Goal: Task Accomplishment & Management: Complete application form

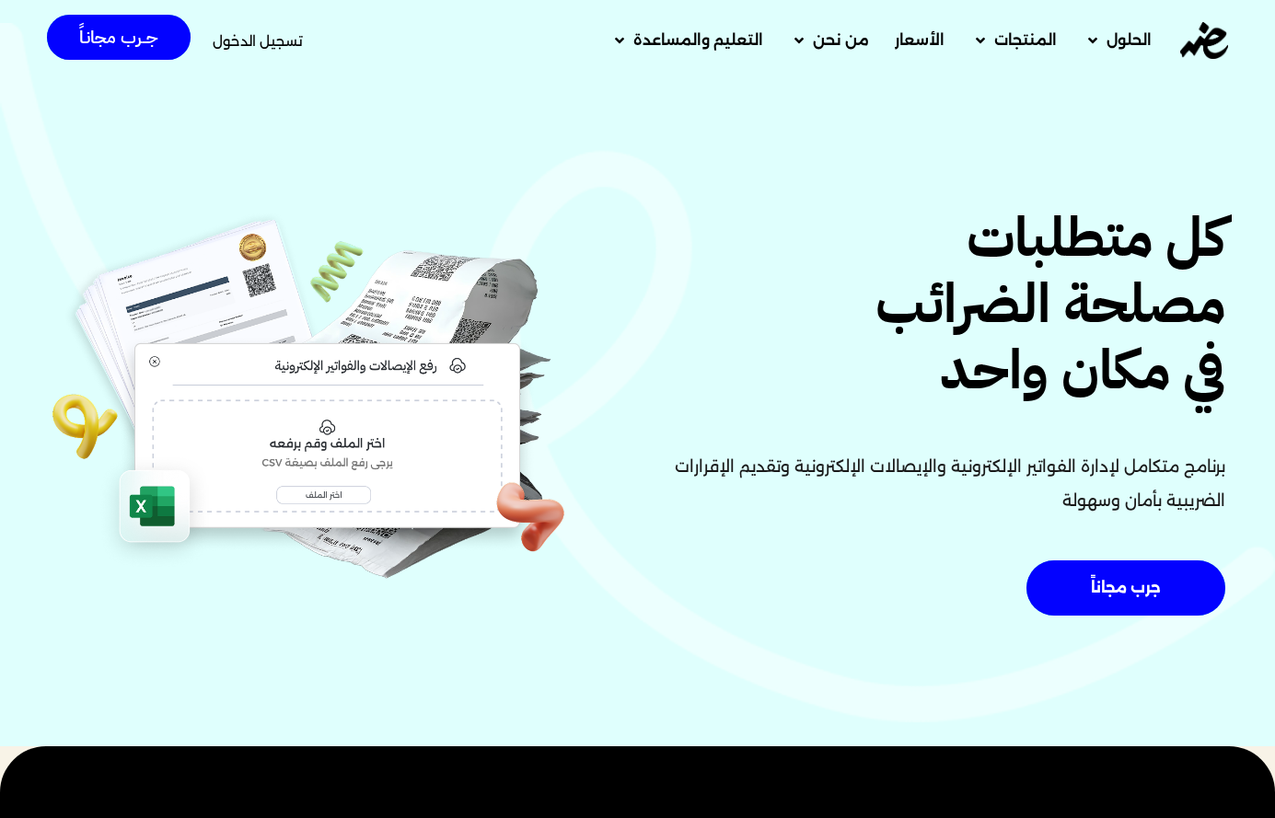
click at [297, 36] on span "تسجيل الدخول" at bounding box center [258, 41] width 90 height 14
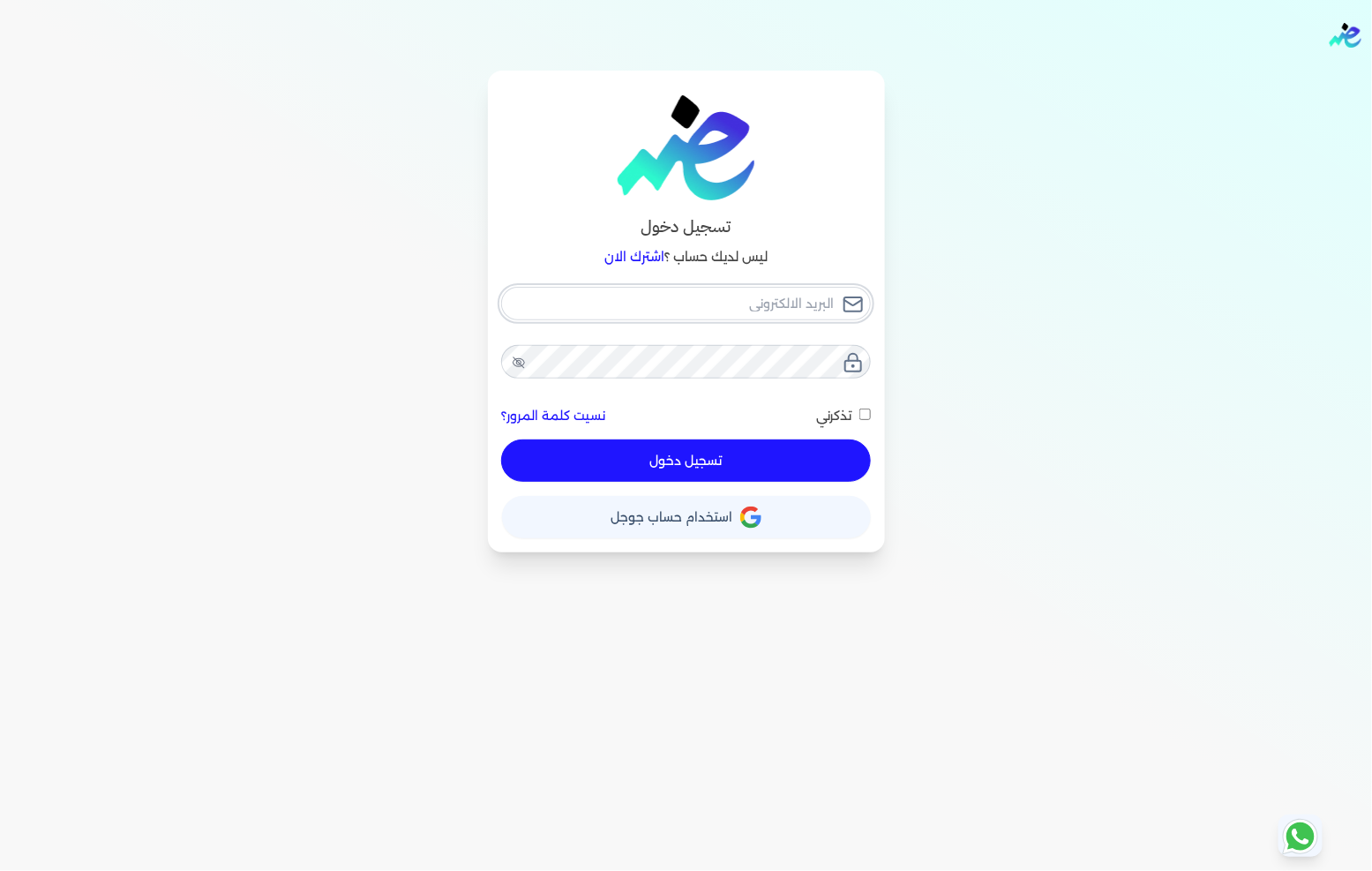
type input "[EMAIL_ADDRESS][DOMAIN_NAME]"
click at [753, 455] on div "[EMAIL_ADDRESS][DOMAIN_NAME] نسيت كلمة المرور؟ تذكرني تسجيل دخول" at bounding box center [686, 385] width 369 height 196
click at [671, 460] on button "تسجيل دخول" at bounding box center [686, 460] width 369 height 42
checkbox input "false"
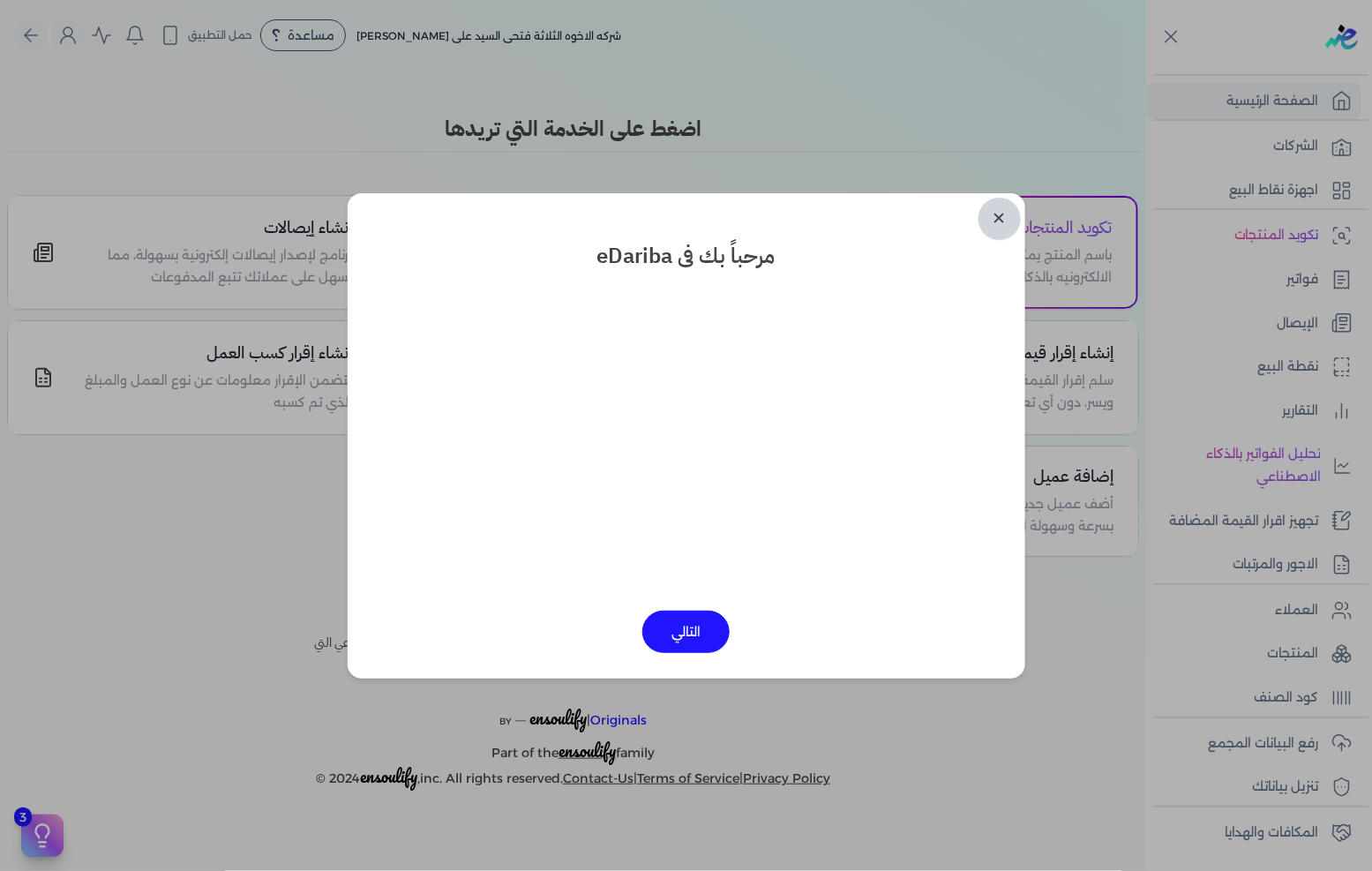
click at [1004, 221] on link "✕" at bounding box center [1000, 219] width 42 height 42
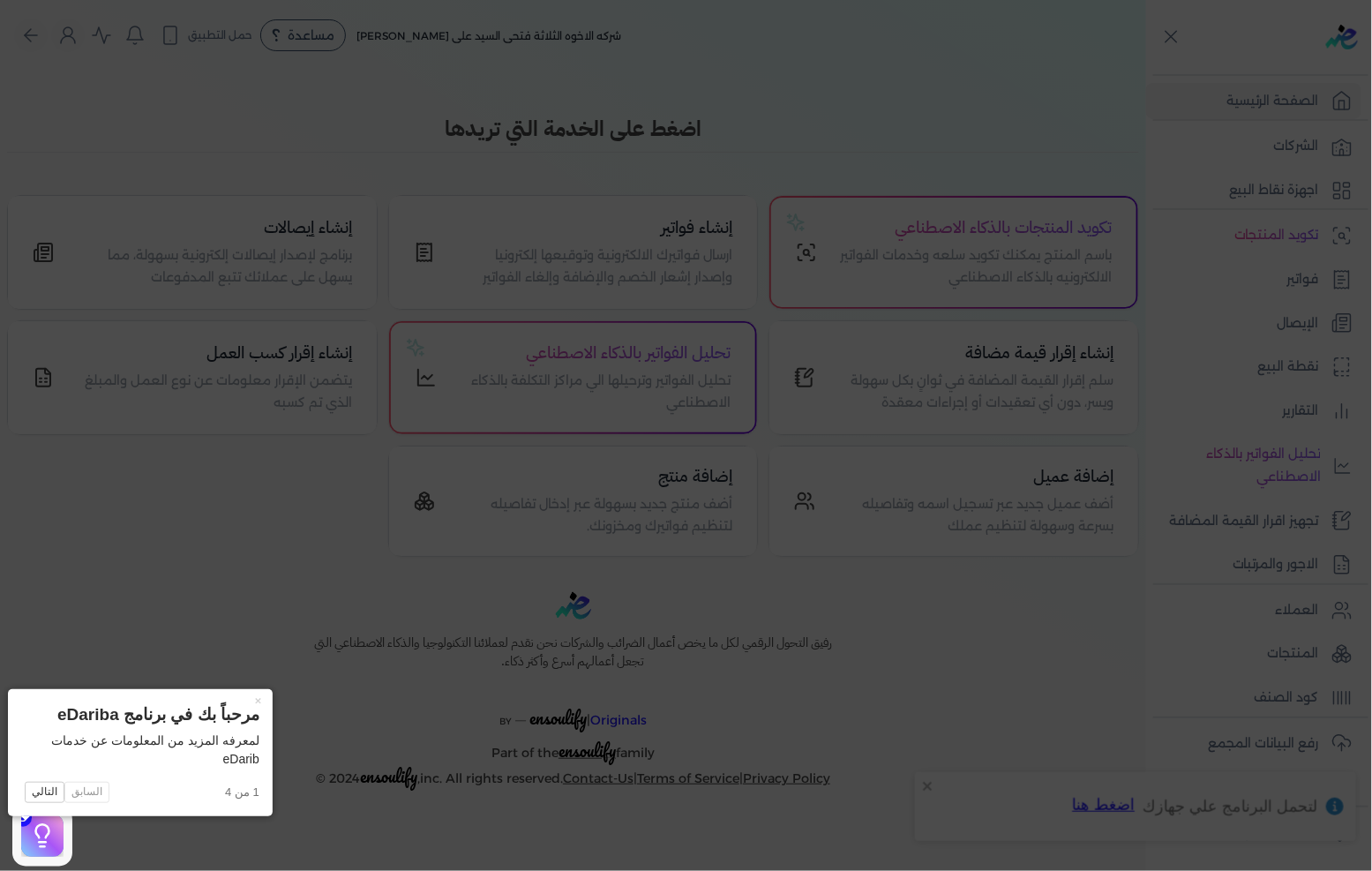
click at [1251, 273] on icon at bounding box center [686, 436] width 1372 height 871
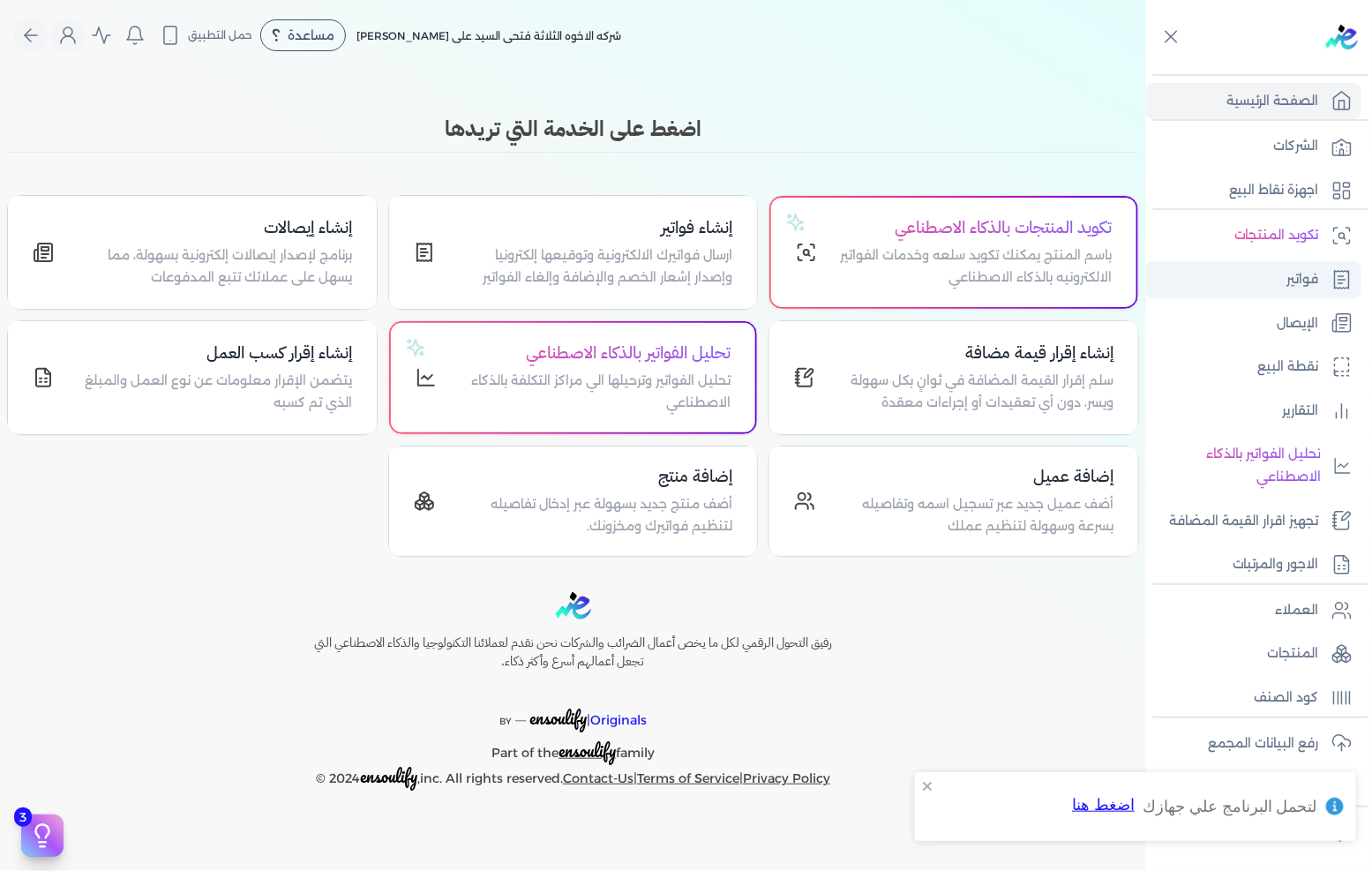
click at [1271, 278] on link "فواتير" at bounding box center [1254, 279] width 216 height 37
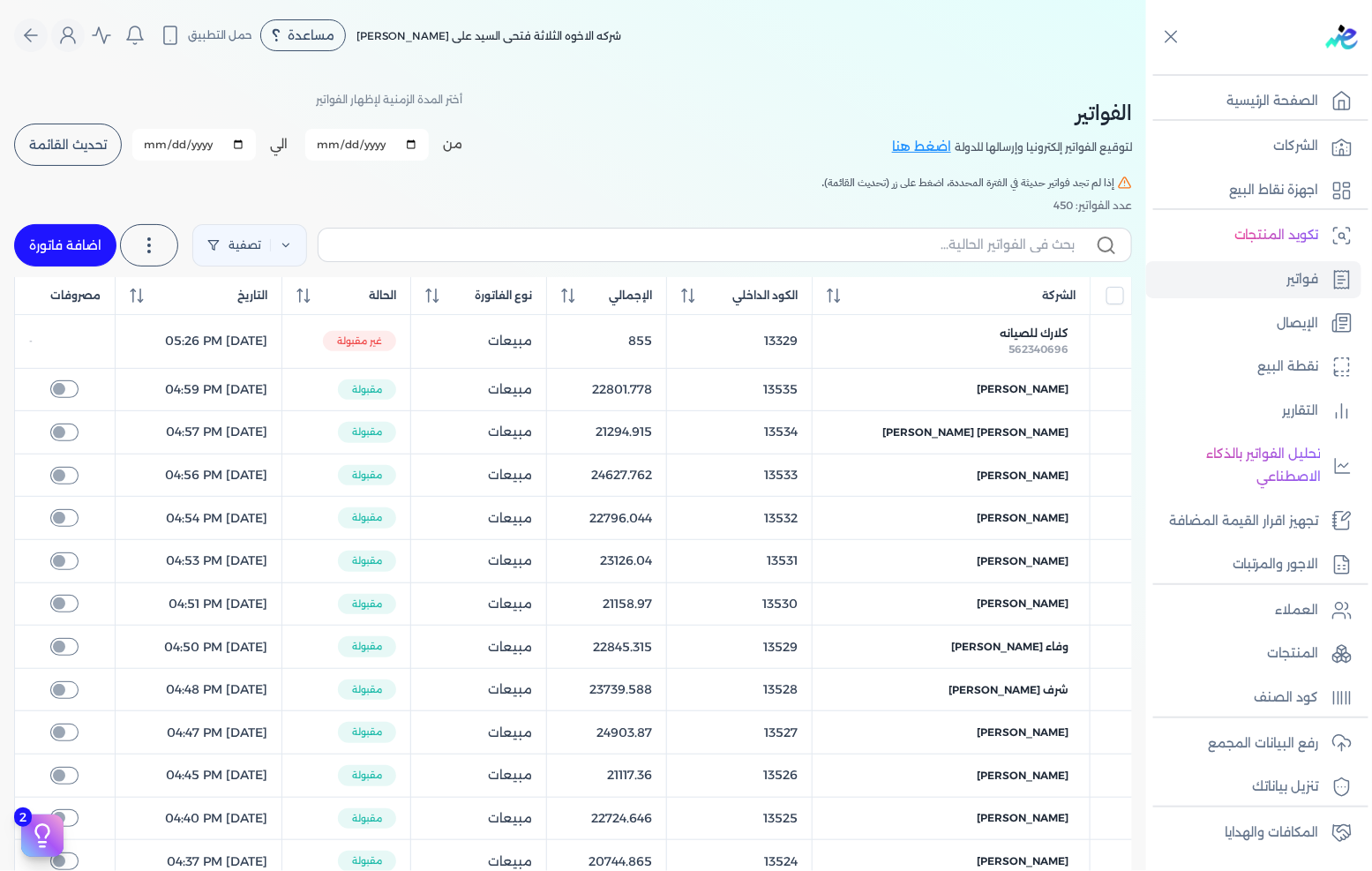
click at [61, 239] on link "اضافة فاتورة" at bounding box center [65, 246] width 103 height 42
select select "EGP"
select select "B"
select select "EGS"
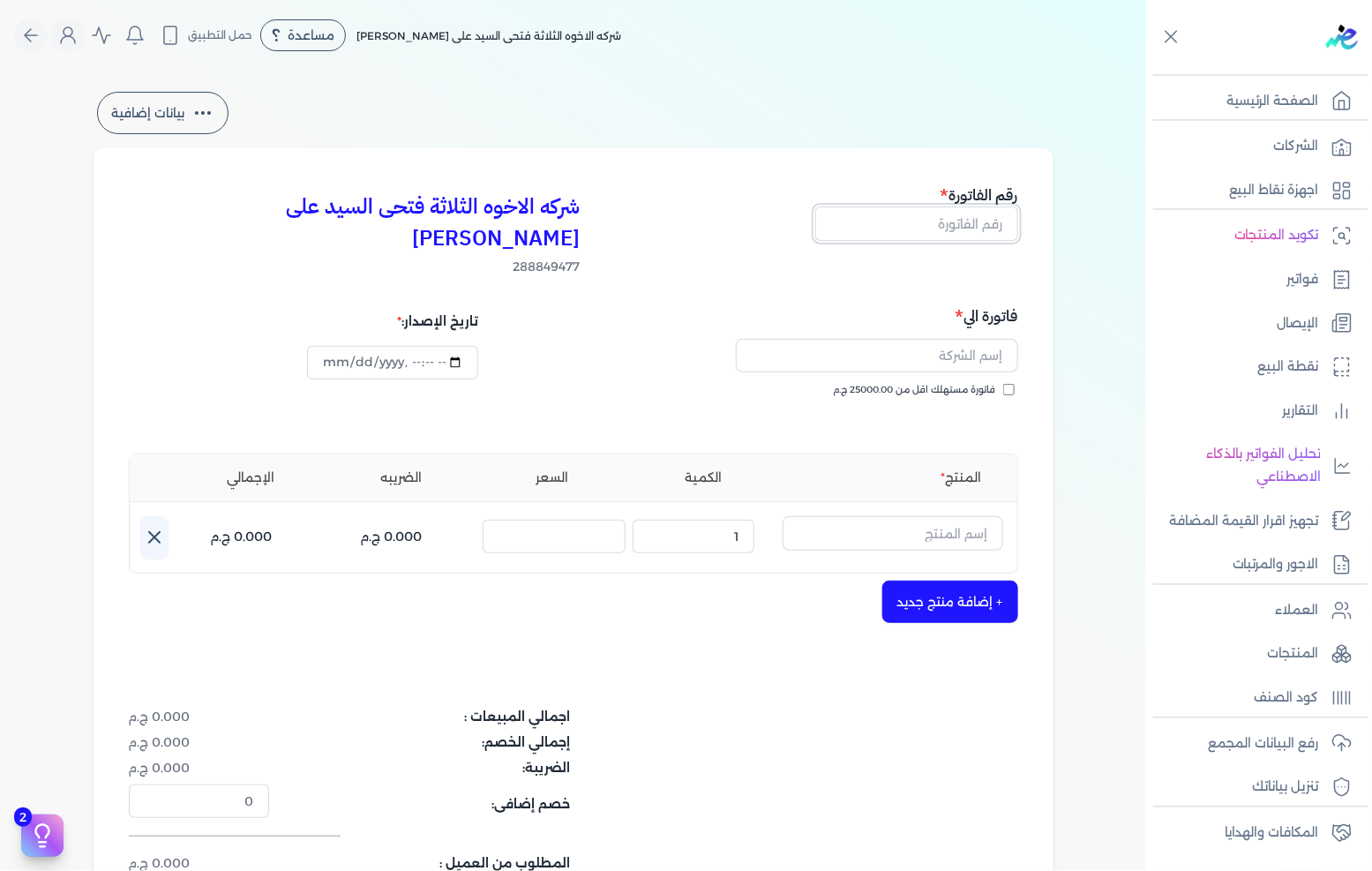
click at [973, 231] on input "text" at bounding box center [917, 223] width 203 height 34
type input "13536"
click at [966, 383] on span "فاتورة مستهلك اقل من 25000.00 ج.م" at bounding box center [915, 389] width 162 height 14
click at [1004, 384] on input "فاتورة مستهلك اقل من 25000.00 ج.م" at bounding box center [1010, 389] width 12 height 12
checkbox input "true"
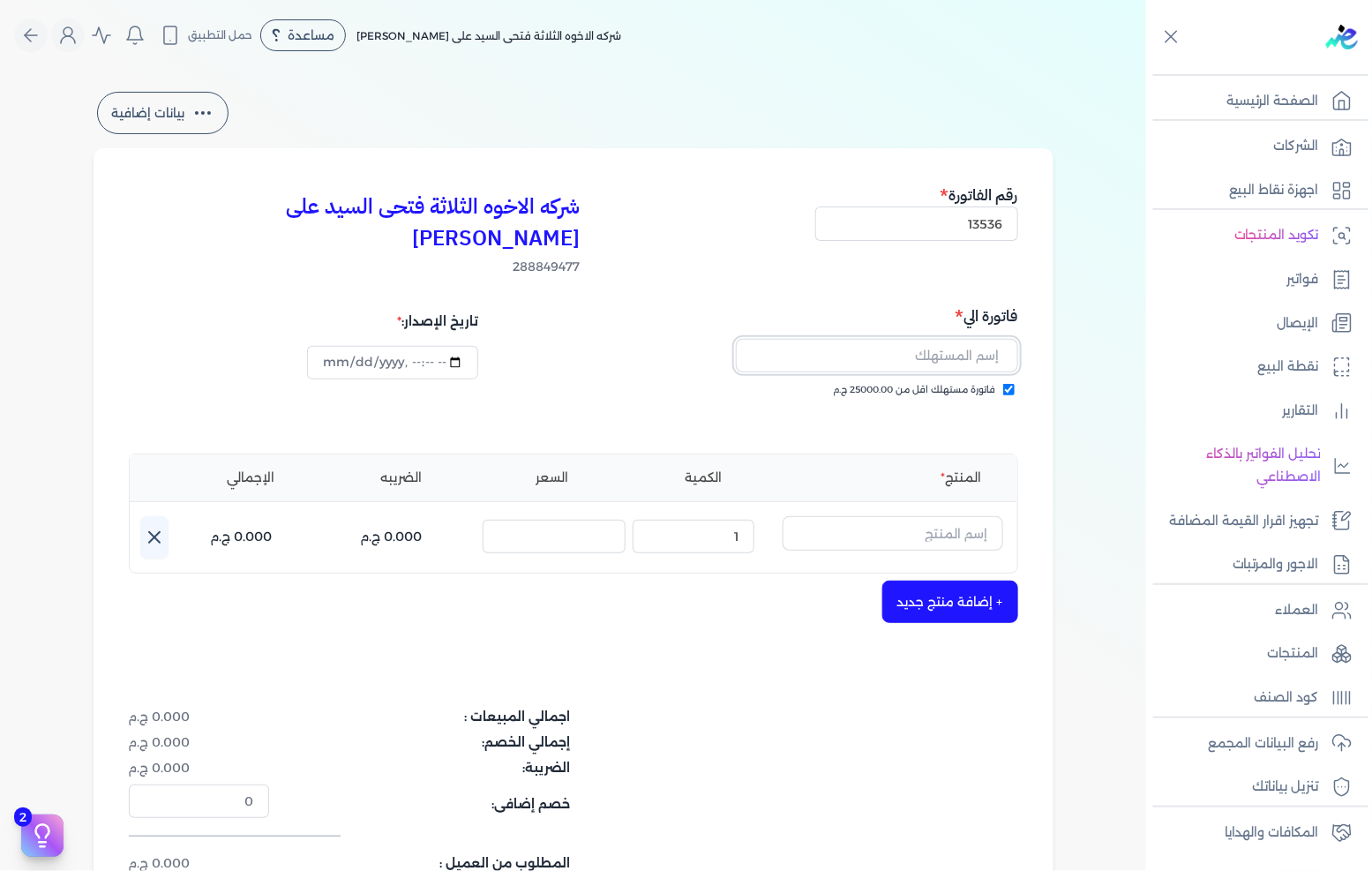
click at [988, 339] on input "text" at bounding box center [877, 355] width 283 height 34
type input "[PERSON_NAME]"
click at [946, 525] on button "button" at bounding box center [893, 536] width 221 height 40
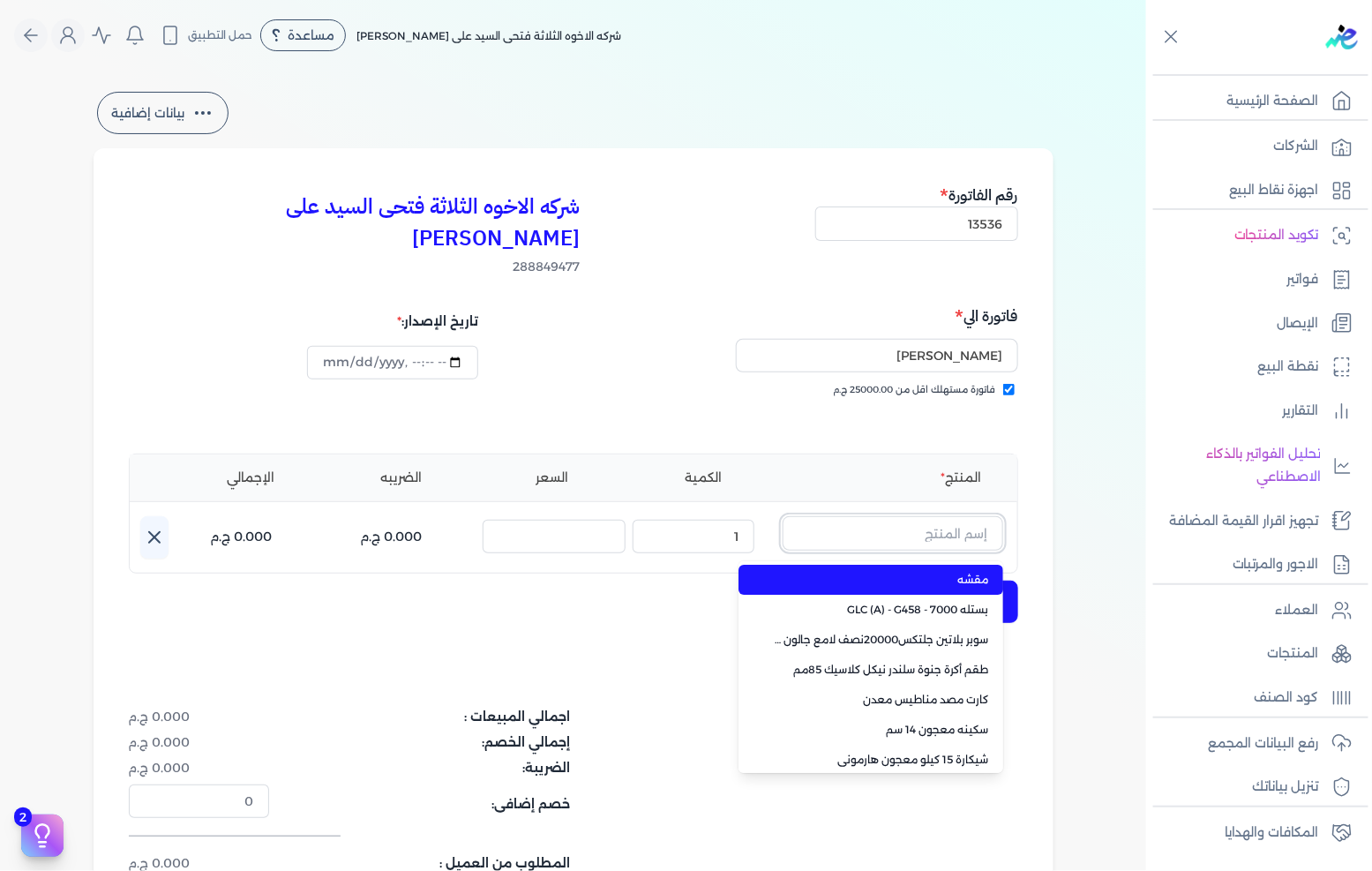
click at [977, 516] on input "text" at bounding box center [893, 532] width 221 height 34
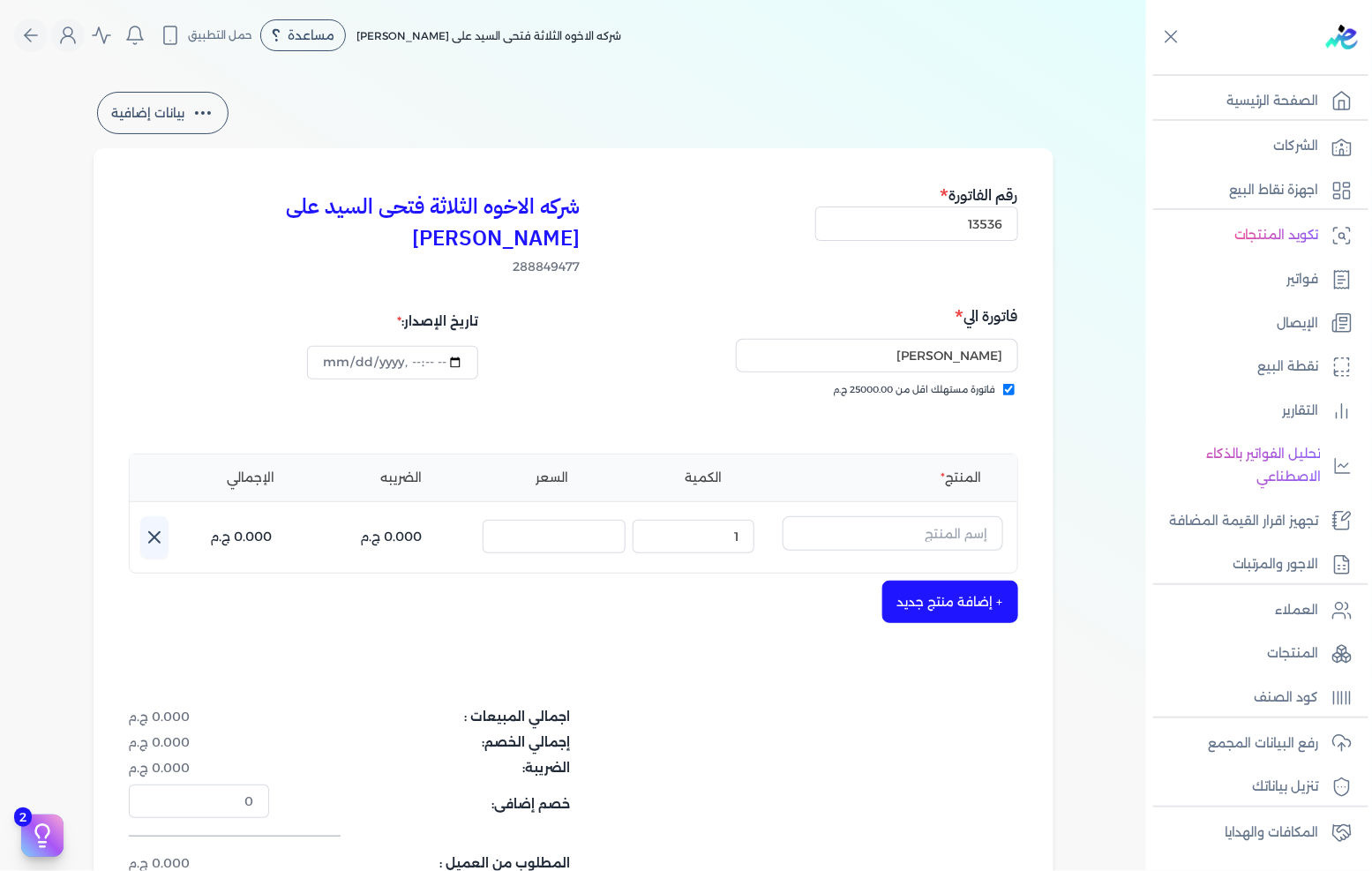
drag, startPoint x: 1012, startPoint y: 638, endPoint x: 1035, endPoint y: 629, distance: 24.7
click at [1013, 638] on div "شركه الاخوه الثلاثة فتحى السيد على [PERSON_NAME] 288849477 رقم الفاتورة 13536 ف…" at bounding box center [573, 564] width 960 height 831
click at [892, 516] on input "text" at bounding box center [893, 532] width 221 height 34
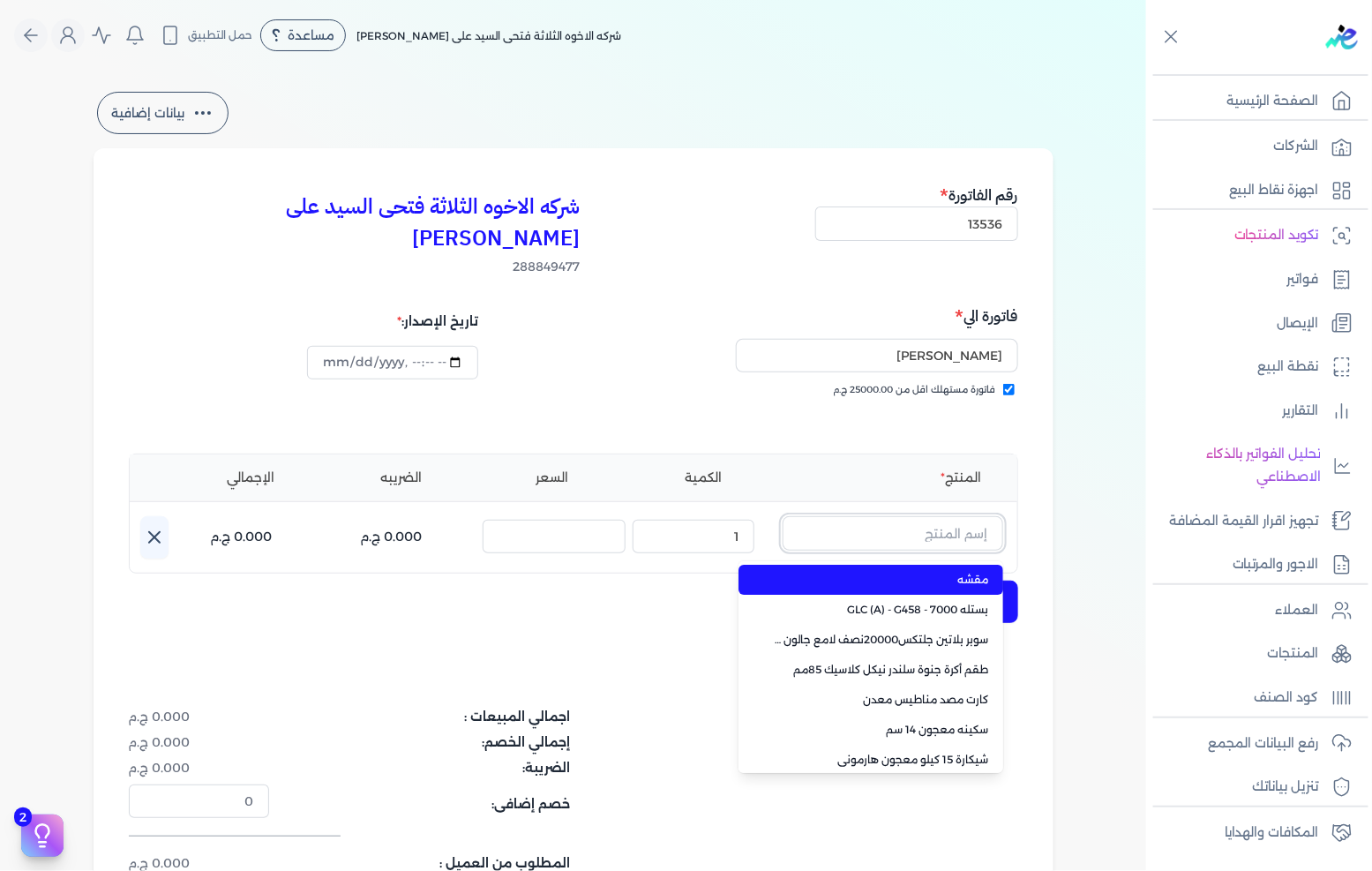
paste input "سوبر داي تون 3030 بستلة 14 كجم"
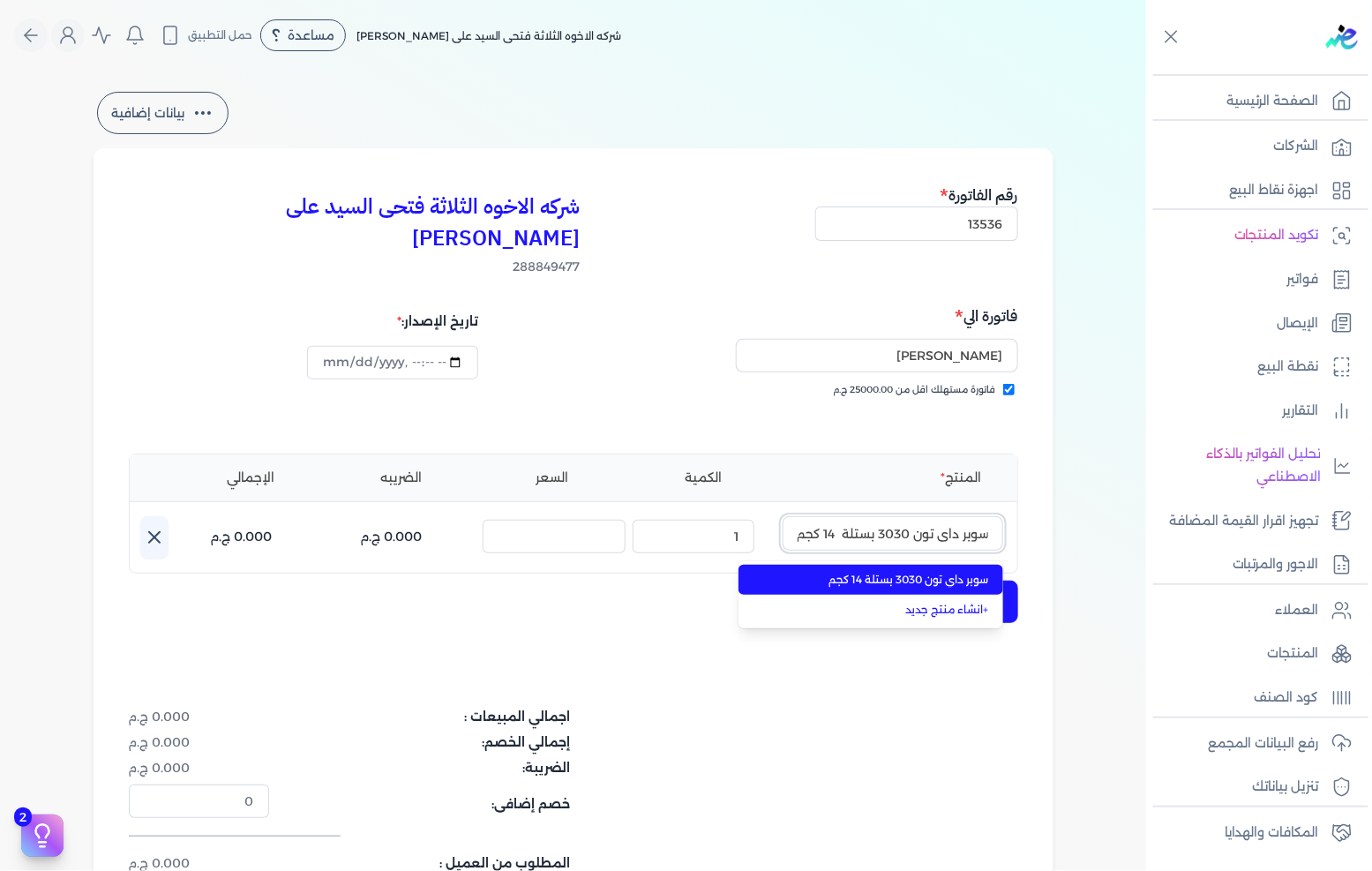
type input "سوبر داي تون 3030 بستلة 14 كجم"
click at [885, 565] on li "سوبر داي تون 3030 بستلة 14 كجم" at bounding box center [871, 579] width 265 height 30
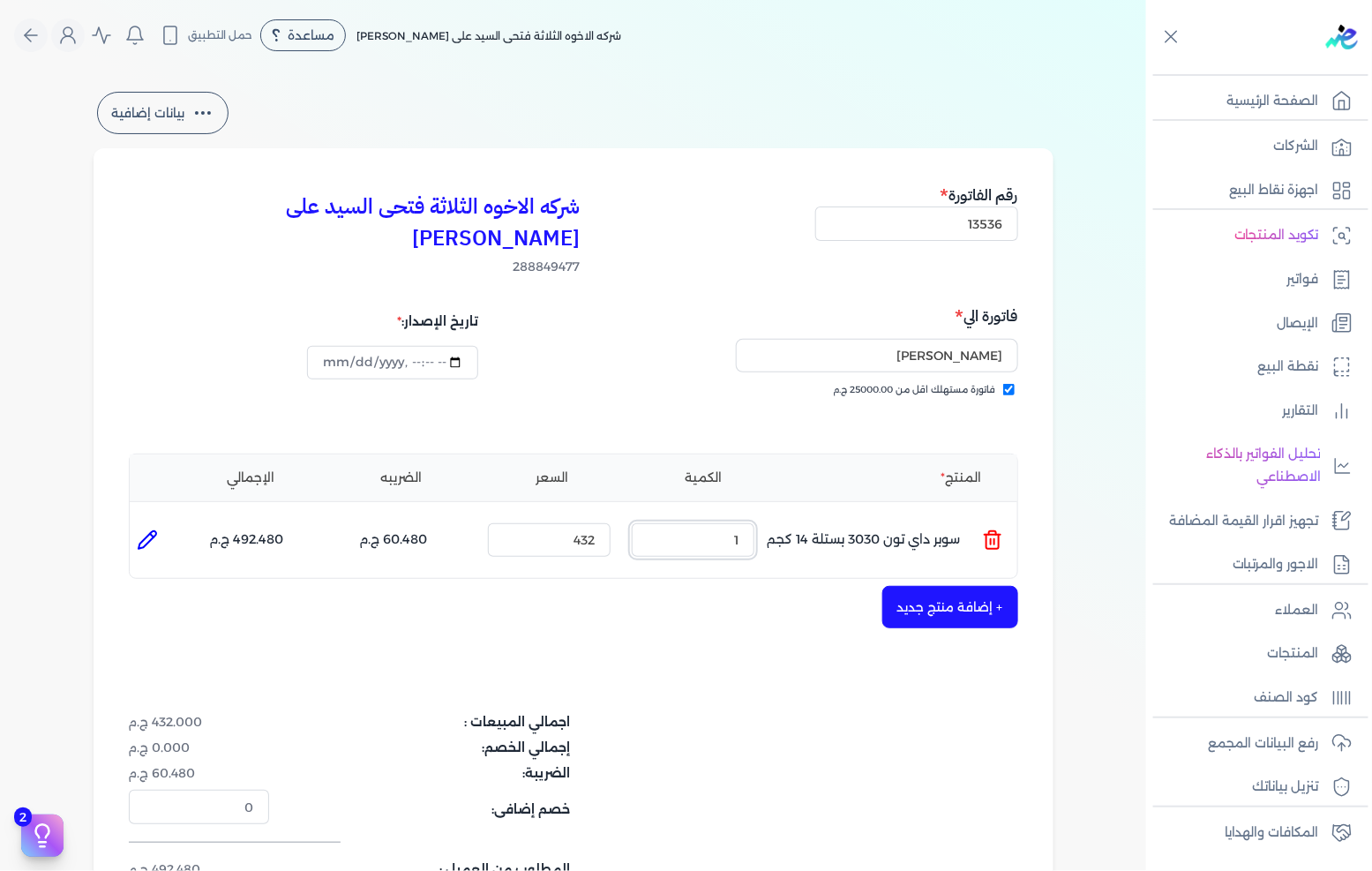
click at [700, 524] on input "1" at bounding box center [693, 540] width 123 height 34
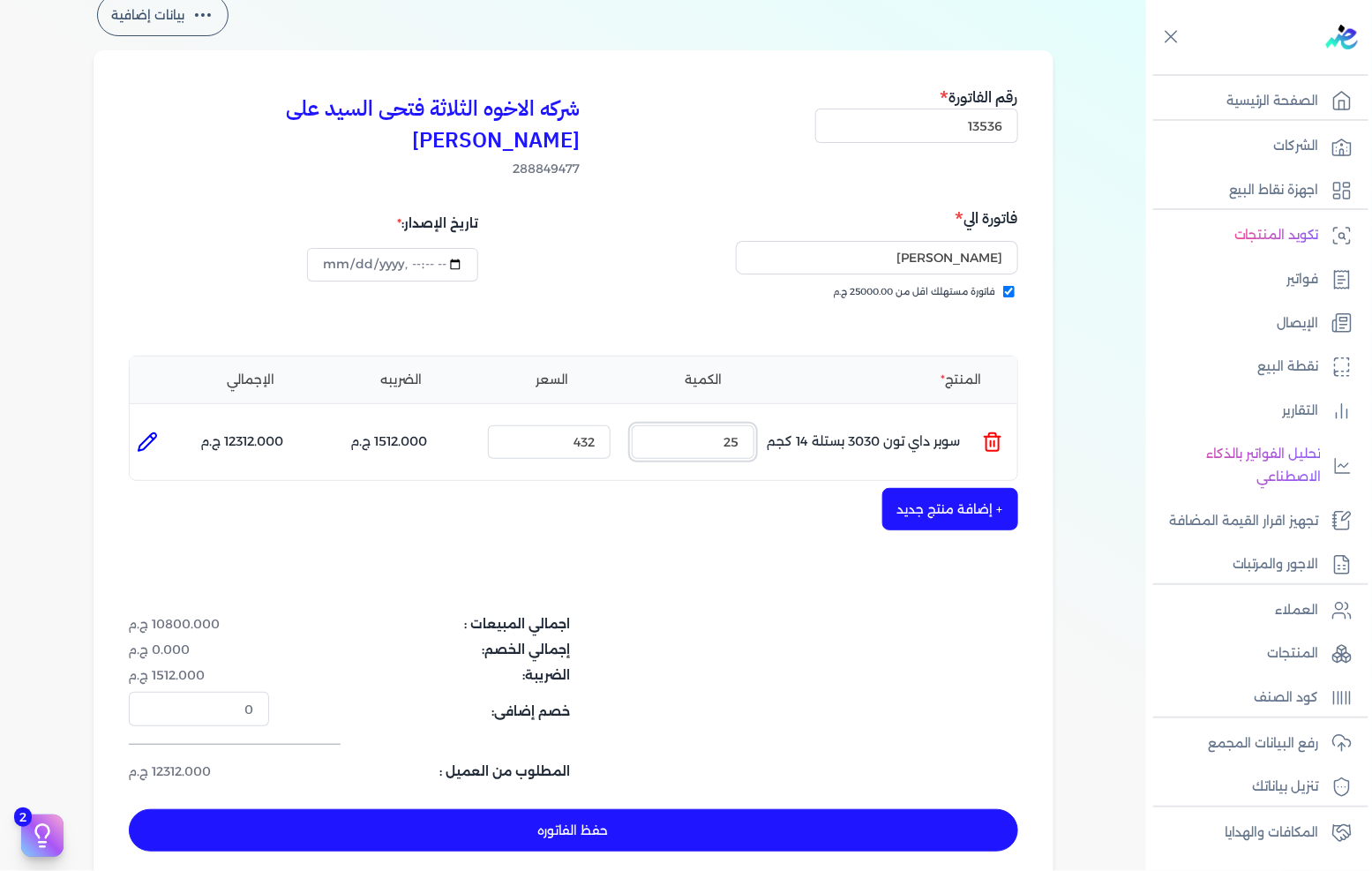
type input "25"
click at [931, 488] on button "+ إضافة منتج جديد" at bounding box center [950, 509] width 136 height 42
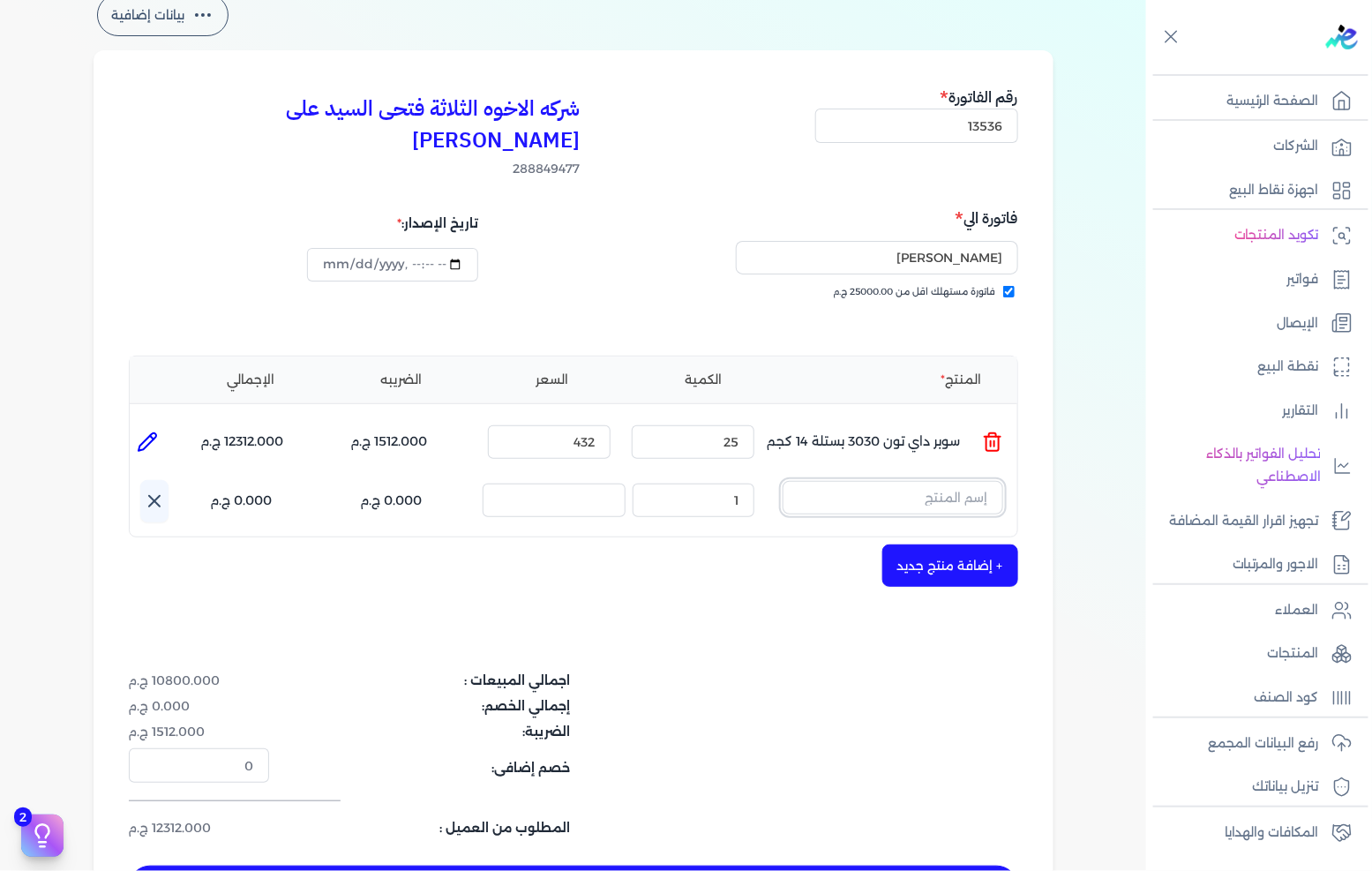
click at [931, 482] on input "text" at bounding box center [893, 498] width 221 height 34
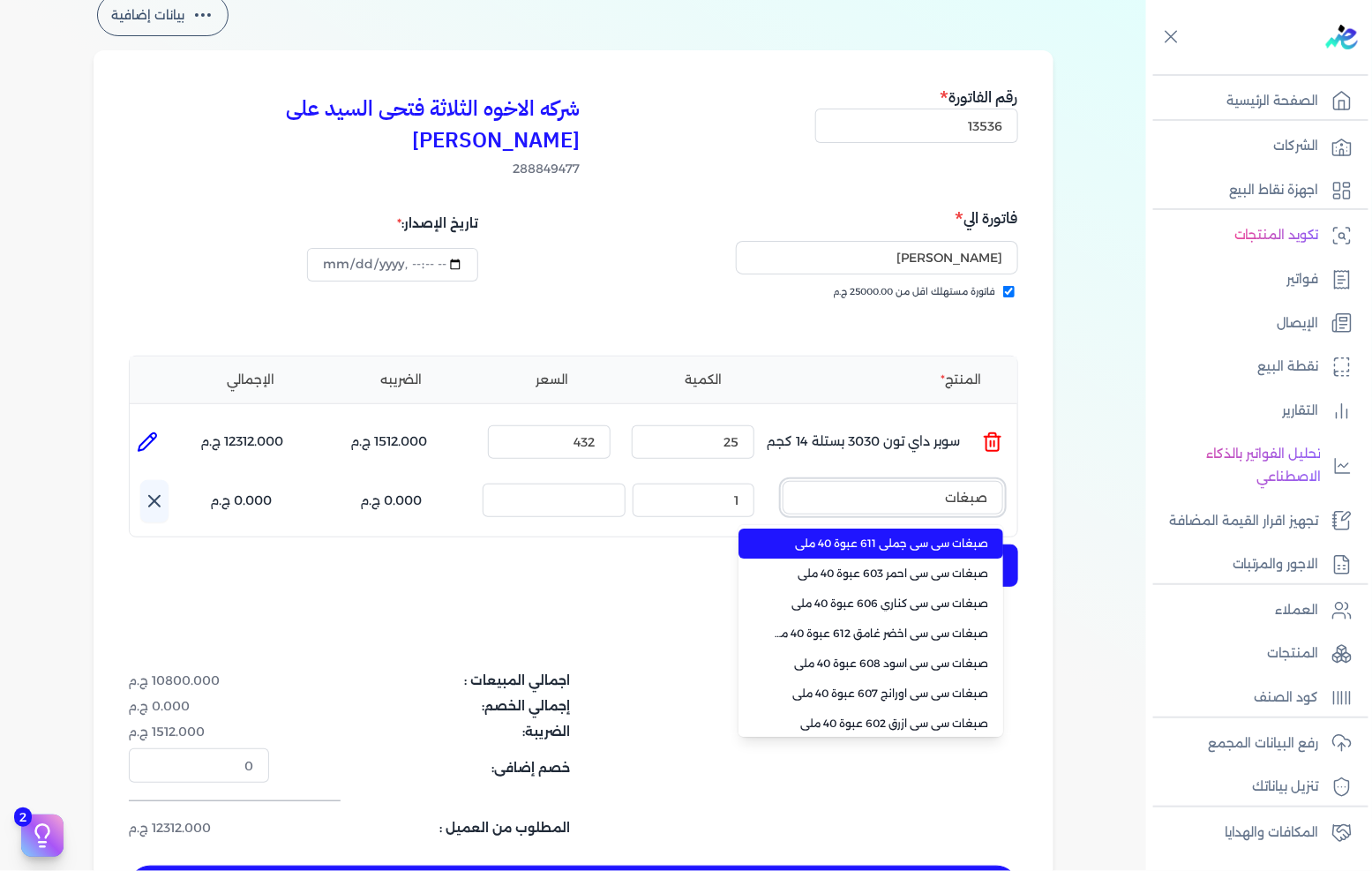
type input "صبغات"
click at [902, 536] on span "صبغات سي سي جملي 611 عبوة 40 ملي" at bounding box center [881, 544] width 216 height 16
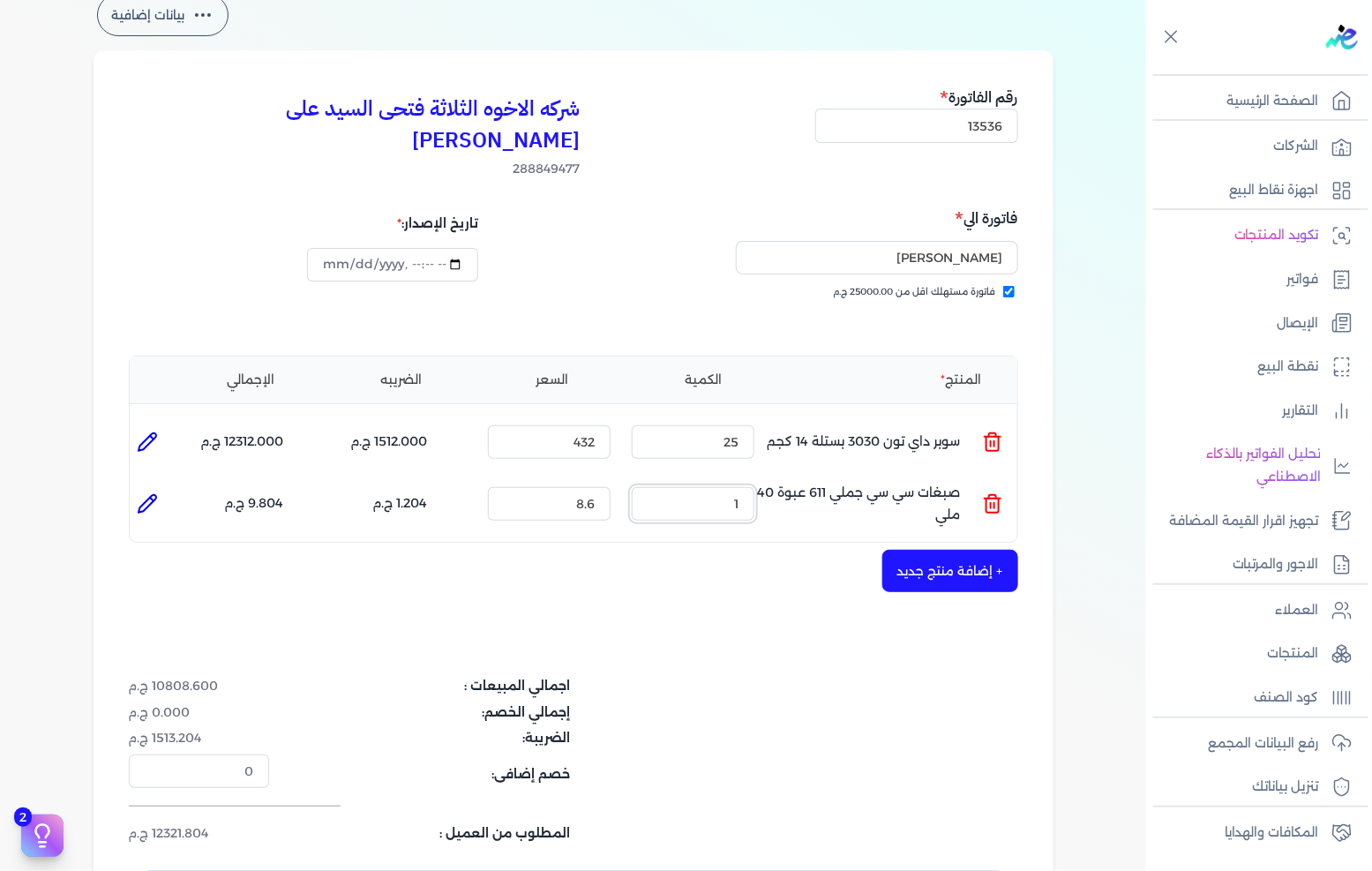
click at [707, 487] on input "1" at bounding box center [693, 504] width 123 height 34
type input "80"
click at [931, 550] on button "+ إضافة منتج جديد" at bounding box center [950, 571] width 136 height 42
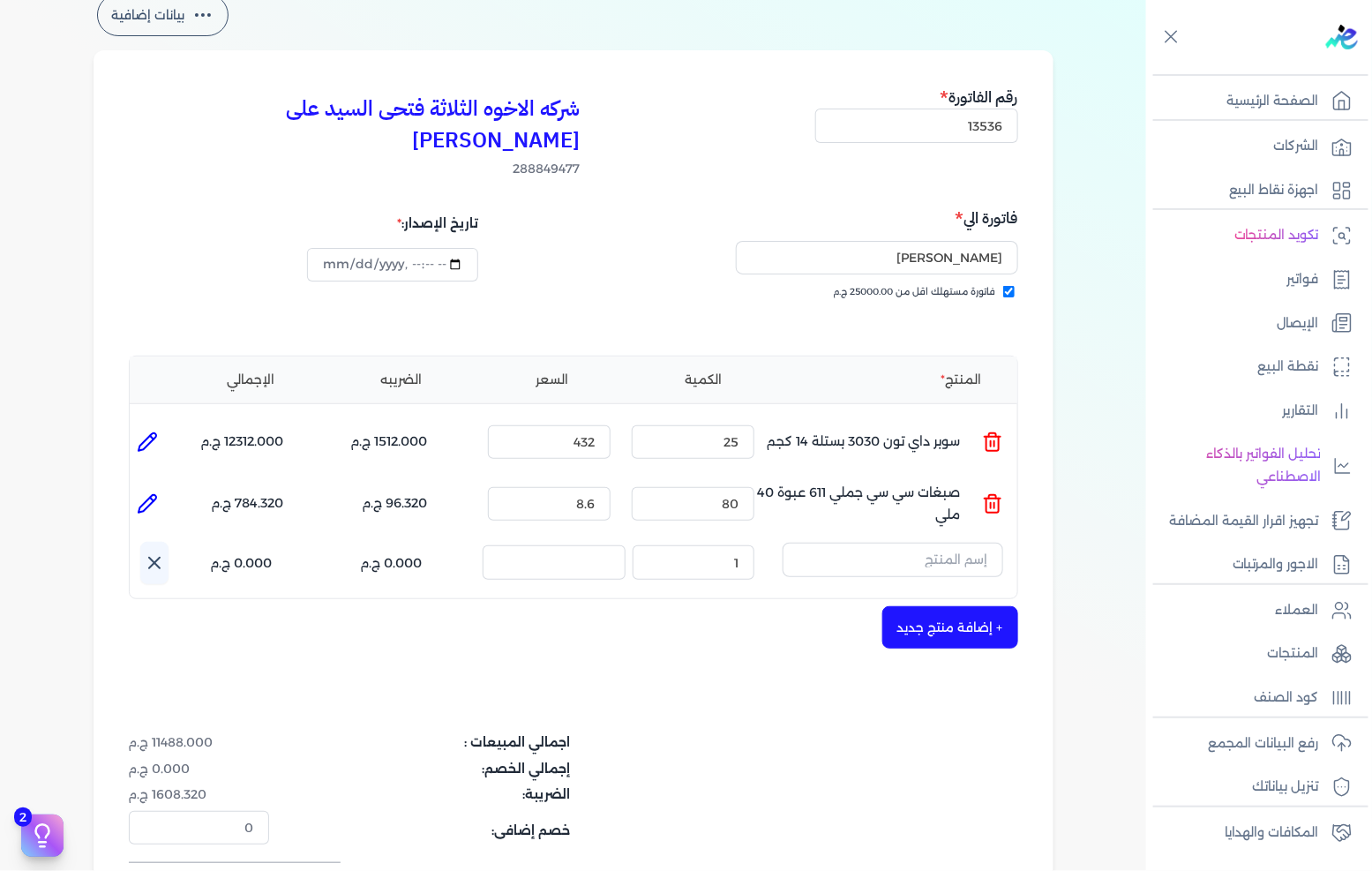
click at [929, 543] on input "text" at bounding box center [893, 559] width 221 height 34
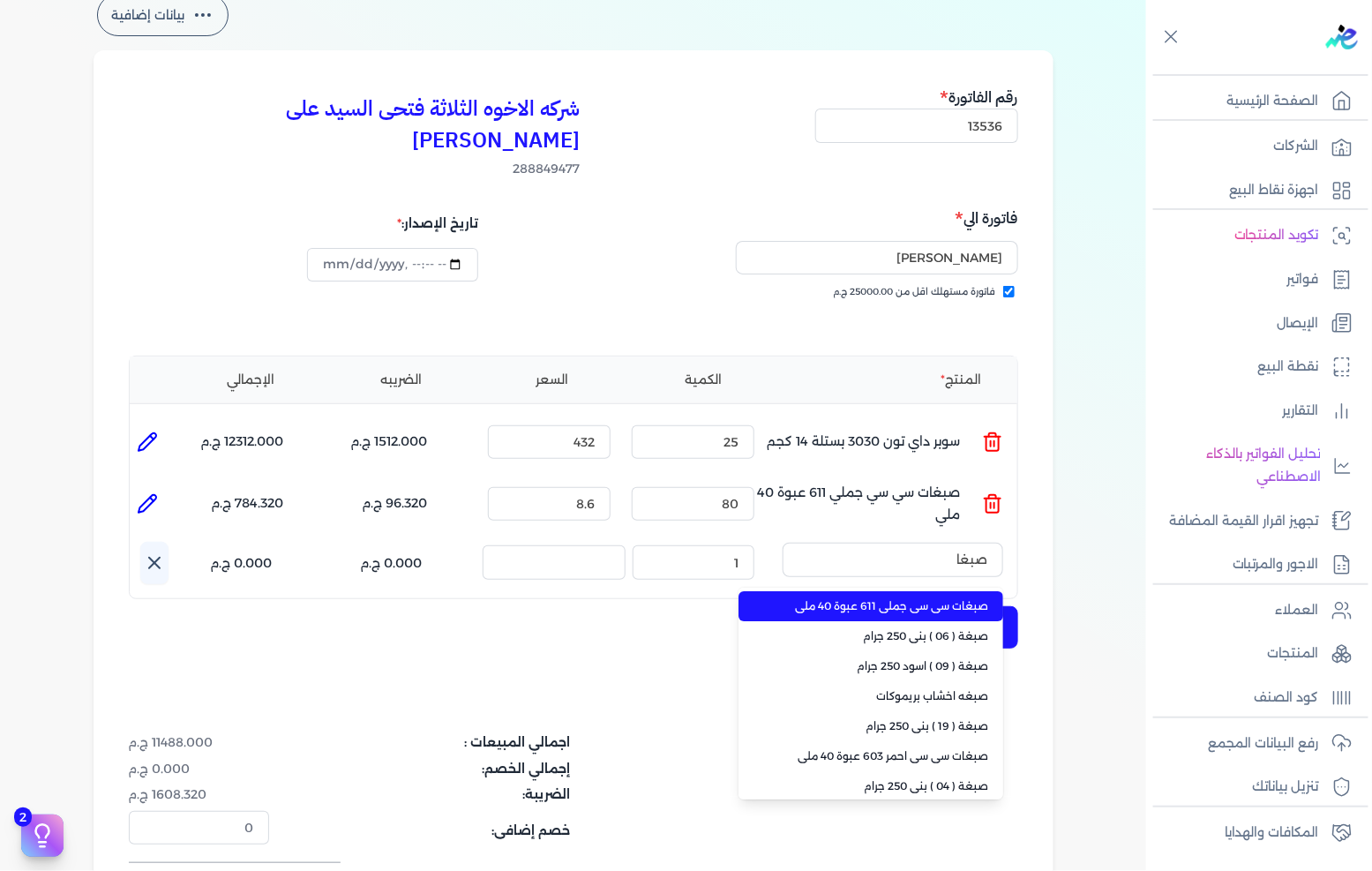
type input "صبغات"
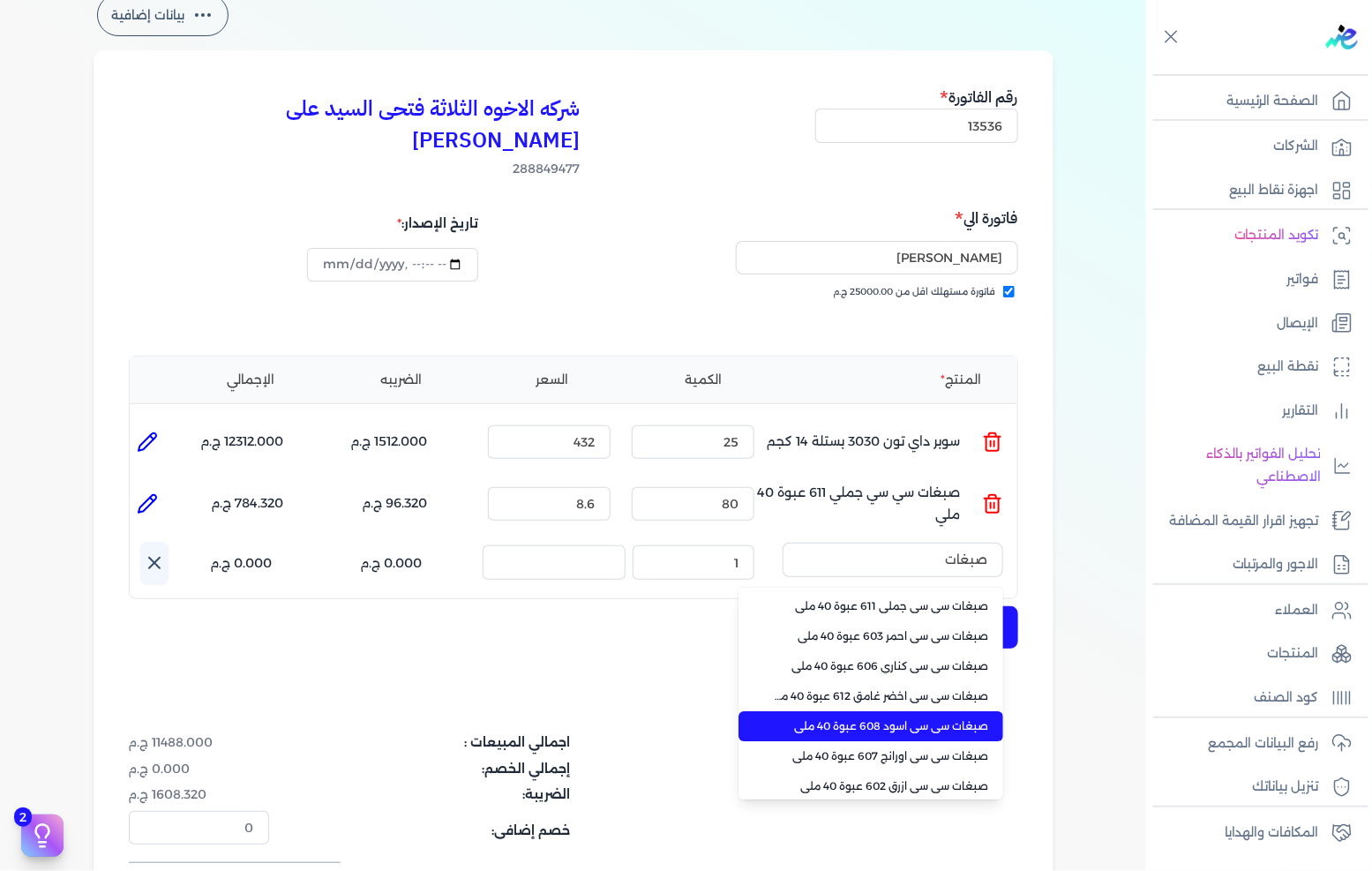
click at [902, 718] on span "صبغات سي سي اسود 608 عبوة 40 ملي" at bounding box center [881, 726] width 216 height 16
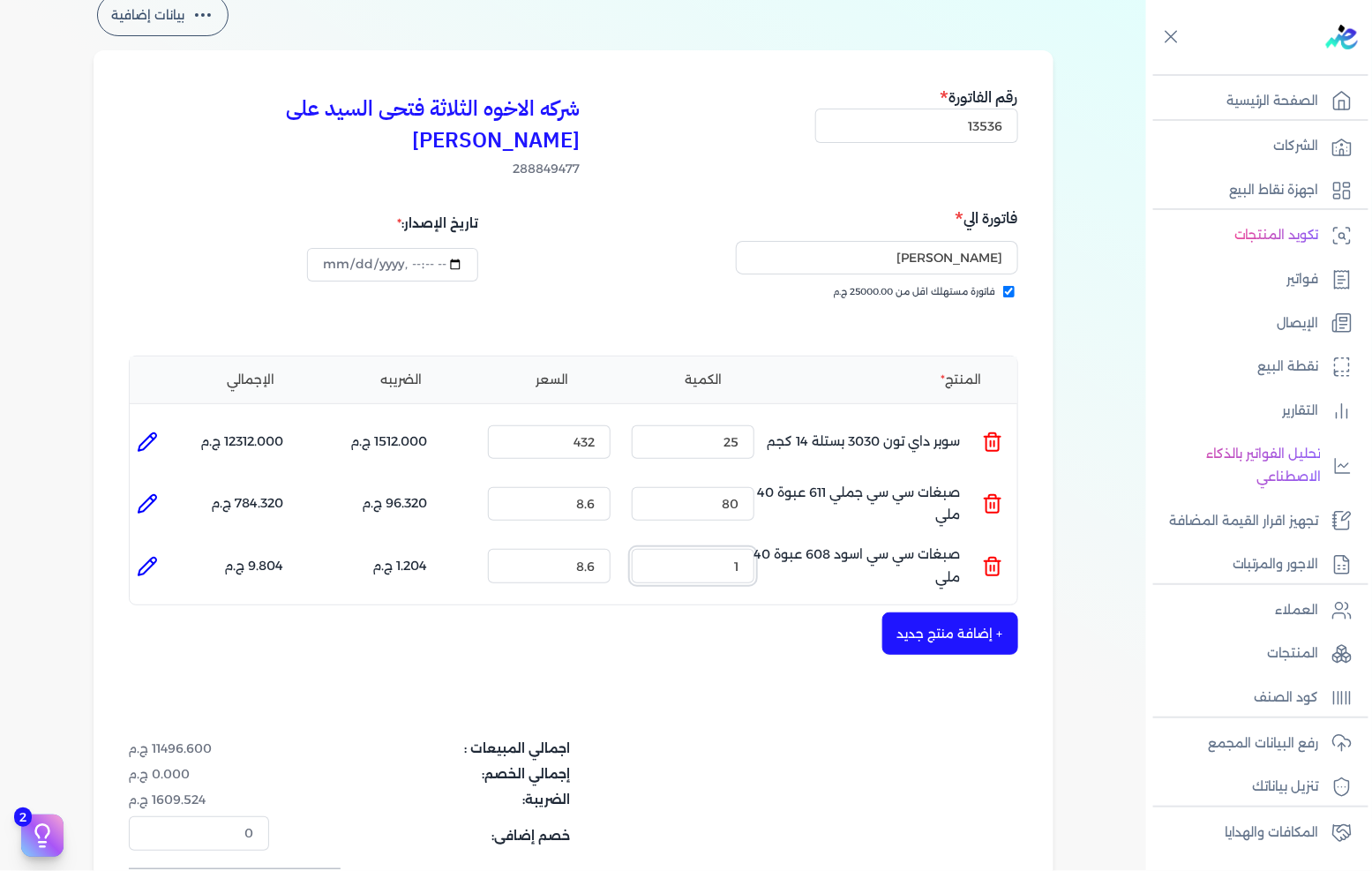
click at [727, 550] on input "1" at bounding box center [693, 566] width 123 height 34
type input "80"
click at [755, 653] on div "شركه الاخوه الثلاثة فتحى السيد على [PERSON_NAME] 288849477 رقم الفاتورة 13536 ف…" at bounding box center [573, 530] width 960 height 961
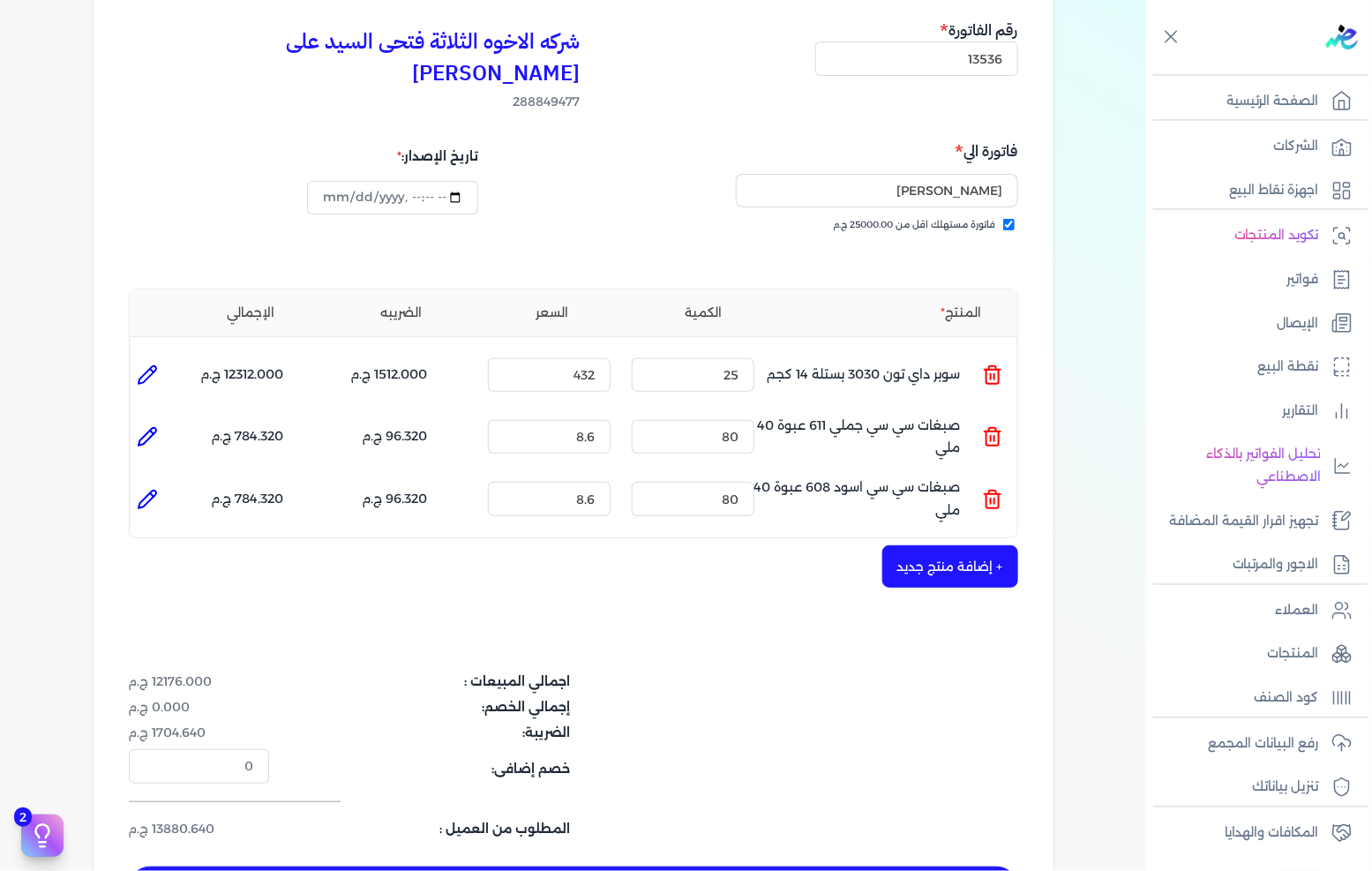
scroll to position [196, 0]
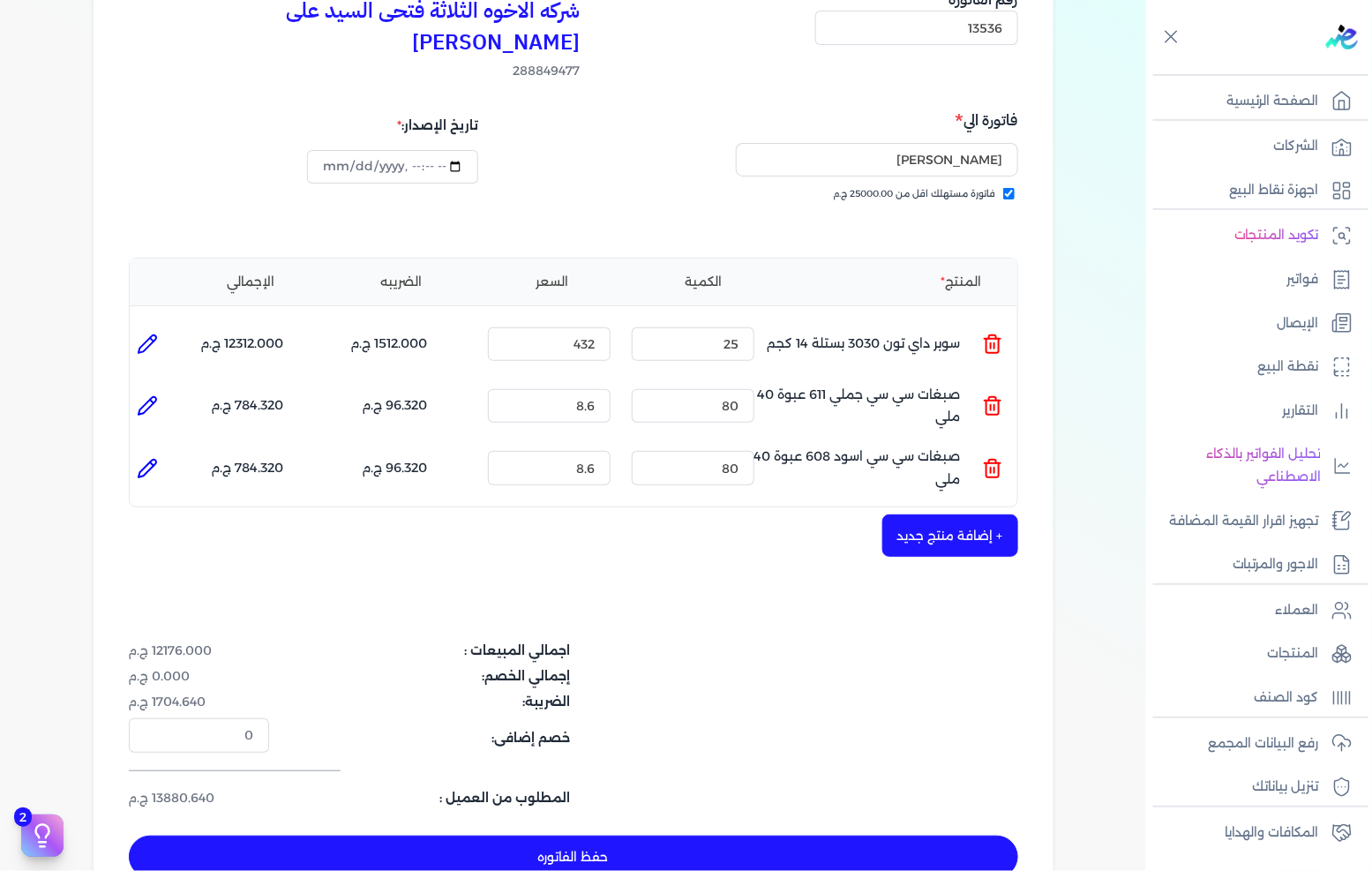
click at [921, 515] on button "+ إضافة منتج جديد" at bounding box center [950, 536] width 136 height 42
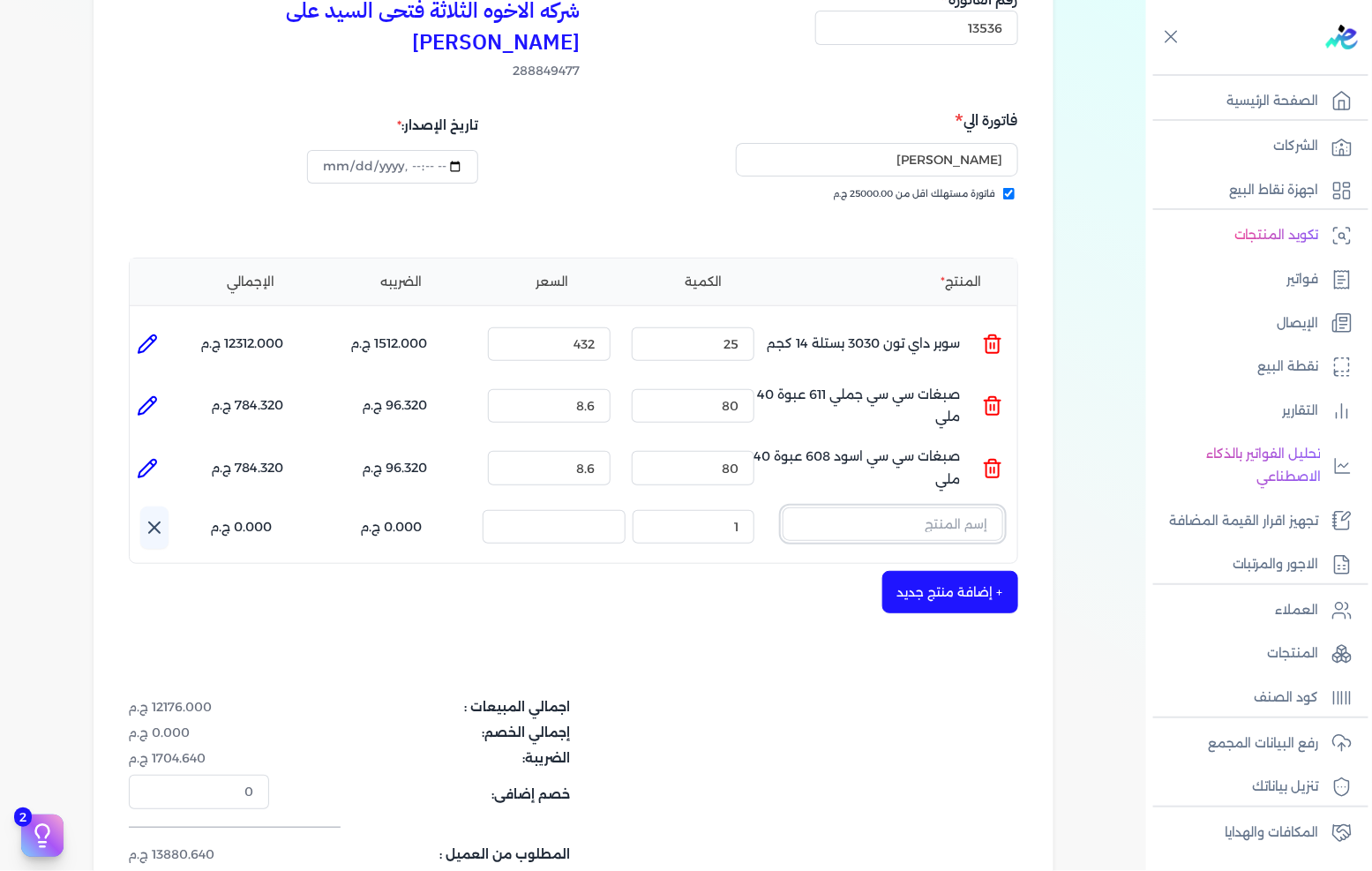
click at [924, 507] on input "text" at bounding box center [893, 524] width 221 height 34
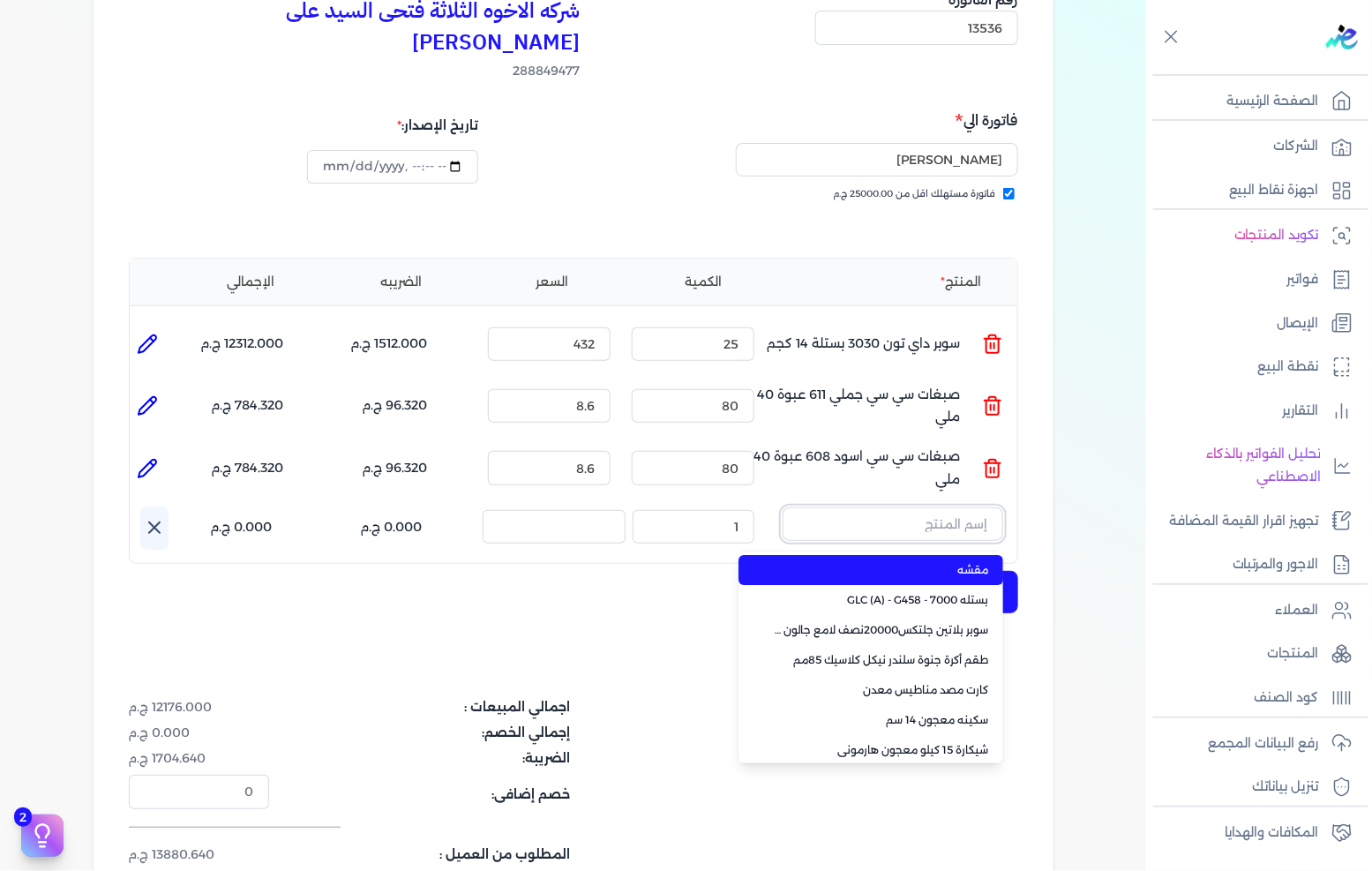
paste input "سيلر المقاوم 0017 جالون 2,400 لتر"
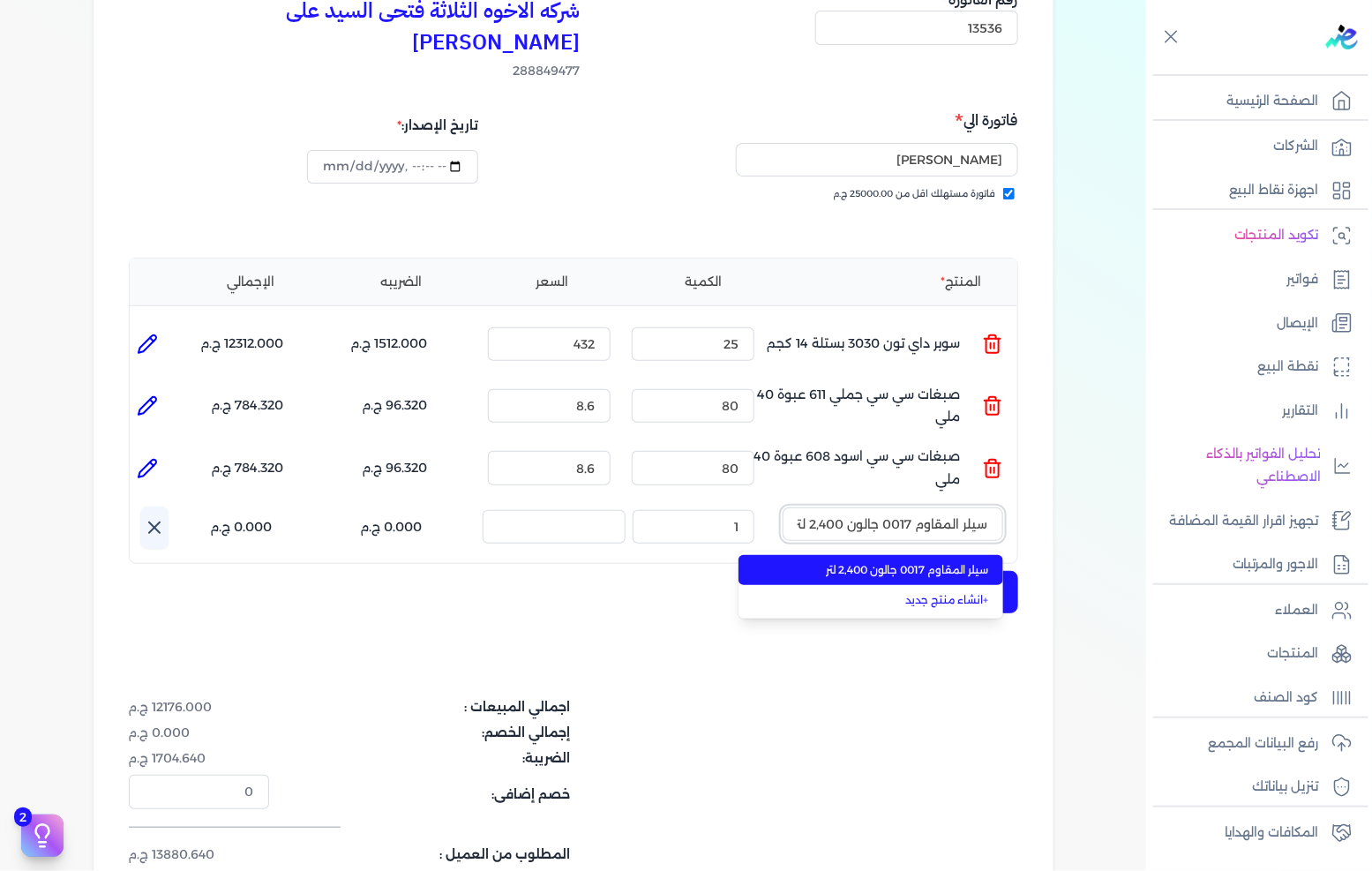
scroll to position [0, -2]
type input "سيلر المقاوم 0017 جالون 2,400 لتر"
click at [878, 562] on span "سيلر المقاوم 0017 جالون 2,400 لتر" at bounding box center [881, 570] width 216 height 16
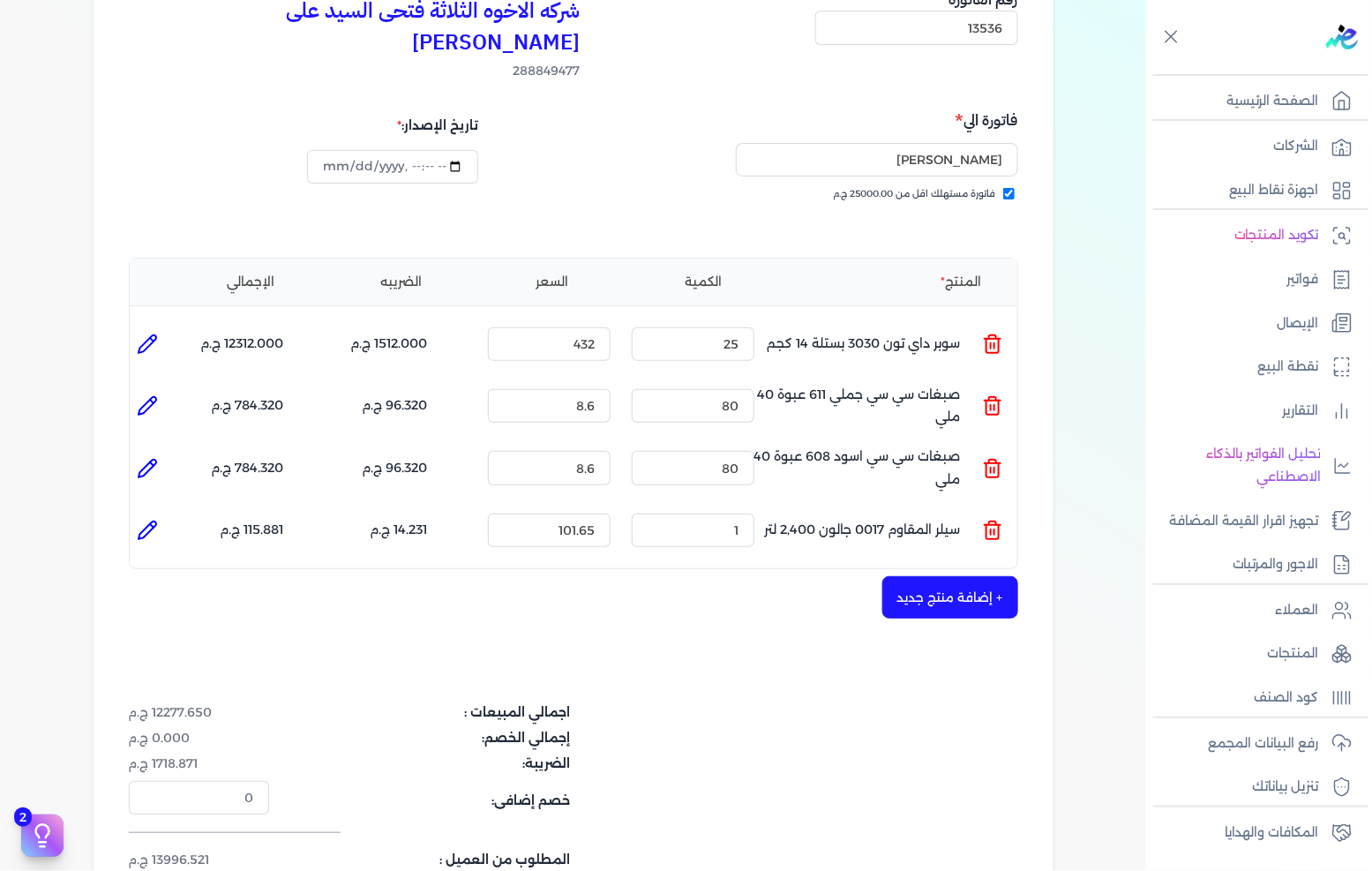
click at [666, 506] on div "الكمية : 1" at bounding box center [693, 530] width 137 height 48
click at [706, 514] on input "1" at bounding box center [693, 530] width 123 height 34
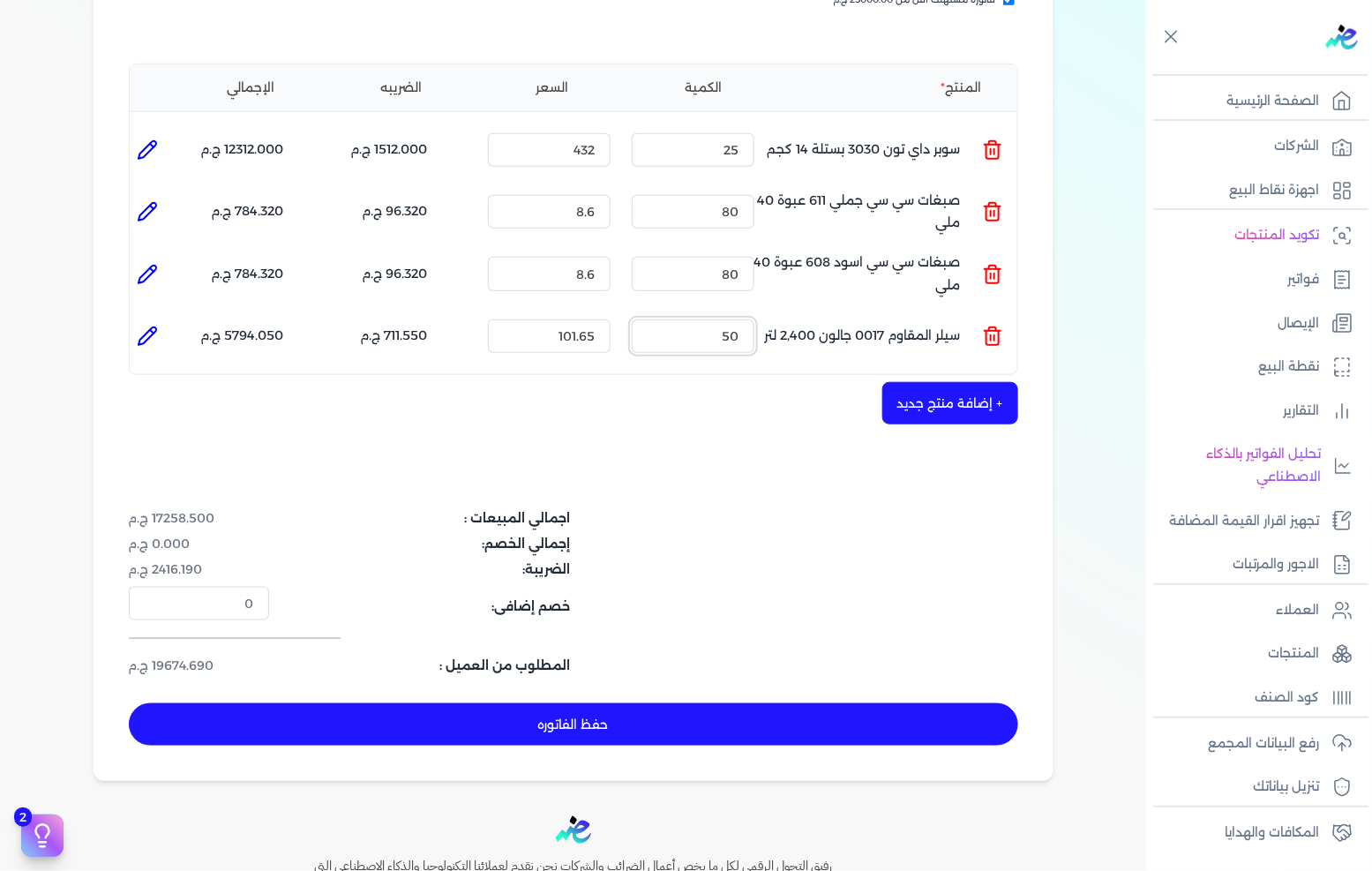
scroll to position [392, 0]
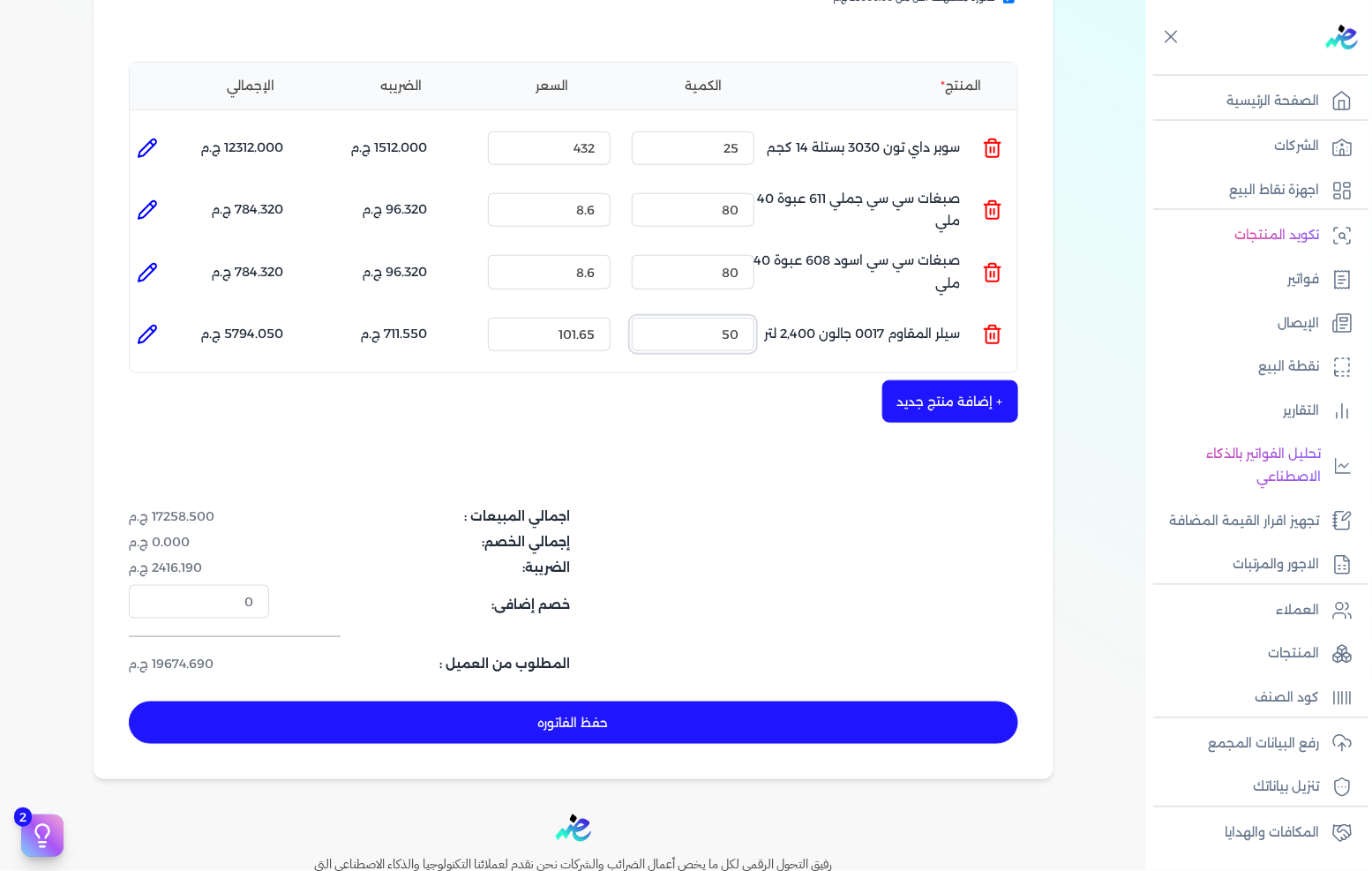
type input "50"
click at [686, 702] on button "حفظ الفاتوره" at bounding box center [573, 723] width 890 height 42
type input "[DATE]"
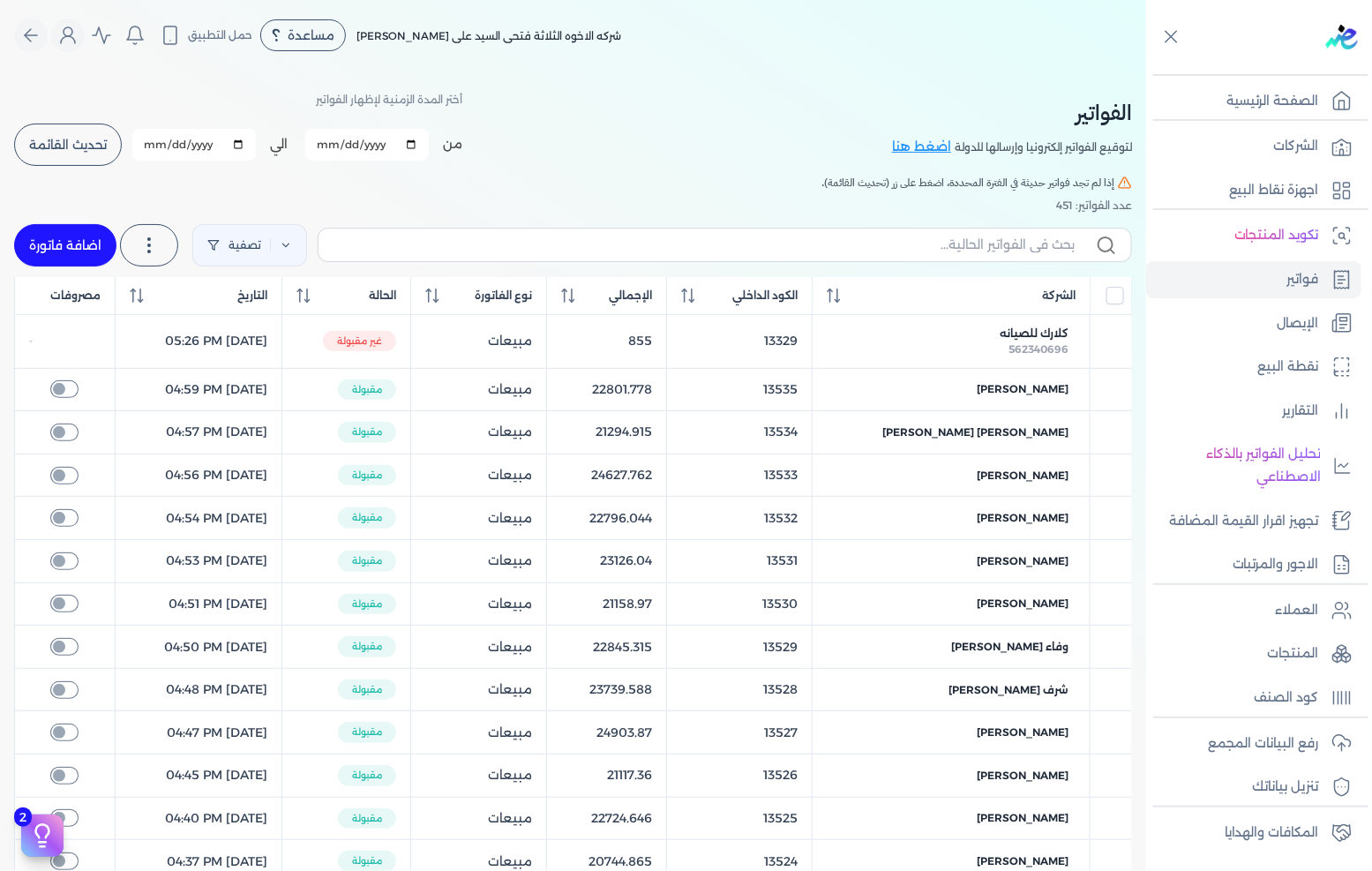
click at [84, 236] on link "اضافة فاتورة" at bounding box center [65, 246] width 103 height 42
select select "EGP"
select select "B"
select select "EGS"
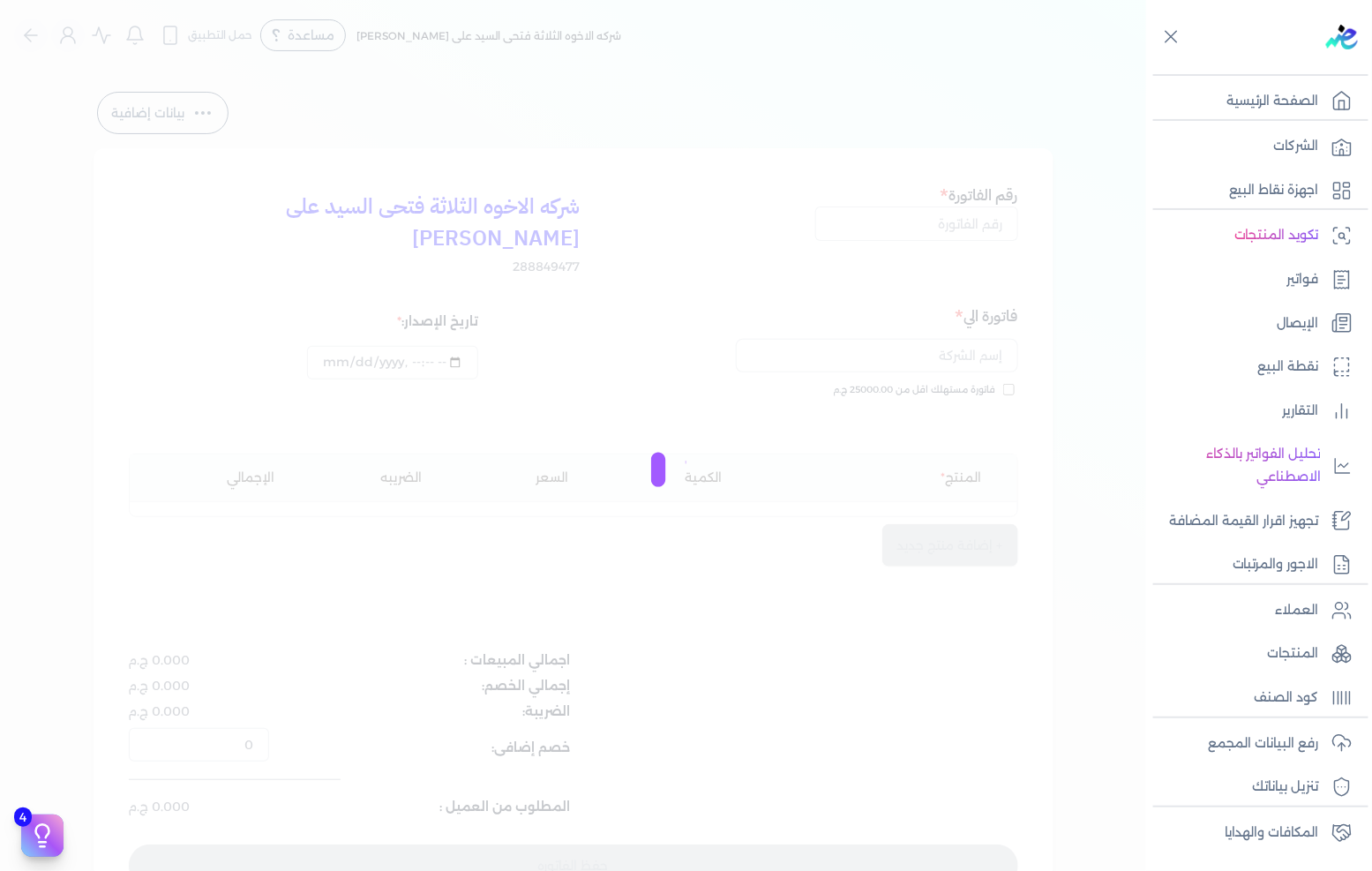
click at [780, 318] on div at bounding box center [686, 436] width 1372 height 871
click at [782, 314] on div at bounding box center [686, 436] width 1372 height 871
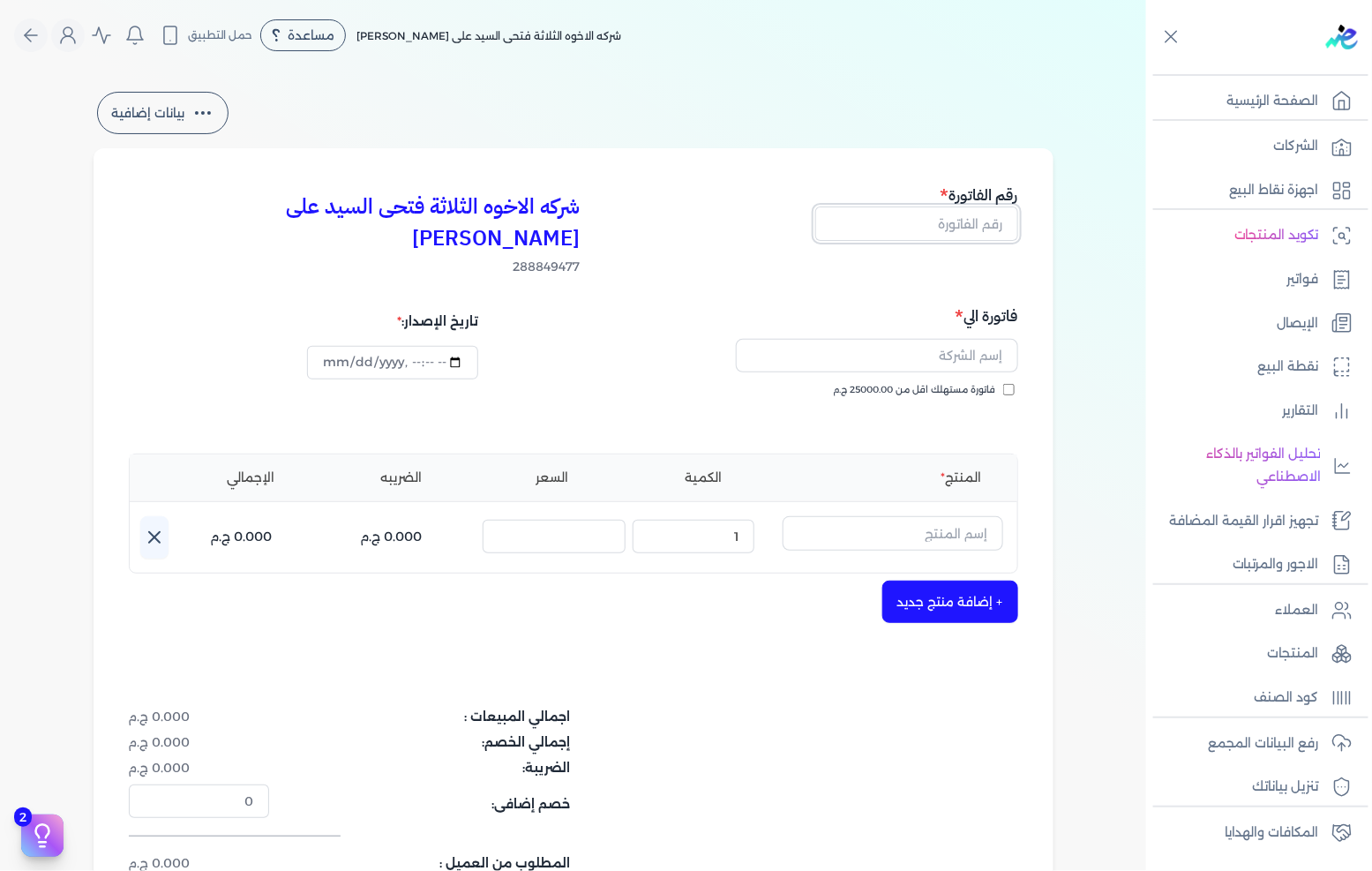
click at [920, 225] on input "text" at bounding box center [917, 223] width 203 height 34
type input "13537"
click at [934, 383] on span "فاتورة مستهلك اقل من 25000.00 ج.م" at bounding box center [915, 389] width 162 height 14
click at [1004, 384] on input "فاتورة مستهلك اقل من 25000.00 ج.م" at bounding box center [1010, 389] width 12 height 12
checkbox input "true"
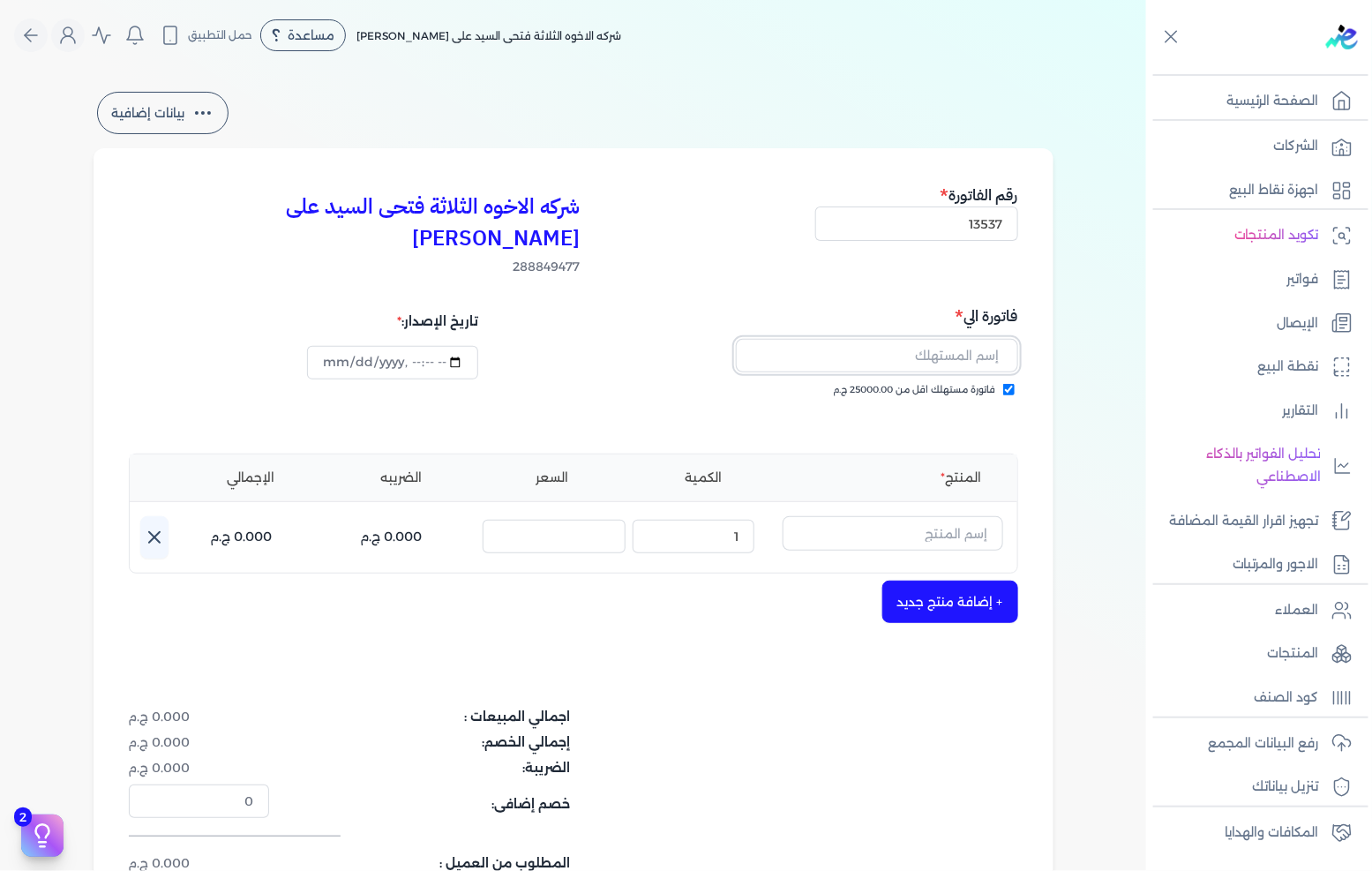
click at [946, 339] on input "text" at bounding box center [877, 355] width 283 height 34
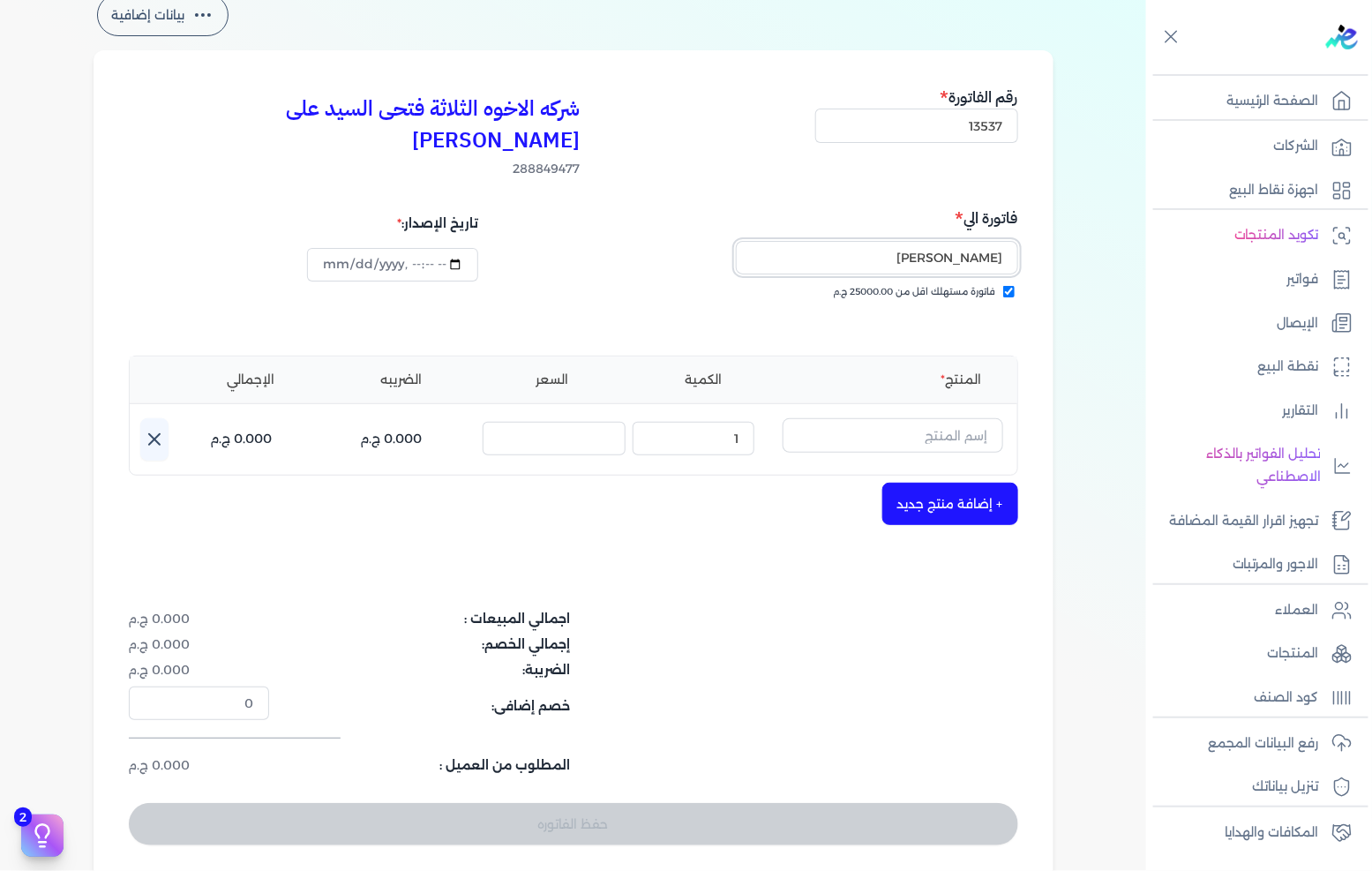
type input "[PERSON_NAME]"
click at [915, 418] on input "text" at bounding box center [893, 435] width 221 height 34
click at [1037, 362] on div "شركه الاخوه الثلاثة فتحى السيد على [PERSON_NAME] 288849477 رقم الفاتورة 13537 ف…" at bounding box center [573, 465] width 960 height 831
click at [880, 418] on input "text" at bounding box center [893, 435] width 221 height 34
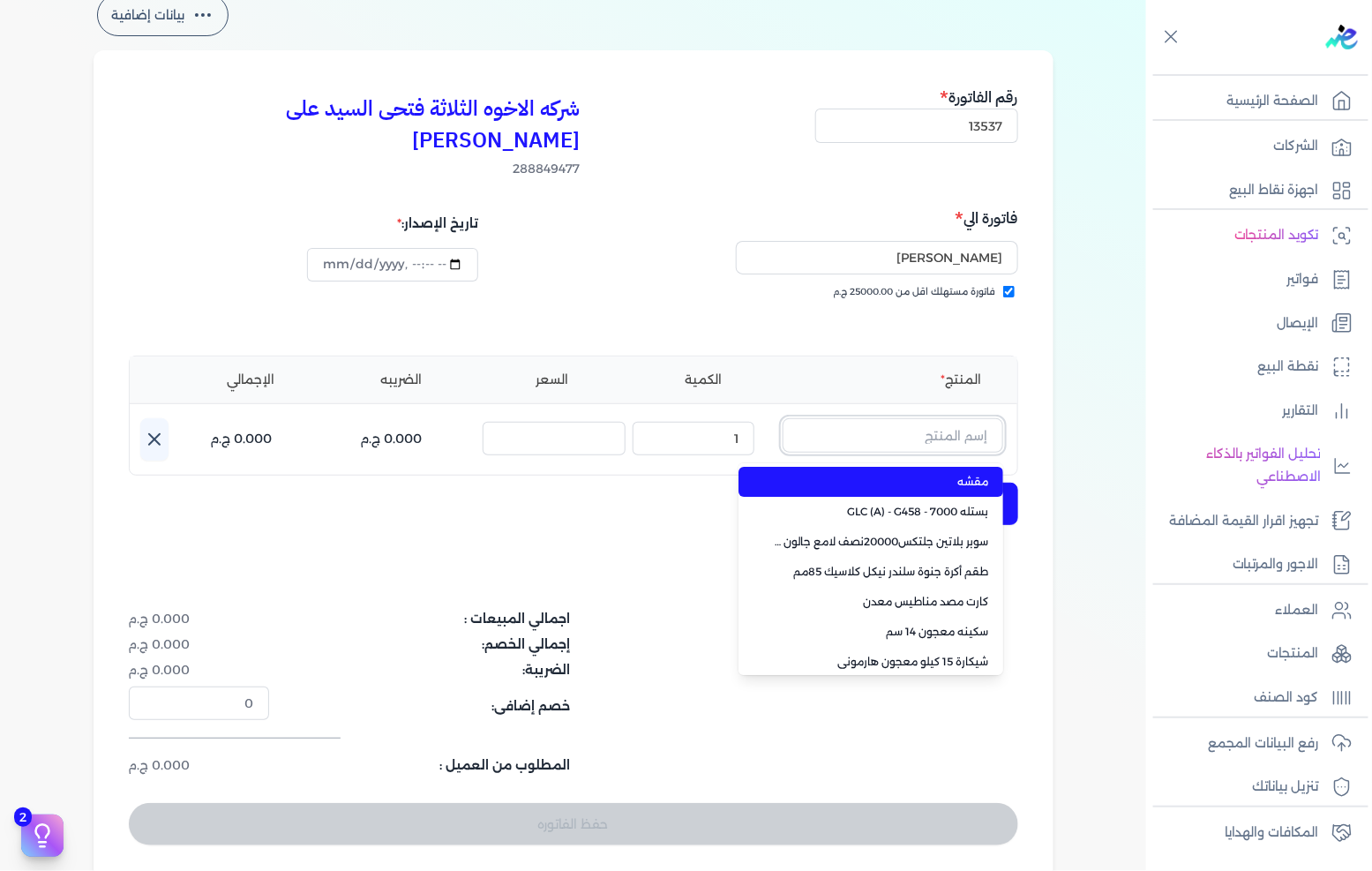
paste input "ورنيش ستاندر 690 علبة 0,700 كجم"
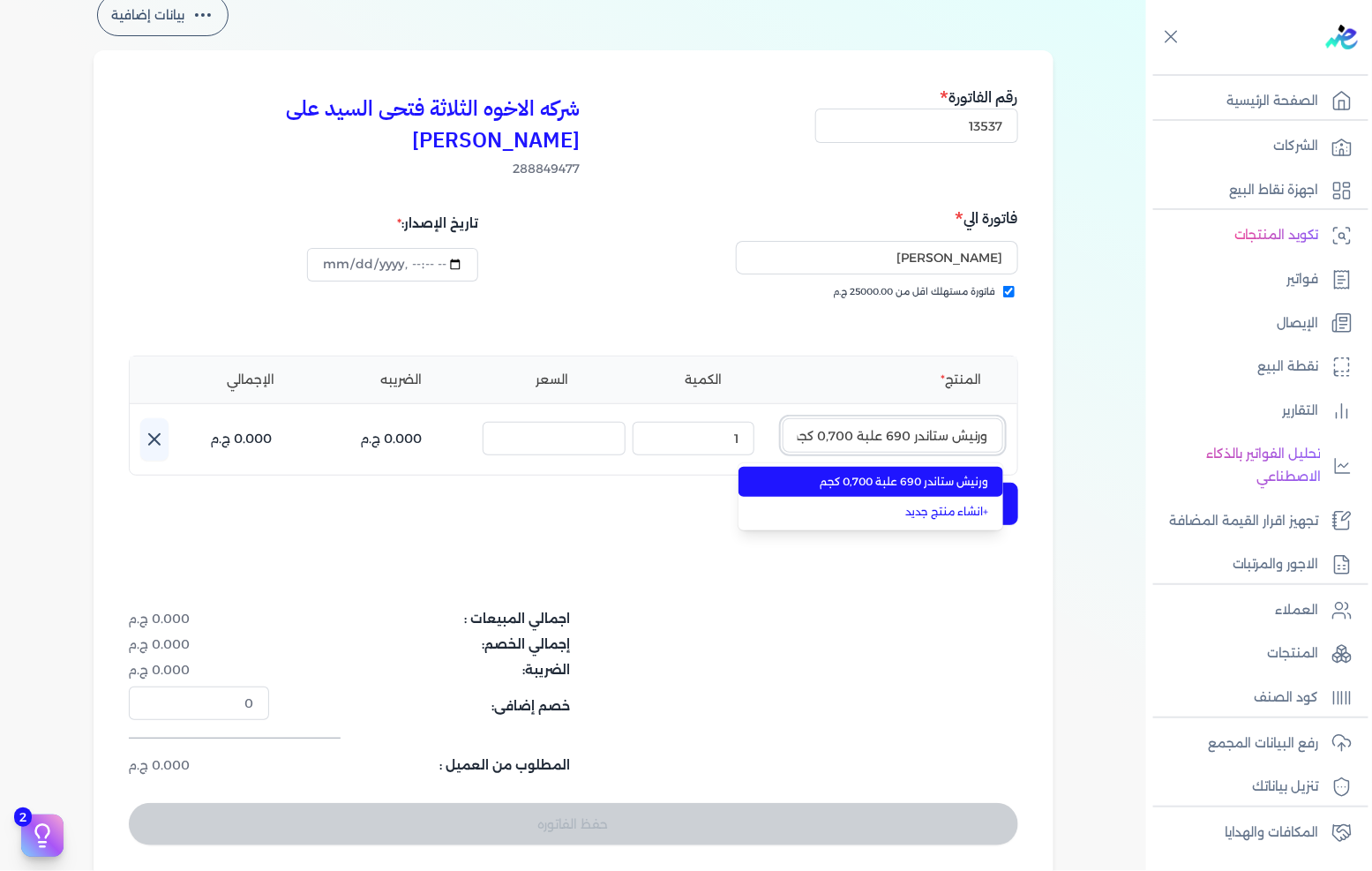
scroll to position [0, -5]
type input "ورنيش ستاندر 690 علبة 0,700 كجم"
click at [861, 474] on span "ورنيش ستاندر 690 علبة 0,700 كجم" at bounding box center [881, 482] width 216 height 16
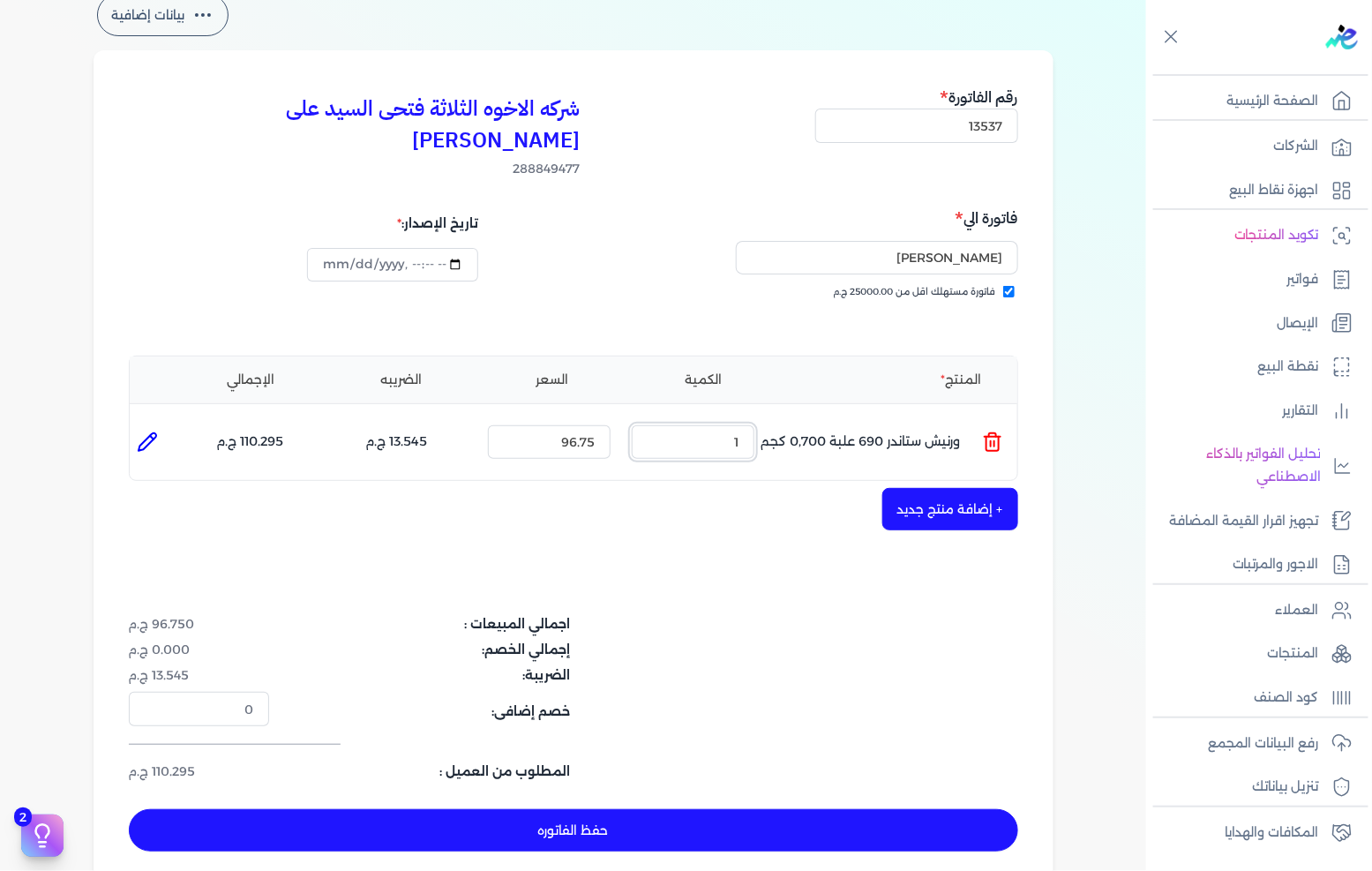
click at [721, 426] on input "1" at bounding box center [693, 442] width 123 height 34
type input "30"
click at [932, 488] on button "+ إضافة منتج جديد" at bounding box center [950, 509] width 136 height 42
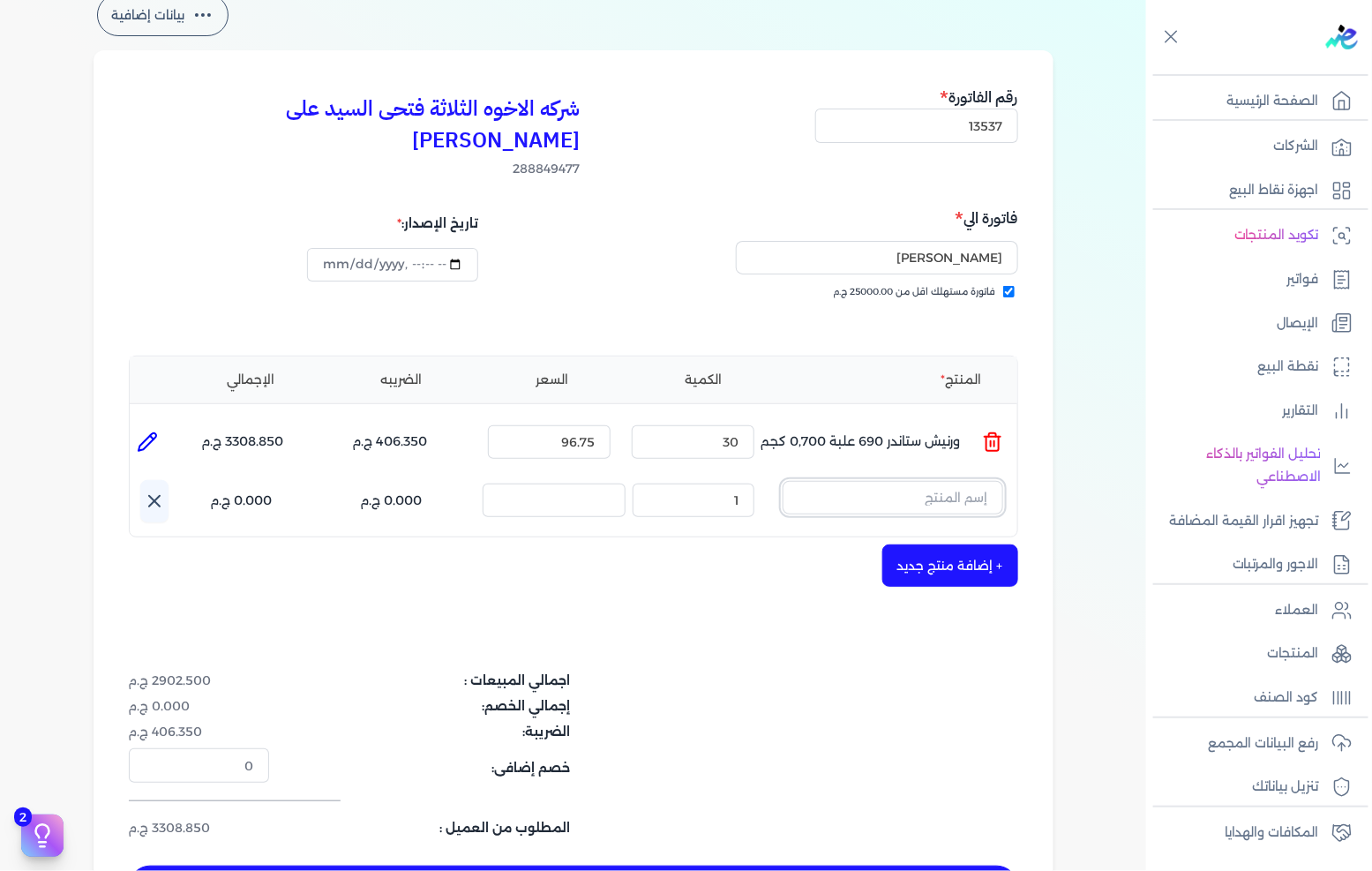
click at [805, 482] on input "text" at bounding box center [893, 498] width 221 height 34
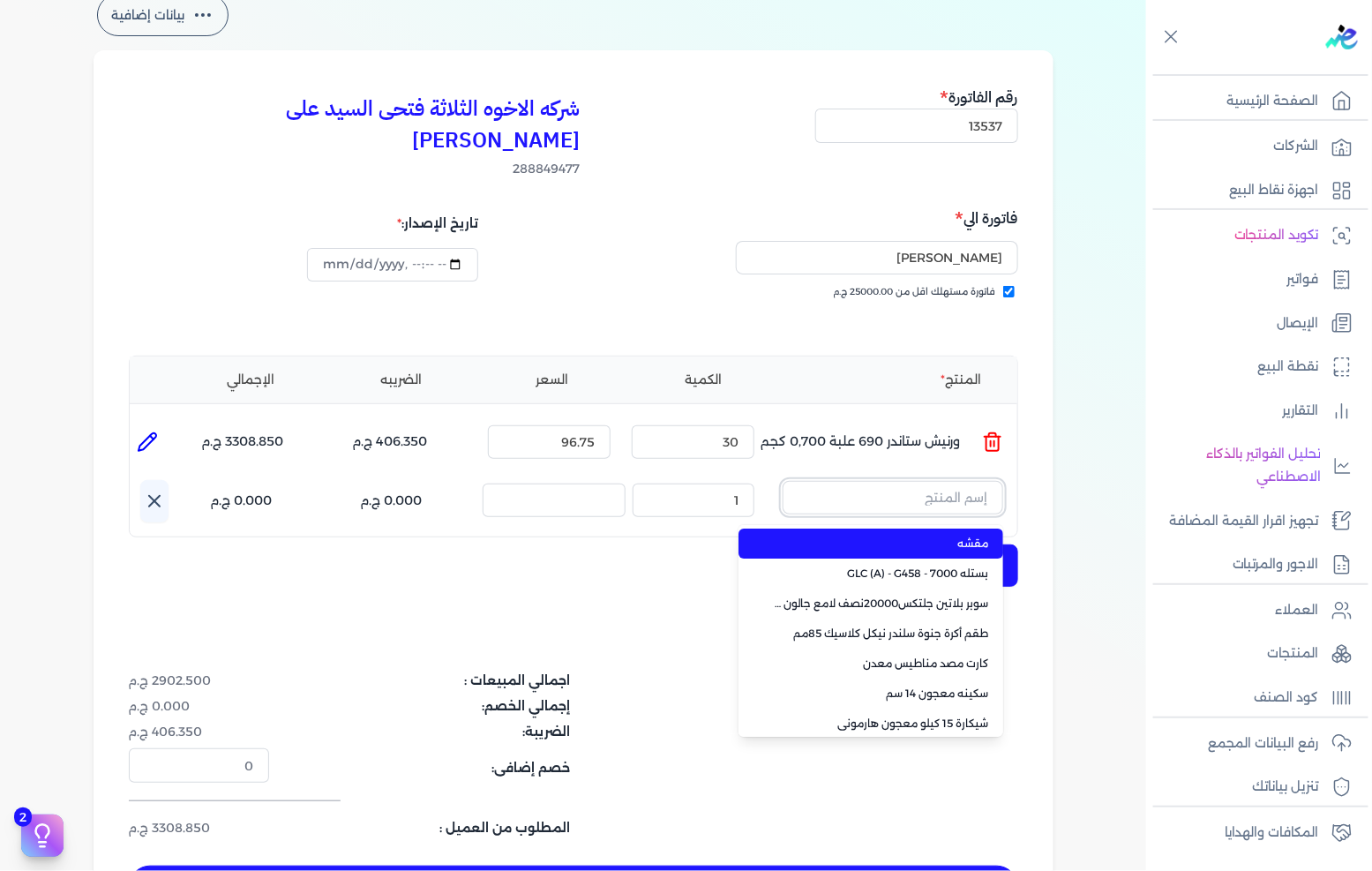
paste input "صبغات سي سي نبيتي 604 عبوة 40 ملي"
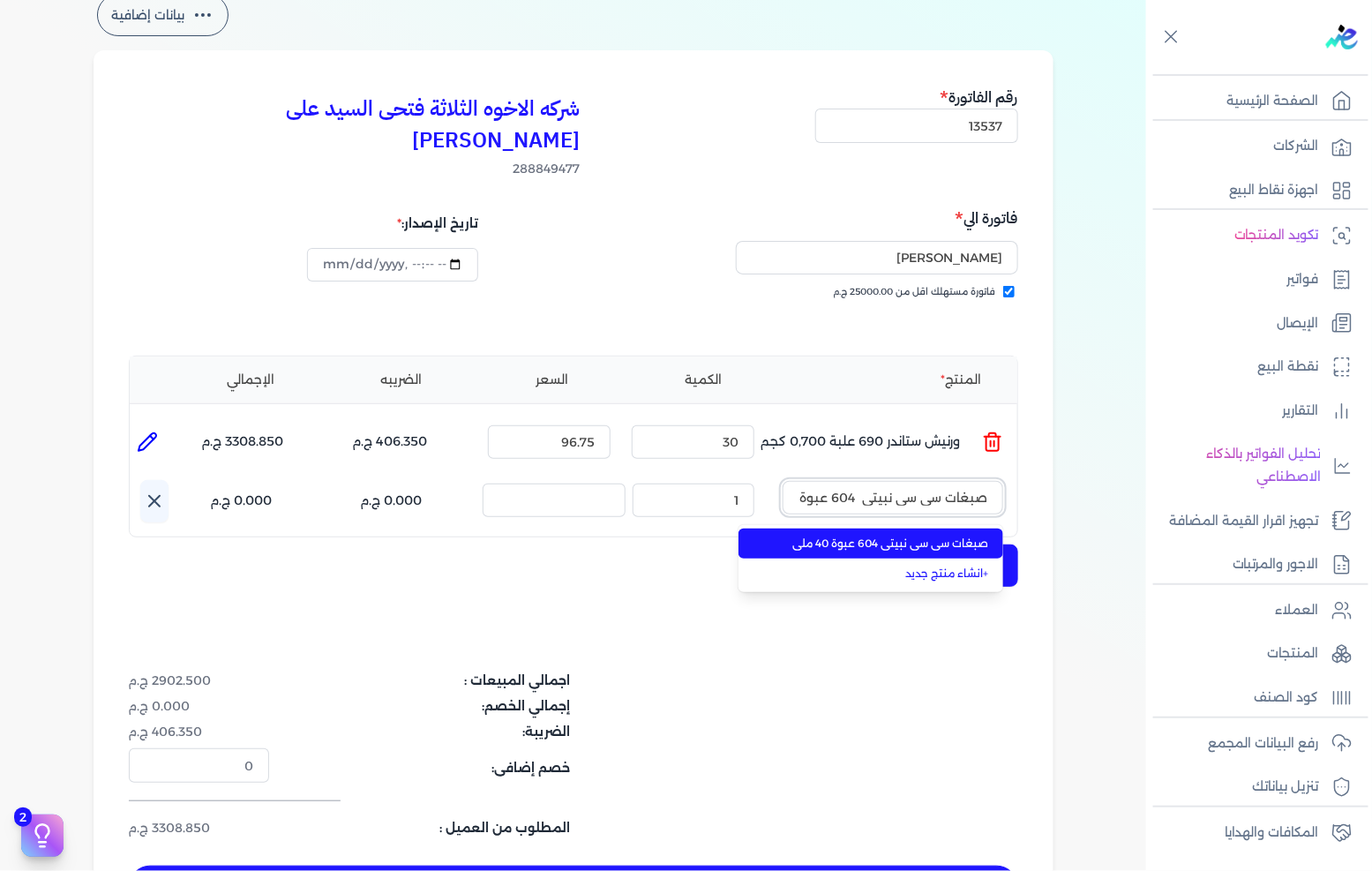
scroll to position [0, -39]
type input "صبغات سي سي نبيتي 604 عبوة 40 ملي"
click at [838, 529] on li "صبغات سي سي نبيتي 604 عبوة 40 ملي" at bounding box center [871, 543] width 265 height 30
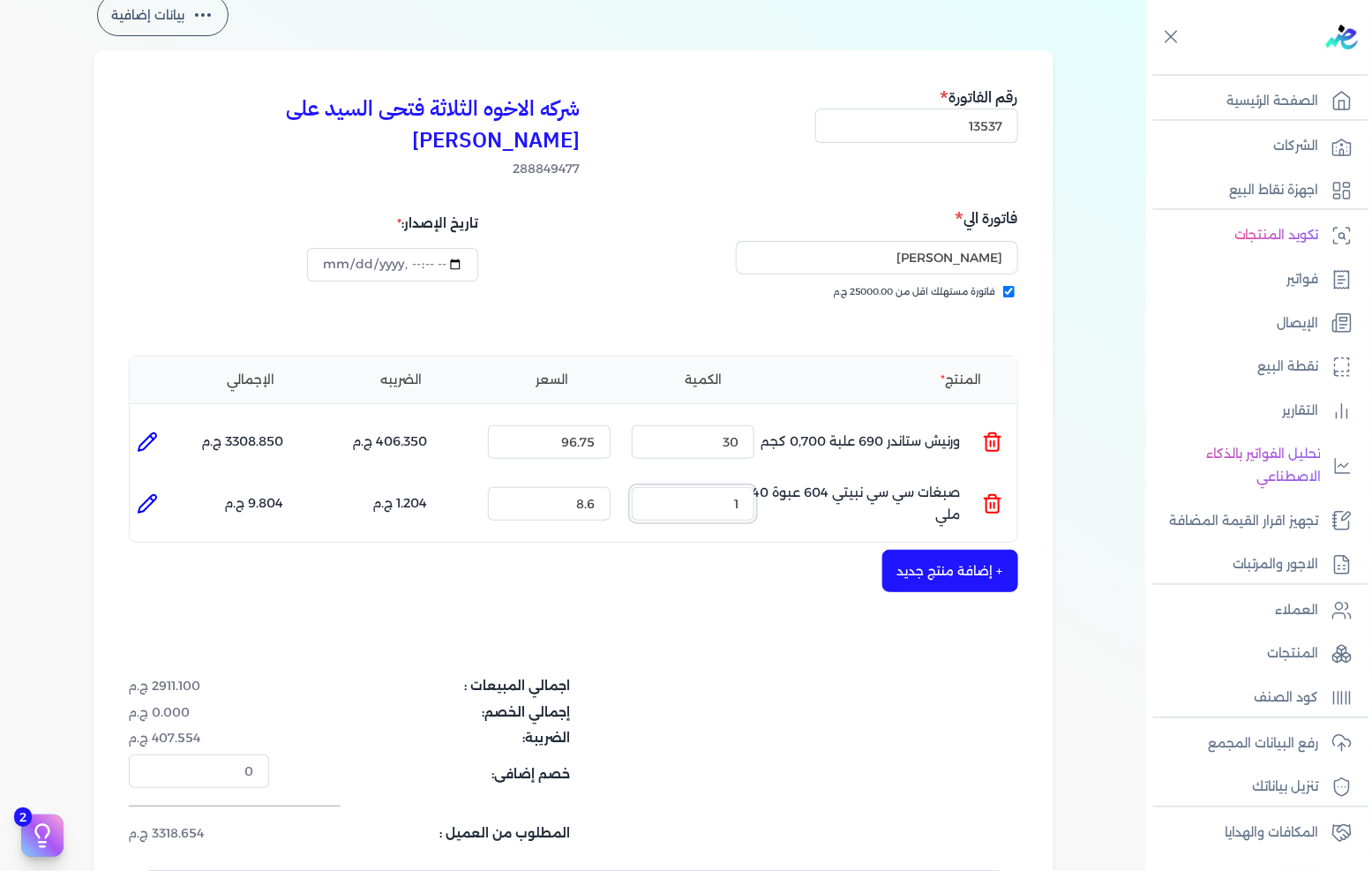
click at [699, 487] on input "1" at bounding box center [693, 504] width 123 height 34
type input "80"
click at [895, 550] on button "+ إضافة منتج جديد" at bounding box center [950, 571] width 136 height 42
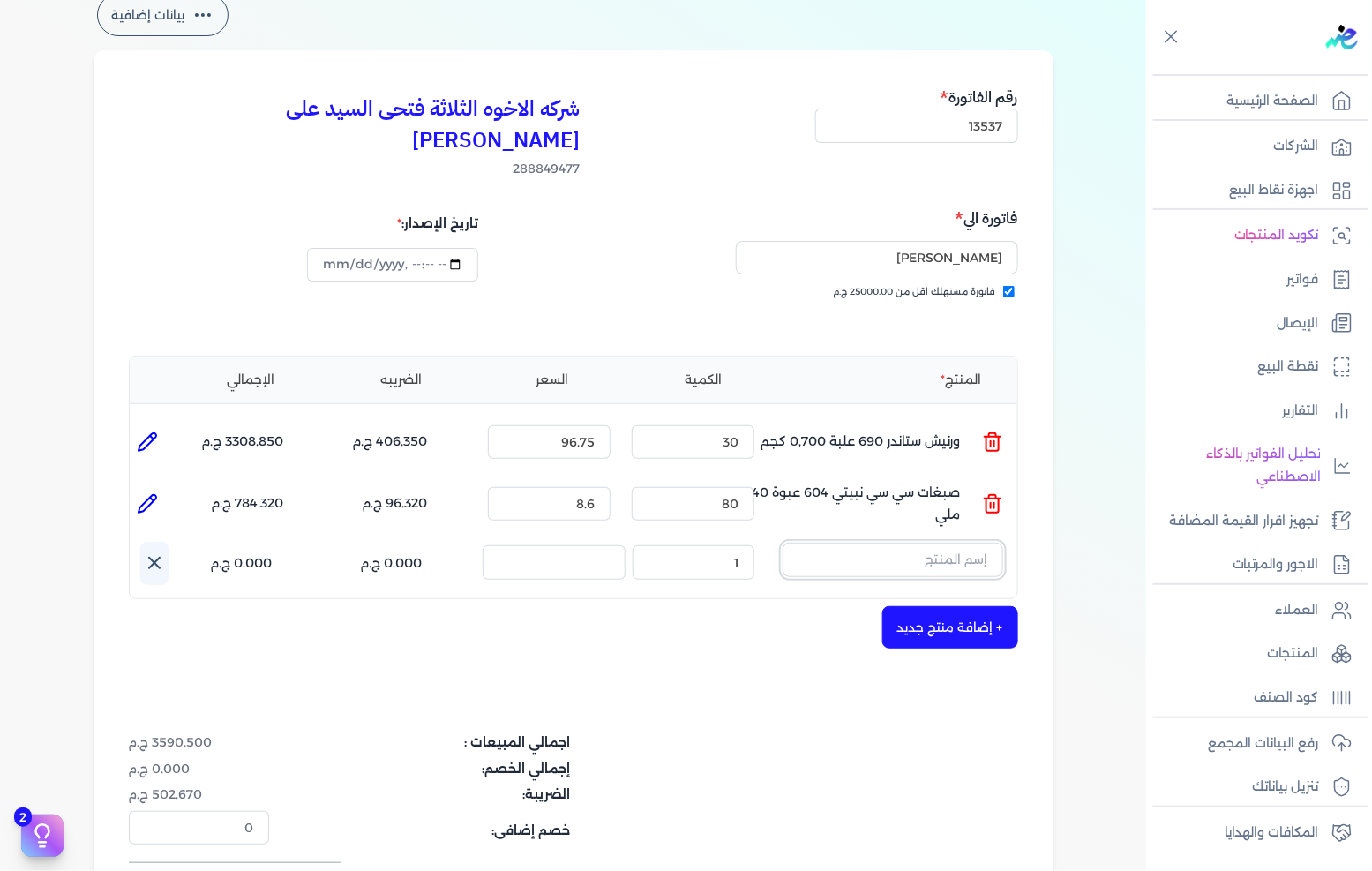
click at [853, 543] on input "text" at bounding box center [893, 559] width 221 height 34
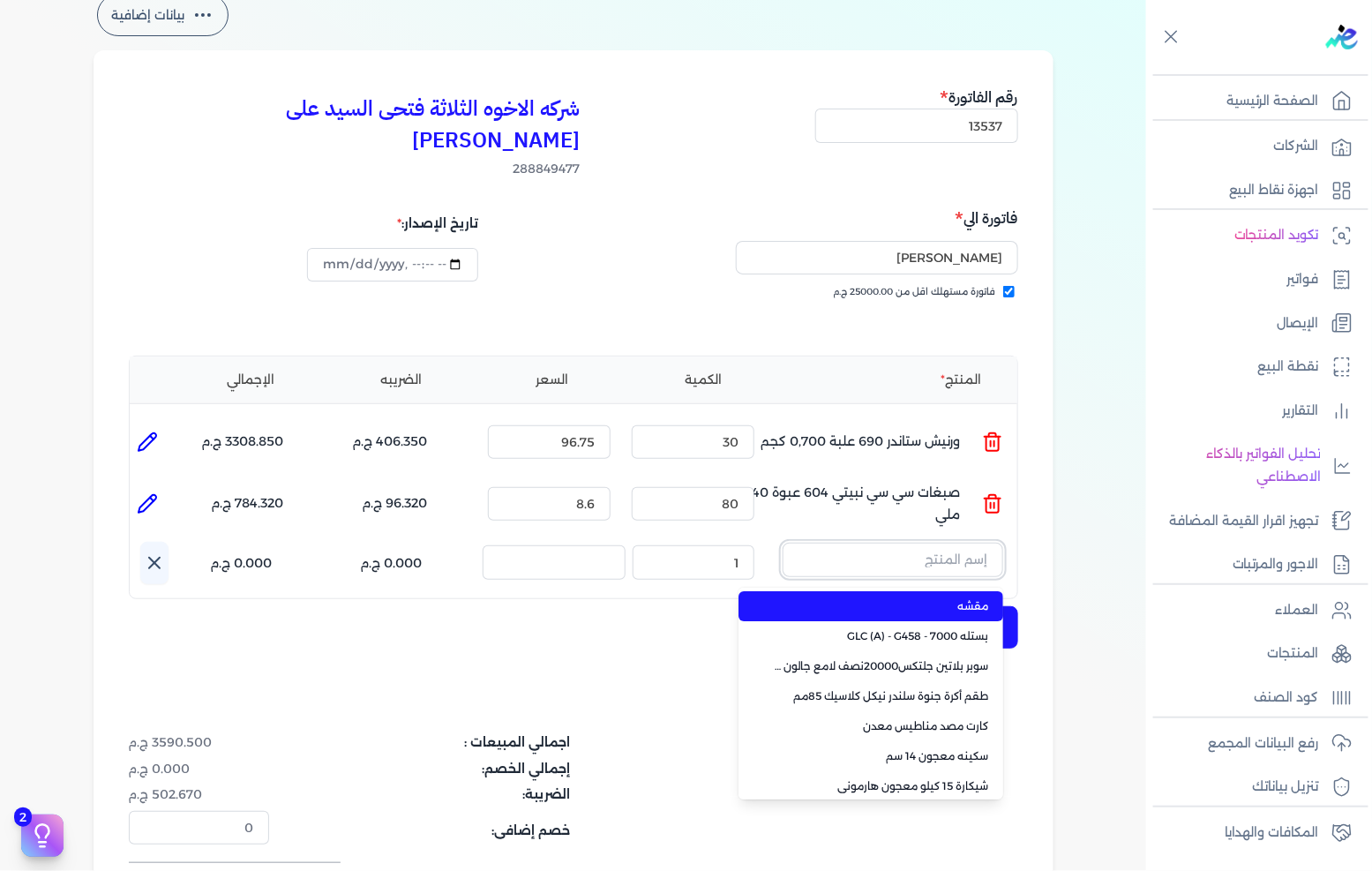
paste input "ورنيش زجاجي 901 علبة 1 كجم"
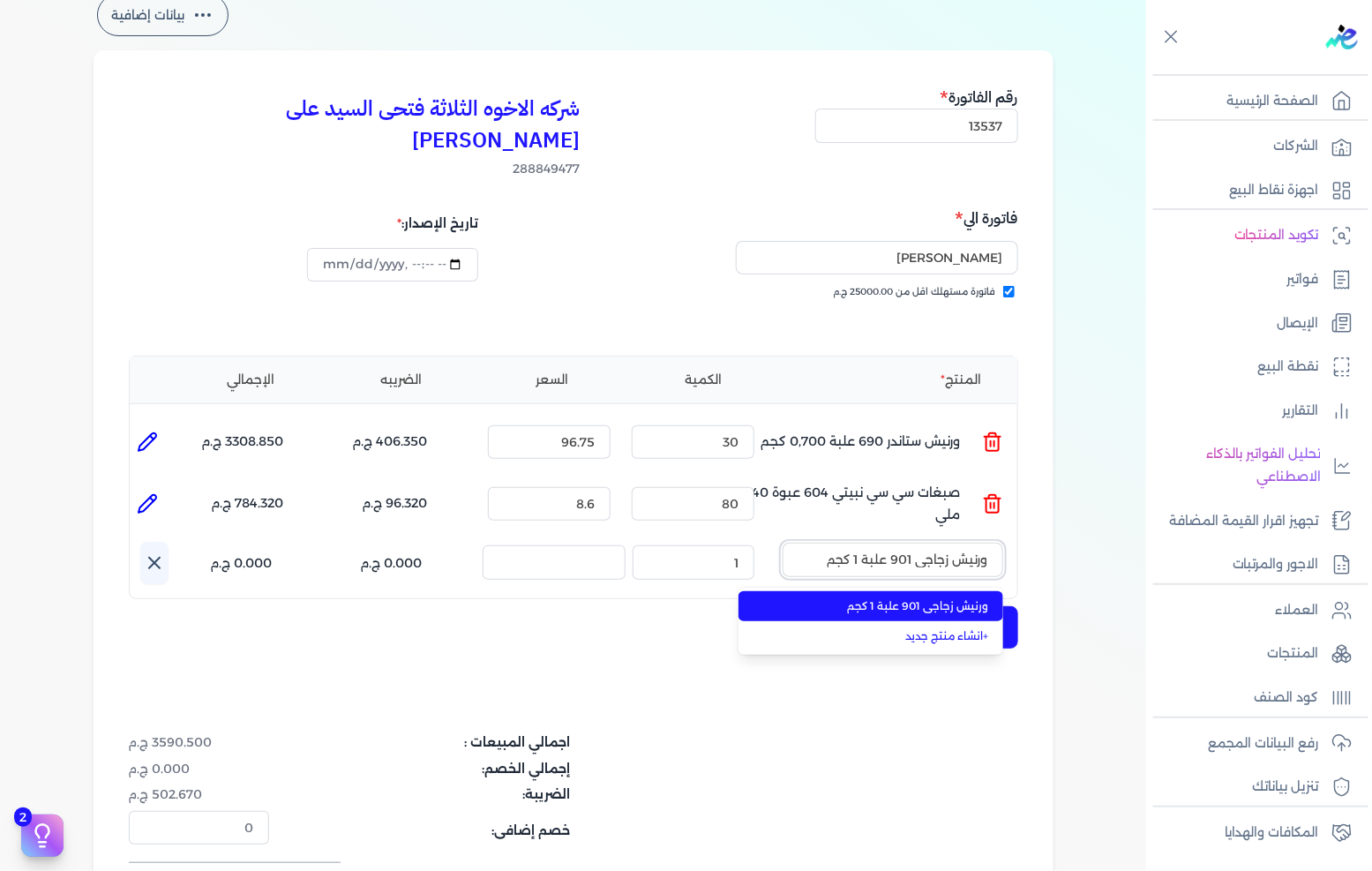
type input "ورنيش زجاجي 901 علبة 1 كجم"
click at [809, 599] on span "ورنيش زجاجي 901 علبة 1 كجم" at bounding box center [881, 606] width 216 height 16
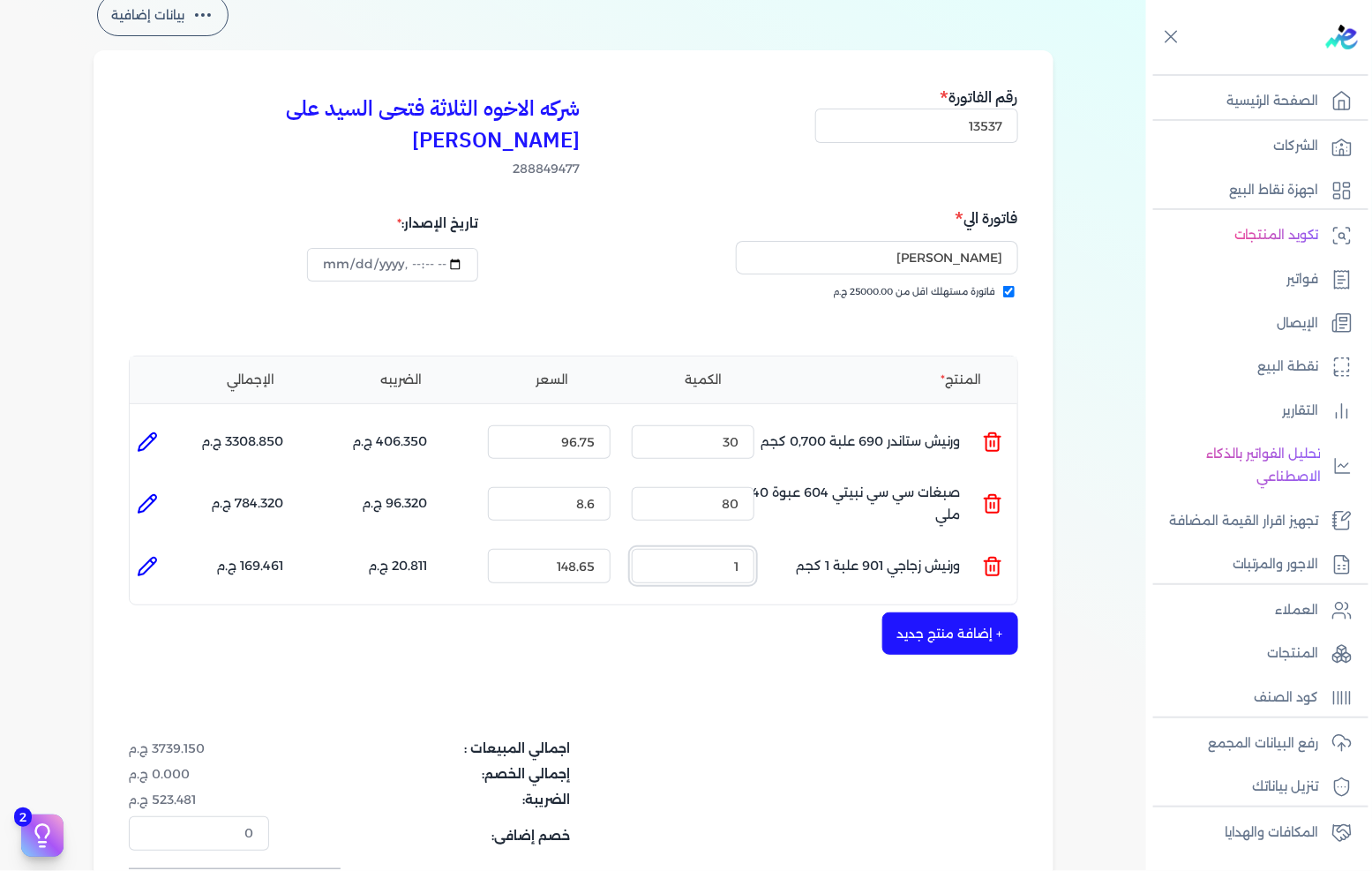
click at [718, 550] on input "1" at bounding box center [693, 566] width 123 height 34
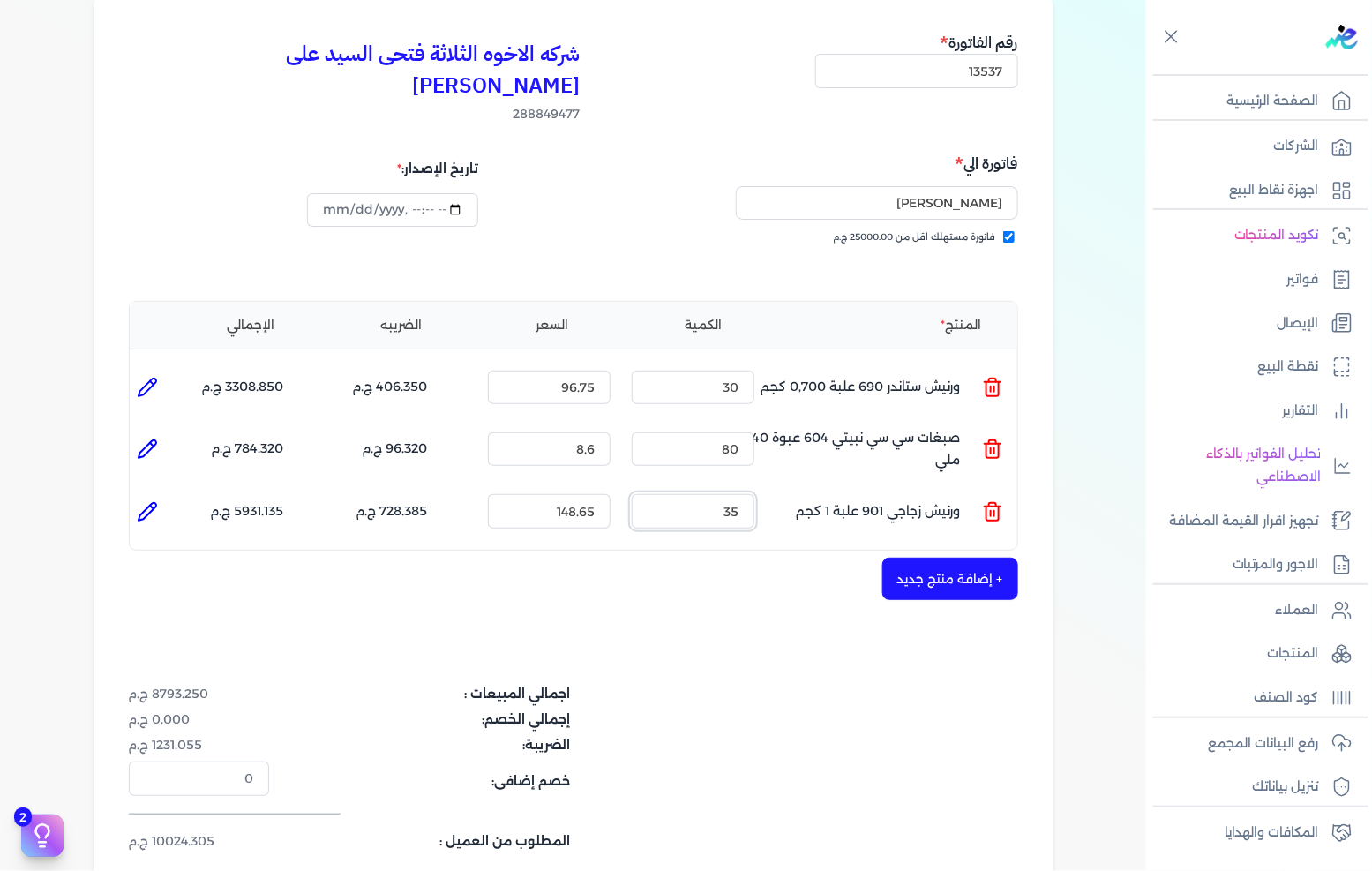
scroll to position [196, 0]
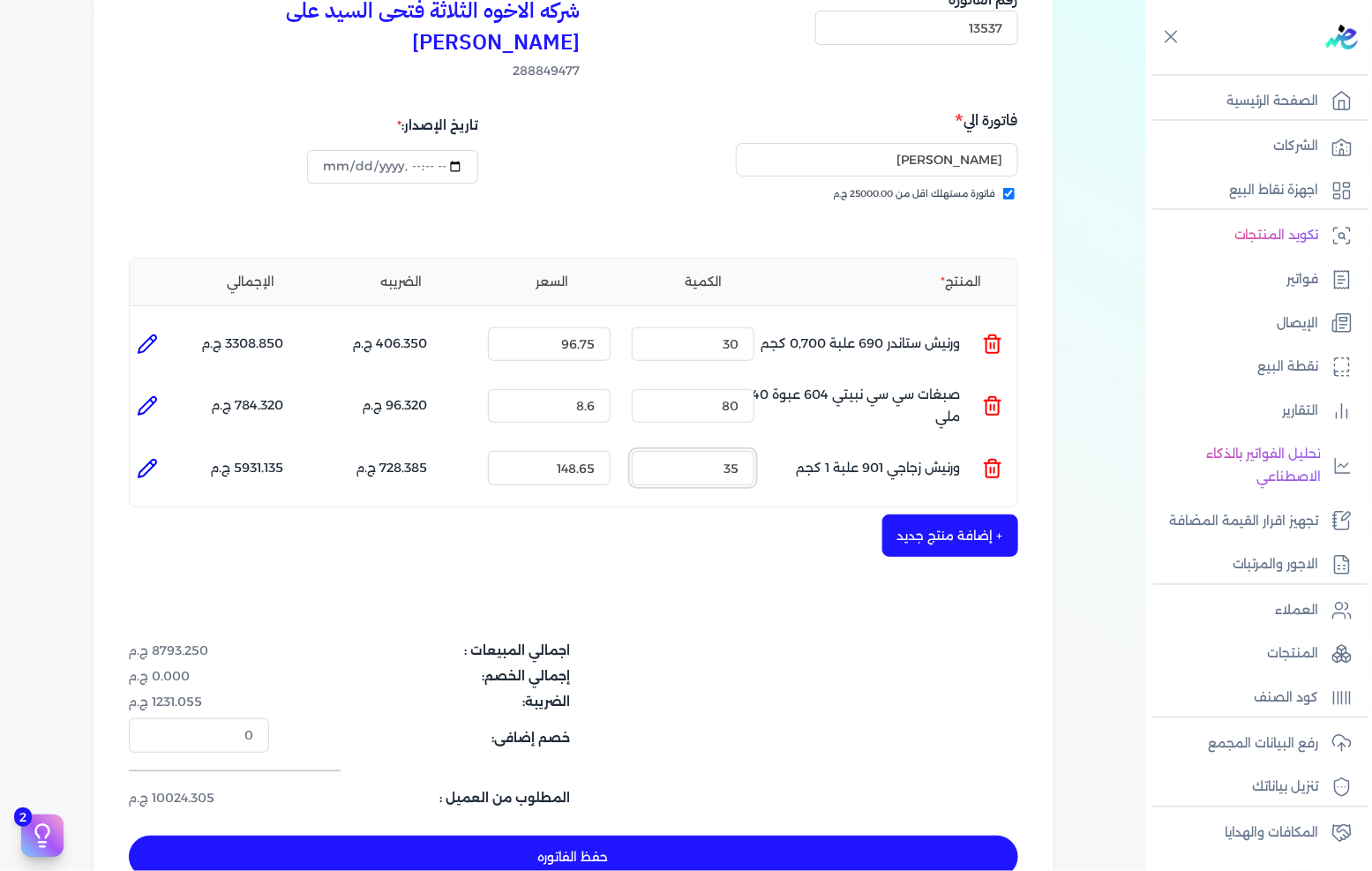
type input "35"
click at [973, 515] on button "+ إضافة منتج جديد" at bounding box center [950, 536] width 136 height 42
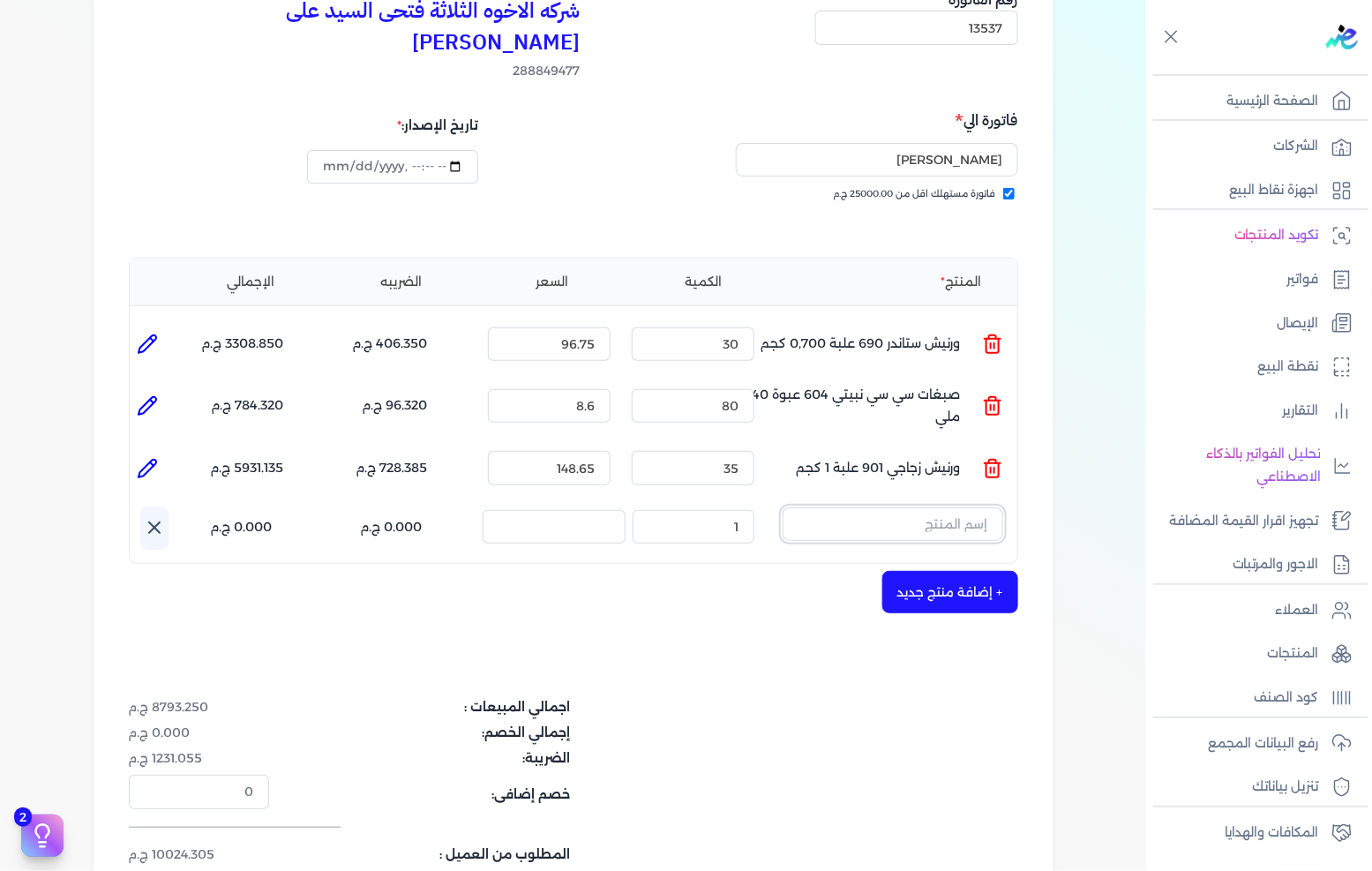
click at [876, 507] on input "text" at bounding box center [893, 524] width 221 height 34
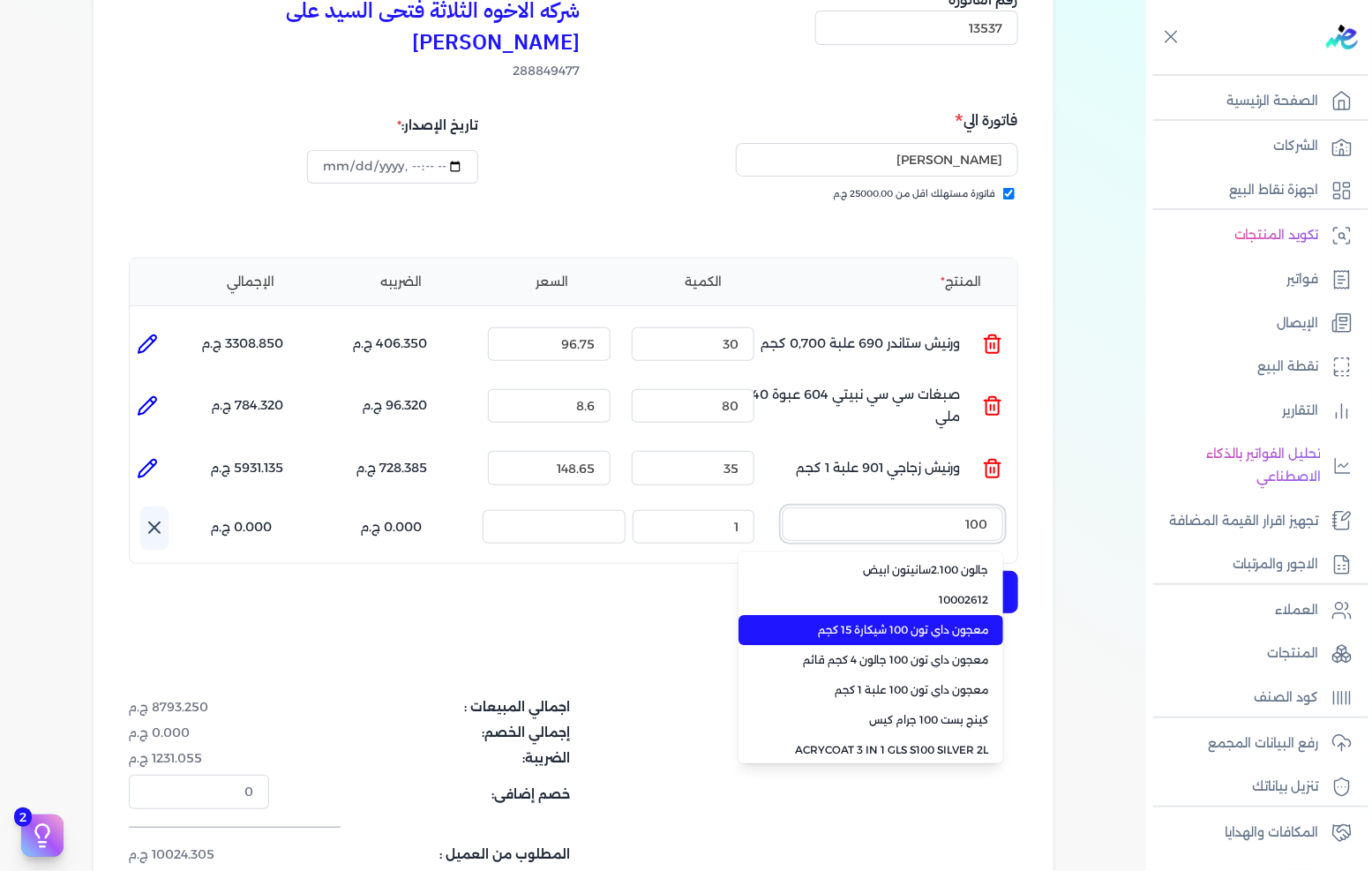
type input "100"
drag, startPoint x: 841, startPoint y: 603, endPoint x: 756, endPoint y: 565, distance: 93.1
click at [840, 623] on span "معجون داي تون 100 شيكارة 15 كجم" at bounding box center [881, 630] width 216 height 16
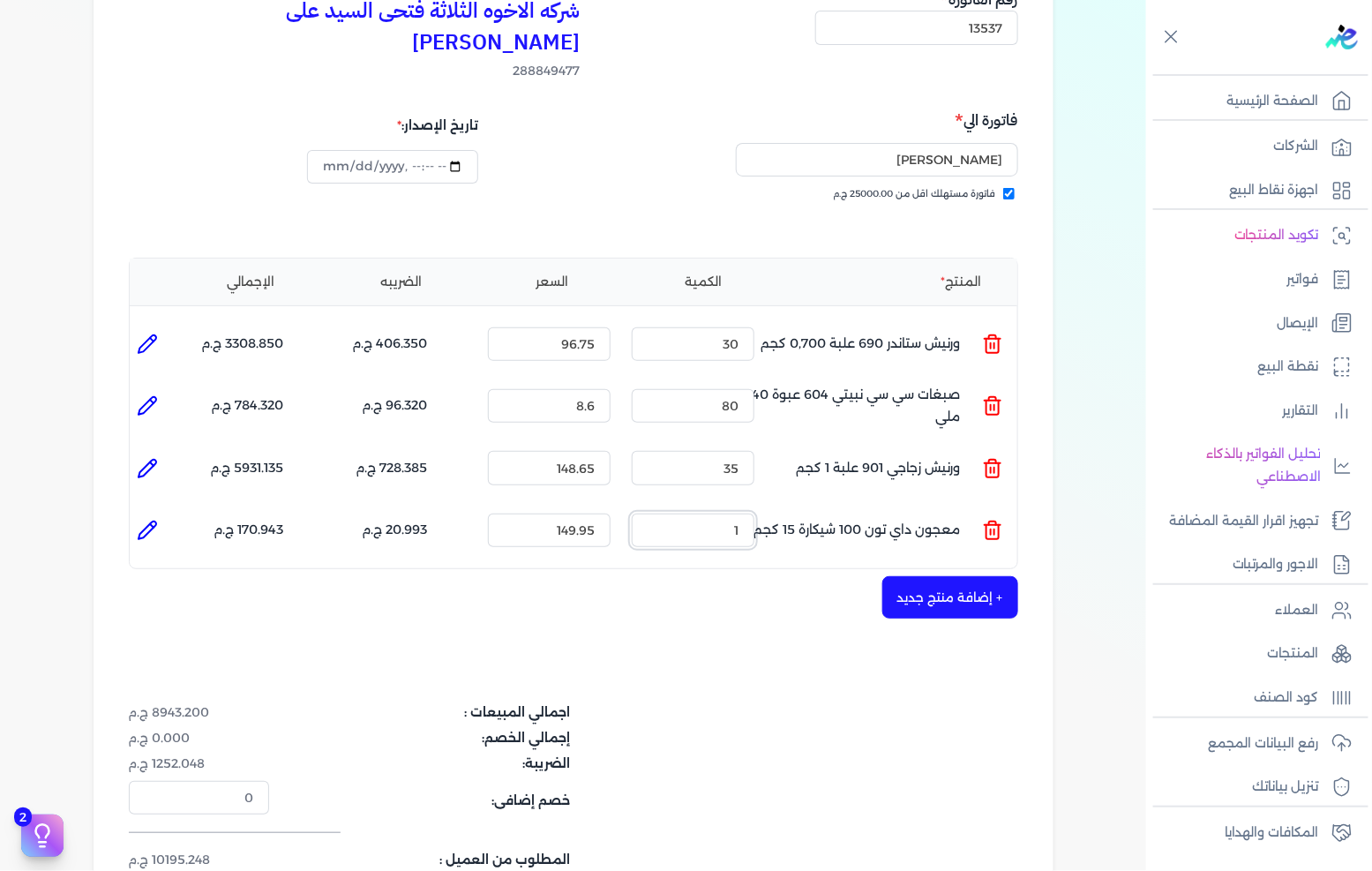
click at [709, 514] on input "1" at bounding box center [693, 530] width 123 height 34
click at [709, 514] on input "35" at bounding box center [693, 530] width 123 height 34
click at [709, 514] on input "35" at bounding box center [693, 530] width 123 height 34
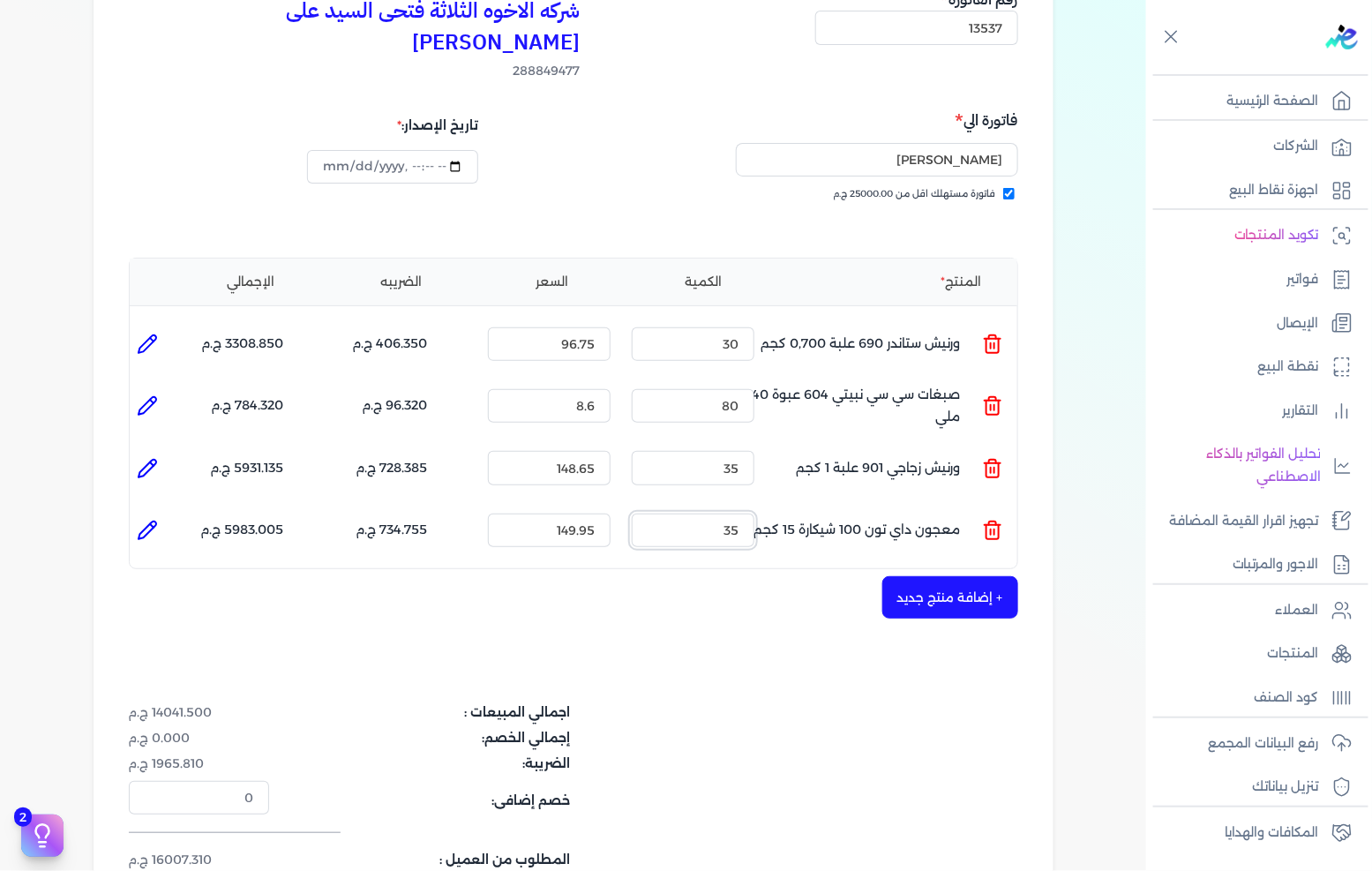
click at [709, 514] on input "35" at bounding box center [693, 530] width 123 height 34
type input "50"
click at [913, 577] on button "+ إضافة منتج جديد" at bounding box center [950, 598] width 136 height 42
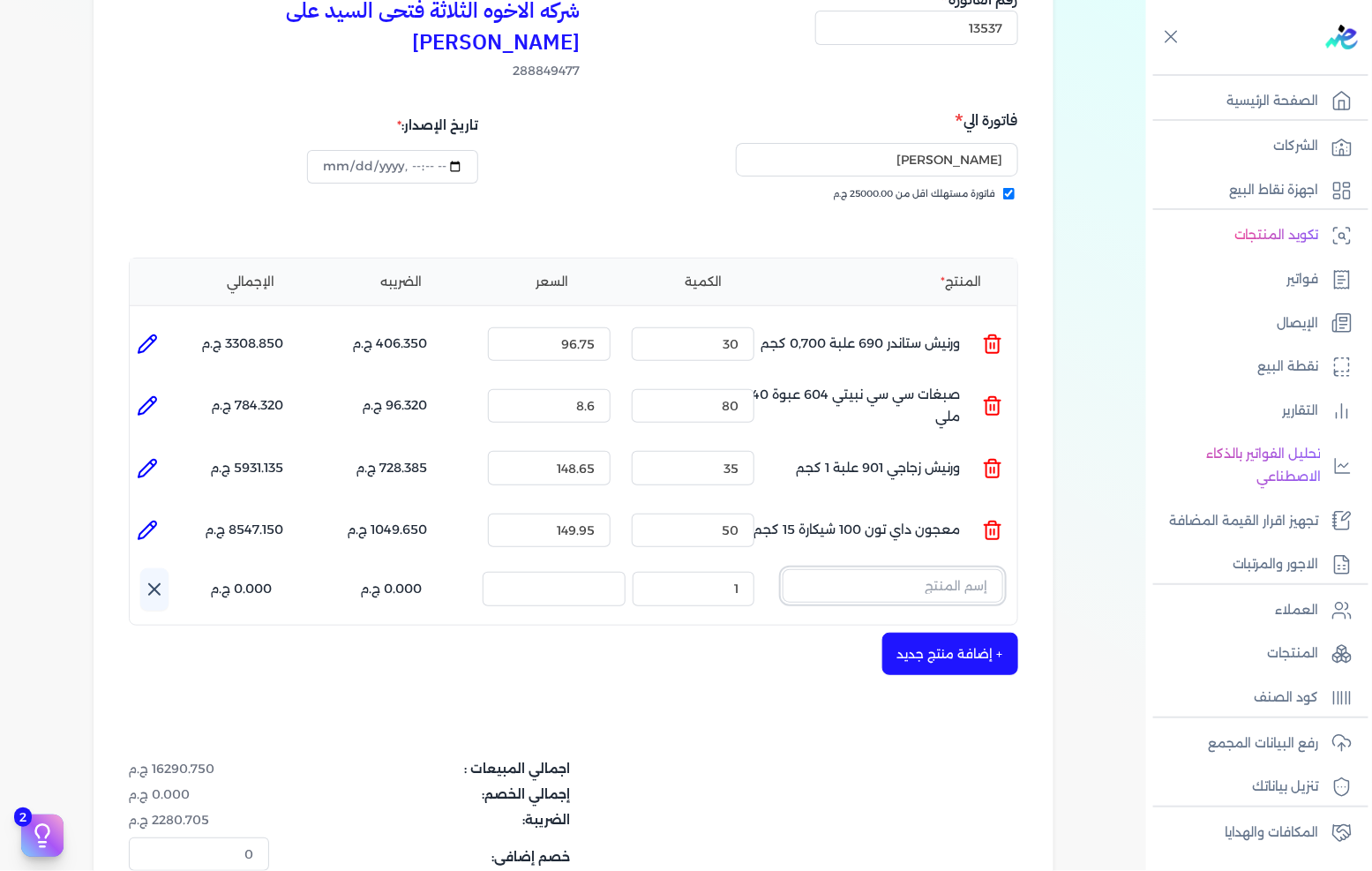
click at [823, 570] on input "text" at bounding box center [893, 586] width 221 height 34
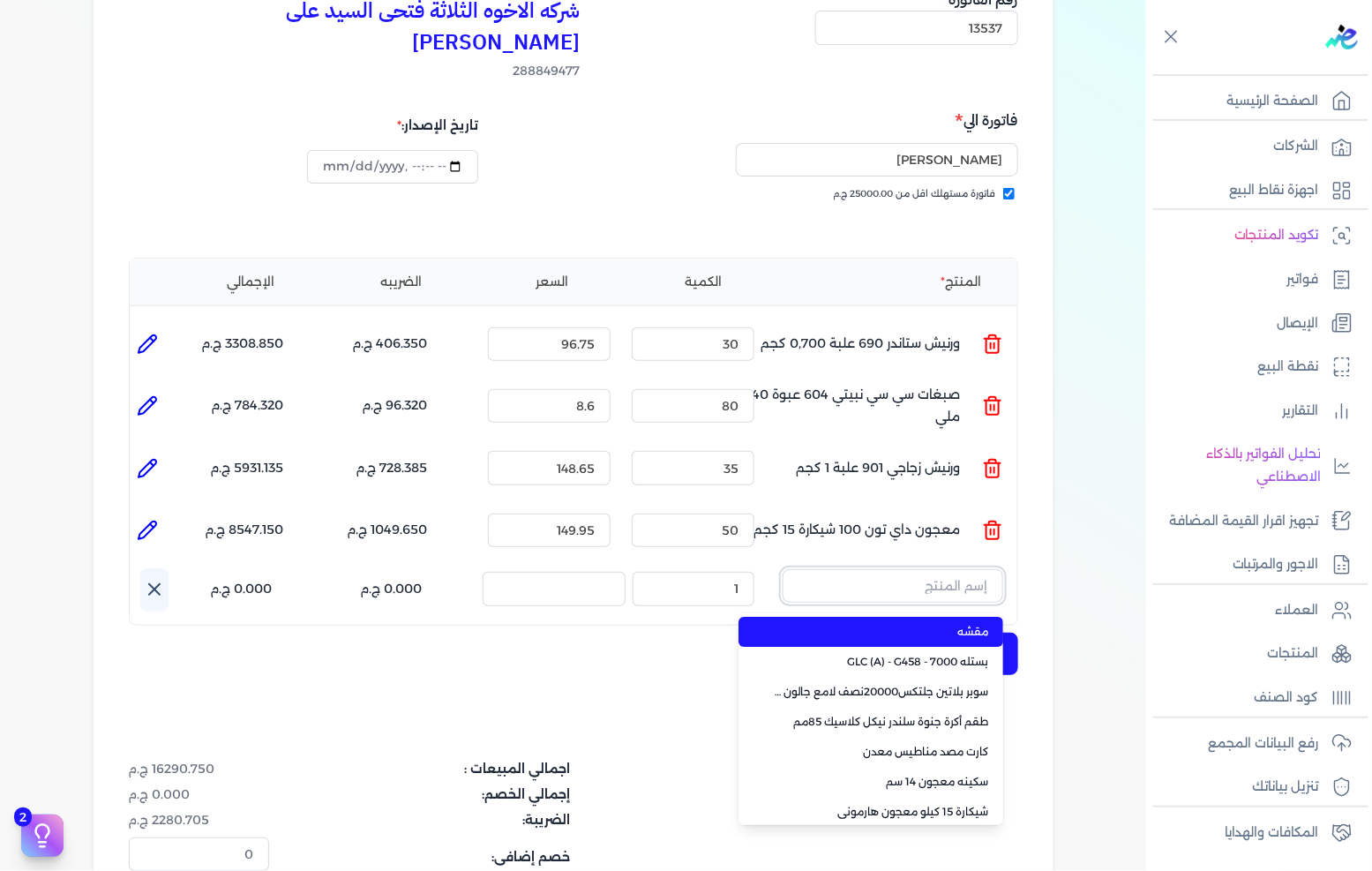
paste input "سوبر داي تون 3030 بستلة 14 كجم"
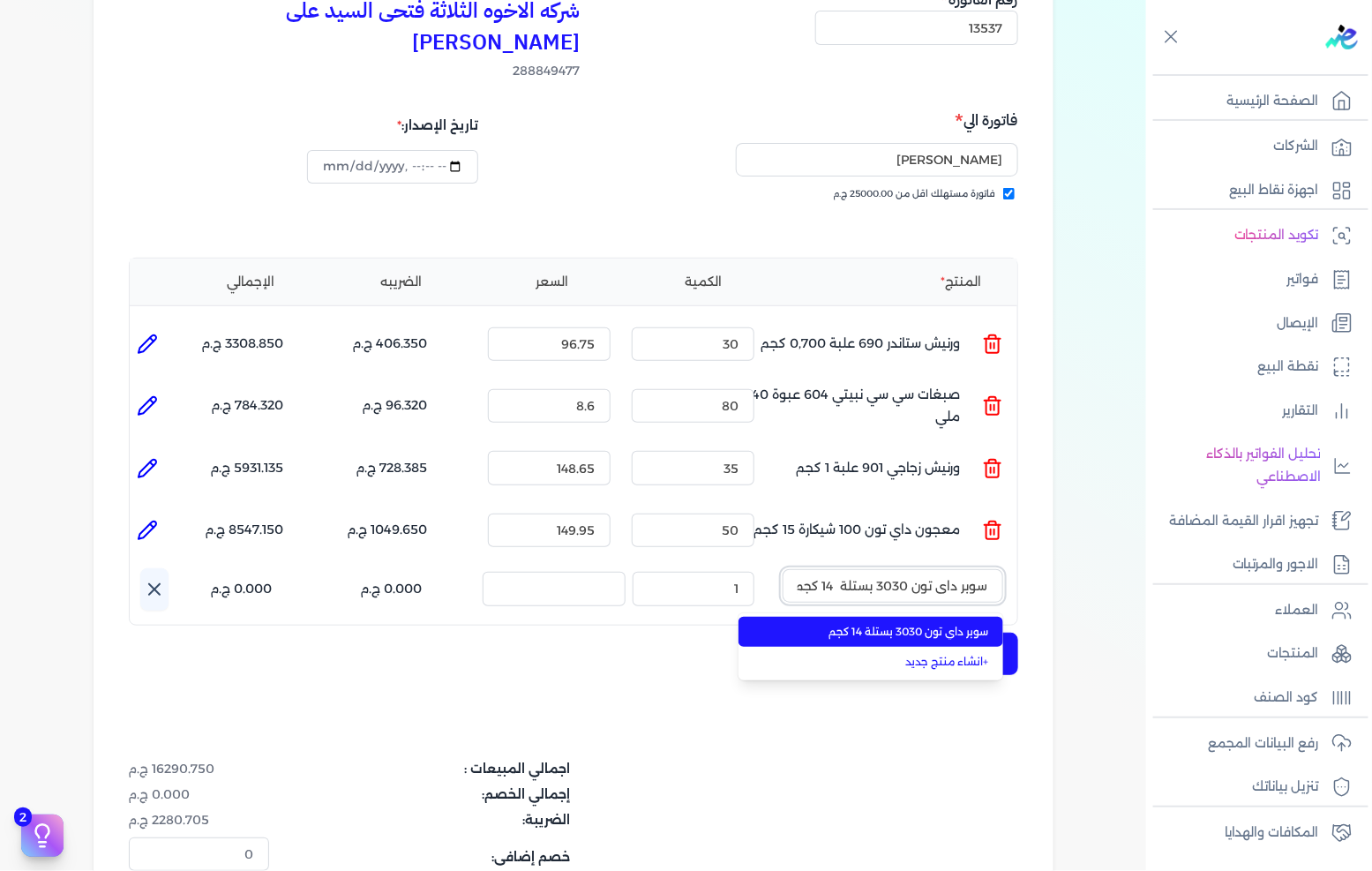
scroll to position [0, -2]
type input "سوبر داي تون 3030 بستلة 14 كجم"
click at [861, 624] on span "سوبر داي تون 3030 بستلة 14 كجم" at bounding box center [881, 632] width 216 height 16
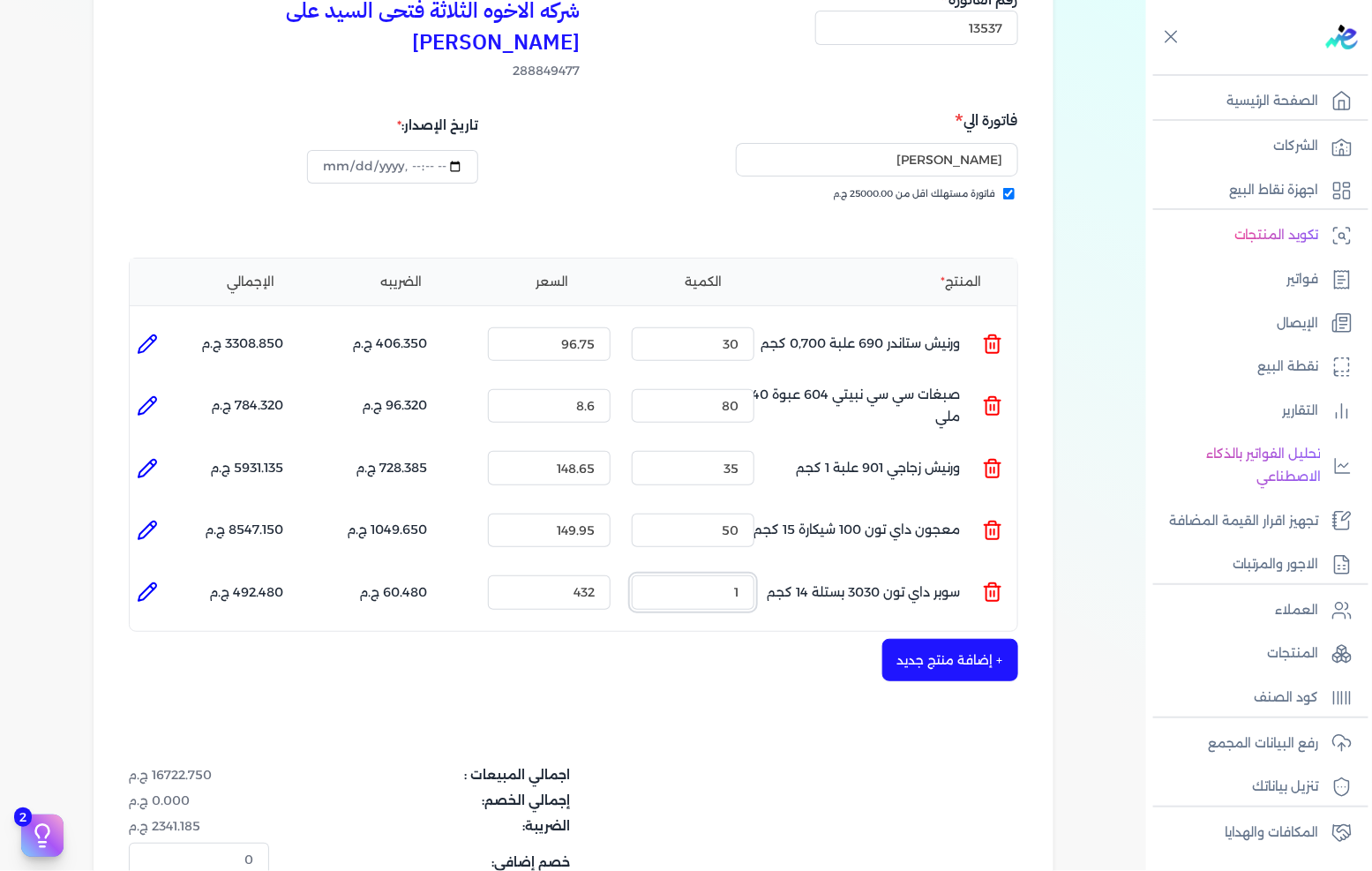
click at [707, 576] on input "1" at bounding box center [693, 592] width 123 height 34
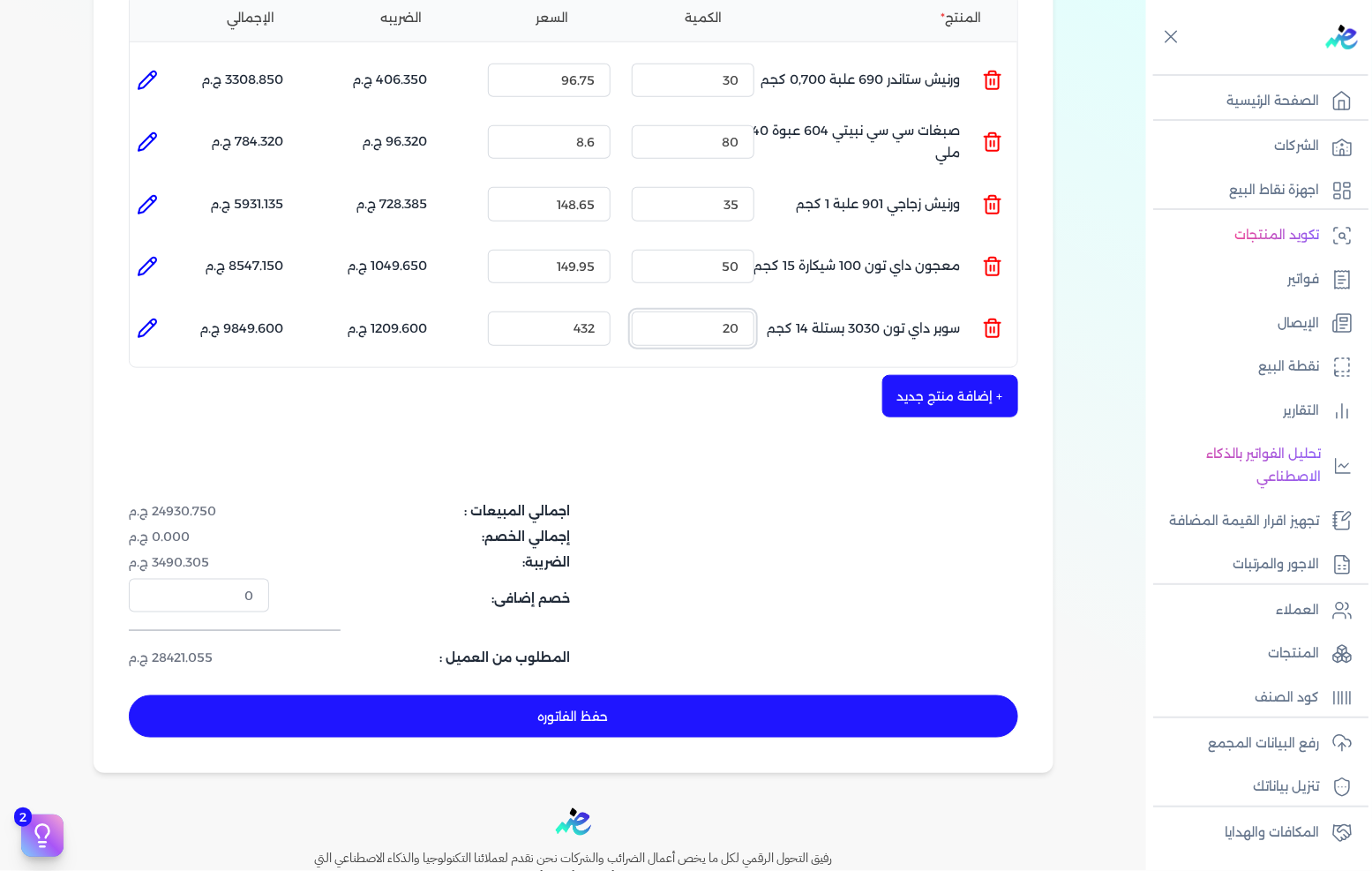
scroll to position [490, 0]
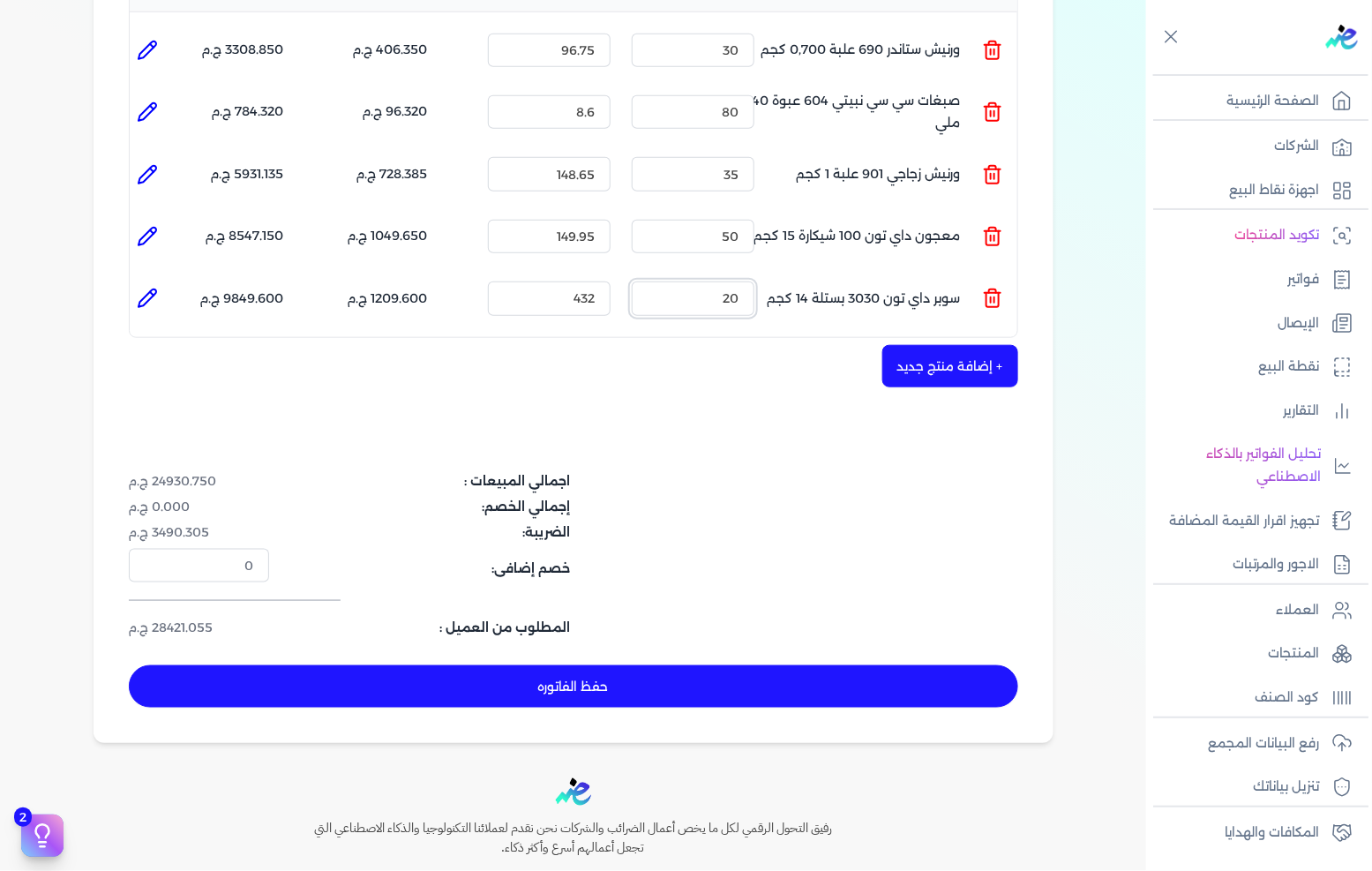
click at [715, 282] on input "20" at bounding box center [693, 298] width 123 height 34
type input "13"
click at [646, 666] on button "حفظ الفاتوره" at bounding box center [573, 687] width 890 height 42
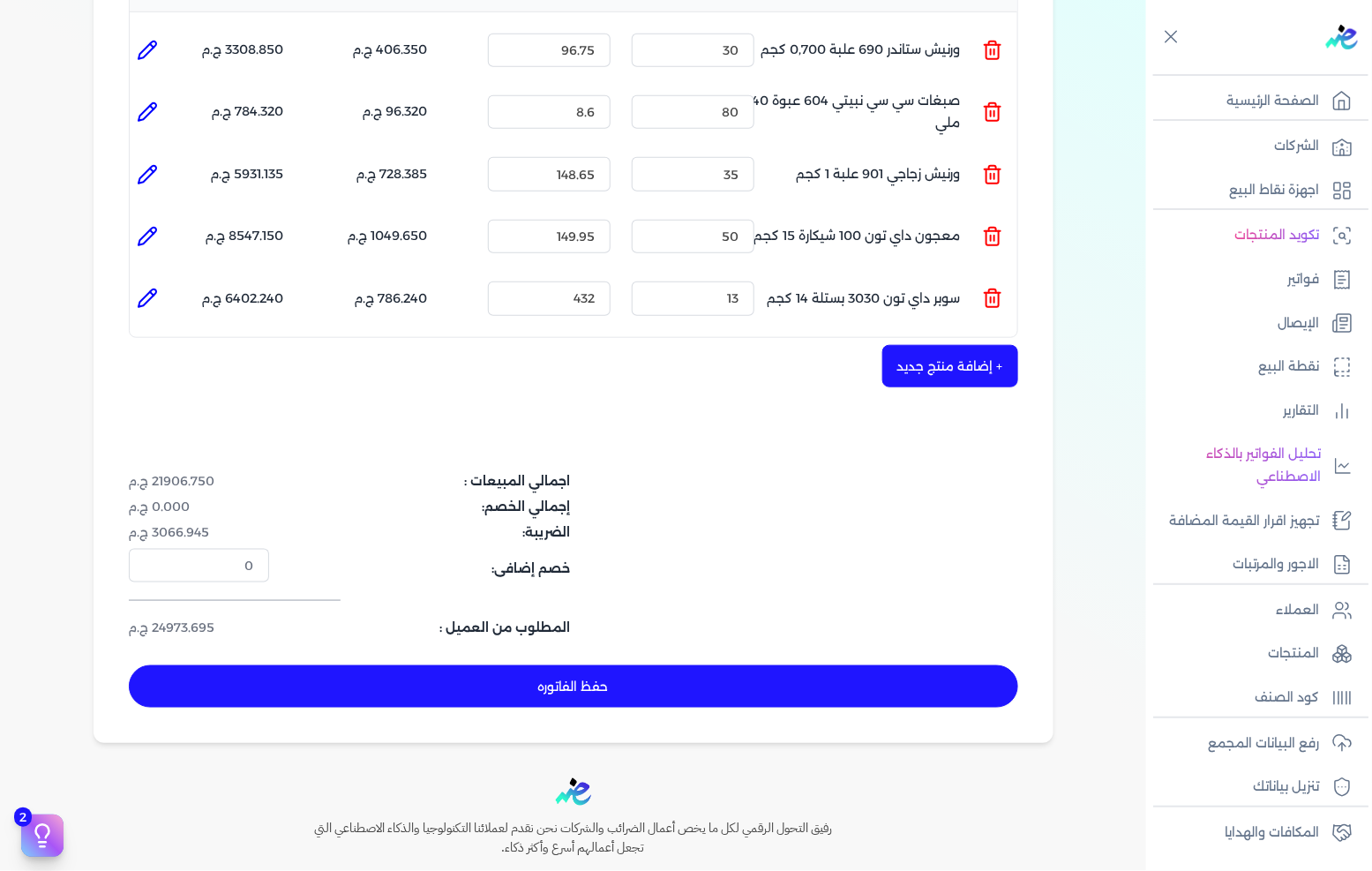
type input "[DATE]"
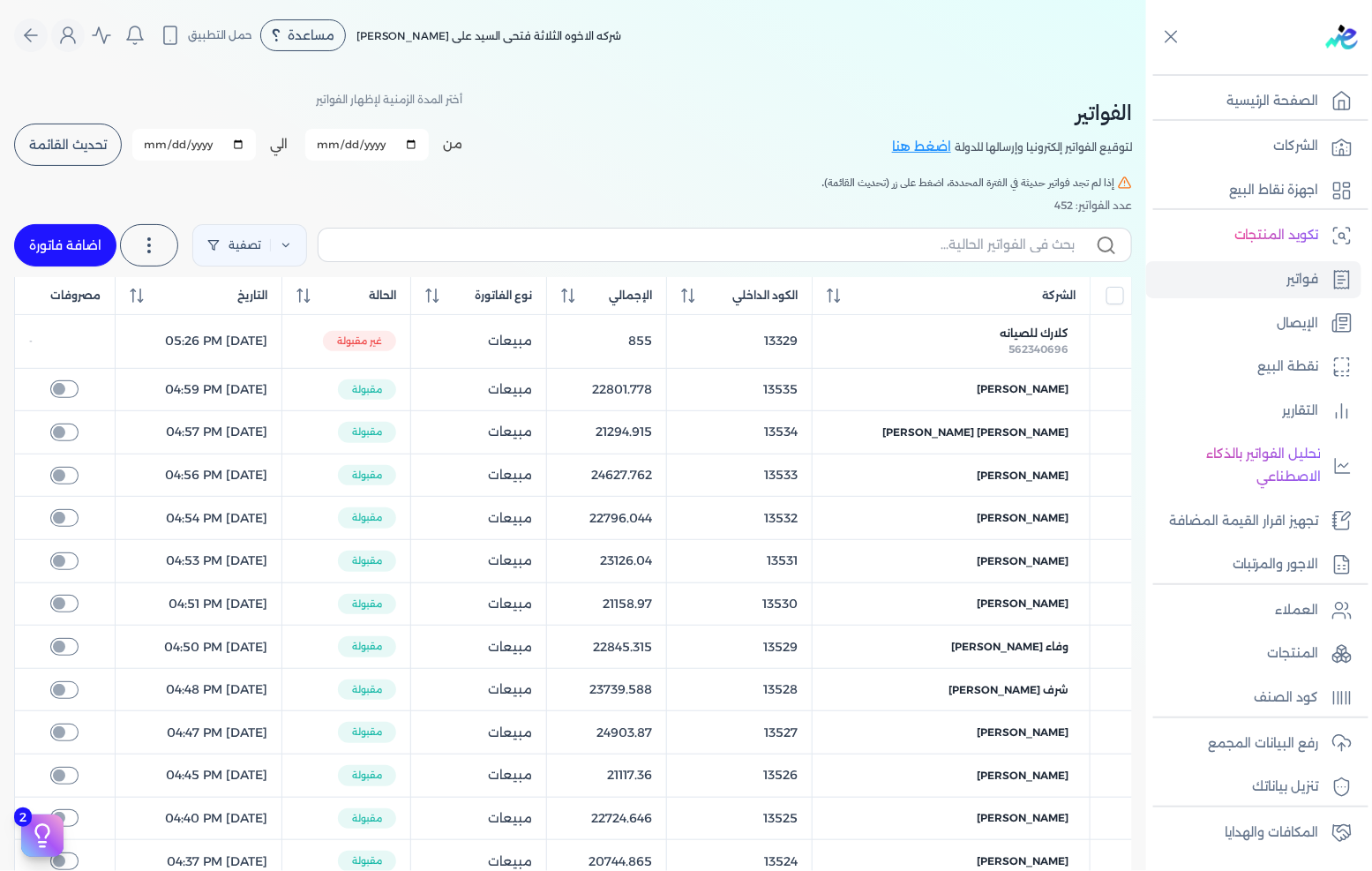
click at [58, 237] on link "اضافة فاتورة" at bounding box center [65, 246] width 103 height 42
select select "EGP"
select select "B"
select select "EGS"
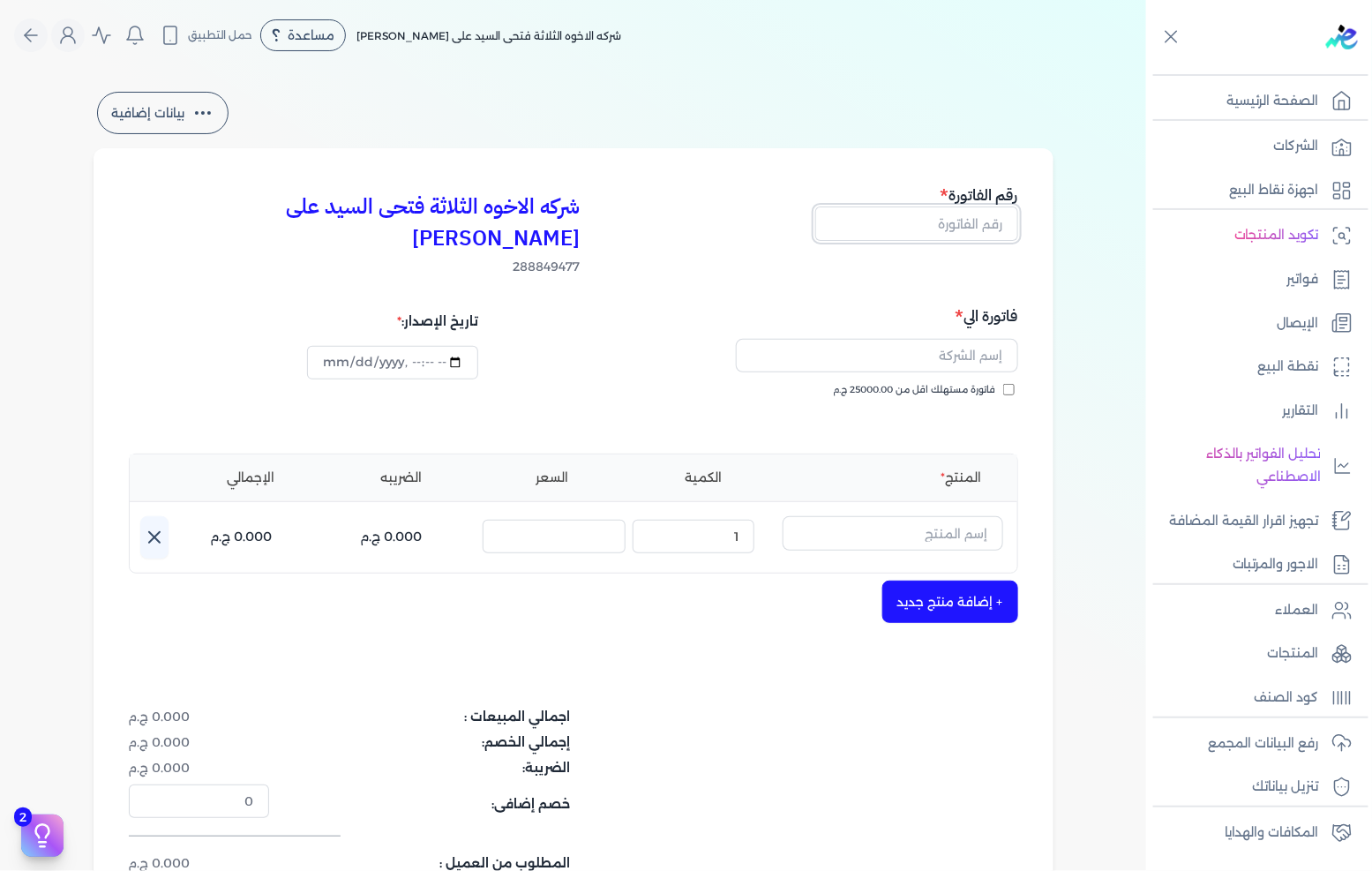
click at [941, 231] on input "text" at bounding box center [917, 223] width 203 height 34
type input "13538"
click at [967, 383] on span "فاتورة مستهلك اقل من 25000.00 ج.م" at bounding box center [915, 389] width 162 height 14
click at [1004, 384] on input "فاتورة مستهلك اقل من 25000.00 ج.م" at bounding box center [1010, 389] width 12 height 12
checkbox input "true"
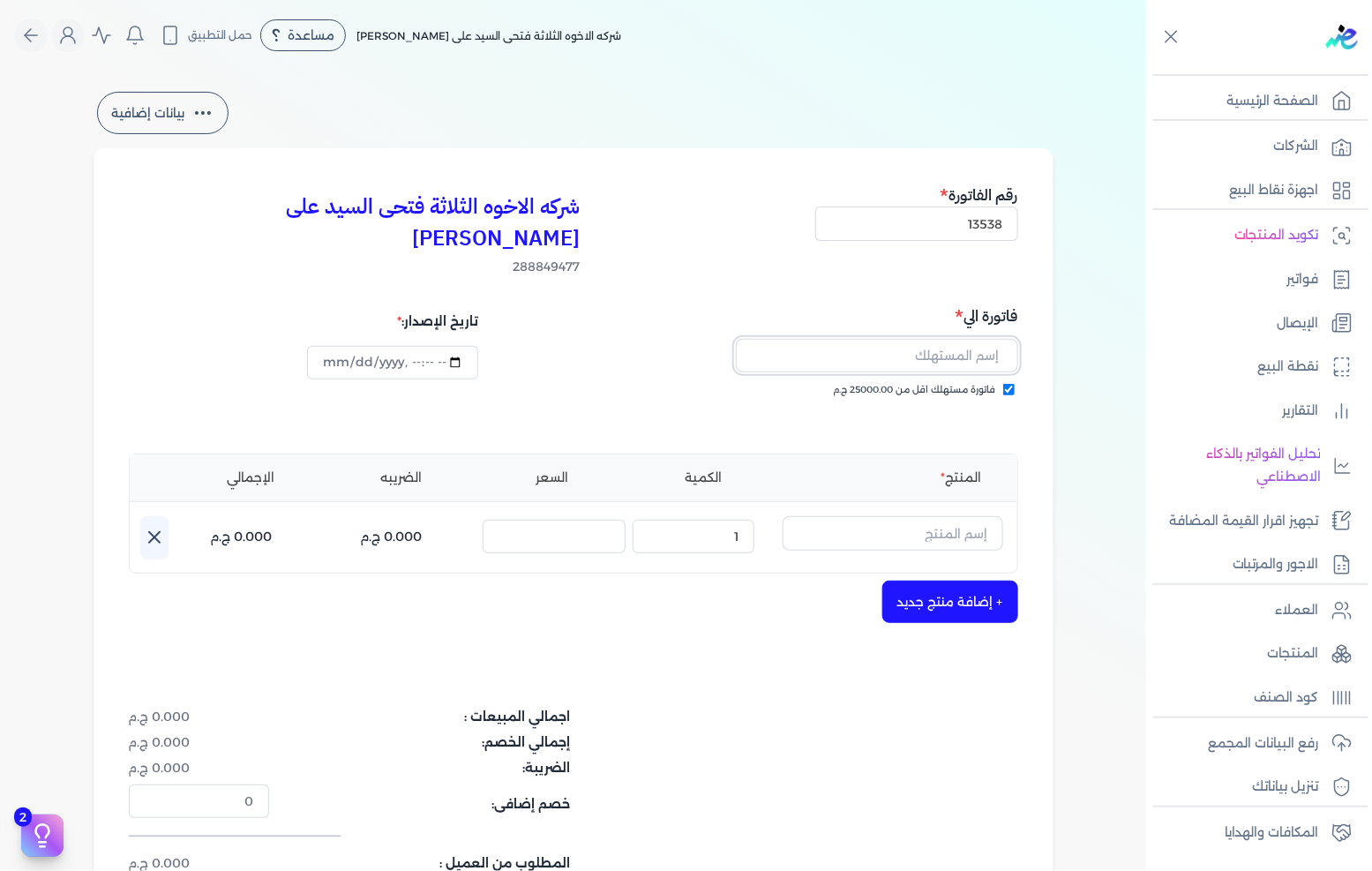
drag, startPoint x: 967, startPoint y: 350, endPoint x: 967, endPoint y: 328, distance: 22.0
click at [967, 339] on input "text" at bounding box center [877, 355] width 283 height 34
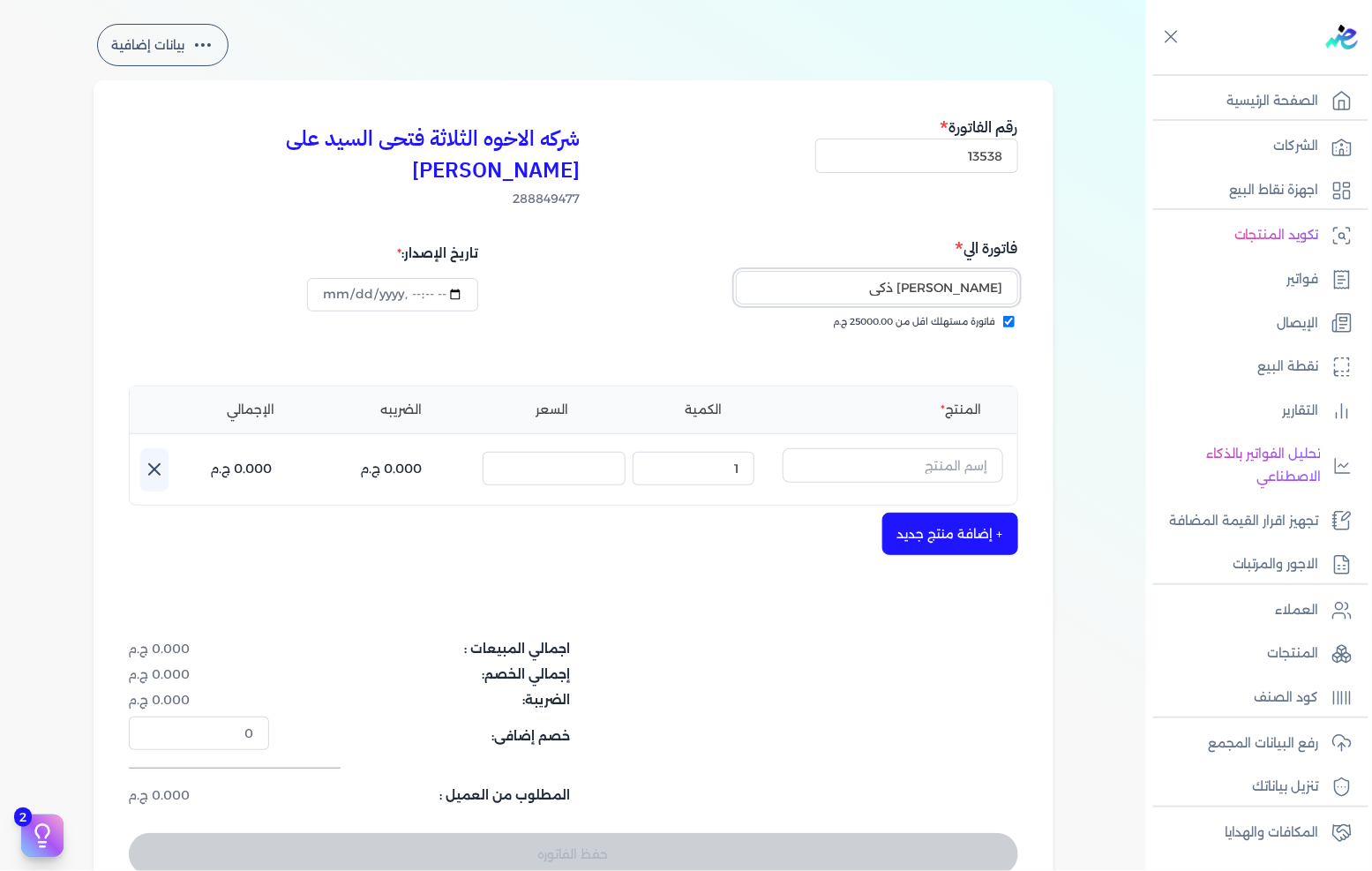
scroll to position [98, 0]
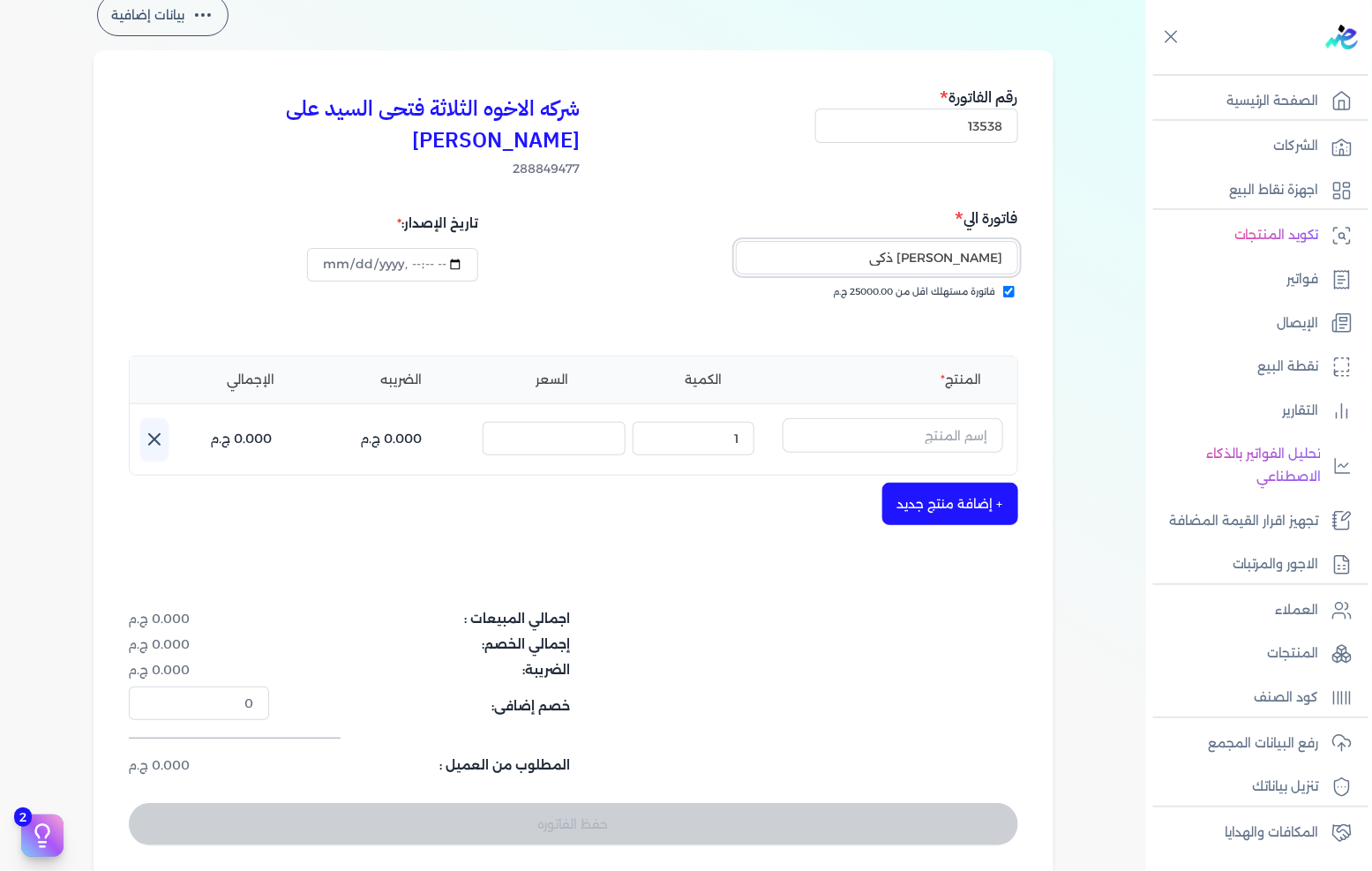
type input "[PERSON_NAME] ذكى"
click at [946, 418] on input "text" at bounding box center [893, 435] width 221 height 34
click at [1053, 334] on div "شركه الاخوه الثلاثة فتحى السيد على [PERSON_NAME] 288849477 رقم الفاتورة 13538 ف…" at bounding box center [573, 465] width 960 height 831
click at [840, 418] on input "text" at bounding box center [893, 435] width 221 height 34
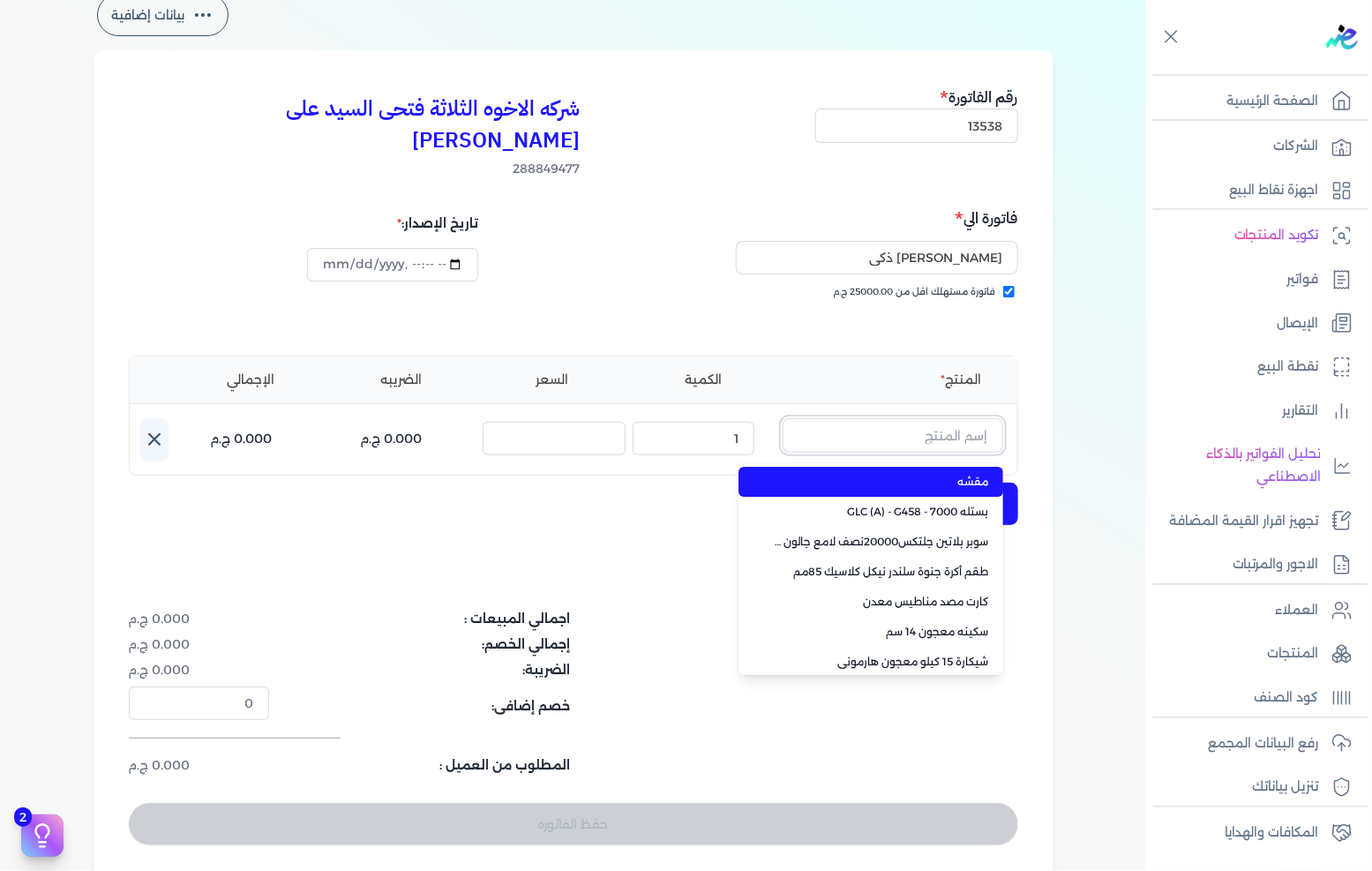
paste input "معجون داي تون 100 شيكارة 15 كجم"
type input "معجون داي تون 100 شيكارة 15 كجم"
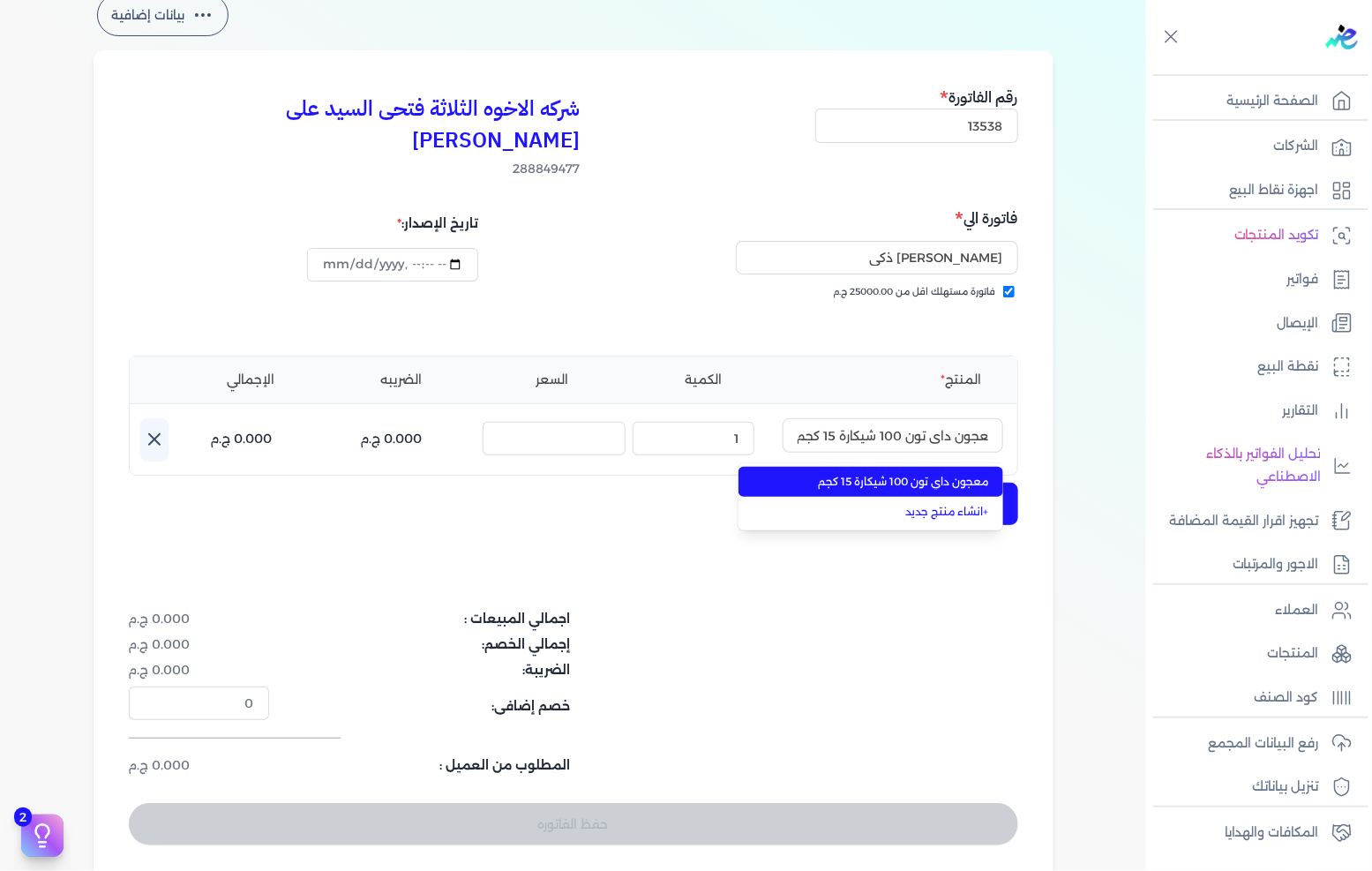
click at [862, 474] on span "معجون داي تون 100 شيكارة 15 كجم" at bounding box center [881, 482] width 216 height 16
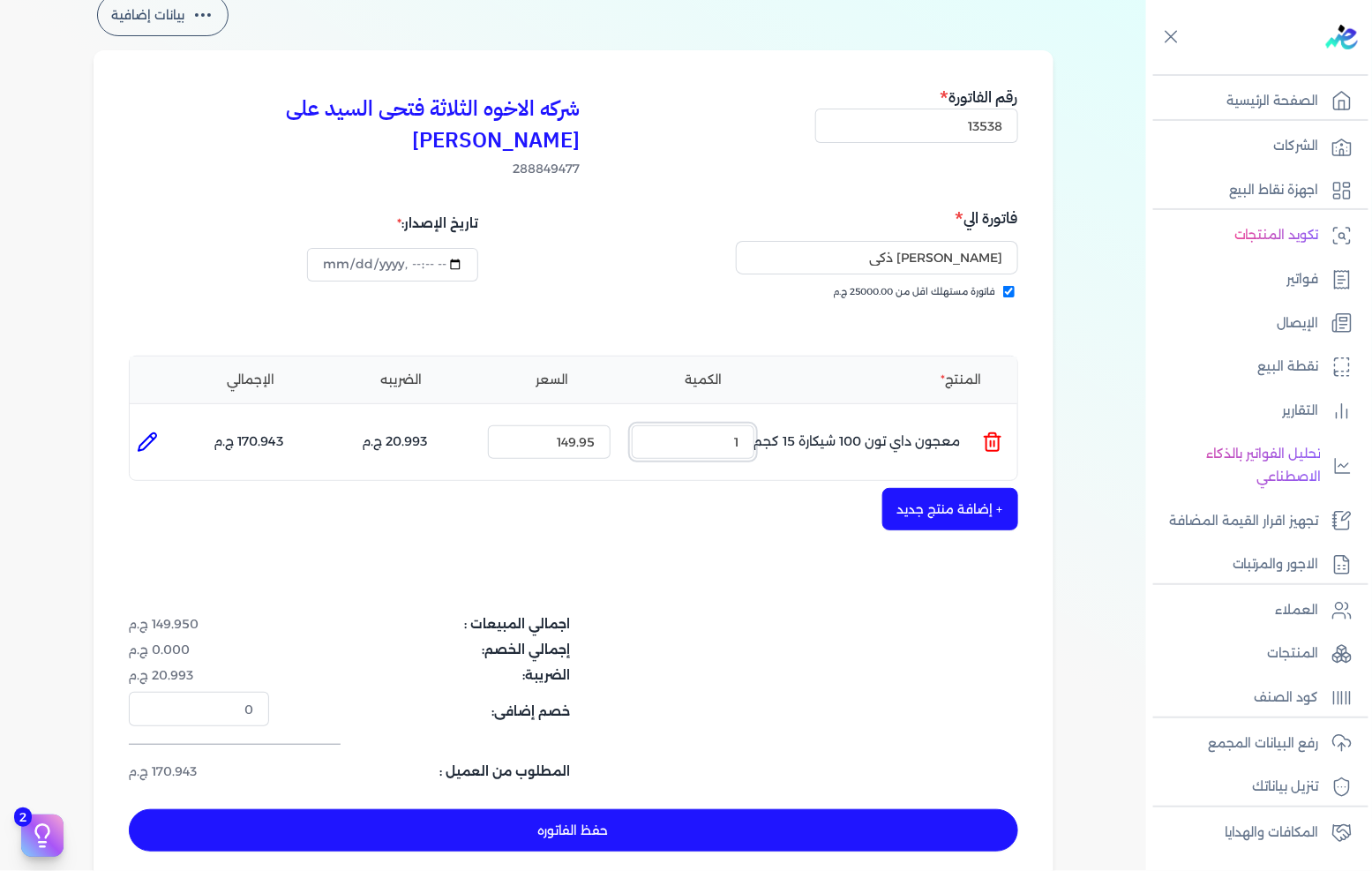
click at [715, 426] on input "1" at bounding box center [693, 442] width 123 height 34
click at [713, 426] on input "1" at bounding box center [693, 442] width 123 height 34
type input "50"
click at [960, 488] on button "+ إضافة منتج جديد" at bounding box center [950, 509] width 136 height 42
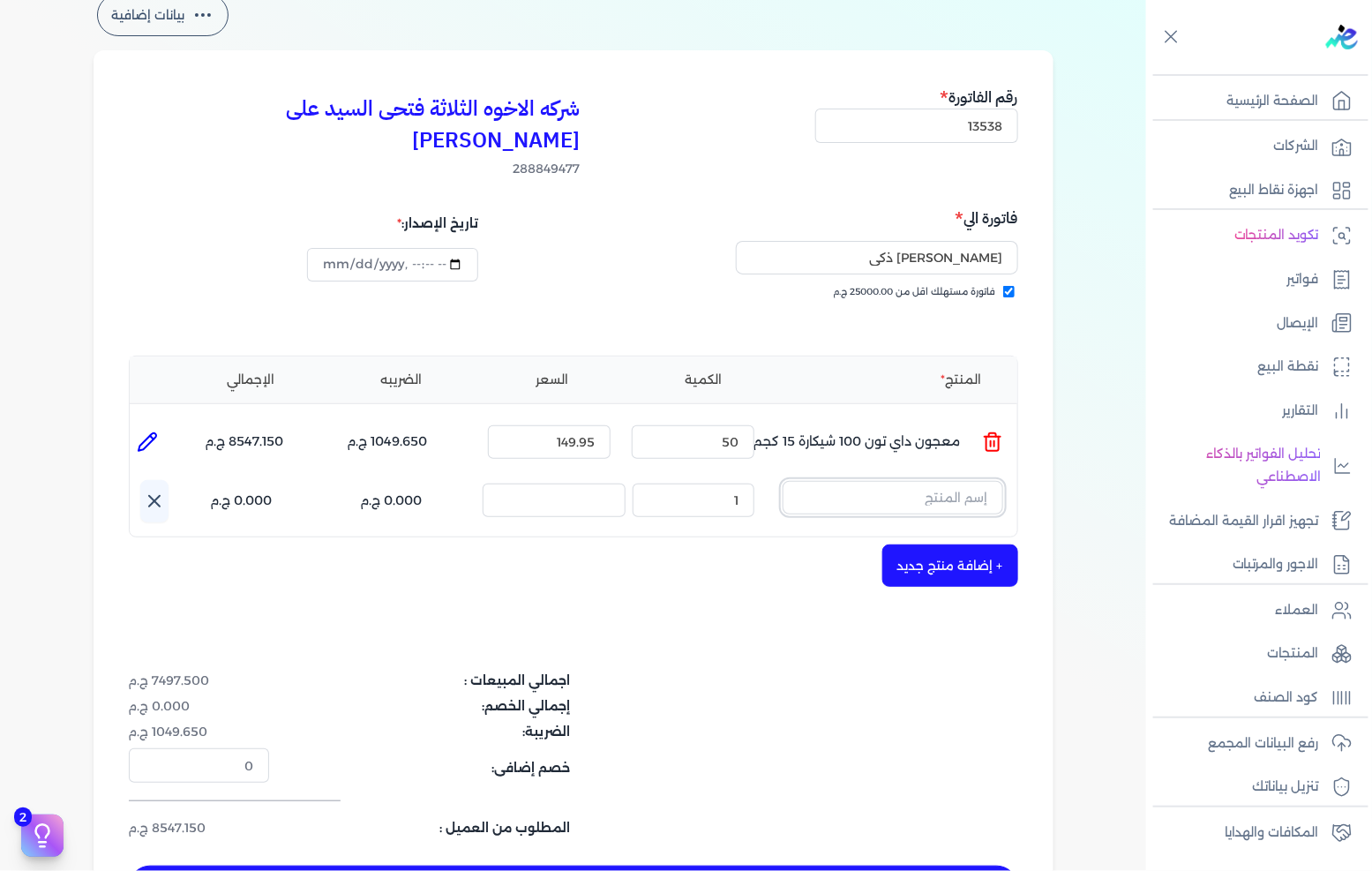
click at [918, 482] on input "text" at bounding box center [893, 498] width 221 height 34
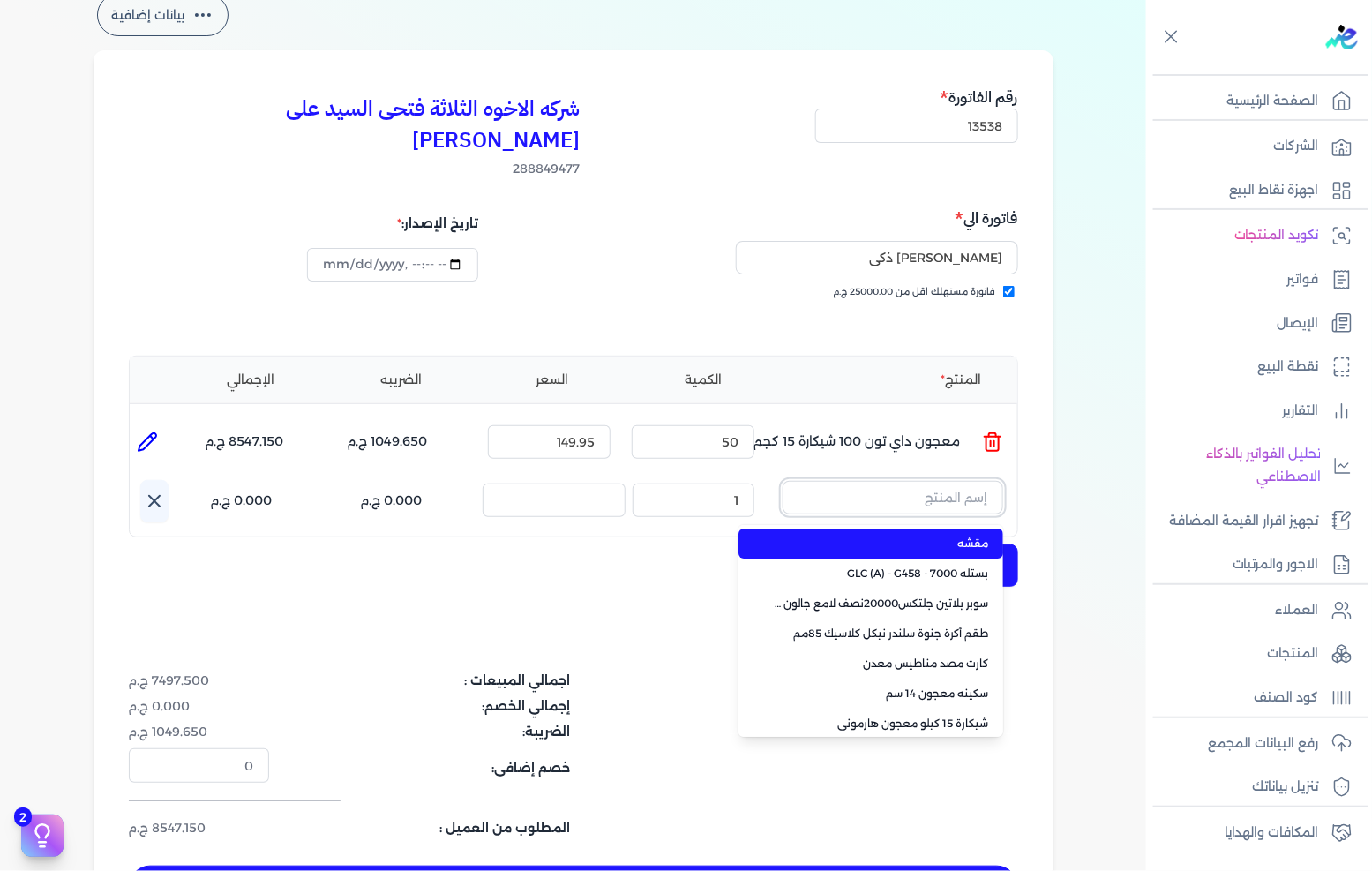
paste input "صبغات سي سي ازرق 602 عبوة 40 ملي"
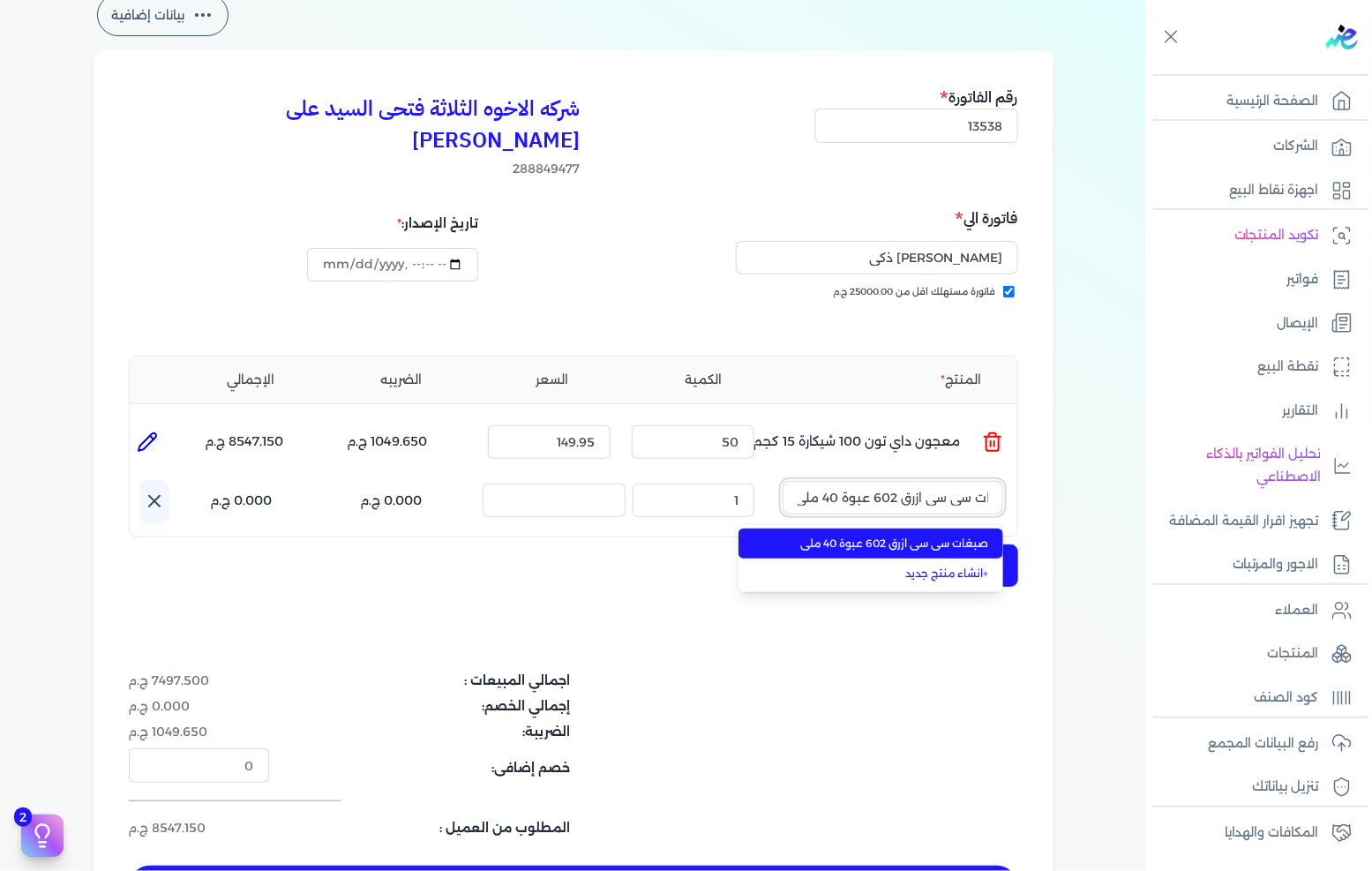
type input "صبغات سي سي ازرق 602 عبوة 40 ملي"
click at [870, 529] on li "صبغات سي سي ازرق 602 عبوة 40 ملي" at bounding box center [871, 543] width 265 height 30
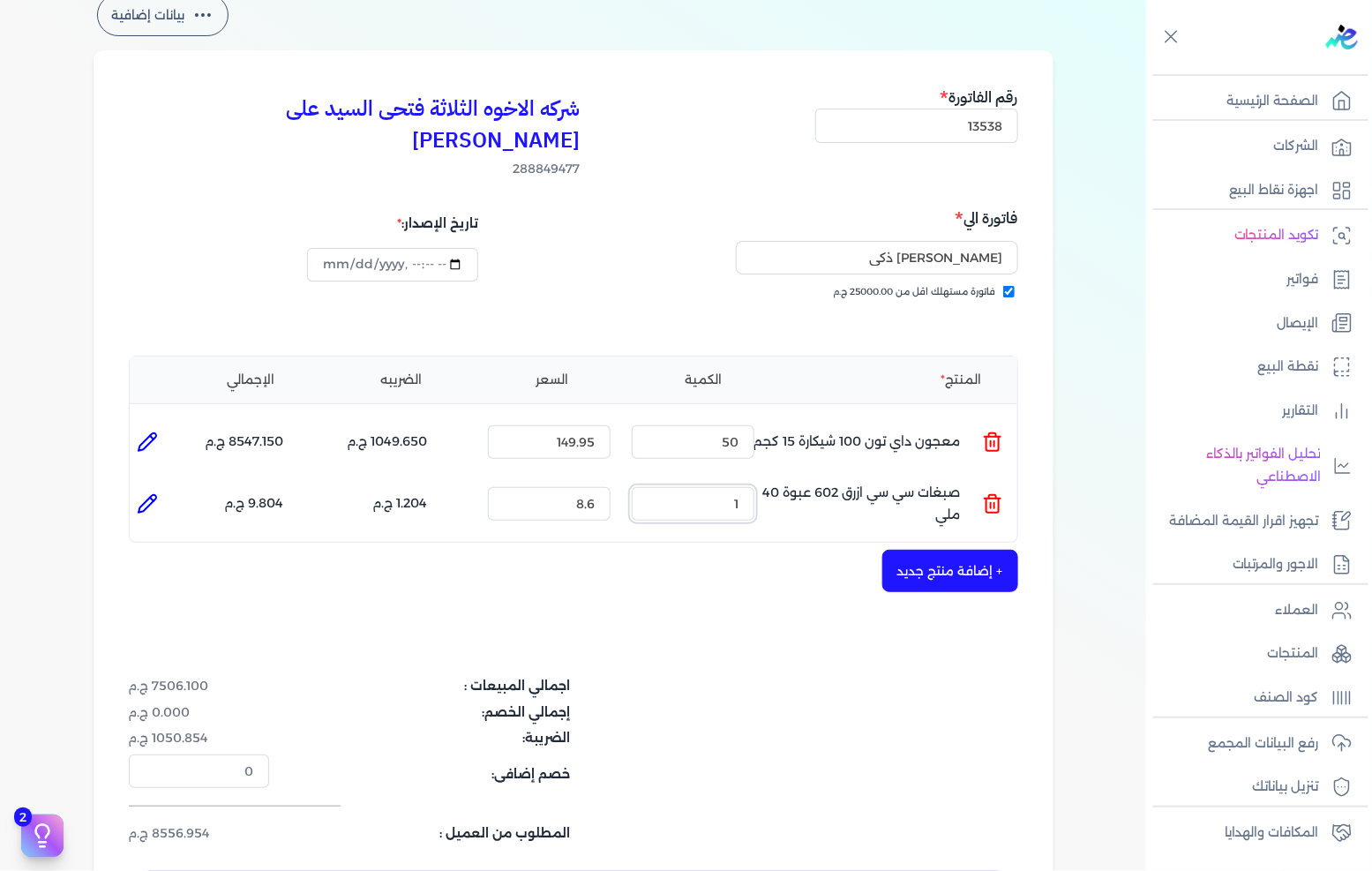
click at [708, 487] on input "1" at bounding box center [693, 504] width 123 height 34
type input "45"
click at [980, 550] on button "+ إضافة منتج جديد" at bounding box center [950, 571] width 136 height 42
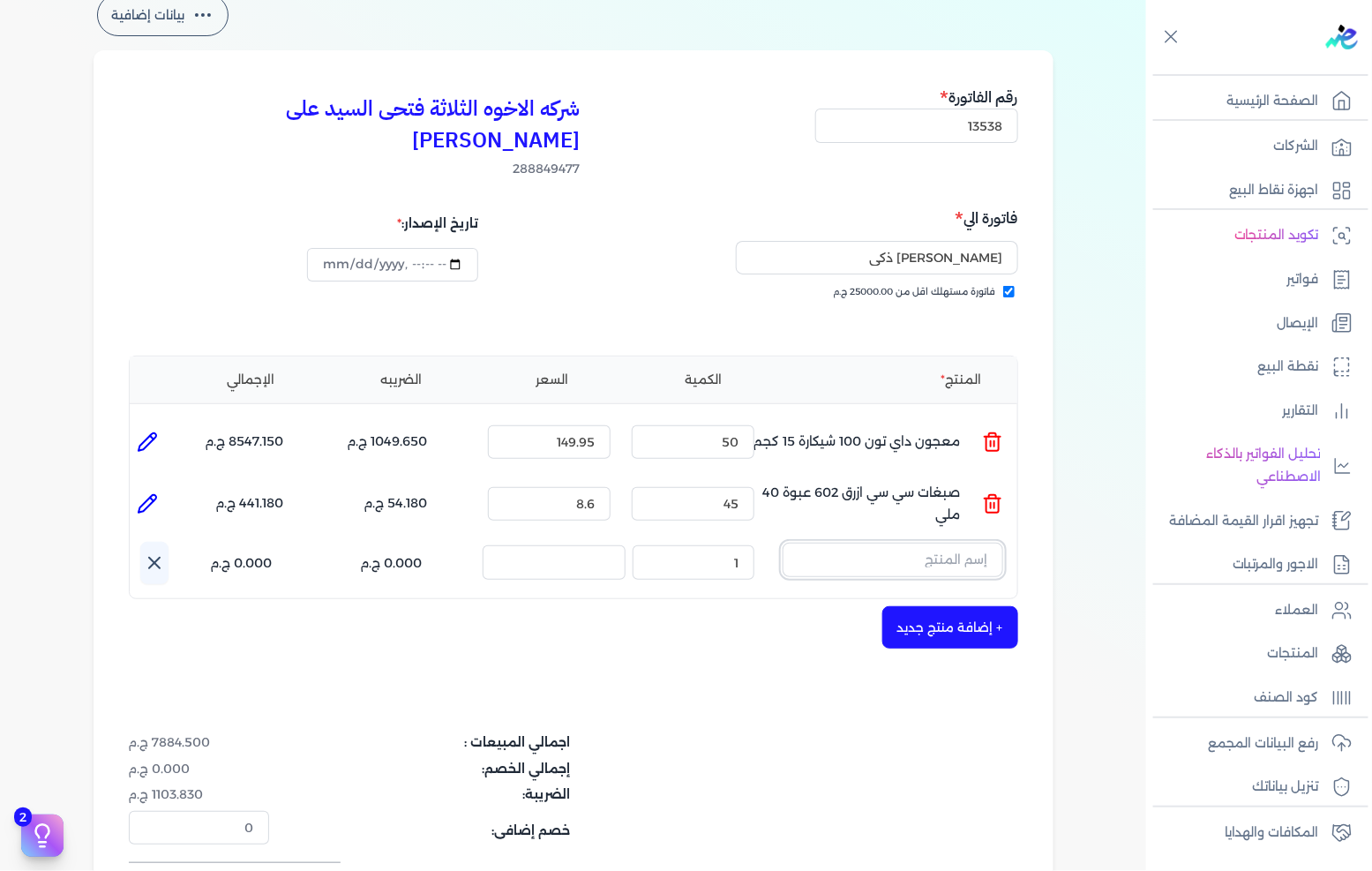
click at [933, 543] on input "text" at bounding box center [893, 559] width 221 height 34
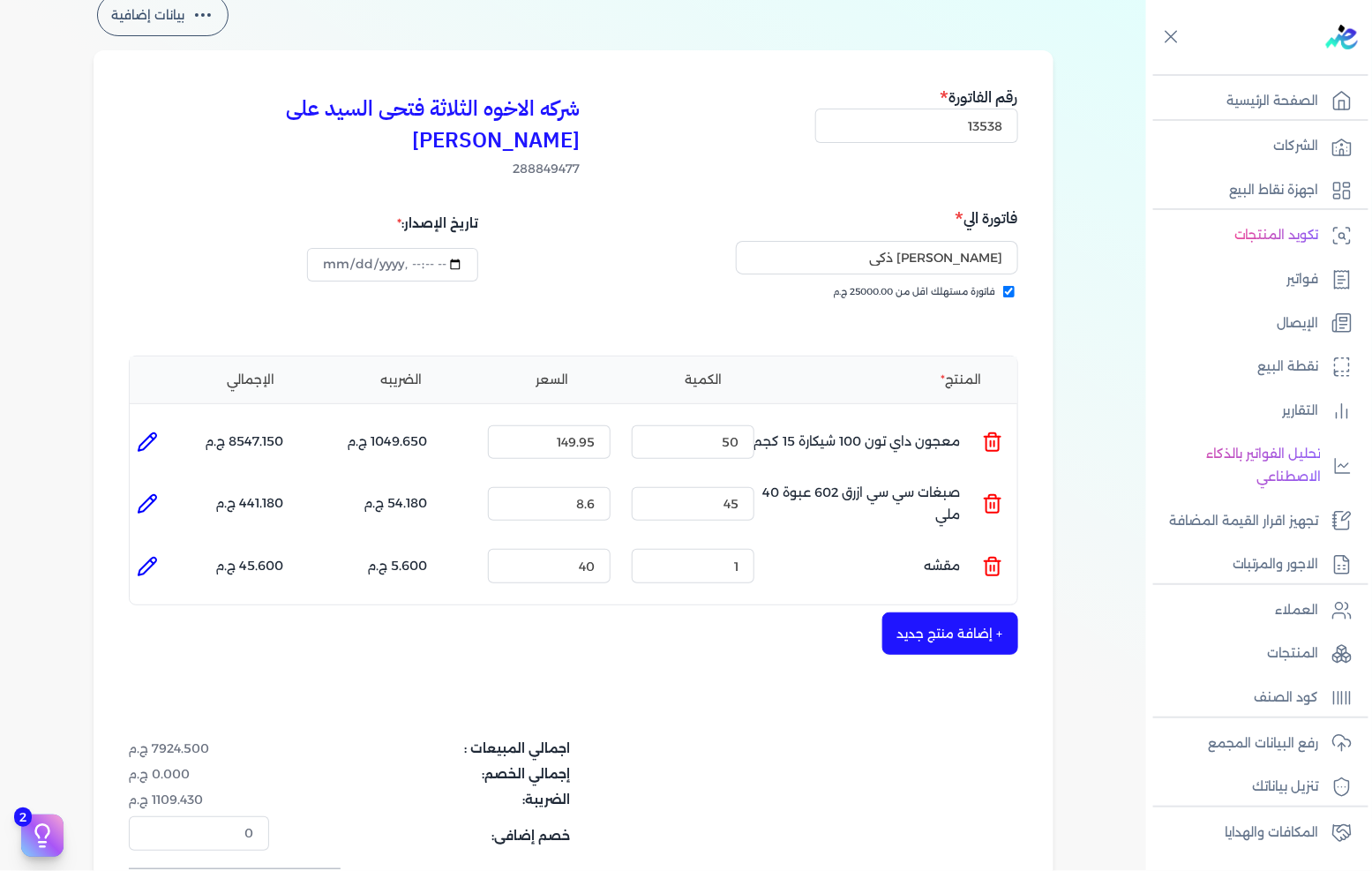
click at [993, 558] on icon at bounding box center [992, 560] width 7 height 4
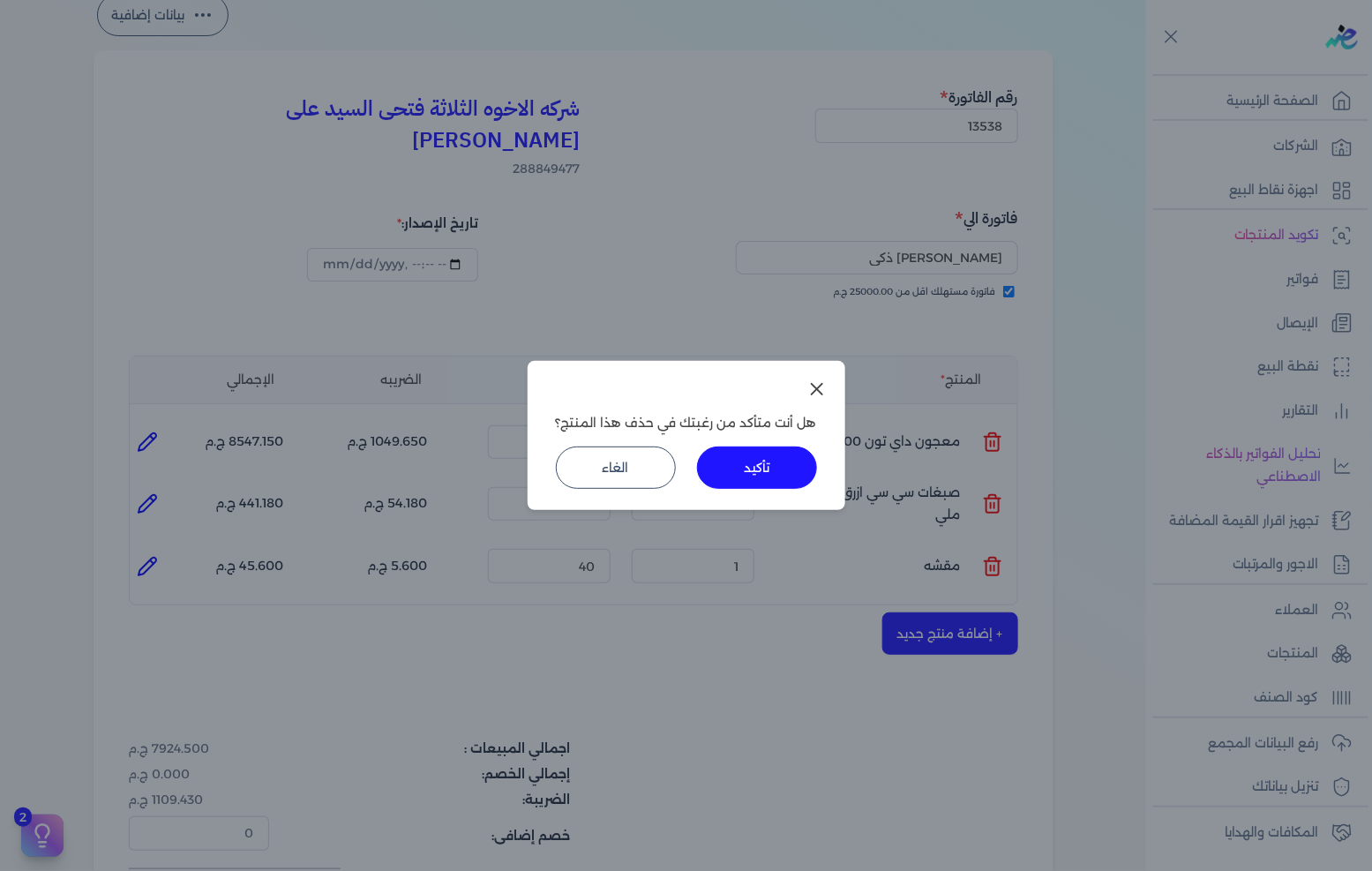
click at [760, 481] on button "تأكيد" at bounding box center [756, 468] width 120 height 42
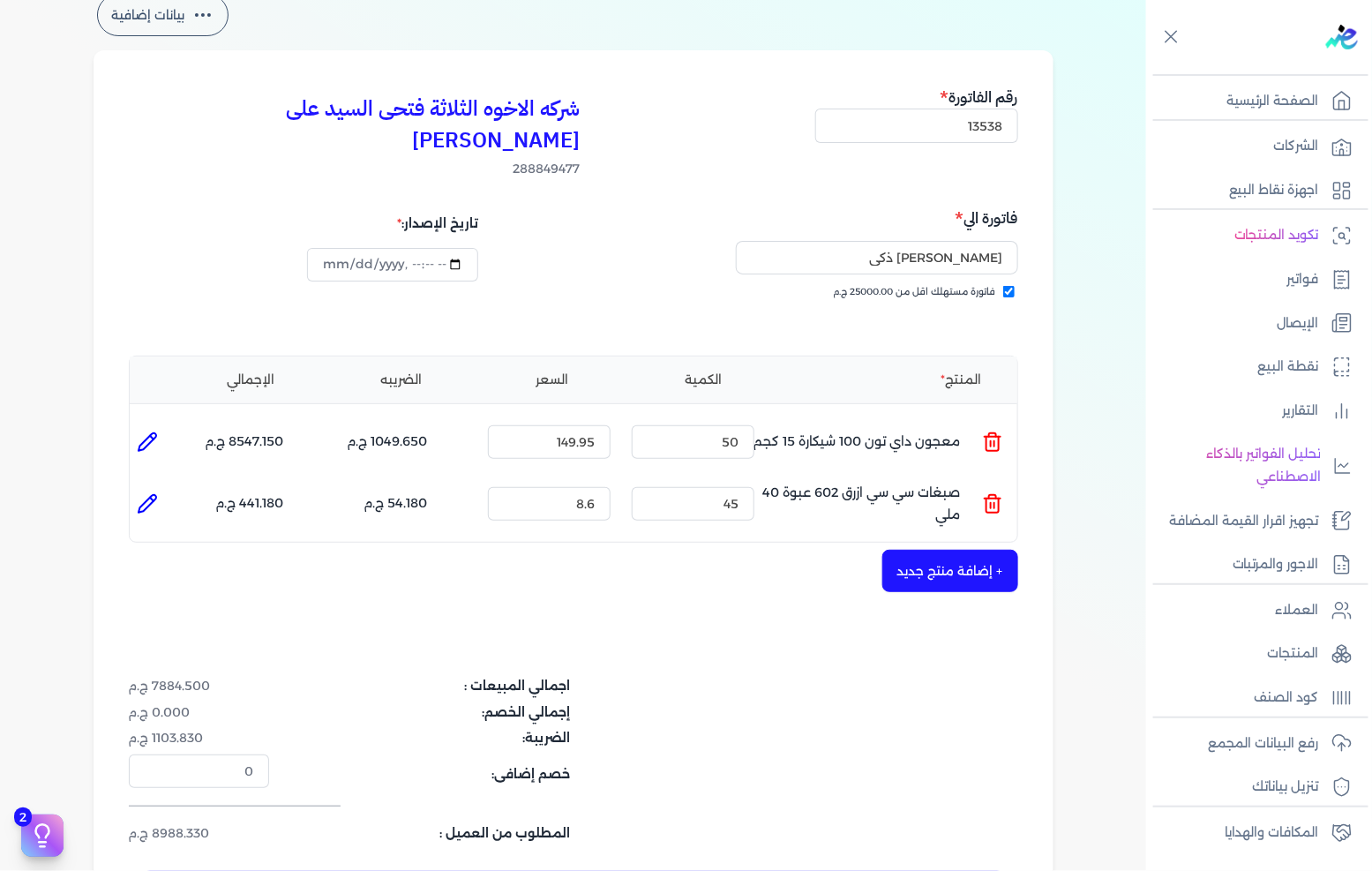
click at [940, 550] on button "+ إضافة منتج جديد" at bounding box center [950, 571] width 136 height 42
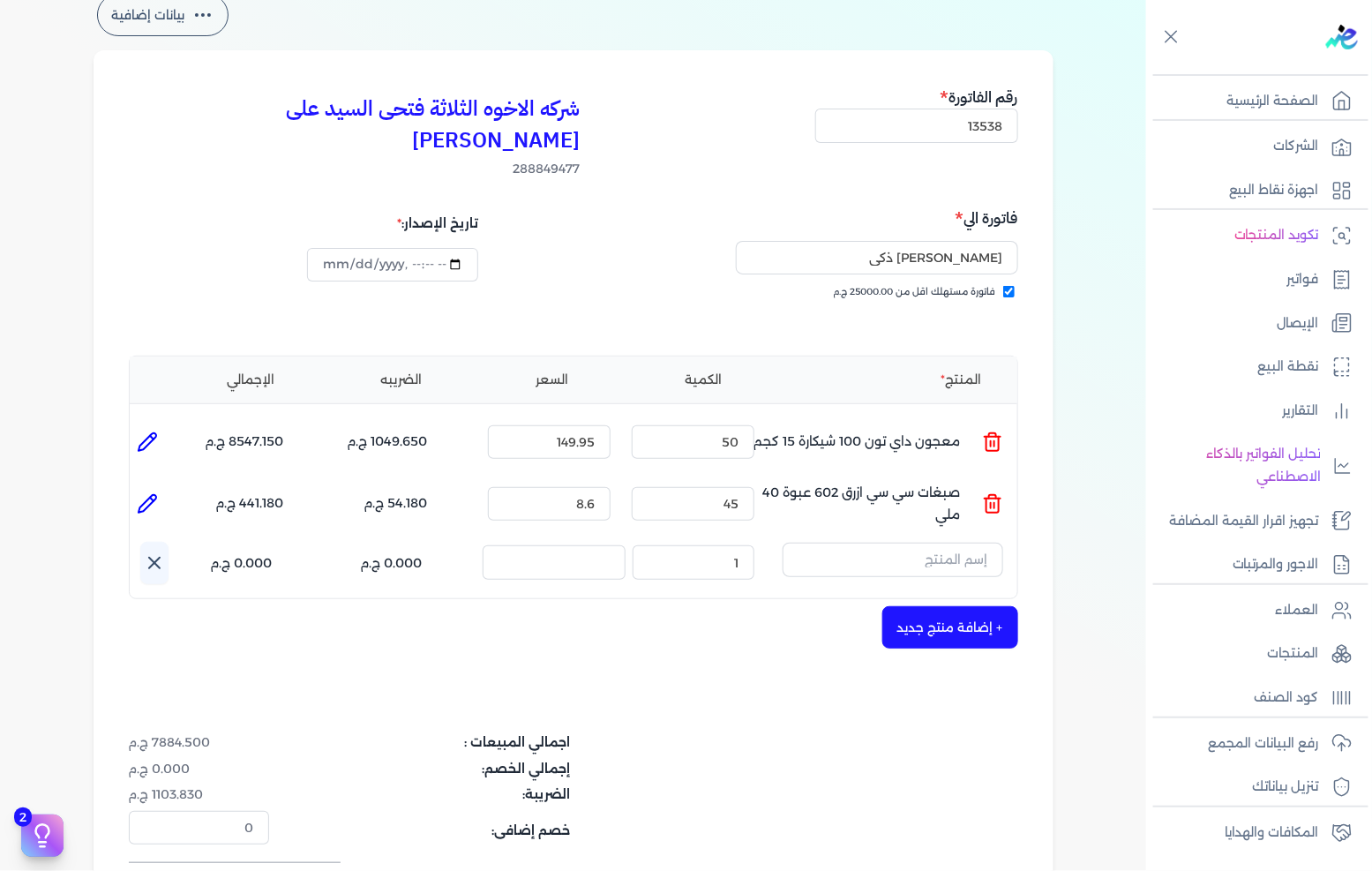
click at [938, 543] on input "text" at bounding box center [893, 559] width 221 height 34
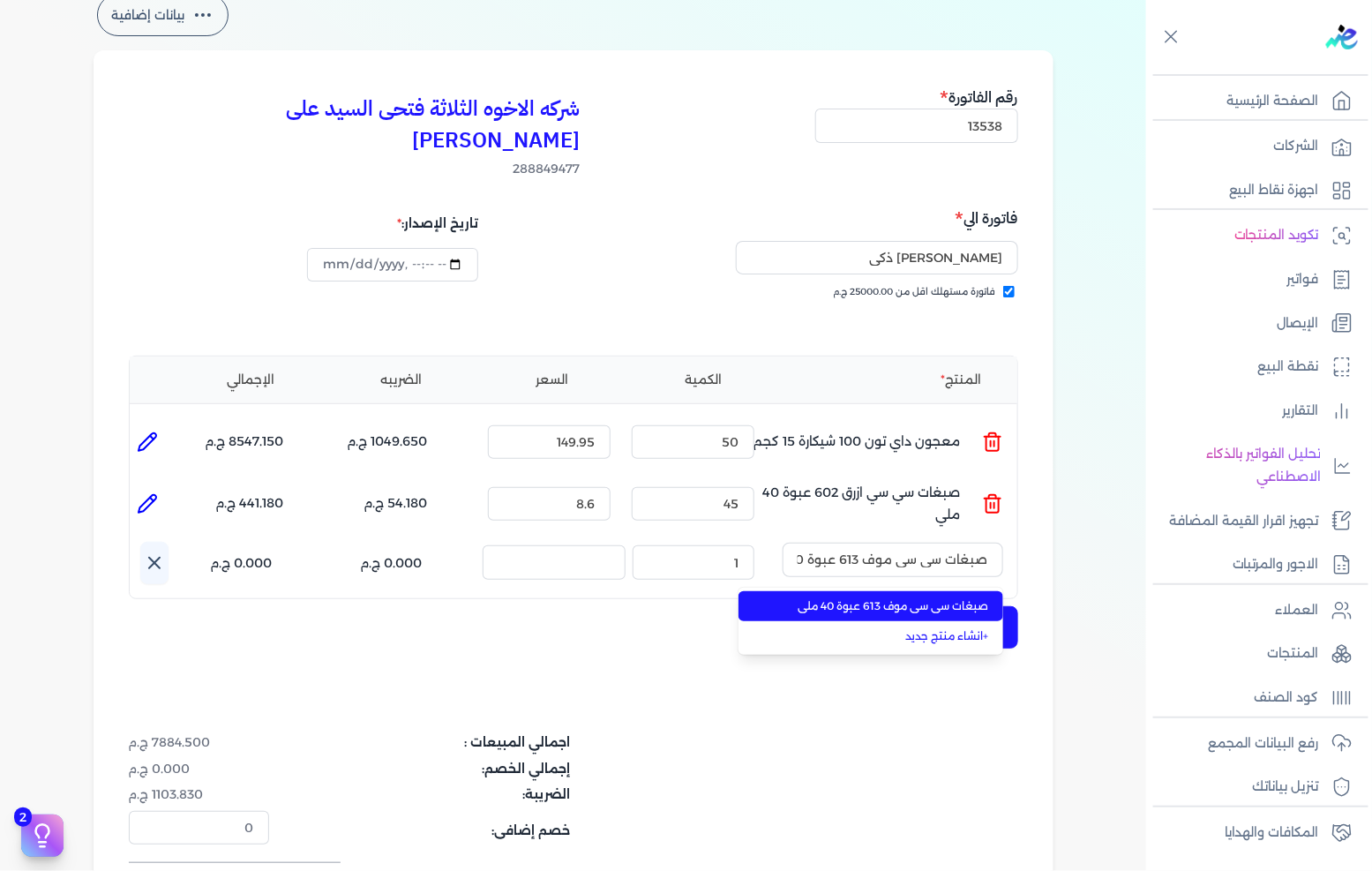
scroll to position [0, -33]
type input "صبغات سي سي موف 613 عبوة 40 ملي"
click at [922, 592] on li "صبغات سي سي موف 613 عبوة 40 ملي" at bounding box center [871, 606] width 265 height 30
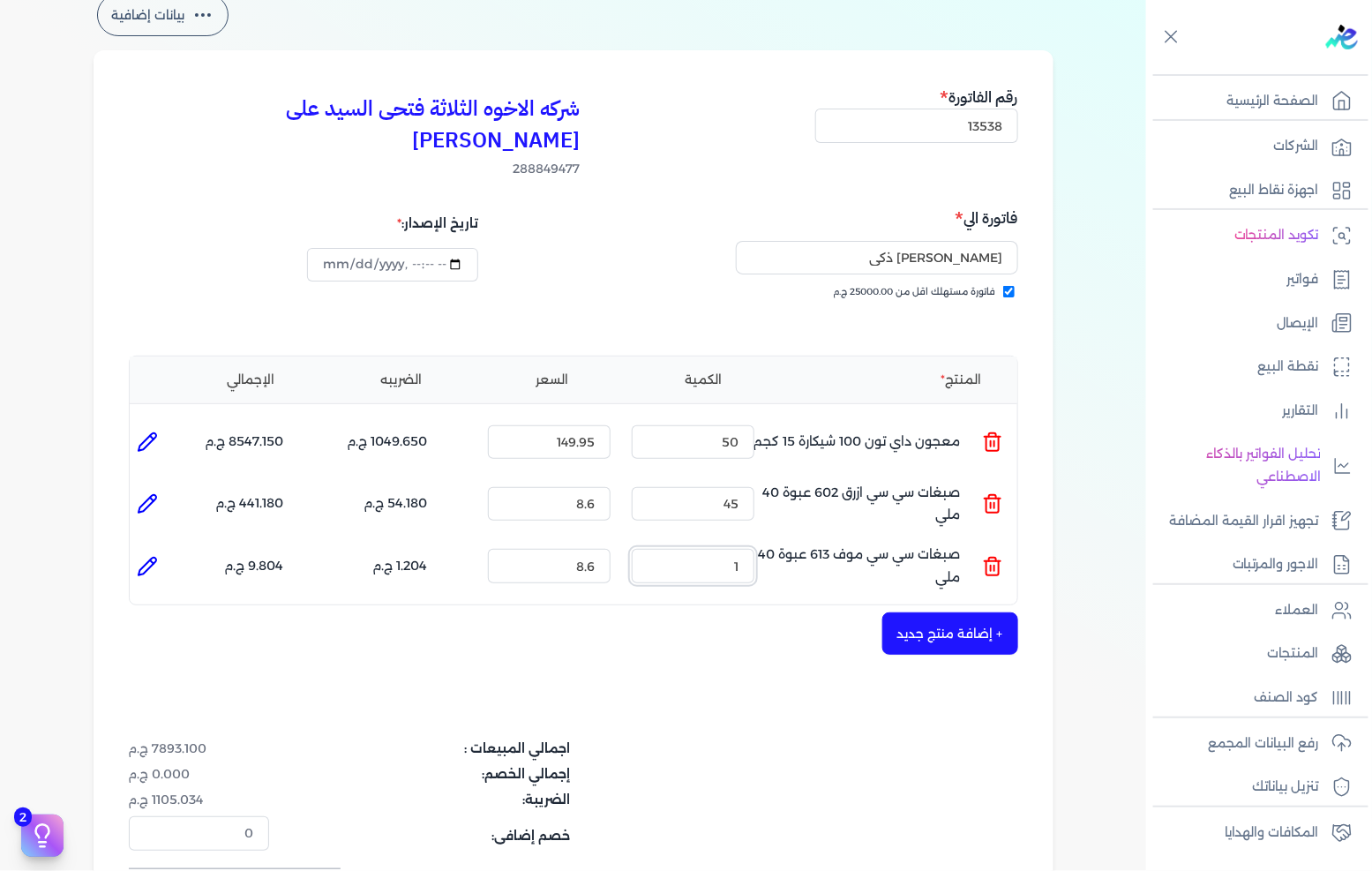
click at [703, 550] on input "1" at bounding box center [693, 566] width 123 height 34
type input "75"
click at [923, 613] on button "+ إضافة منتج جديد" at bounding box center [950, 634] width 136 height 42
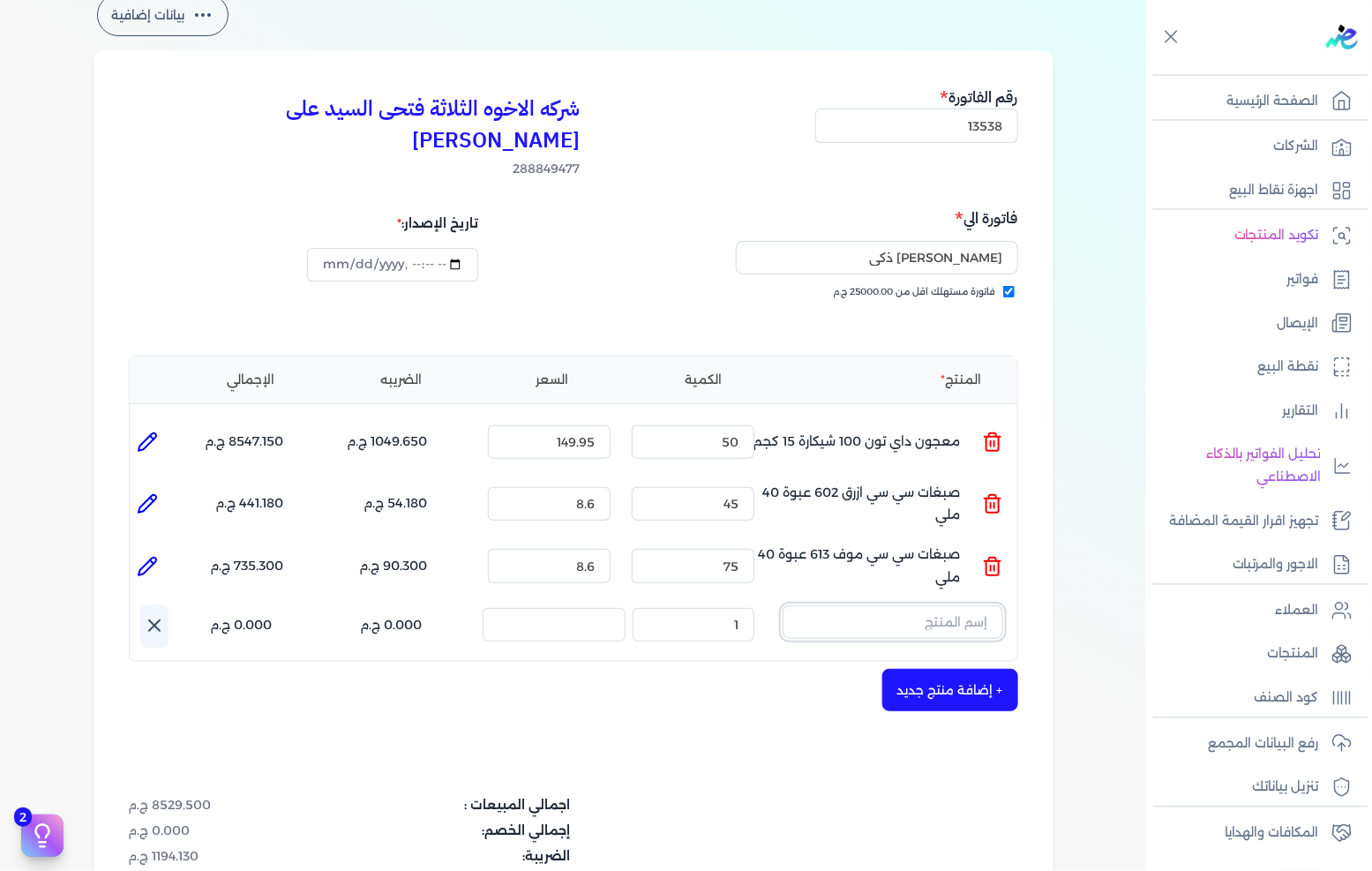
click at [912, 605] on input "text" at bounding box center [893, 622] width 221 height 34
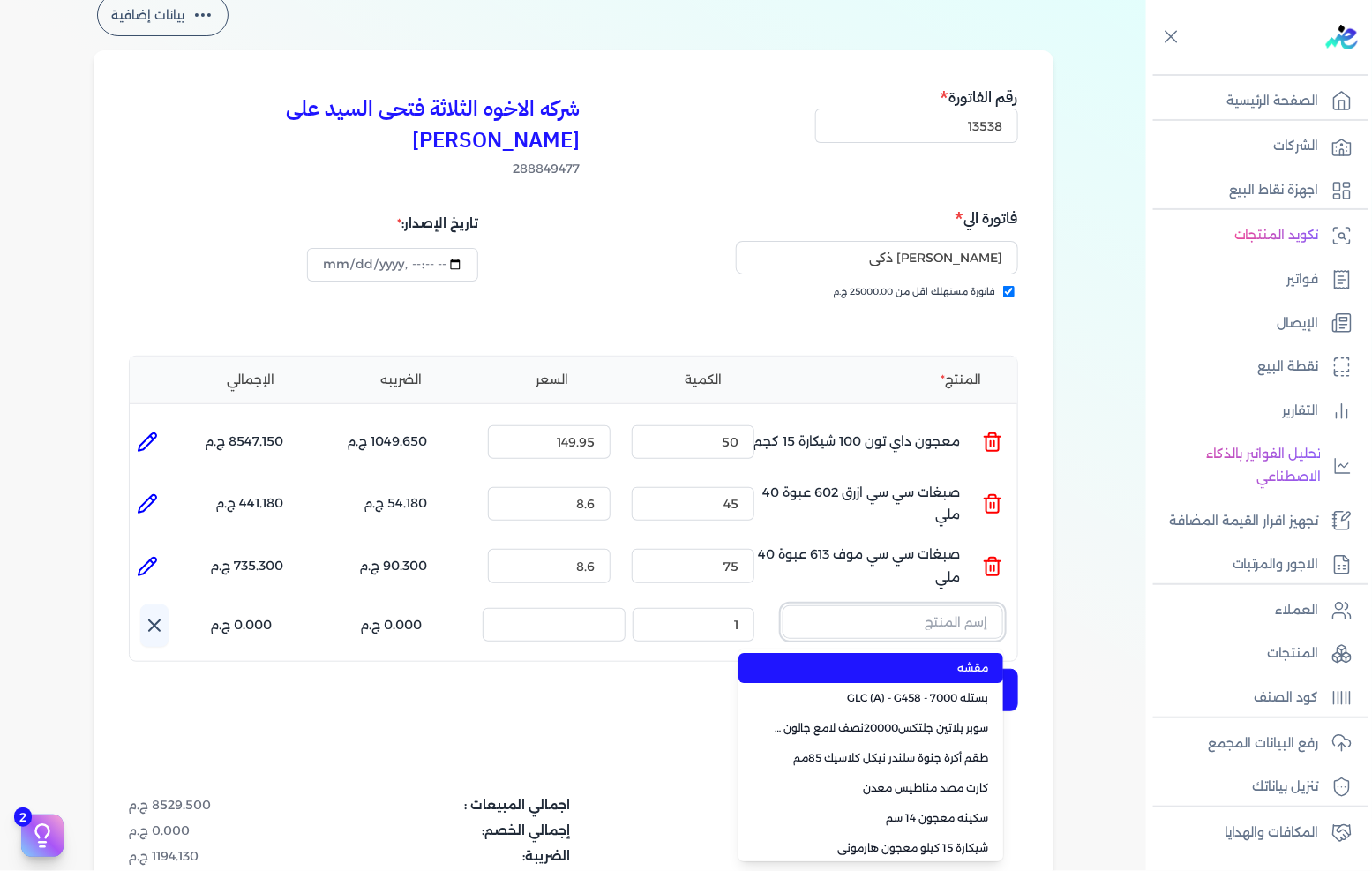
paste input "امبيانس كلر فلفتووا بيز علبة 0.900 لتر"
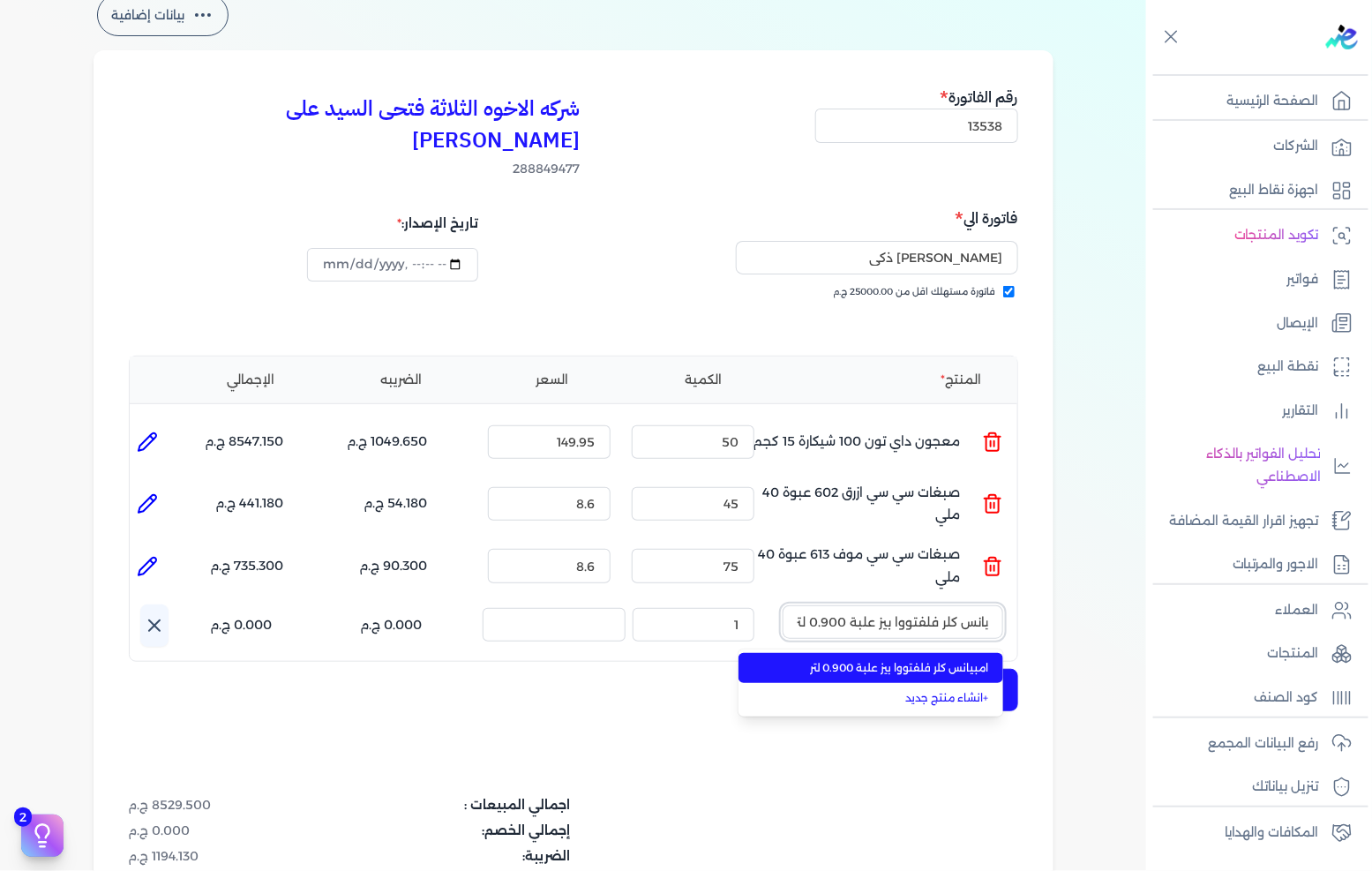
type input "امبيانس كلر فلفتووا بيز علبة 0.900 لتر"
click at [813, 660] on span "امبيانس كلر فلفتووا بيز علبة 0.900 لتر" at bounding box center [881, 668] width 216 height 16
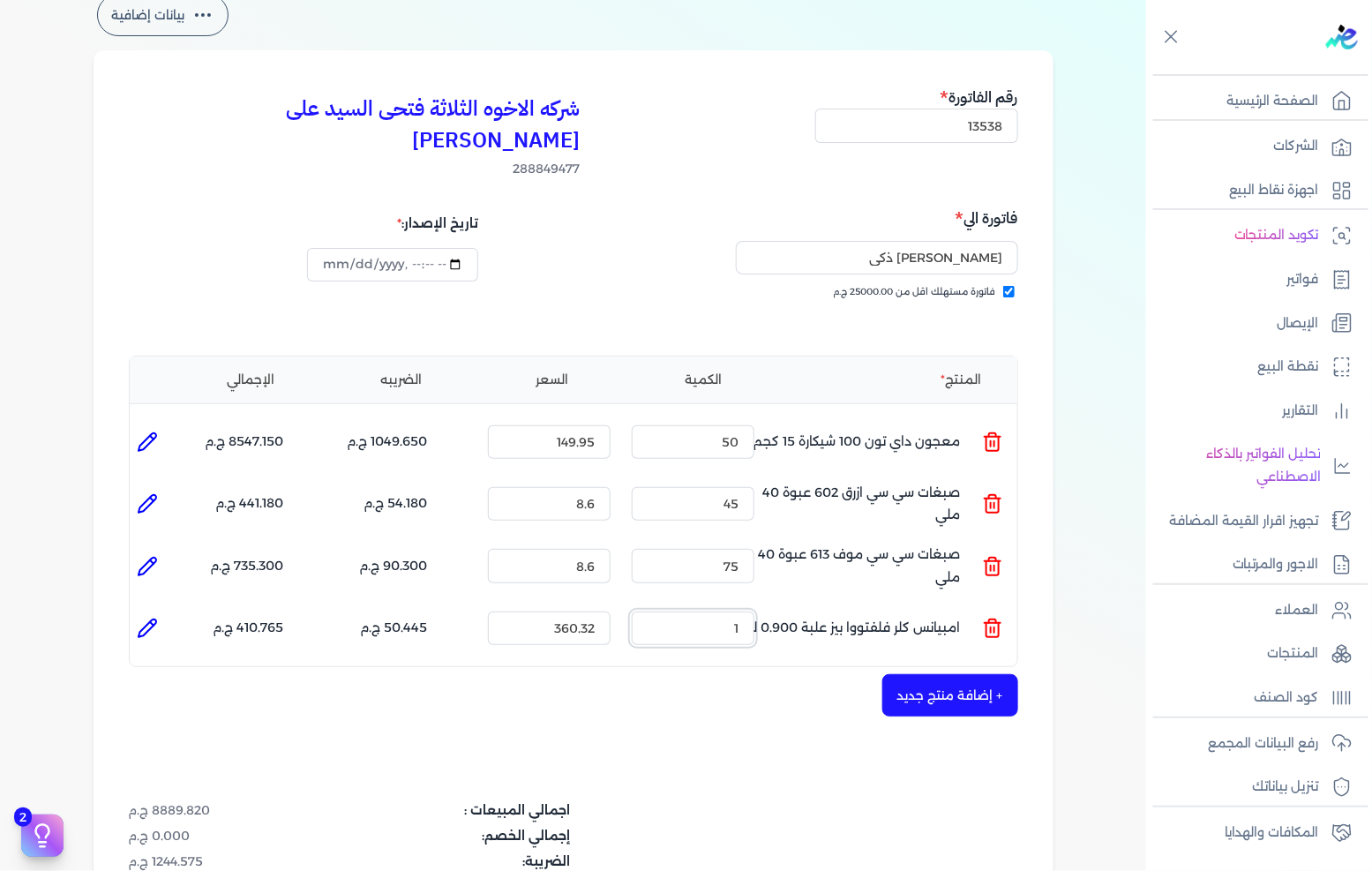
click at [749, 612] on input "1" at bounding box center [693, 628] width 123 height 34
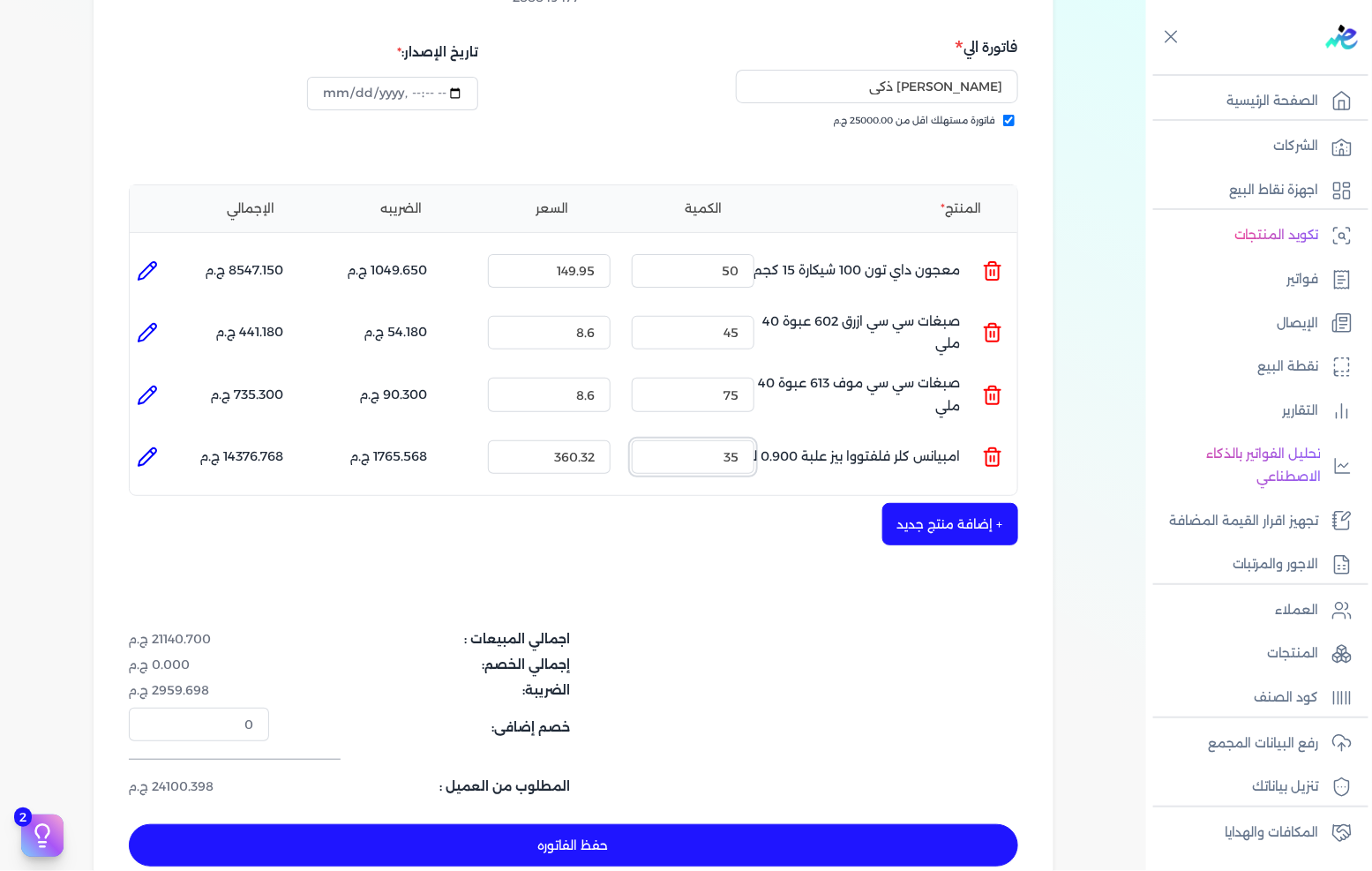
scroll to position [294, 0]
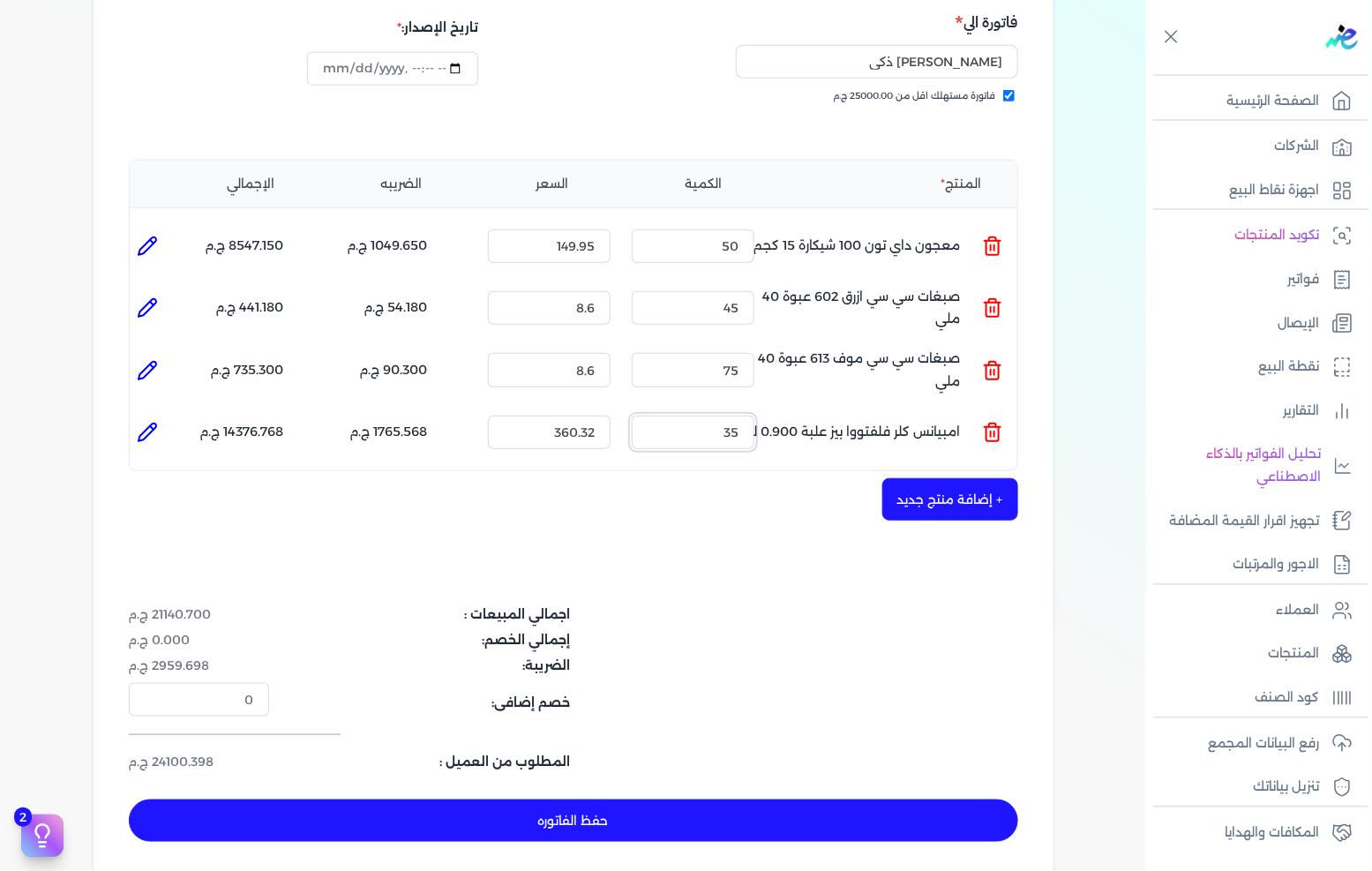
type input "35"
click at [698, 800] on button "حفظ الفاتوره" at bounding box center [573, 821] width 890 height 42
type input "[DATE]"
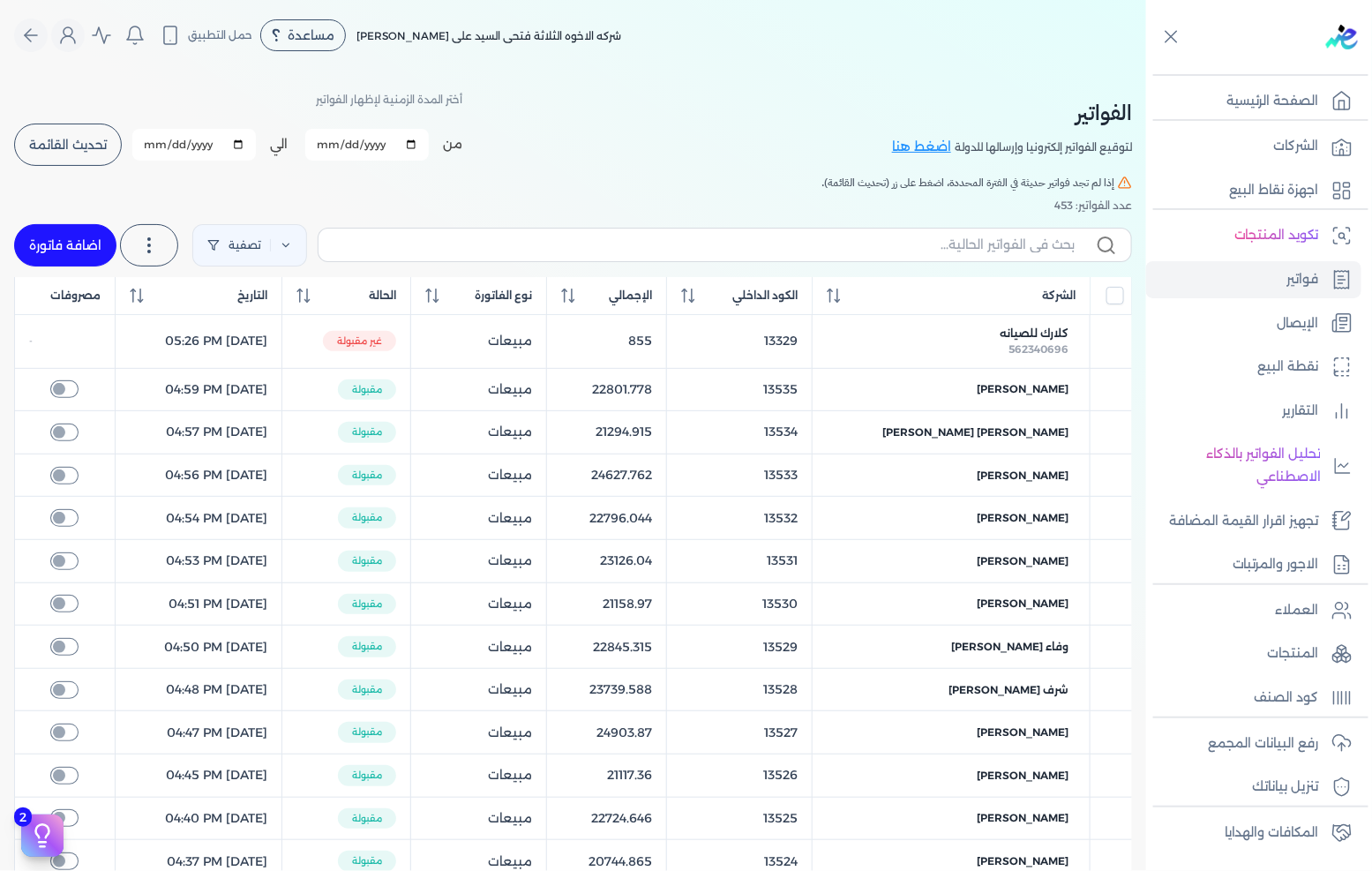
click at [61, 249] on link "اضافة فاتورة" at bounding box center [65, 246] width 103 height 42
select select "EGP"
select select "B"
select select "EGS"
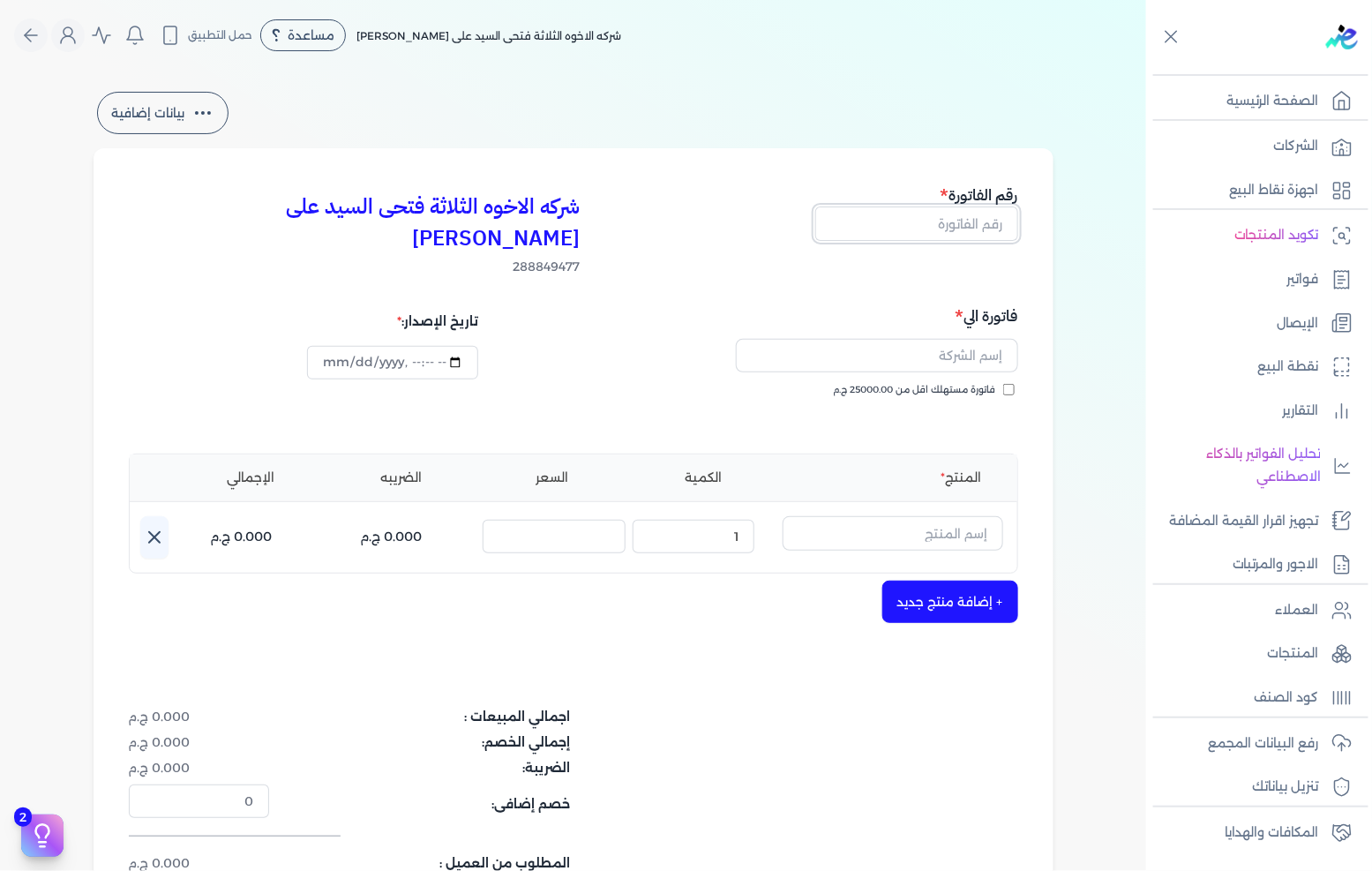
click at [954, 224] on input "text" at bounding box center [917, 223] width 203 height 34
type input "13538"
click at [989, 349] on div "فاتورة الي فاتورة مستهلك اقل من 25000.00 ج.م" at bounding box center [799, 368] width 439 height 128
click at [983, 383] on span "فاتورة مستهلك اقل من 25000.00 ج.م" at bounding box center [915, 389] width 162 height 14
click at [1004, 384] on input "فاتورة مستهلك اقل من 25000.00 ج.م" at bounding box center [1010, 389] width 12 height 12
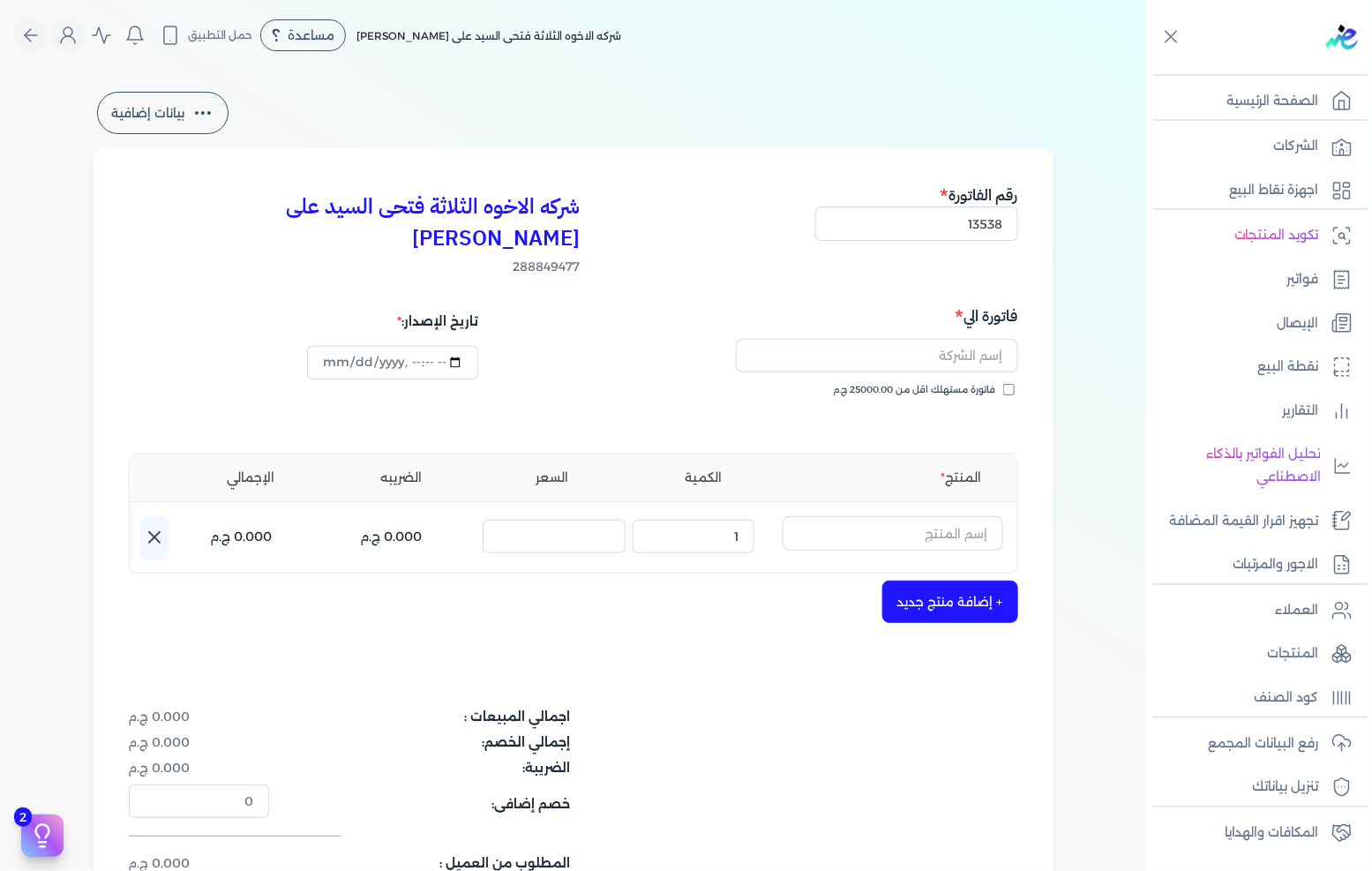
checkbox input "true"
click at [988, 339] on input "text" at bounding box center [877, 355] width 283 height 34
type input "[PERSON_NAME]"
click at [982, 516] on input "text" at bounding box center [893, 532] width 221 height 34
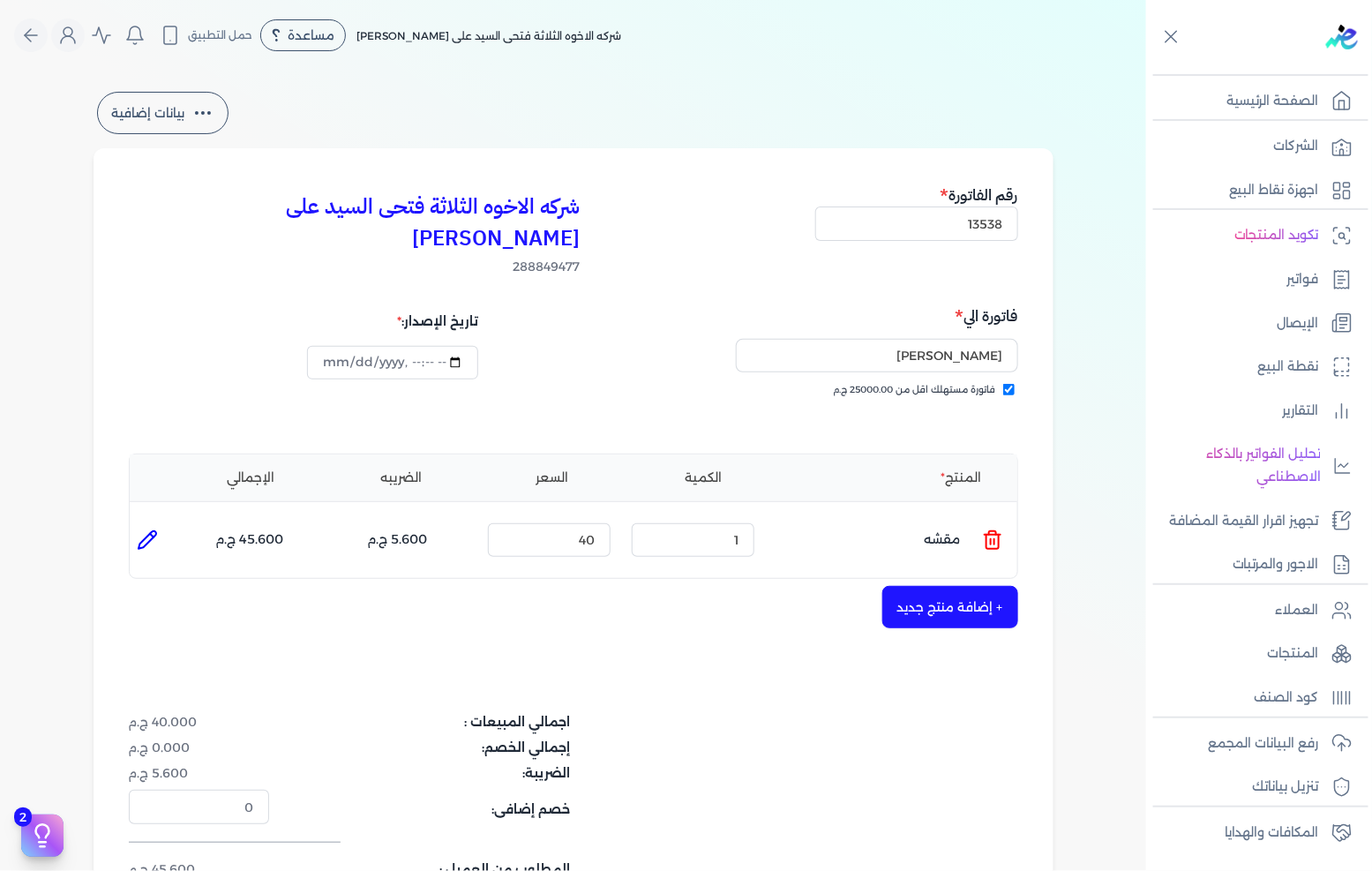
click at [1003, 530] on icon at bounding box center [992, 540] width 21 height 21
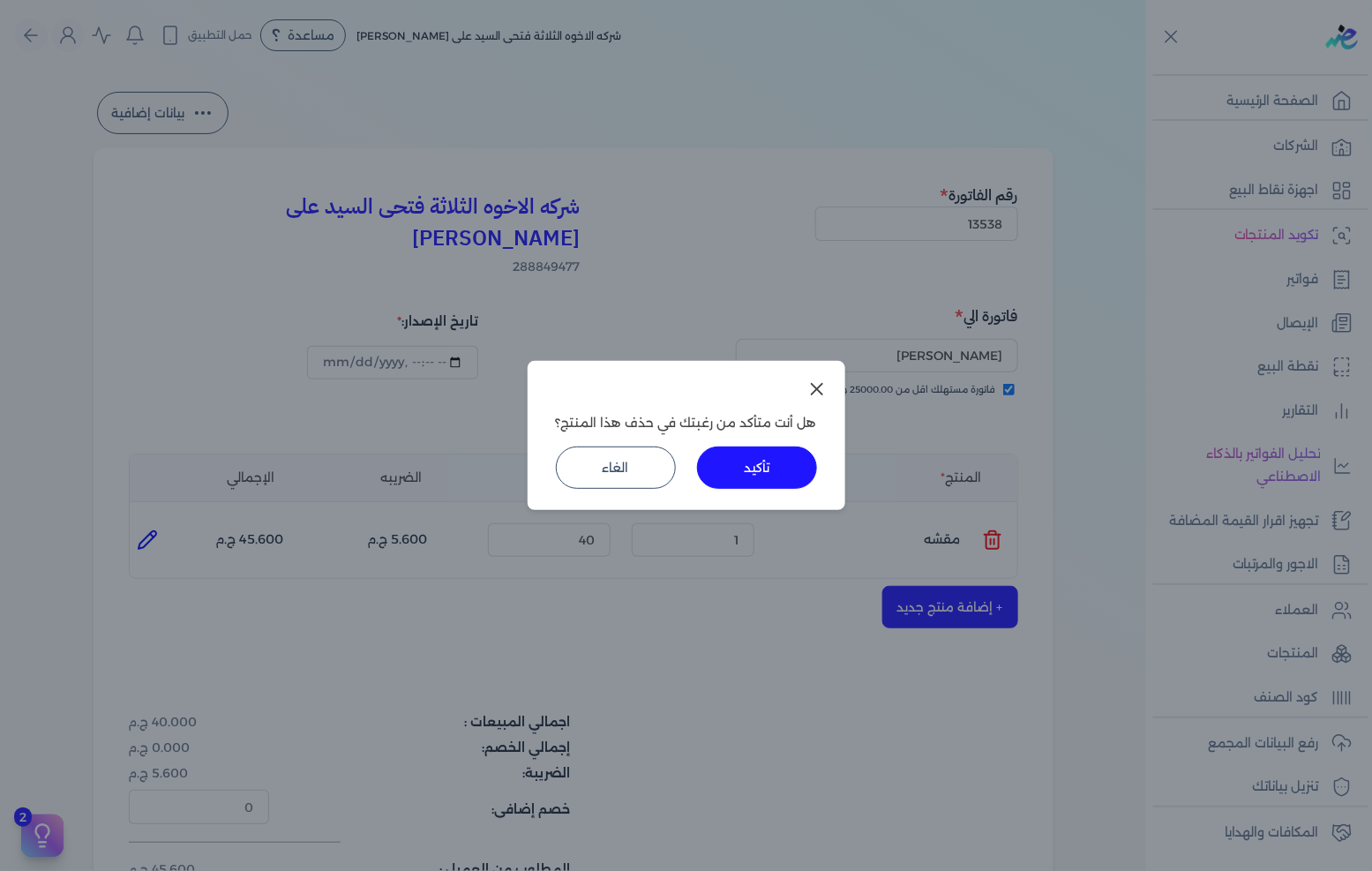
click at [742, 454] on button "تأكيد" at bounding box center [756, 468] width 120 height 42
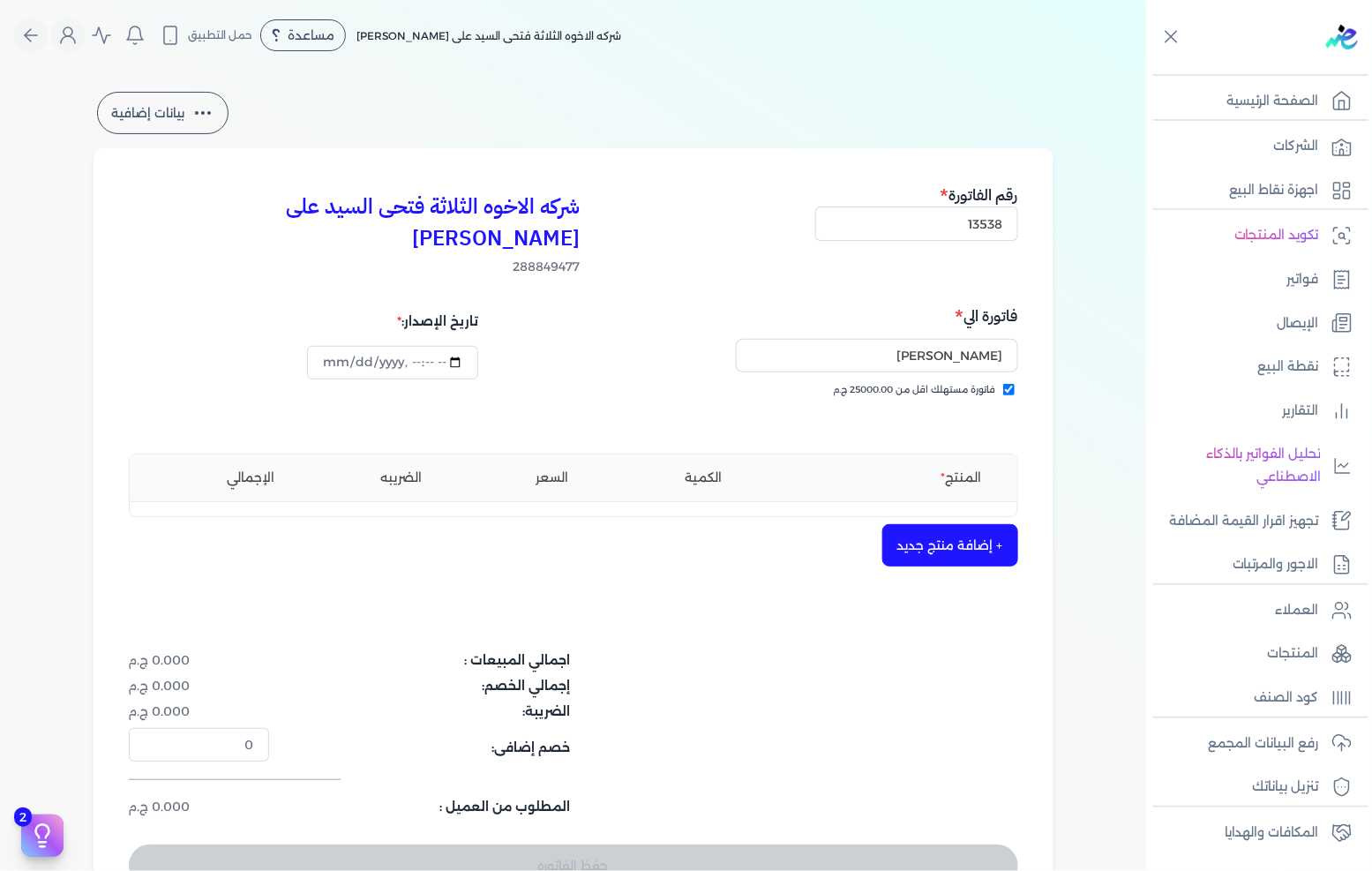
click at [938, 525] on button "+ إضافة منتج جديد" at bounding box center [950, 546] width 136 height 42
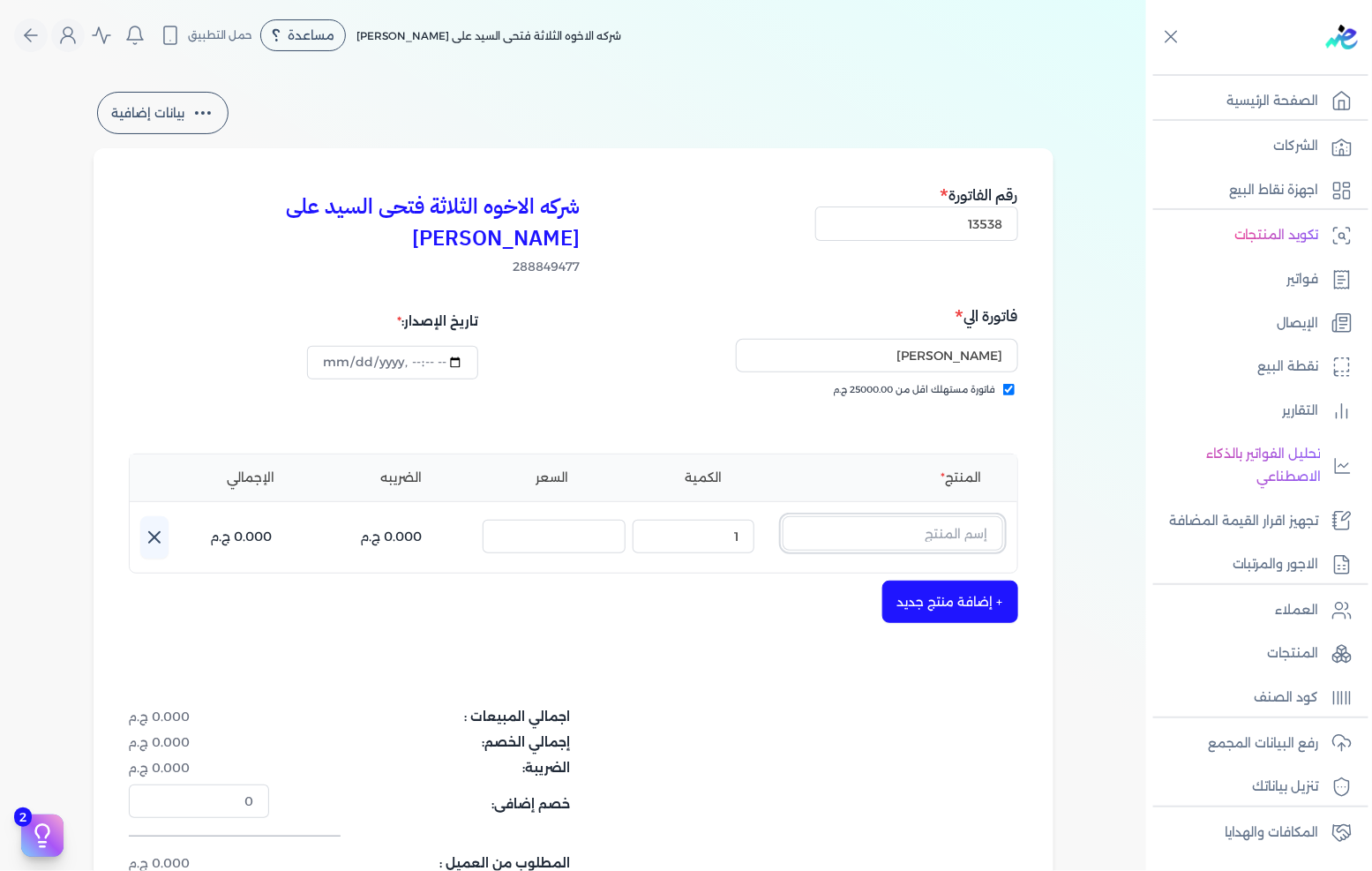
click at [932, 516] on input "text" at bounding box center [893, 532] width 221 height 34
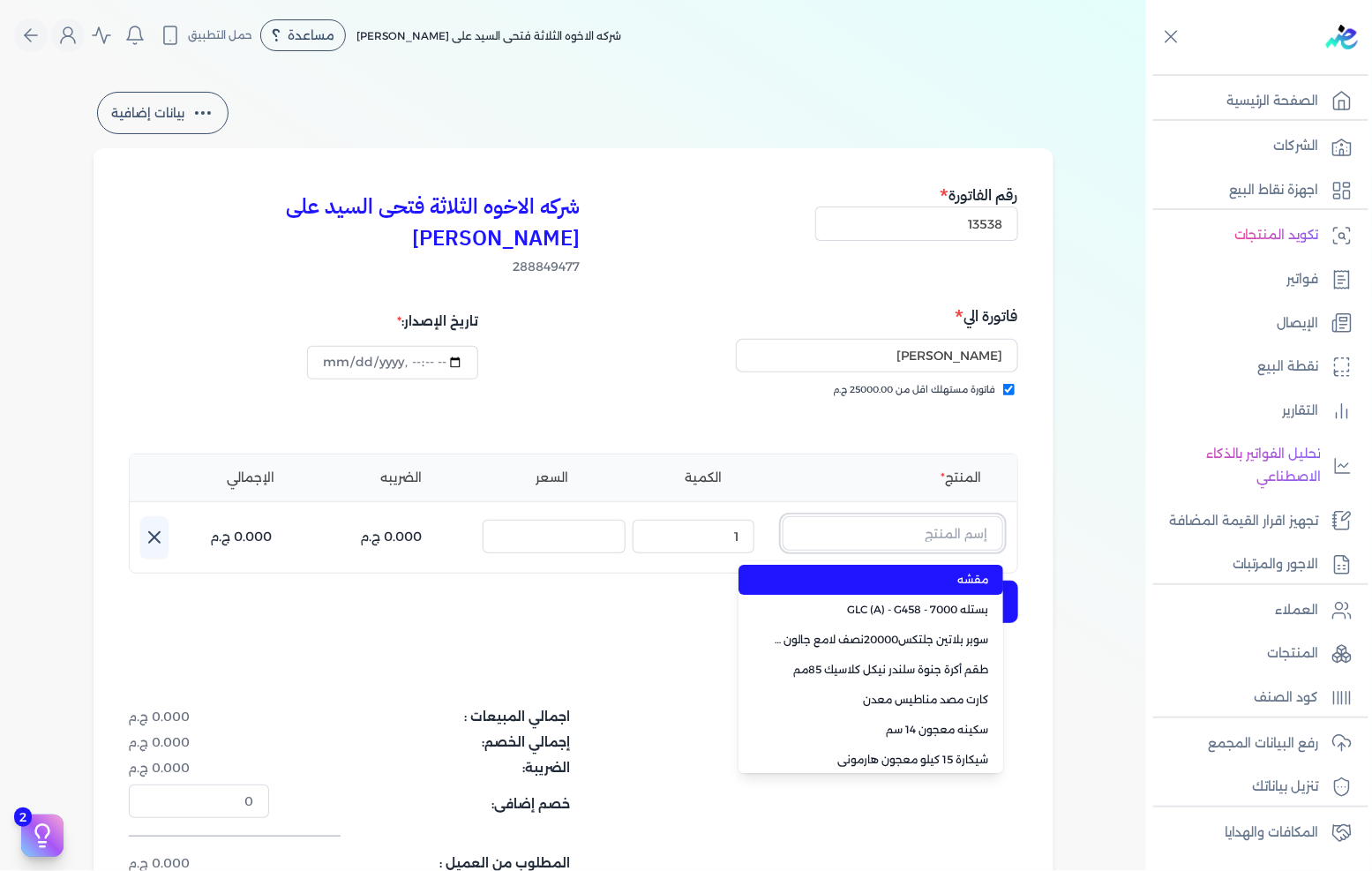
paste input "داي ستون 7070 جالون 2.5 لتر"
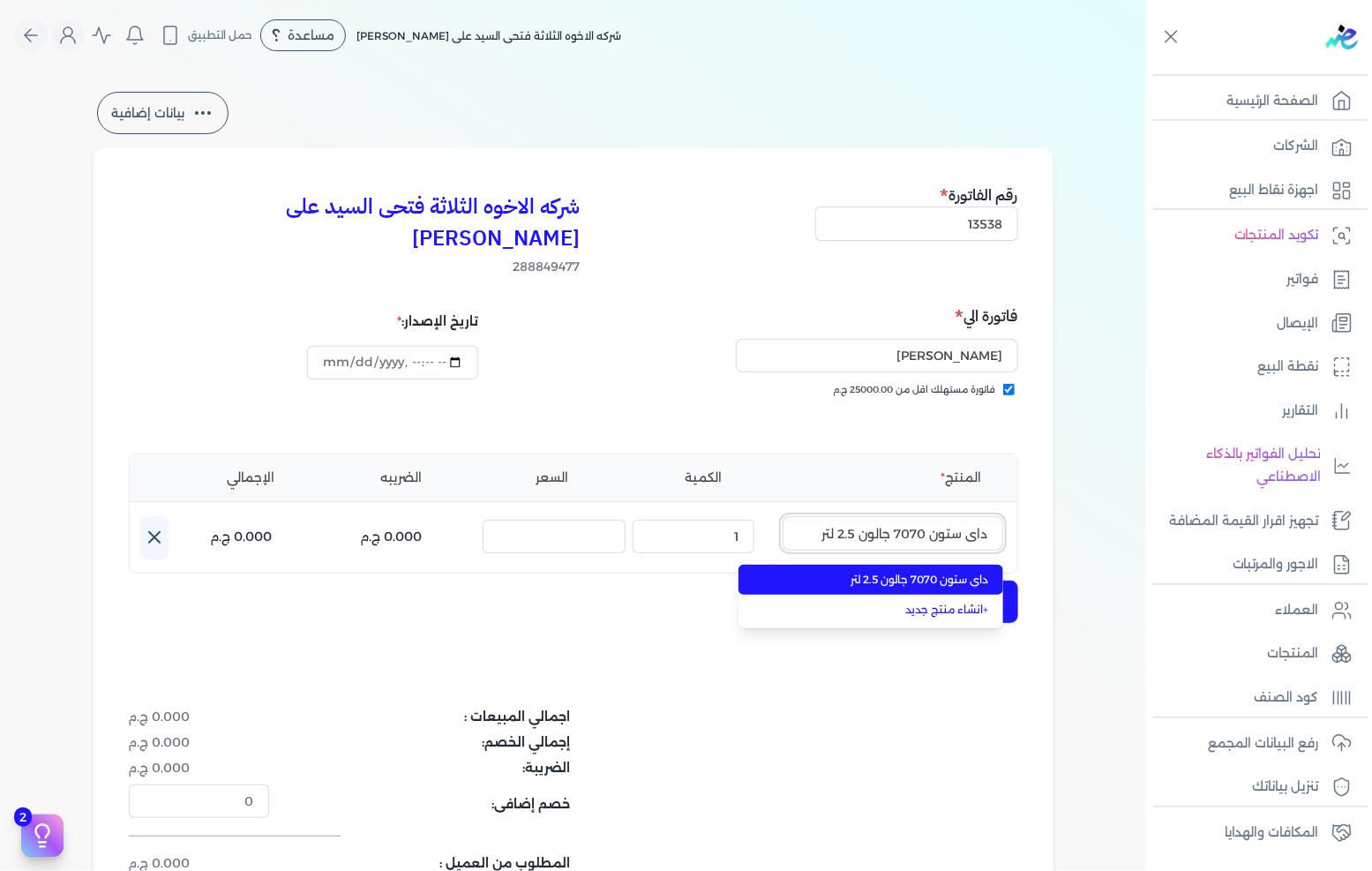
type input "داي ستون 7070 جالون 2.5 لتر"
click at [898, 565] on li "داي ستون 7070 جالون 2.5 لتر" at bounding box center [871, 579] width 265 height 30
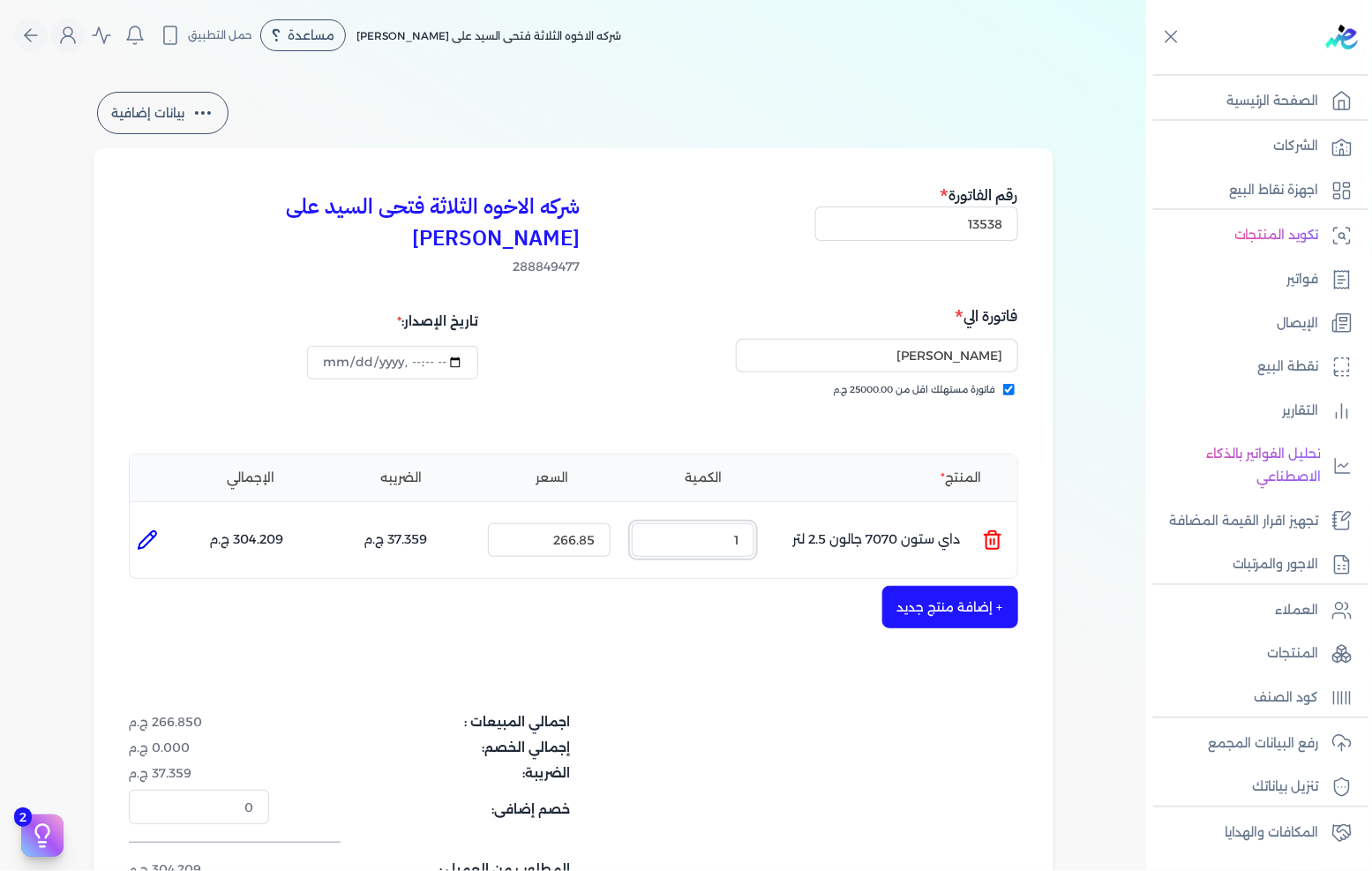
click at [733, 524] on input "1" at bounding box center [693, 540] width 123 height 34
click at [733, 524] on input "1" at bounding box center [693, 540] width 123 height 34
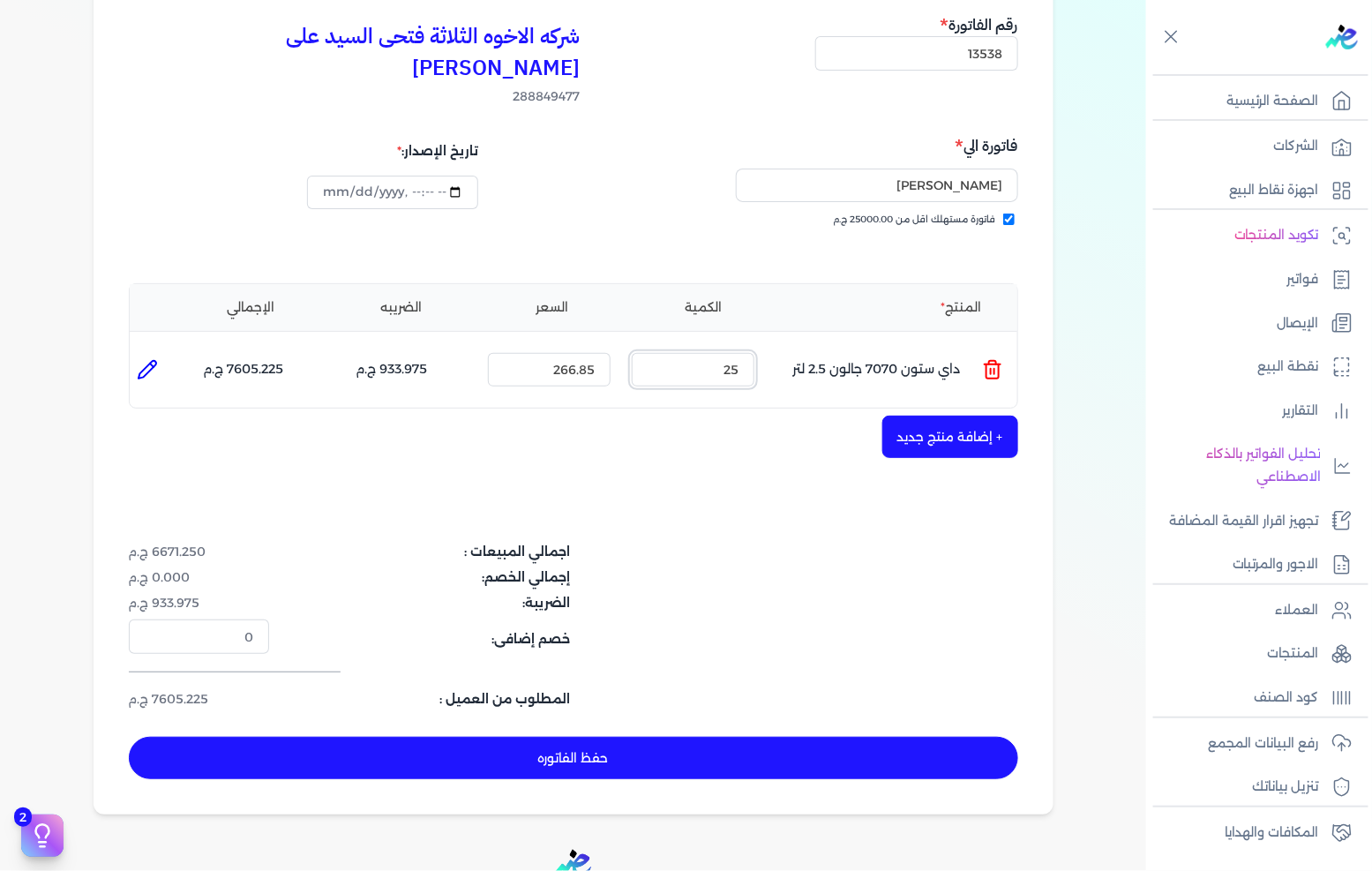
scroll to position [196, 0]
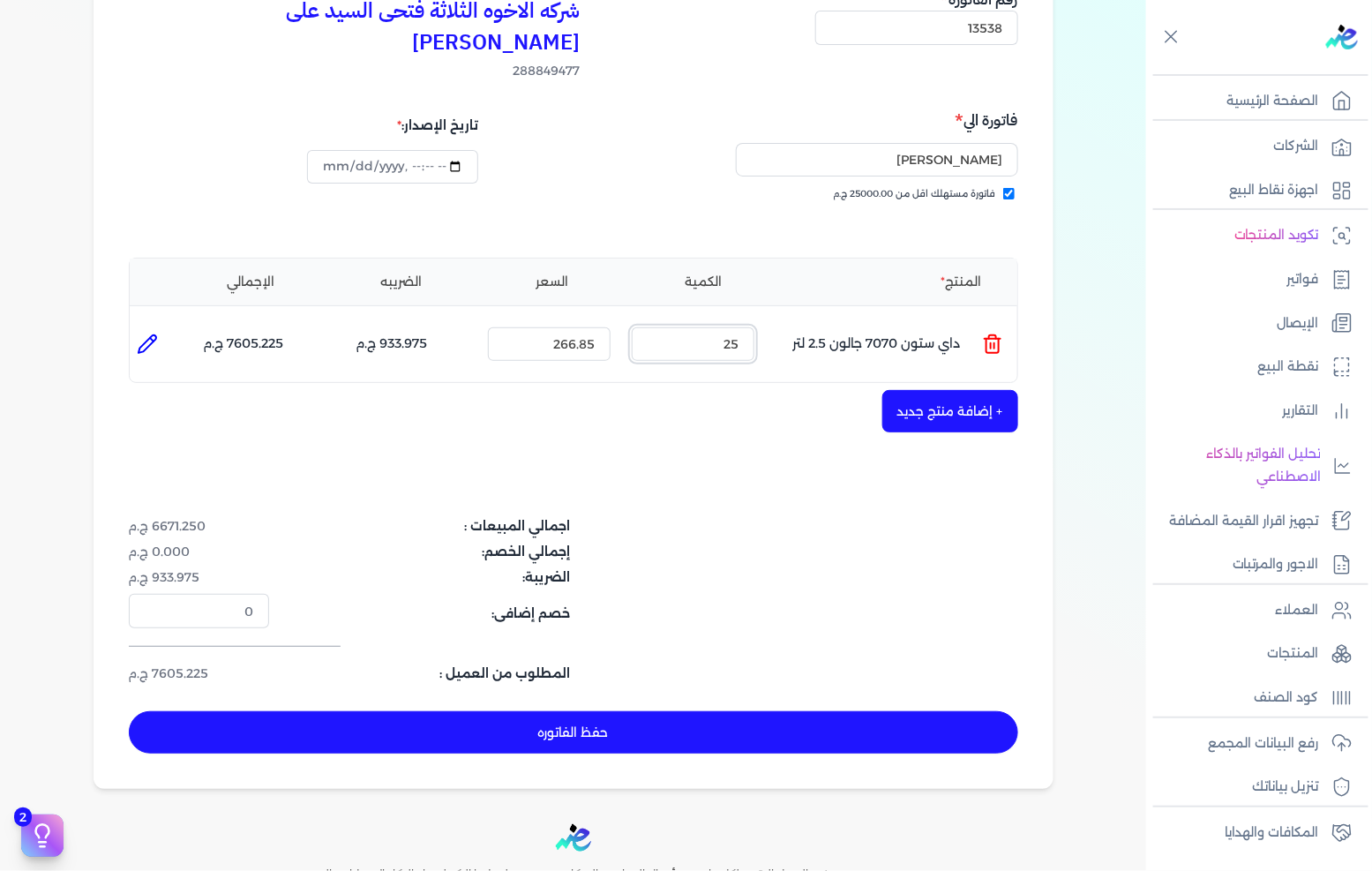
type input "25"
click at [904, 390] on button "+ إضافة منتج جديد" at bounding box center [950, 412] width 136 height 42
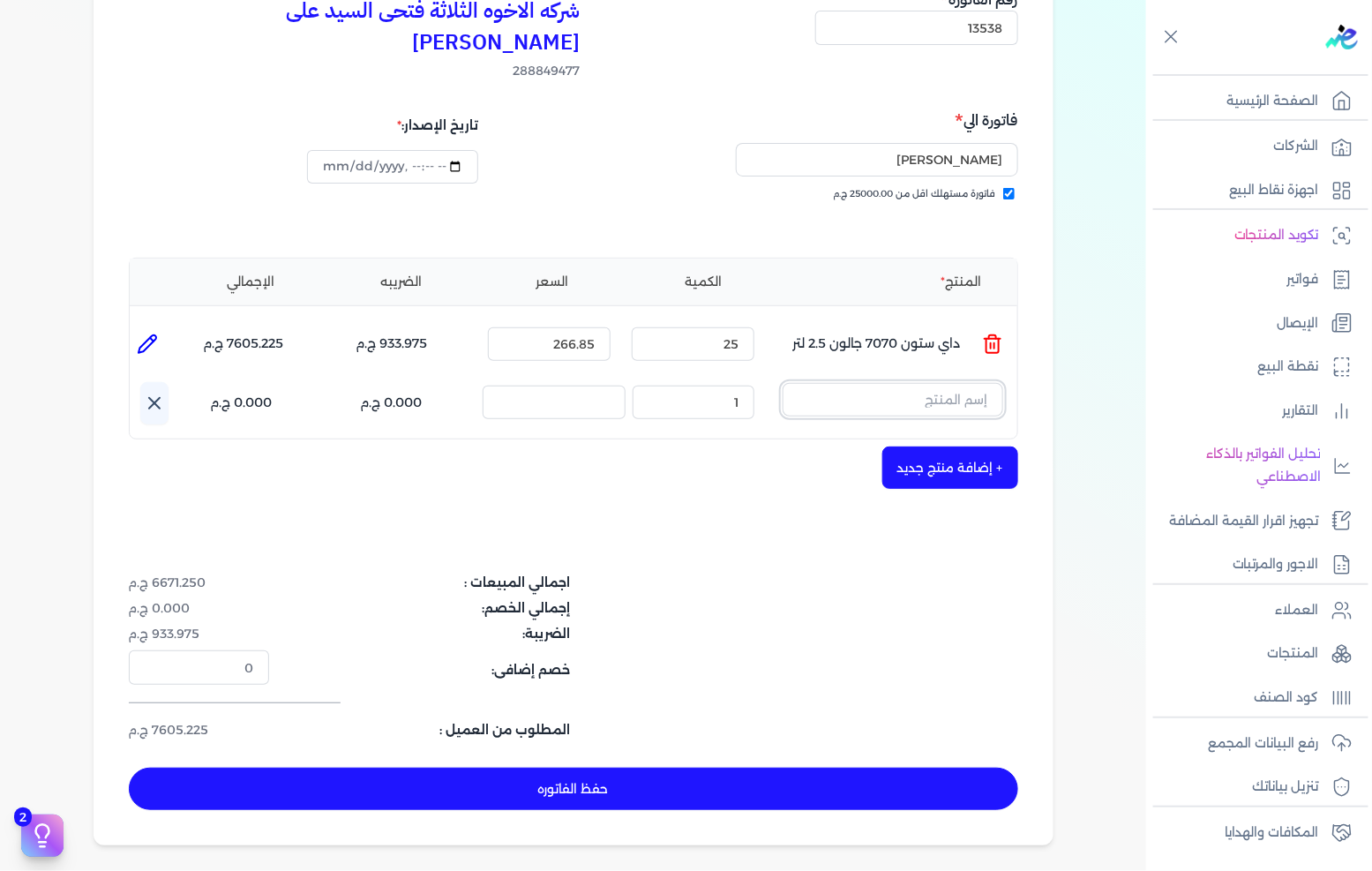
click at [842, 383] on input "text" at bounding box center [893, 399] width 221 height 34
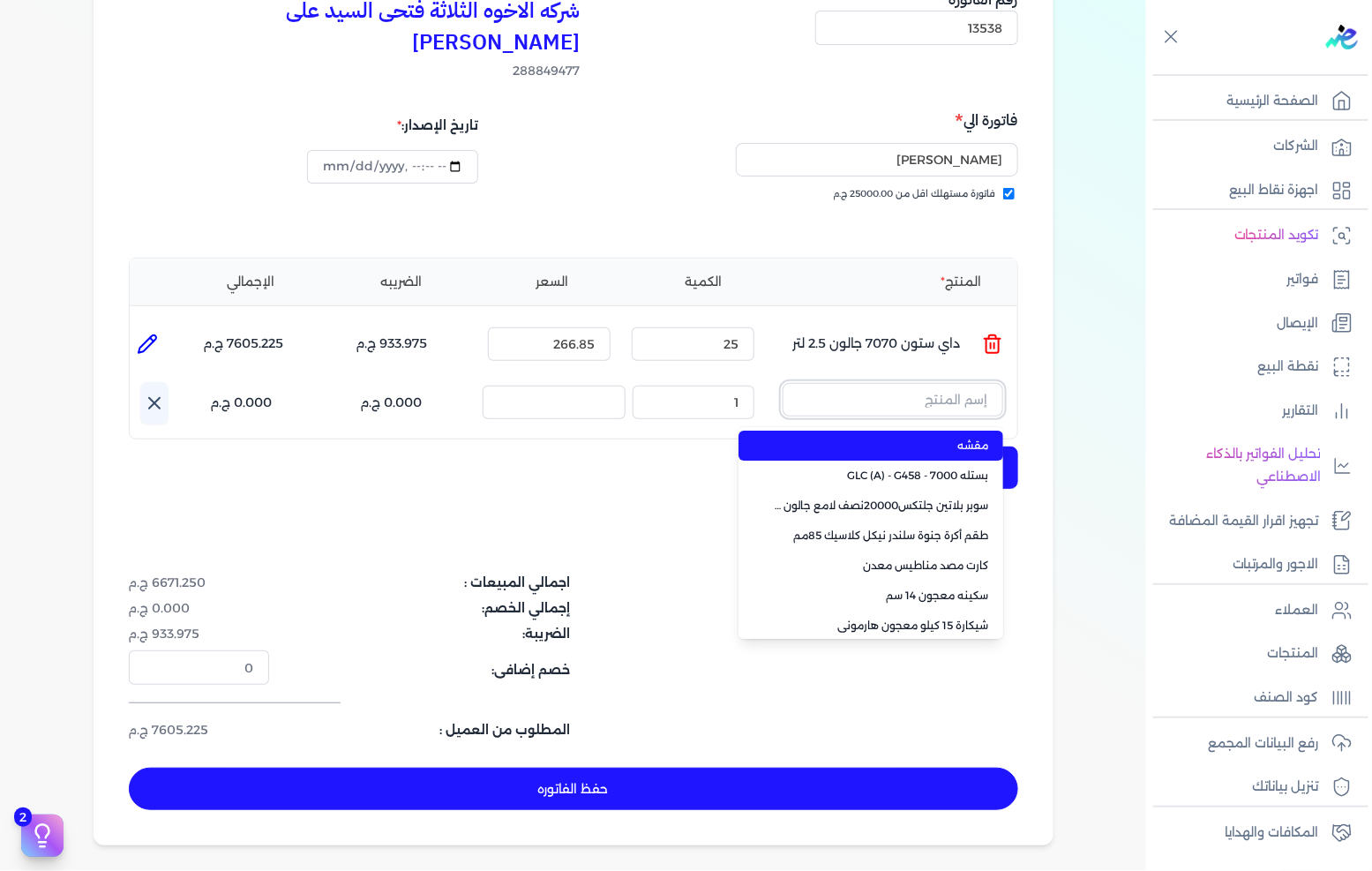
paste input "سيلر المقاوم 0017 علبة 0.650 لتر"
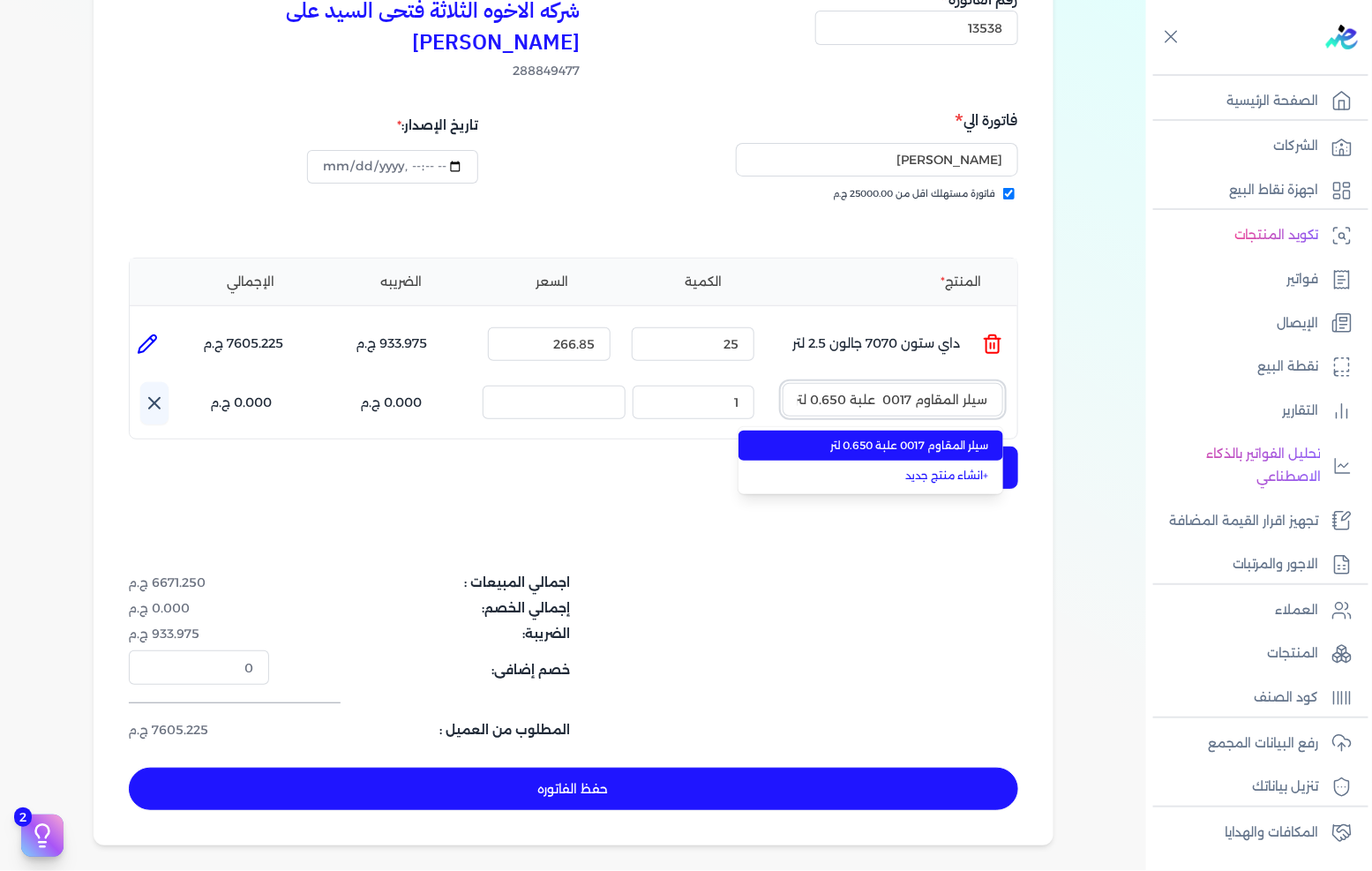
type input "سيلر المقاوم 0017 علبة 0.650 لتر"
click at [867, 438] on span "سيلر المقاوم 0017 علبة 0.650 لتر" at bounding box center [881, 446] width 216 height 16
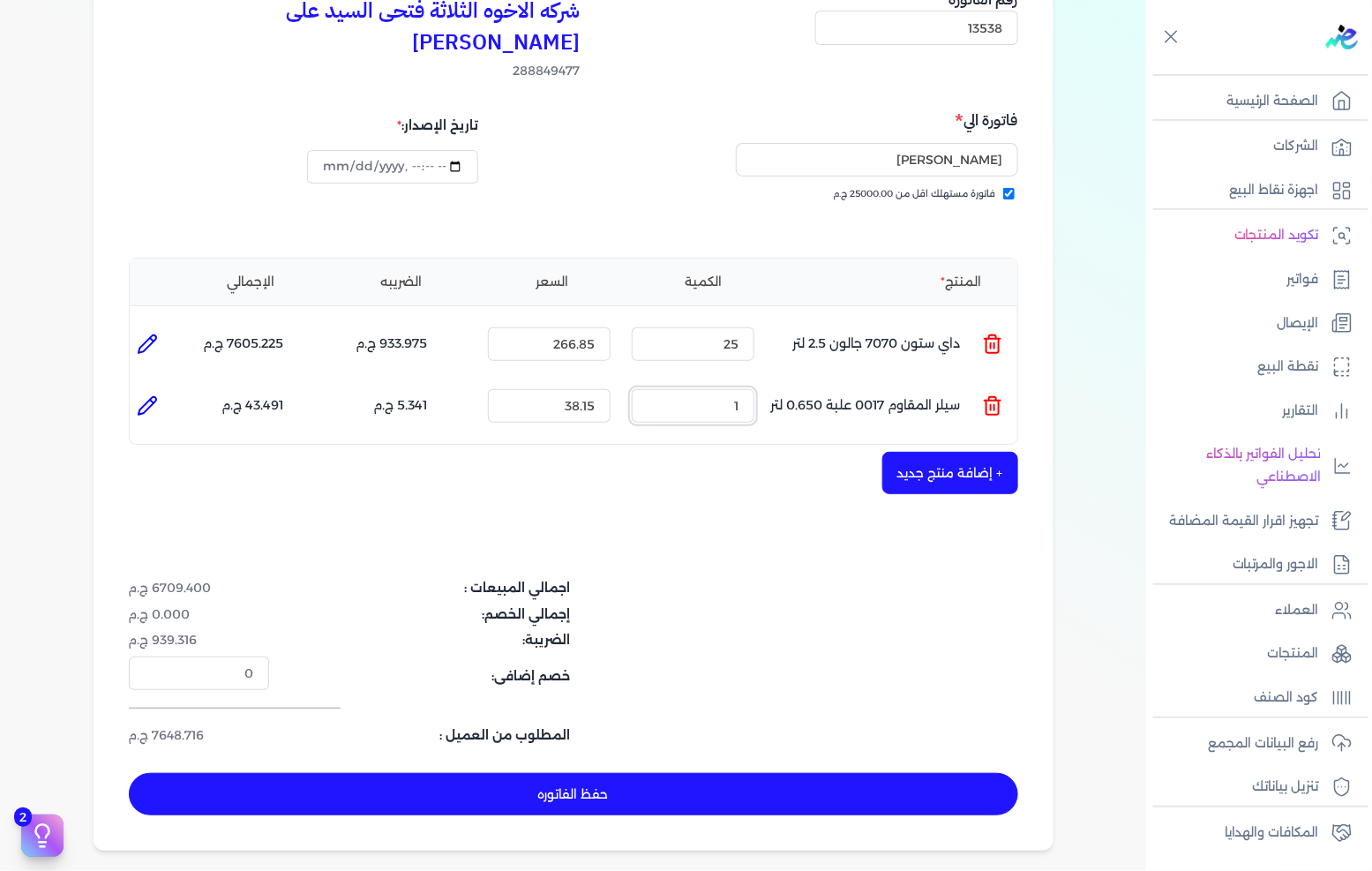
click at [730, 389] on input "1" at bounding box center [693, 406] width 123 height 34
type input "25"
click at [895, 452] on button "+ إضافة منتج جديد" at bounding box center [950, 473] width 136 height 42
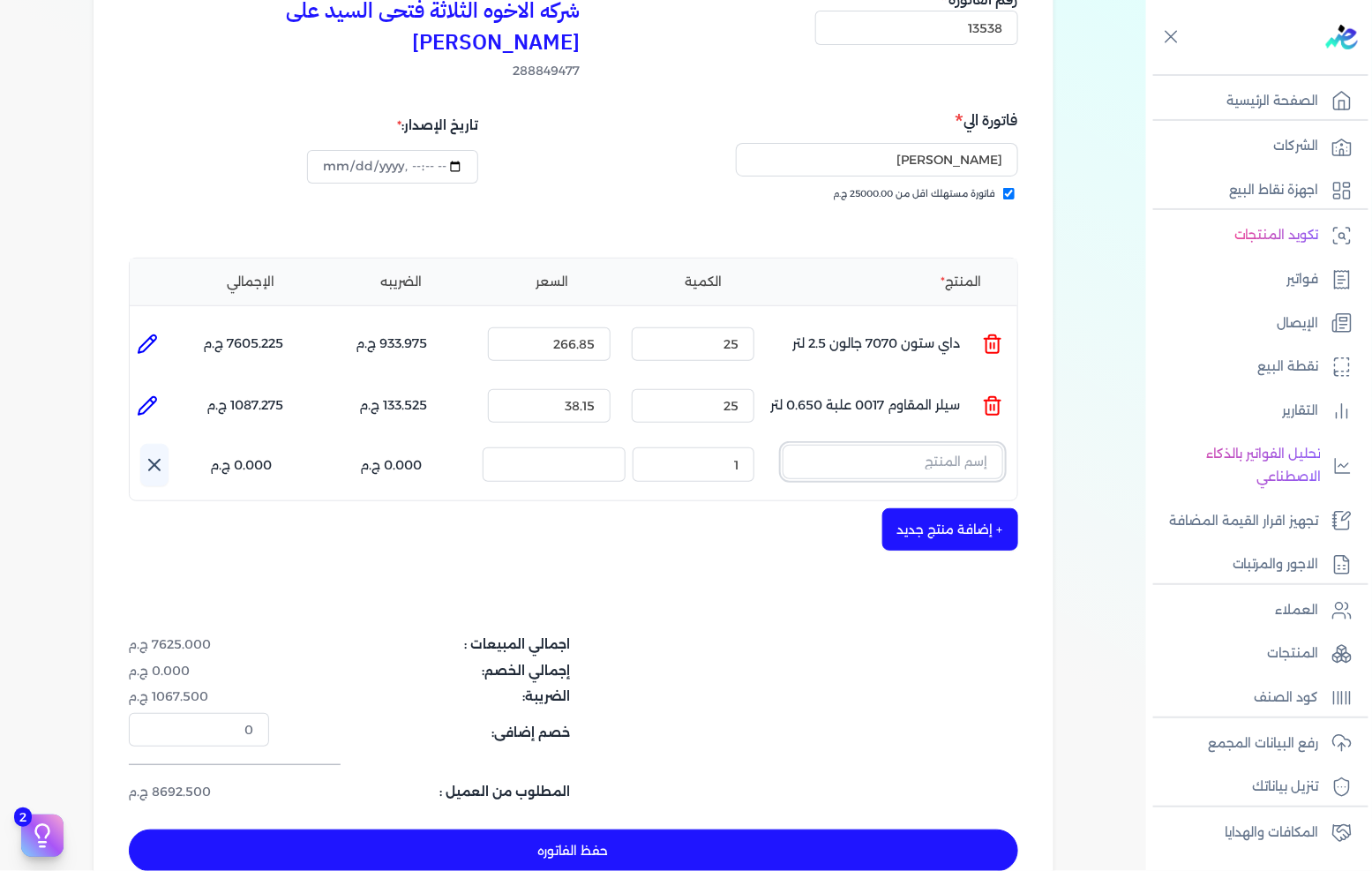
click at [846, 445] on input "text" at bounding box center [893, 461] width 221 height 34
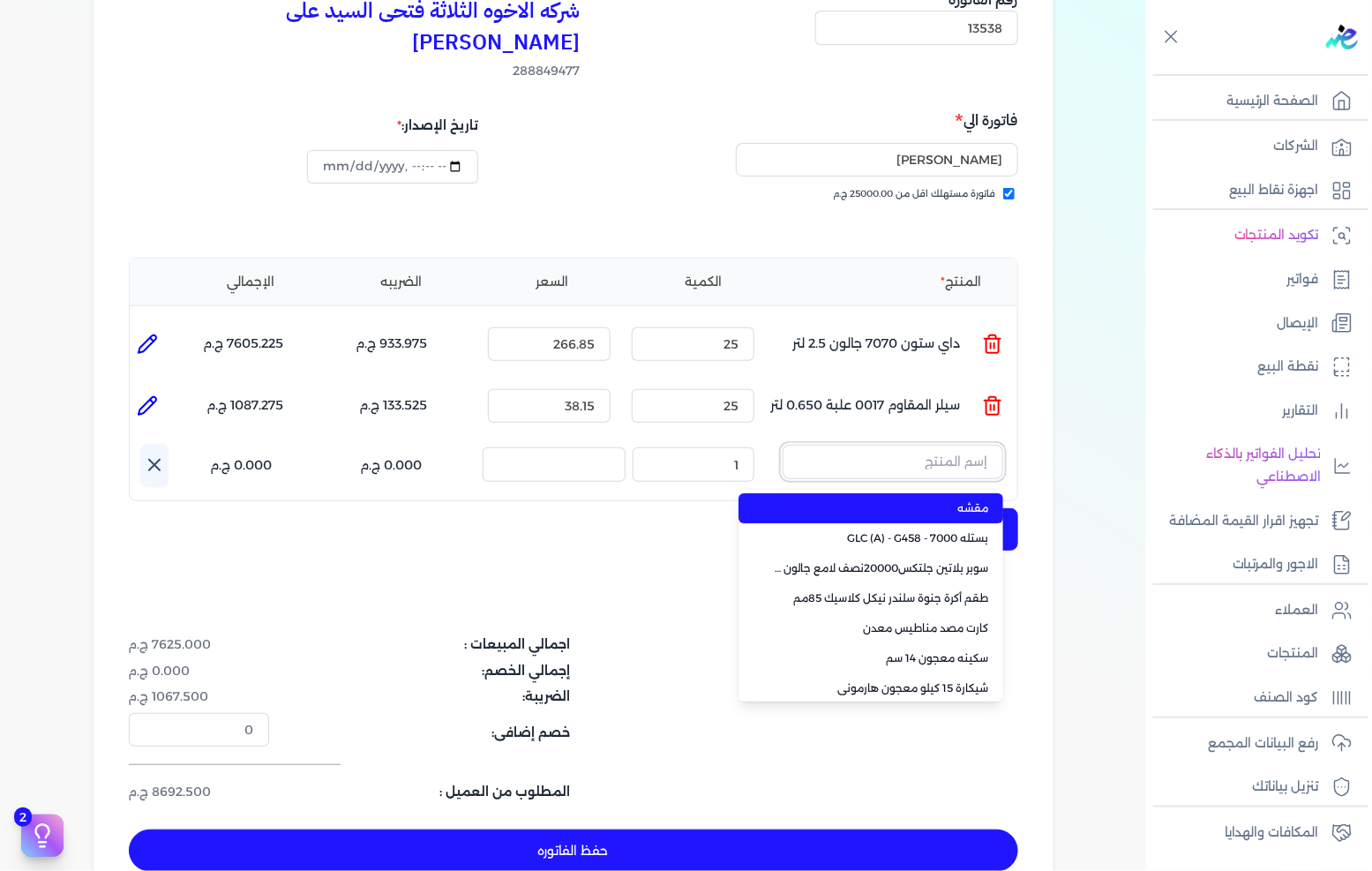
paste input "[PERSON_NAME] جالون 2.700 لتر"
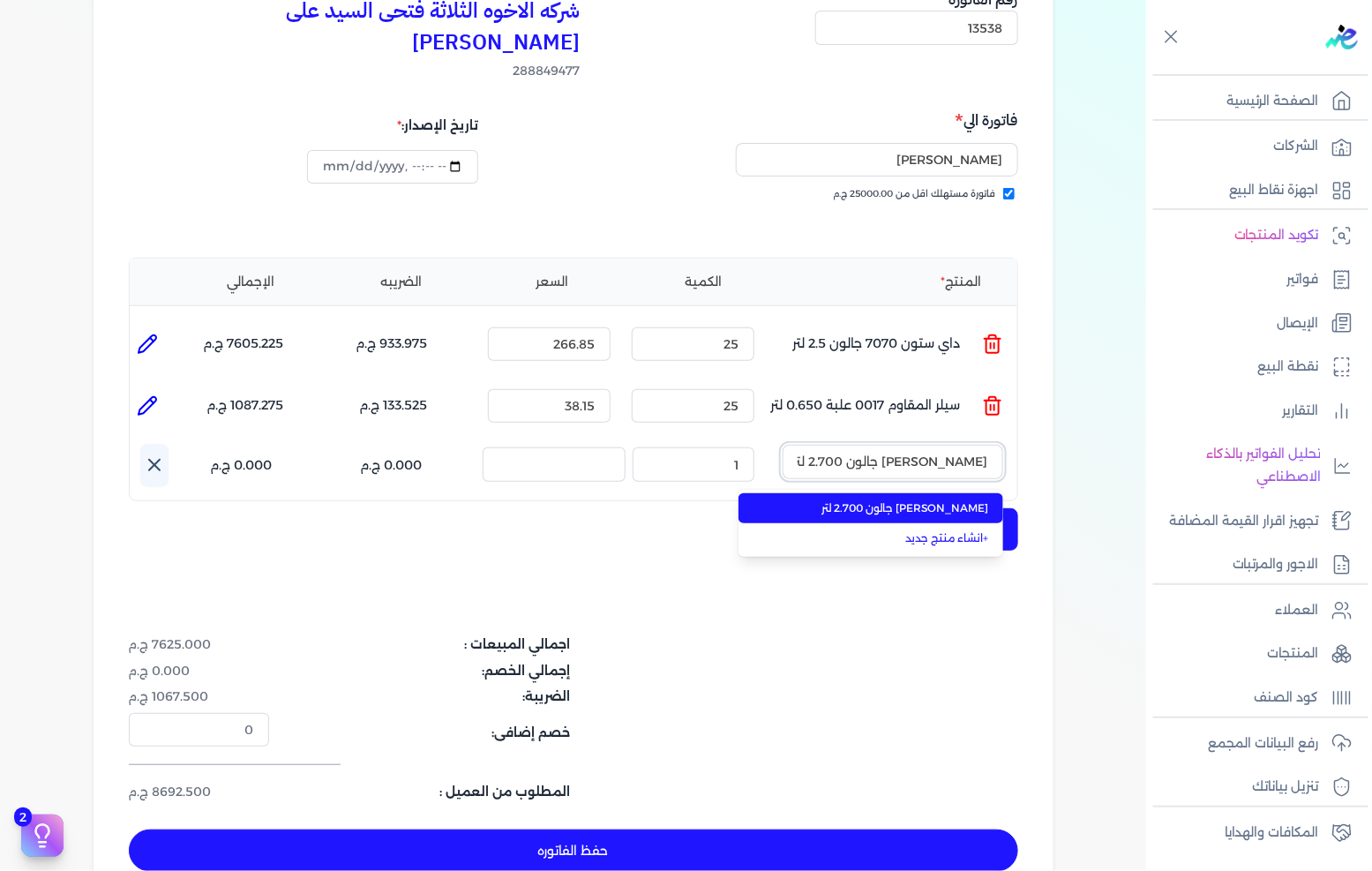
type input "[PERSON_NAME] جالون 2.700 لتر"
click at [849, 501] on span "[PERSON_NAME] جالون 2.700 لتر" at bounding box center [881, 508] width 216 height 16
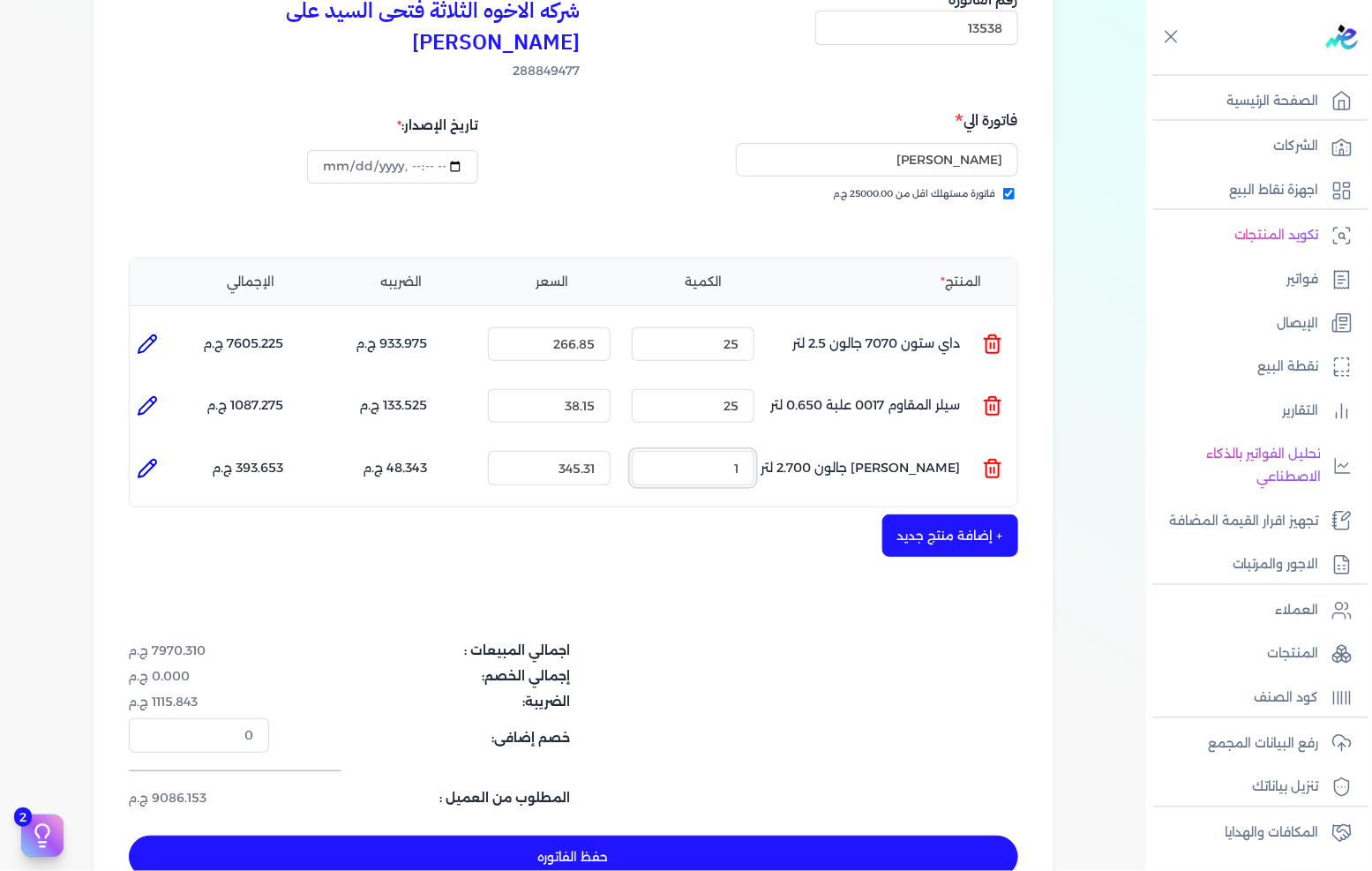
click at [718, 451] on input "1" at bounding box center [693, 467] width 123 height 34
type input "30"
click at [649, 836] on button "حفظ الفاتوره" at bounding box center [573, 858] width 890 height 42
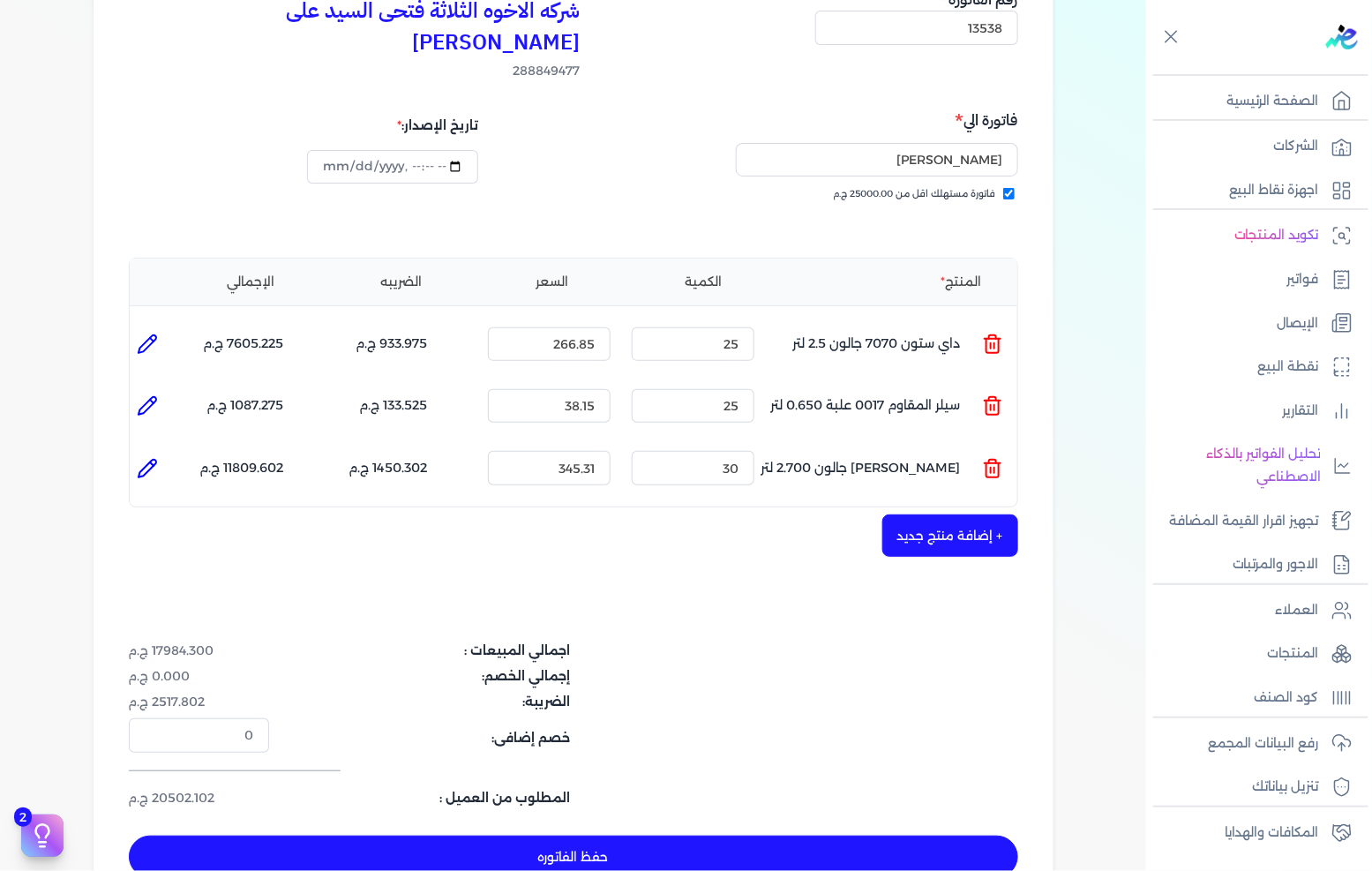
type input "[DATE]"
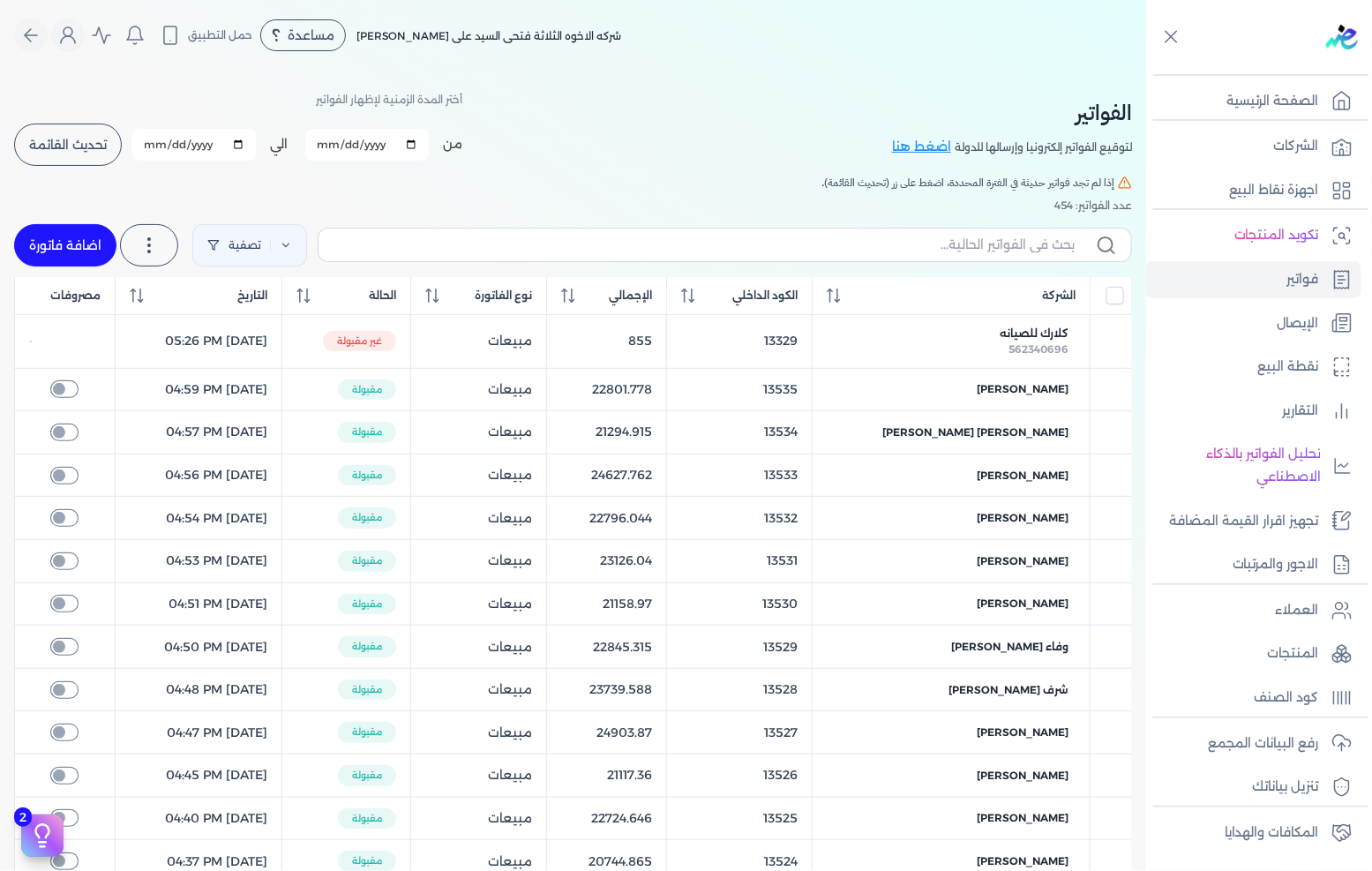
click at [78, 242] on link "اضافة فاتورة" at bounding box center [65, 246] width 103 height 42
select select "EGP"
select select "B"
select select "EGS"
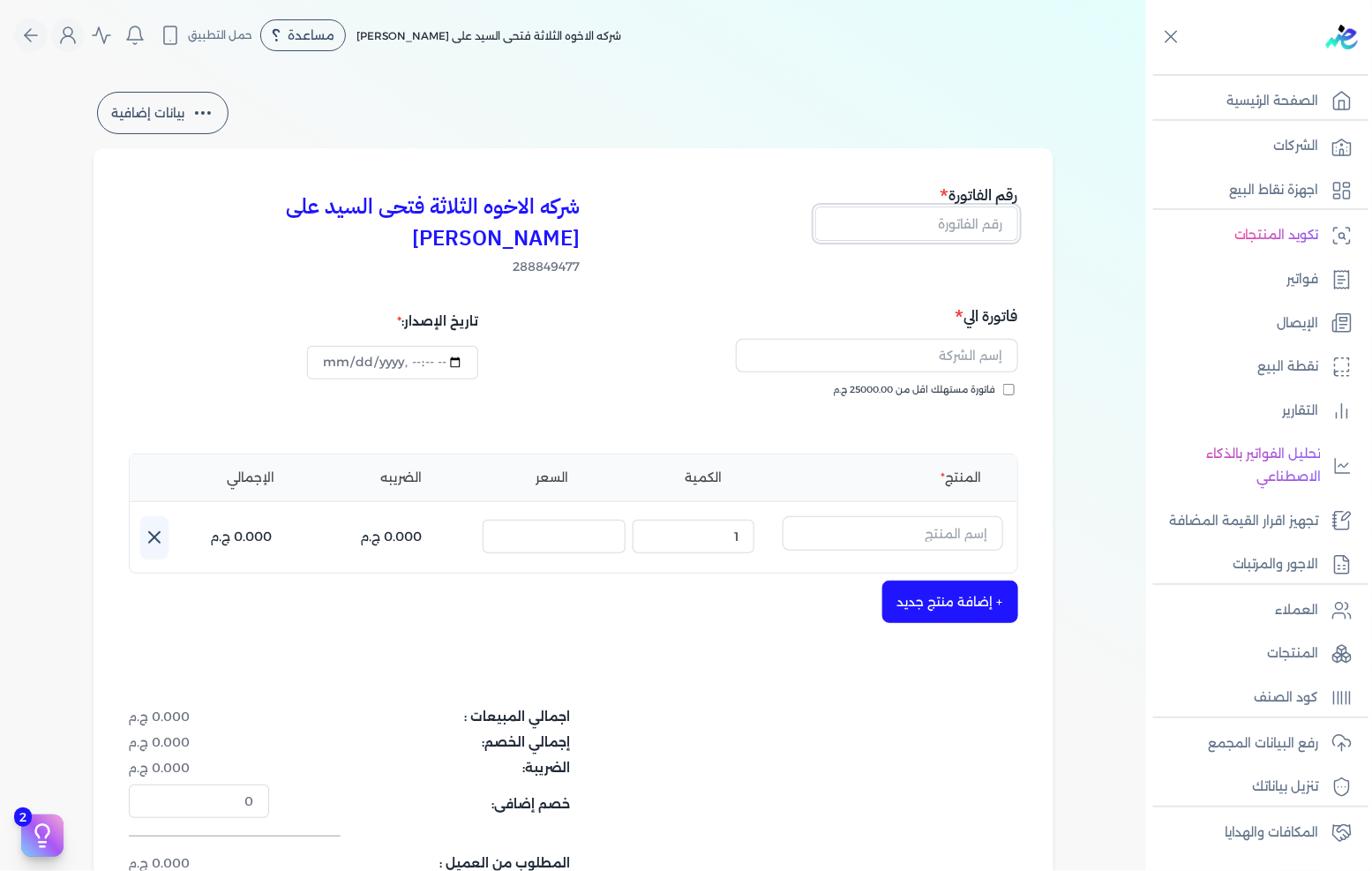
click at [973, 217] on input "text" at bounding box center [917, 223] width 203 height 34
type input "13540"
click at [959, 383] on span "فاتورة مستهلك اقل من 25000.00 ج.م" at bounding box center [915, 389] width 162 height 14
click at [1004, 384] on input "فاتورة مستهلك اقل من 25000.00 ج.م" at bounding box center [1010, 389] width 12 height 12
checkbox input "true"
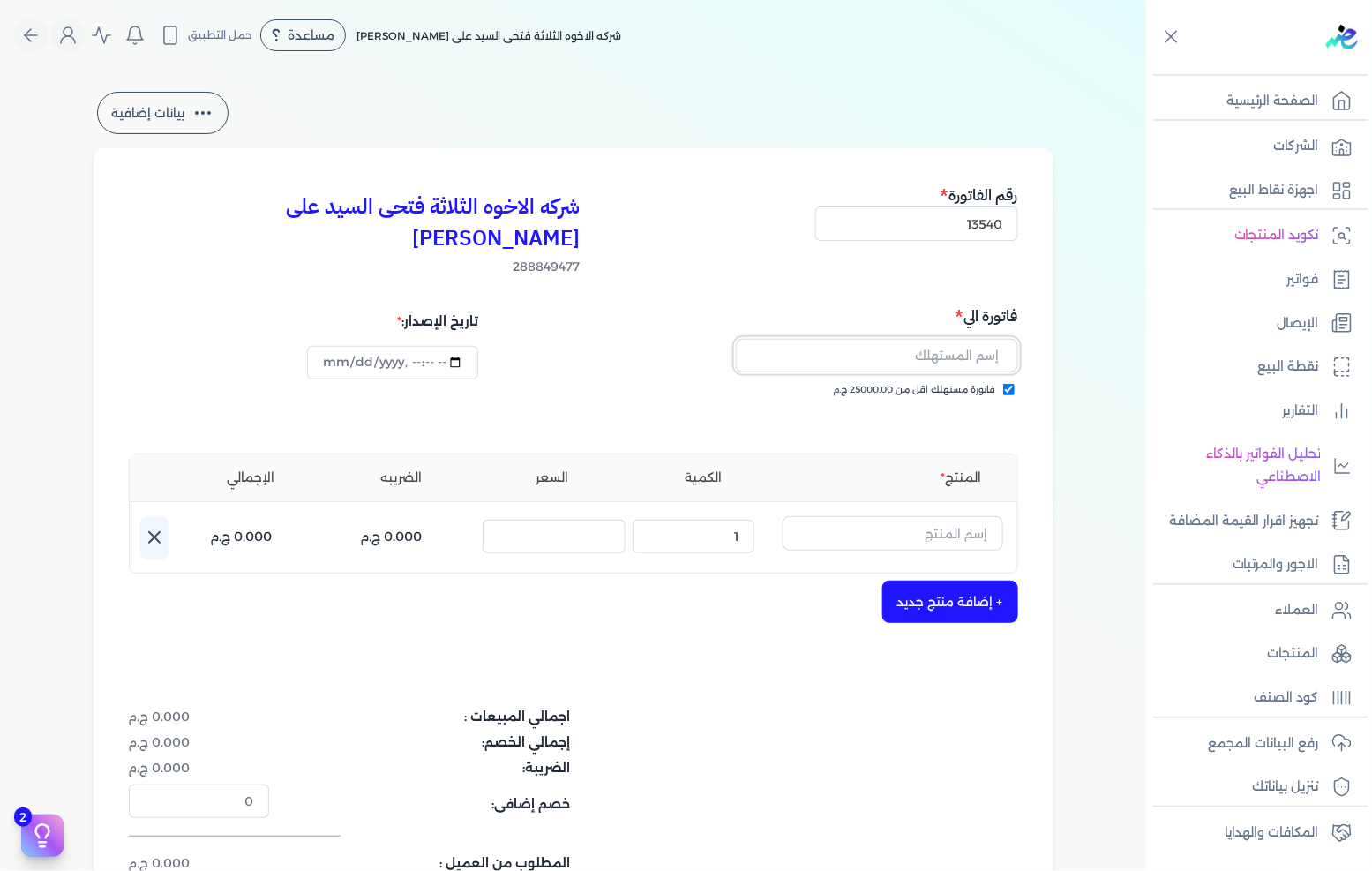
click at [973, 339] on input "text" at bounding box center [877, 355] width 283 height 34
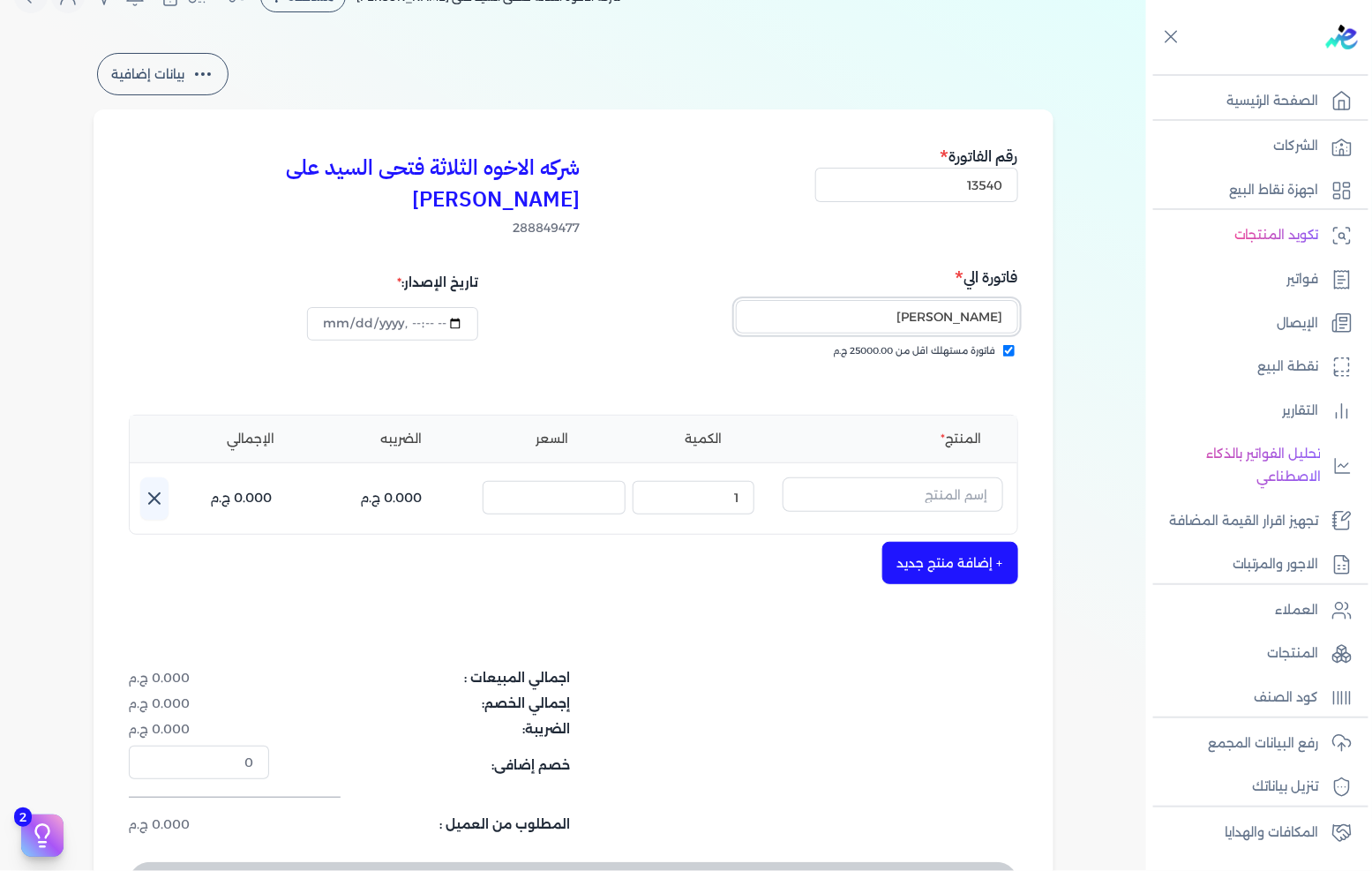
scroll to position [98, 0]
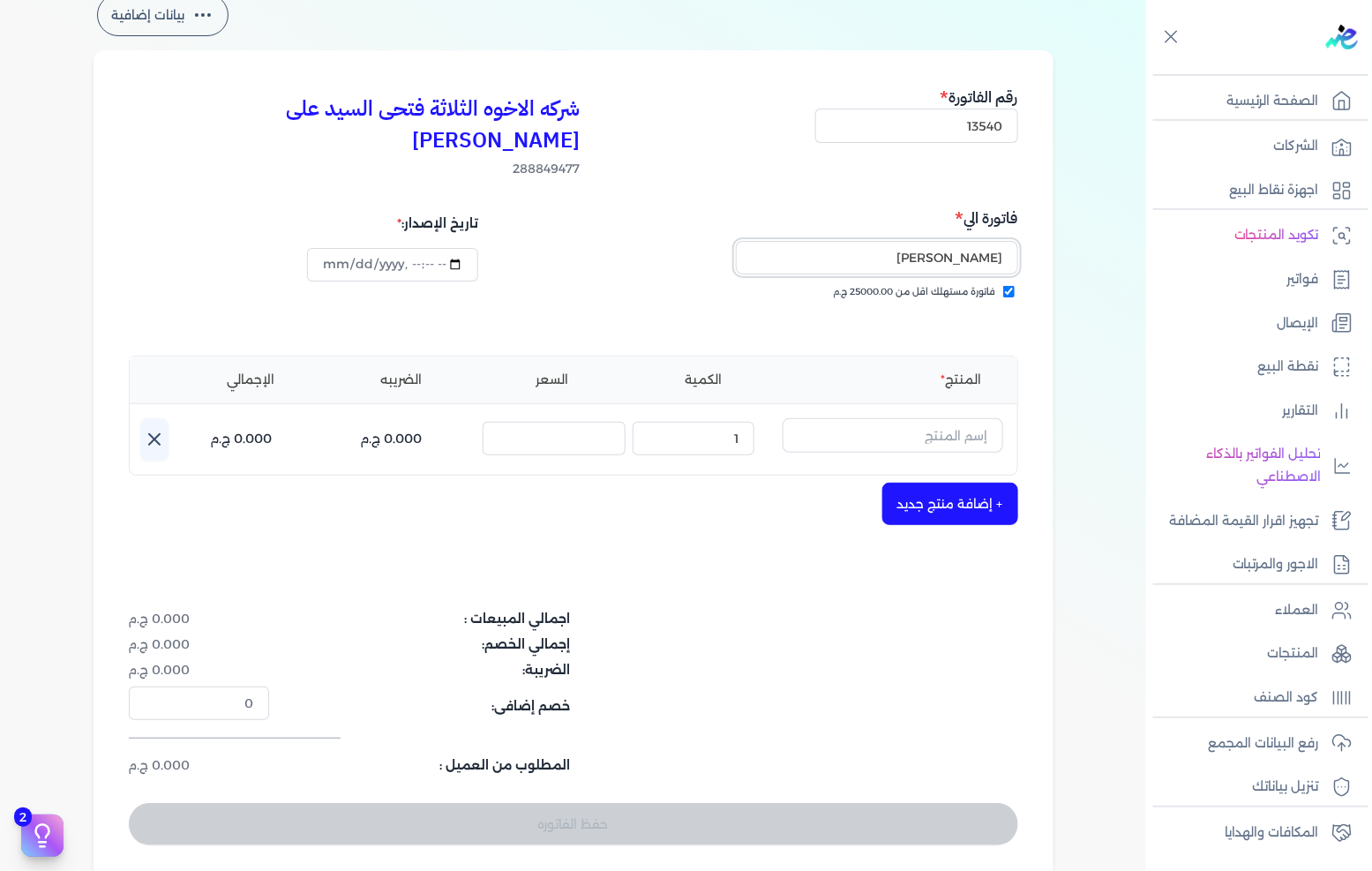
type input "[PERSON_NAME]"
click at [1048, 406] on div "شركه الاخوه الثلاثة فتحى السيد على [PERSON_NAME] 288849477 رقم الفاتورة 13540 ف…" at bounding box center [573, 465] width 960 height 831
click at [859, 418] on input "text" at bounding box center [893, 435] width 221 height 34
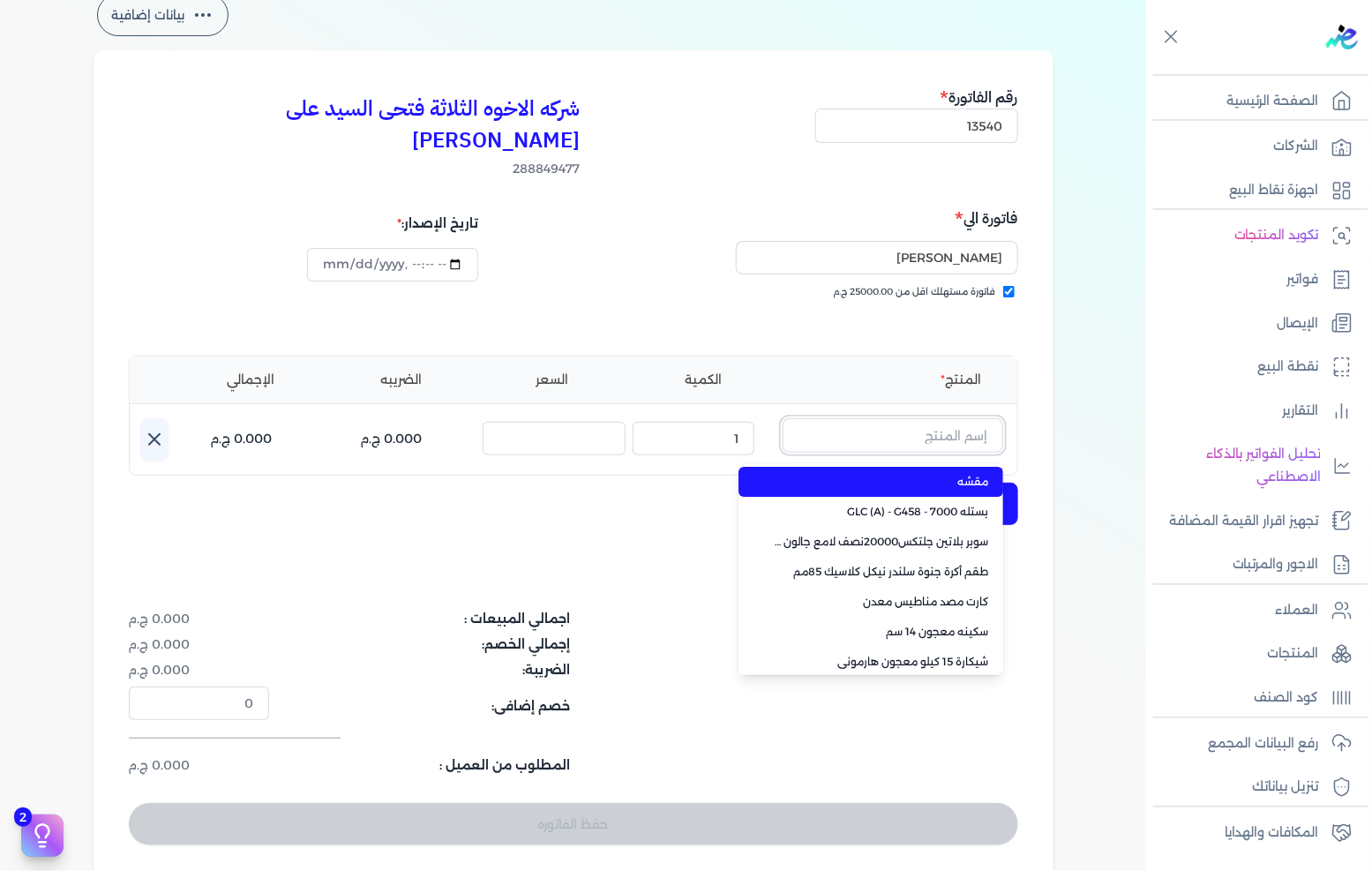
paste input "معجون داي تون 100 شيكارة 15 كجم"
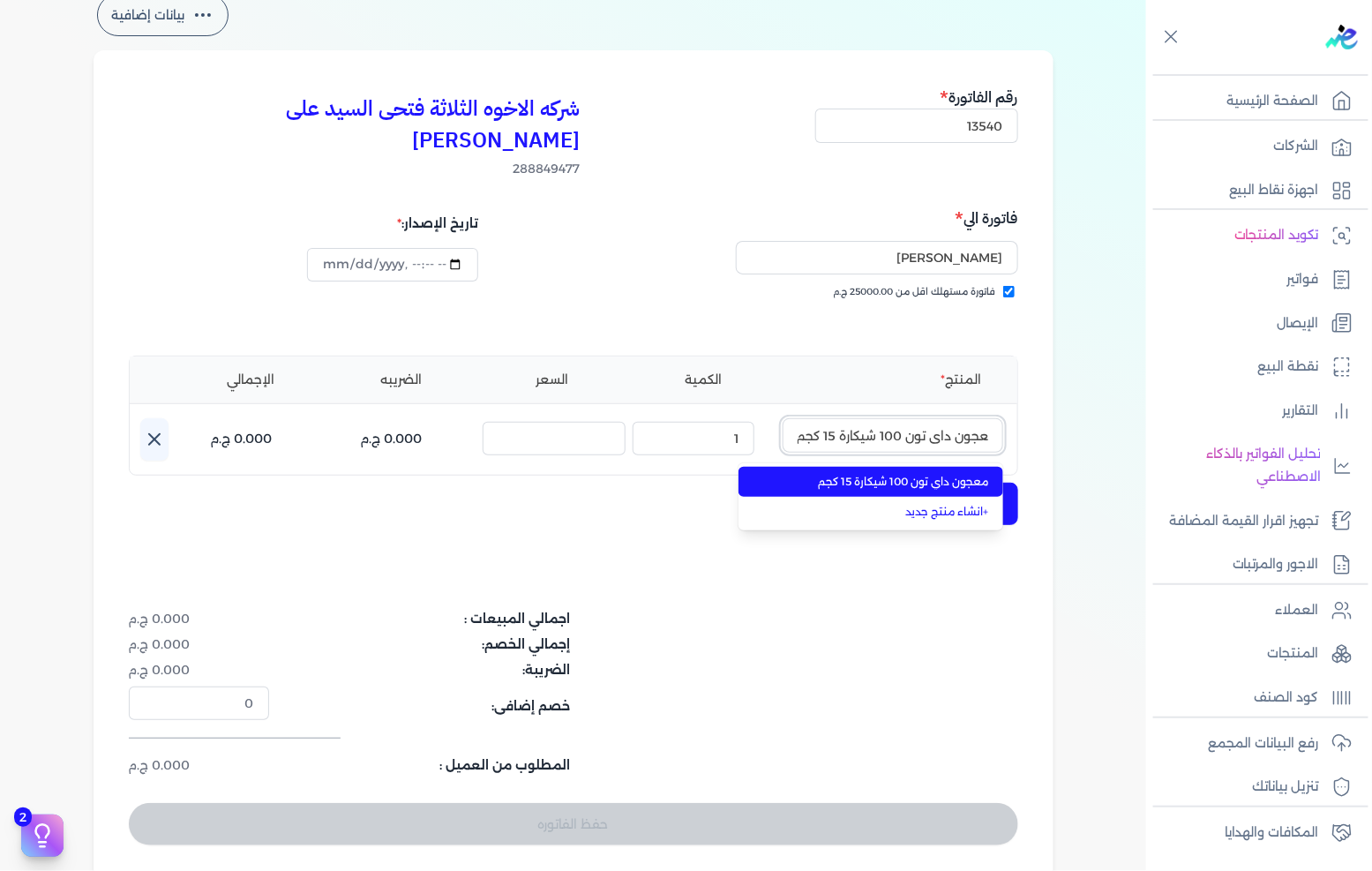
type input "معجون داي تون 100 شيكارة 15 كجم"
click at [877, 467] on li "معجون داي تون 100 شيكارة 15 كجم" at bounding box center [871, 482] width 265 height 30
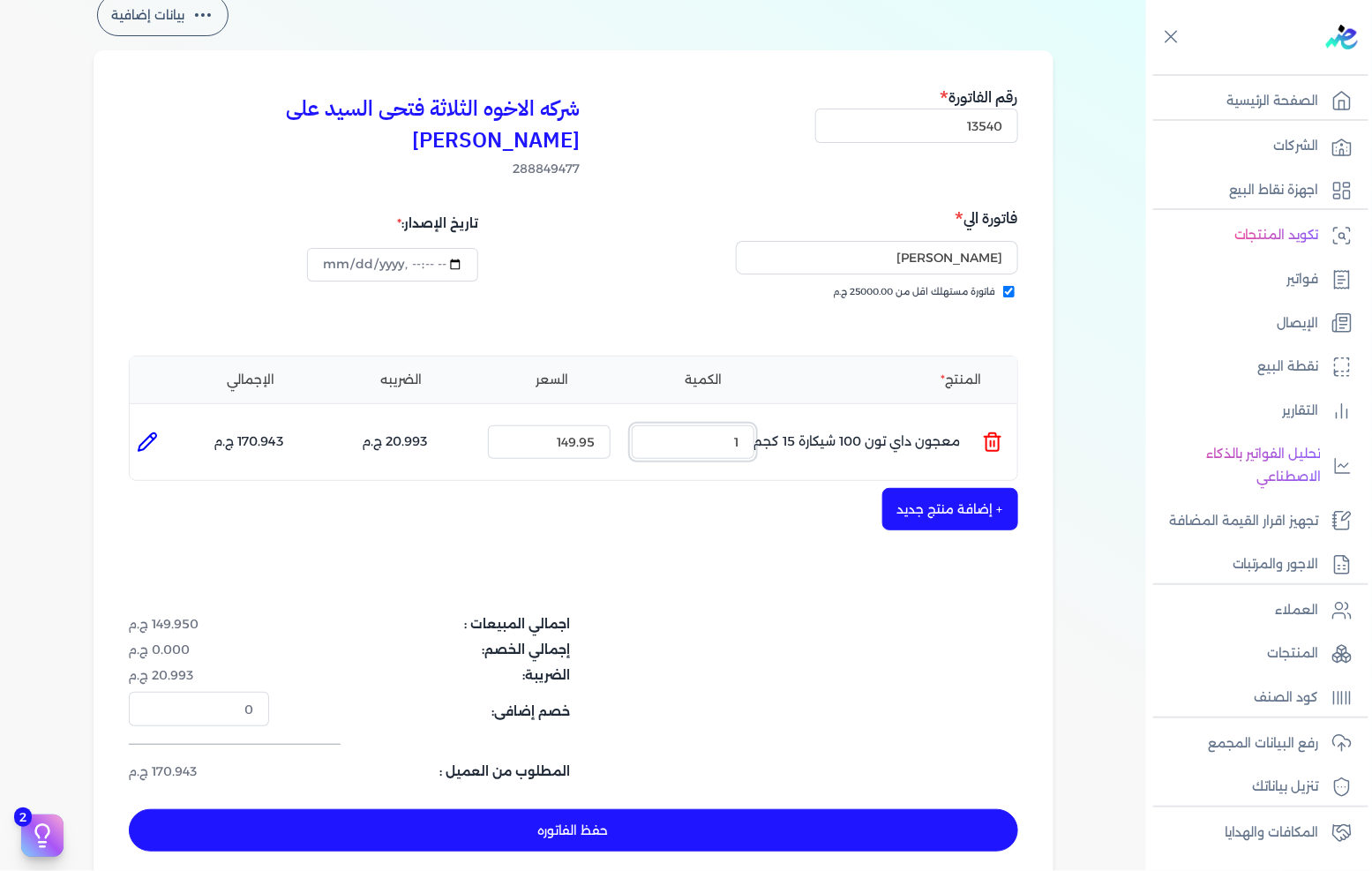
click at [728, 426] on input "1" at bounding box center [693, 442] width 123 height 34
type input "45"
click at [918, 488] on button "+ إضافة منتج جديد" at bounding box center [950, 509] width 136 height 42
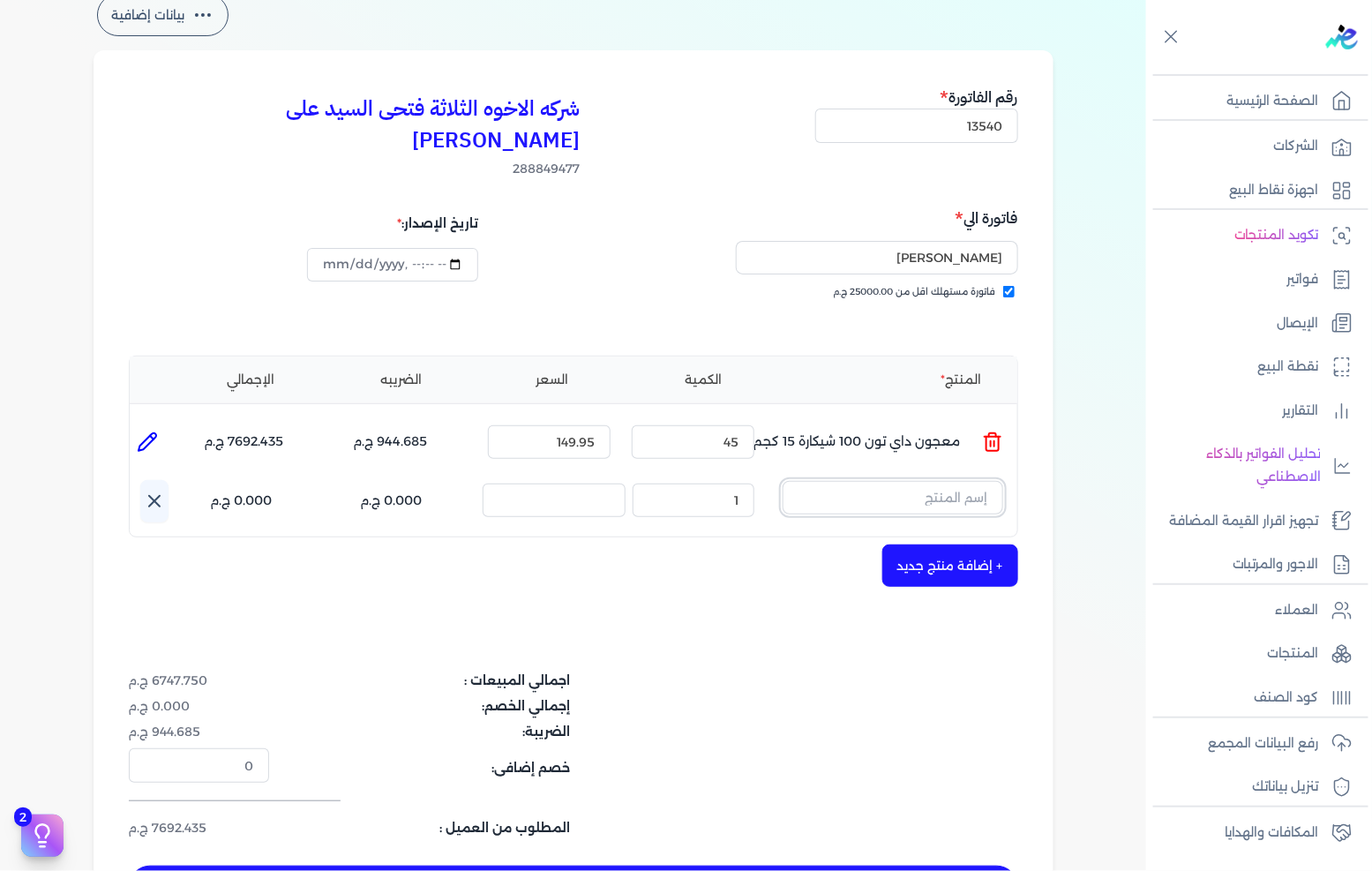
drag, startPoint x: 918, startPoint y: 483, endPoint x: 915, endPoint y: 463, distance: 20.2
click at [915, 482] on input "text" at bounding box center [893, 498] width 221 height 34
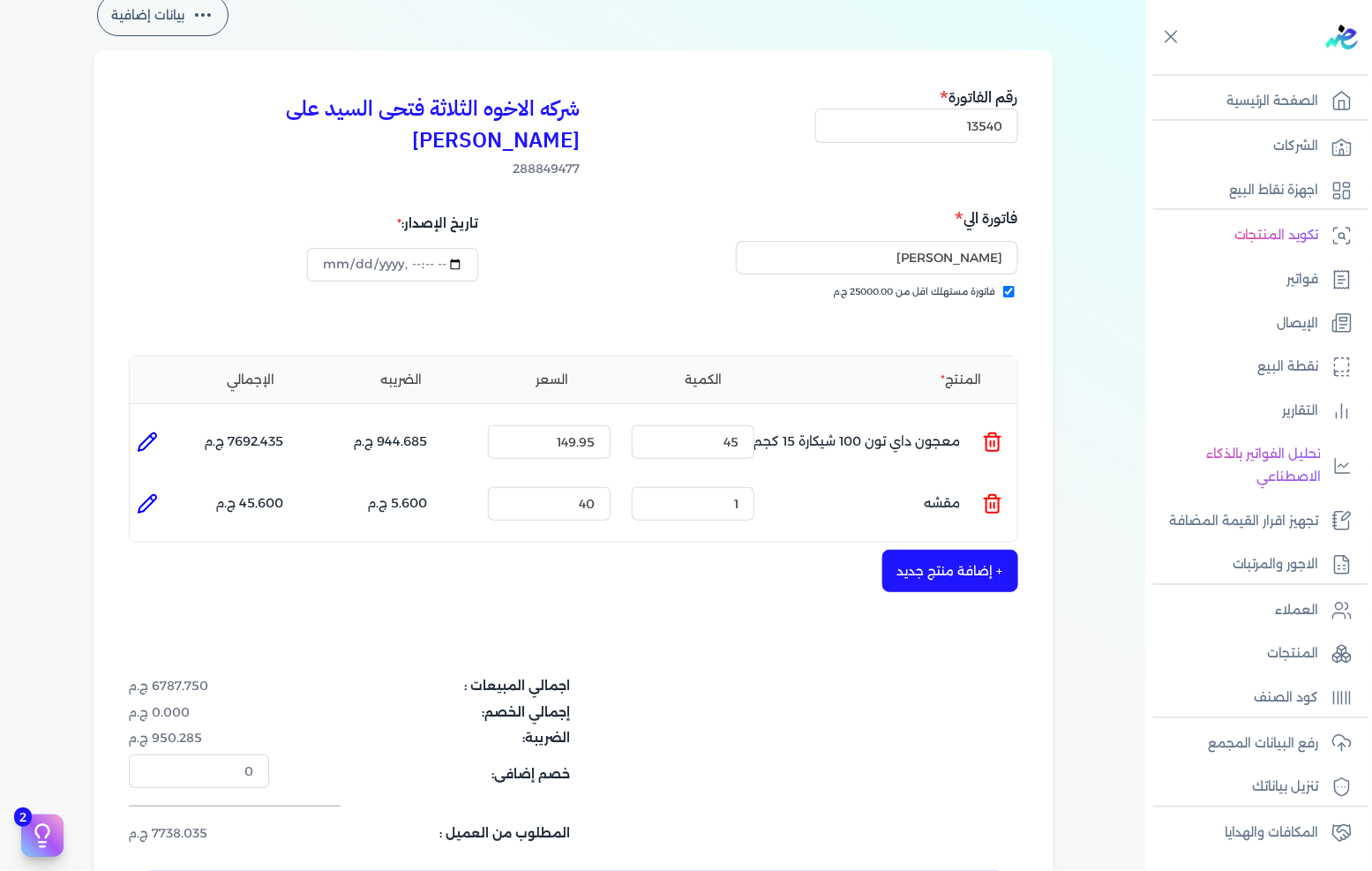
click at [980, 481] on ul "المنتج : مقشه الكمية : 1 السعر : 40 الضريبه : 5.600 ج.م الإجمالي : 45.600 ج.م" at bounding box center [573, 505] width 888 height 48
click at [985, 494] on icon at bounding box center [992, 505] width 21 height 21
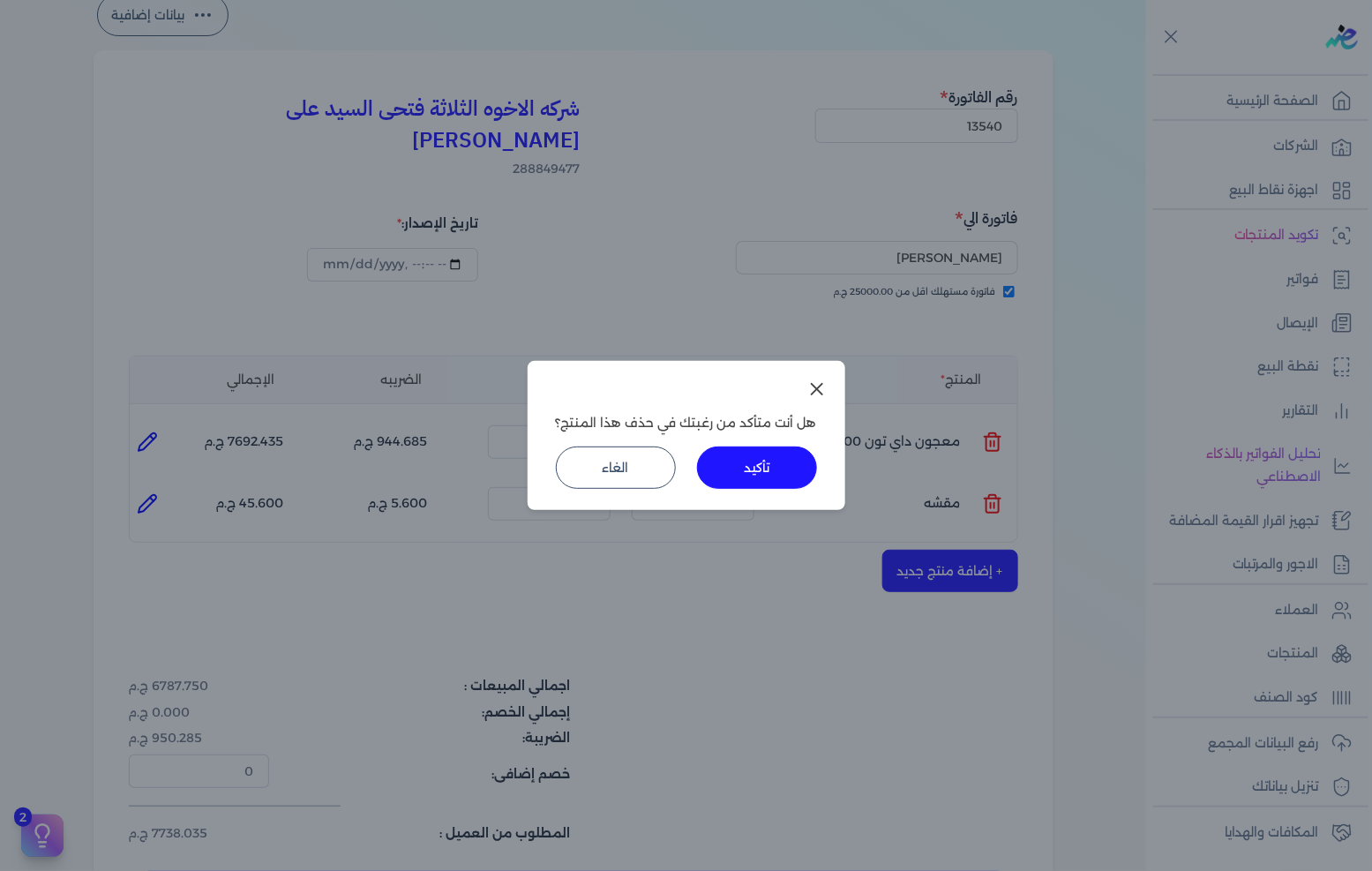
click at [797, 439] on div "هل أنت متأكد من رغبتك في حذف هذا المنتج؟ تأكيد الغاء" at bounding box center [686, 436] width 317 height 150
drag, startPoint x: 772, startPoint y: 456, endPoint x: 804, endPoint y: 460, distance: 32.2
click at [769, 456] on button "تأكيد" at bounding box center [756, 468] width 120 height 42
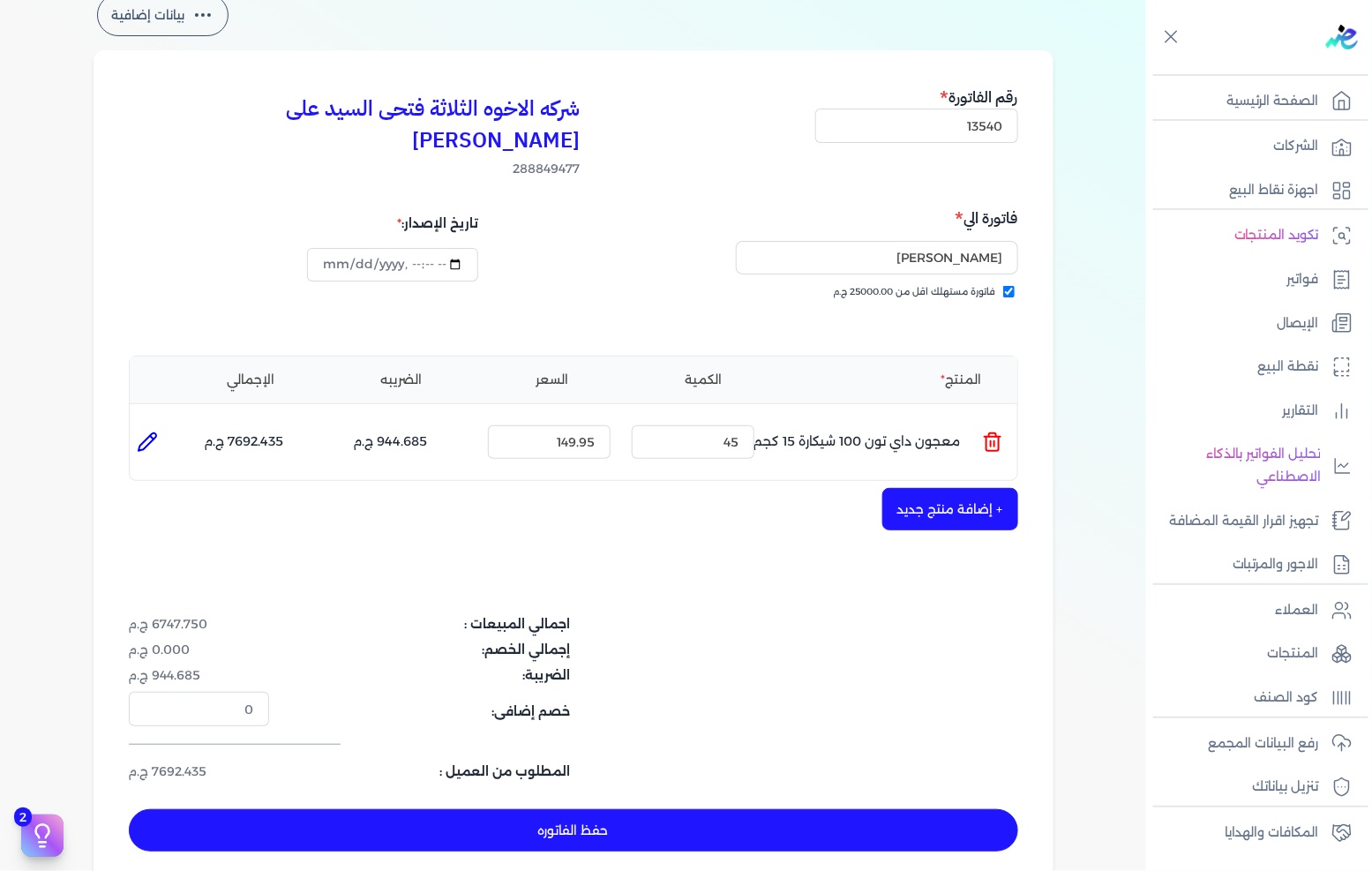
click at [999, 488] on button "+ إضافة منتج جديد" at bounding box center [950, 509] width 136 height 42
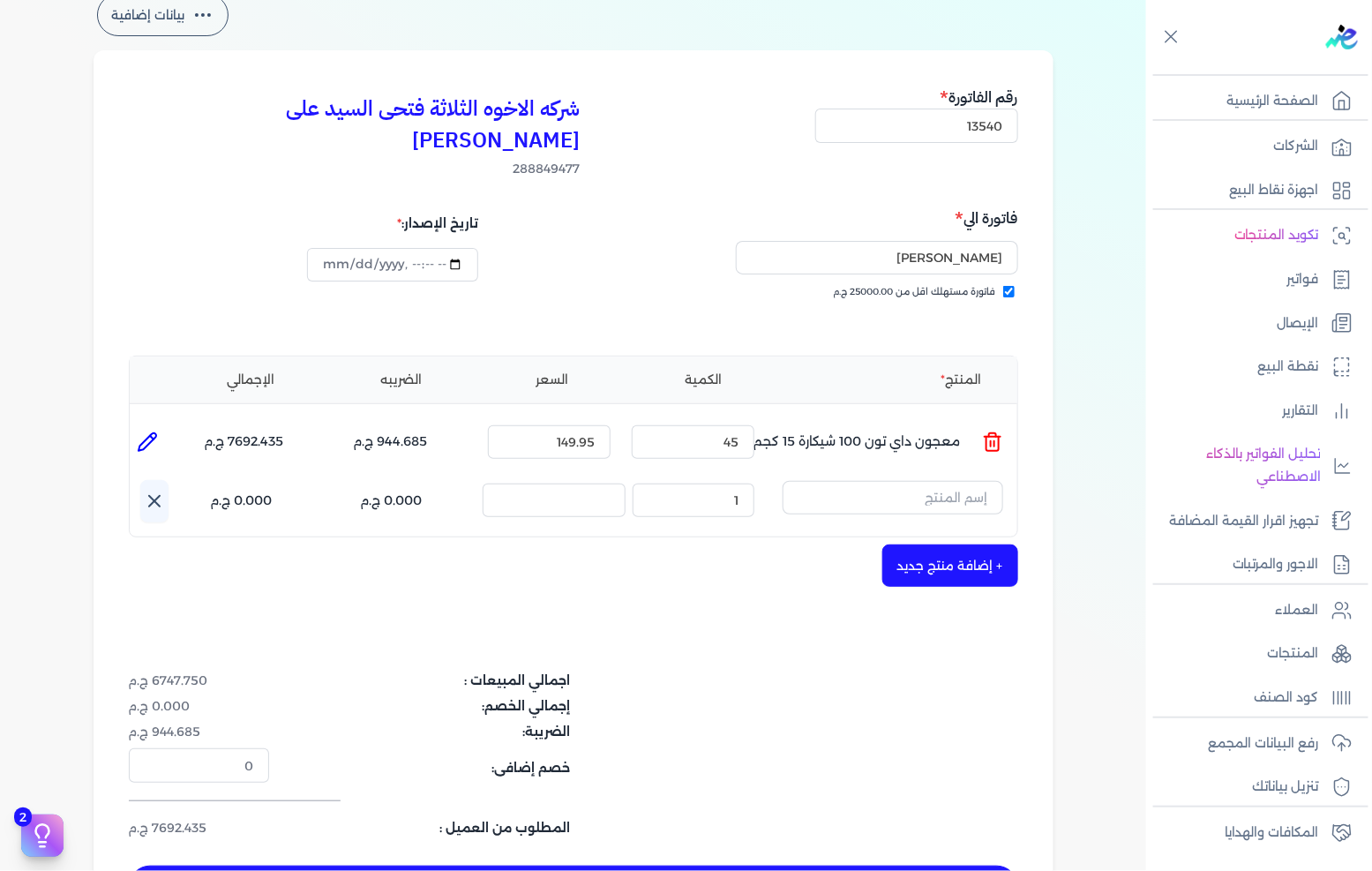
click at [963, 482] on input "text" at bounding box center [893, 498] width 221 height 34
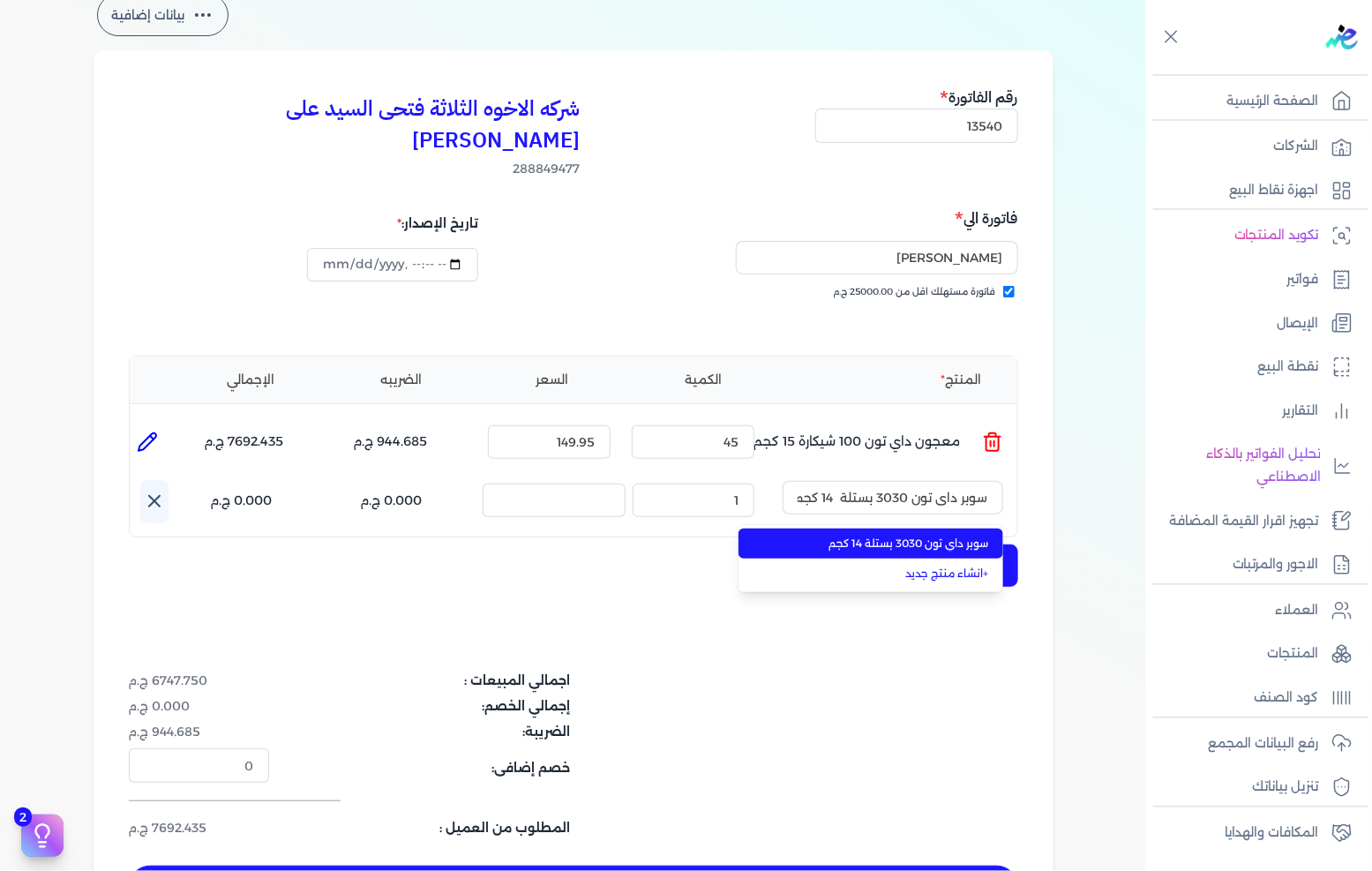
scroll to position [0, -2]
type input "سوبر داي تون 3030 بستلة 14 كجم"
click at [928, 536] on span "سوبر داي تون 3030 بستلة 14 كجم" at bounding box center [881, 544] width 216 height 16
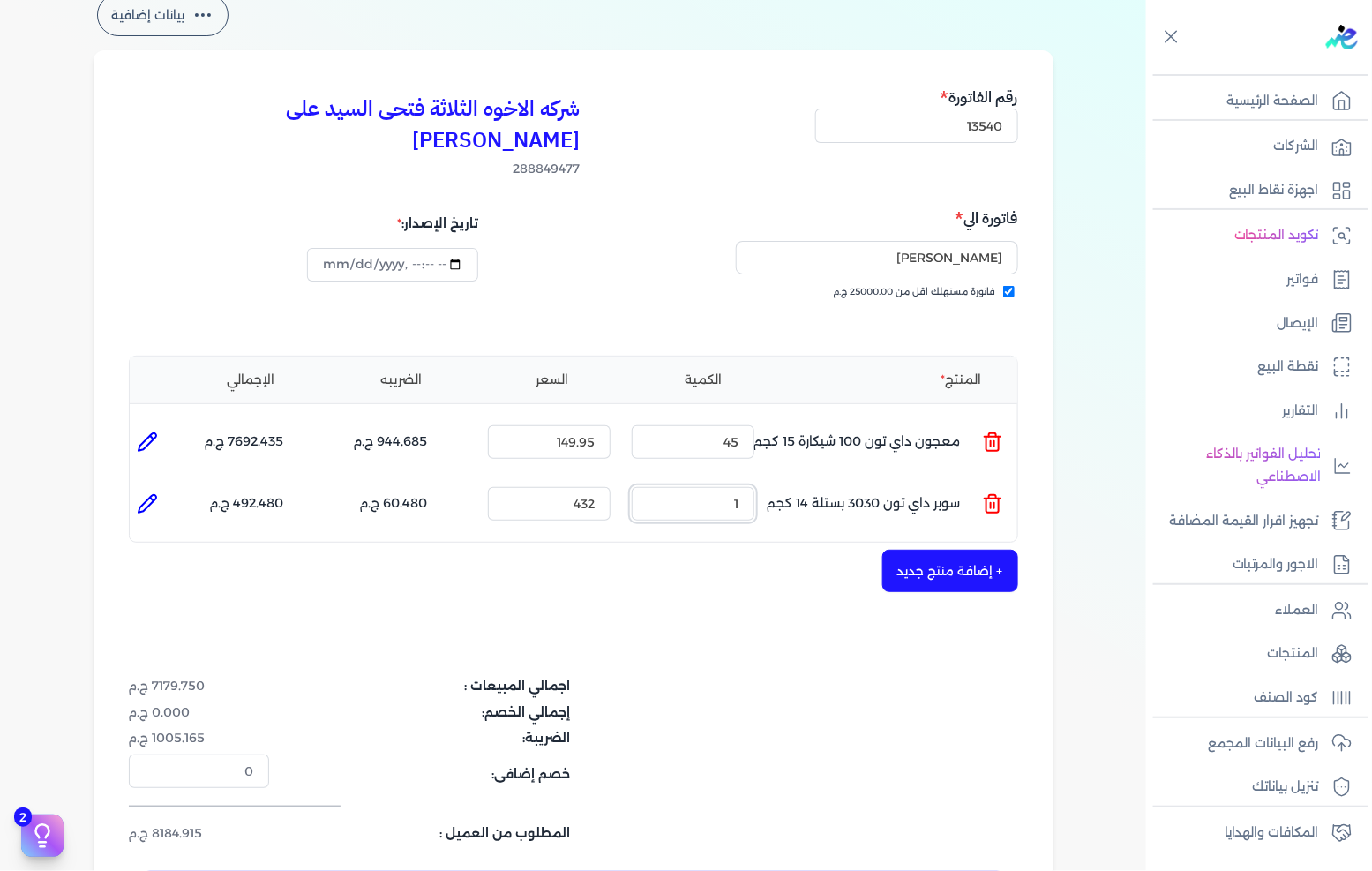
click at [745, 487] on input "1" at bounding box center [693, 504] width 123 height 34
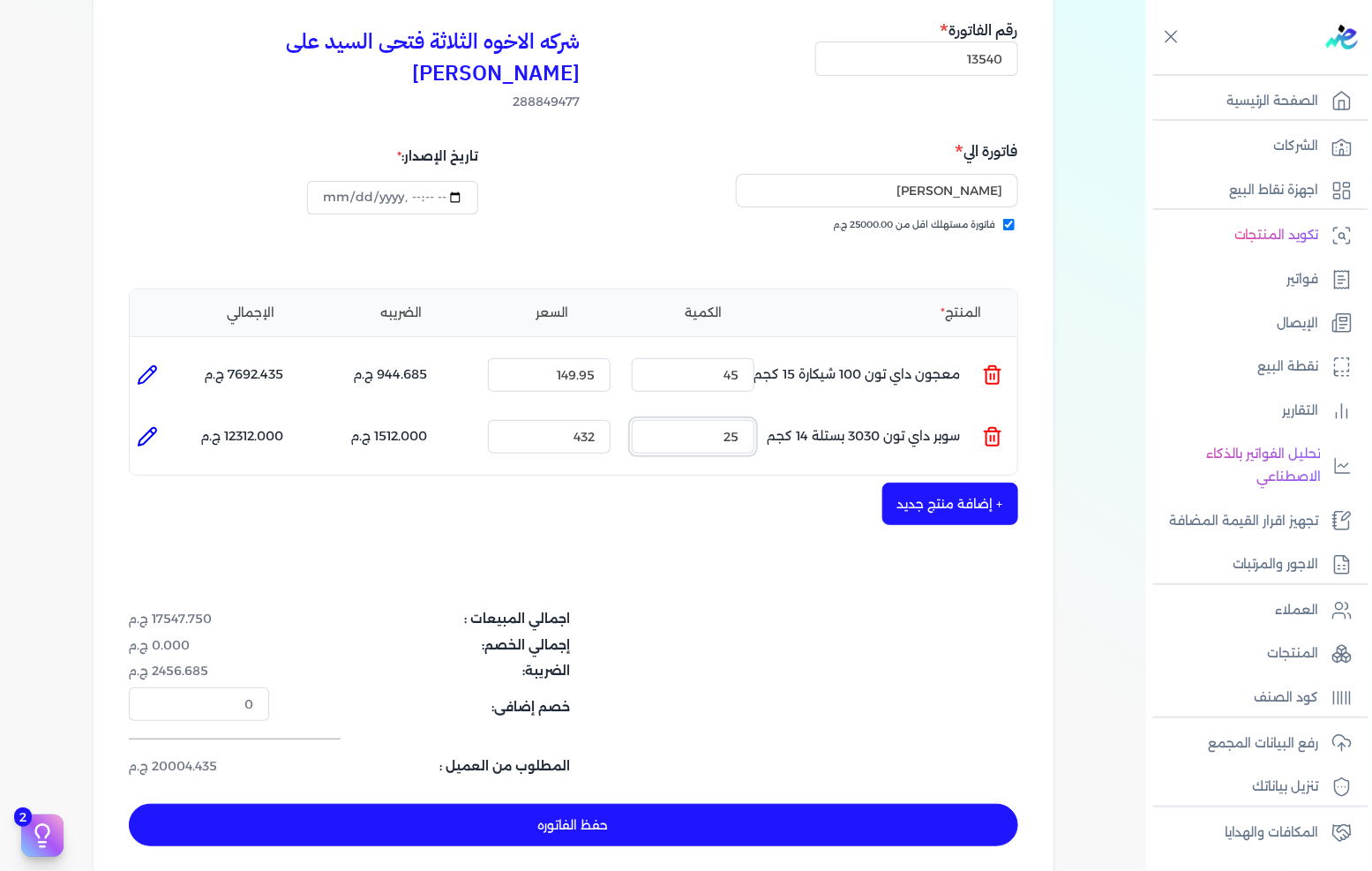
scroll to position [196, 0]
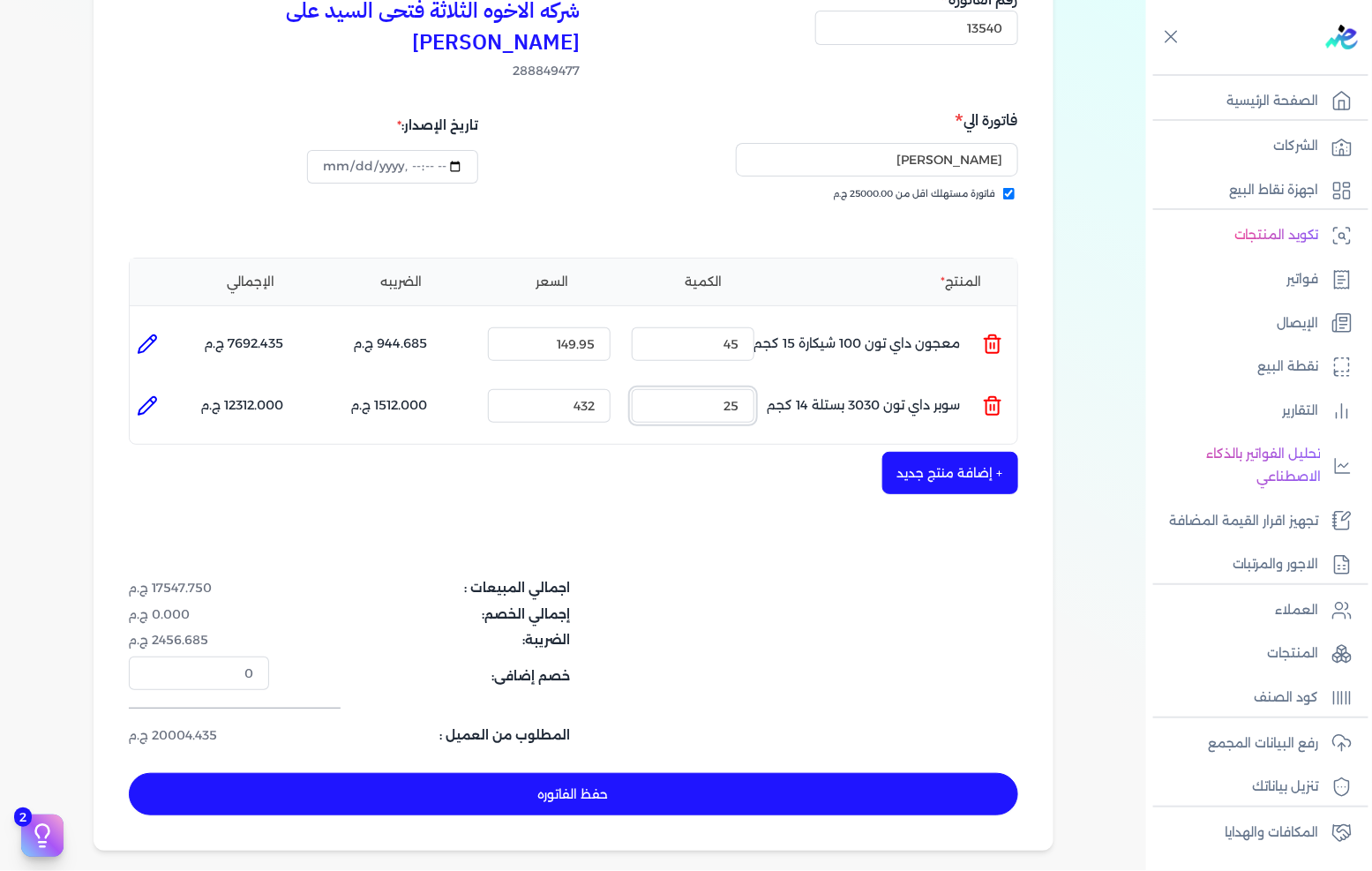
type input "25"
click at [731, 773] on button "حفظ الفاتوره" at bounding box center [573, 794] width 890 height 42
type input "[DATE]"
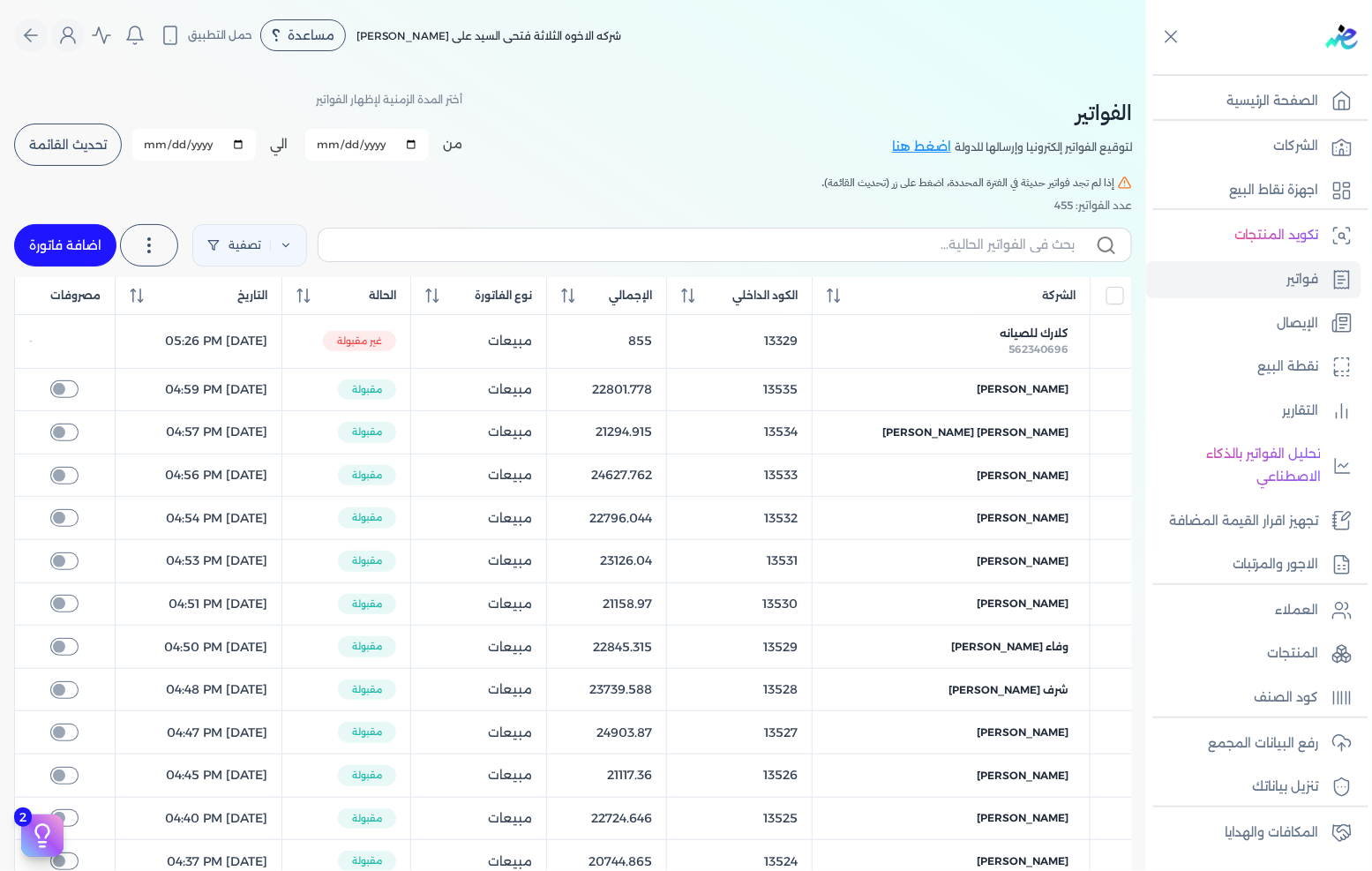
click at [97, 155] on button "تحديث القائمة" at bounding box center [68, 145] width 107 height 42
checkbox input "false"
click at [77, 239] on link "اضافة فاتورة" at bounding box center [65, 246] width 103 height 42
select select "EGP"
select select "B"
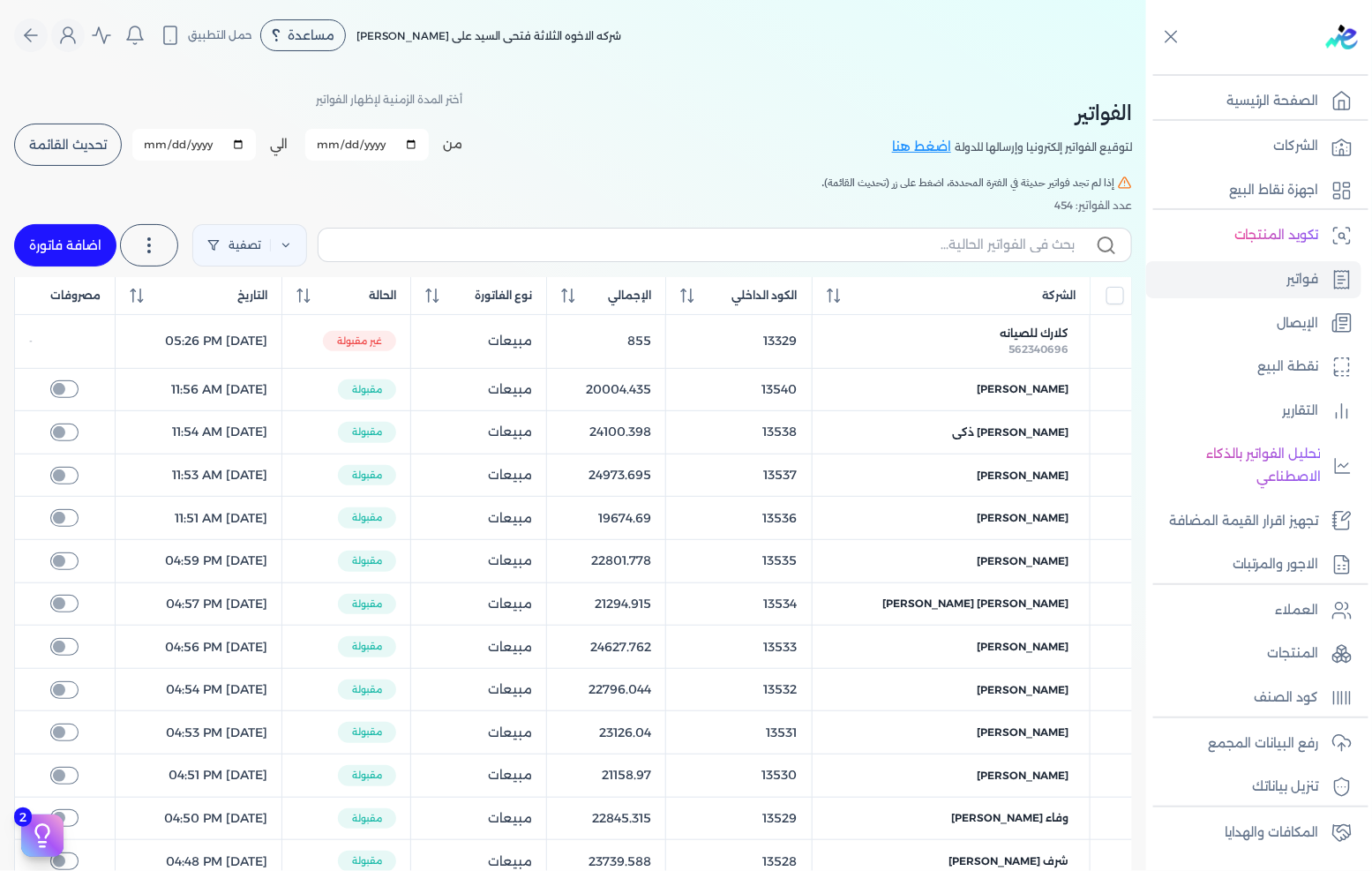
select select "EGS"
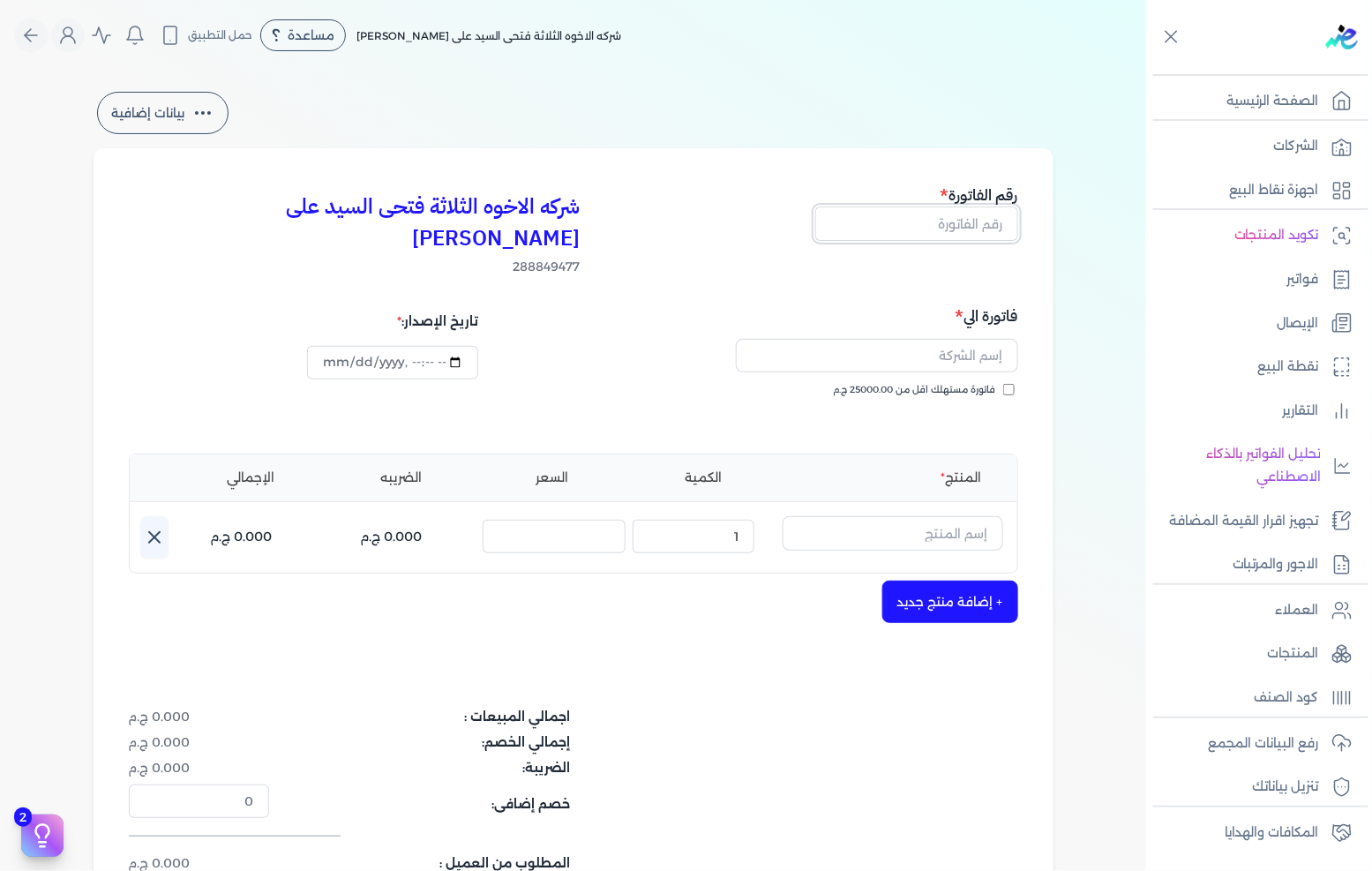
click at [958, 217] on input "text" at bounding box center [917, 223] width 203 height 34
type input "13539"
click at [980, 383] on span "فاتورة مستهلك اقل من 25000.00 ج.م" at bounding box center [915, 389] width 162 height 14
click at [1004, 384] on input "فاتورة مستهلك اقل من 25000.00 ج.م" at bounding box center [1010, 389] width 12 height 12
checkbox input "true"
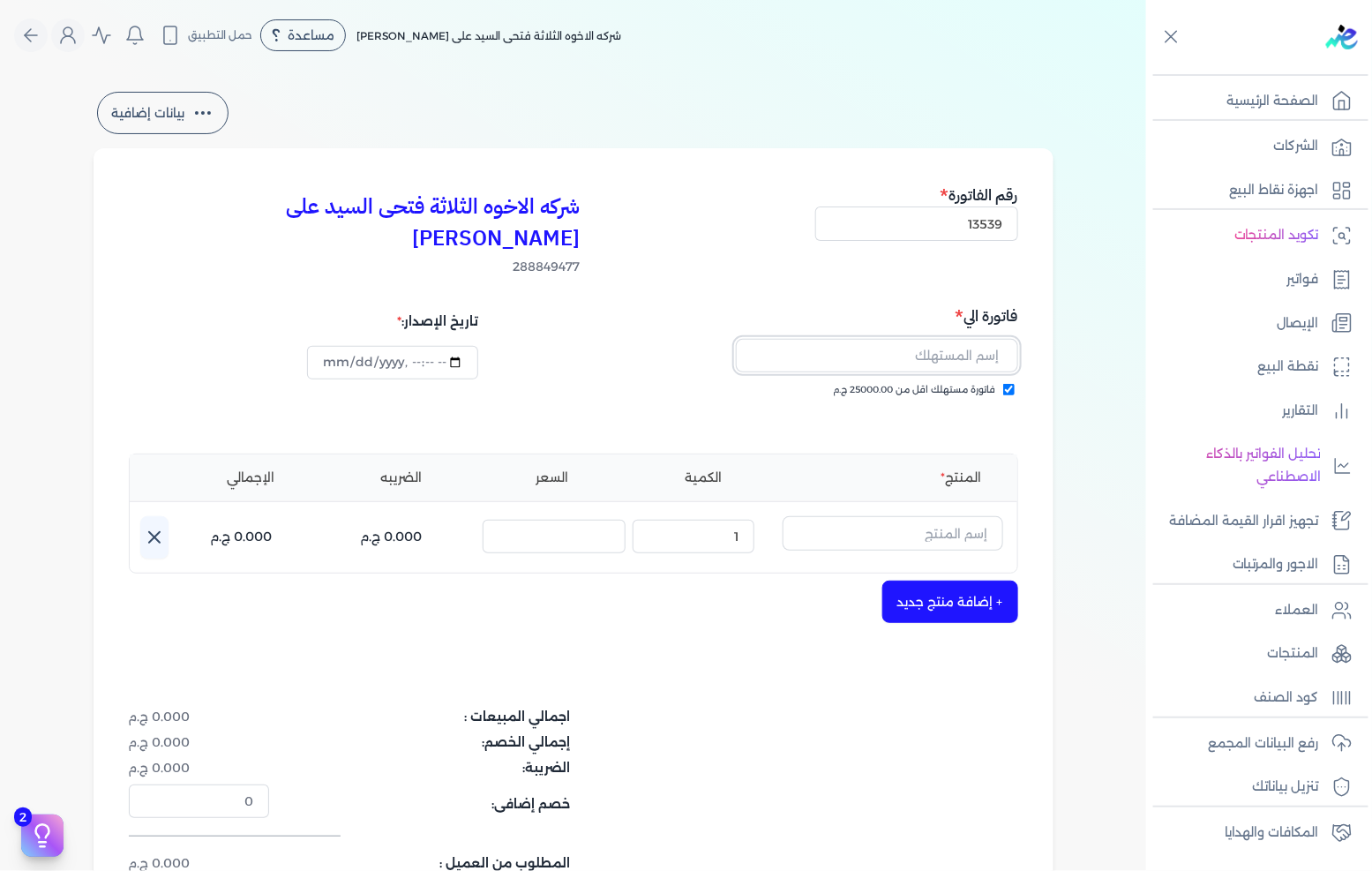
click at [988, 339] on input "text" at bounding box center [877, 355] width 283 height 34
type input "[PERSON_NAME]"
drag, startPoint x: 942, startPoint y: 504, endPoint x: 955, endPoint y: 490, distance: 19.1
click at [942, 516] on input "text" at bounding box center [893, 532] width 221 height 34
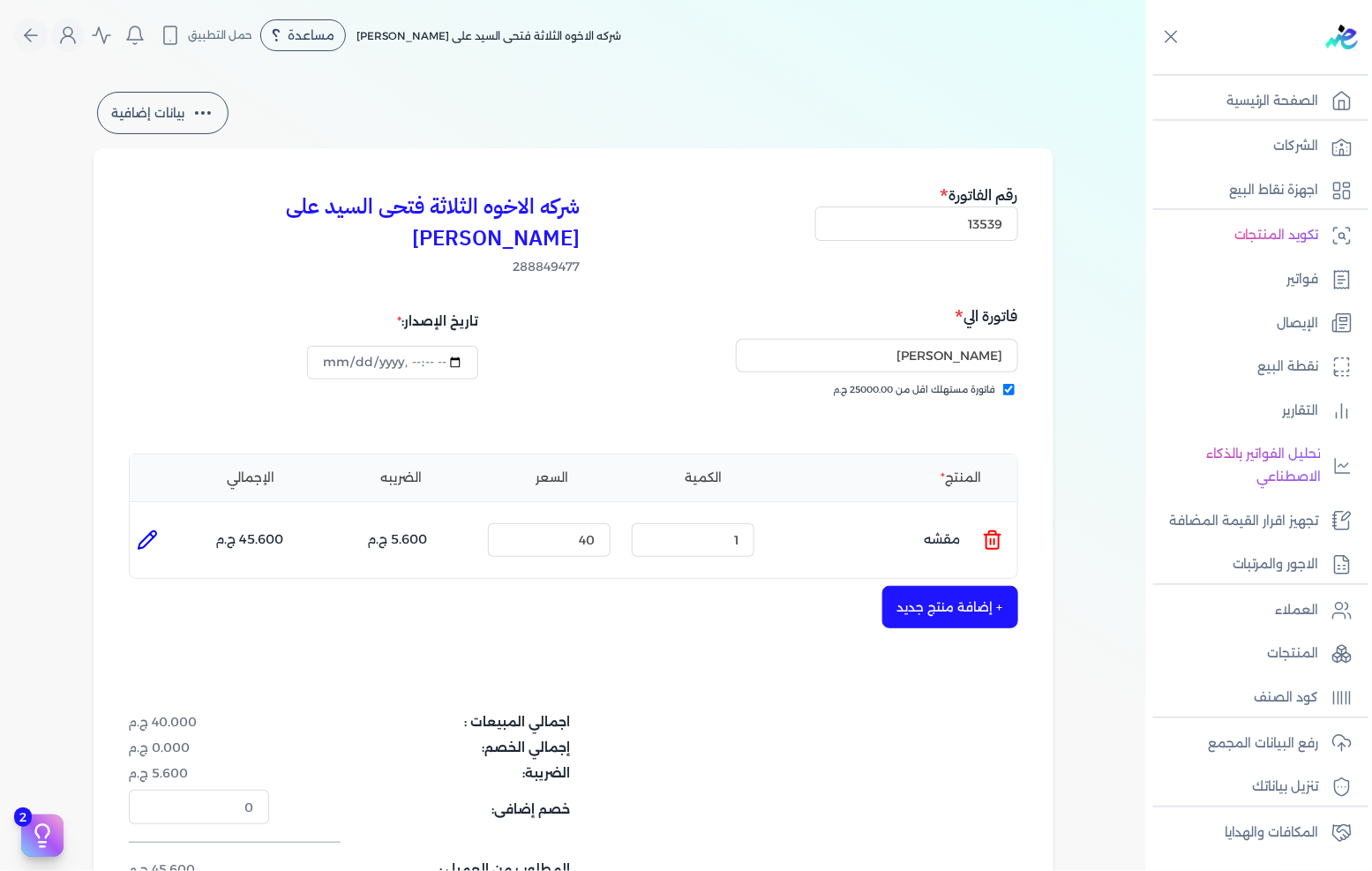
click at [987, 530] on icon at bounding box center [992, 540] width 21 height 21
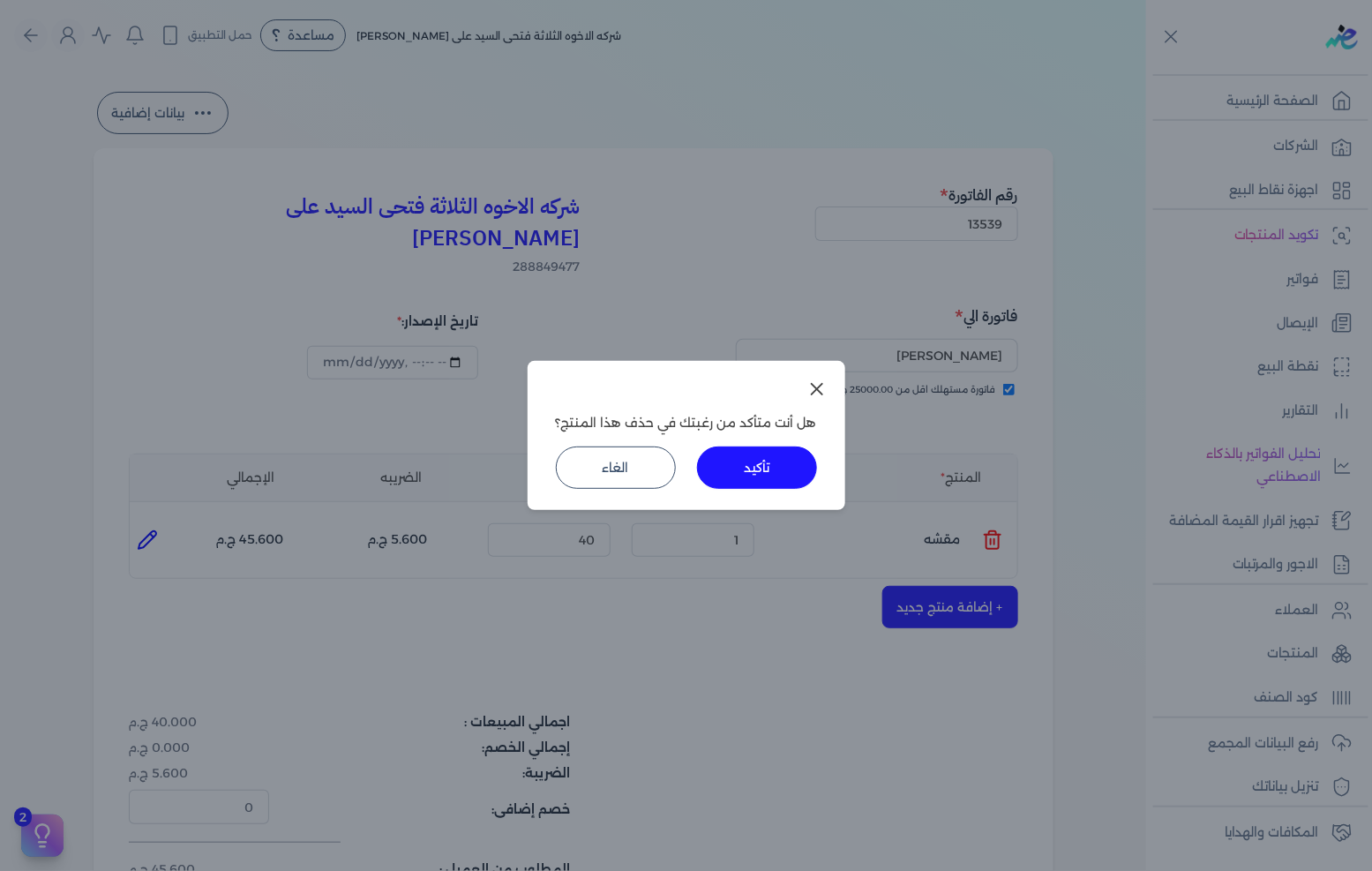
click at [813, 493] on div "هل أنت متأكد من رغبتك في حذف هذا المنتج؟ تأكيد الغاء" at bounding box center [686, 436] width 317 height 150
click at [807, 482] on div "تأكيد الغاء" at bounding box center [686, 468] width 261 height 42
click at [794, 453] on button "تأكيد" at bounding box center [756, 468] width 120 height 42
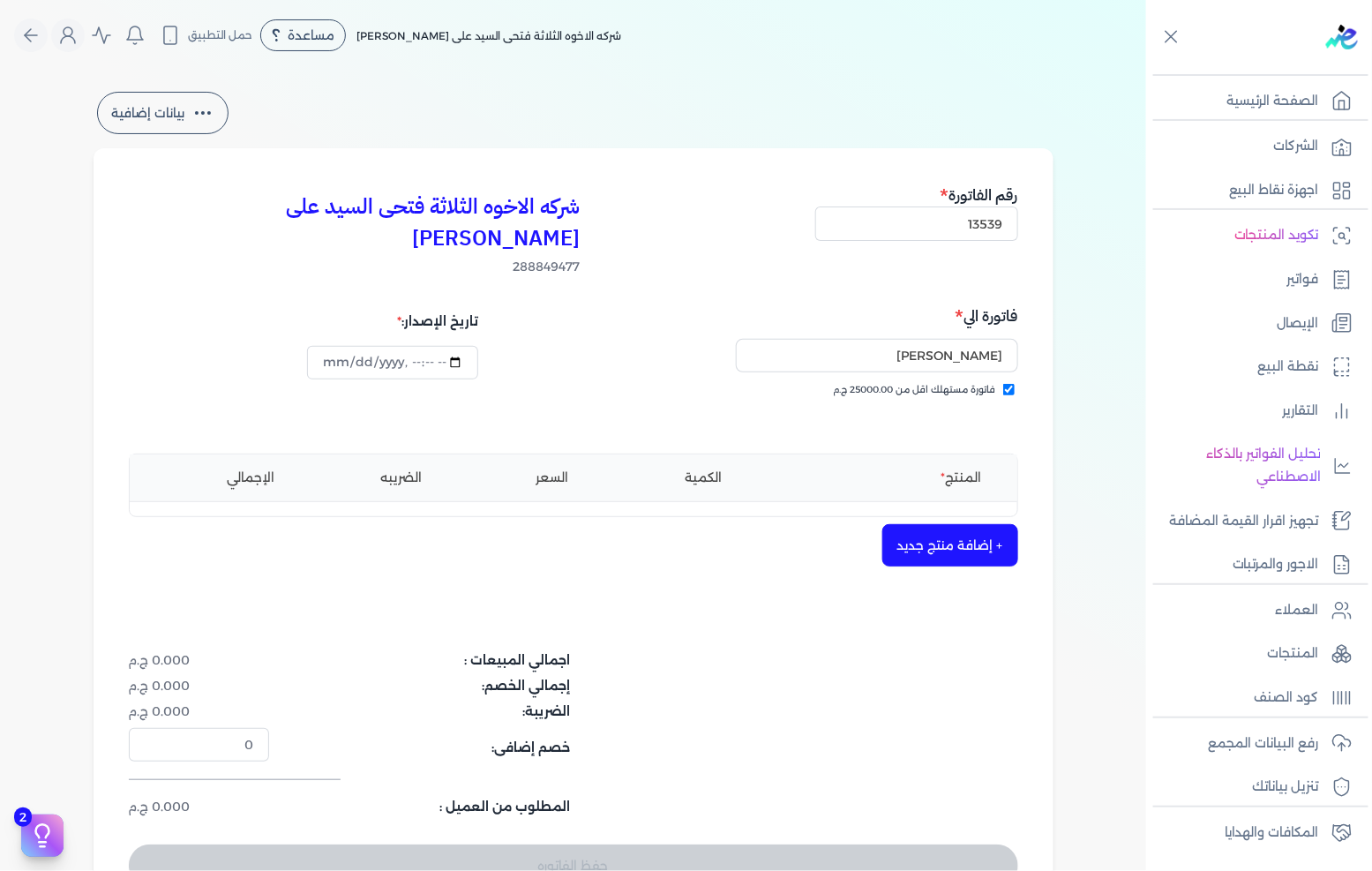
click at [923, 525] on button "+ إضافة منتج جديد" at bounding box center [950, 546] width 136 height 42
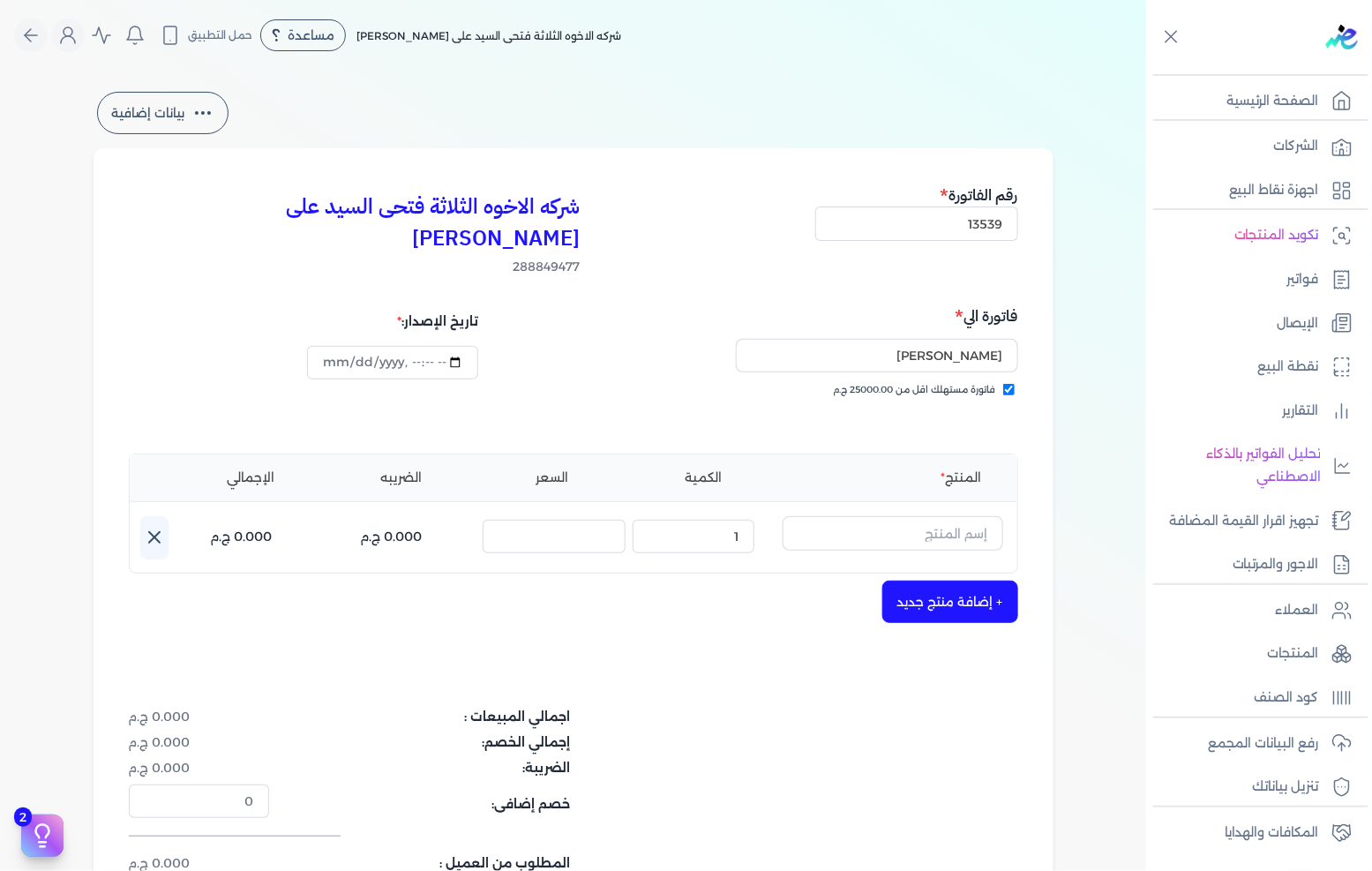
click at [1081, 427] on div "بيانات إضافية شركه الاخوه الثلاثة فتحى السيد على [PERSON_NAME] 288849477 رقم ال…" at bounding box center [573, 533] width 1016 height 891
click at [930, 516] on input "text" at bounding box center [893, 532] width 221 height 34
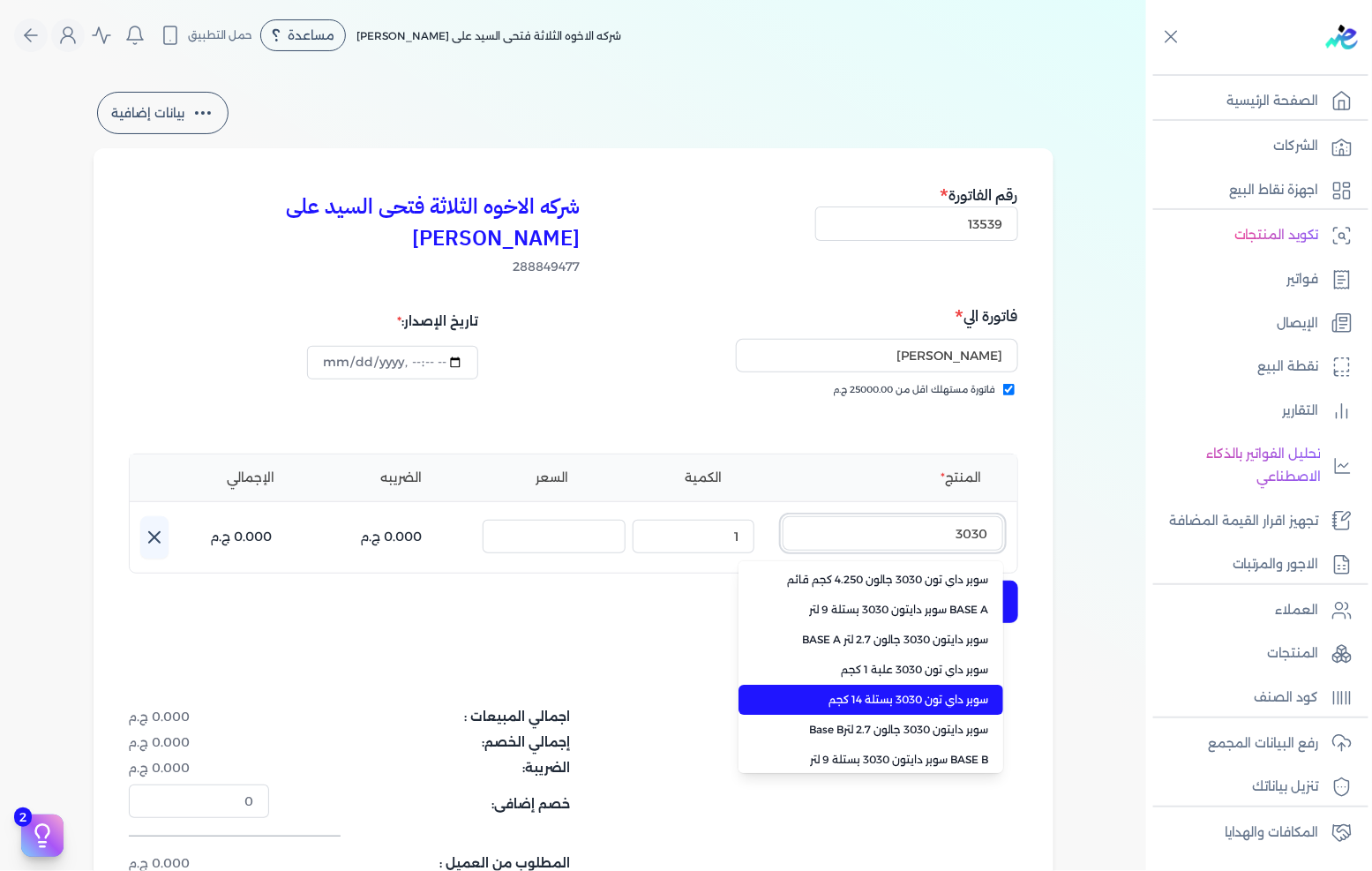
type input "3030"
click at [913, 693] on span "سوبر داي تون 3030 بستلة 14 كجم" at bounding box center [881, 700] width 216 height 16
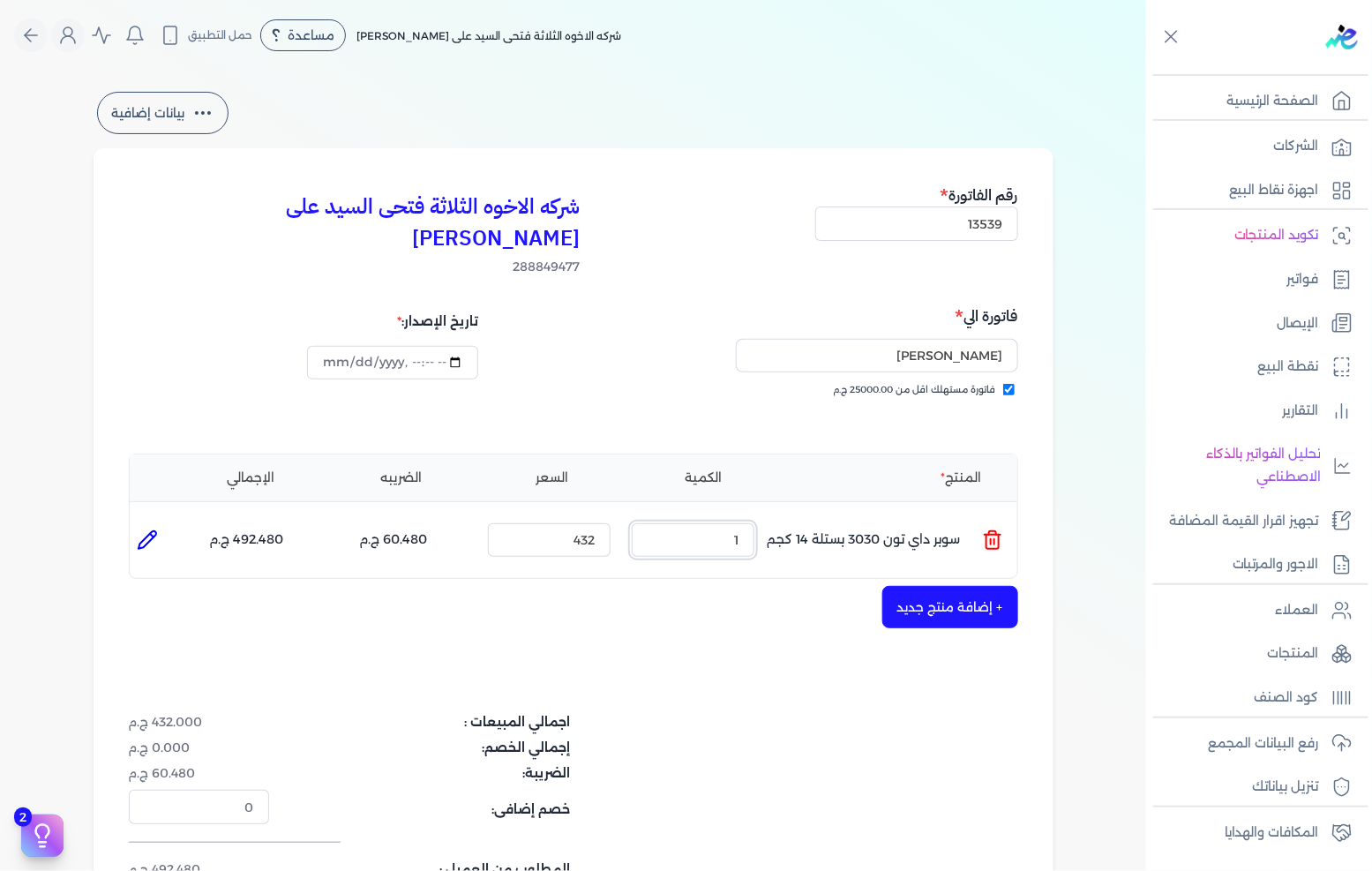
click at [726, 524] on input "1" at bounding box center [693, 540] width 123 height 34
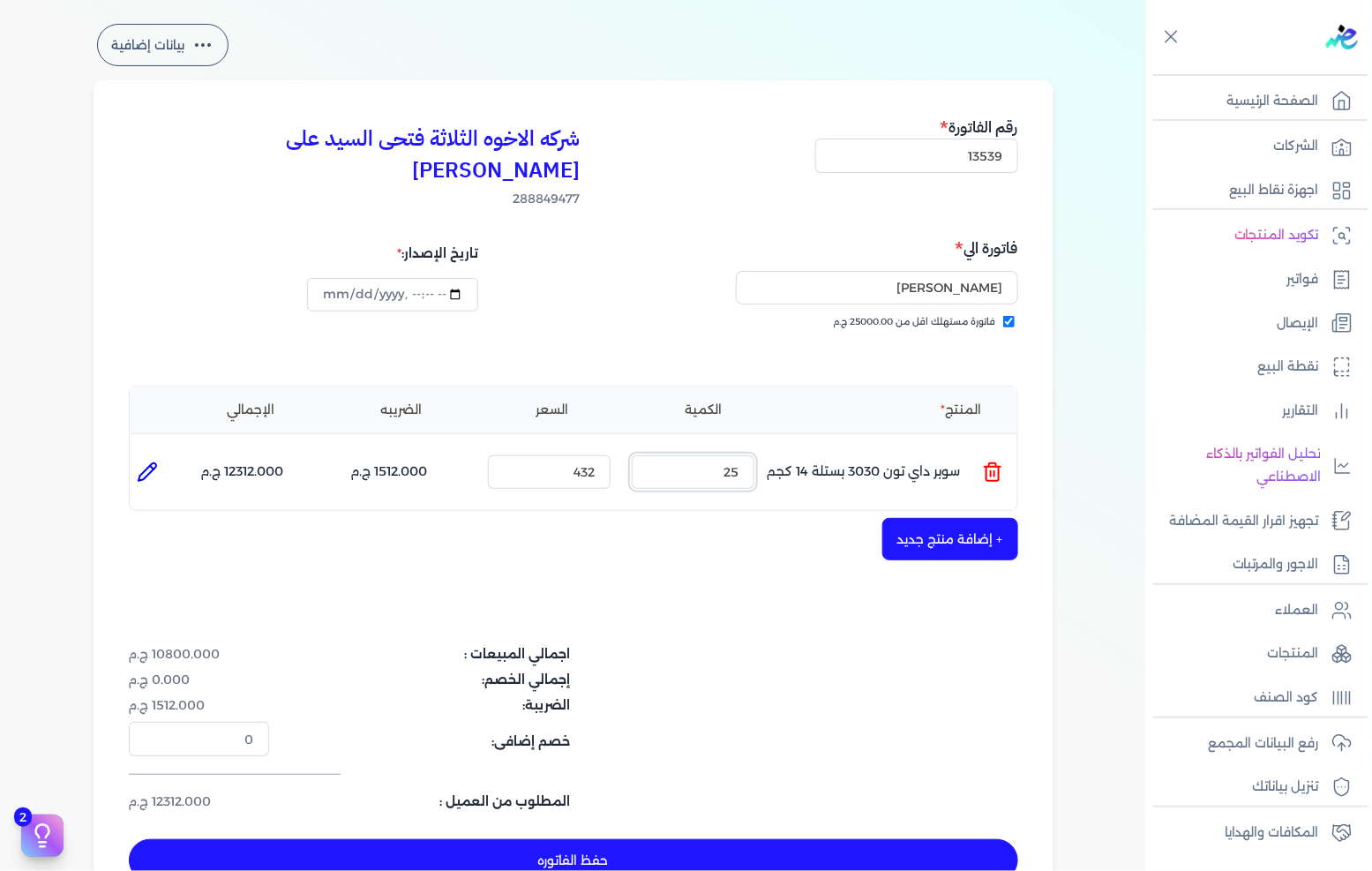
scroll to position [98, 0]
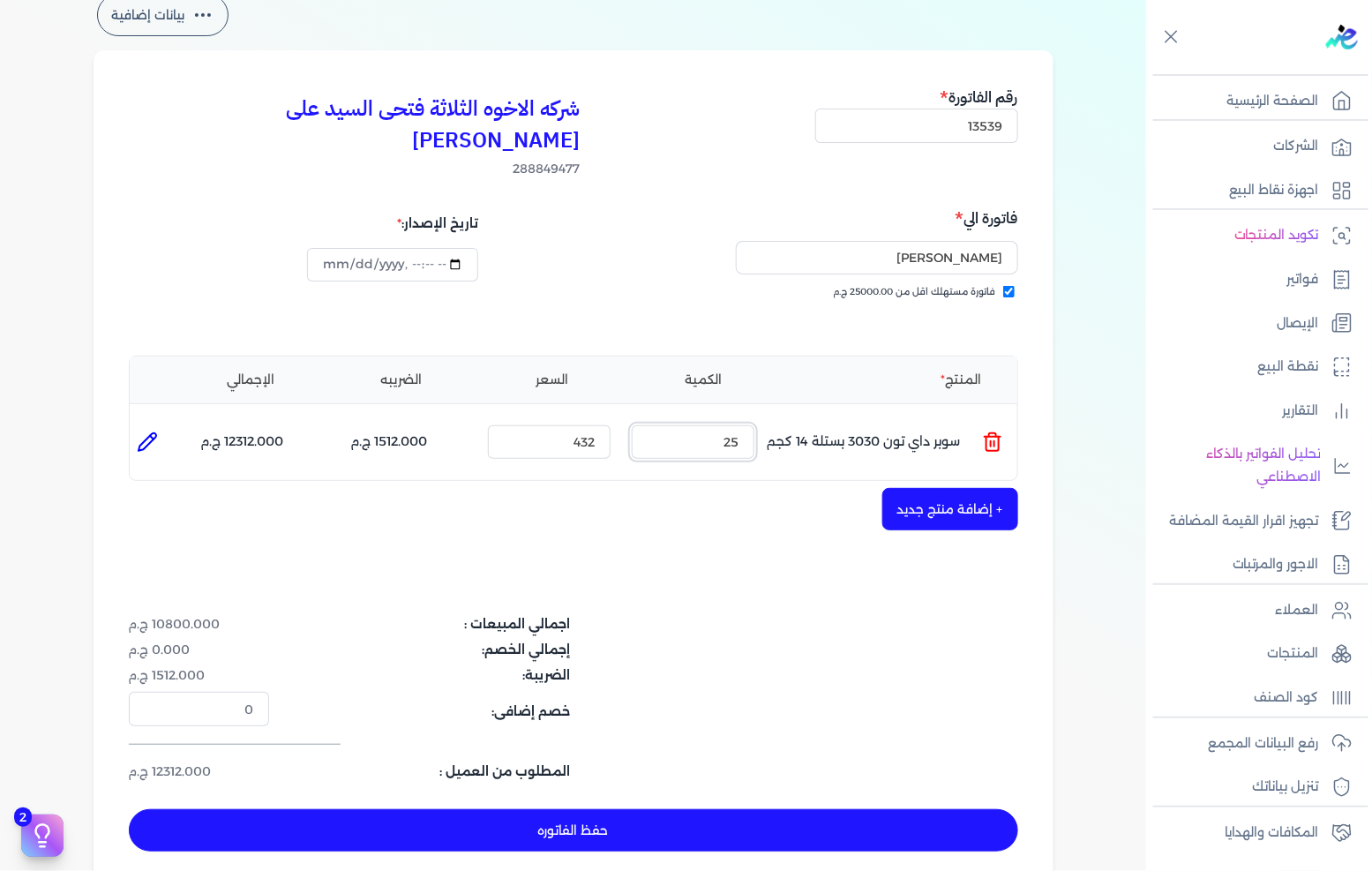
type input "25"
click at [960, 488] on button "+ إضافة منتج جديد" at bounding box center [950, 509] width 136 height 42
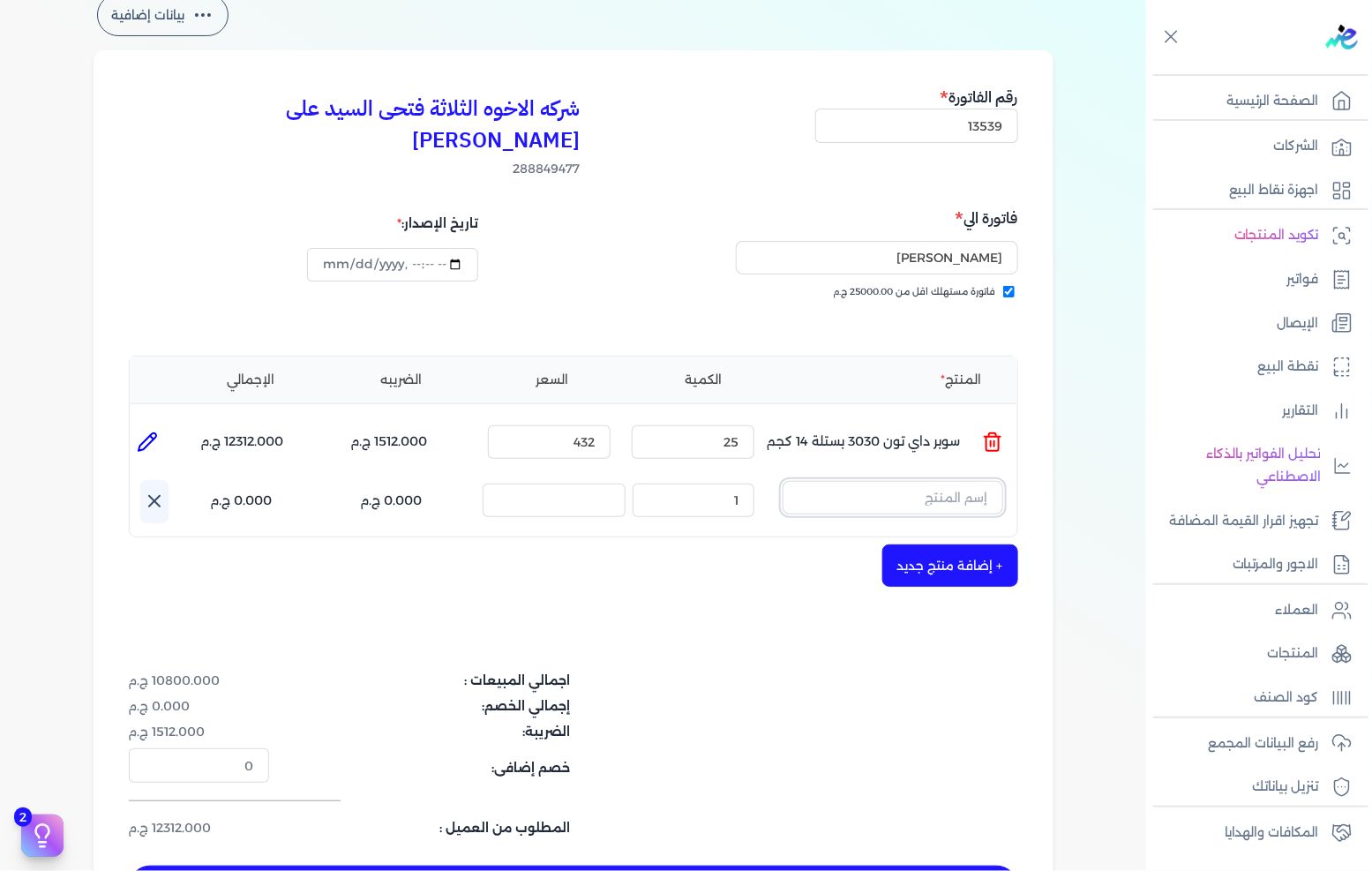
click at [965, 482] on input "text" at bounding box center [893, 498] width 221 height 34
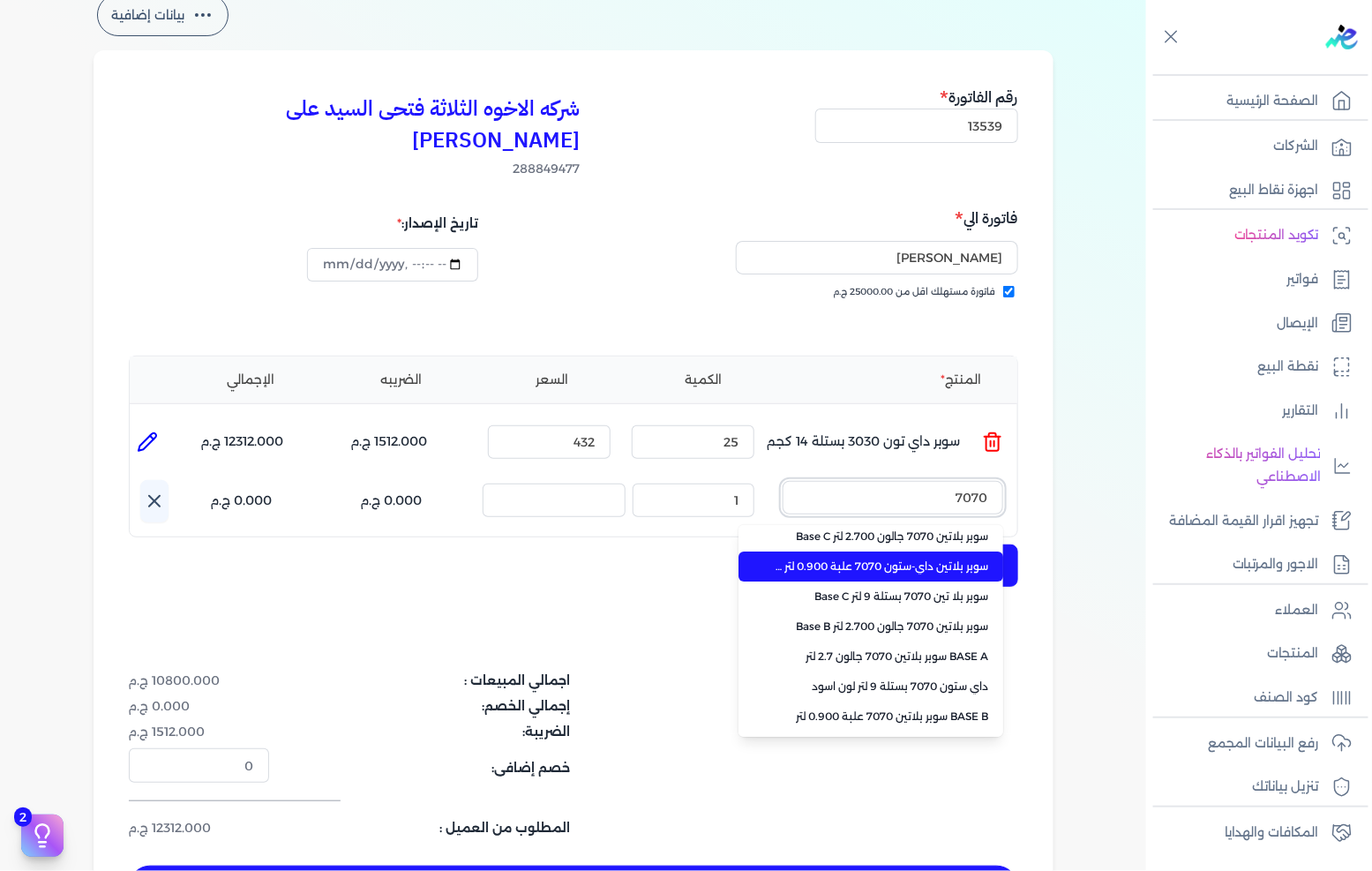
scroll to position [394, 0]
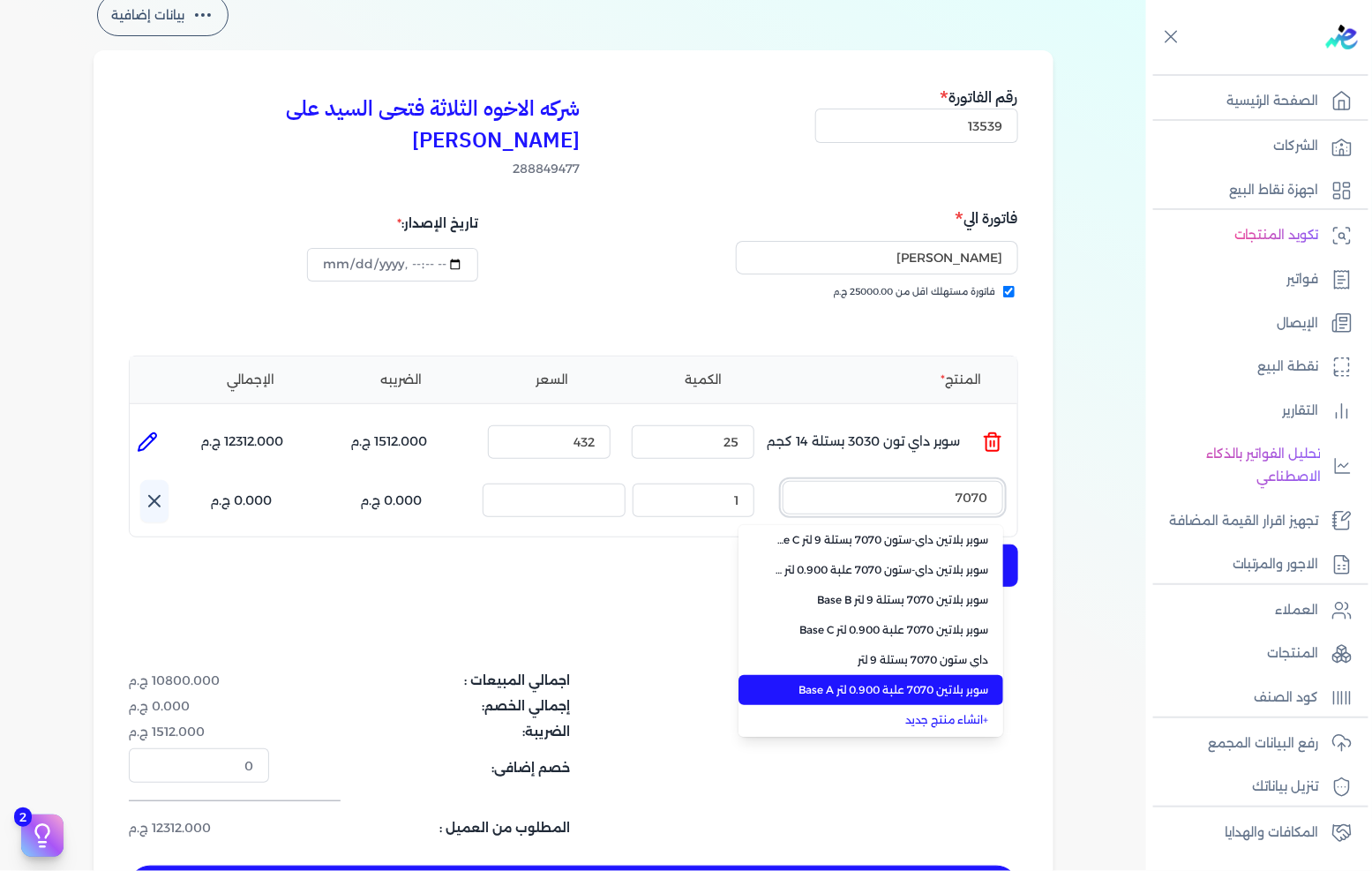
type input "7070"
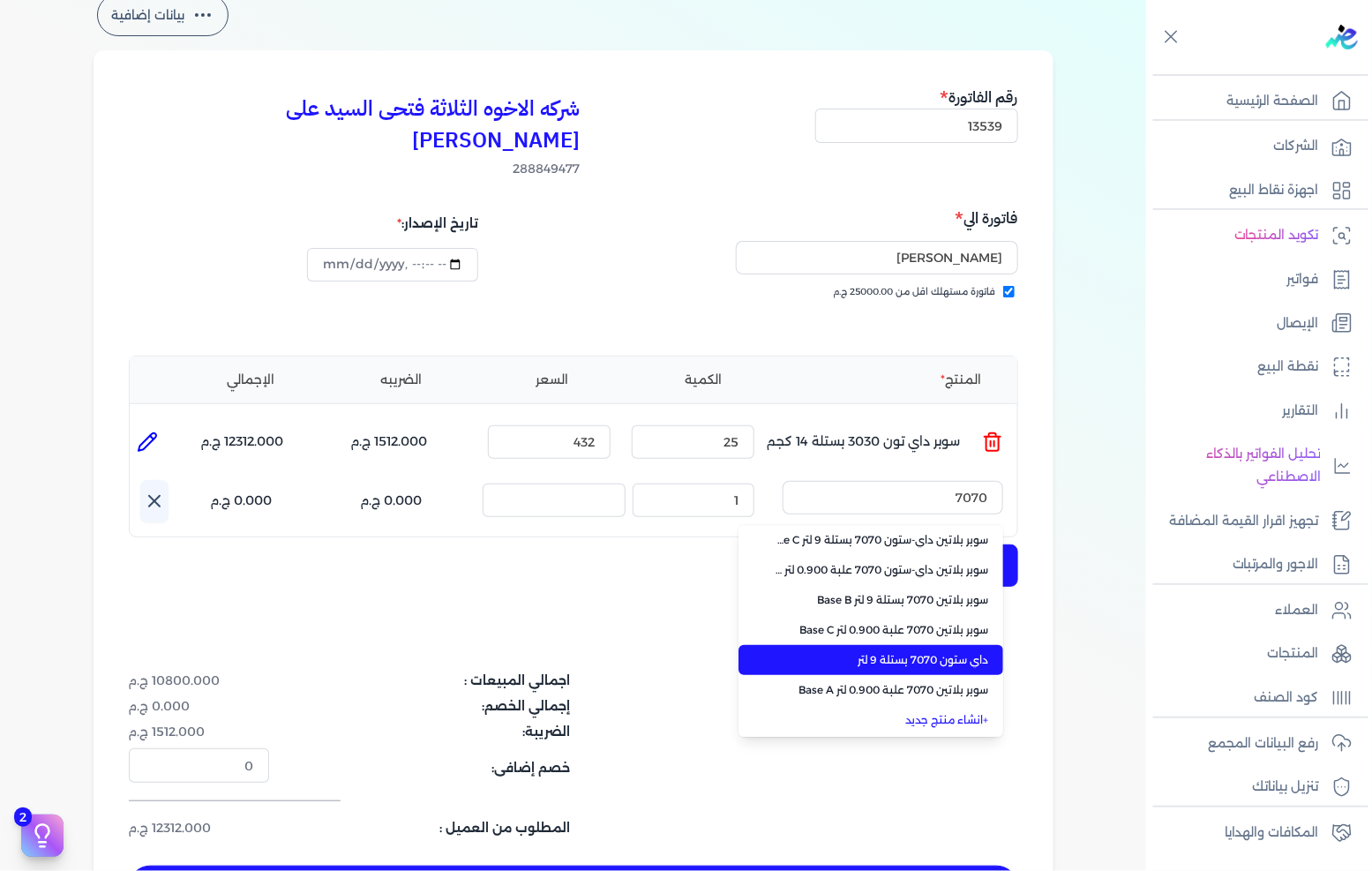
click at [930, 652] on span "داي ستون 7070 بستلة 9 لتر" at bounding box center [881, 660] width 216 height 16
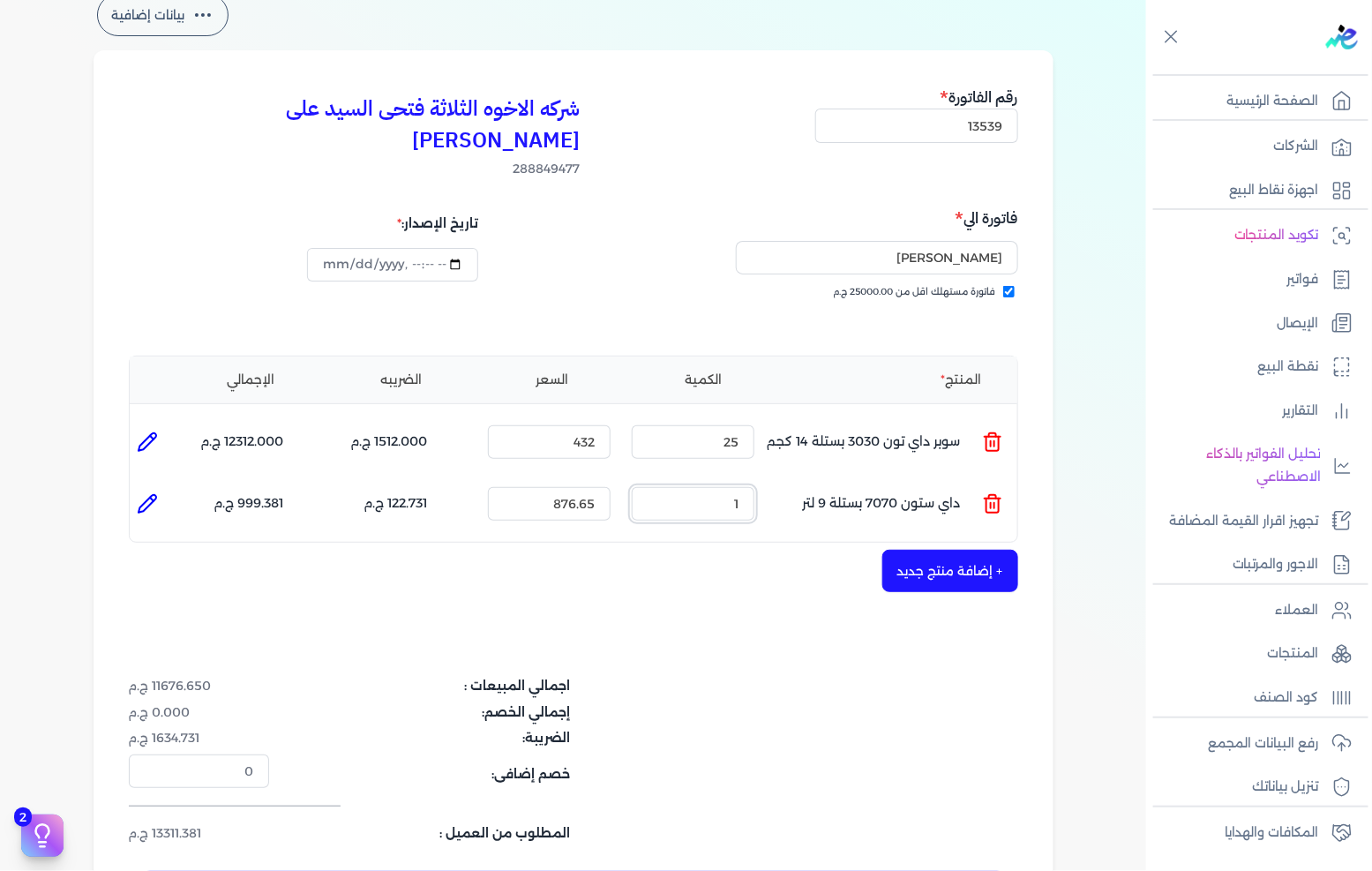
click at [720, 487] on input "1" at bounding box center [693, 504] width 123 height 34
drag, startPoint x: 720, startPoint y: 473, endPoint x: 1371, endPoint y: 581, distance: 659.9
click at [720, 487] on input "1" at bounding box center [693, 504] width 123 height 34
type input "1"
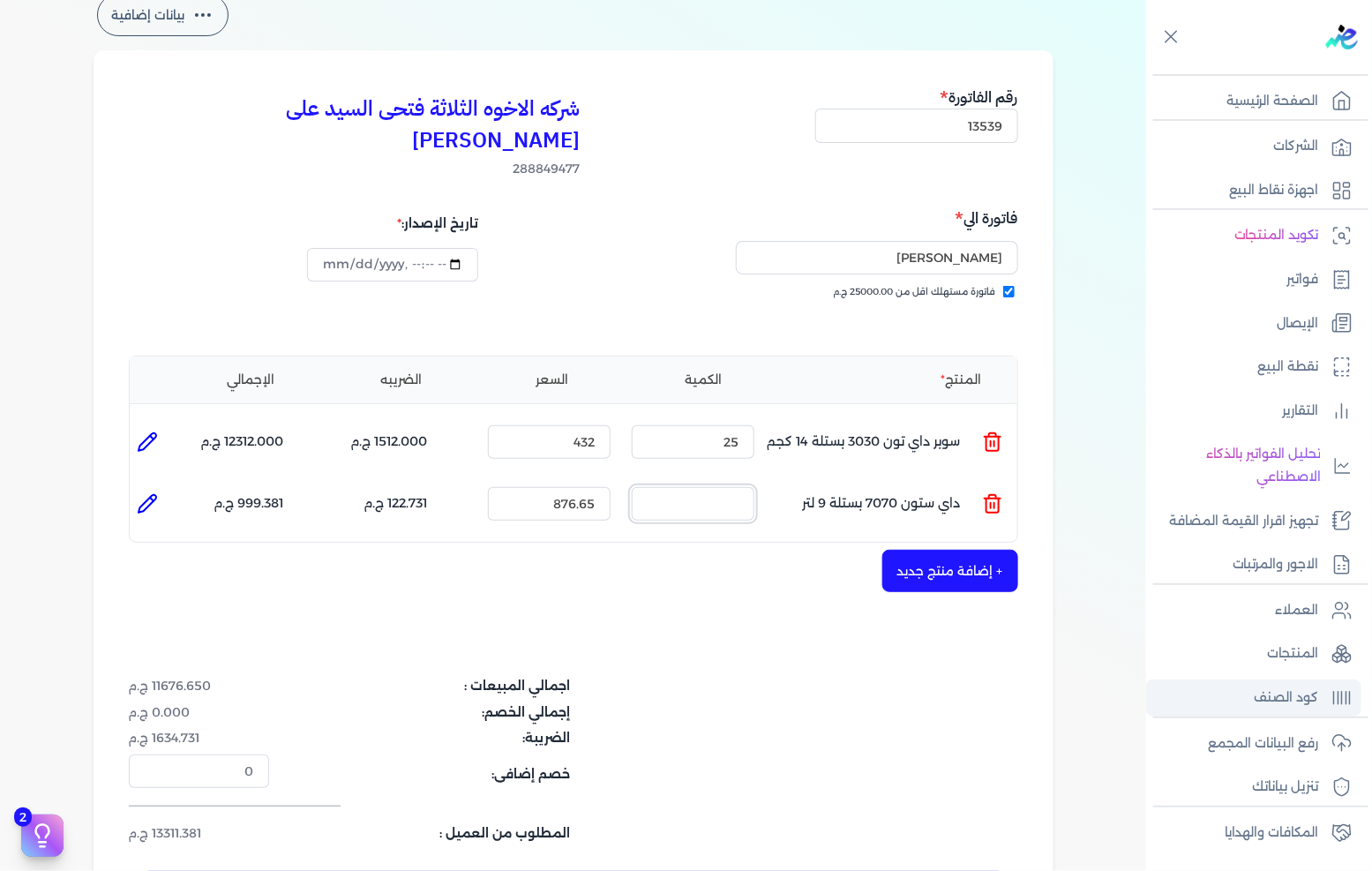
type input "0"
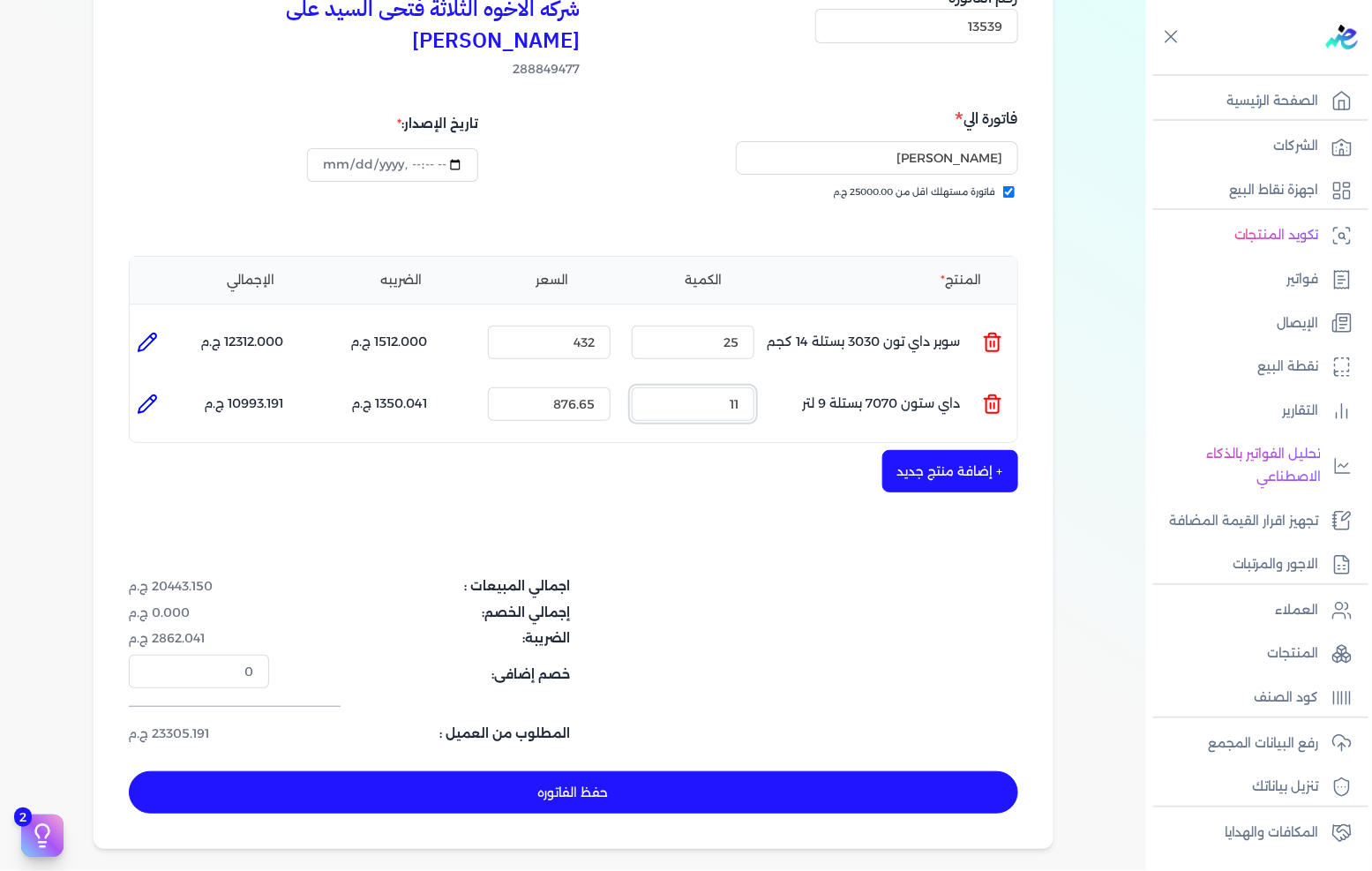
scroll to position [294, 0]
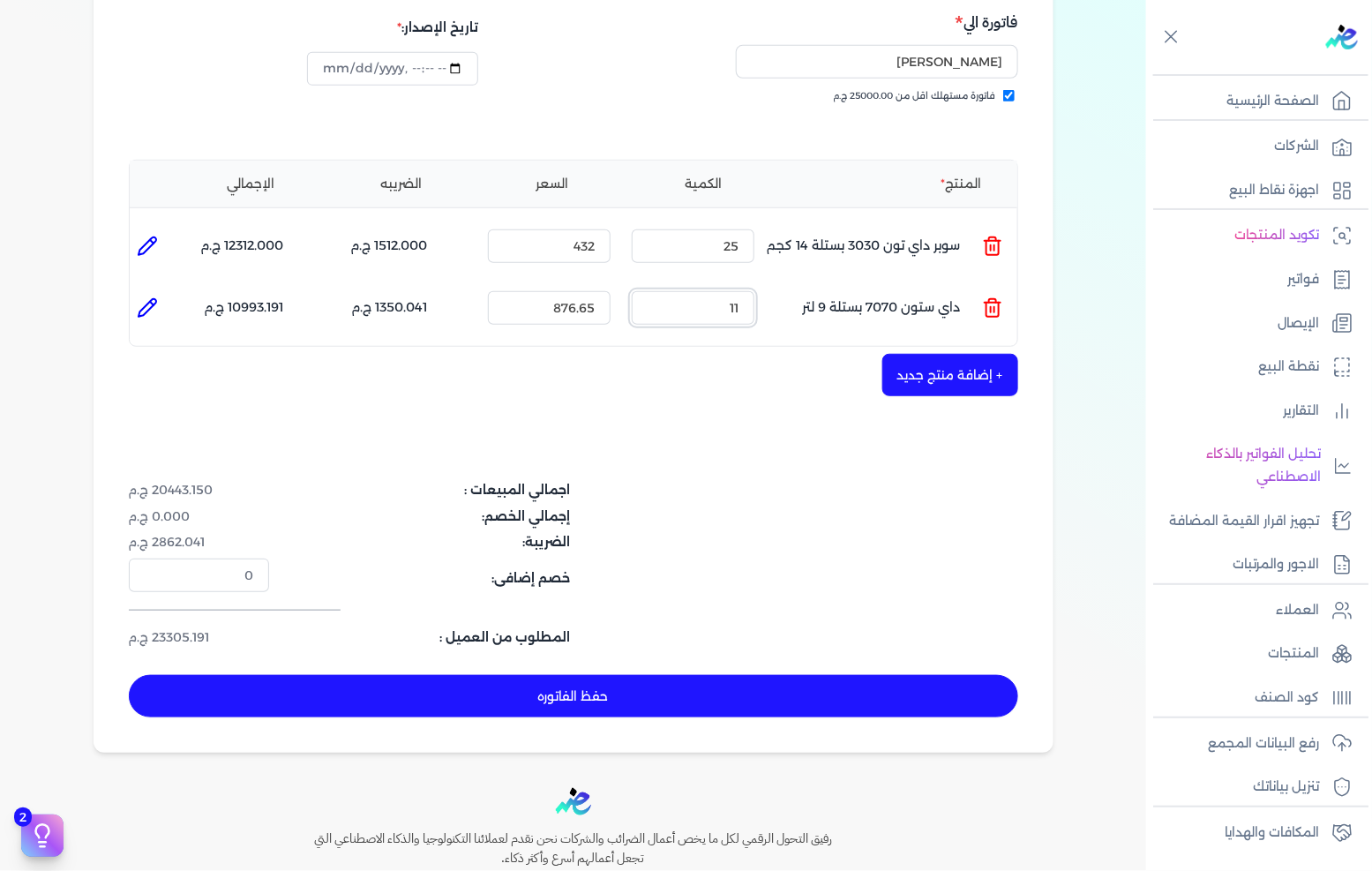
type input "11"
click at [705, 680] on button "حفظ الفاتوره" at bounding box center [573, 696] width 890 height 42
type input "[DATE]"
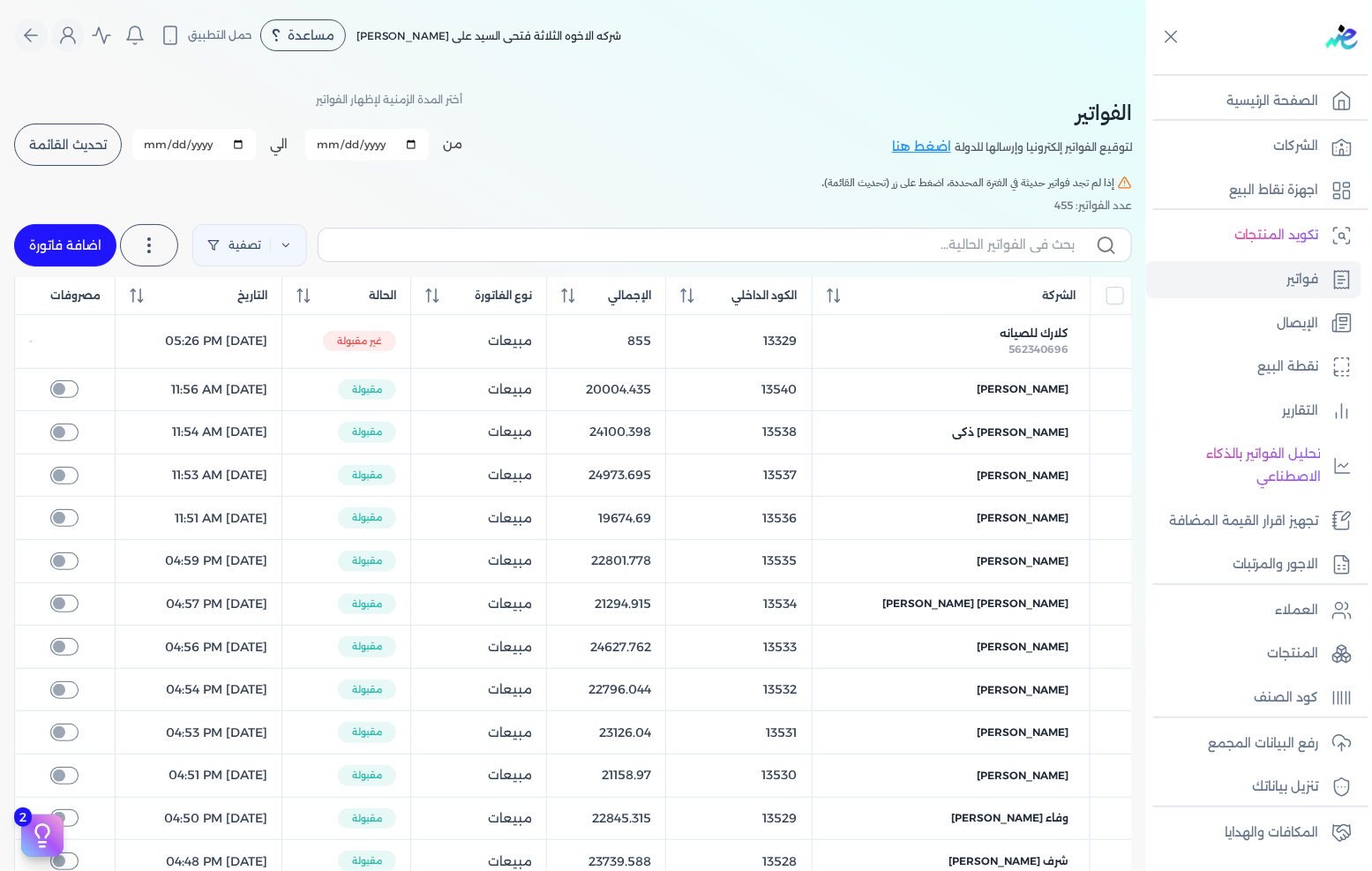
click at [78, 242] on link "اضافة فاتورة" at bounding box center [65, 246] width 103 height 42
select select "EGP"
select select "B"
select select "EGS"
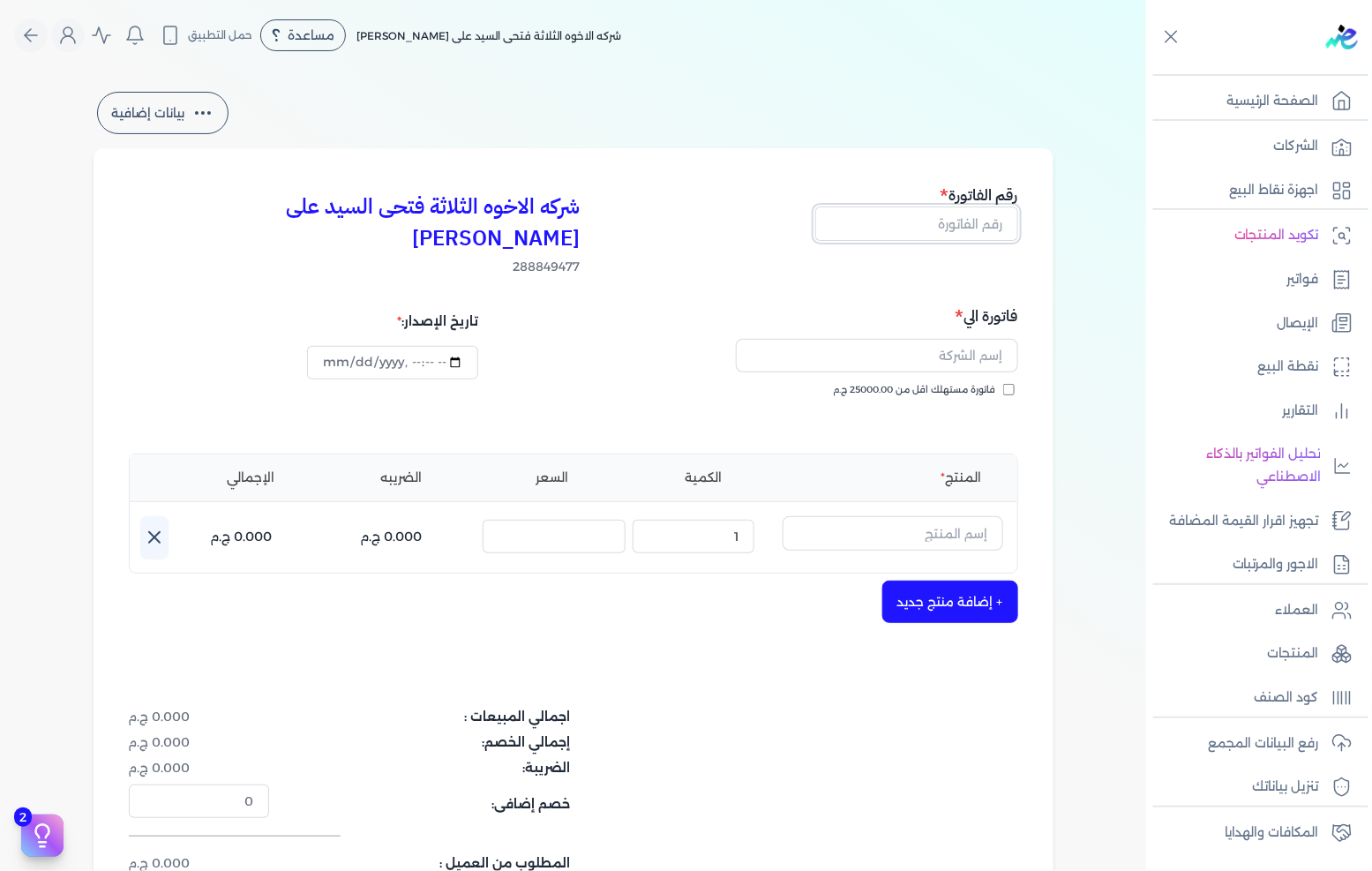
click at [955, 215] on input "text" at bounding box center [917, 223] width 203 height 34
type input "1"
type input "13541"
click at [955, 339] on input "text" at bounding box center [877, 355] width 283 height 34
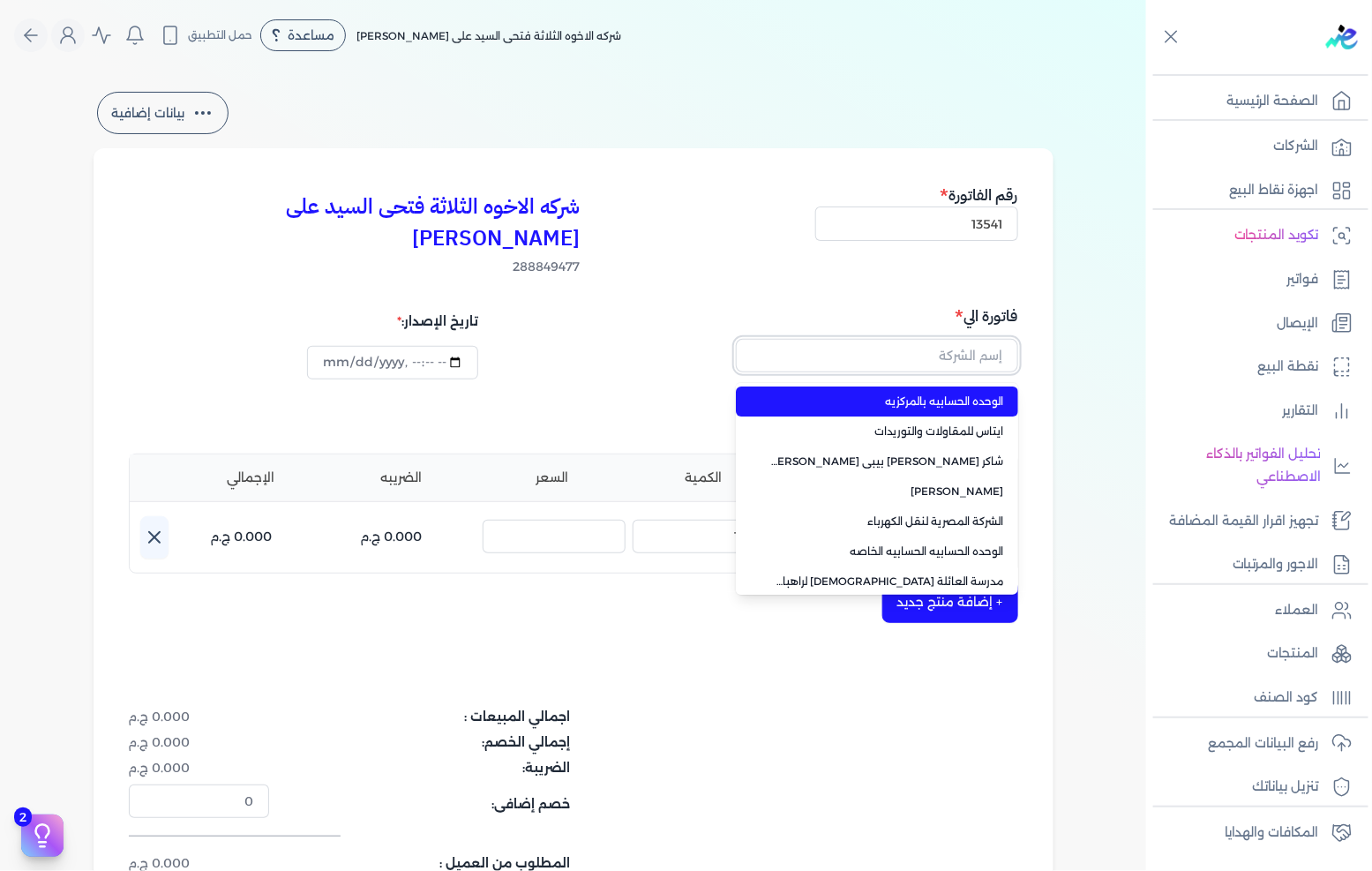
paste input "الوحده الحسابيه بال[GEOGRAPHIC_DATA]"
type input "الوحده الحسابيه بال[GEOGRAPHIC_DATA]"
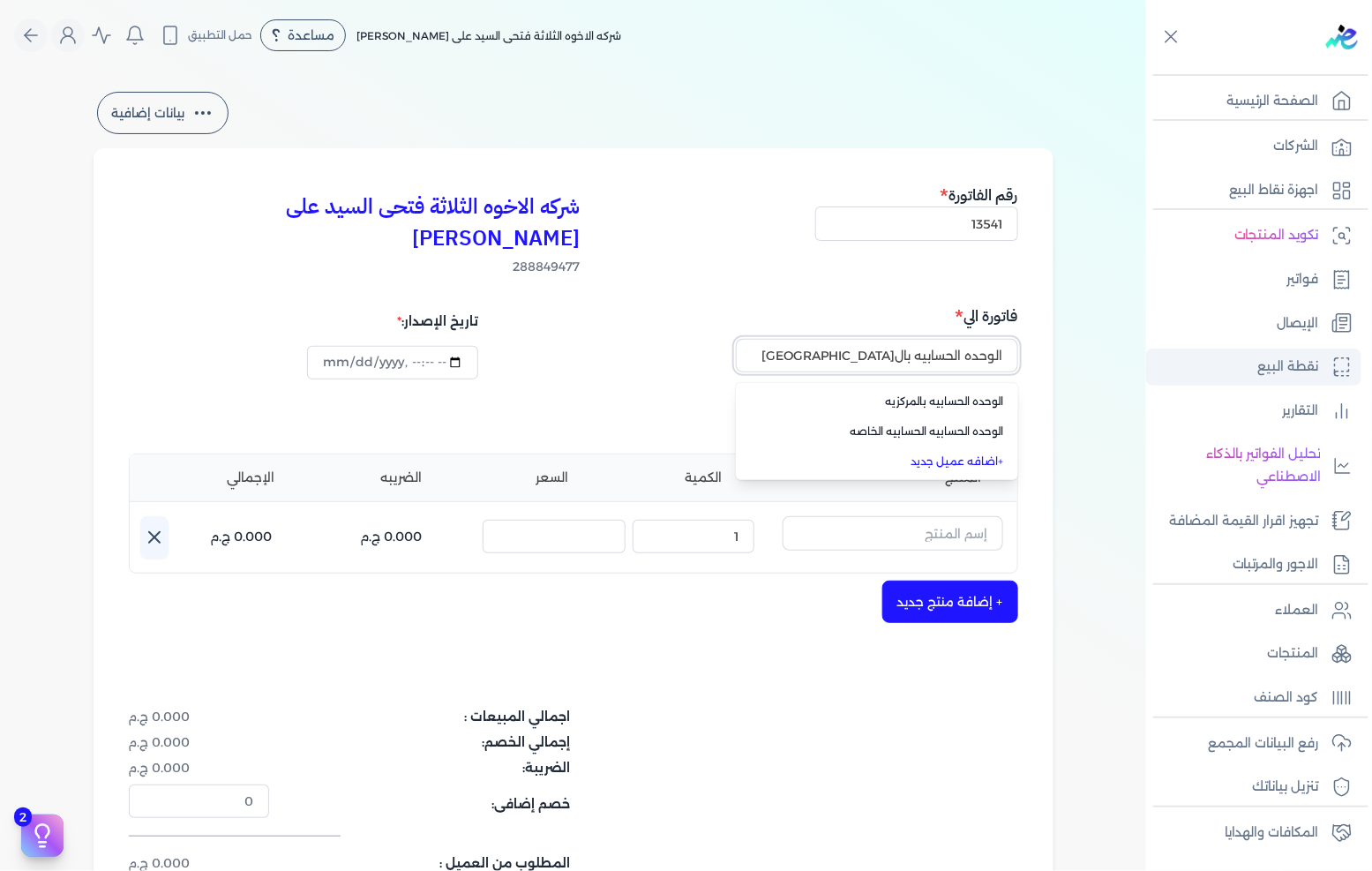
drag, startPoint x: 818, startPoint y: 330, endPoint x: 1250, endPoint y: 359, distance: 433.0
click at [1250, 360] on div "Toggle Navigation الصفحة الرئيسية الشركات اجهزة نقاط البيع تكويد المنتجات فواتي…" at bounding box center [686, 436] width 1372 height 871
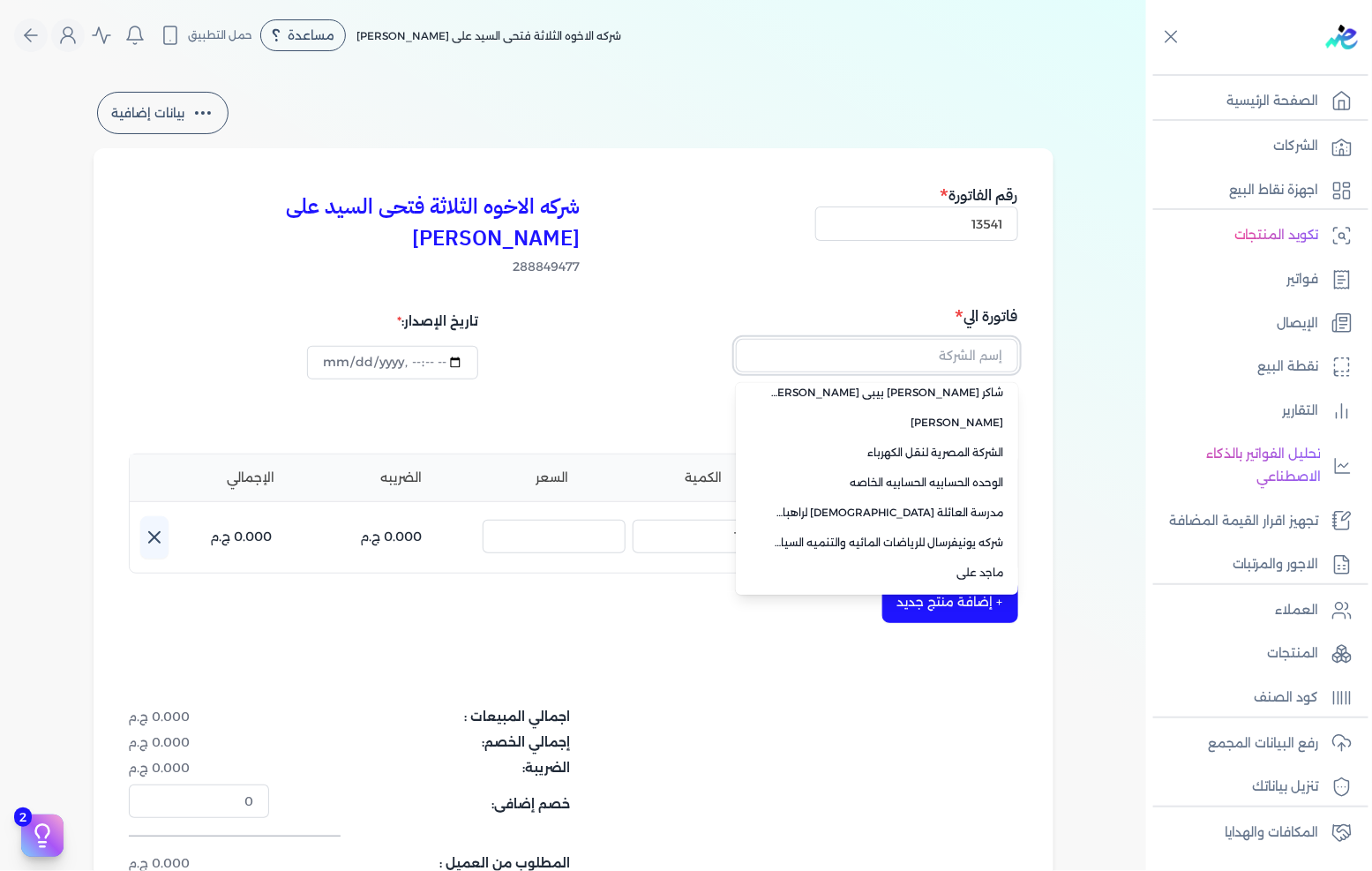
scroll to position [125, 0]
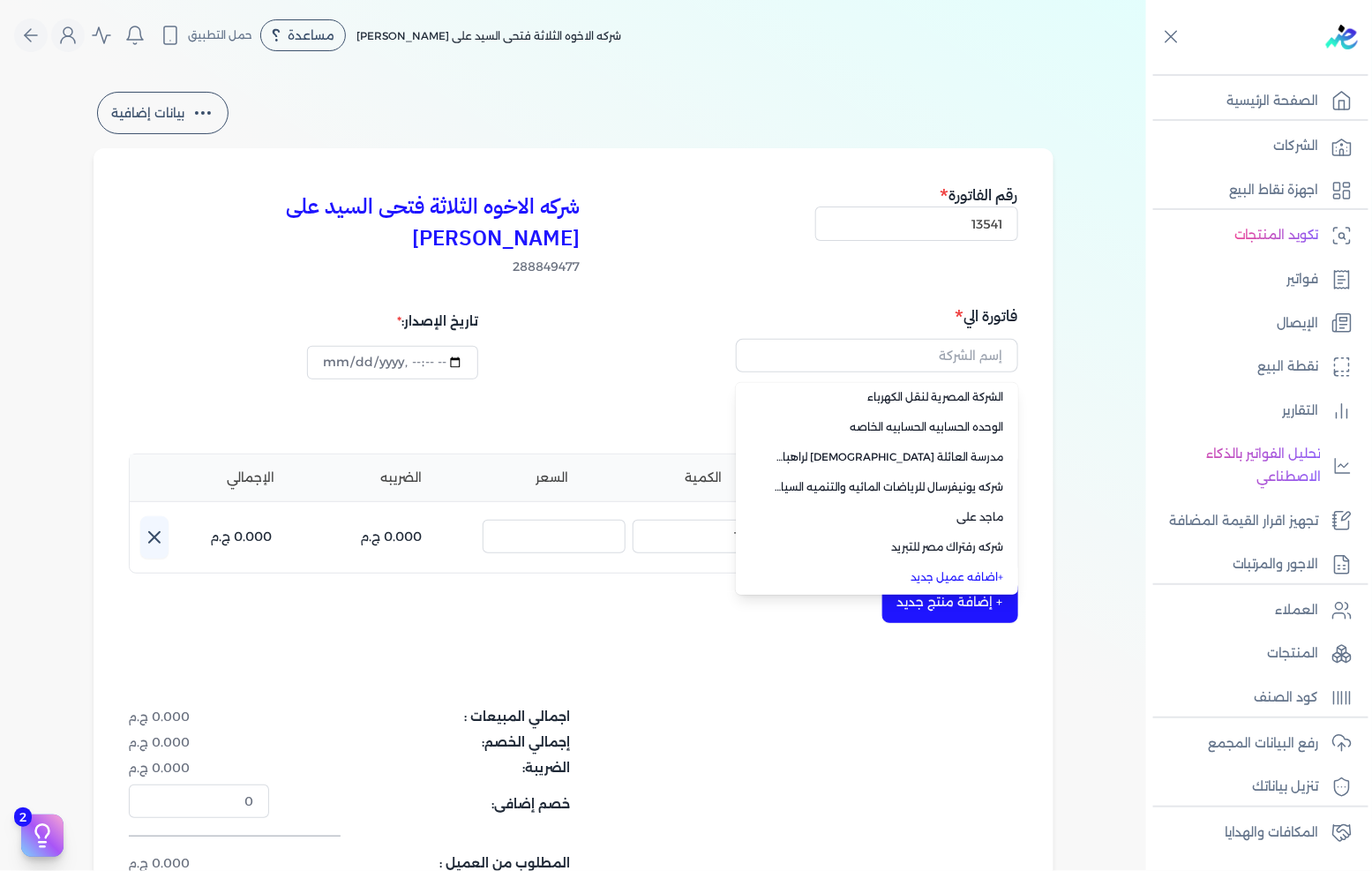
click at [980, 570] on link "+ اضافه عميل جديد" at bounding box center [887, 577] width 233 height 16
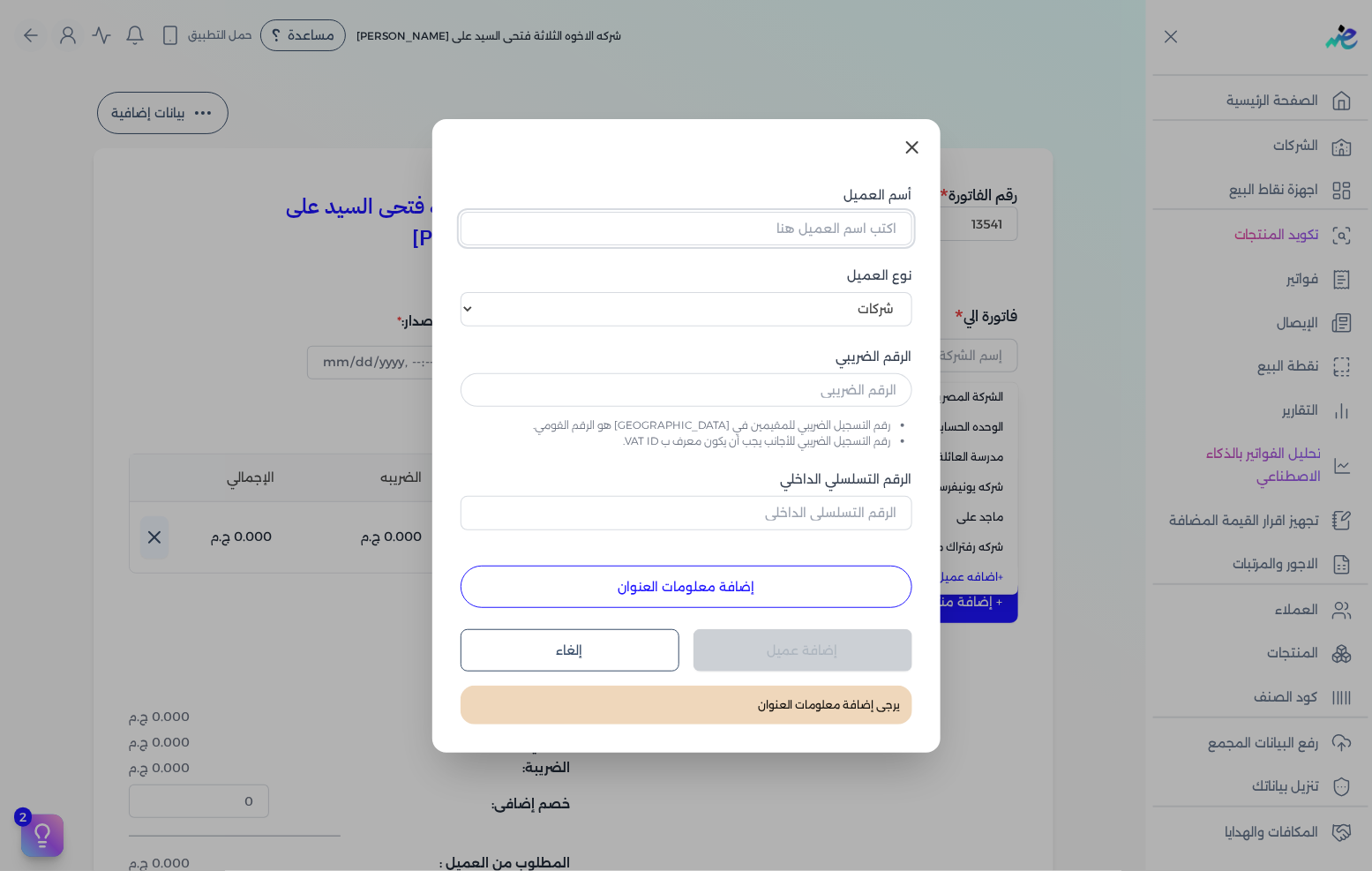
click at [826, 234] on input "أسم العميل" at bounding box center [686, 228] width 452 height 34
paste input "الوحده الحسابيه بال[GEOGRAPHIC_DATA]"
type input "الوحده الحسابيه بال[GEOGRAPHIC_DATA]"
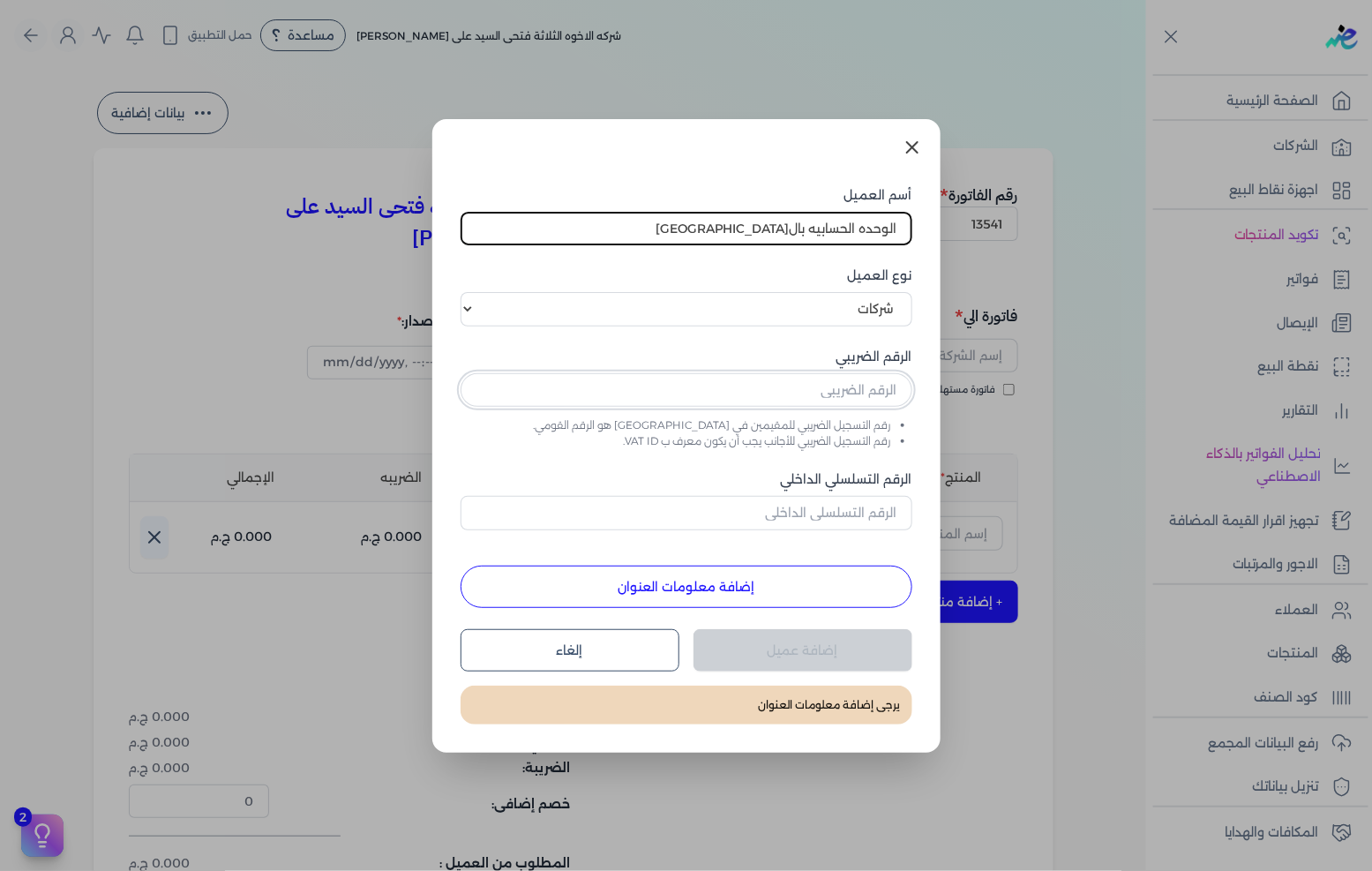
click at [861, 376] on input "text" at bounding box center [686, 389] width 452 height 34
paste input "628416547"
type input "628416547"
click at [735, 572] on button "إضافة معلومات العنوان" at bounding box center [686, 587] width 452 height 42
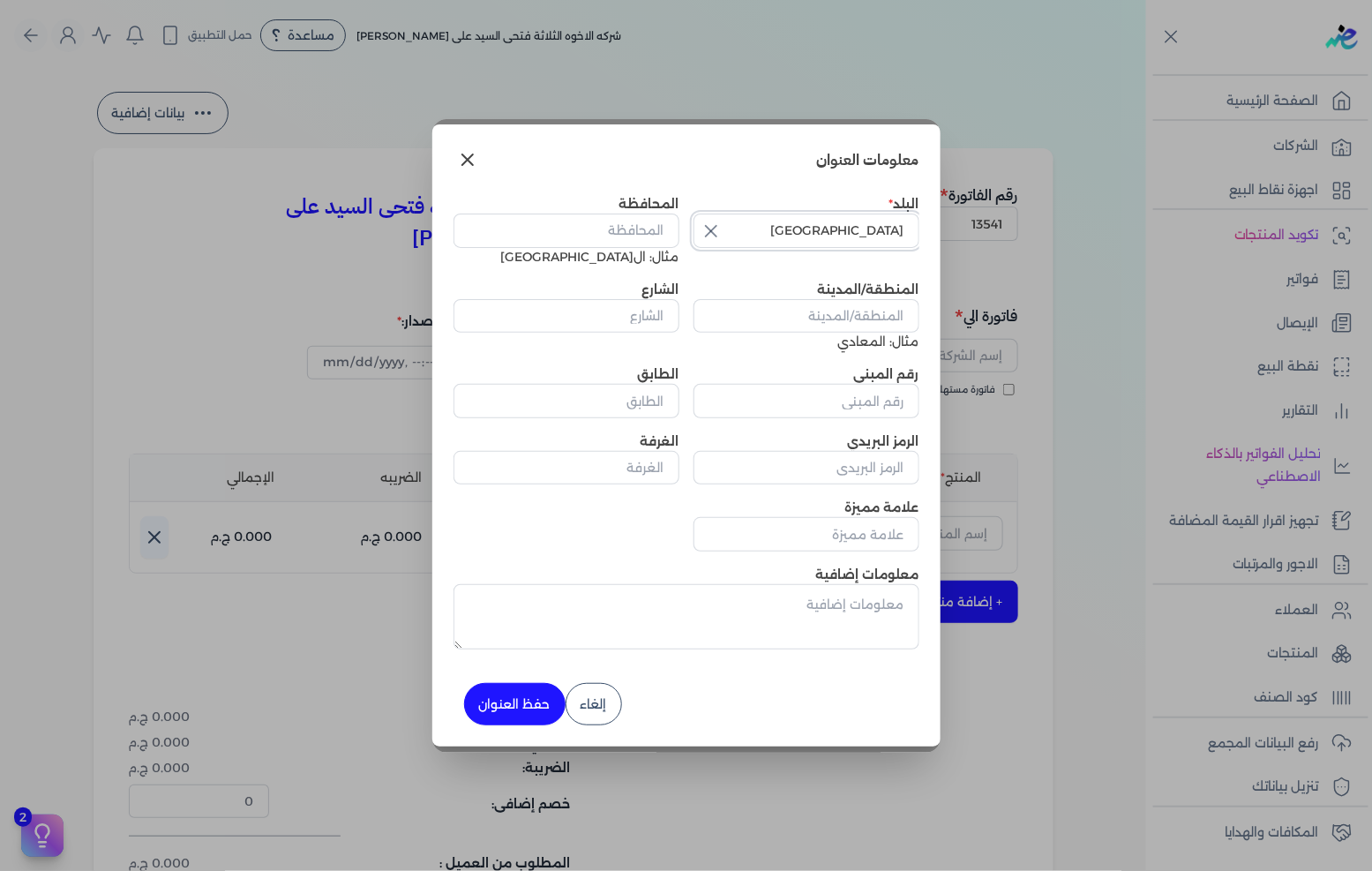
click at [731, 240] on input "[GEOGRAPHIC_DATA]" at bounding box center [806, 230] width 226 height 34
type input "[GEOGRAPHIC_DATA]"
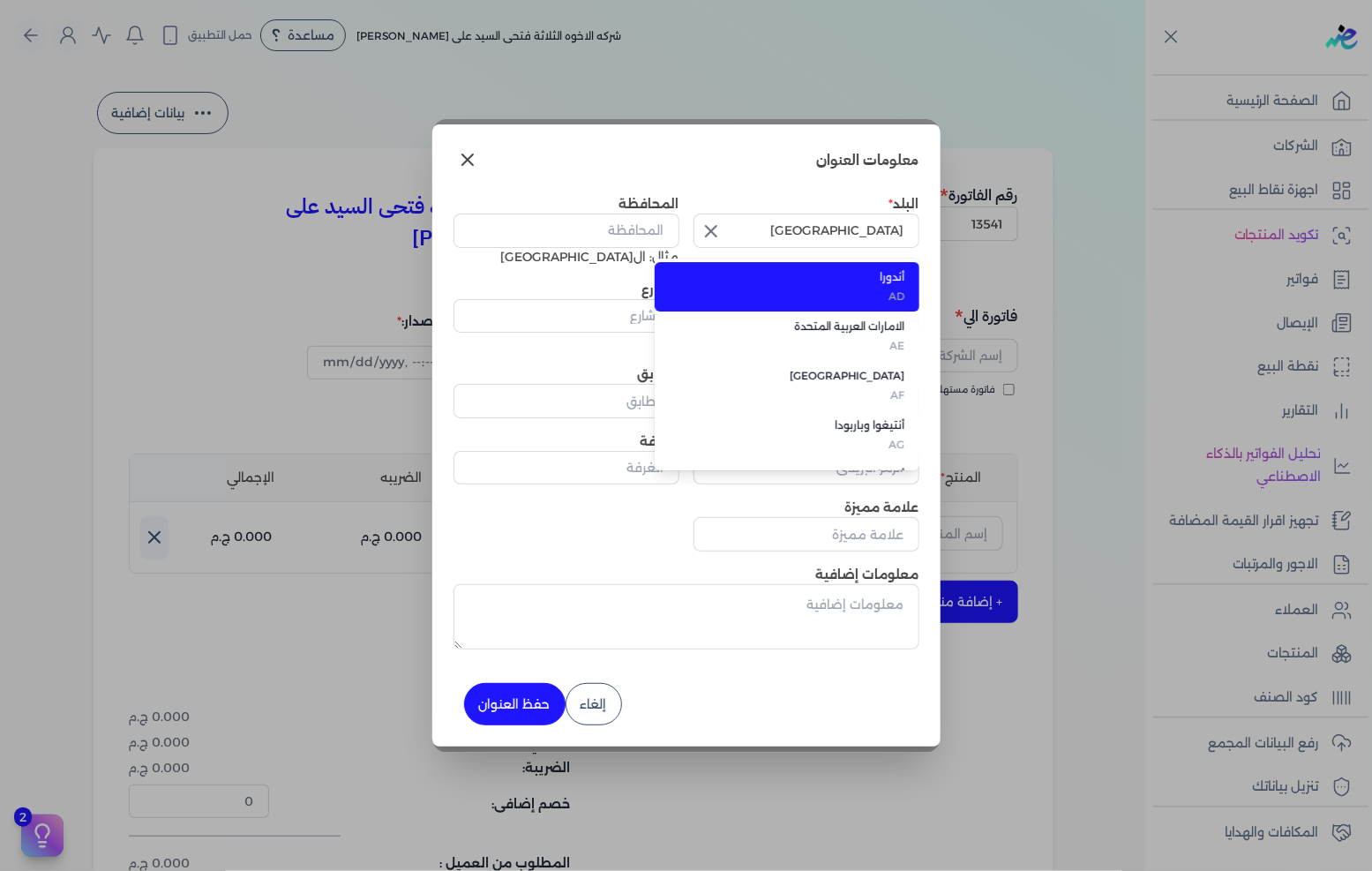
click at [720, 235] on icon "button" at bounding box center [711, 231] width 21 height 21
click at [841, 234] on input "text" at bounding box center [806, 230] width 226 height 34
type input "[GEOGRAPHIC_DATA]"
click at [844, 297] on span "EG" at bounding box center [798, 296] width 216 height 16
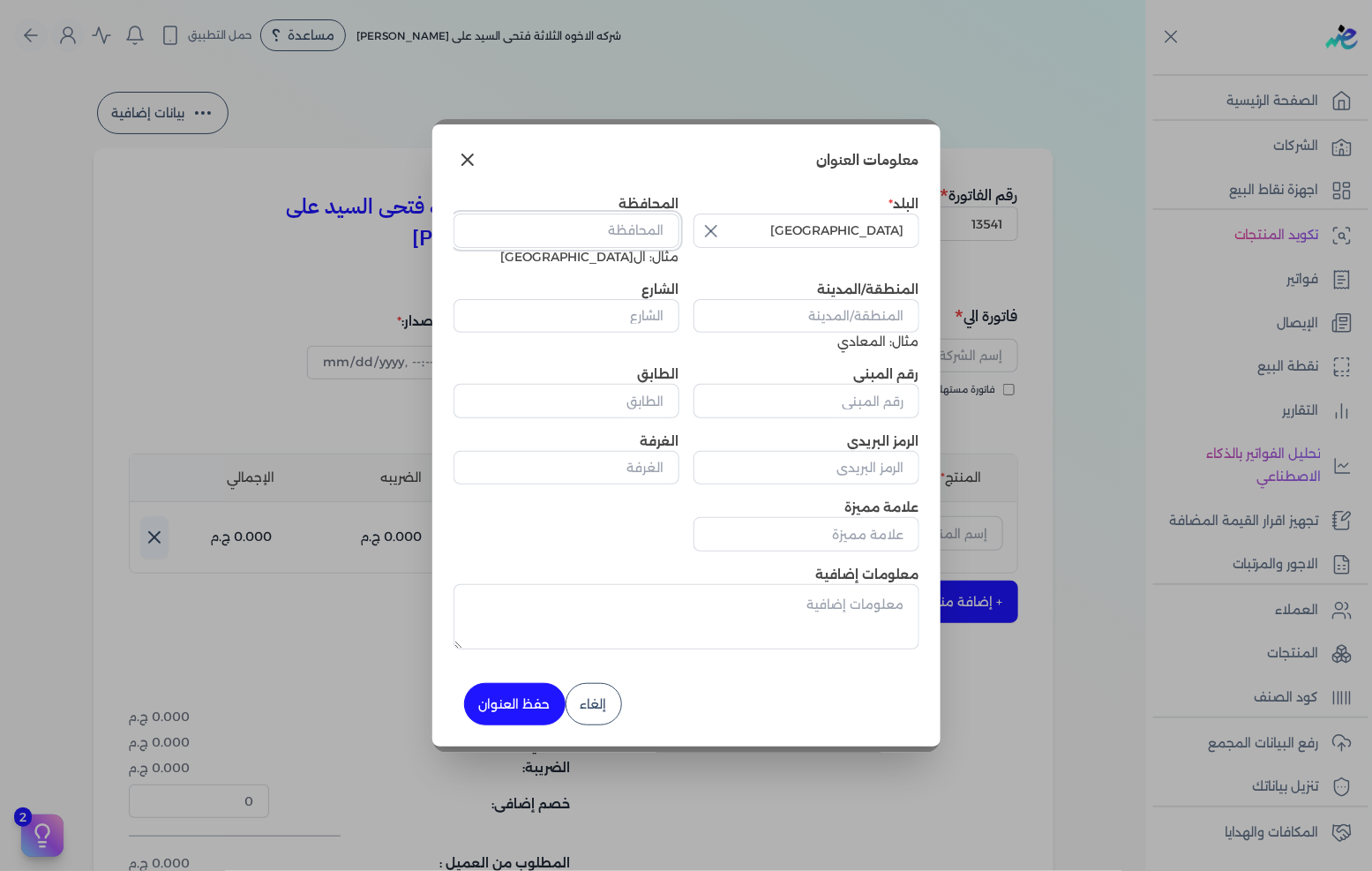
drag, startPoint x: 587, startPoint y: 224, endPoint x: 597, endPoint y: 225, distance: 10.0
click at [587, 224] on input "المحافظة" at bounding box center [567, 230] width 226 height 34
type input "القاهره"
click at [854, 319] on input "المنطقة/المدينة" at bounding box center [806, 316] width 226 height 34
type input "ال[GEOGRAPHIC_DATA]"
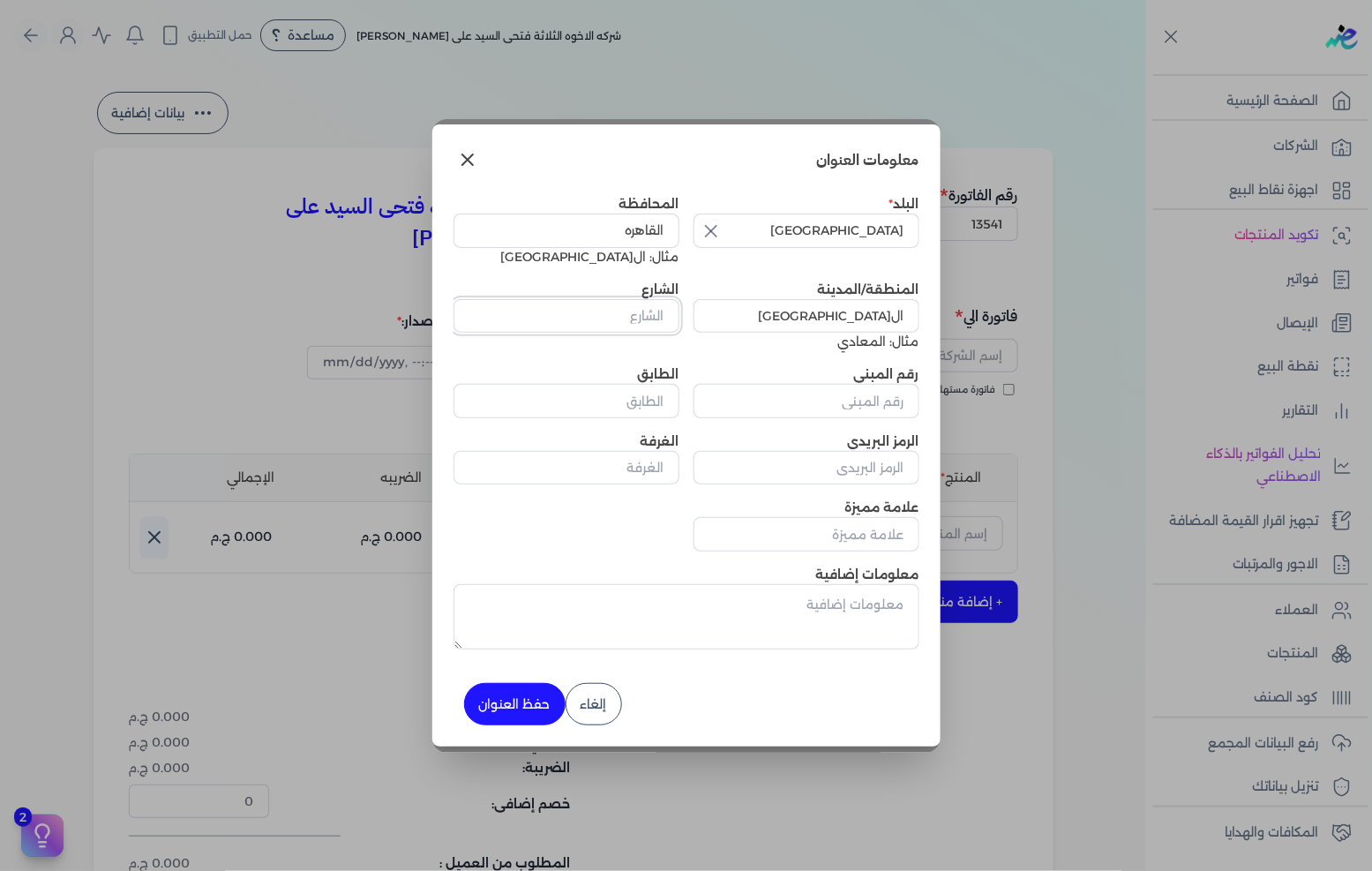
click at [654, 318] on input "الشارع" at bounding box center [567, 316] width 226 height 34
type input "ال[GEOGRAPHIC_DATA]"
click at [843, 401] on input "رقم المبنى" at bounding box center [806, 400] width 226 height 34
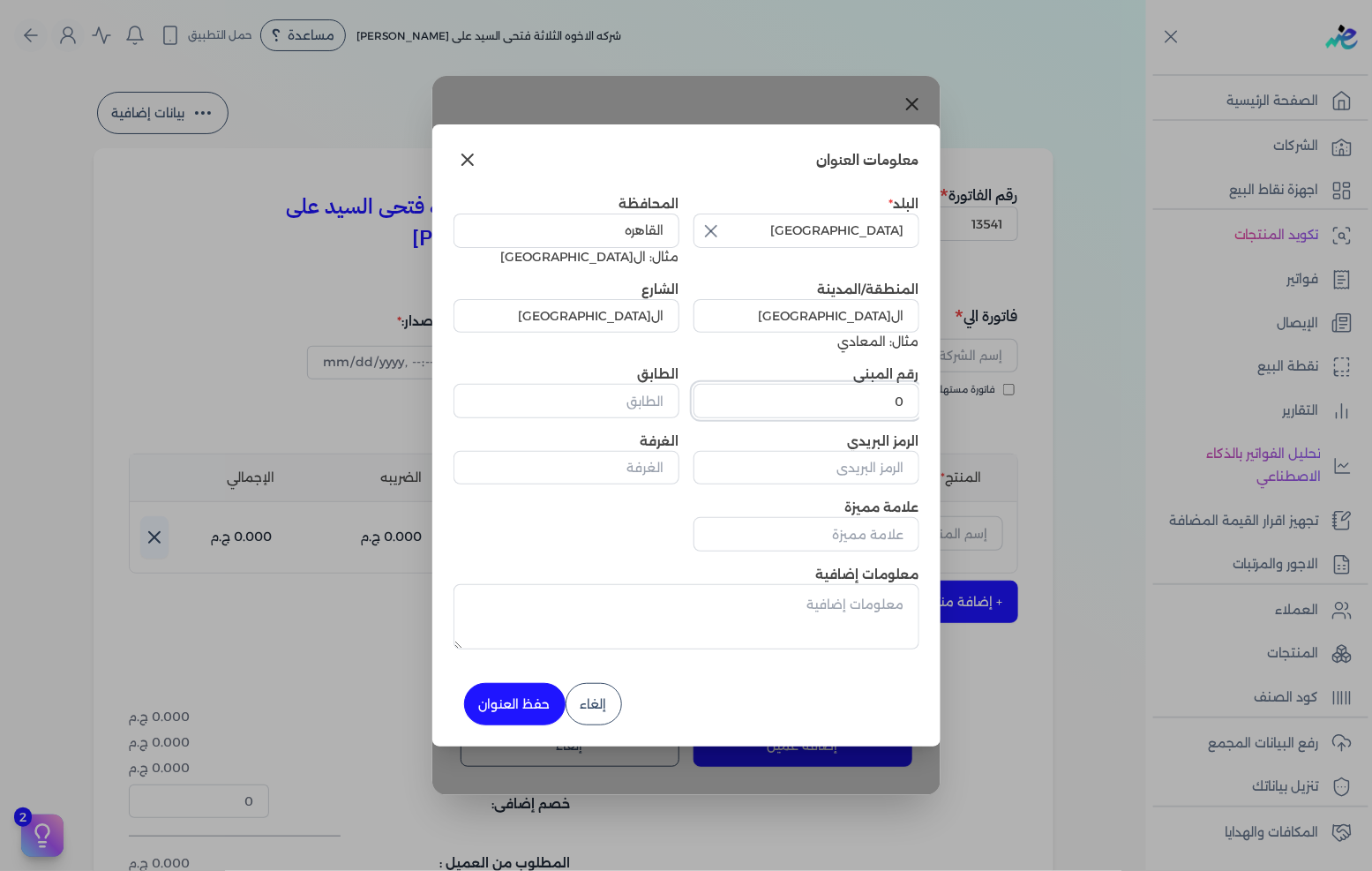
type input "0"
click at [500, 703] on button "حفظ العنوان" at bounding box center [515, 704] width 102 height 42
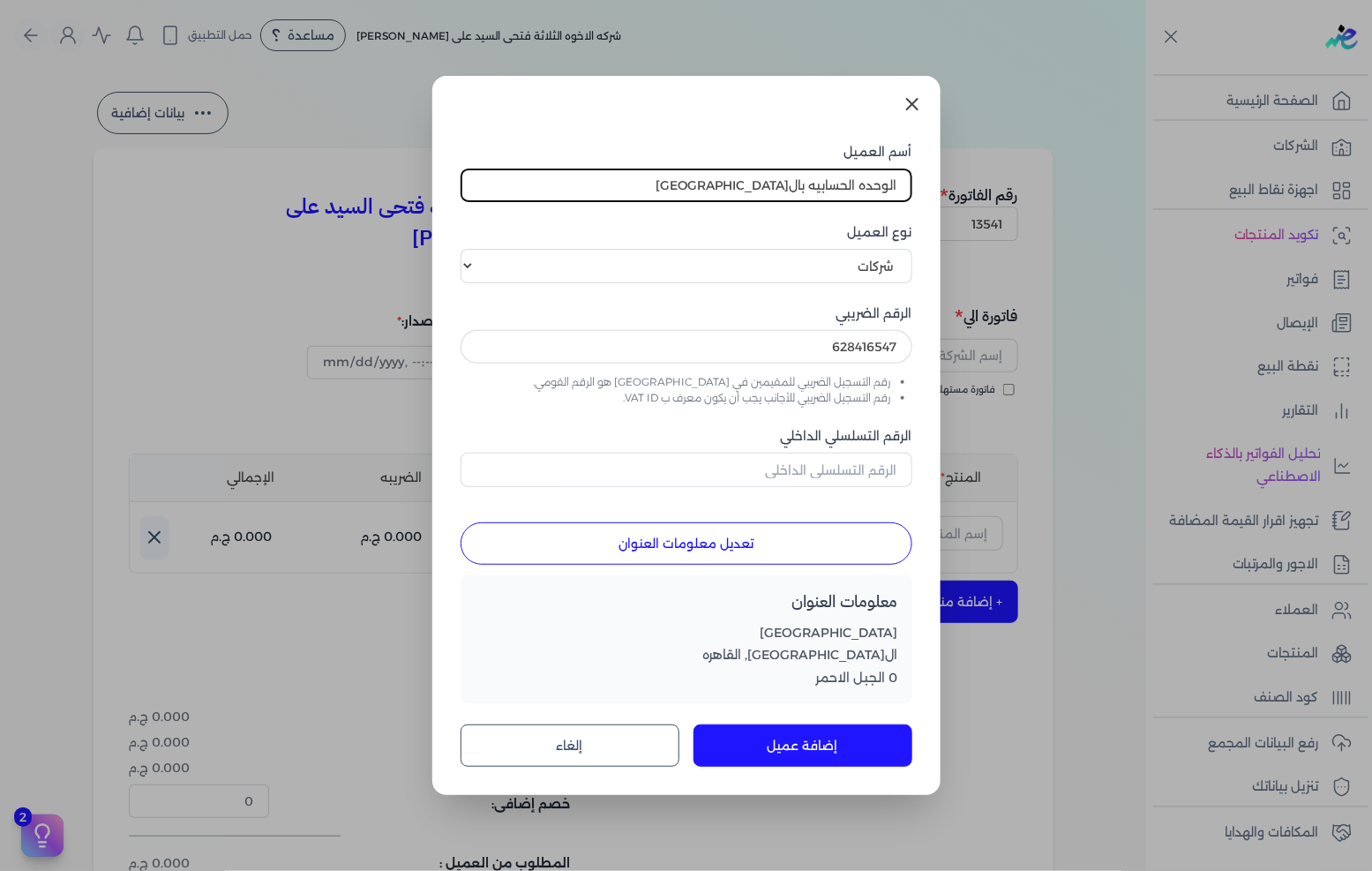
click at [772, 738] on button "إضافة عميل" at bounding box center [802, 746] width 219 height 42
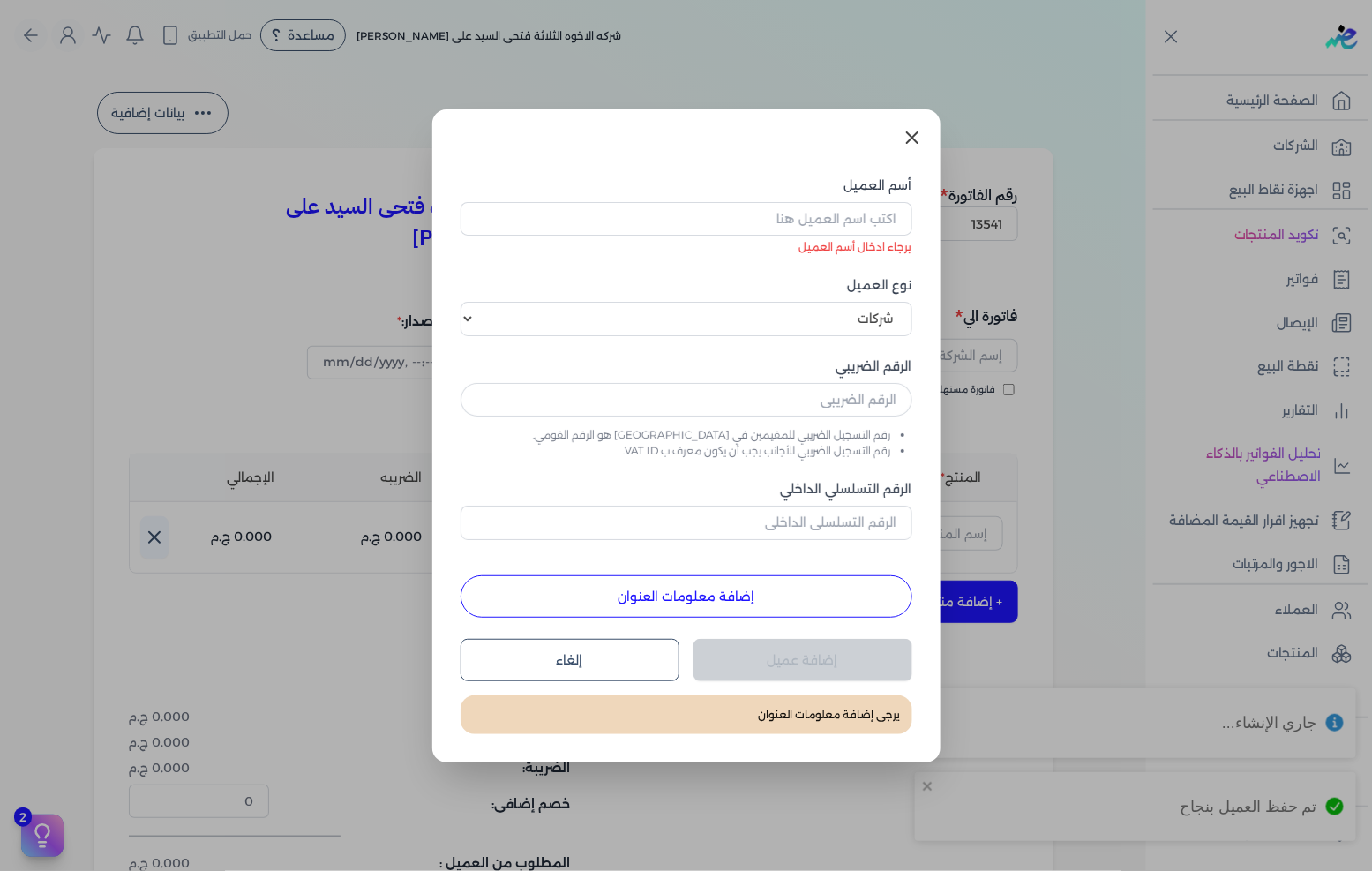
click at [906, 145] on icon at bounding box center [913, 138] width 21 height 21
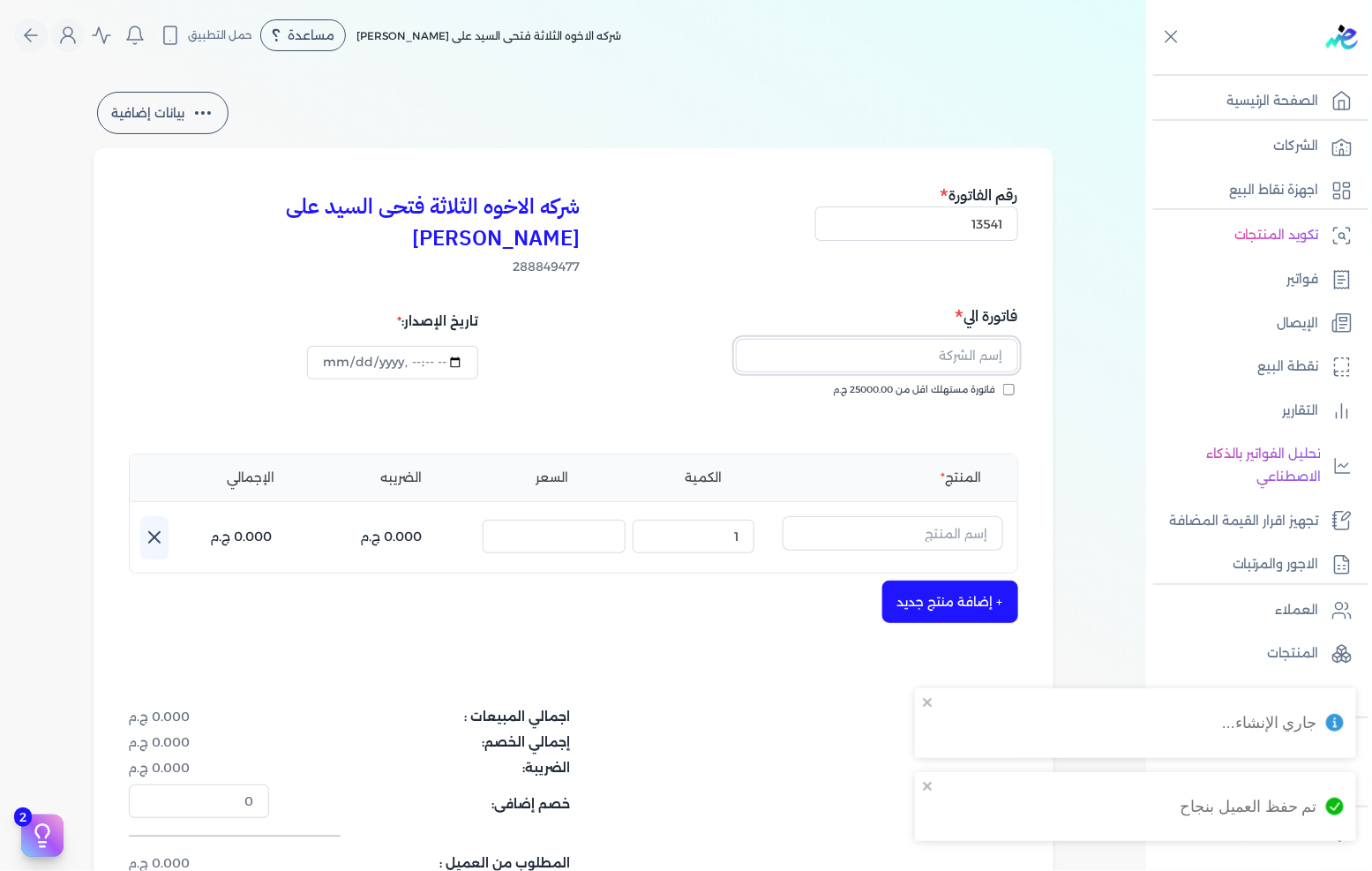
click at [970, 339] on input "text" at bounding box center [877, 355] width 283 height 34
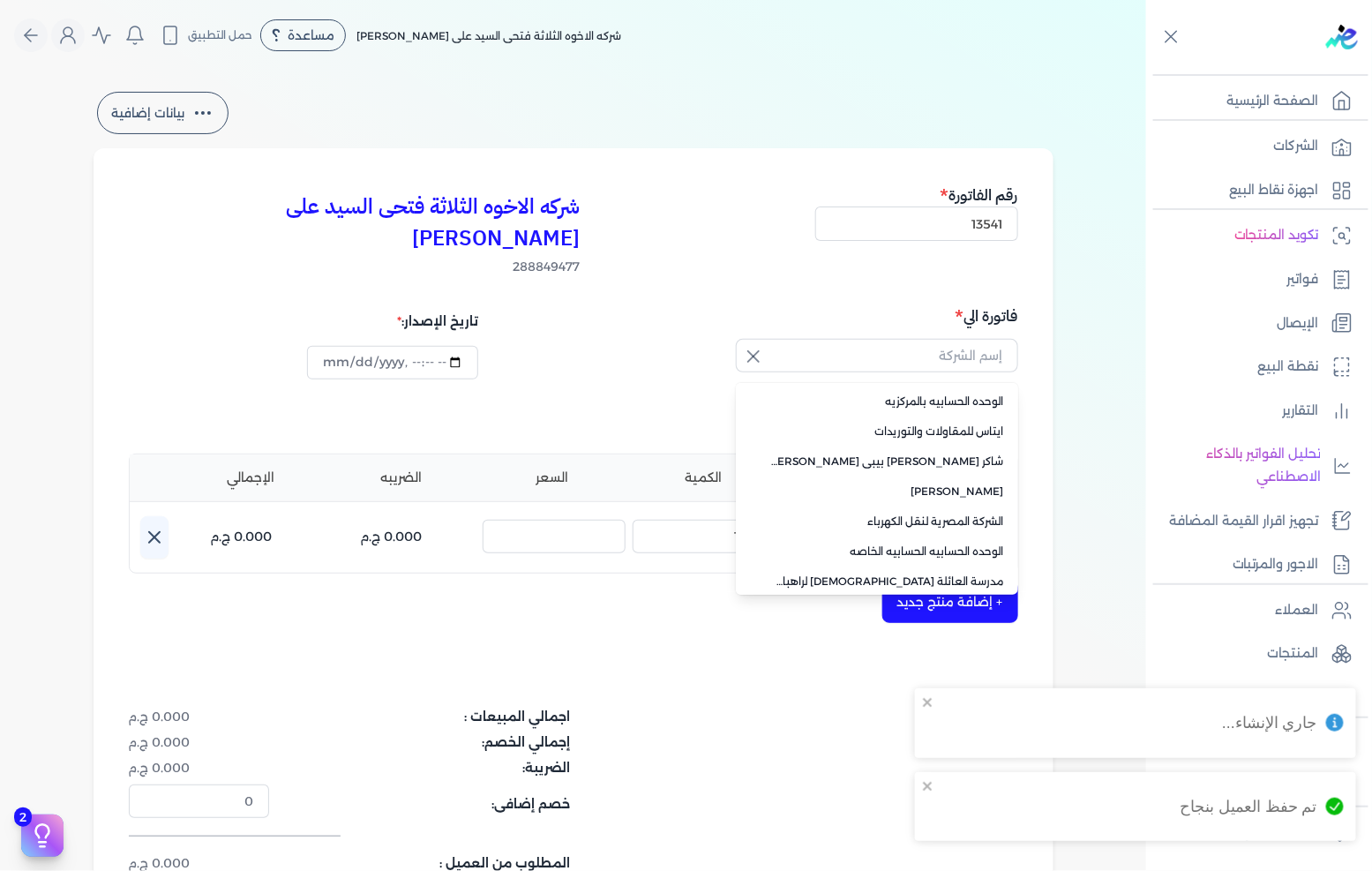
type input "الوحده الحسابيه بالمركزيه"
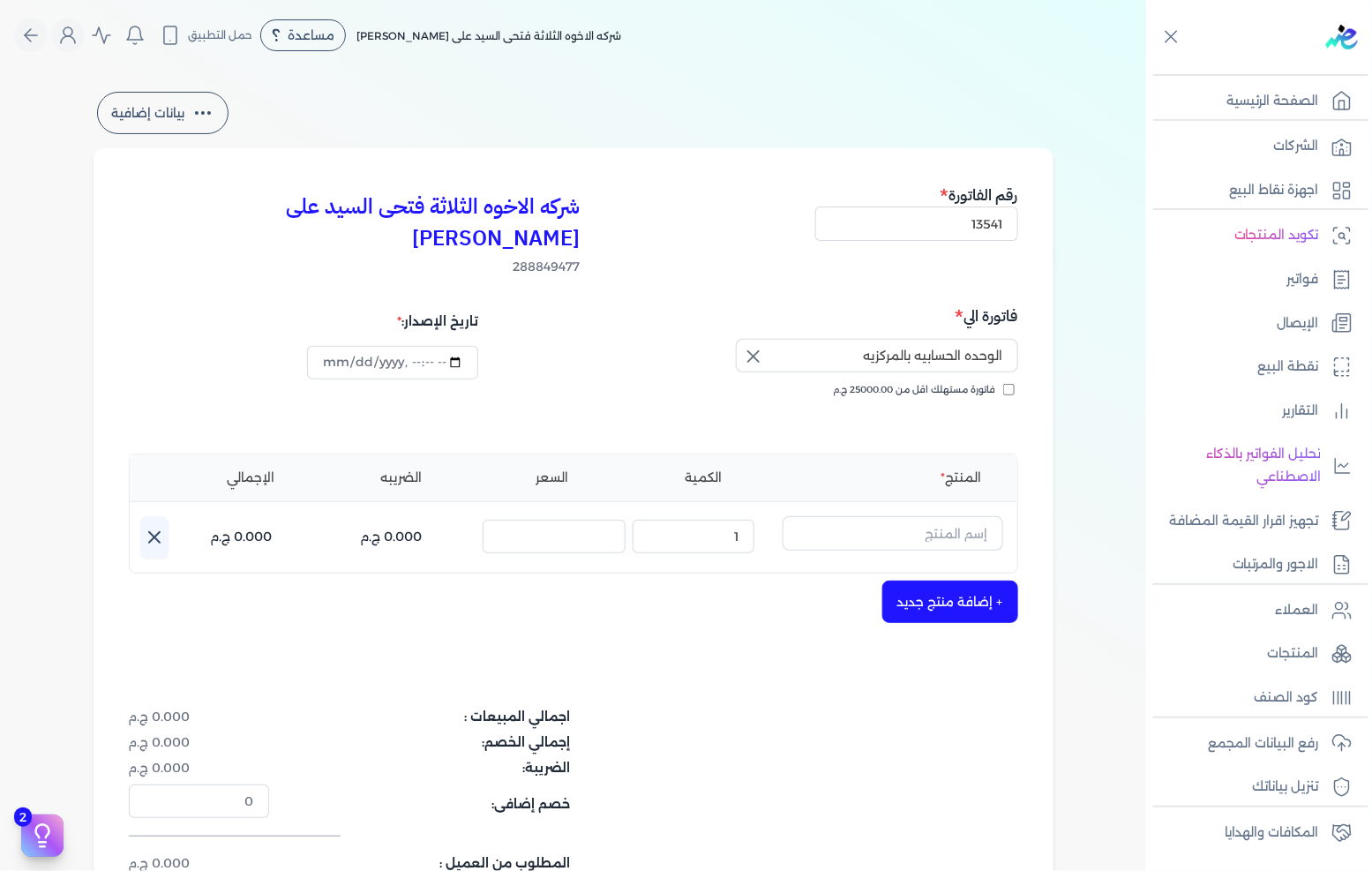
click at [768, 339] on button "button" at bounding box center [752, 356] width 32 height 35
click at [921, 339] on input "text" at bounding box center [877, 355] width 283 height 34
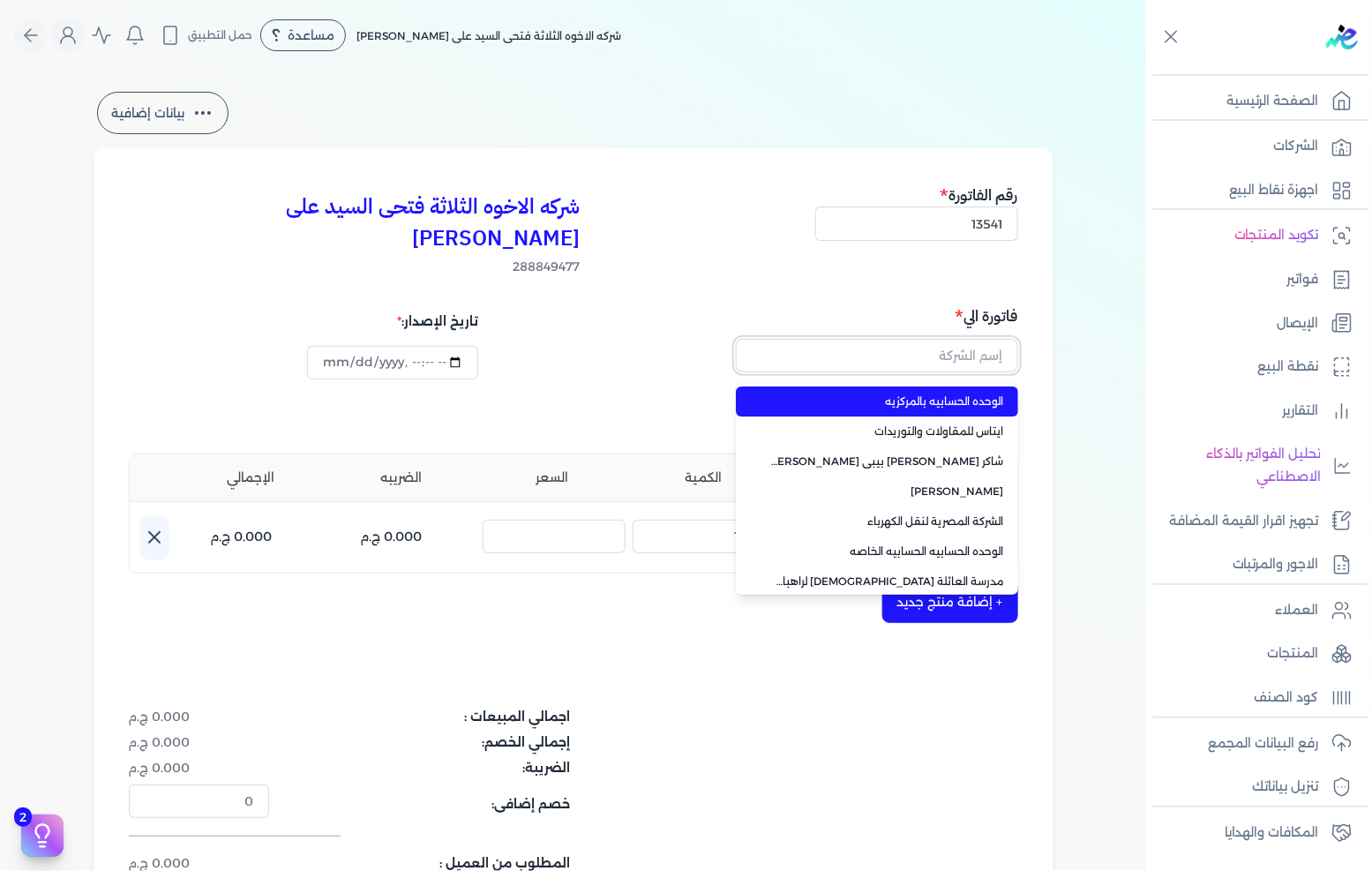
paste input "الوحده الحسابيه بال[GEOGRAPHIC_DATA]"
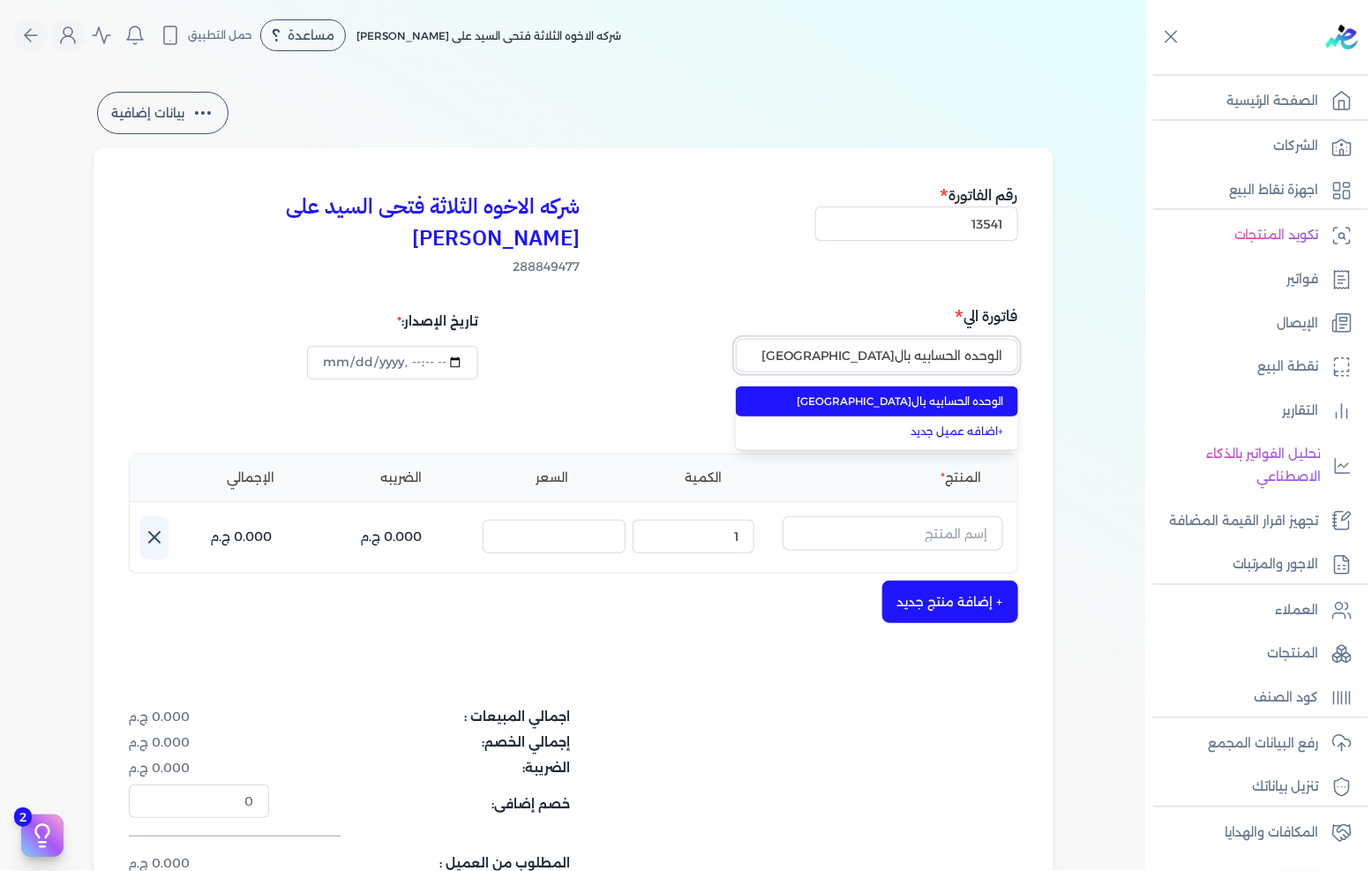
type input "الوحده الحسابيه بال[GEOGRAPHIC_DATA]"
click at [897, 394] on span "الوحده الحسابيه بال[GEOGRAPHIC_DATA]" at bounding box center [887, 402] width 233 height 16
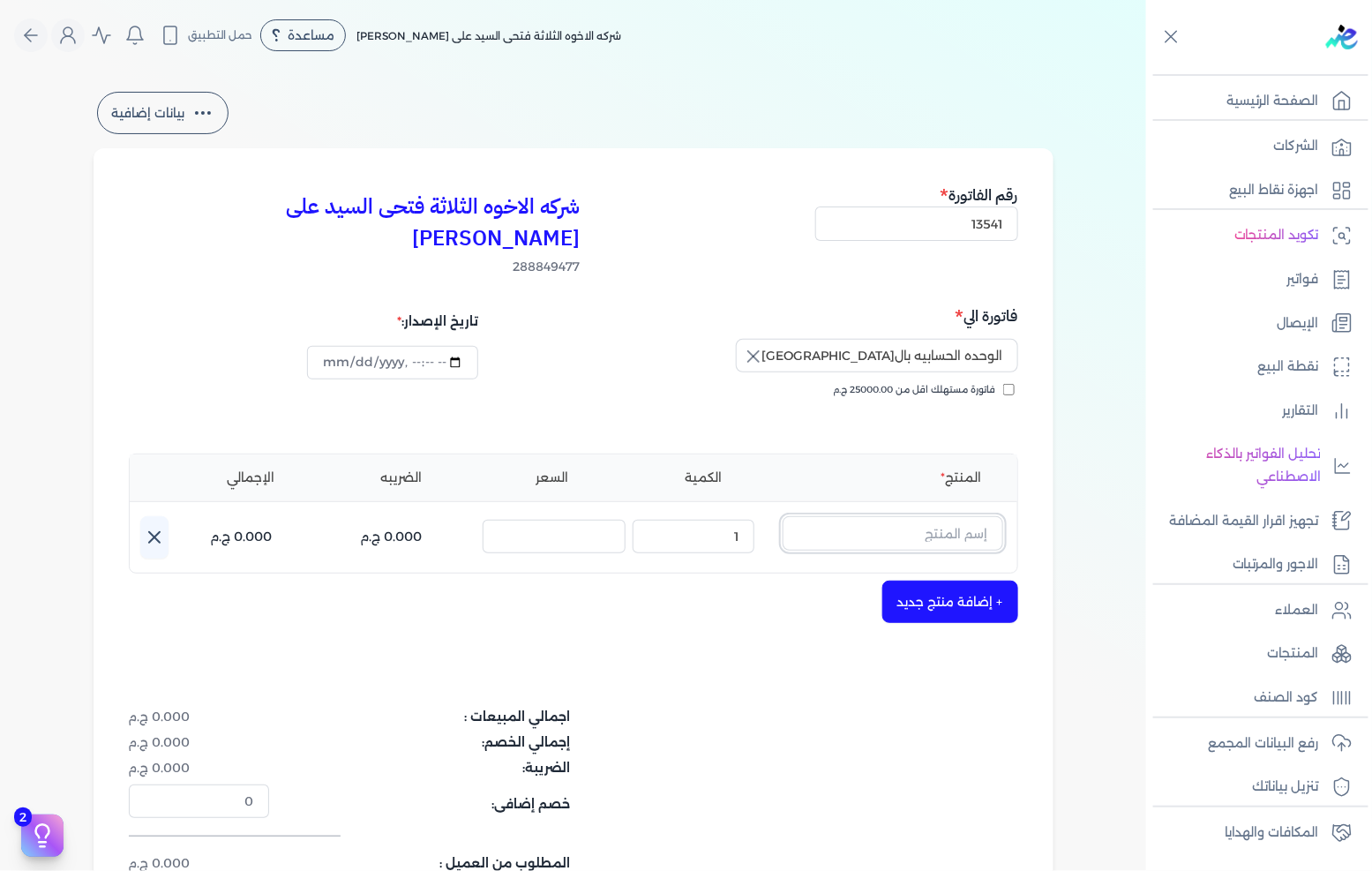
click at [934, 516] on input "text" at bounding box center [893, 532] width 221 height 34
click at [930, 516] on input "text" at bounding box center [893, 532] width 221 height 34
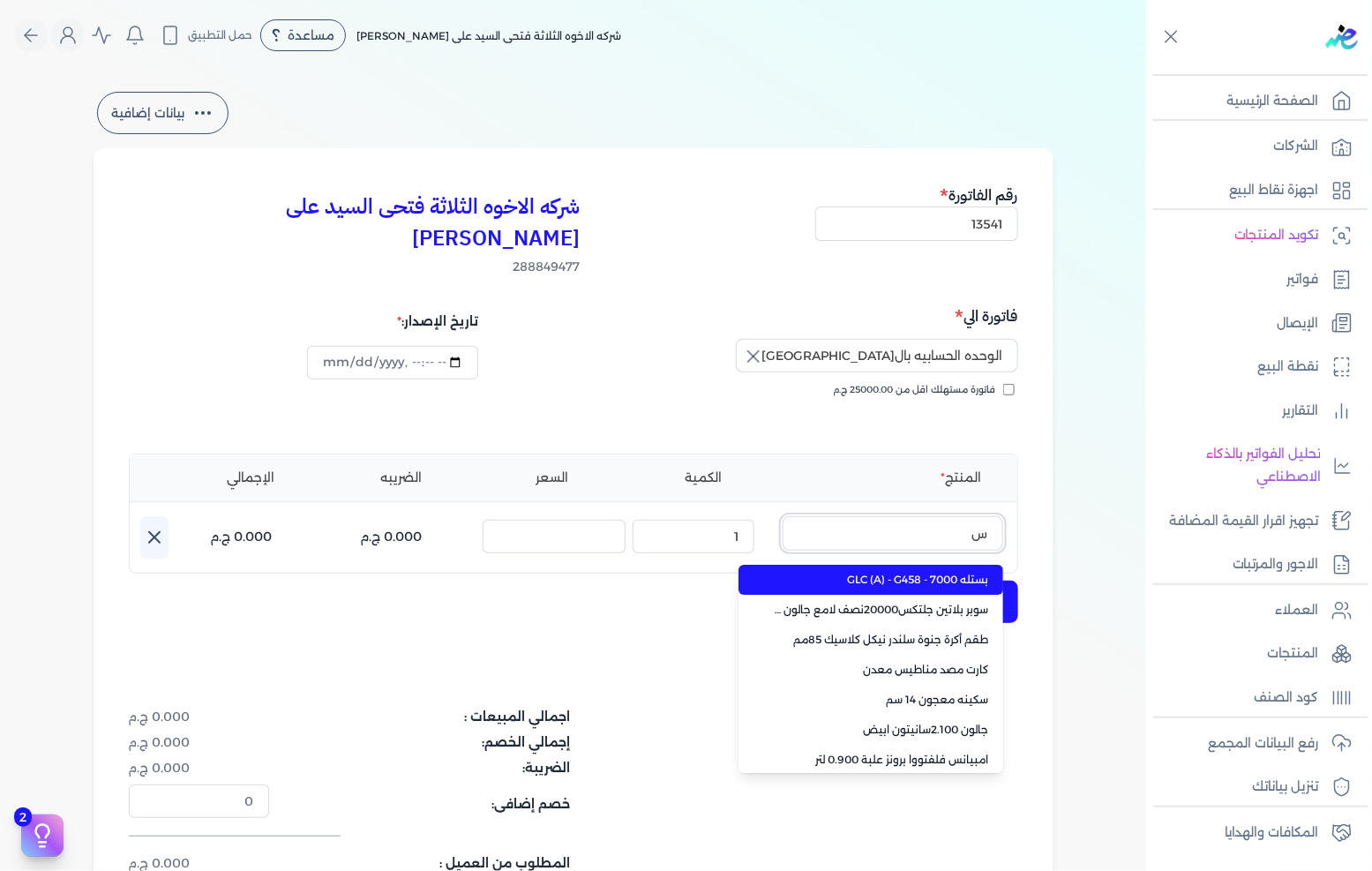
type input "سر"
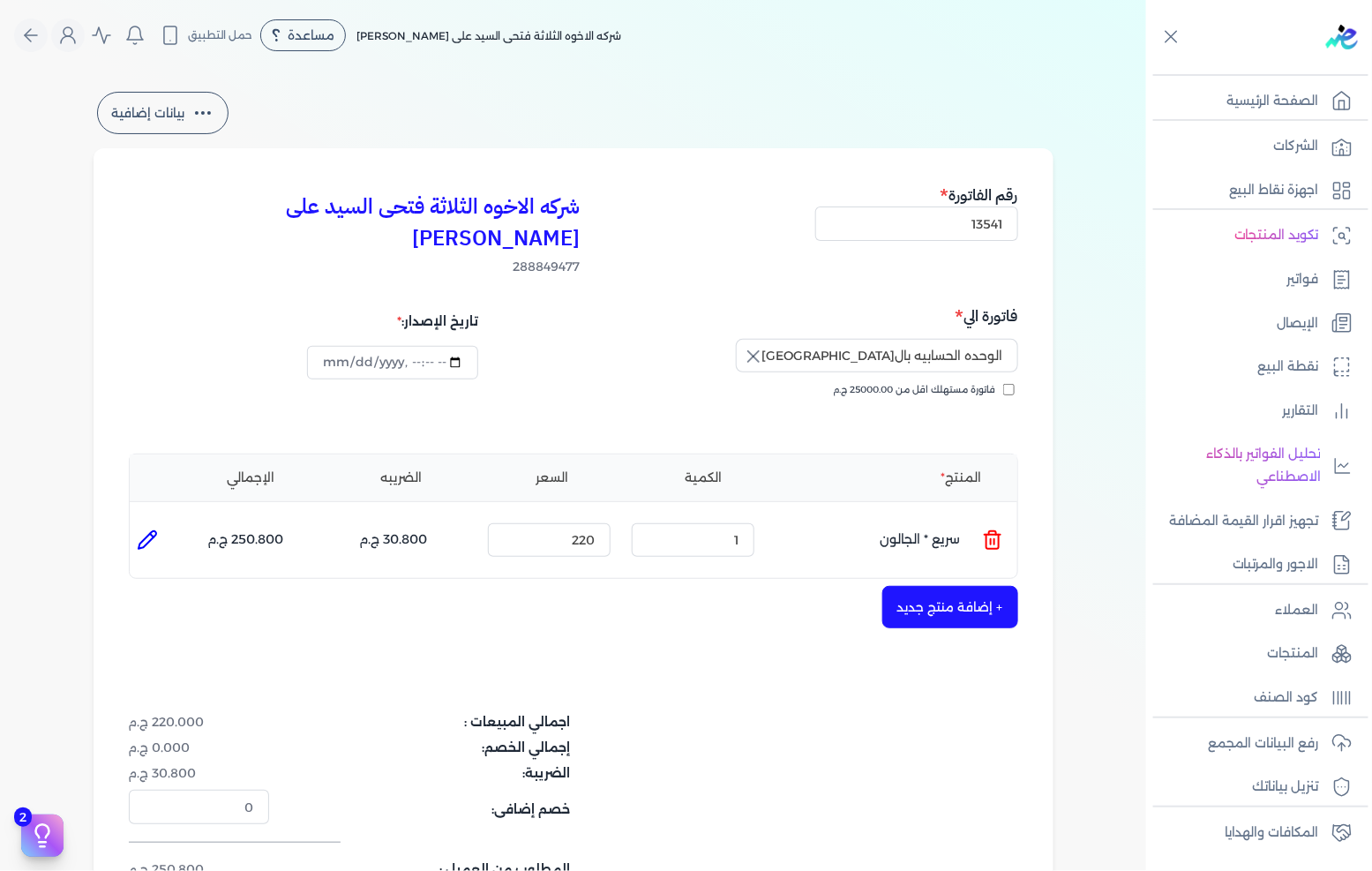
click at [913, 586] on button "+ إضافة منتج جديد" at bounding box center [950, 607] width 136 height 42
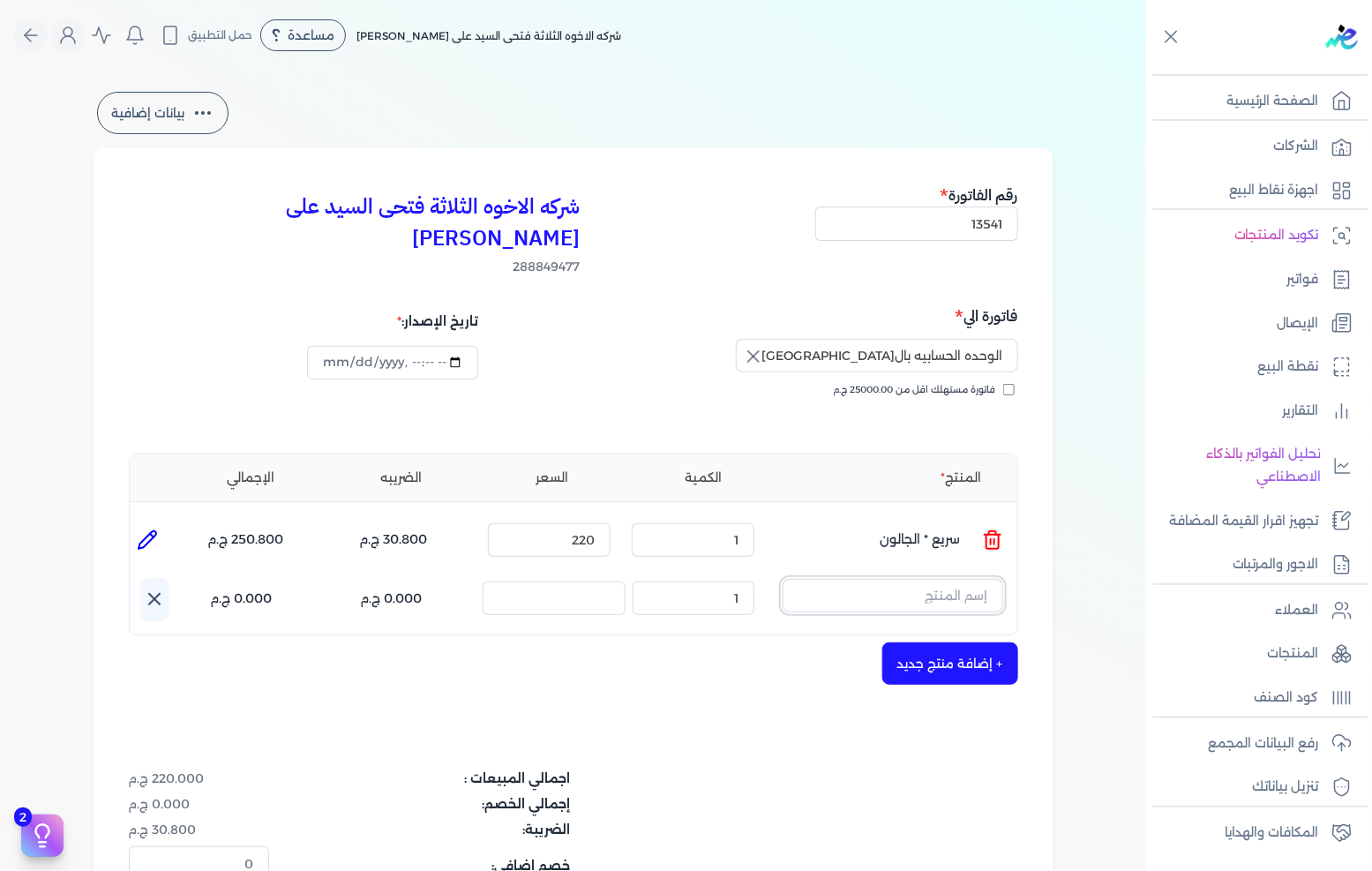
click at [915, 579] on input "text" at bounding box center [893, 596] width 221 height 34
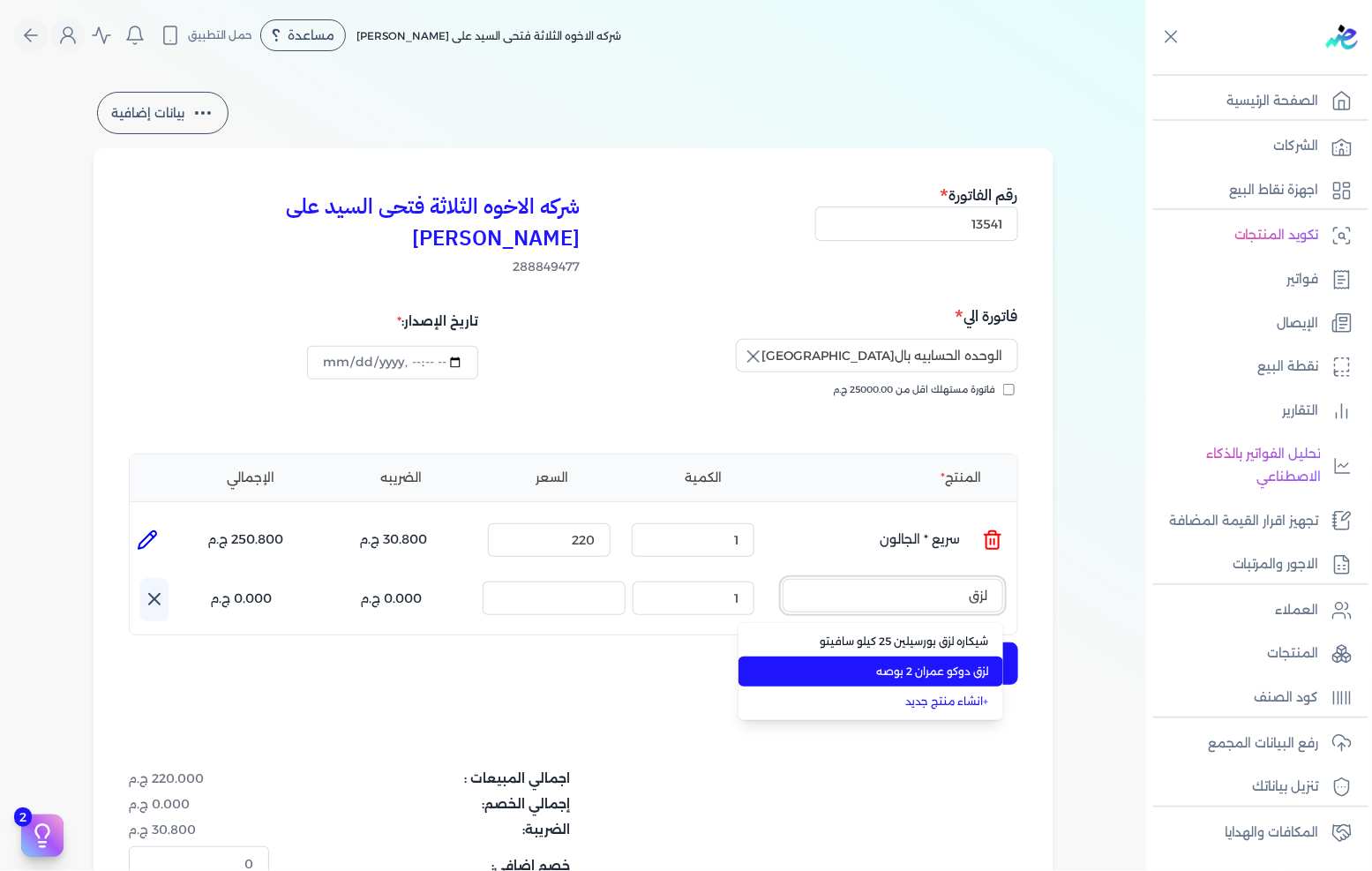
type input "لزق"
click at [941, 657] on li "لزق دوكو عمران 2 بوصه" at bounding box center [871, 671] width 265 height 30
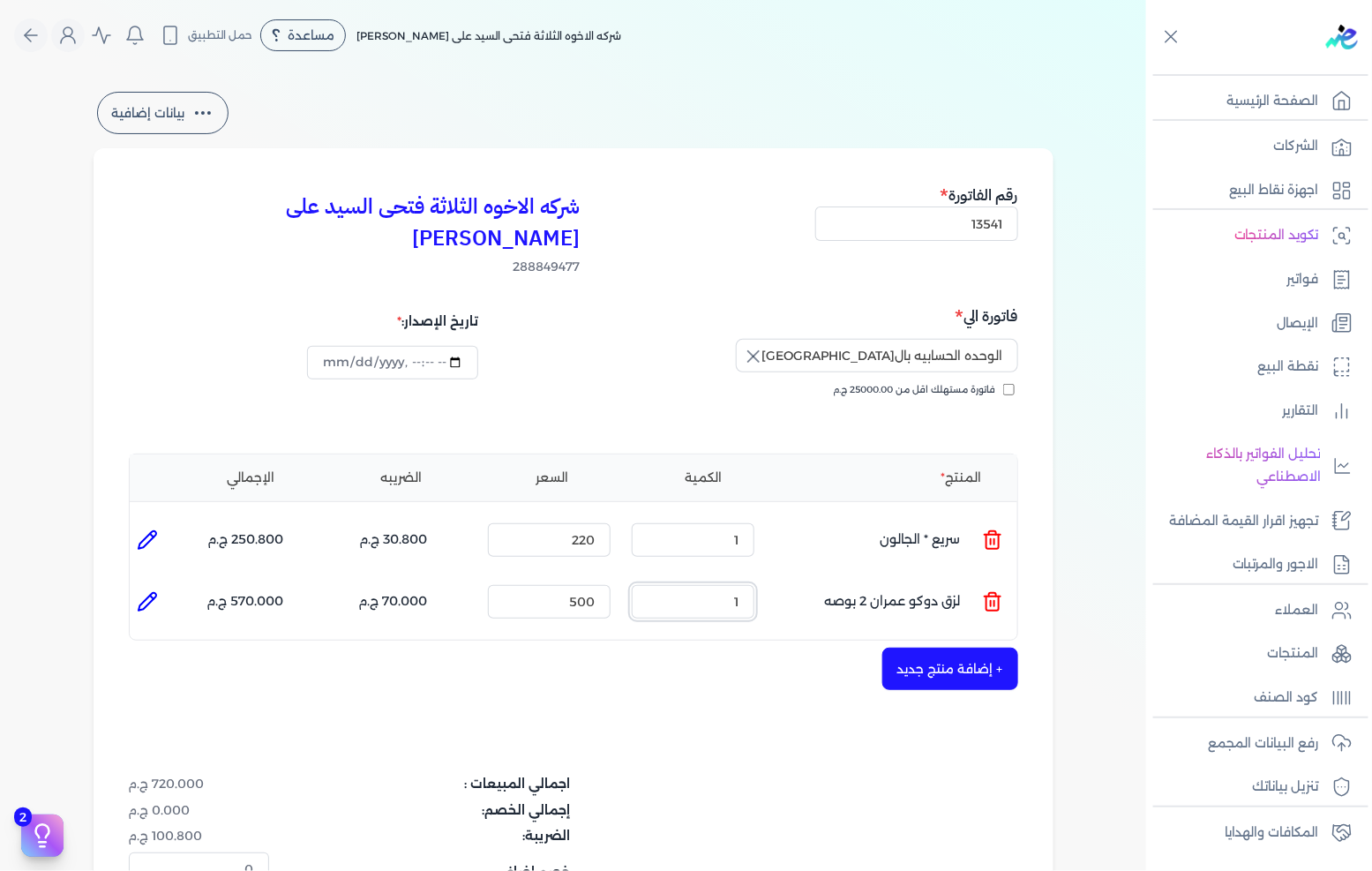
click at [745, 585] on input "1" at bounding box center [693, 601] width 123 height 34
type input "10"
click at [587, 585] on input "500" at bounding box center [549, 601] width 123 height 34
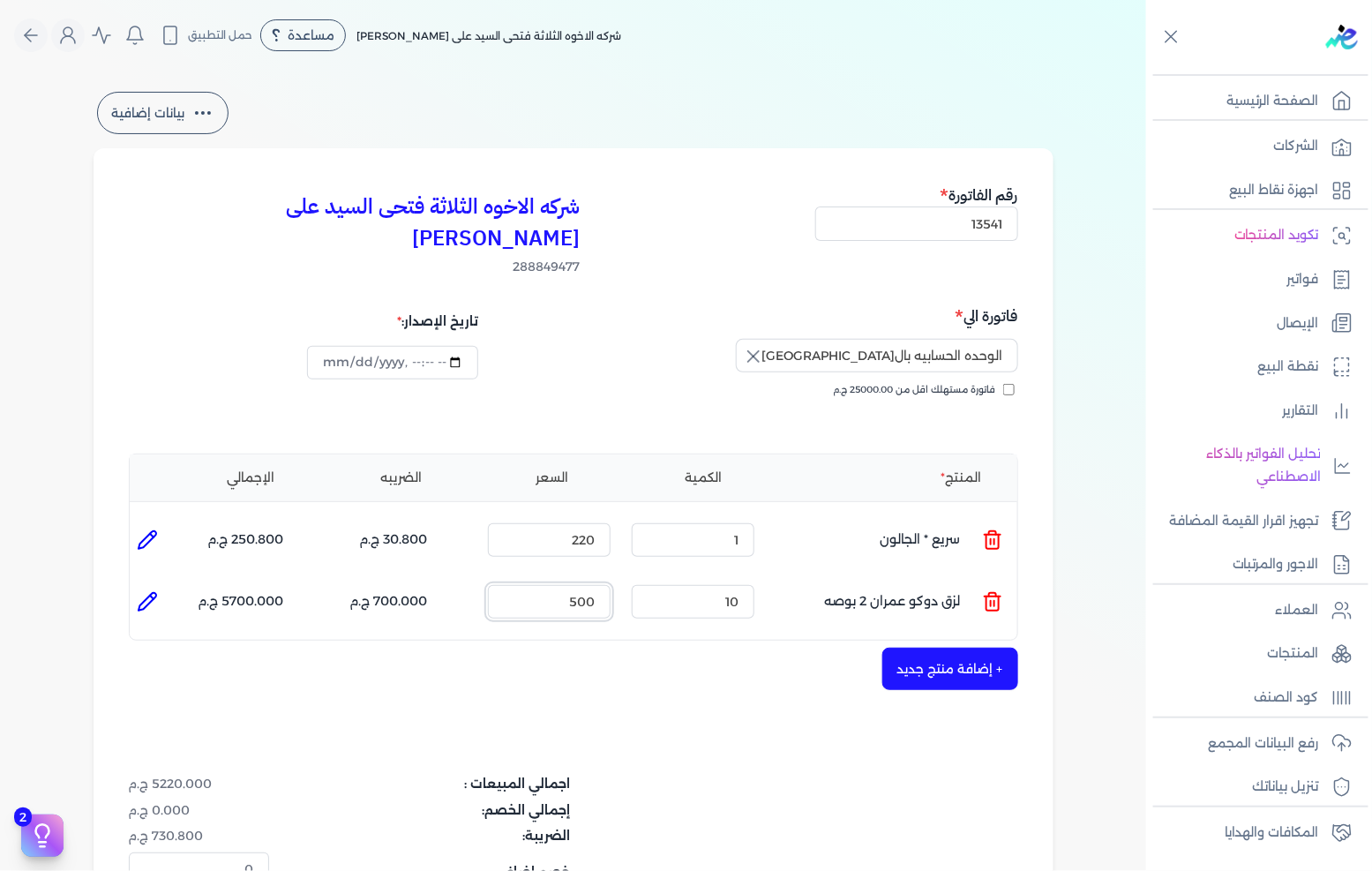
click at [587, 585] on input "500" at bounding box center [549, 601] width 123 height 34
type input "30"
click at [988, 648] on button "+ إضافة منتج جديد" at bounding box center [950, 670] width 136 height 42
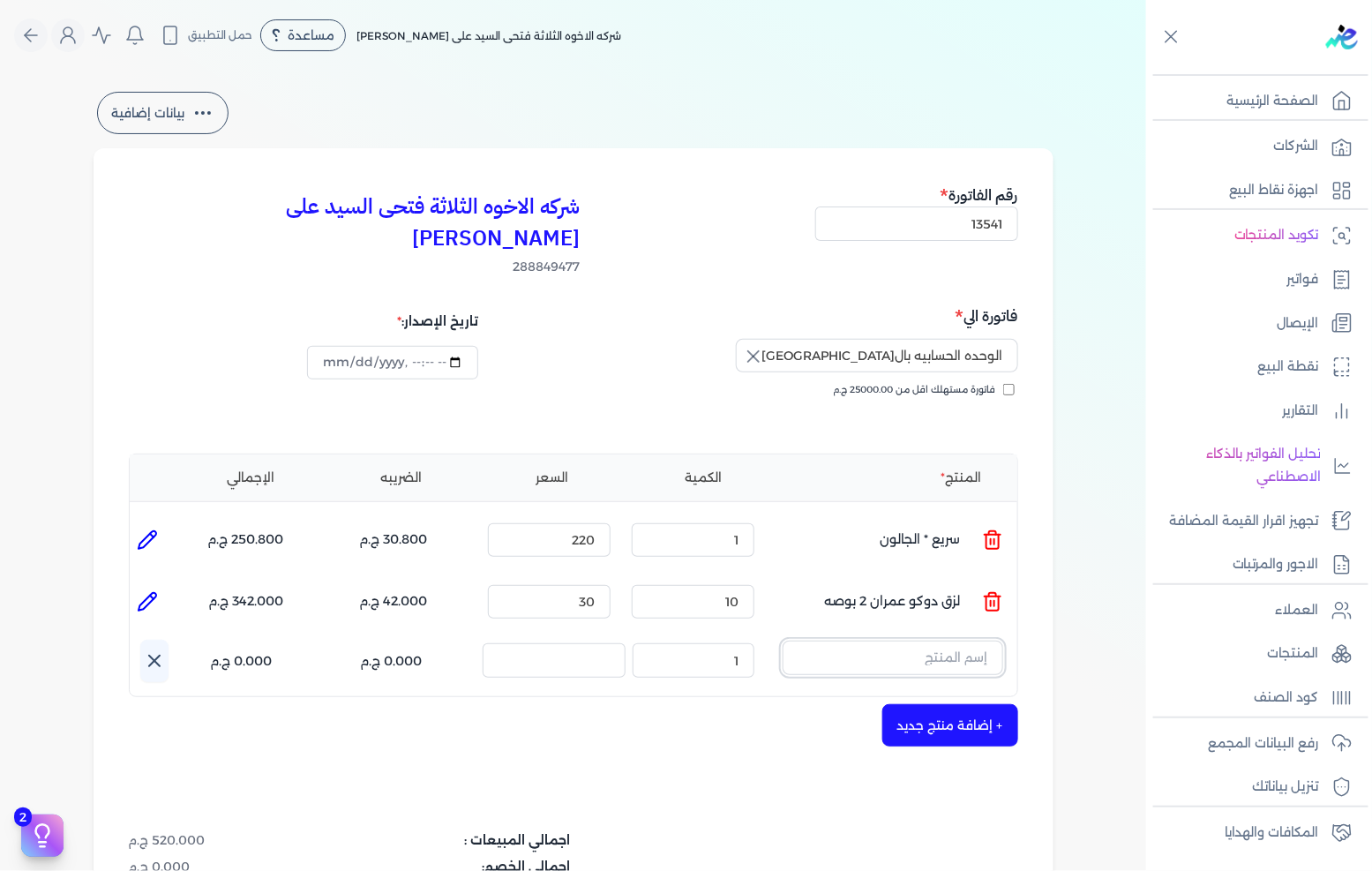
click at [914, 641] on input "text" at bounding box center [893, 657] width 221 height 34
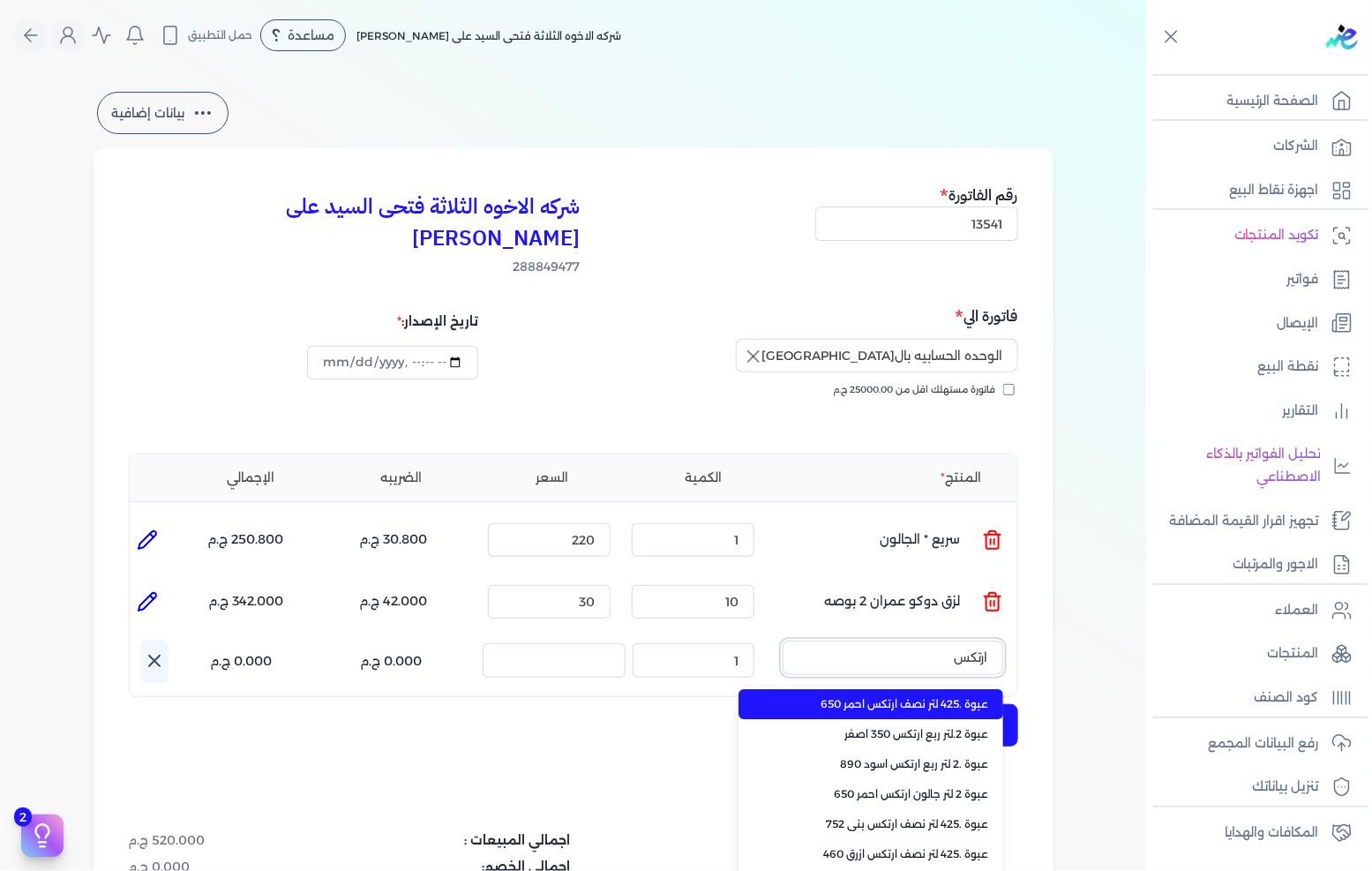
click at [782, 641] on button "ارتكس" at bounding box center [893, 661] width 221 height 40
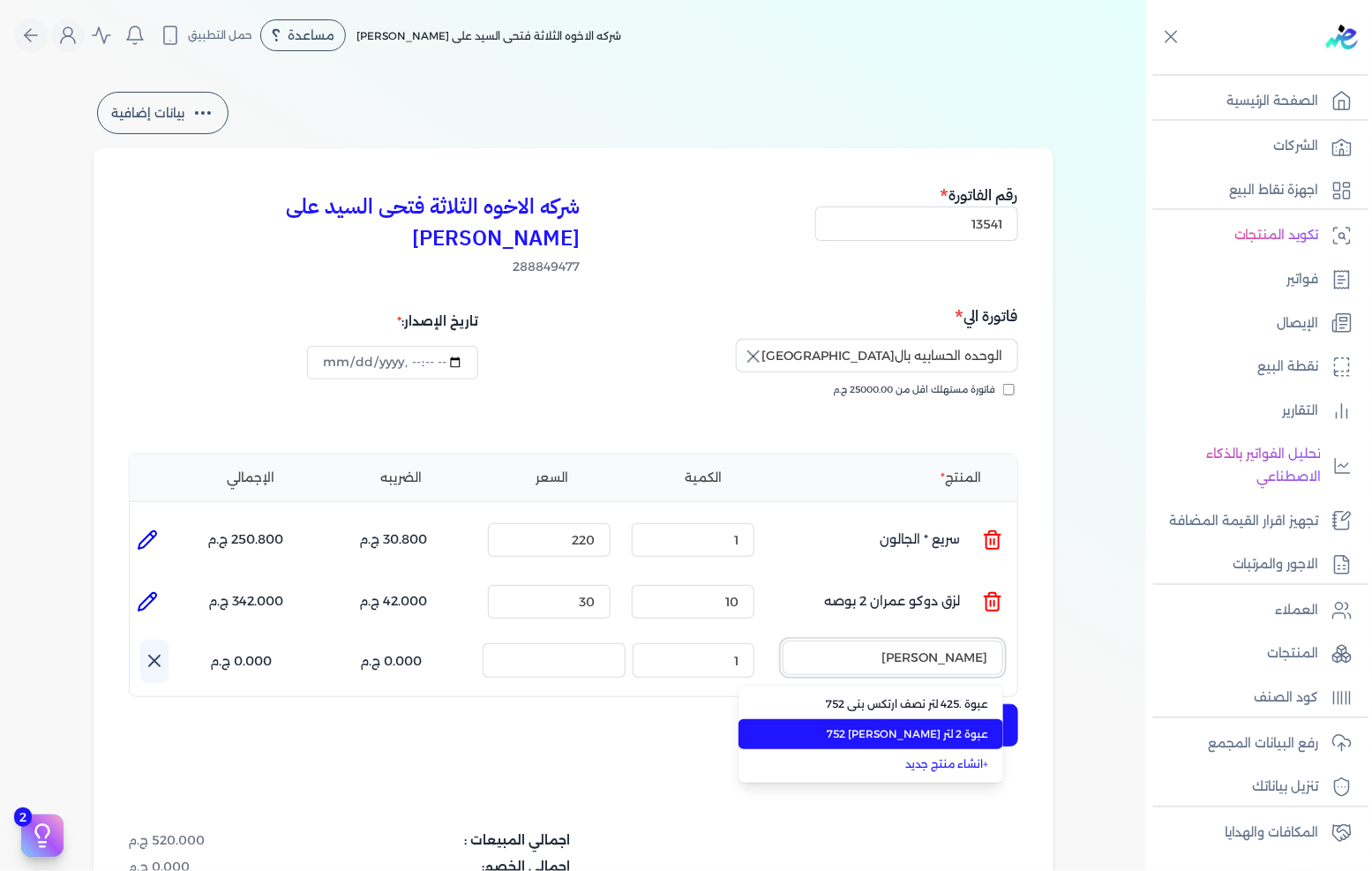
type input "[PERSON_NAME]"
click at [958, 719] on li "عبوة 2 لتر [PERSON_NAME] 752" at bounding box center [871, 734] width 265 height 30
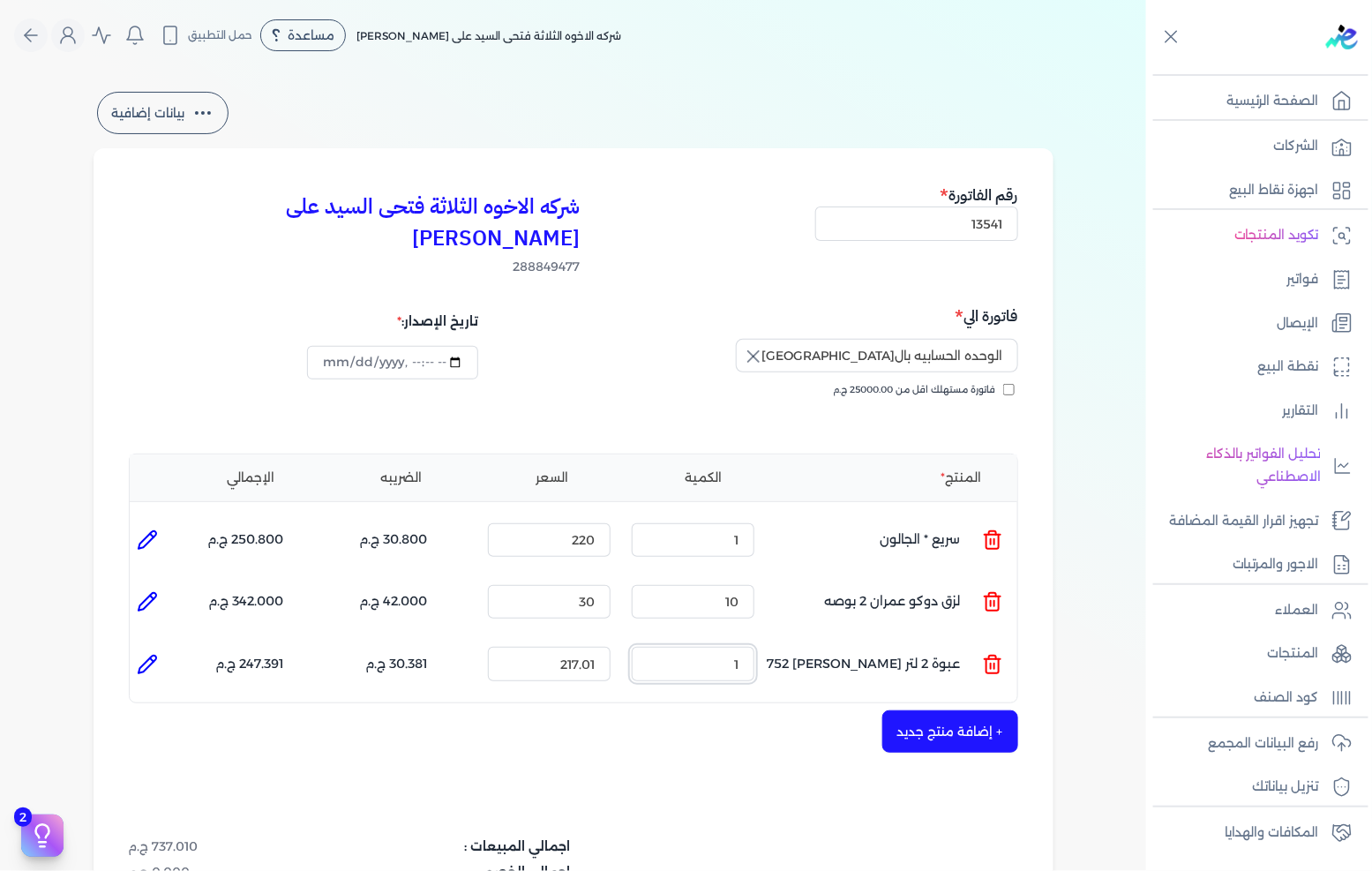
click at [709, 647] on input "1" at bounding box center [693, 664] width 123 height 34
type input "2"
click at [551, 647] on input "217.01" at bounding box center [549, 664] width 123 height 34
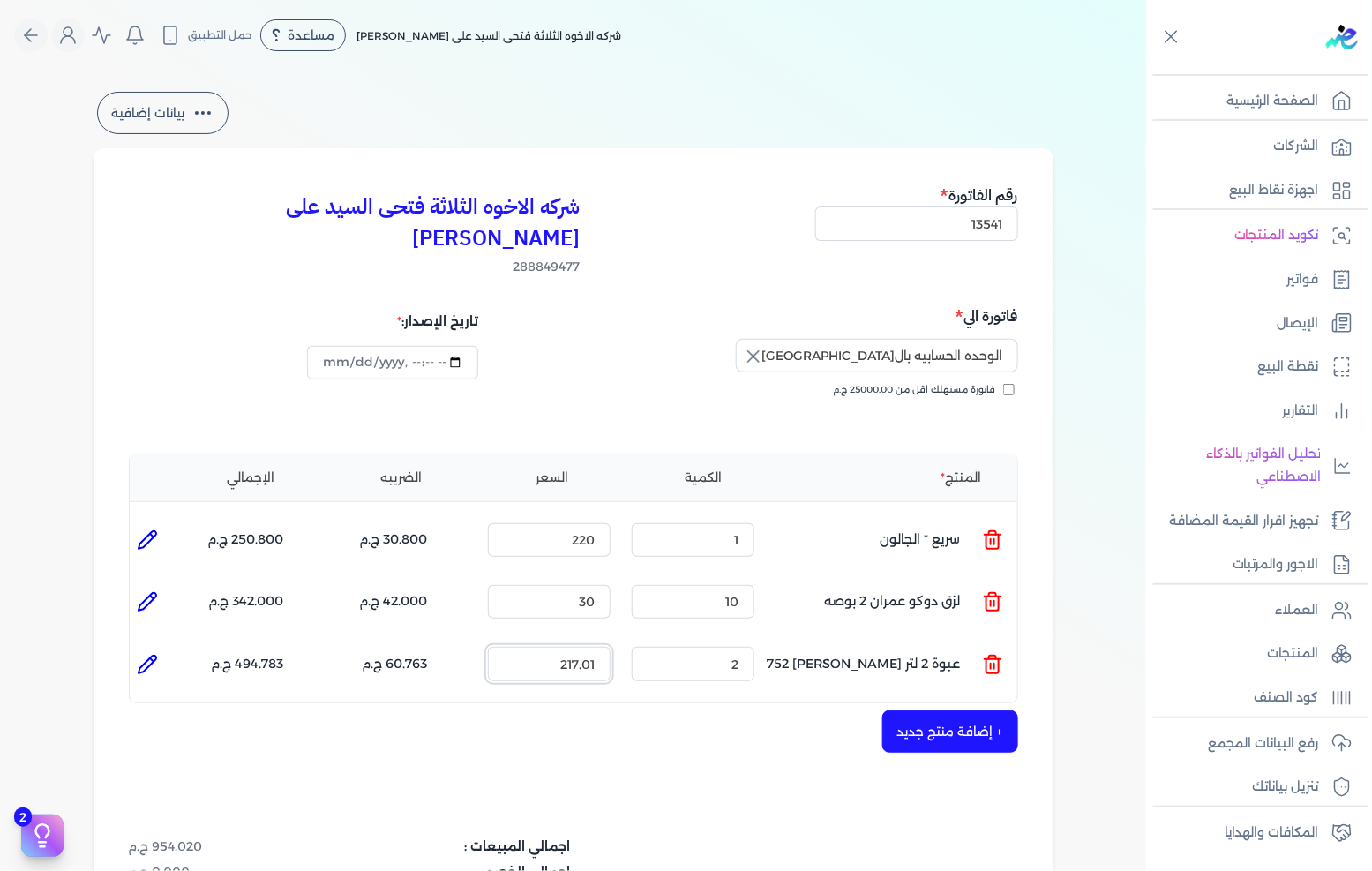
click at [551, 647] on input "217.01" at bounding box center [549, 664] width 123 height 34
type input "250"
click at [937, 711] on button "+ إضافة منتج جديد" at bounding box center [950, 732] width 136 height 42
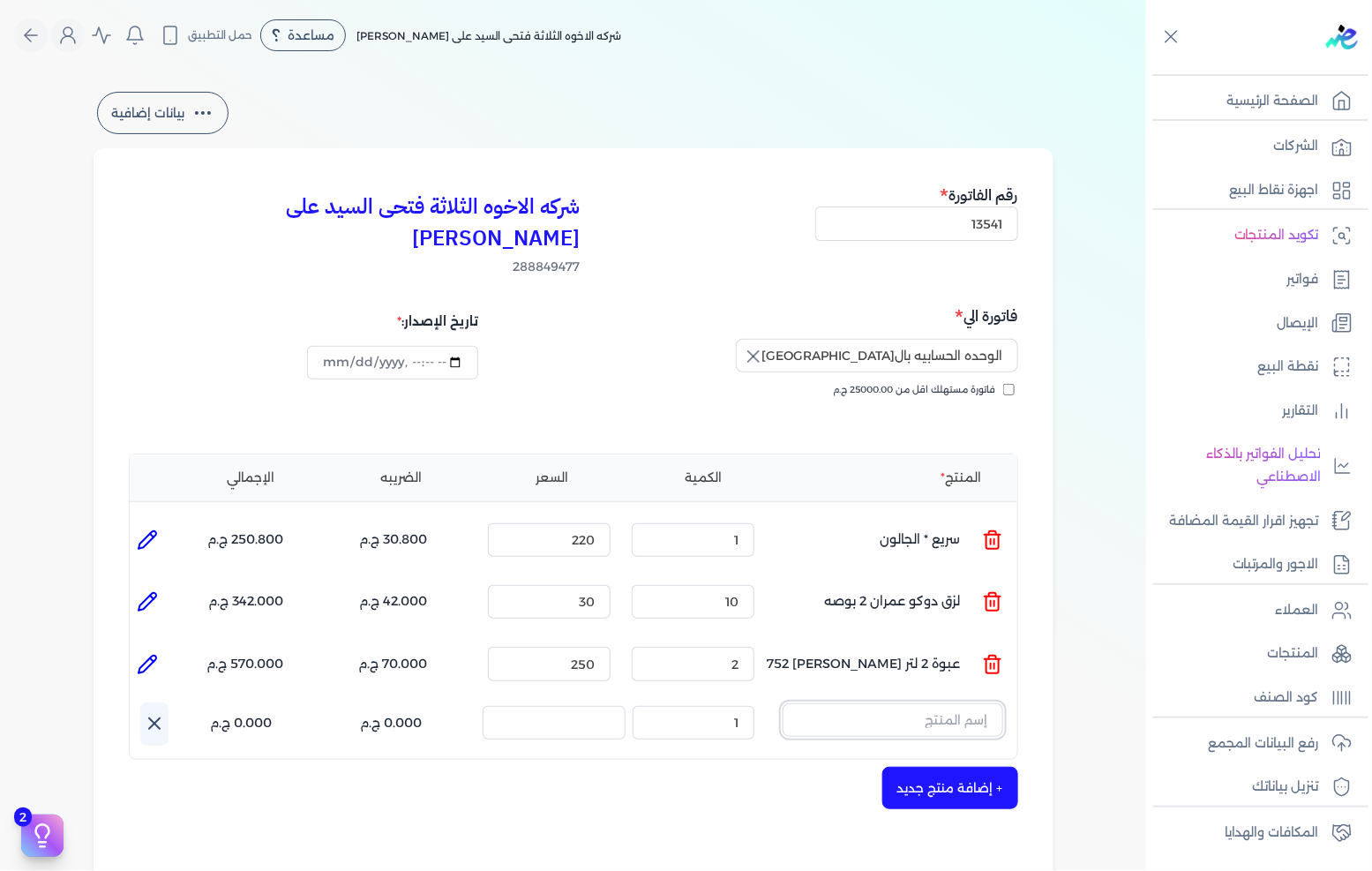
click at [876, 704] on input "text" at bounding box center [893, 720] width 221 height 34
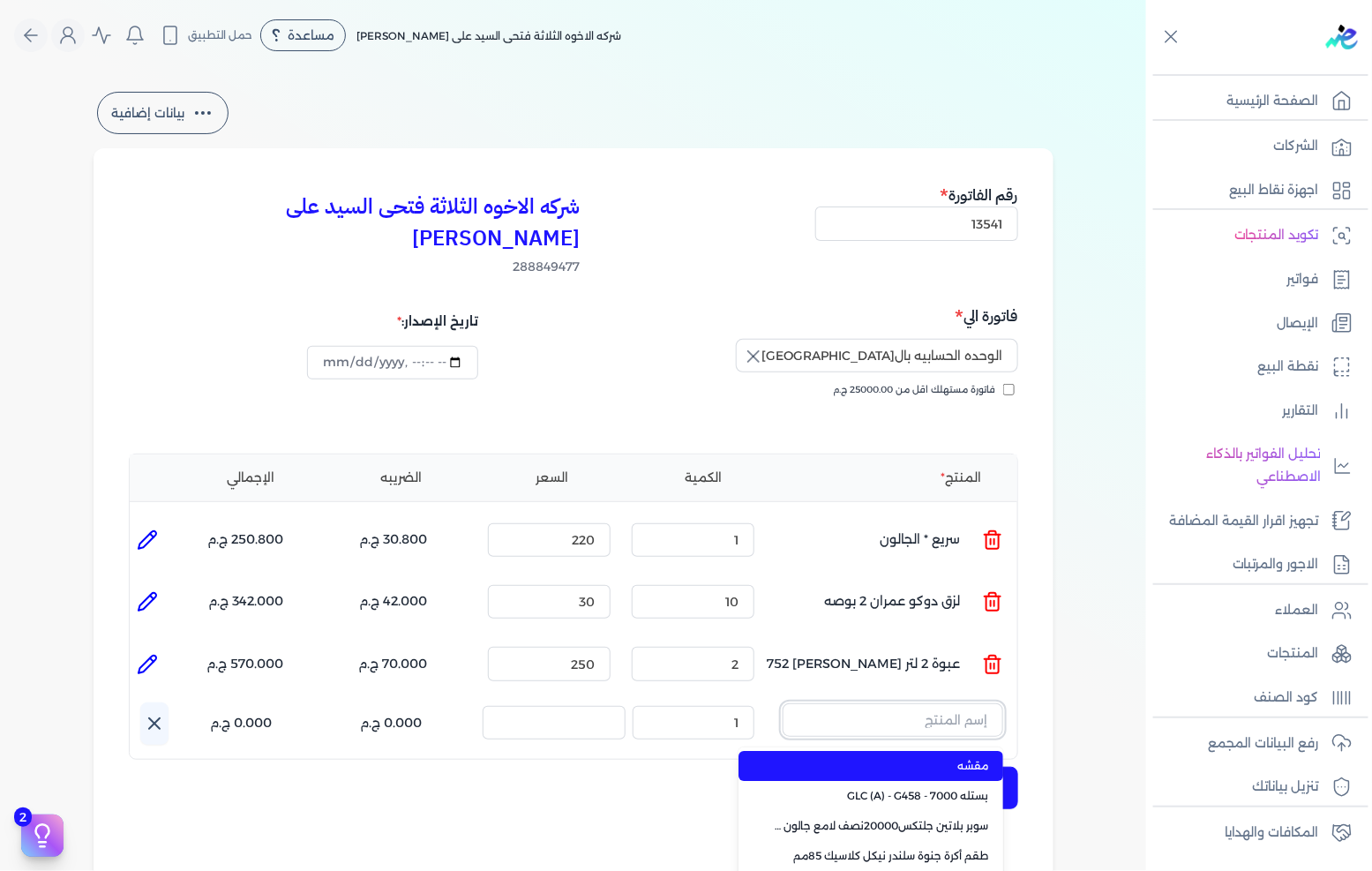
paste input "اديبوند 65 جركن 900 جرام"
type input "اديبوند 65 جركن 900 جرام"
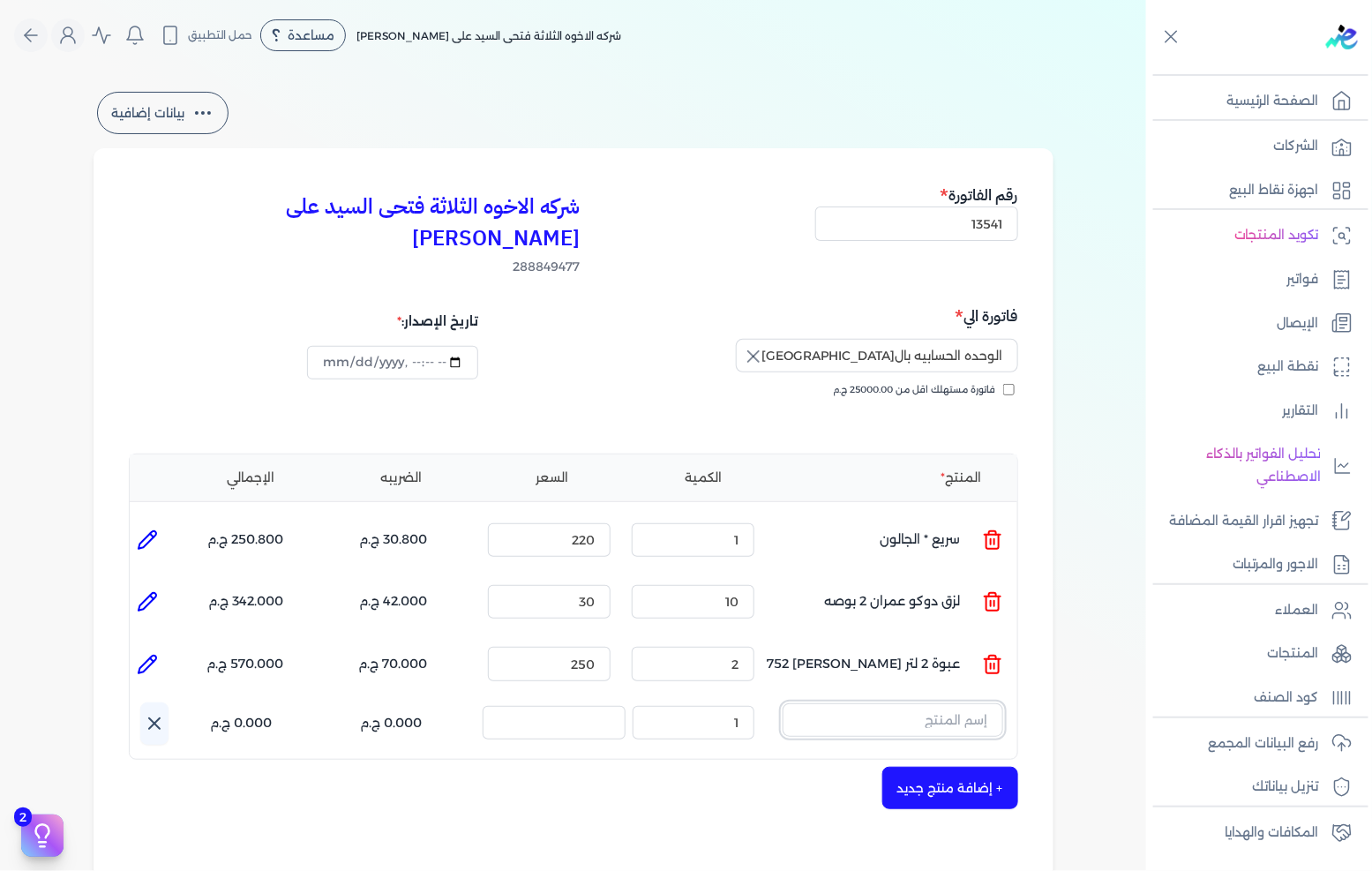
click at [934, 704] on input "text" at bounding box center [893, 720] width 221 height 34
click at [938, 818] on link "+ انشاء منتج جديد" at bounding box center [881, 826] width 216 height 16
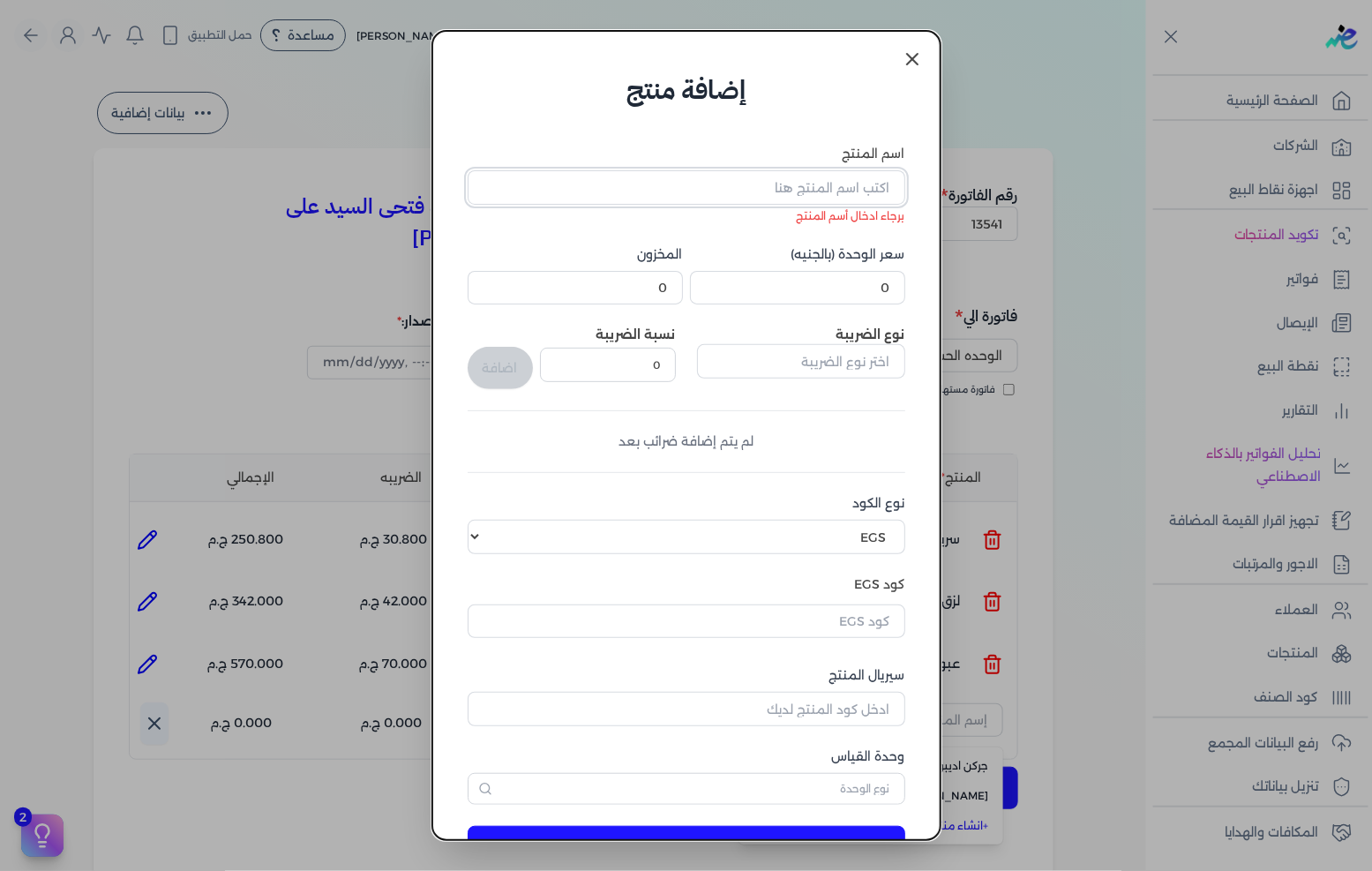
click at [818, 181] on input "اسم المنتج" at bounding box center [686, 187] width 438 height 34
click at [815, 198] on input "اسم المنتج" at bounding box center [686, 187] width 438 height 34
paste input "اديبوند 65 جركن 900 جرام"
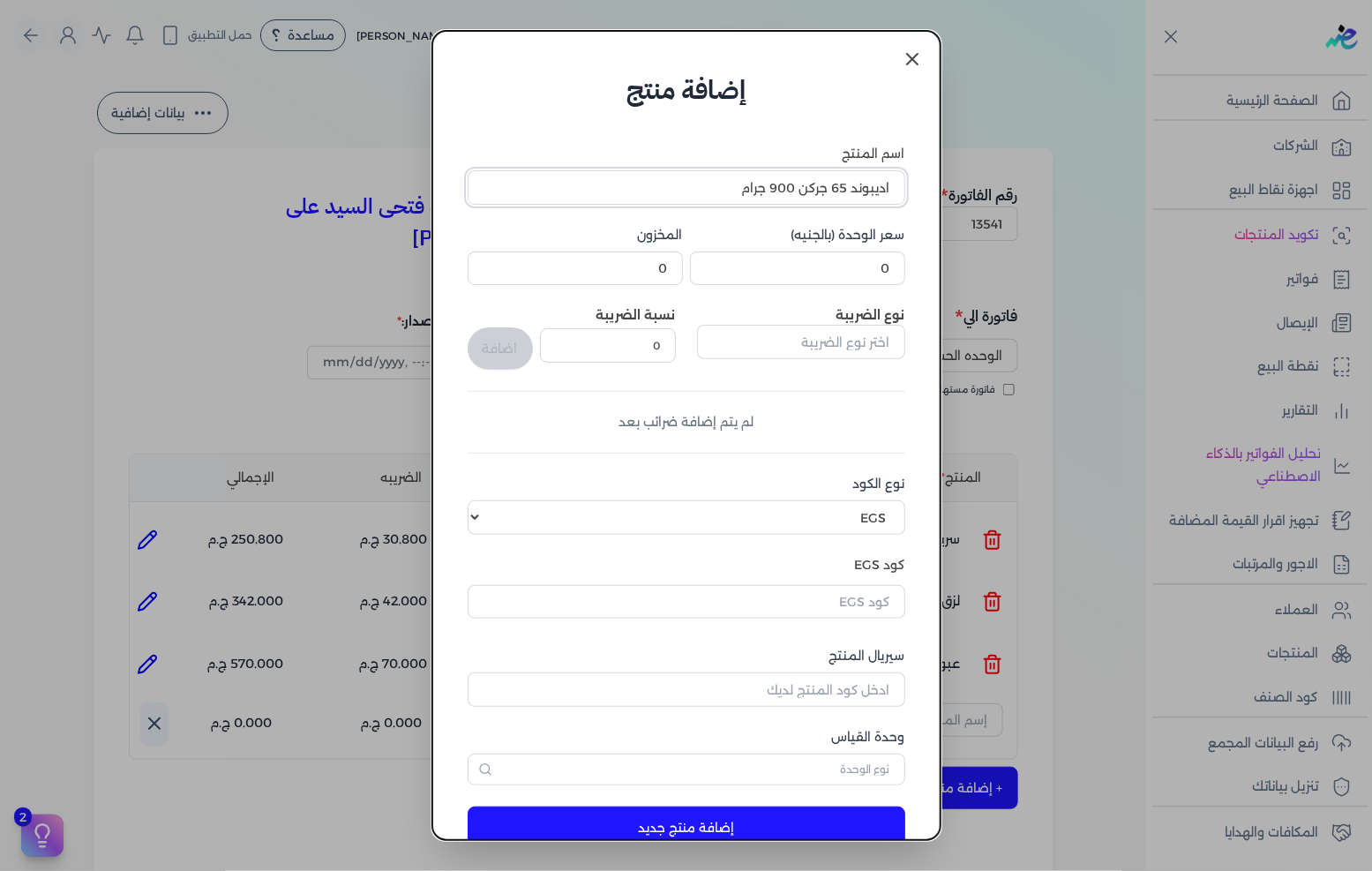
type input "اديبوند 65 جركن 900 جرام"
click at [831, 262] on input "0" at bounding box center [798, 268] width 216 height 34
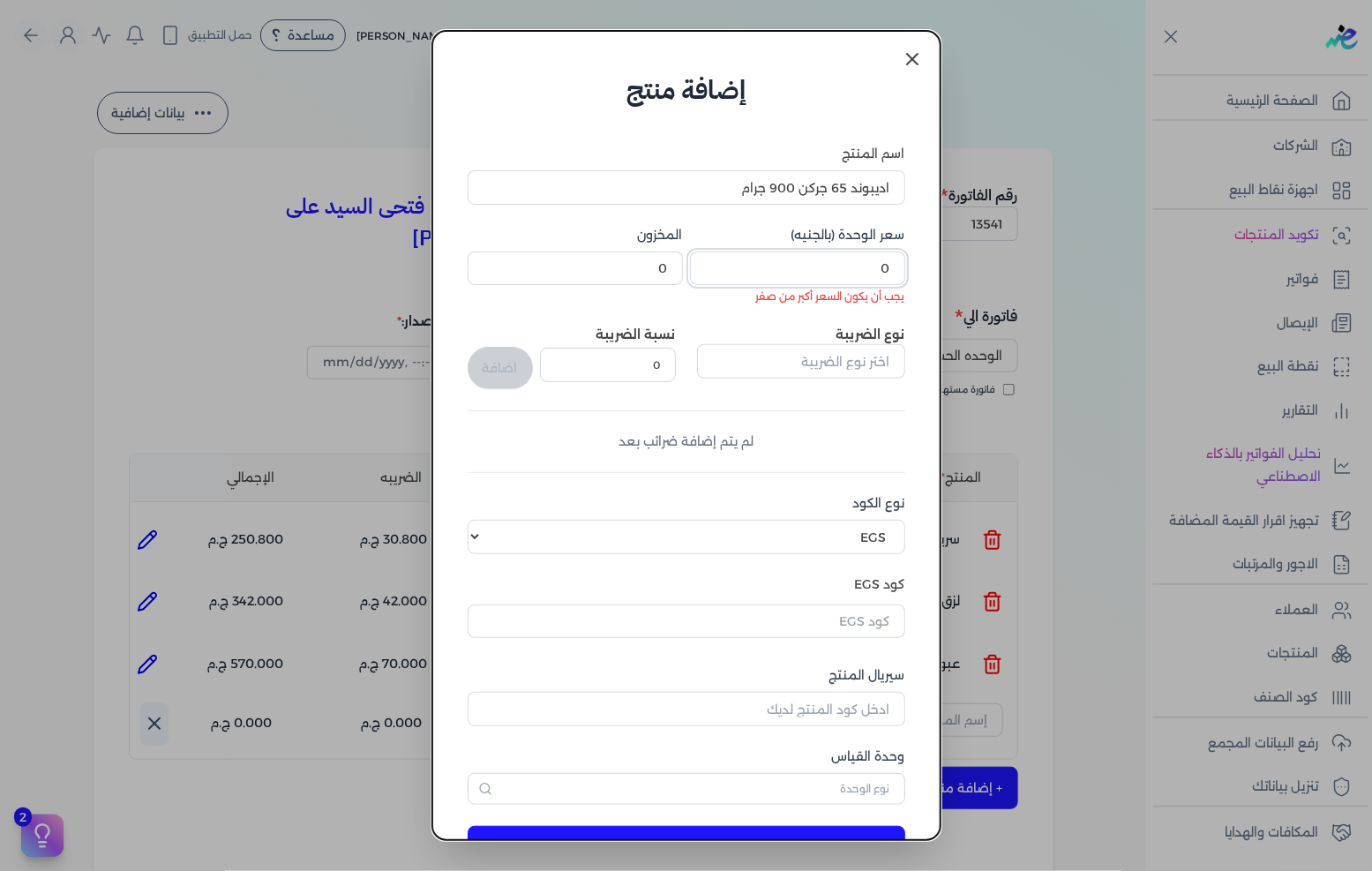
click at [846, 265] on input "0" at bounding box center [798, 268] width 216 height 34
click at [861, 261] on input "0" at bounding box center [798, 268] width 216 height 34
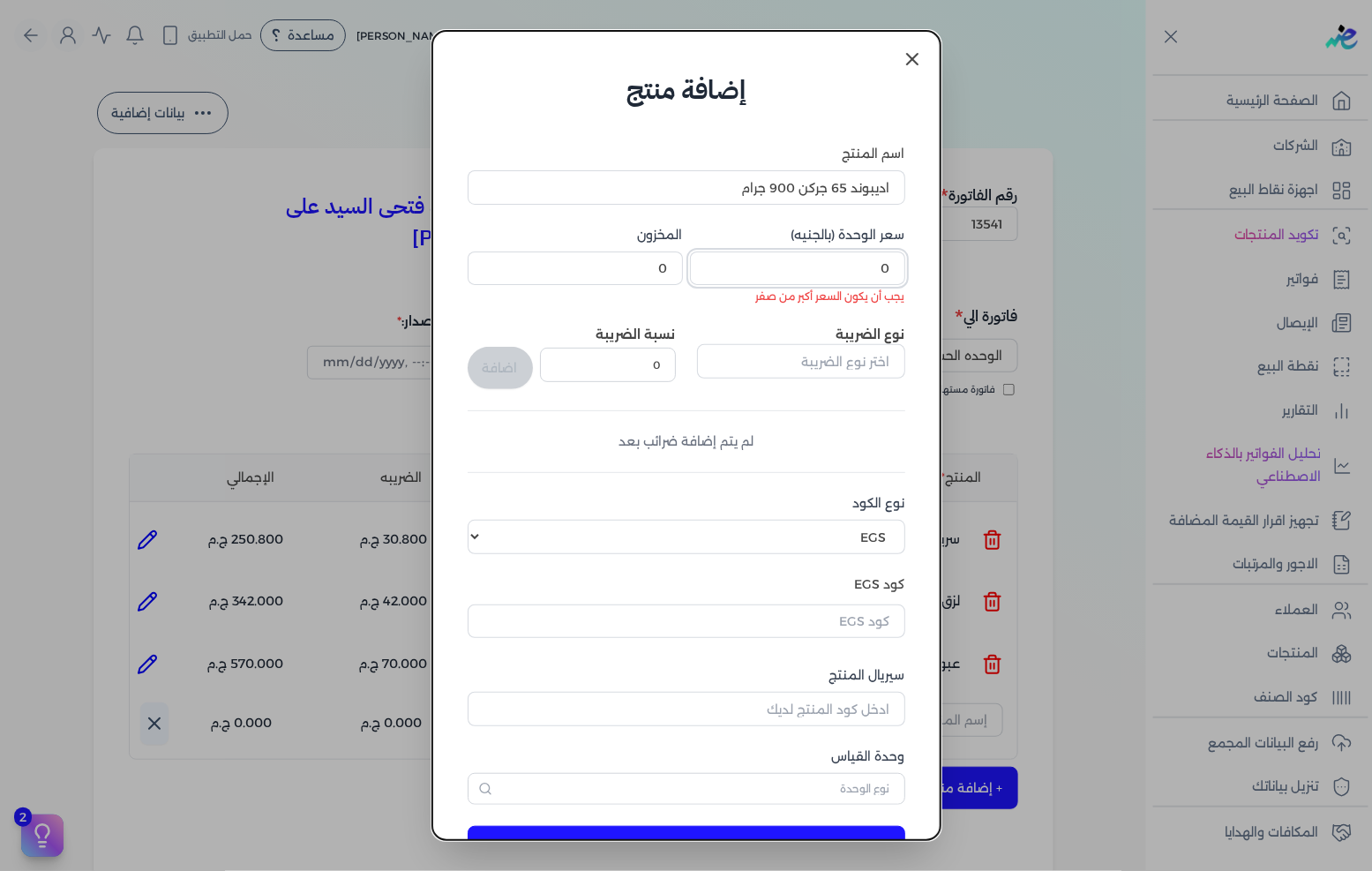
click at [861, 261] on input "0" at bounding box center [798, 268] width 216 height 34
paste input "138"
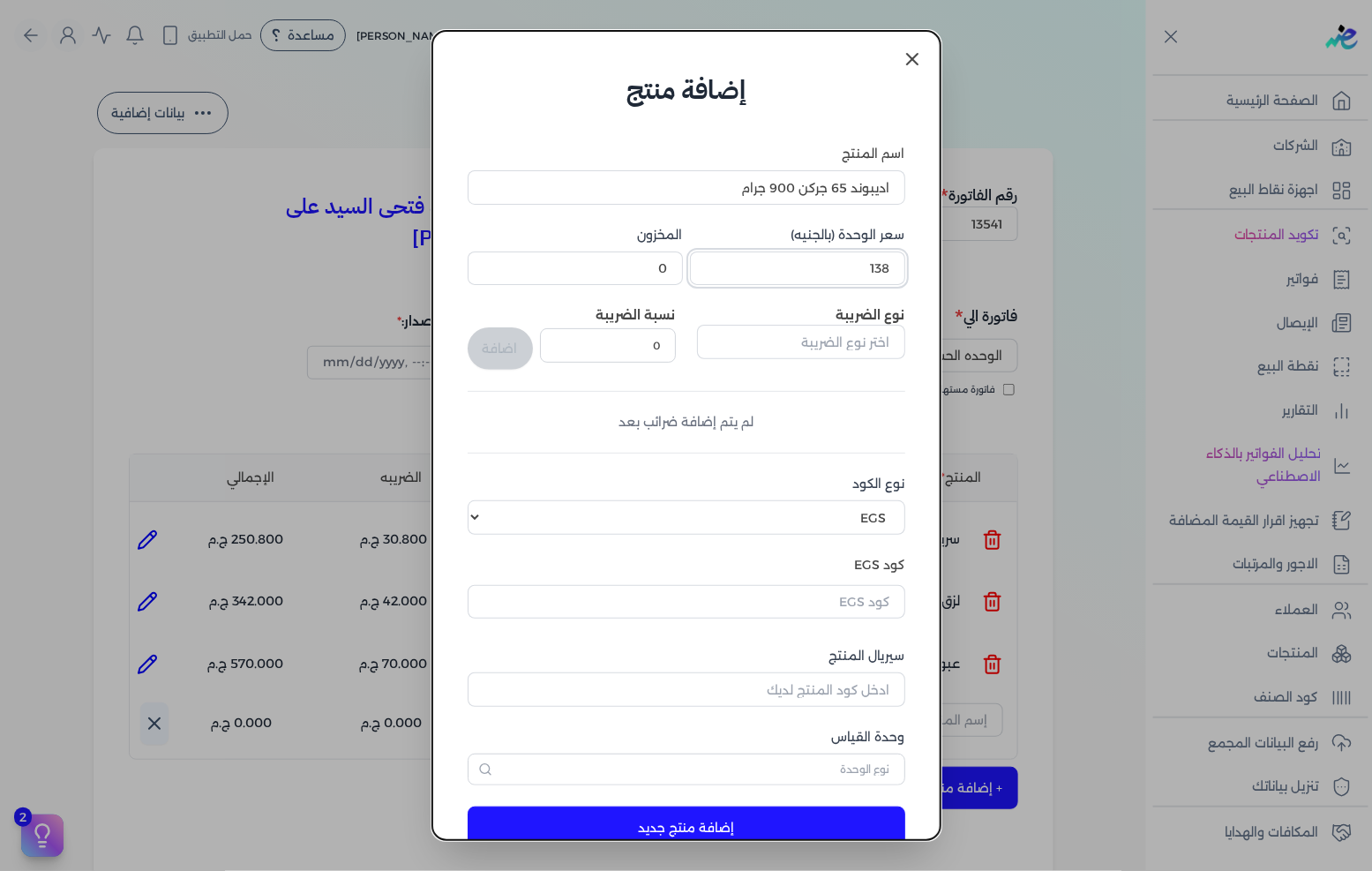
type input "138"
click at [837, 348] on input "text" at bounding box center [801, 341] width 208 height 34
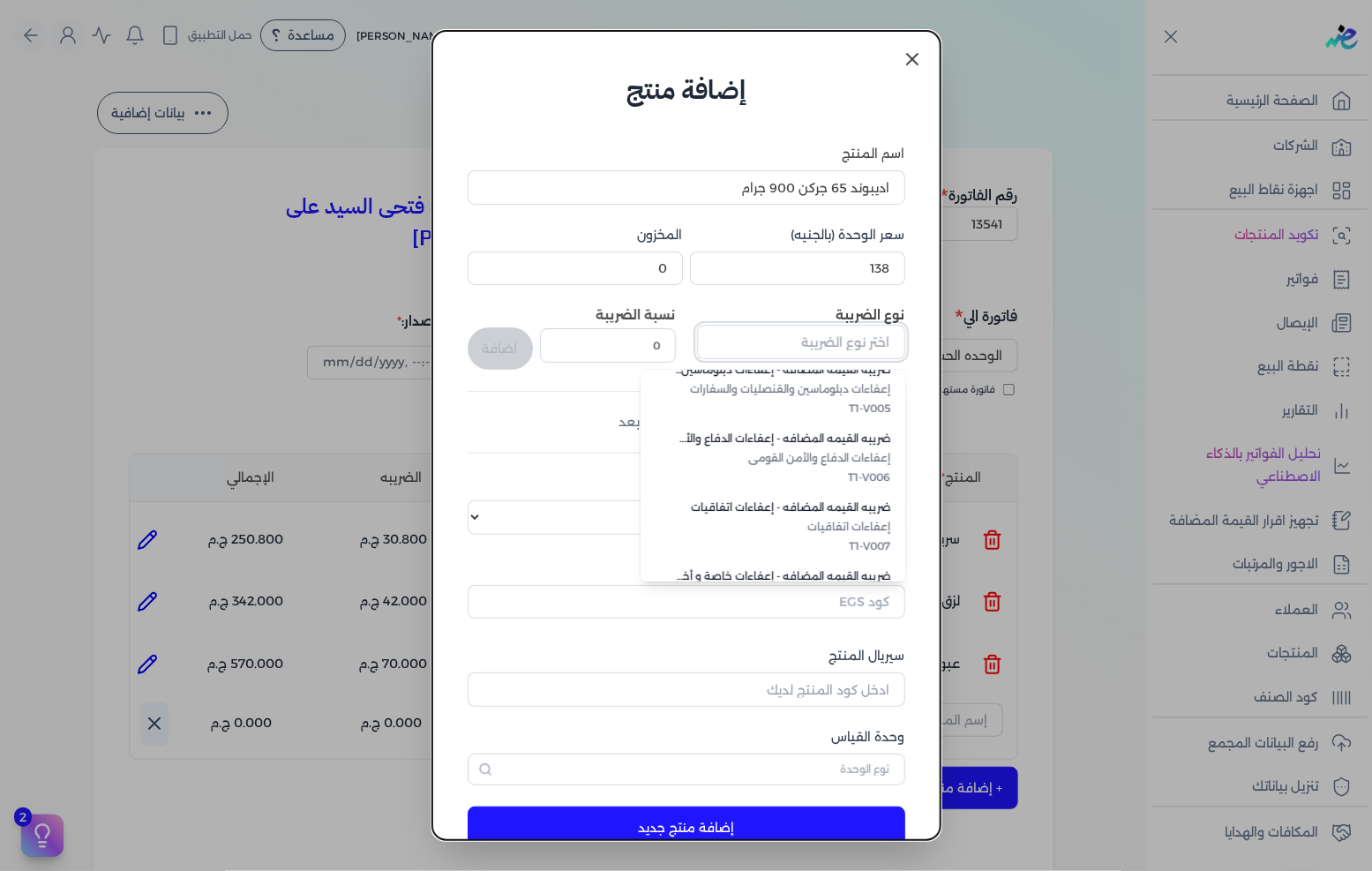
scroll to position [483, 0]
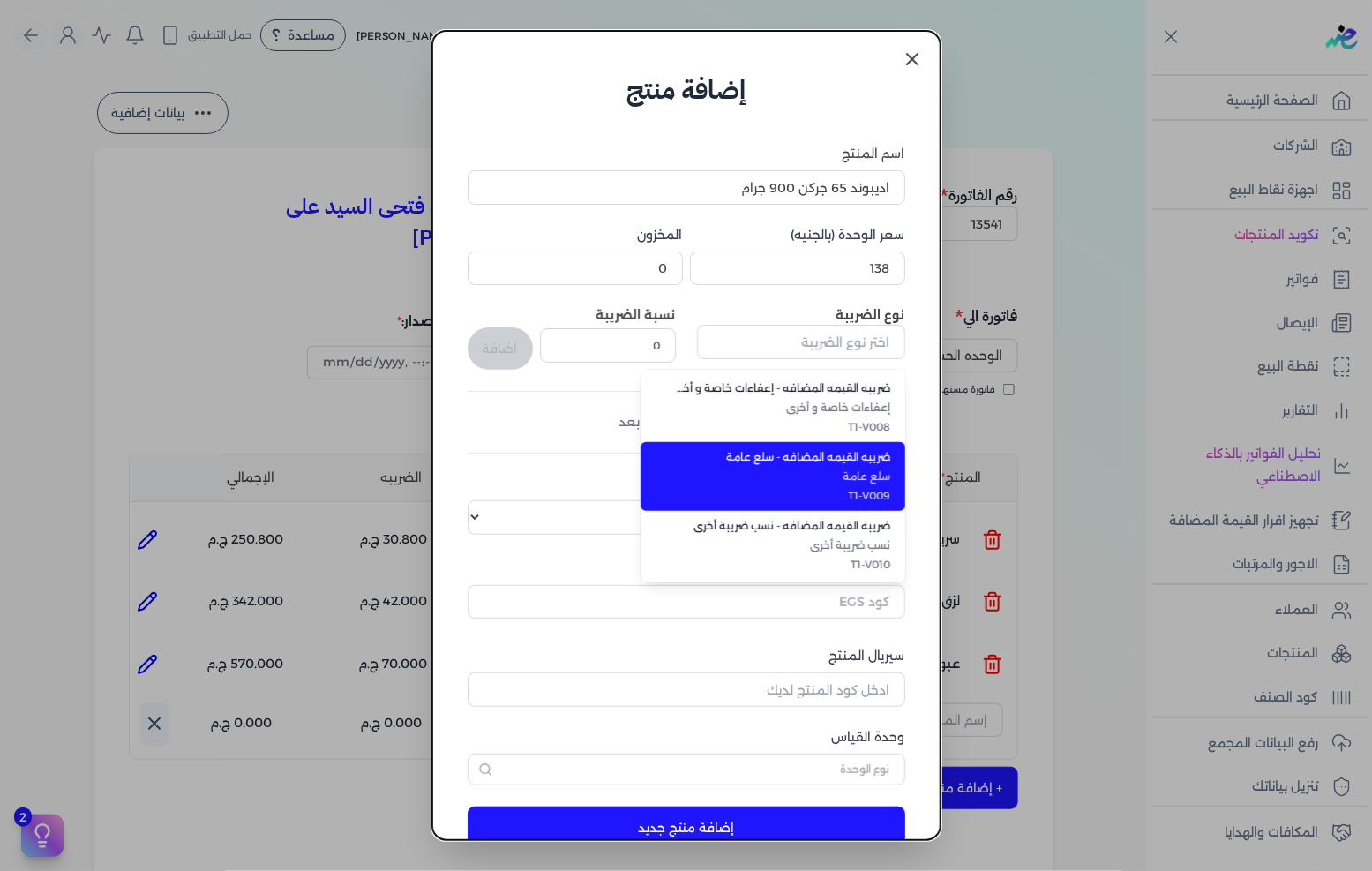
click at [871, 488] on span "T1-V009" at bounding box center [783, 496] width 216 height 16
type input "ضريبه القيمه المضافه - سلع عامة"
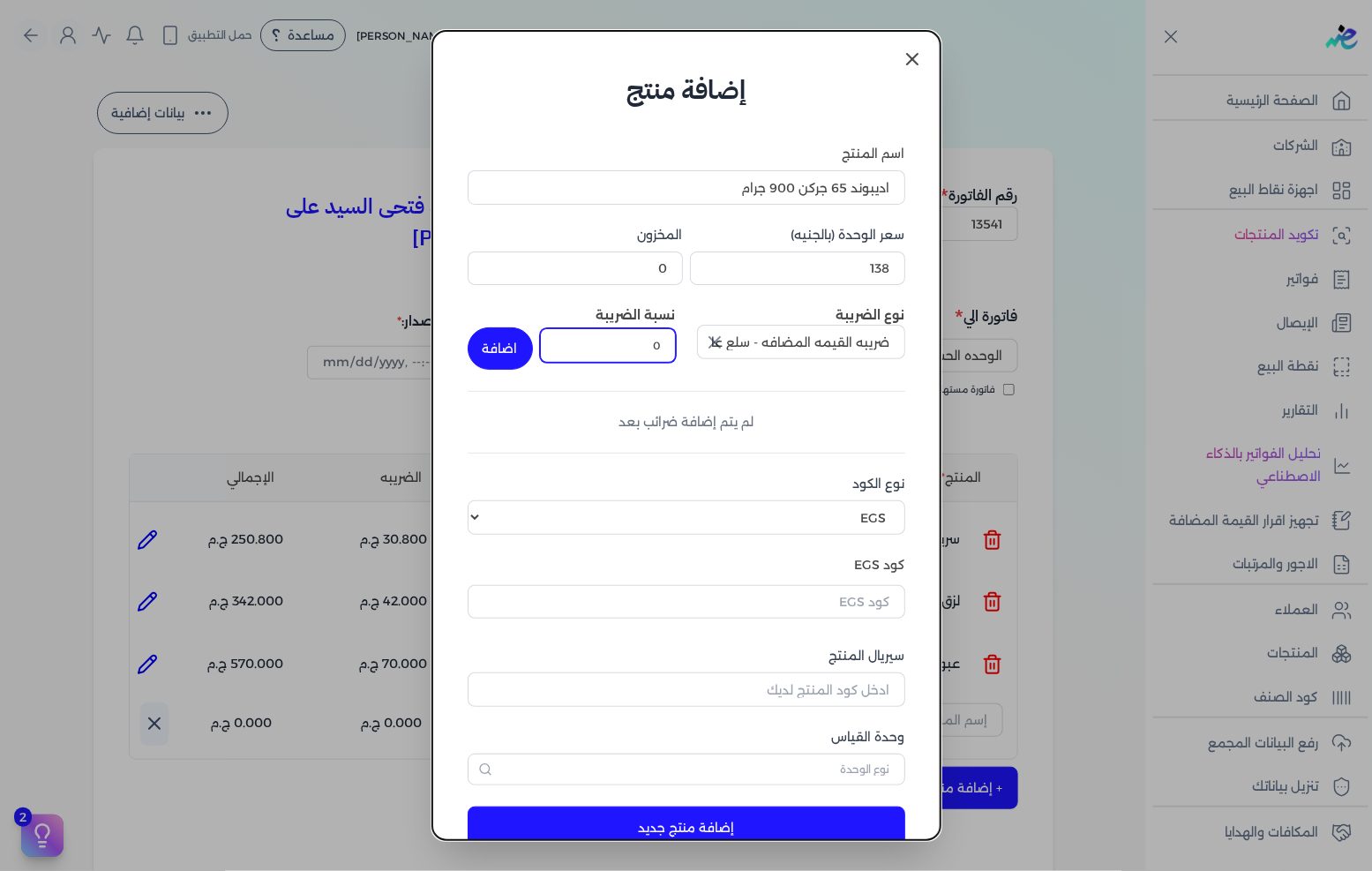
click at [609, 332] on input "0" at bounding box center [608, 344] width 136 height 34
type input "14"
click at [512, 350] on button "اضافة" at bounding box center [500, 348] width 65 height 42
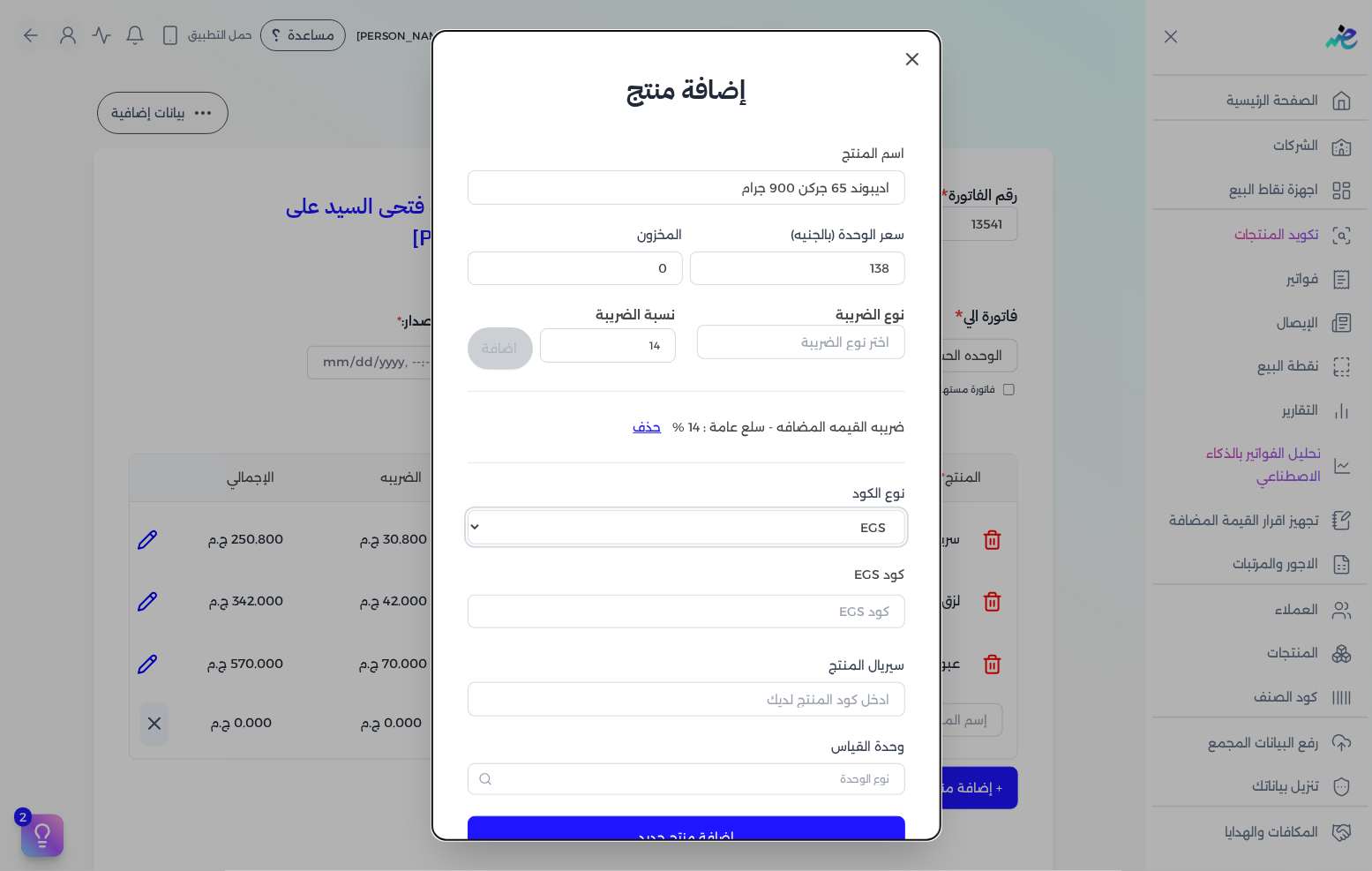
click at [787, 516] on select "اختر نوع الكود EGS GS1" at bounding box center [686, 527] width 438 height 34
click at [869, 519] on select "اختر نوع الكود EGS GS1" at bounding box center [686, 527] width 438 height 34
click at [833, 614] on input "text" at bounding box center [686, 611] width 438 height 34
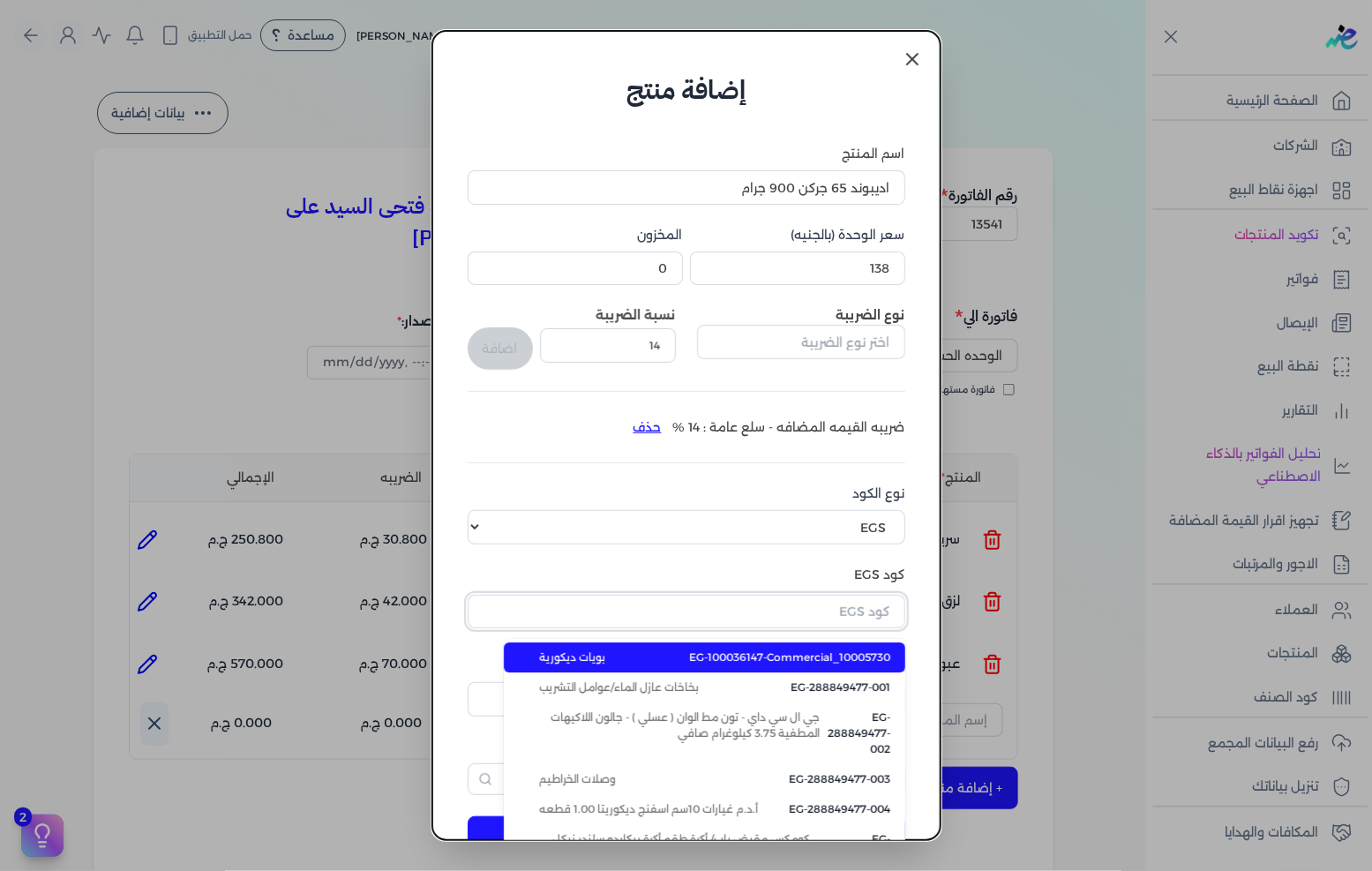
paste input "EG-305933035-00133"
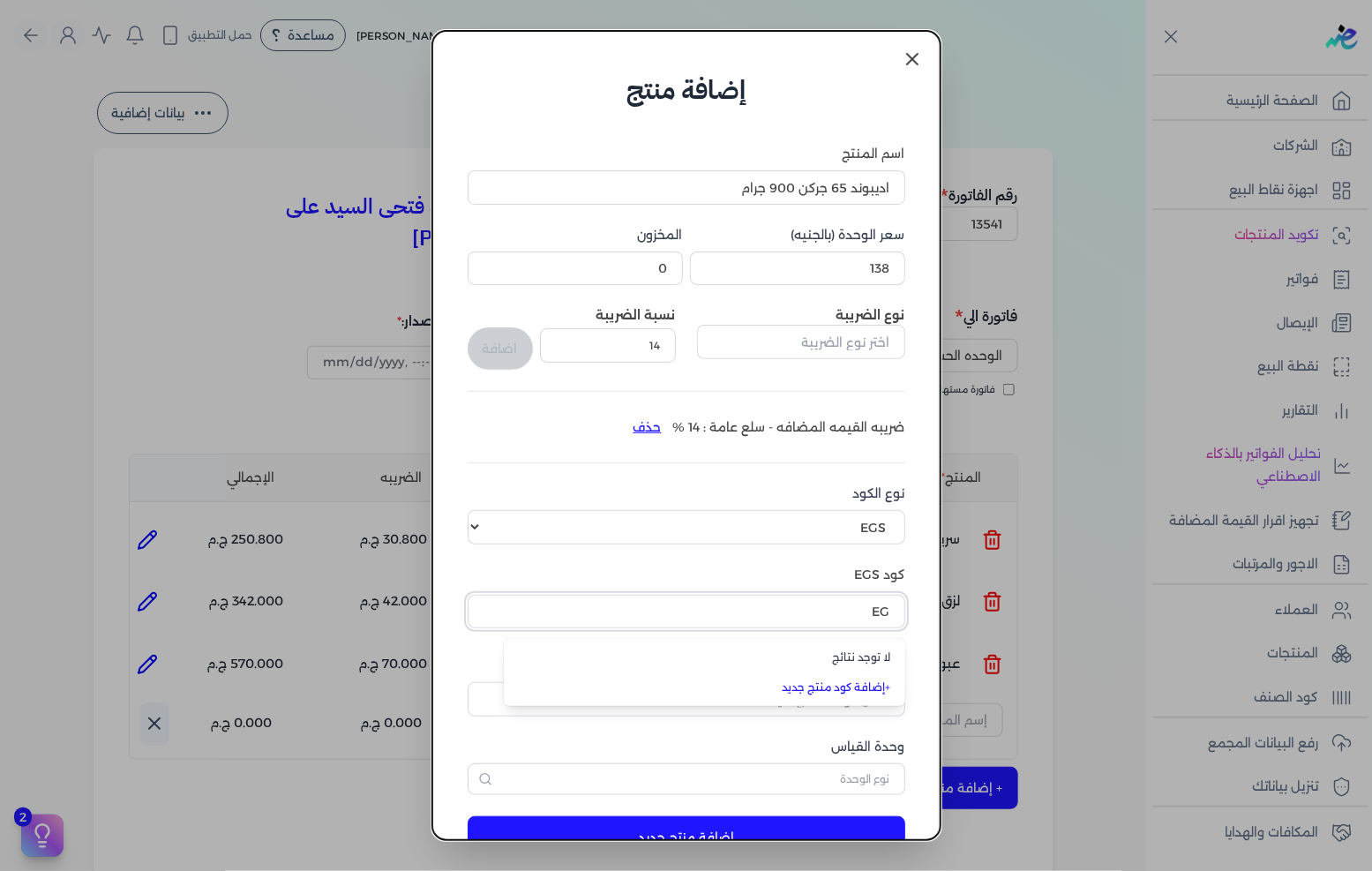
type input "E"
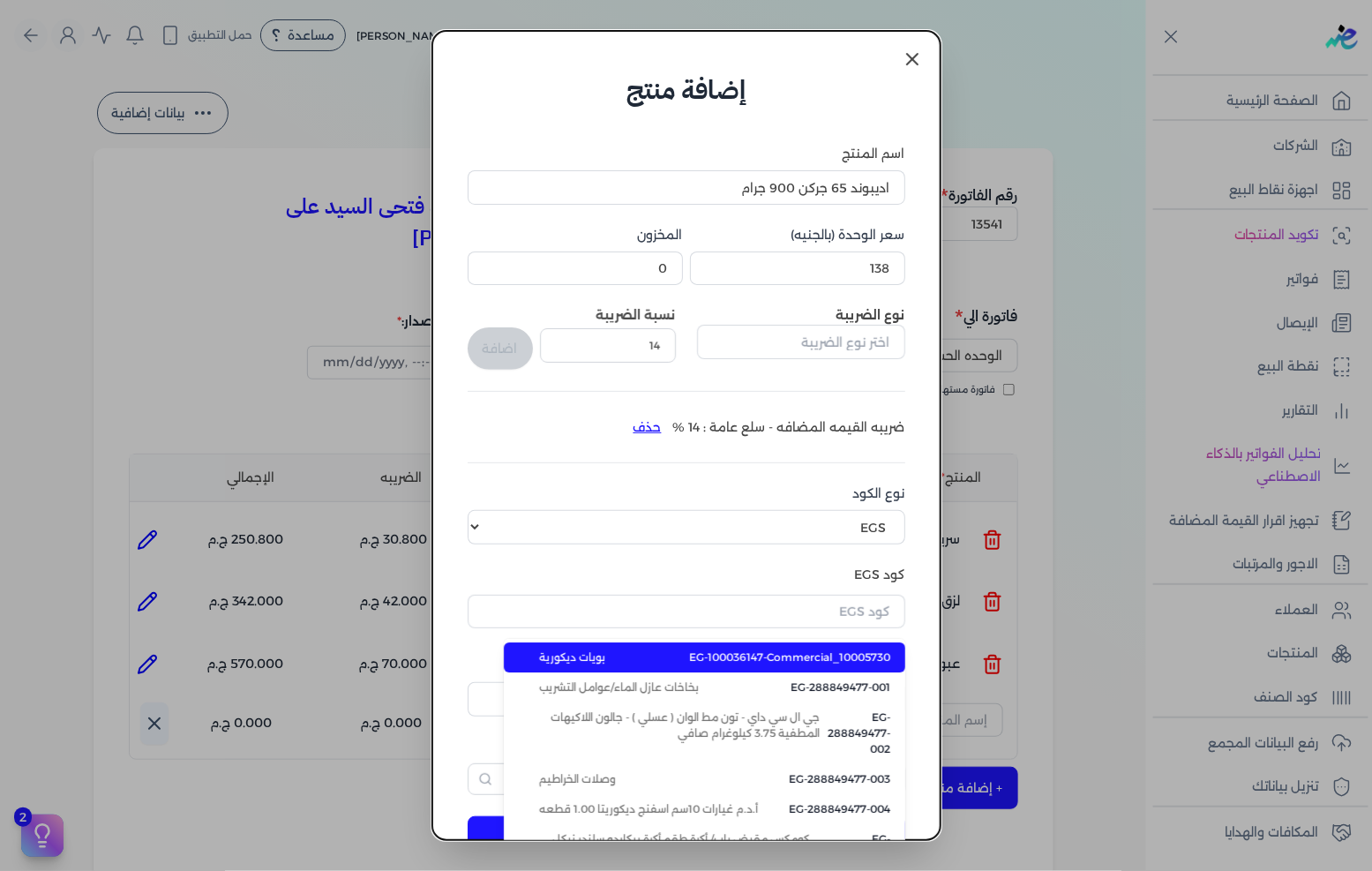
type input "EG-100036147-Commercial_10005730"
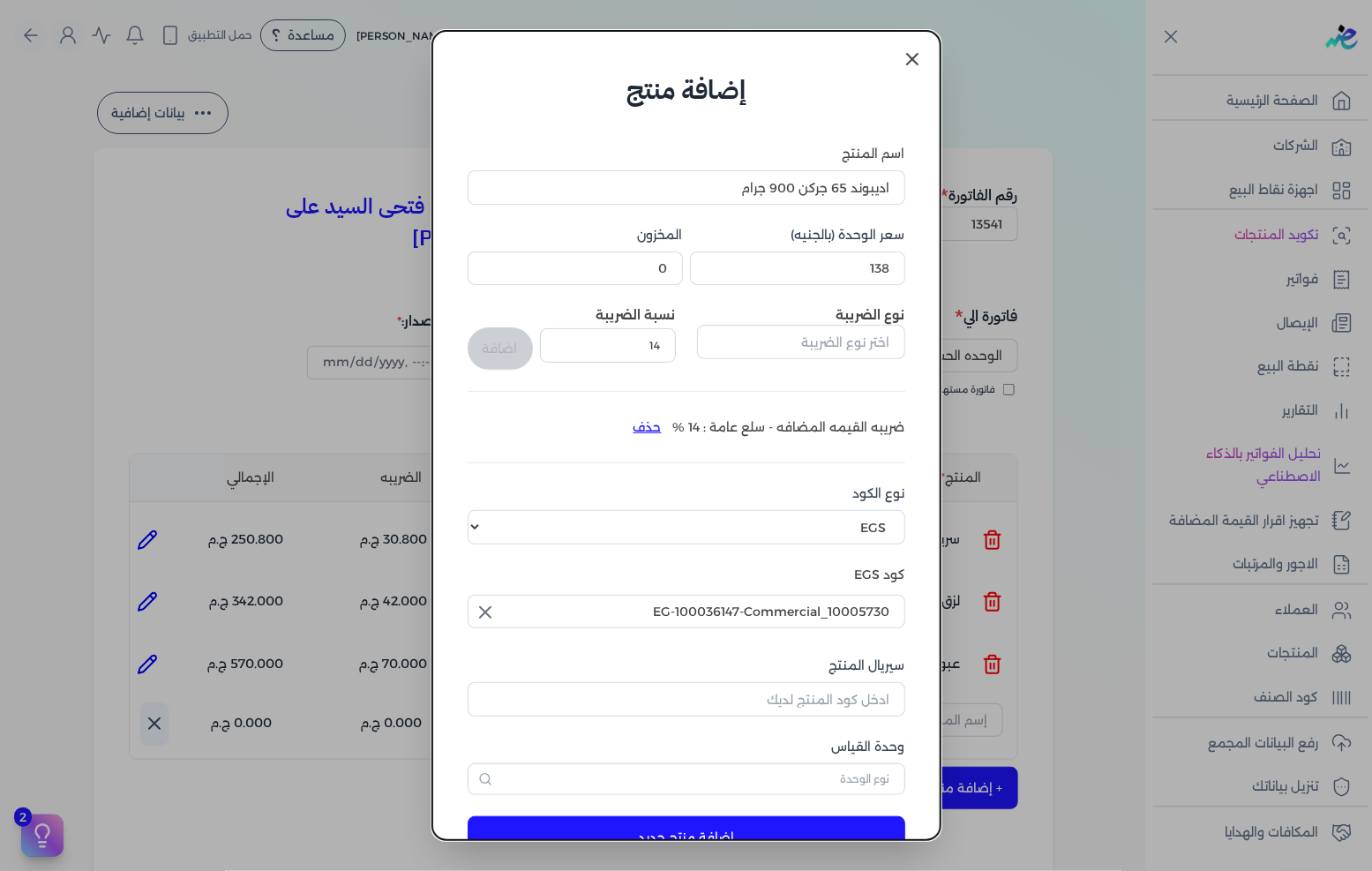
click at [497, 598] on button "button" at bounding box center [483, 612] width 32 height 35
click at [698, 619] on input "text" at bounding box center [686, 611] width 438 height 34
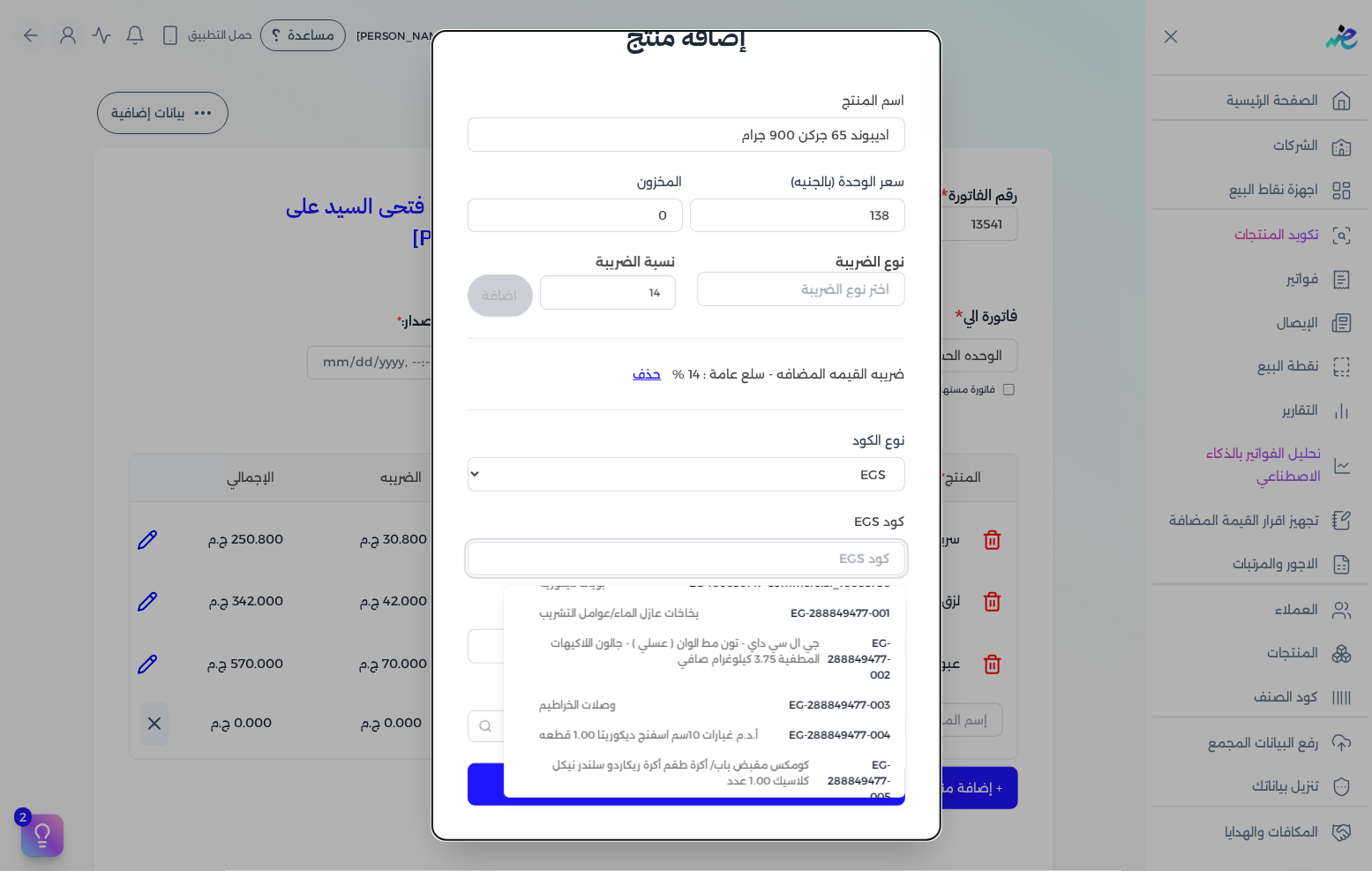
scroll to position [0, 0]
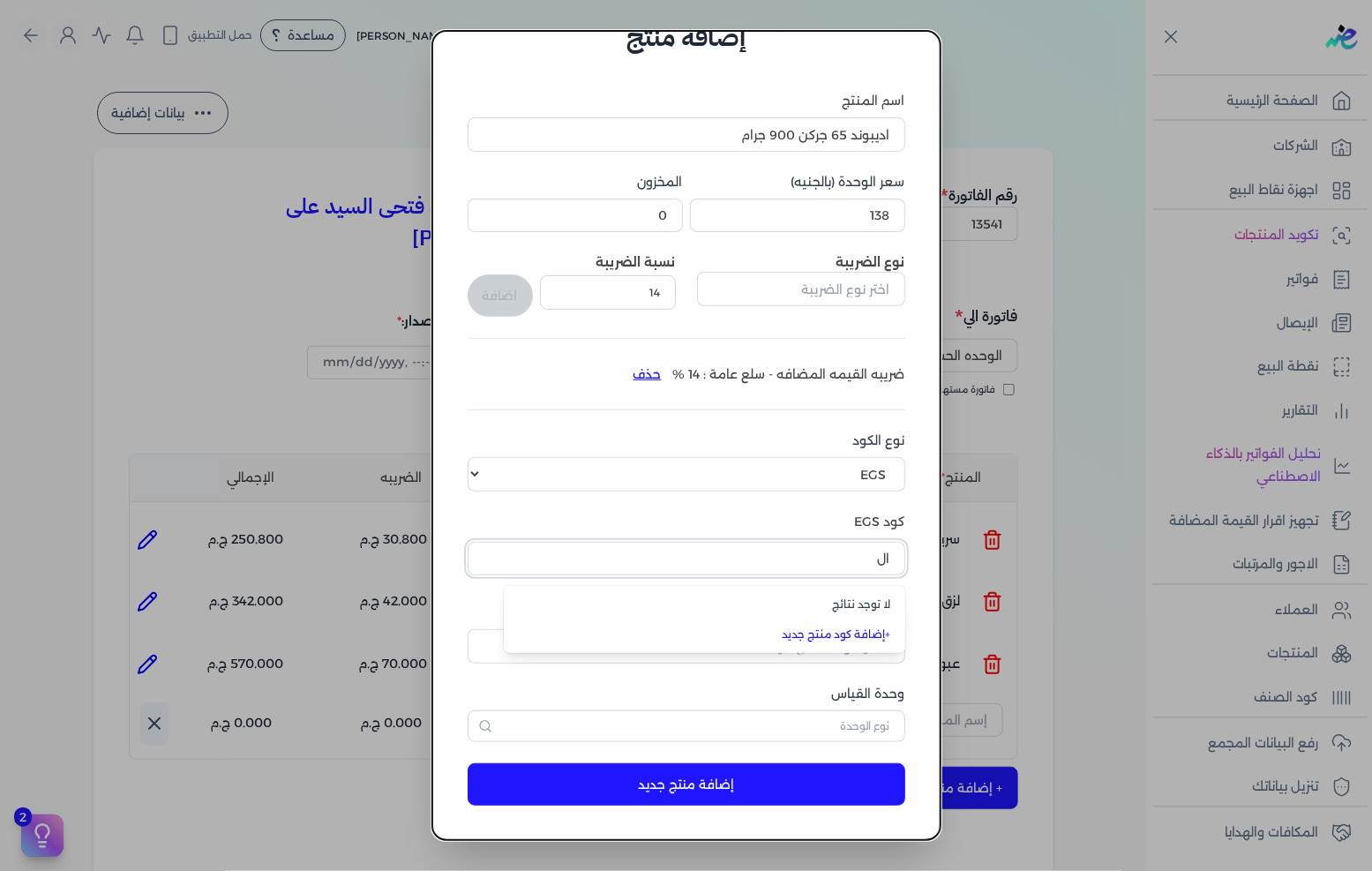
type input "ا"
click at [831, 562] on input "text" at bounding box center [686, 558] width 438 height 34
click at [860, 565] on input "text" at bounding box center [686, 558] width 438 height 34
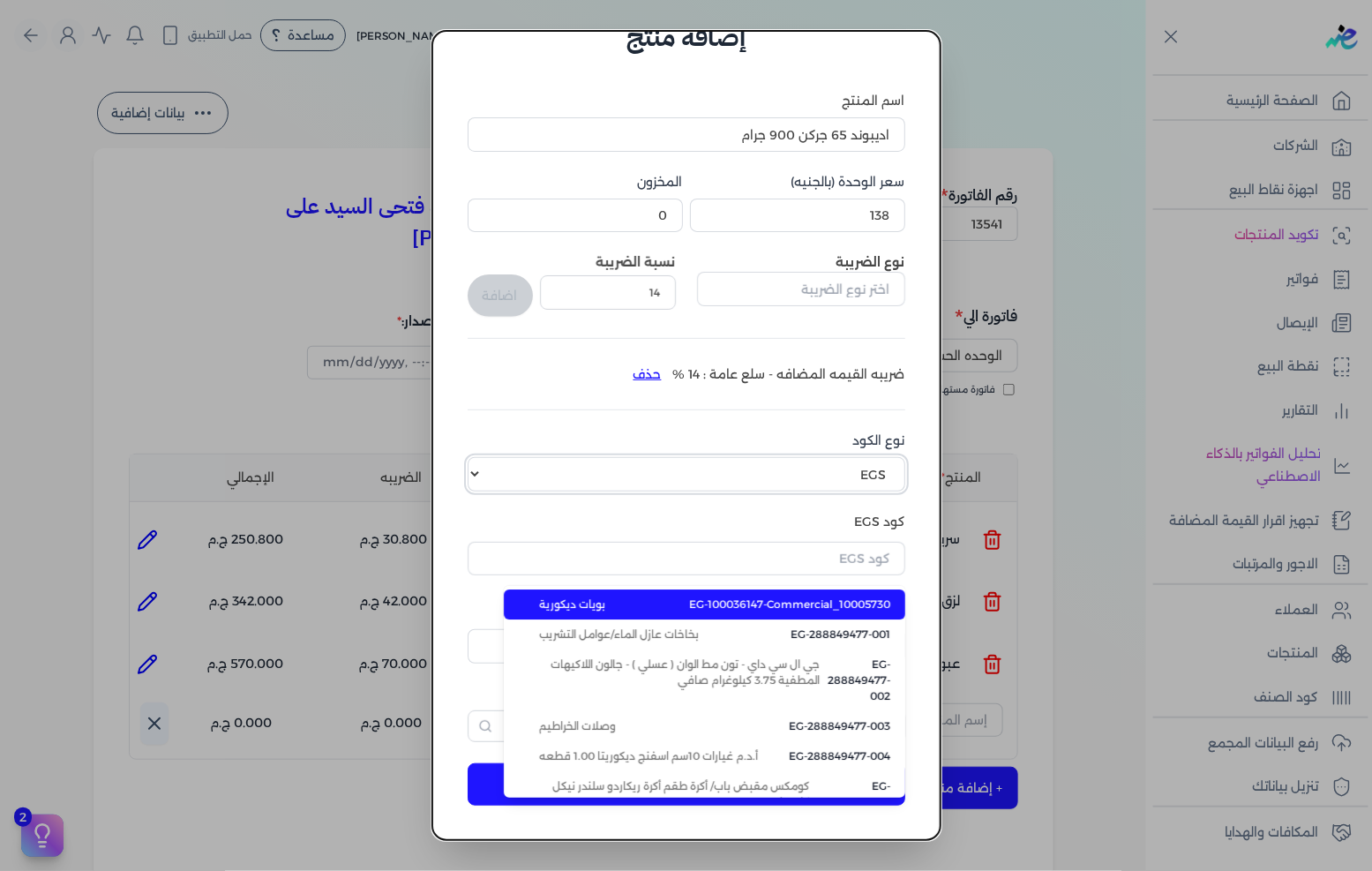
type input "EG-100036147-Commercial_10005730"
click at [832, 481] on select "اختر نوع الكود EGS GS1" at bounding box center [686, 474] width 438 height 34
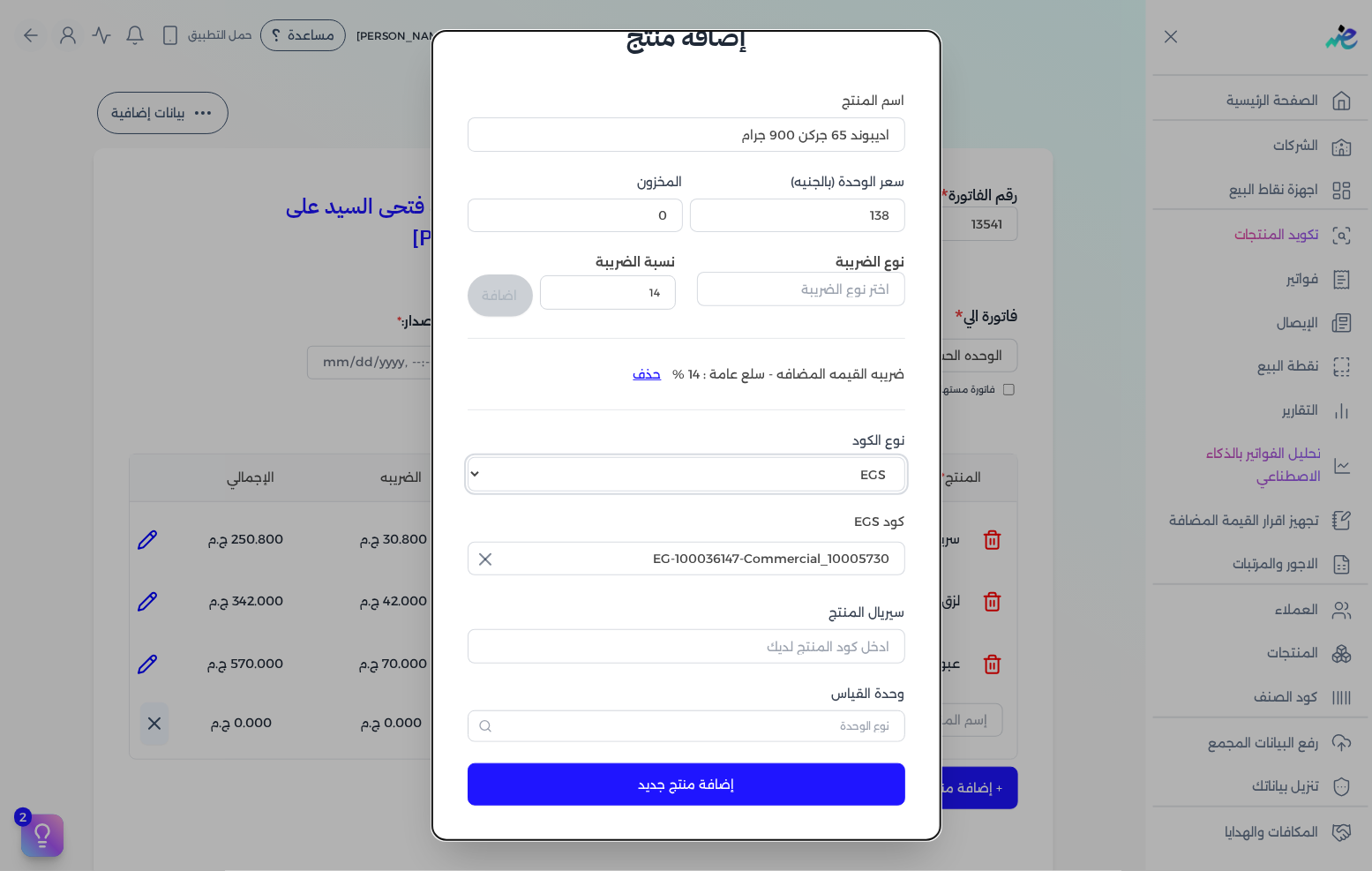
select select "GS1"
click at [482, 458] on select "اختر نوع الكود EGS GS1" at bounding box center [686, 474] width 438 height 34
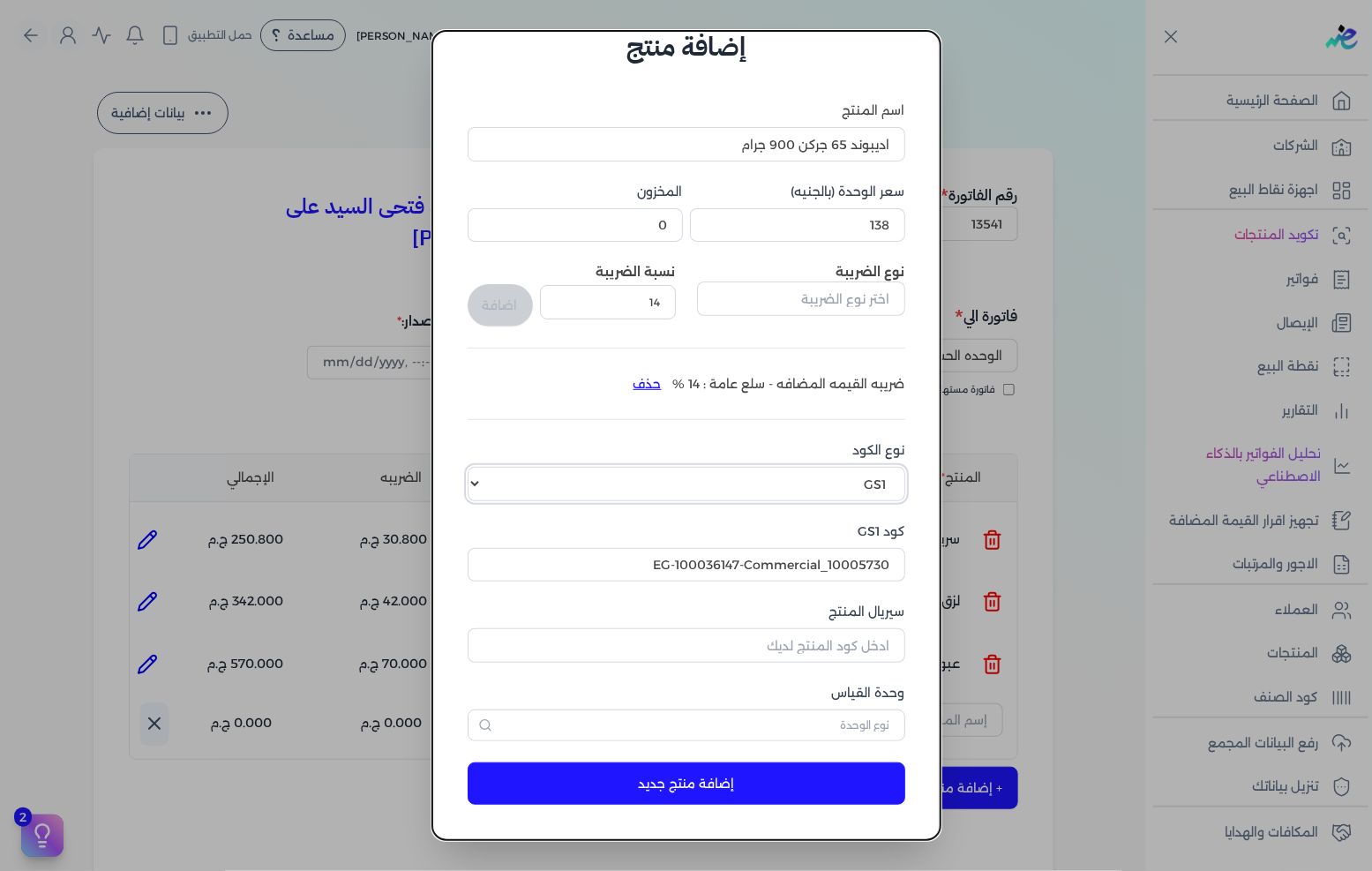
scroll to position [41, 0]
click at [618, 562] on input "EG-100036147-Commercial_10005730" at bounding box center [686, 566] width 438 height 34
click at [619, 562] on input "EG-100036147-Commercial_10005730" at bounding box center [686, 566] width 438 height 34
paste input "10003207"
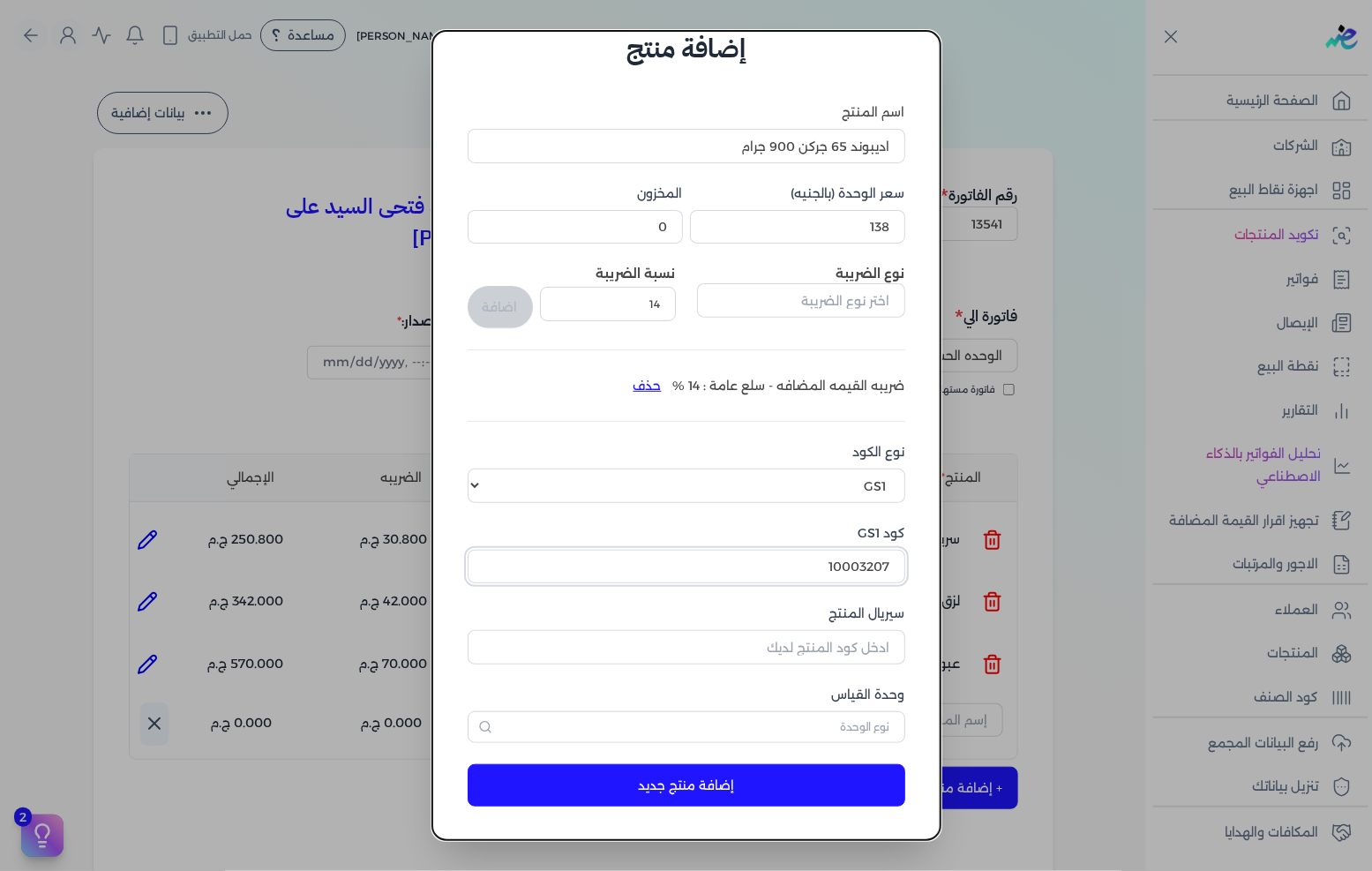
type input "10003207"
drag, startPoint x: 857, startPoint y: 645, endPoint x: 1290, endPoint y: 625, distance: 433.5
click at [857, 645] on input "سيريال المنتج" at bounding box center [686, 647] width 438 height 34
type input "5040"
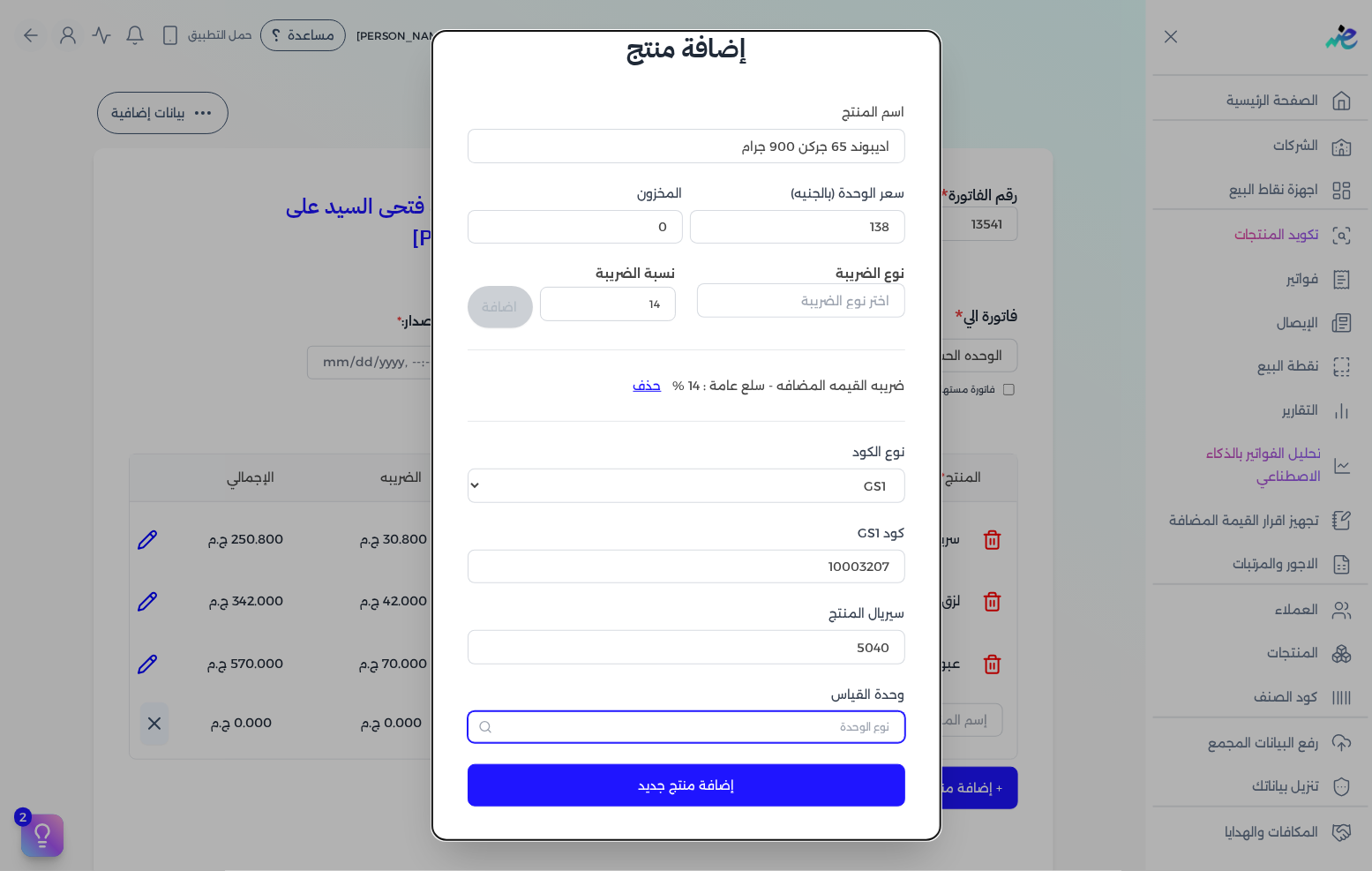
click at [865, 736] on input "text" at bounding box center [686, 727] width 438 height 32
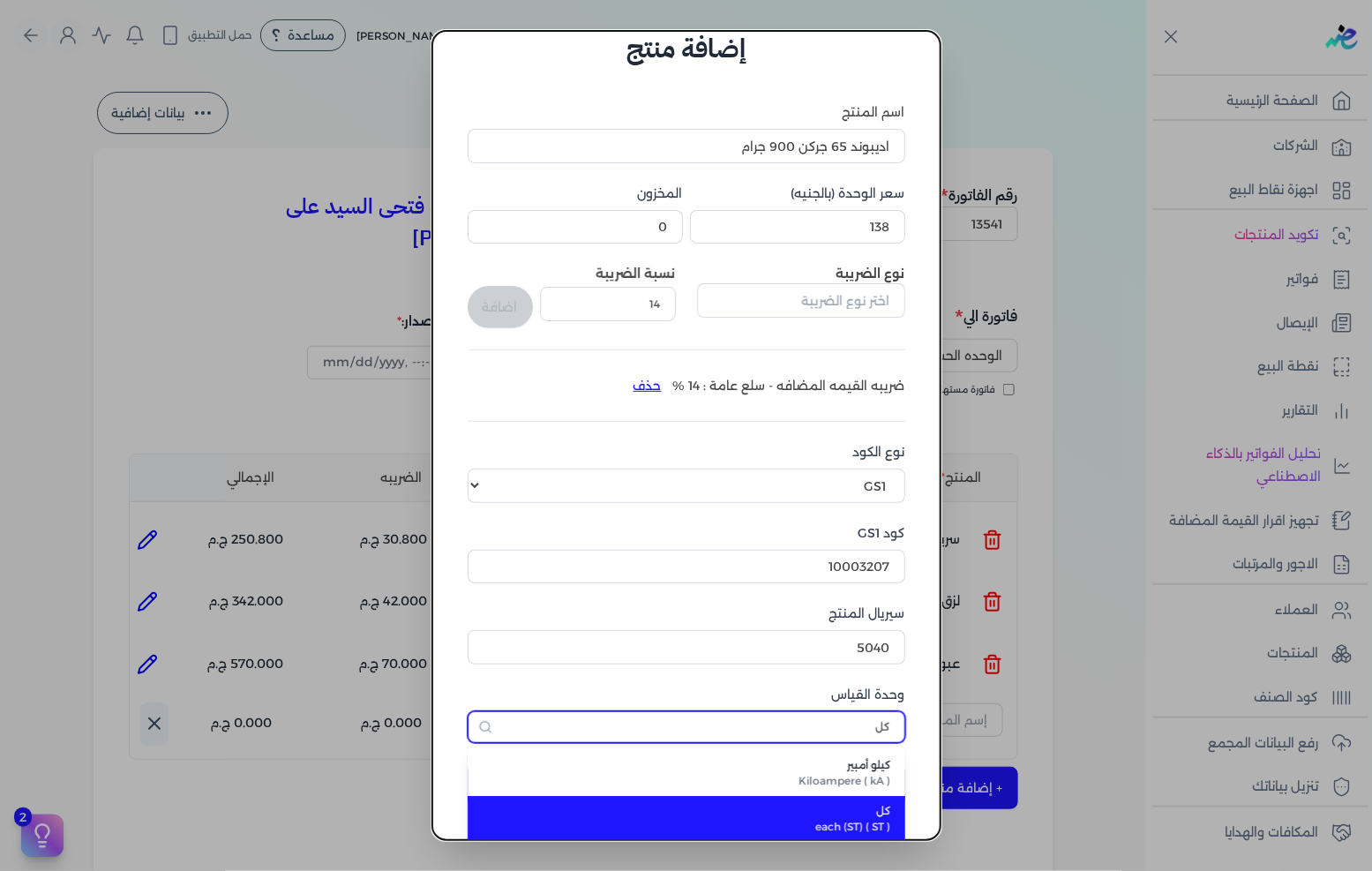
type input "كل"
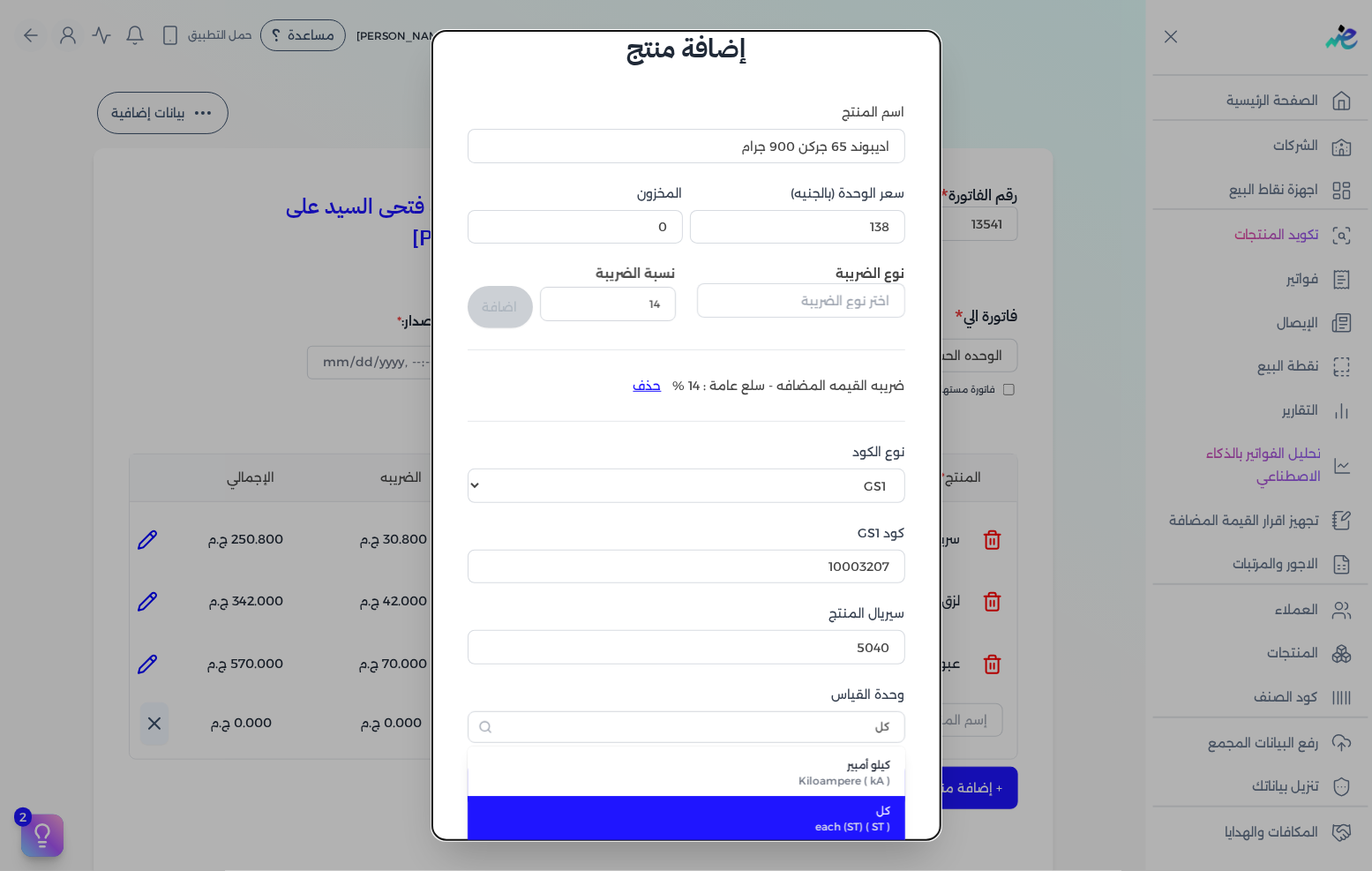
click at [862, 813] on span "كل" at bounding box center [697, 812] width 388 height 16
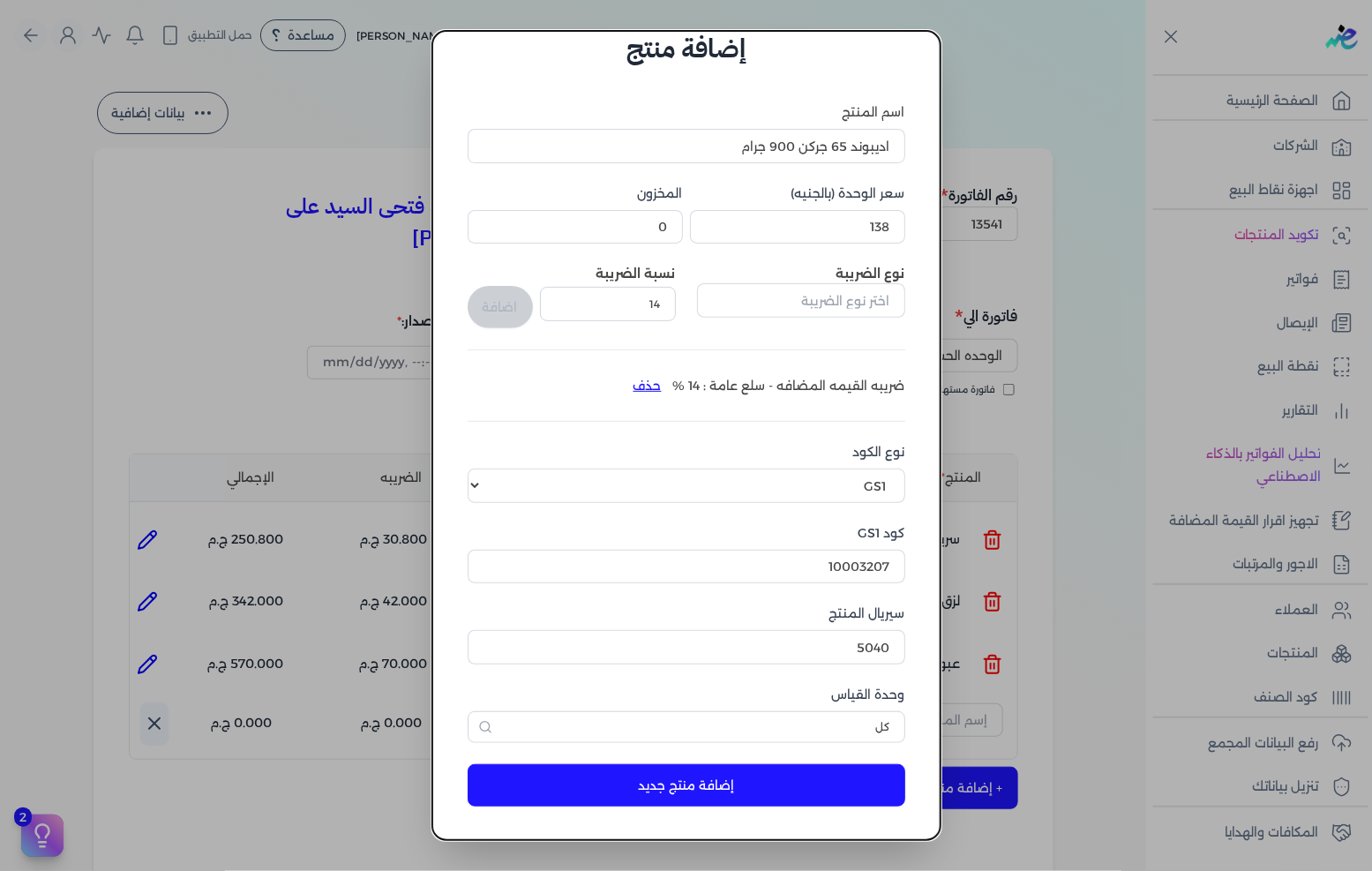
click at [808, 795] on button "إضافة منتج جديد" at bounding box center [686, 786] width 438 height 42
click at [815, 654] on input "5040" at bounding box center [686, 647] width 438 height 34
click at [796, 790] on button "إضافة منتج جديد" at bounding box center [686, 786] width 438 height 42
click at [821, 645] on input "5050" at bounding box center [686, 647] width 438 height 34
type input "5060"
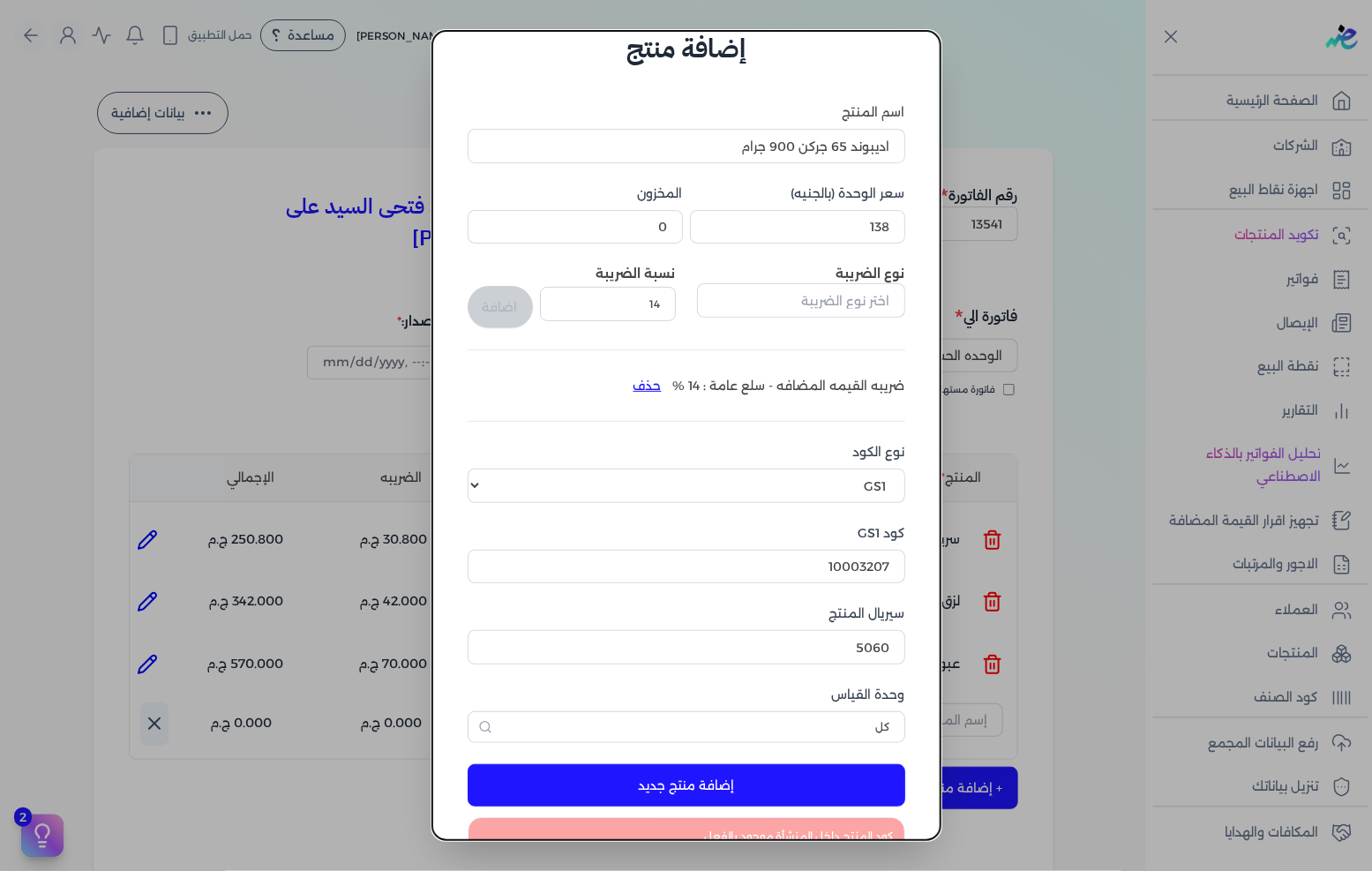
click at [780, 790] on button "إضافة منتج جديد" at bounding box center [686, 786] width 438 height 42
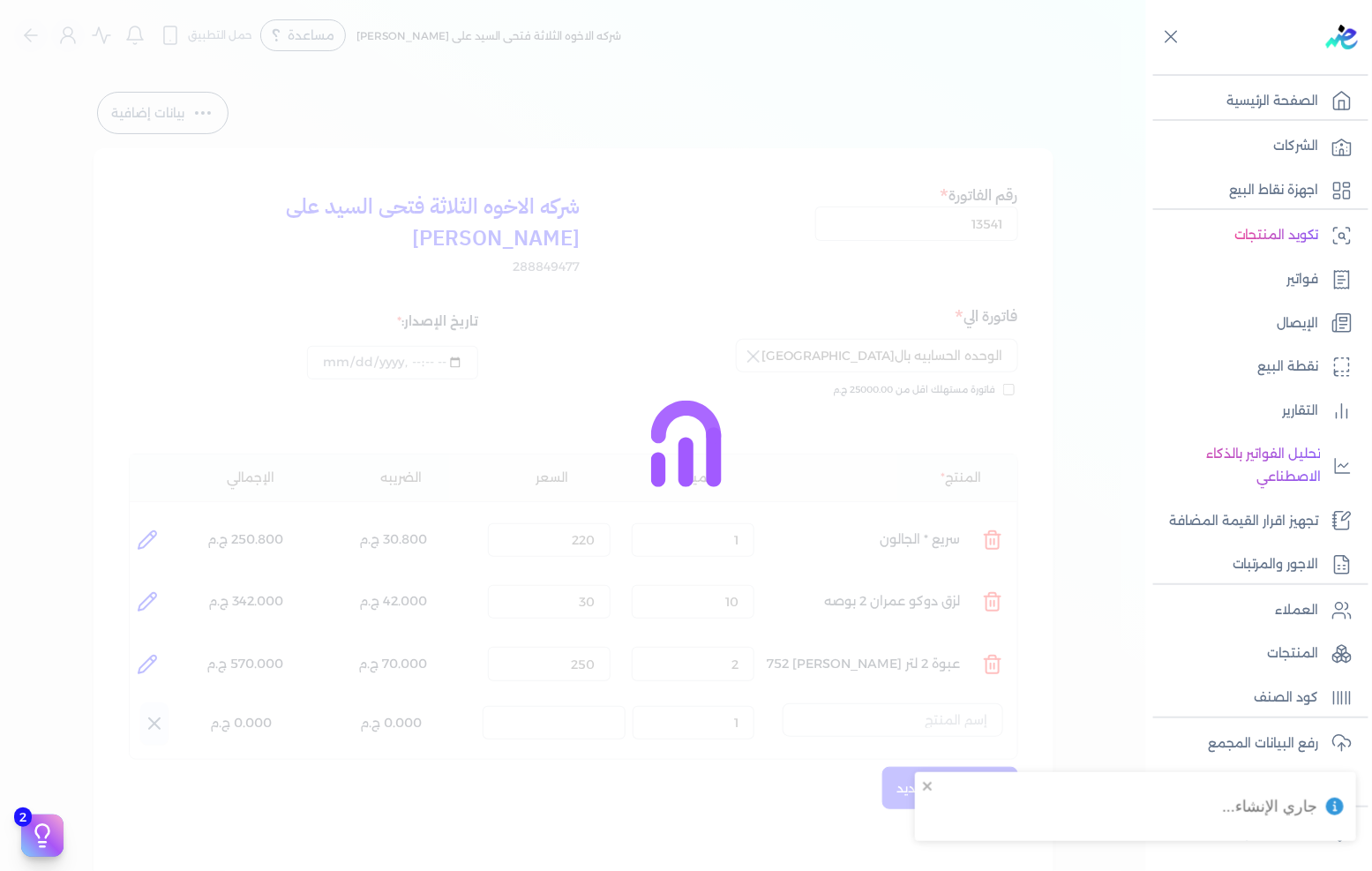
select select "EGS"
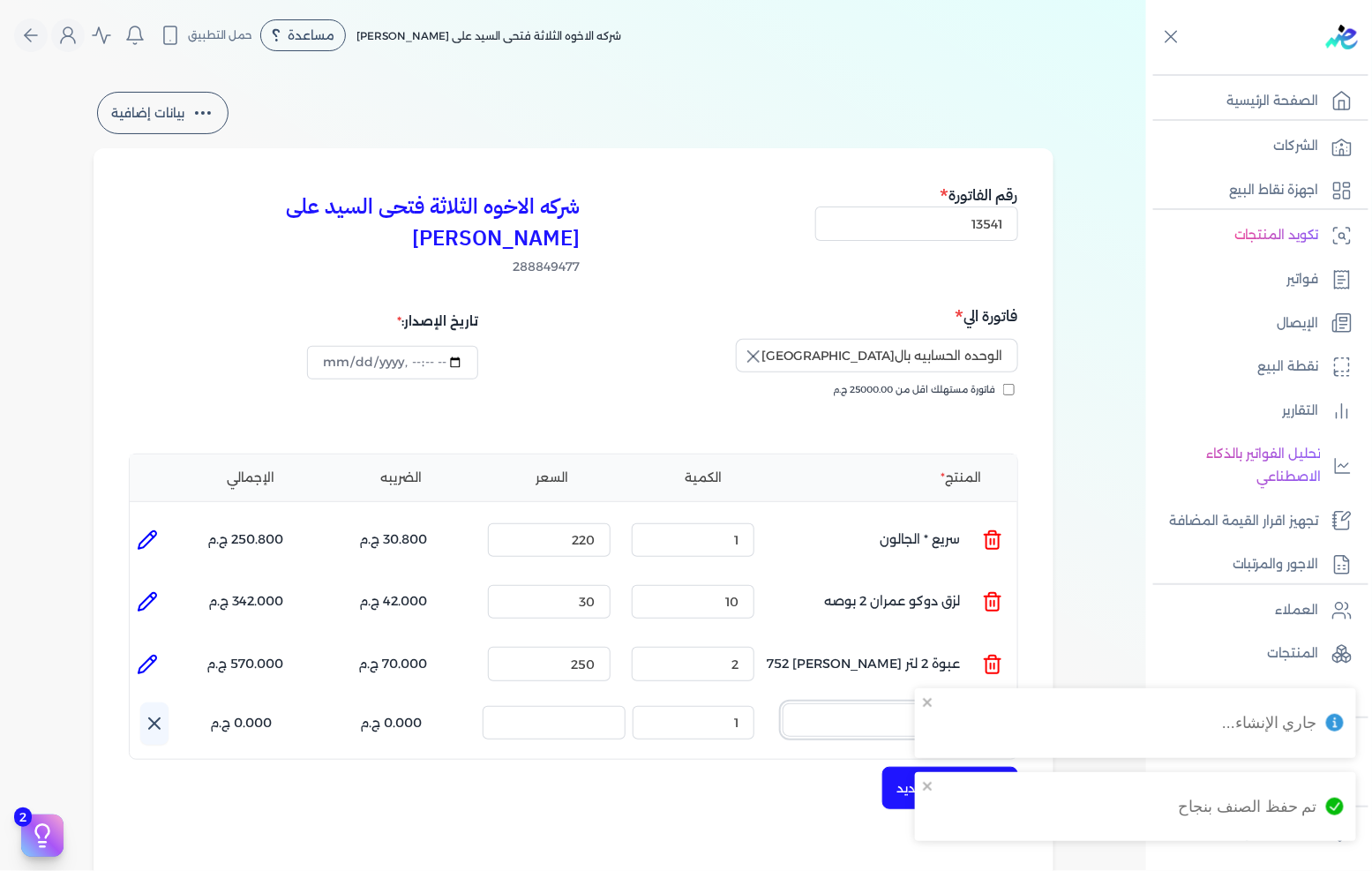
click at [868, 704] on input "text" at bounding box center [893, 720] width 221 height 34
click at [852, 759] on span "اديبوند 65 جركن 900 جرام" at bounding box center [881, 766] width 216 height 16
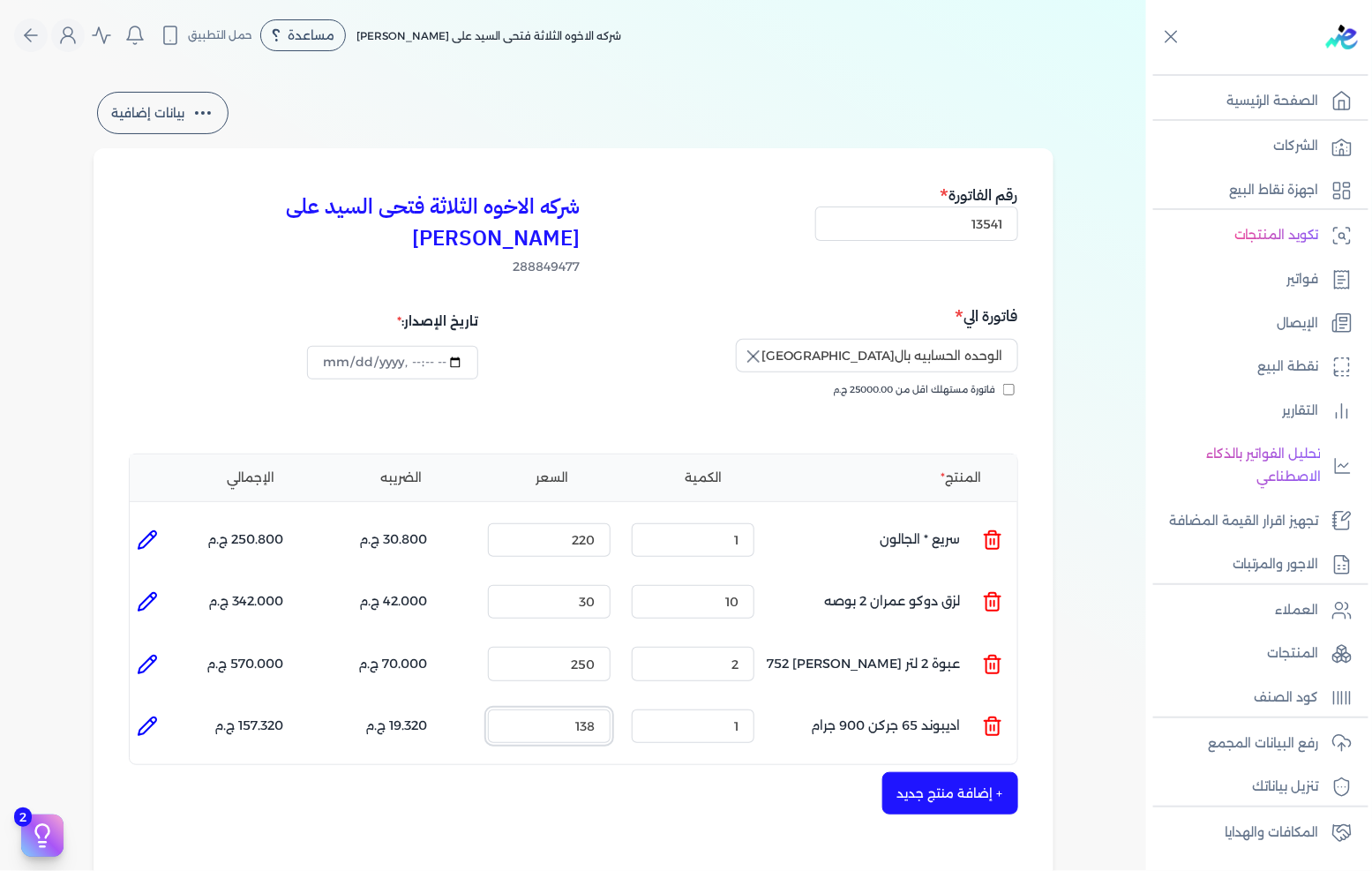
click at [611, 710] on input "138" at bounding box center [549, 726] width 123 height 34
type input "170"
click at [929, 772] on button "+ إضافة منتج جديد" at bounding box center [950, 793] width 136 height 42
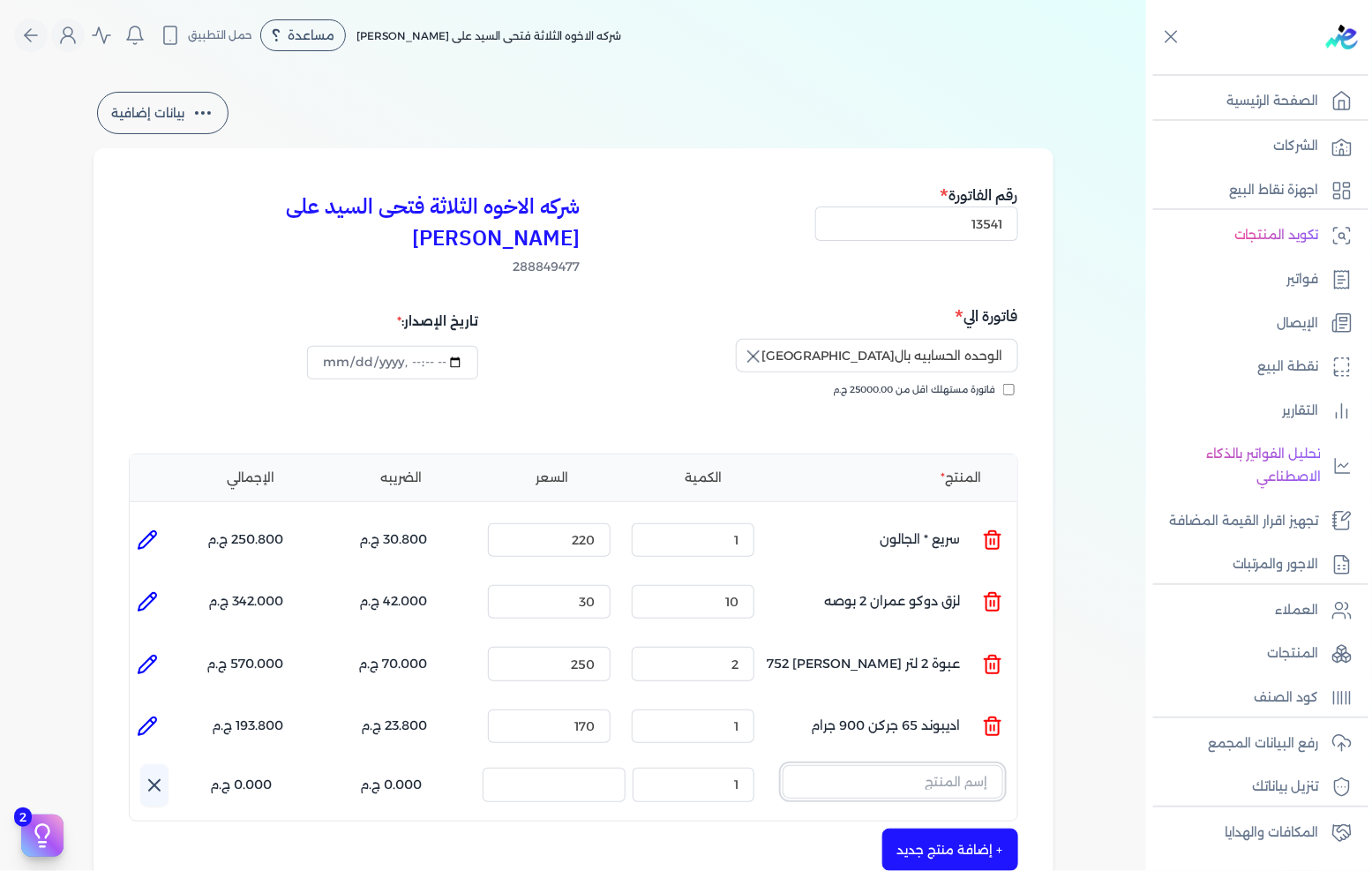
click at [933, 765] on input "text" at bounding box center [893, 782] width 221 height 34
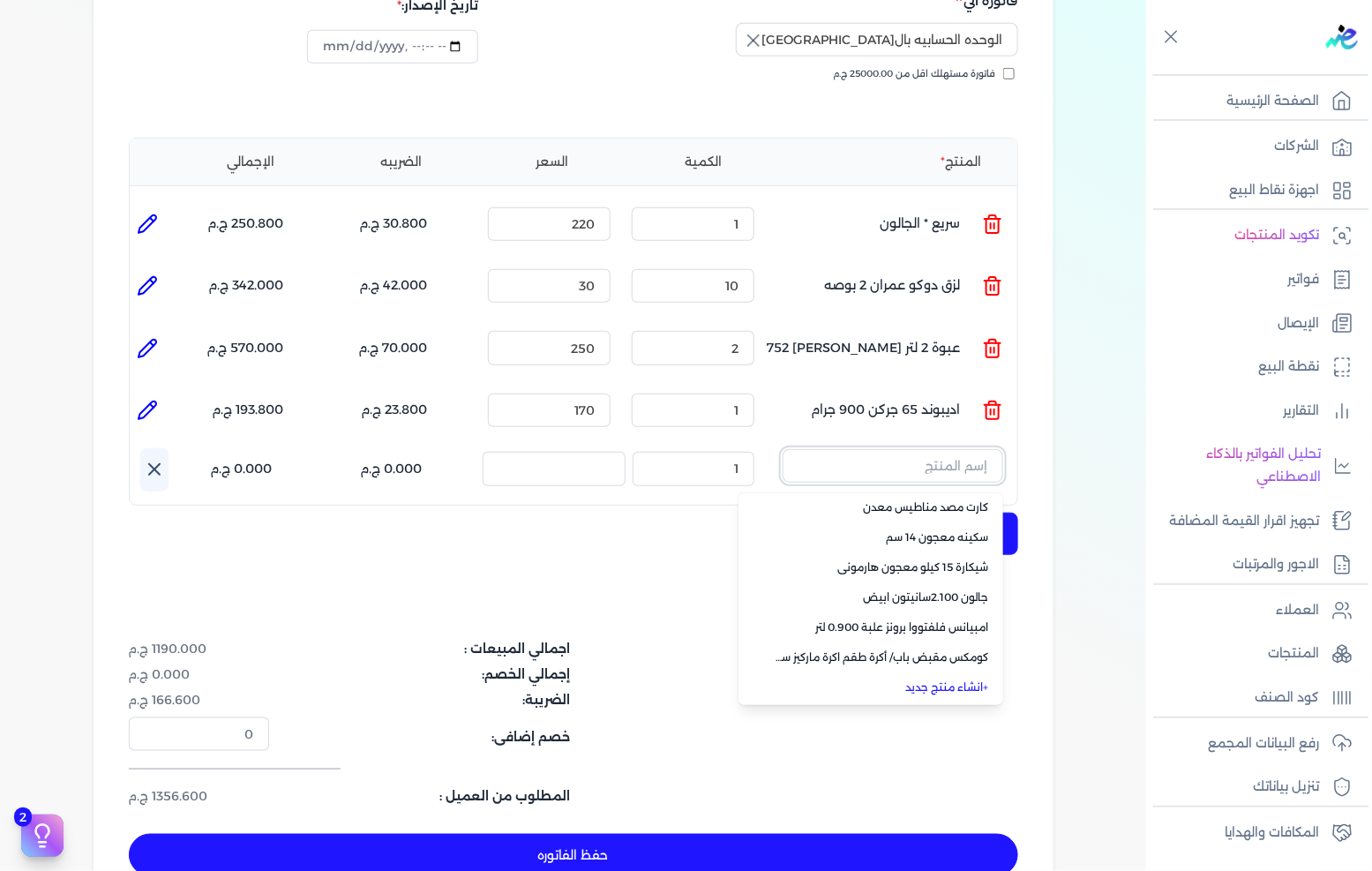
scroll to position [392, 0]
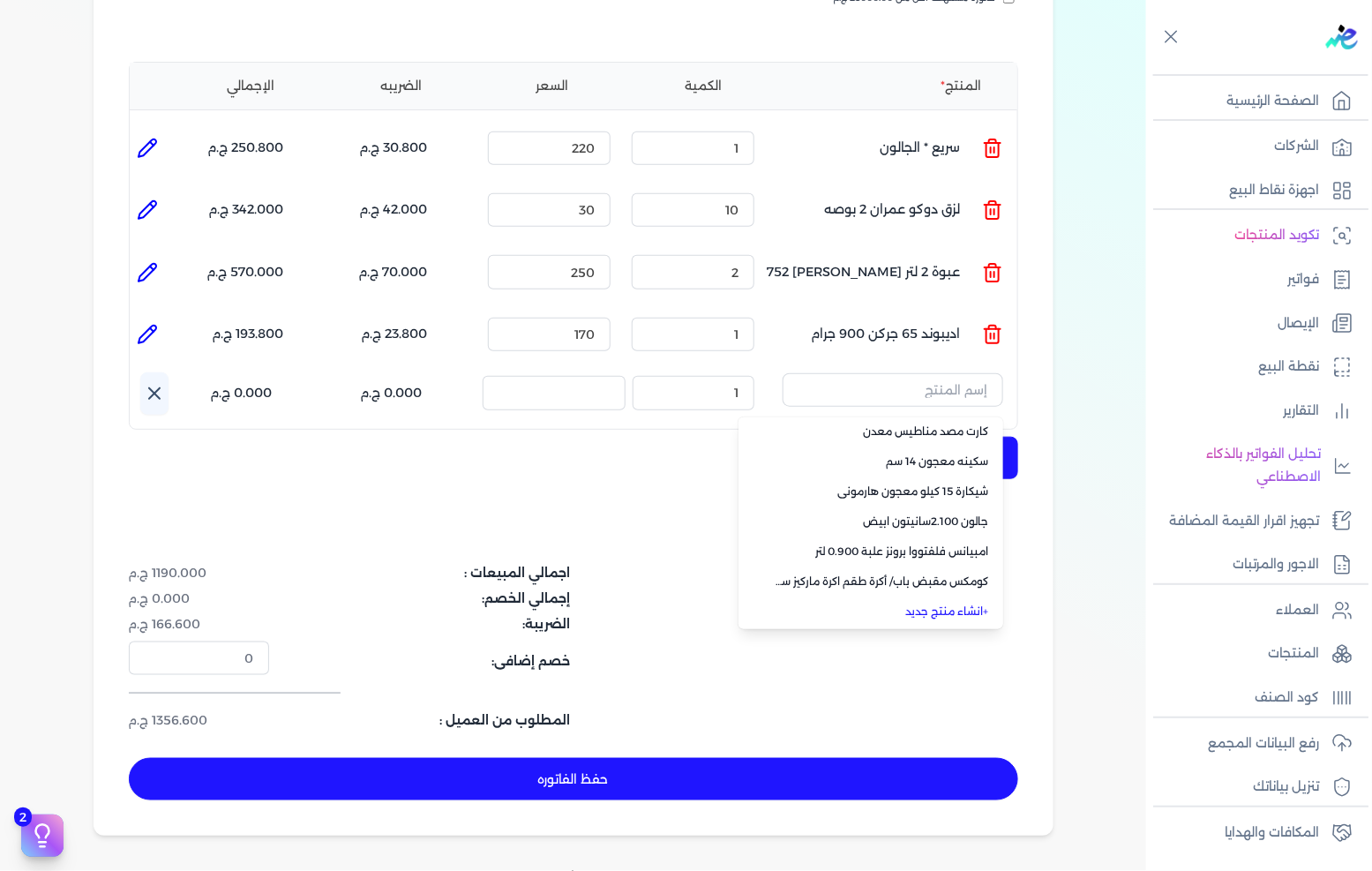
click at [942, 604] on link "+ انشاء منتج جديد" at bounding box center [881, 612] width 216 height 16
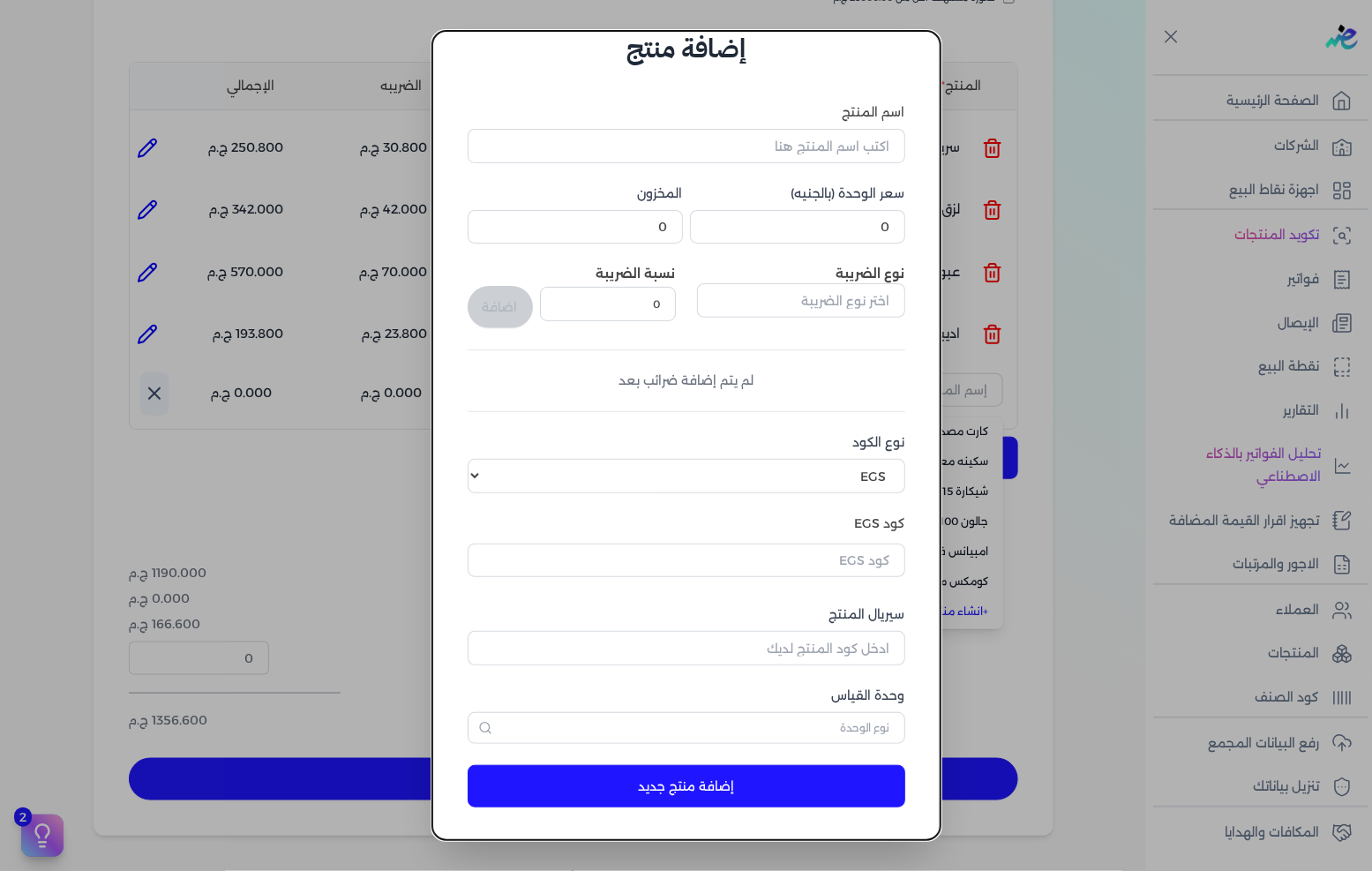
drag, startPoint x: 825, startPoint y: 164, endPoint x: 834, endPoint y: 144, distance: 21.9
click at [825, 163] on div "اسم المنتج سعر الوحدة (بالجنيه) 0 المخزون 0 نوع الضريبة نسبة الضريبة 0 اضافة لم…" at bounding box center [686, 424] width 438 height 641
click at [834, 144] on input "اسم المنتج" at bounding box center [686, 145] width 438 height 34
type input "شيكاره معجون اسمنتى"
click at [853, 236] on input "0" at bounding box center [798, 226] width 216 height 34
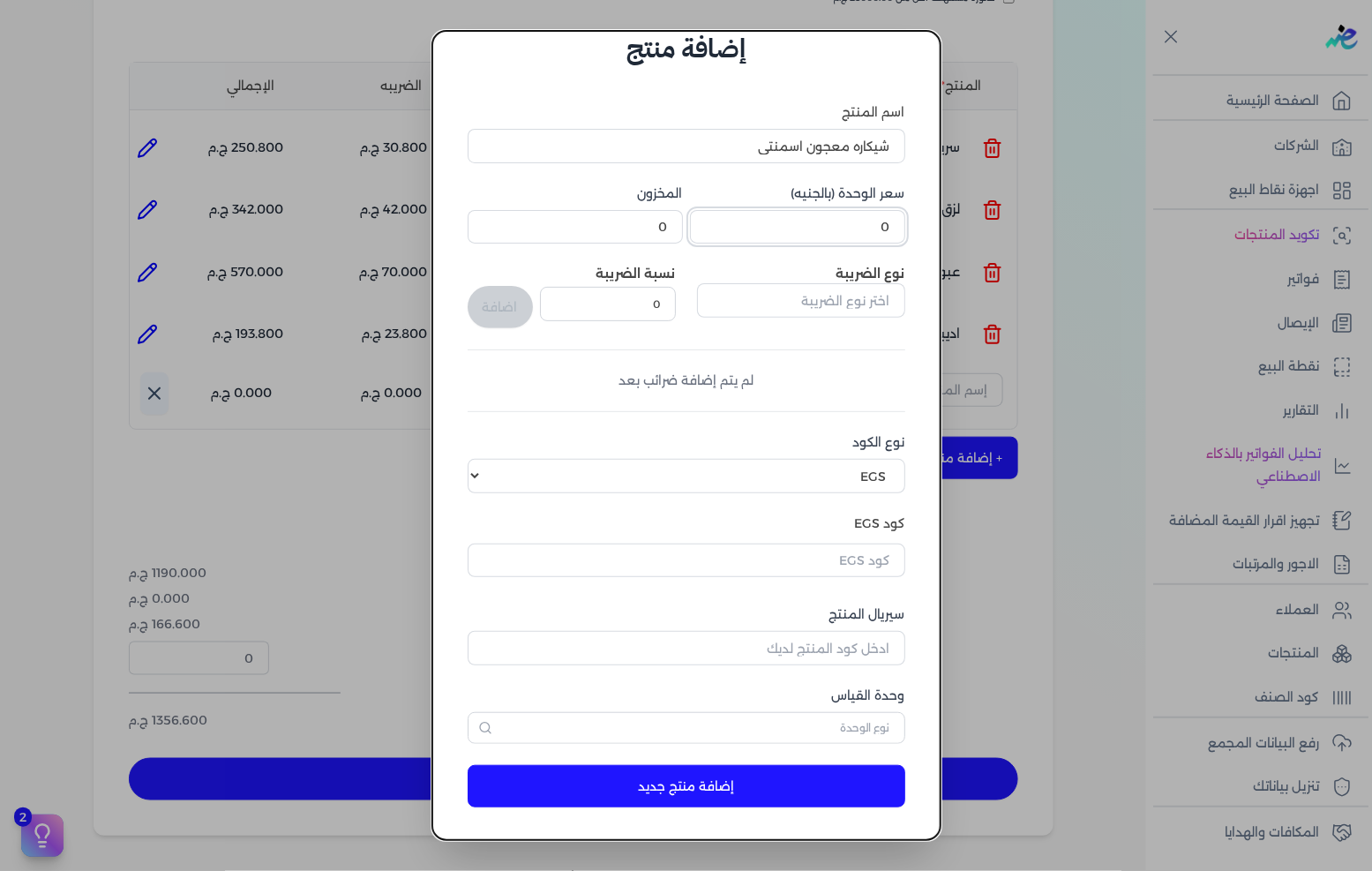
click at [853, 236] on input "0" at bounding box center [798, 226] width 216 height 34
type input "180"
click at [816, 301] on input "text" at bounding box center [801, 299] width 208 height 34
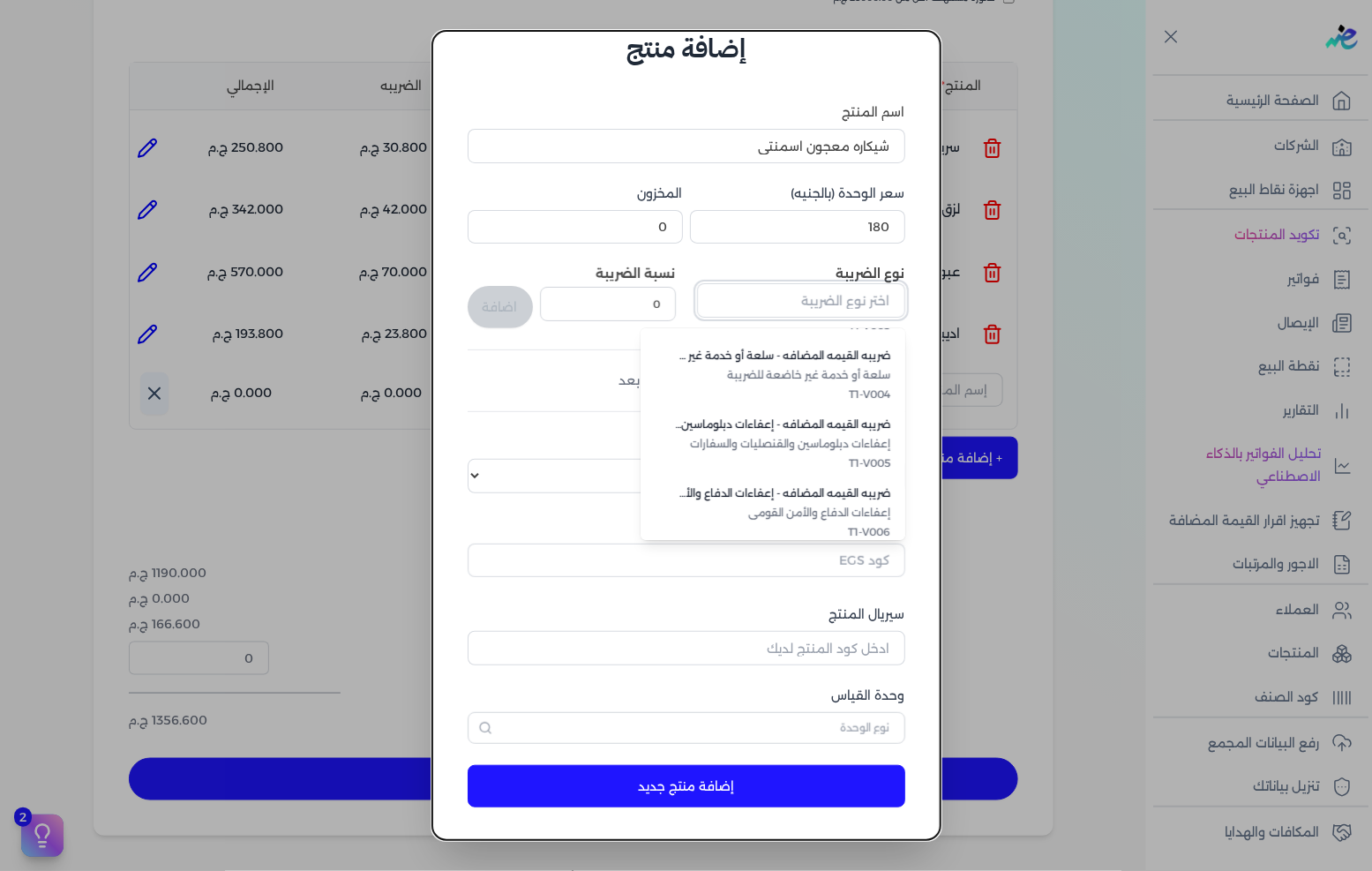
scroll to position [483, 0]
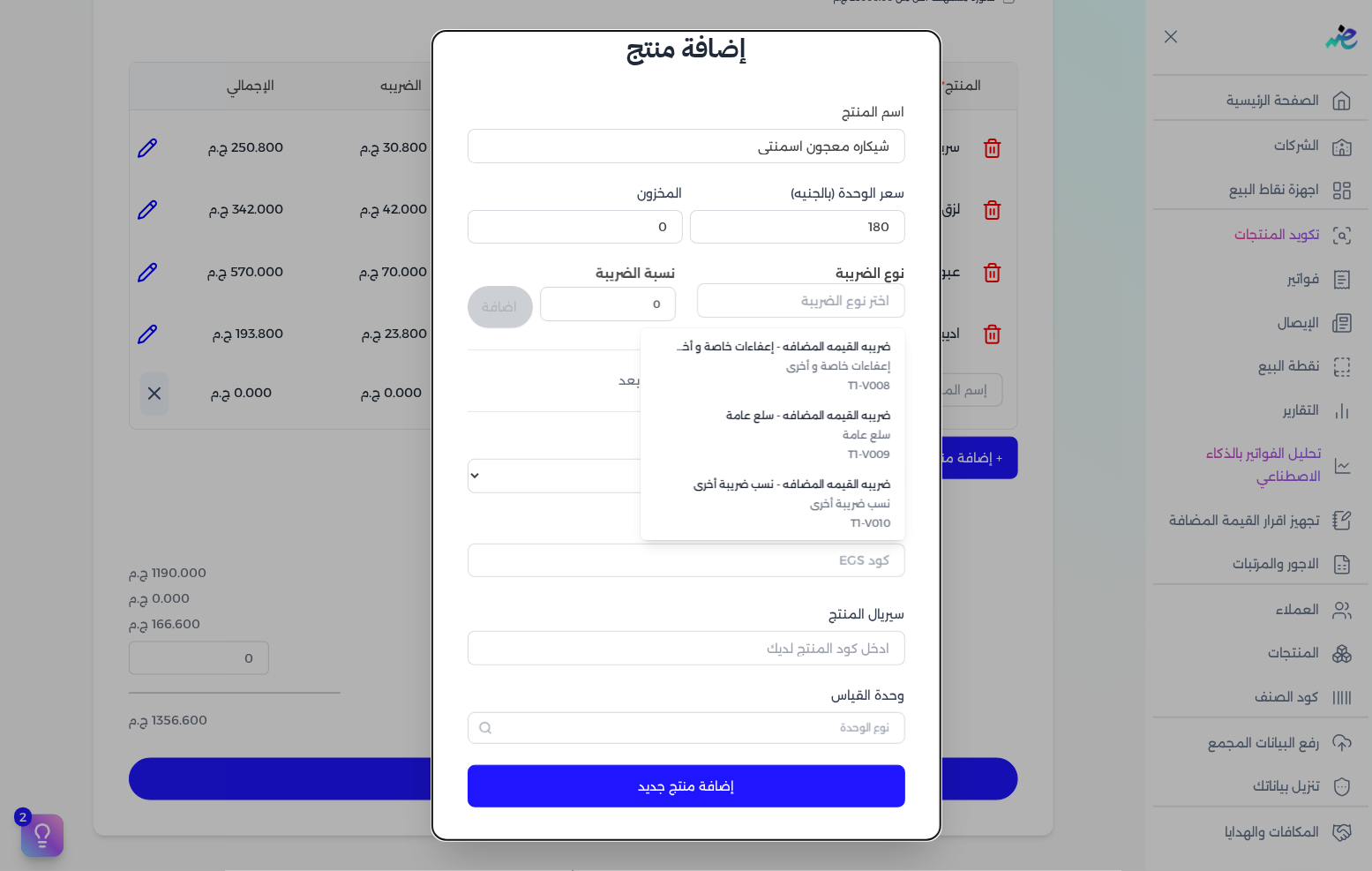
click at [849, 465] on li "ضريبه القيمه المضافه - سلع عامة سلع عامة T1-V009" at bounding box center [773, 436] width 265 height 69
type input "ضريبه القيمه المضافه - سلع عامة"
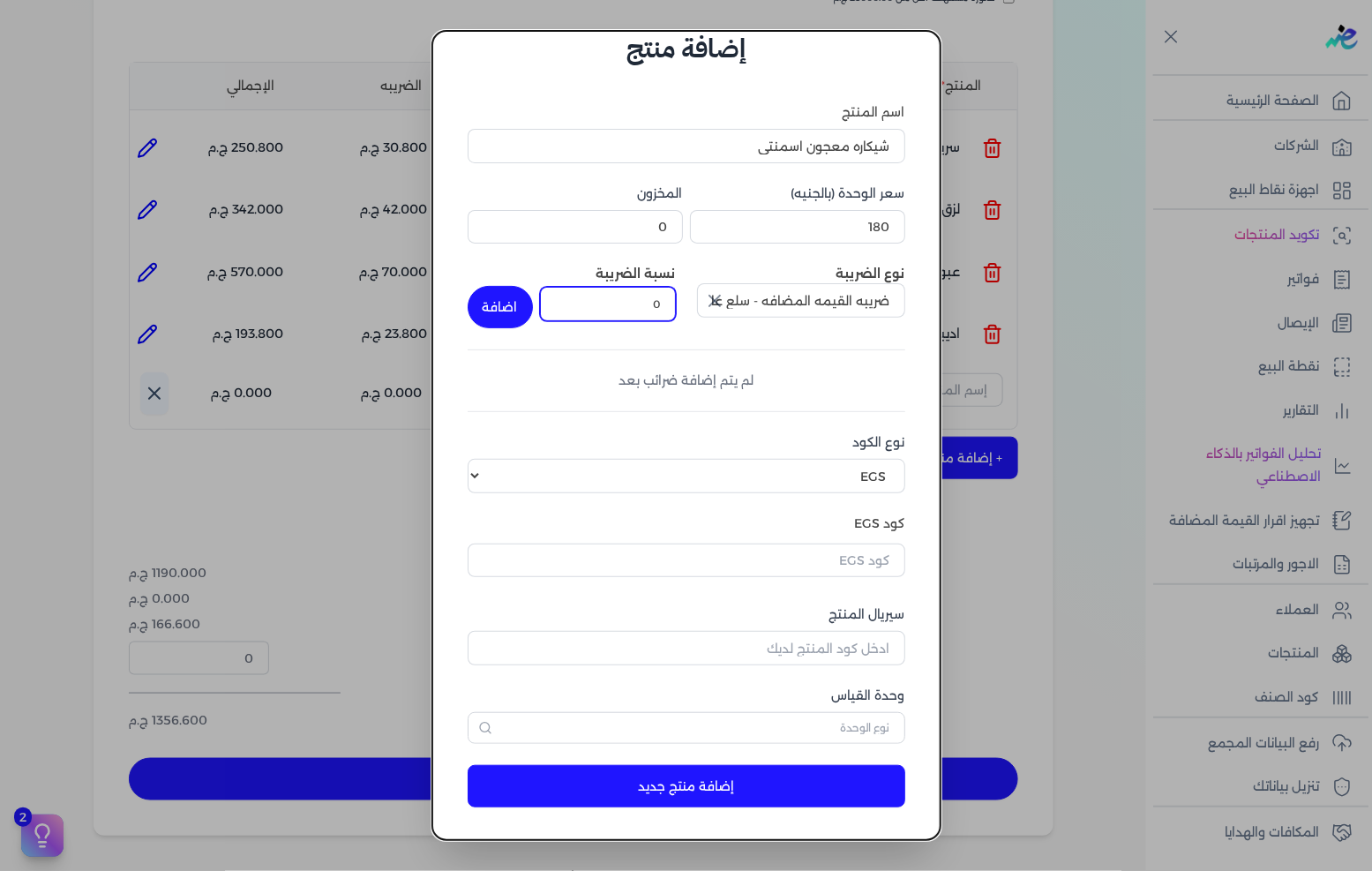
click at [638, 309] on input "0" at bounding box center [608, 303] width 136 height 34
type input "14"
click at [512, 305] on button "اضافة" at bounding box center [500, 307] width 65 height 42
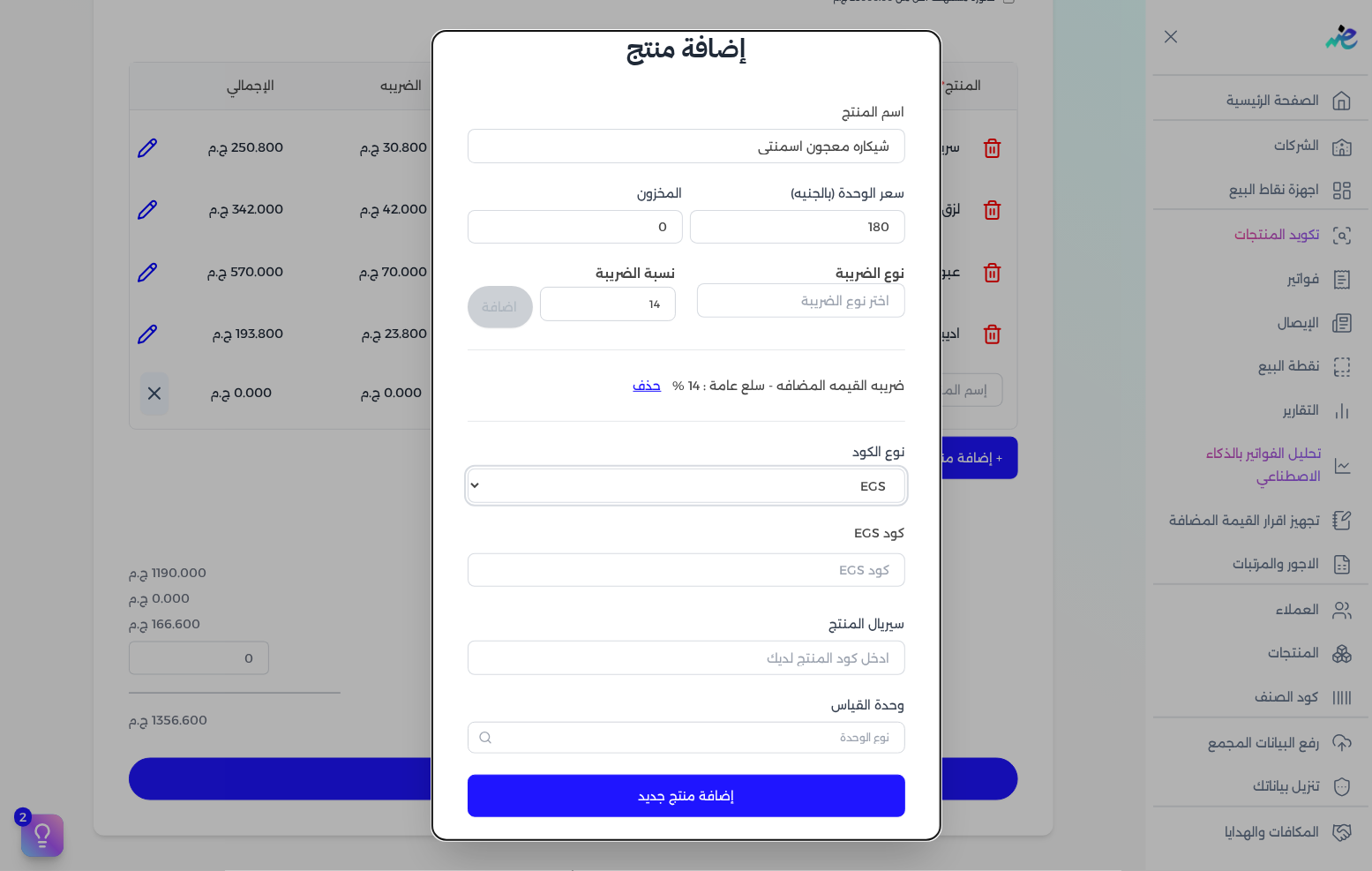
click at [849, 473] on select "اختر نوع الكود EGS GS1" at bounding box center [686, 485] width 438 height 34
select select "GS1"
click at [482, 469] on select "اختر نوع الكود EGS GS1" at bounding box center [686, 485] width 438 height 34
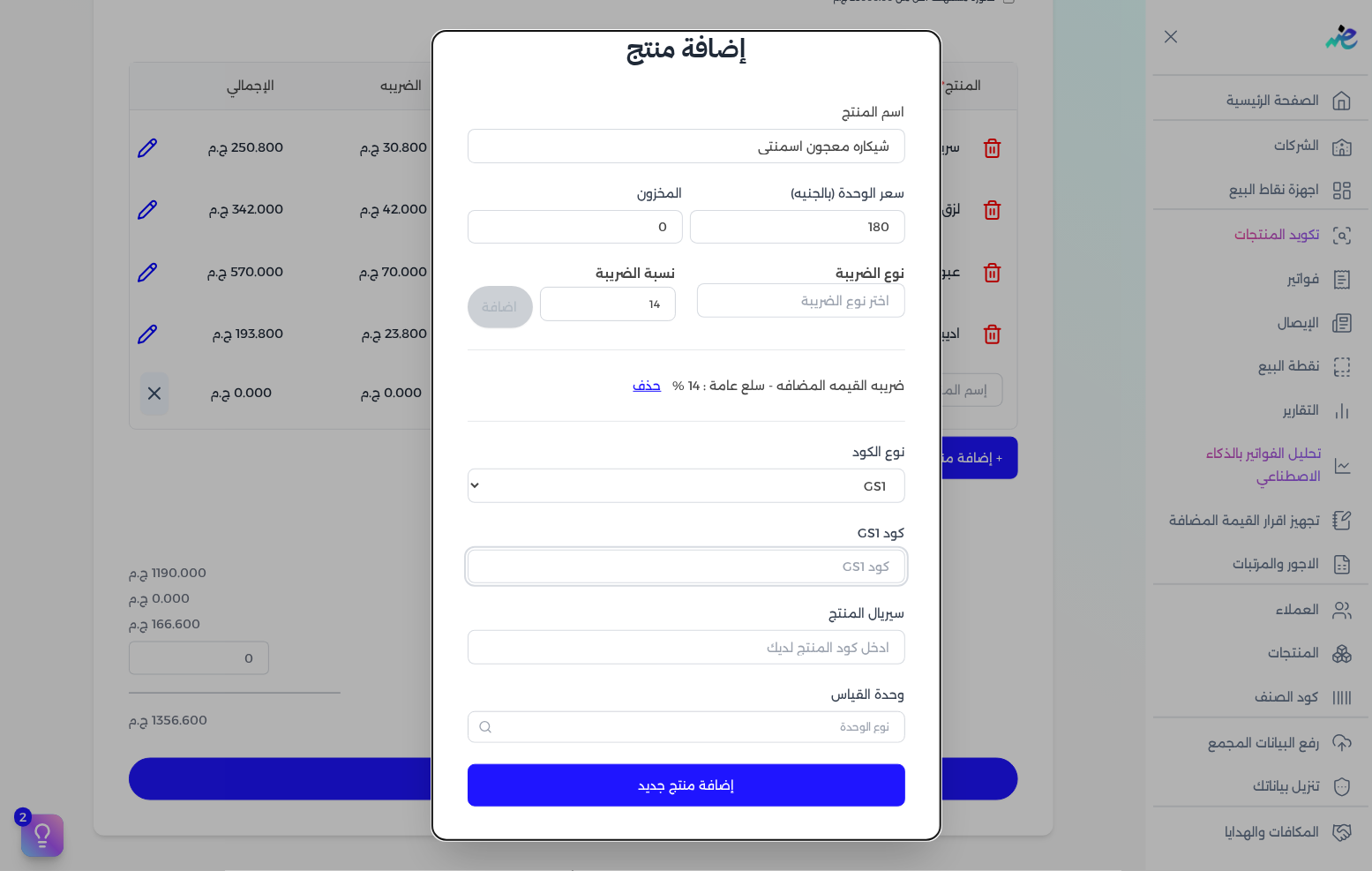
click at [843, 567] on input "كود GS1" at bounding box center [686, 566] width 438 height 34
paste input "10003207"
type input "10003207"
click at [831, 634] on input "سيريال المنتج" at bounding box center [686, 647] width 438 height 34
type input "5061"
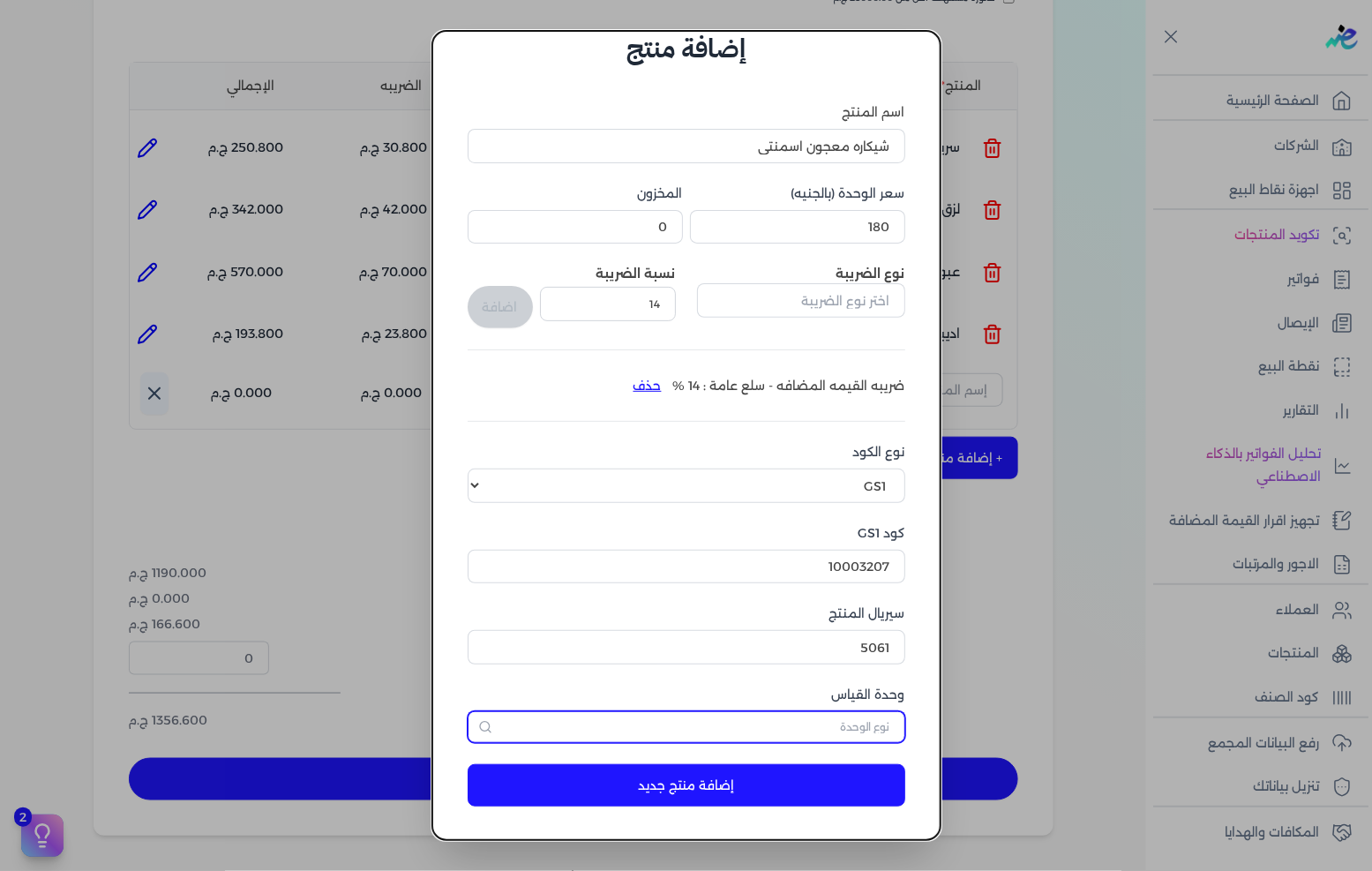
click at [849, 724] on input "text" at bounding box center [686, 727] width 438 height 32
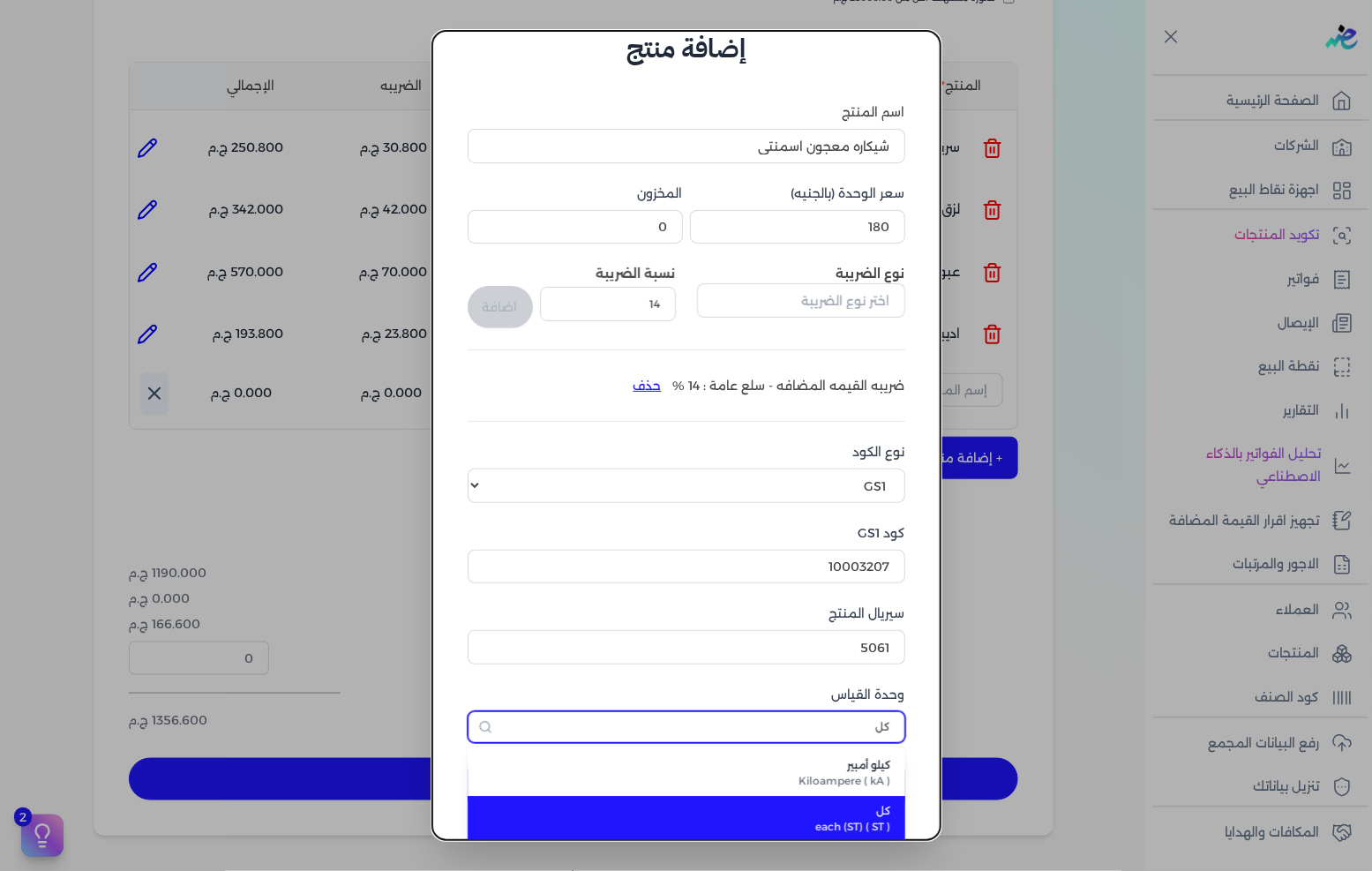
type input "كل"
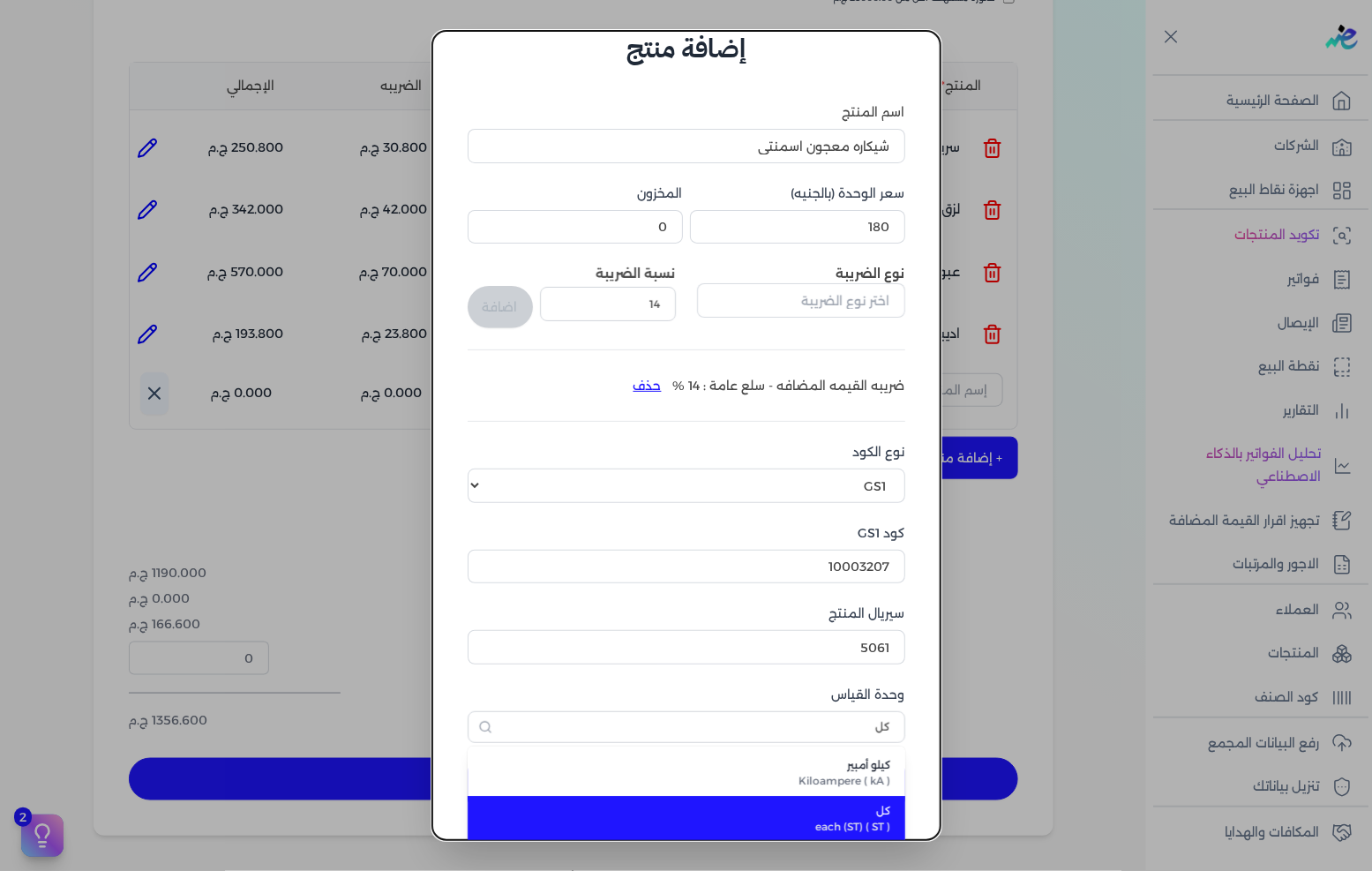
click at [861, 805] on span "كل" at bounding box center [697, 812] width 388 height 16
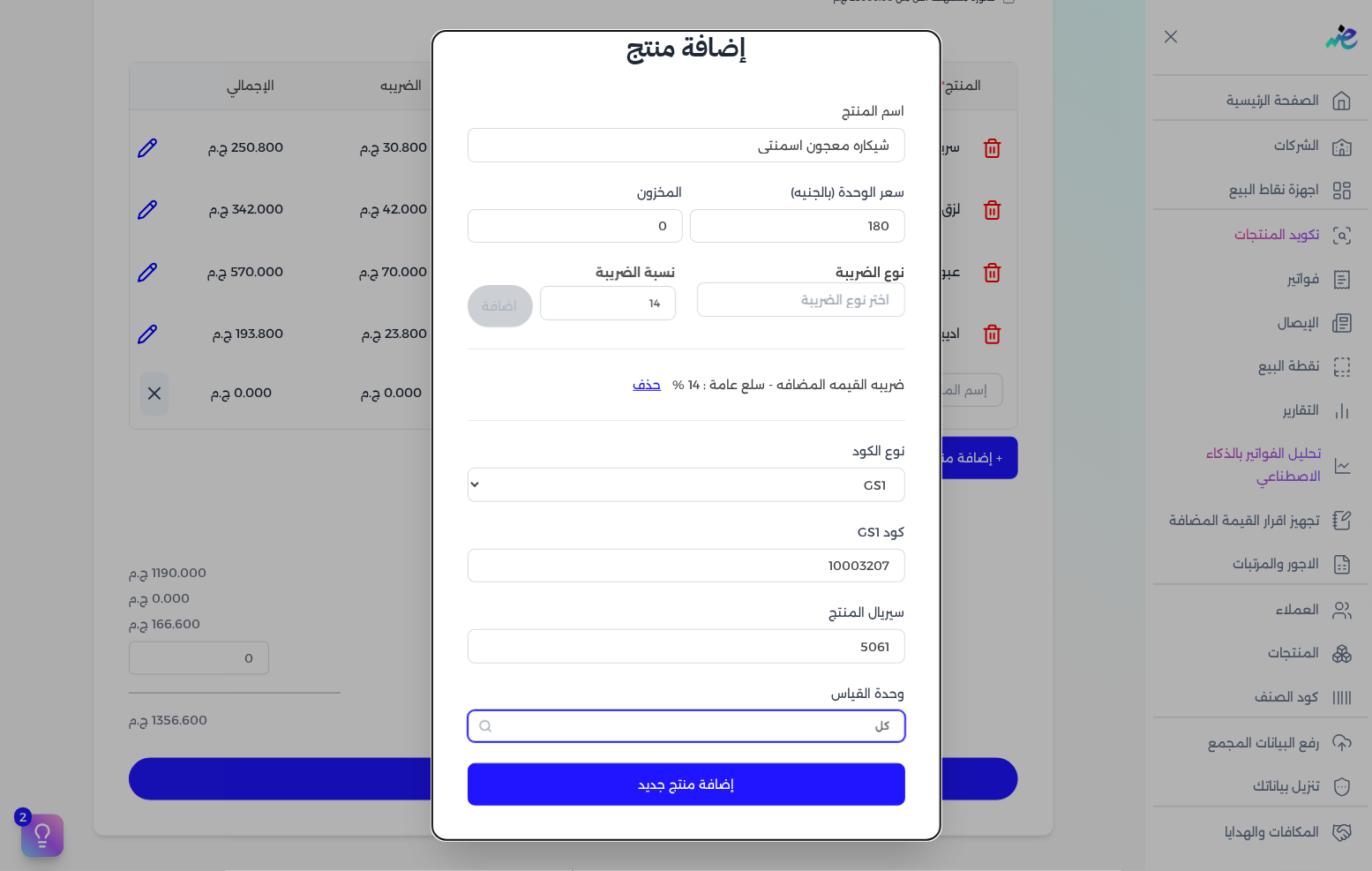
scroll to position [41, 0]
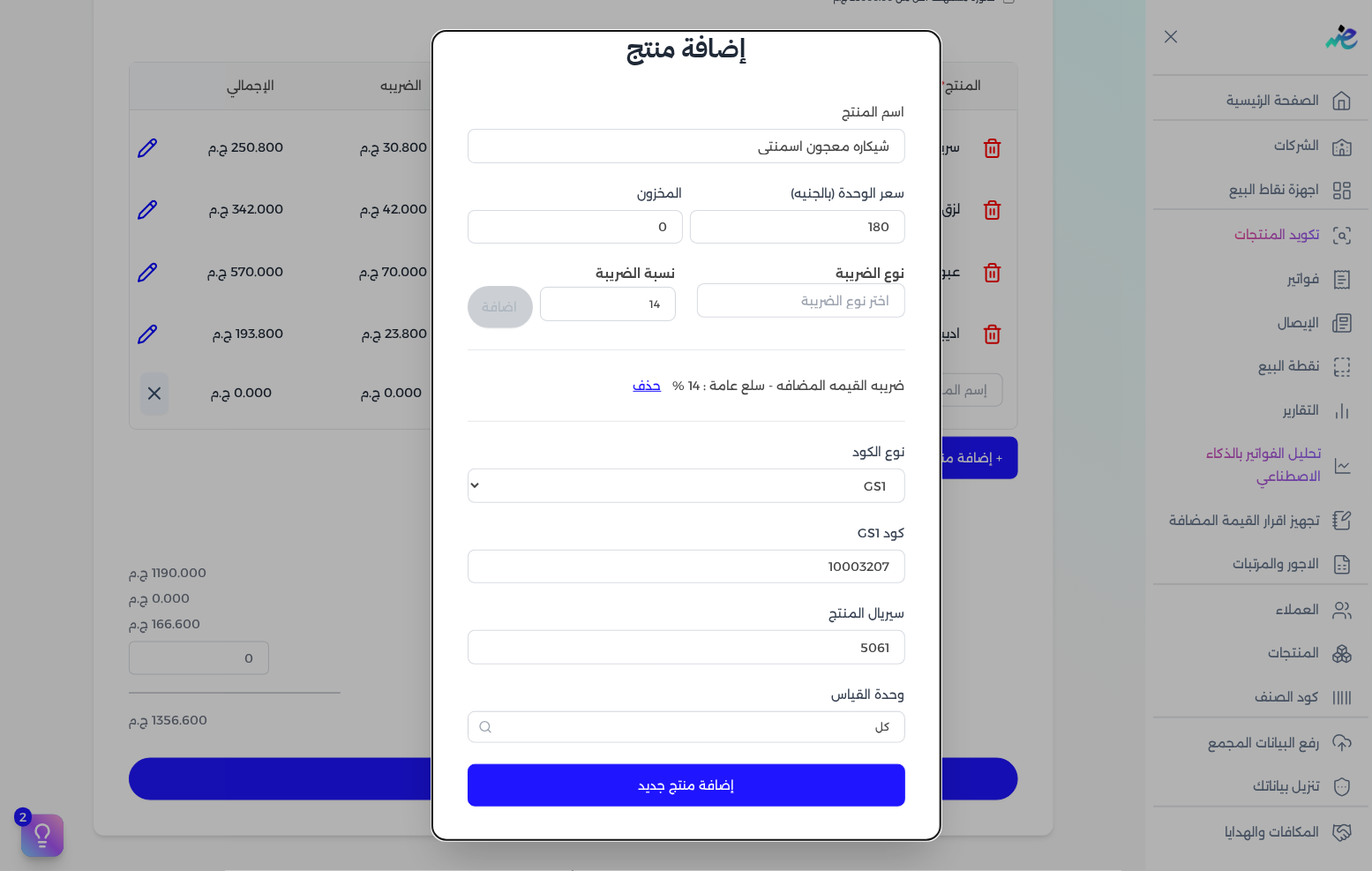
click at [838, 789] on button "إضافة منتج جديد" at bounding box center [686, 786] width 438 height 42
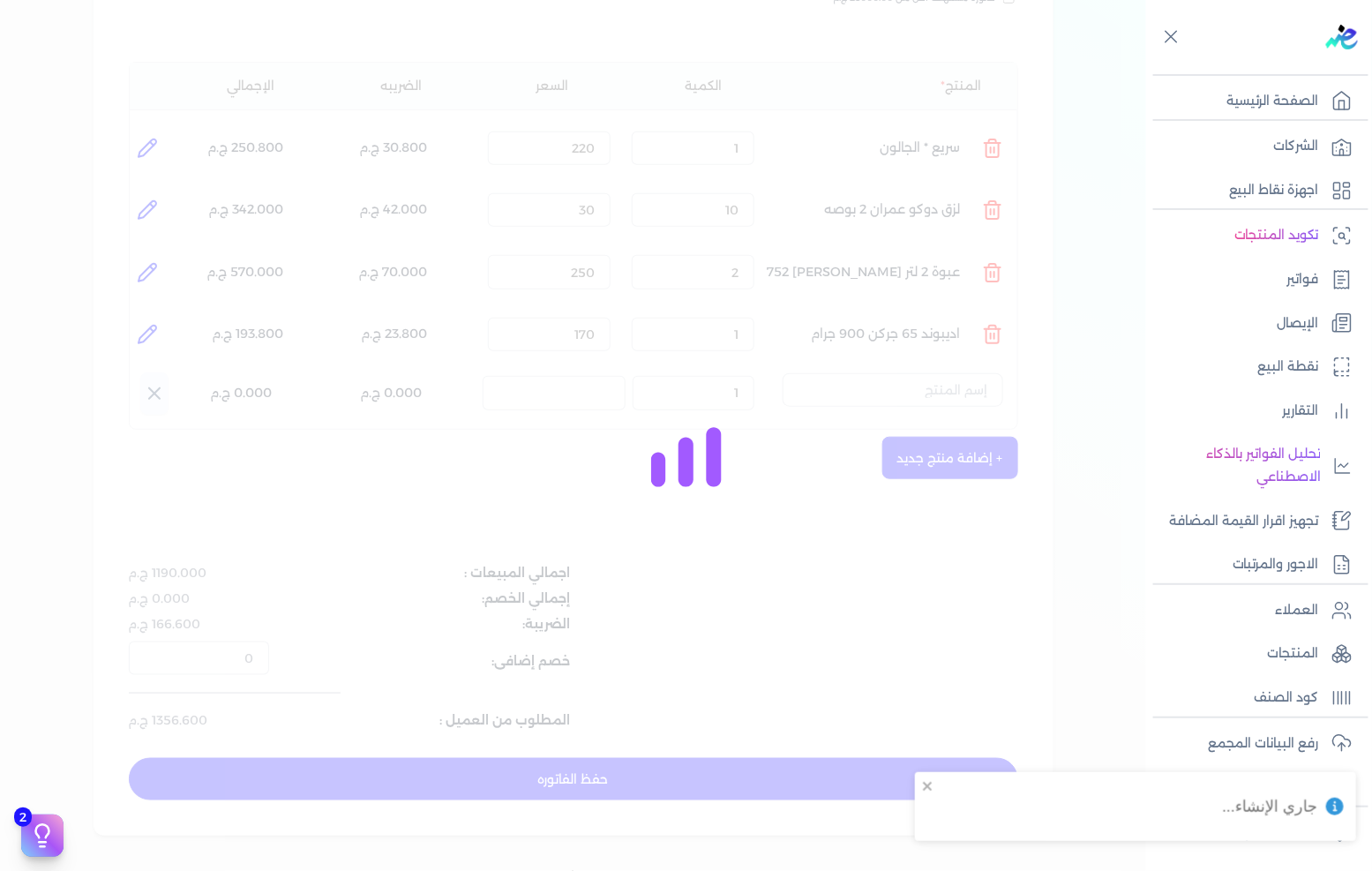
select select "EGS"
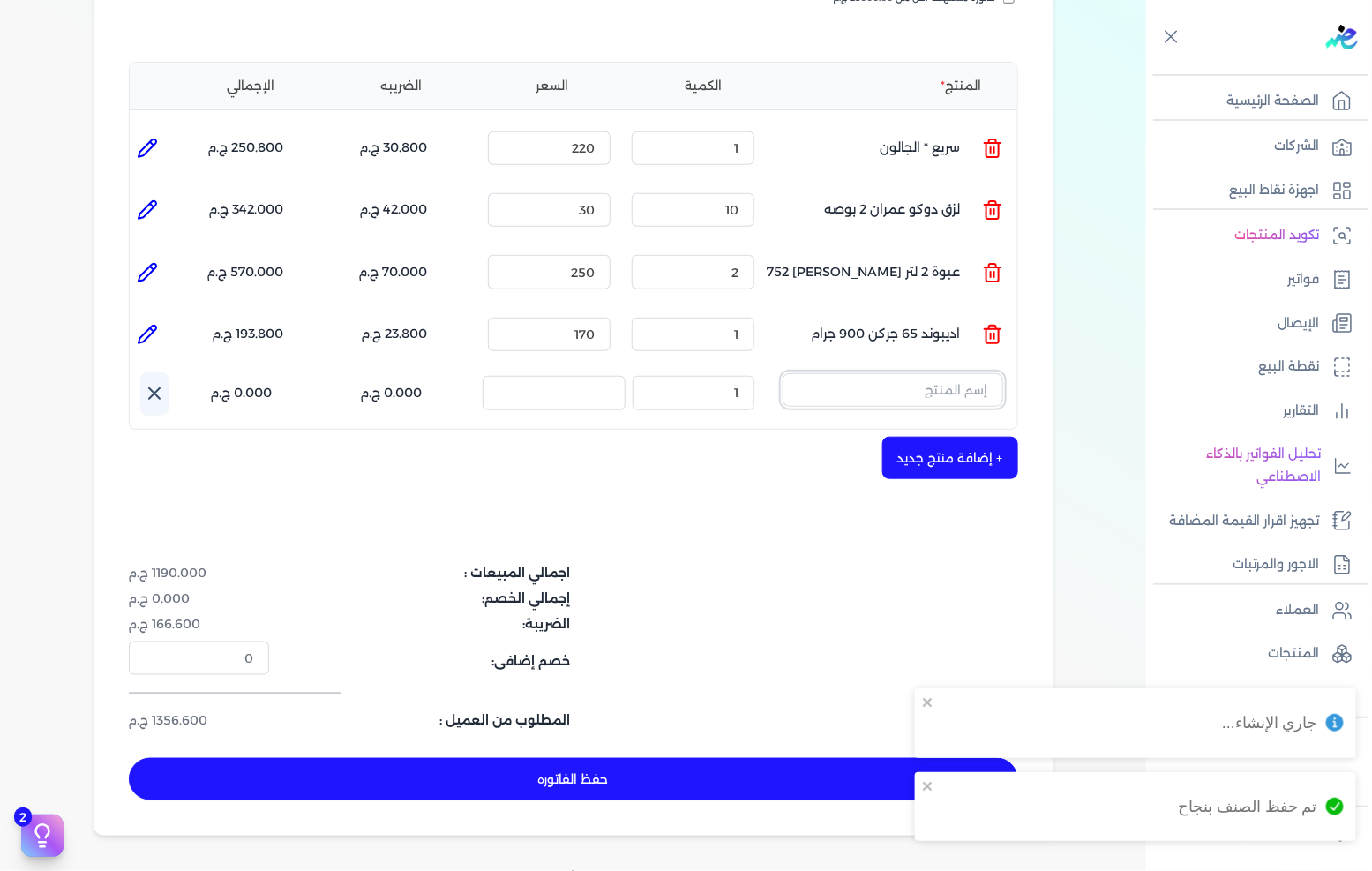
click at [919, 373] on input "text" at bounding box center [893, 389] width 221 height 34
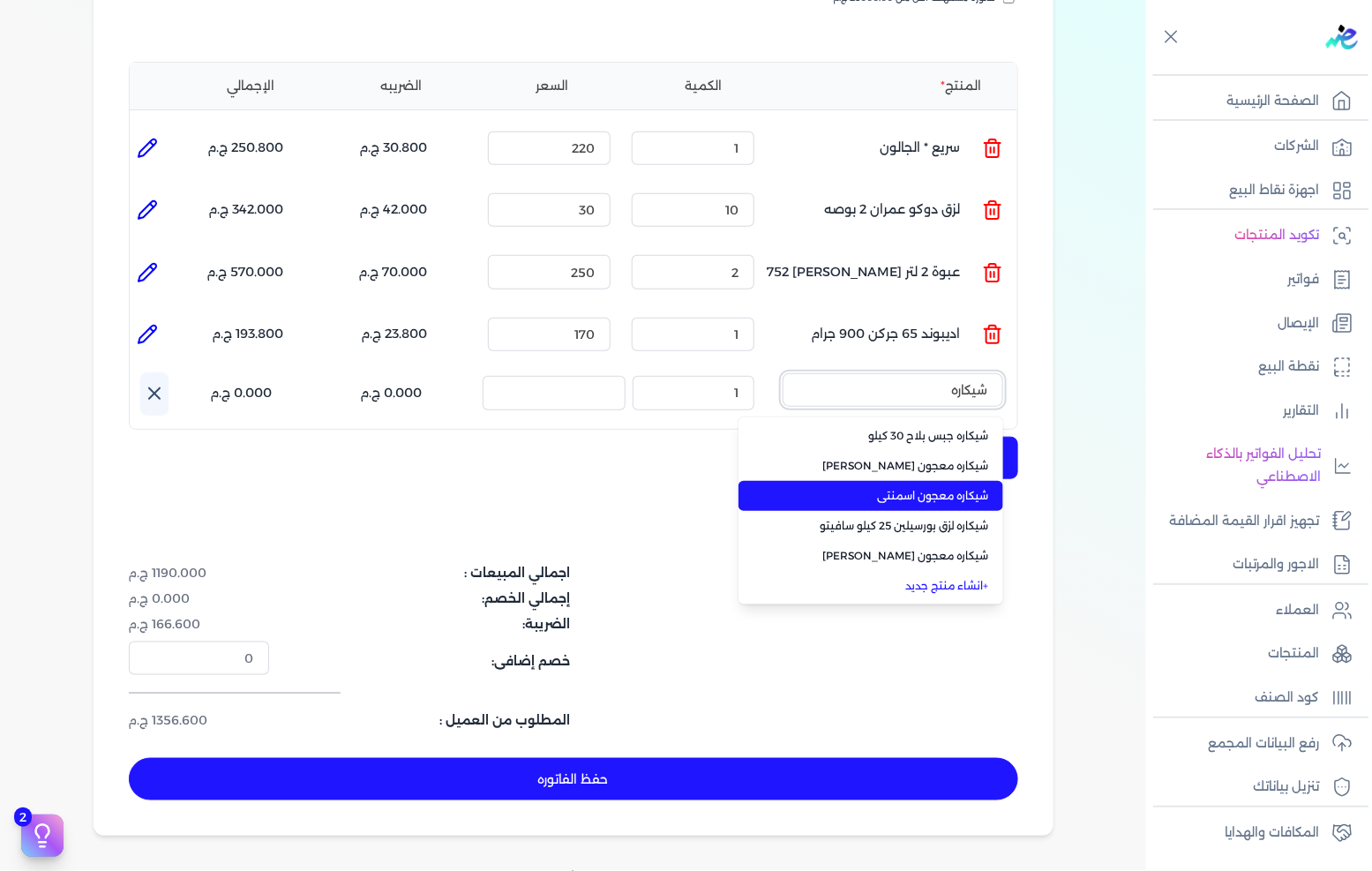
type input "شيكاره"
click at [939, 488] on span "شيكاره معجون اسمنتى" at bounding box center [881, 496] width 216 height 16
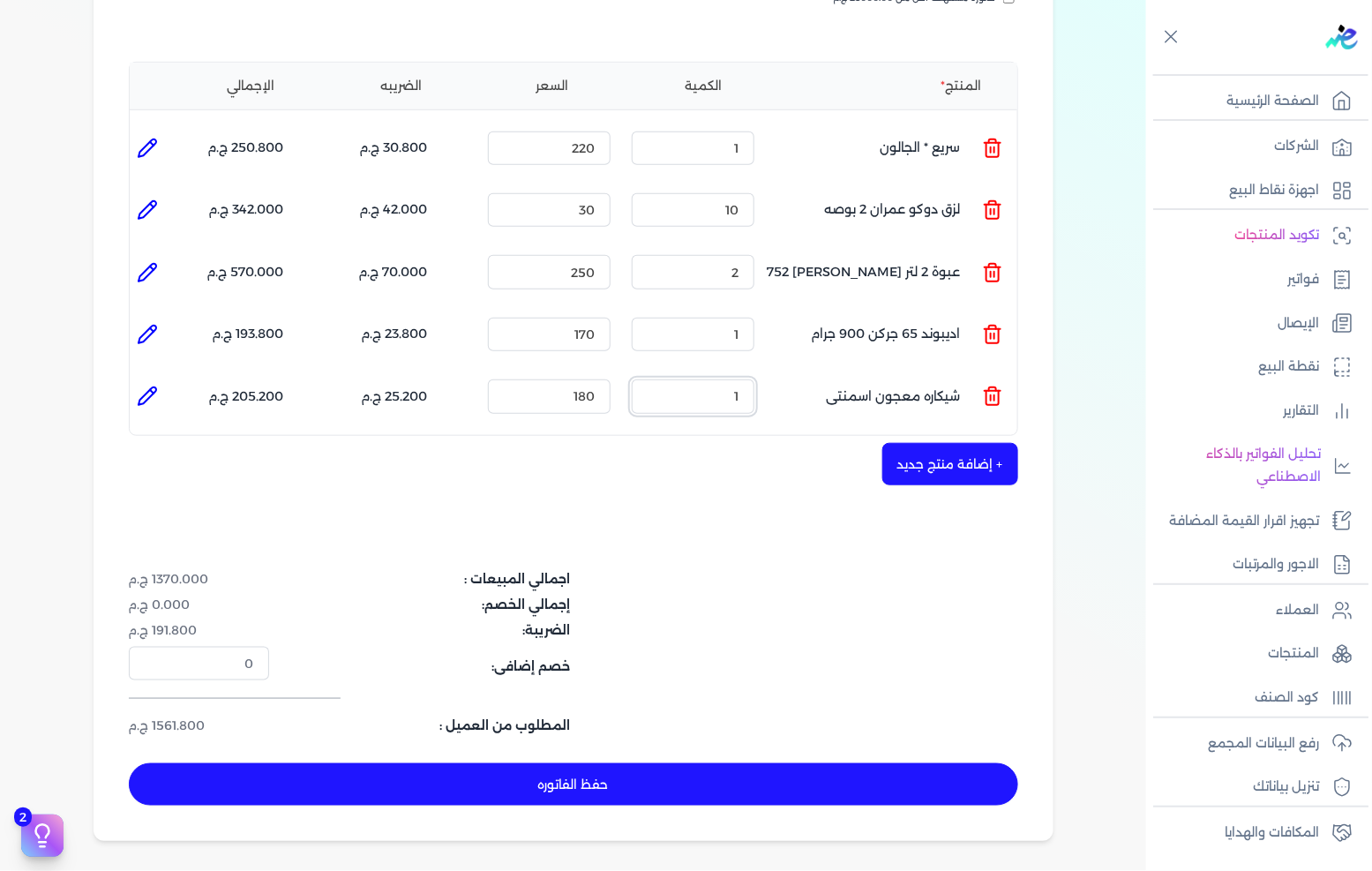
click at [730, 380] on input "1" at bounding box center [693, 396] width 123 height 34
type input "7"
click at [948, 446] on button "+ إضافة منتج جديد" at bounding box center [950, 464] width 136 height 42
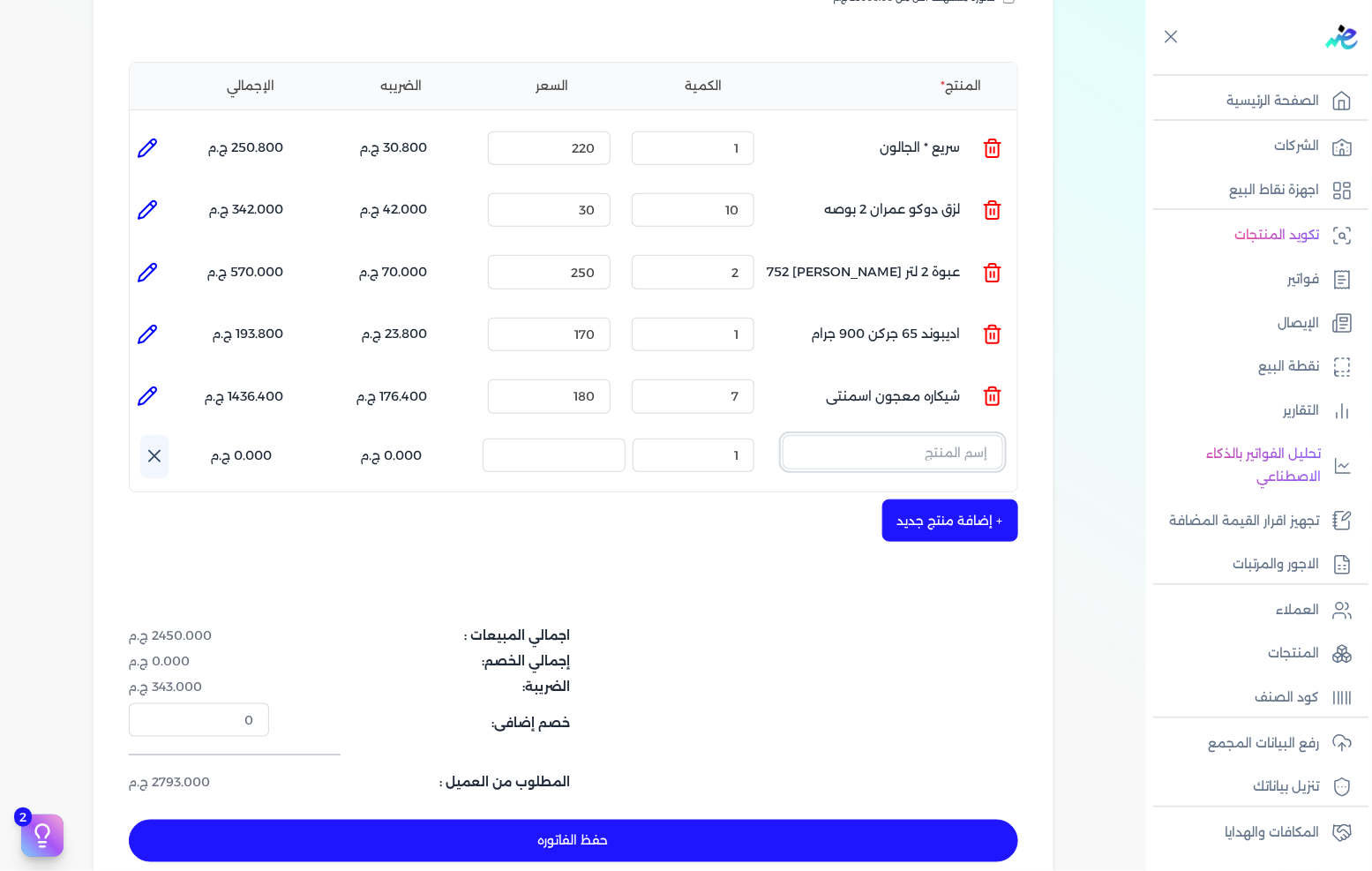
click at [970, 436] on input "text" at bounding box center [893, 452] width 221 height 34
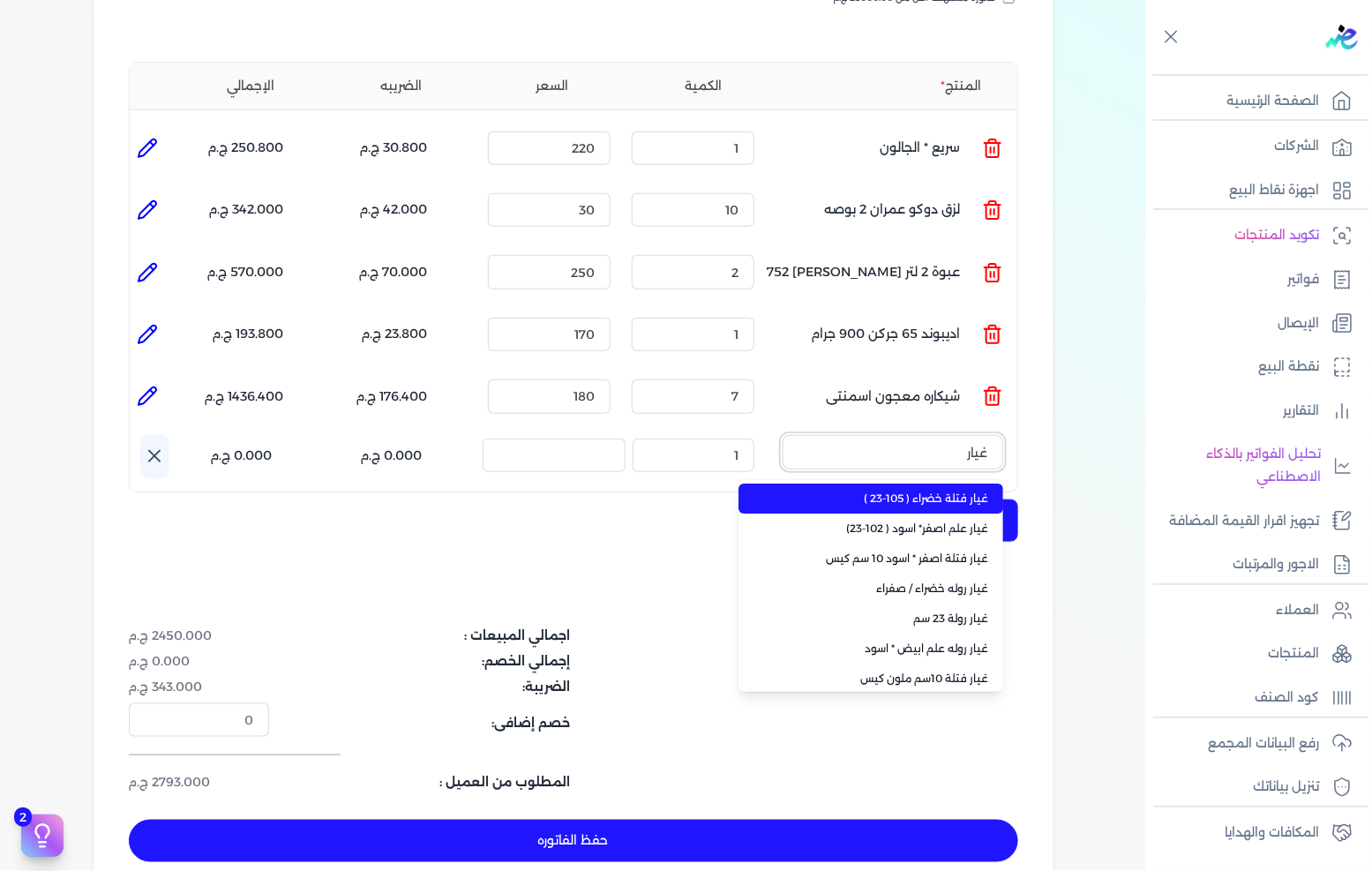
click at [782, 436] on button "غيار" at bounding box center [893, 456] width 221 height 40
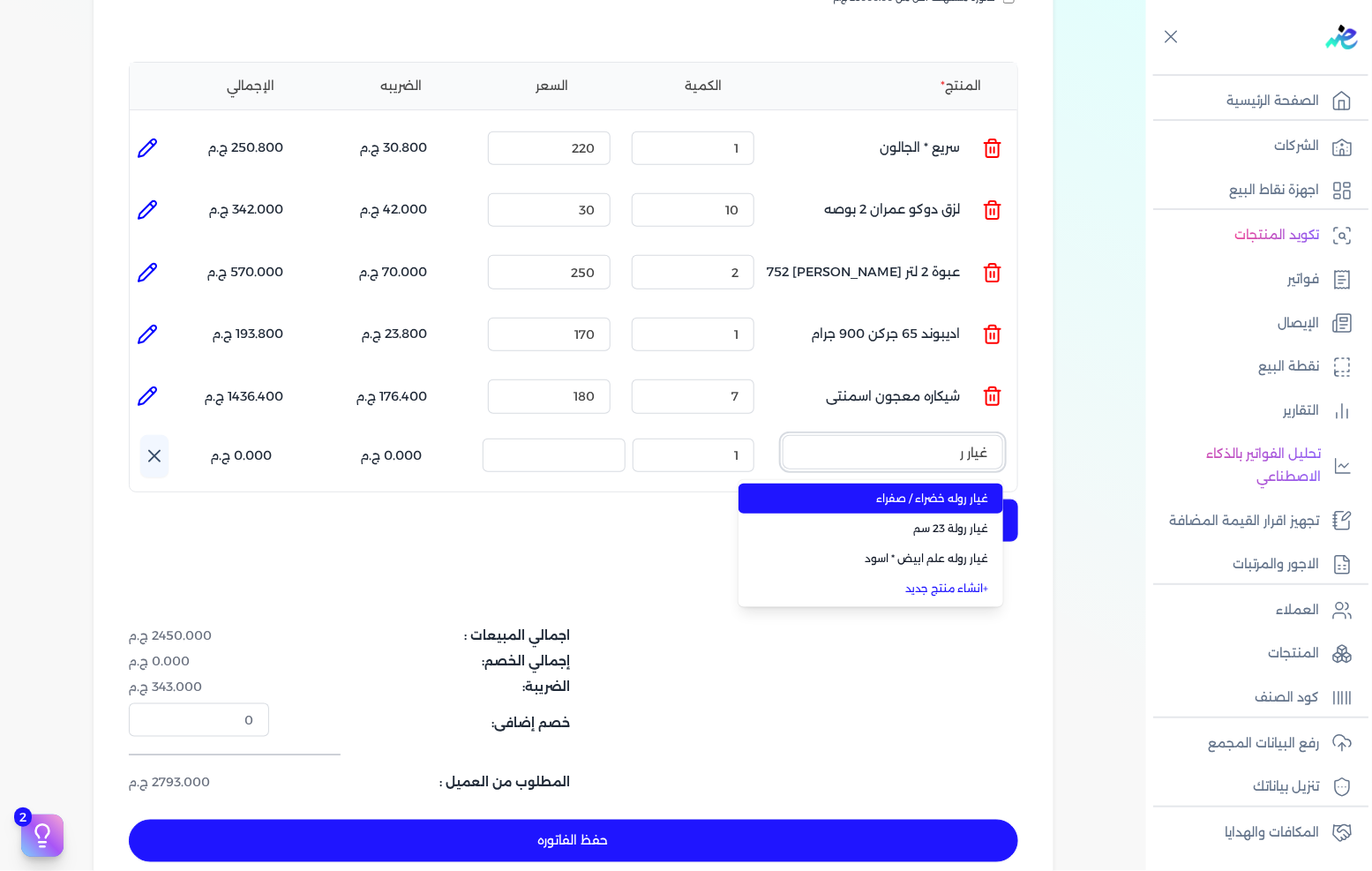
type input "غيار ر"
click at [926, 491] on span "غيار روله خضراء / صفراء" at bounding box center [881, 499] width 216 height 16
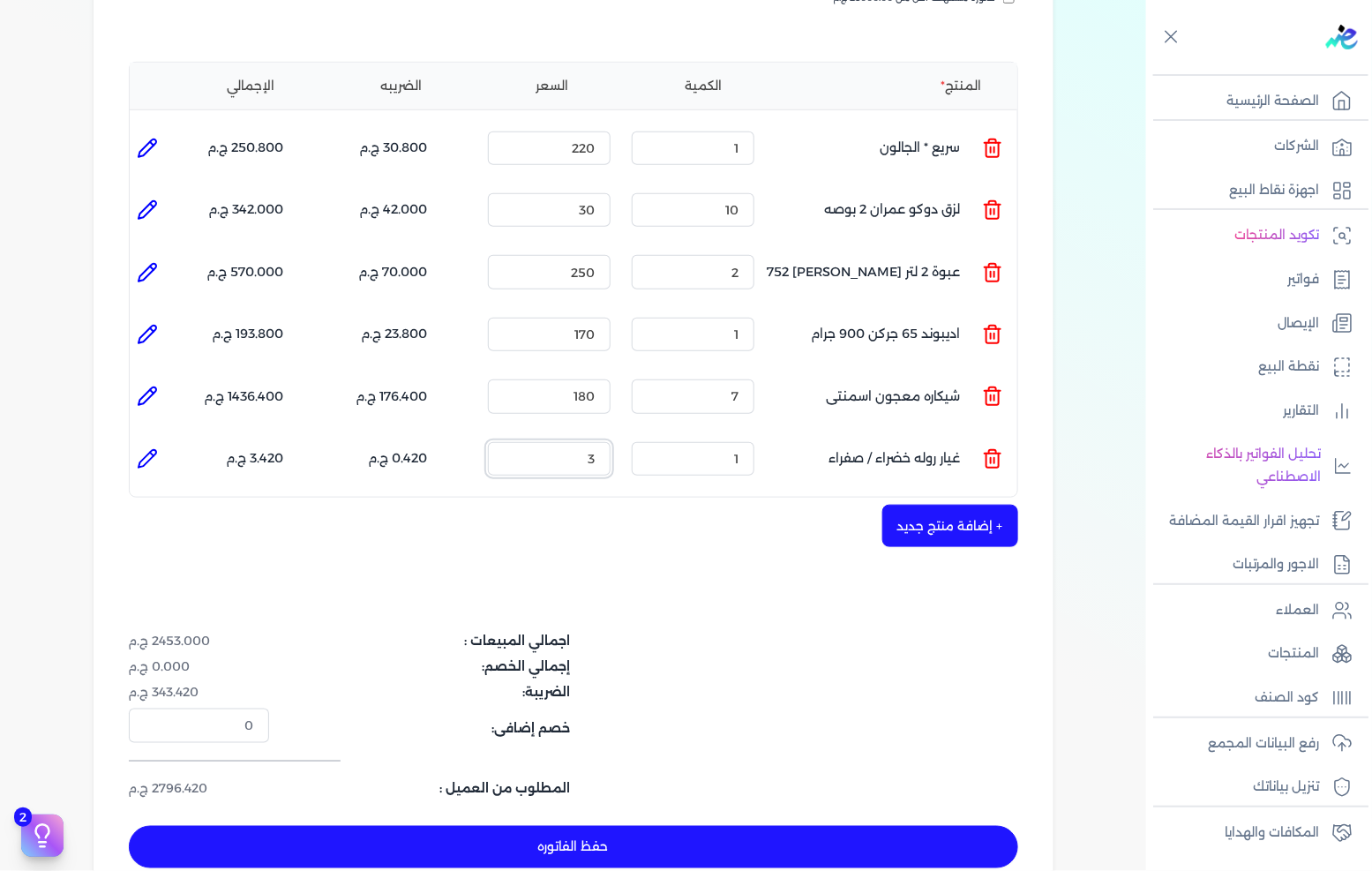
click at [596, 442] on input "3" at bounding box center [549, 459] width 123 height 34
type input "30"
click at [939, 505] on button "+ إضافة منتج جديد" at bounding box center [950, 526] width 136 height 42
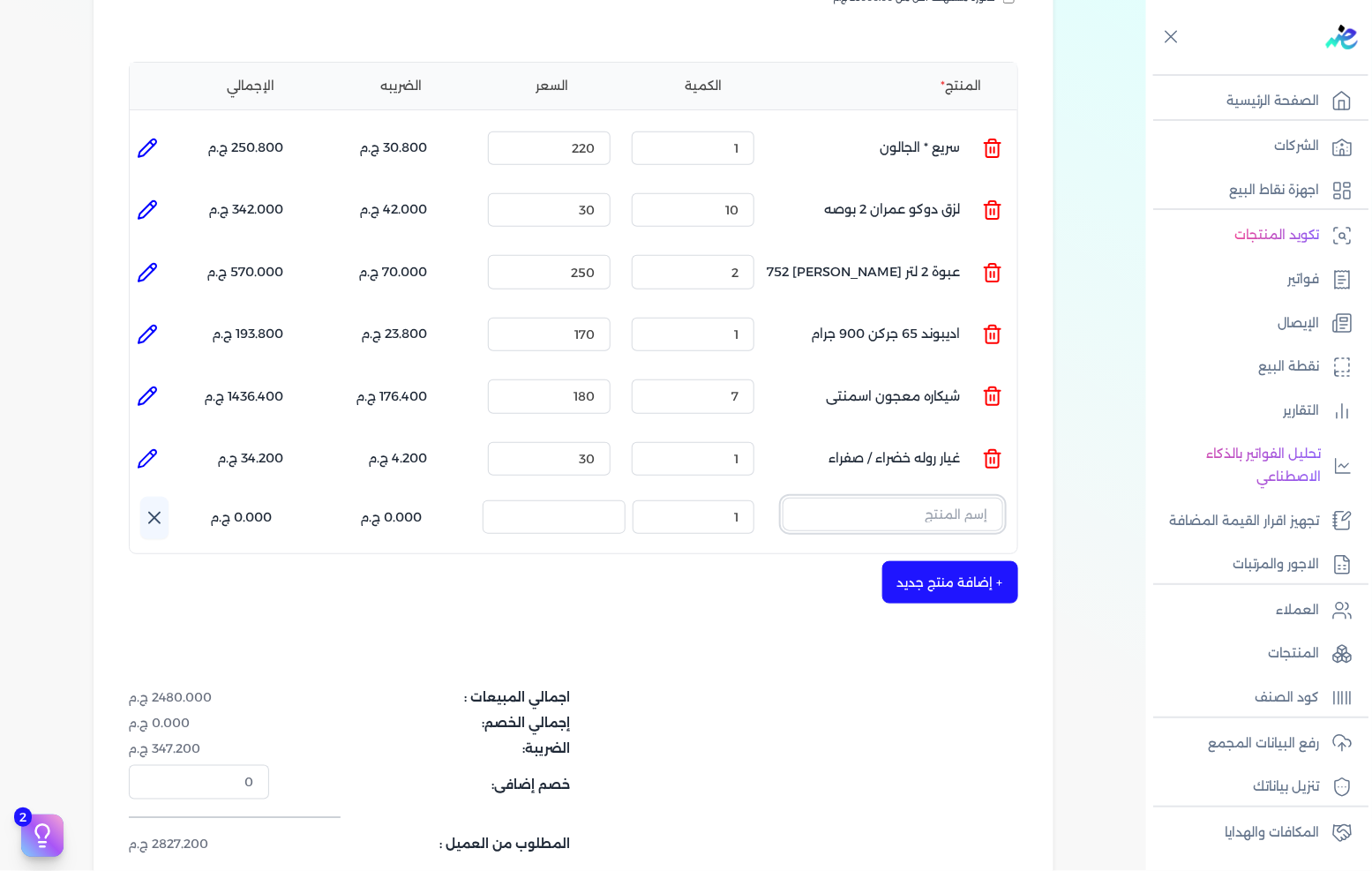
click at [926, 498] on input "text" at bounding box center [893, 514] width 221 height 34
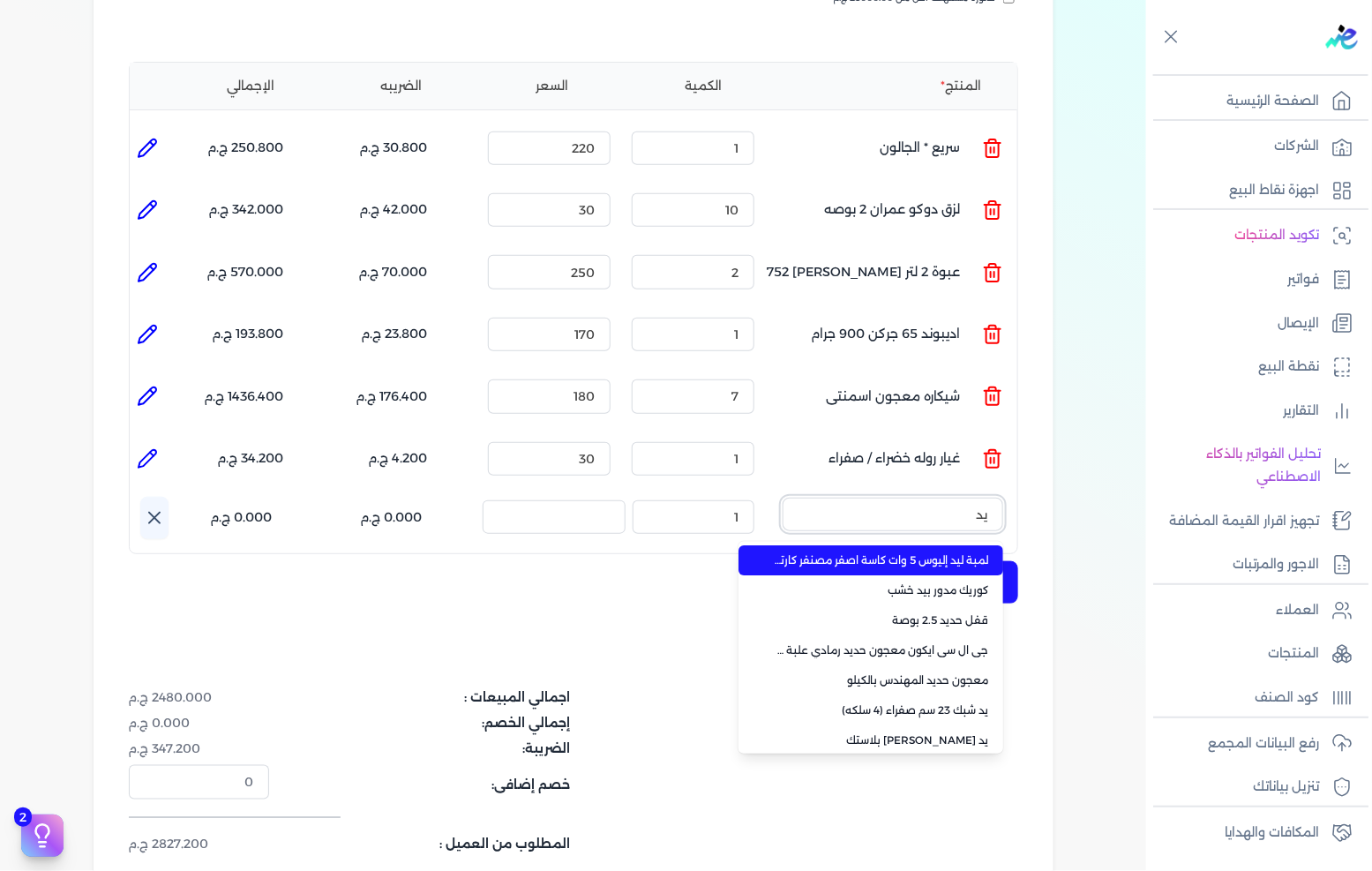
click at [782, 498] on button "يد" at bounding box center [893, 518] width 221 height 40
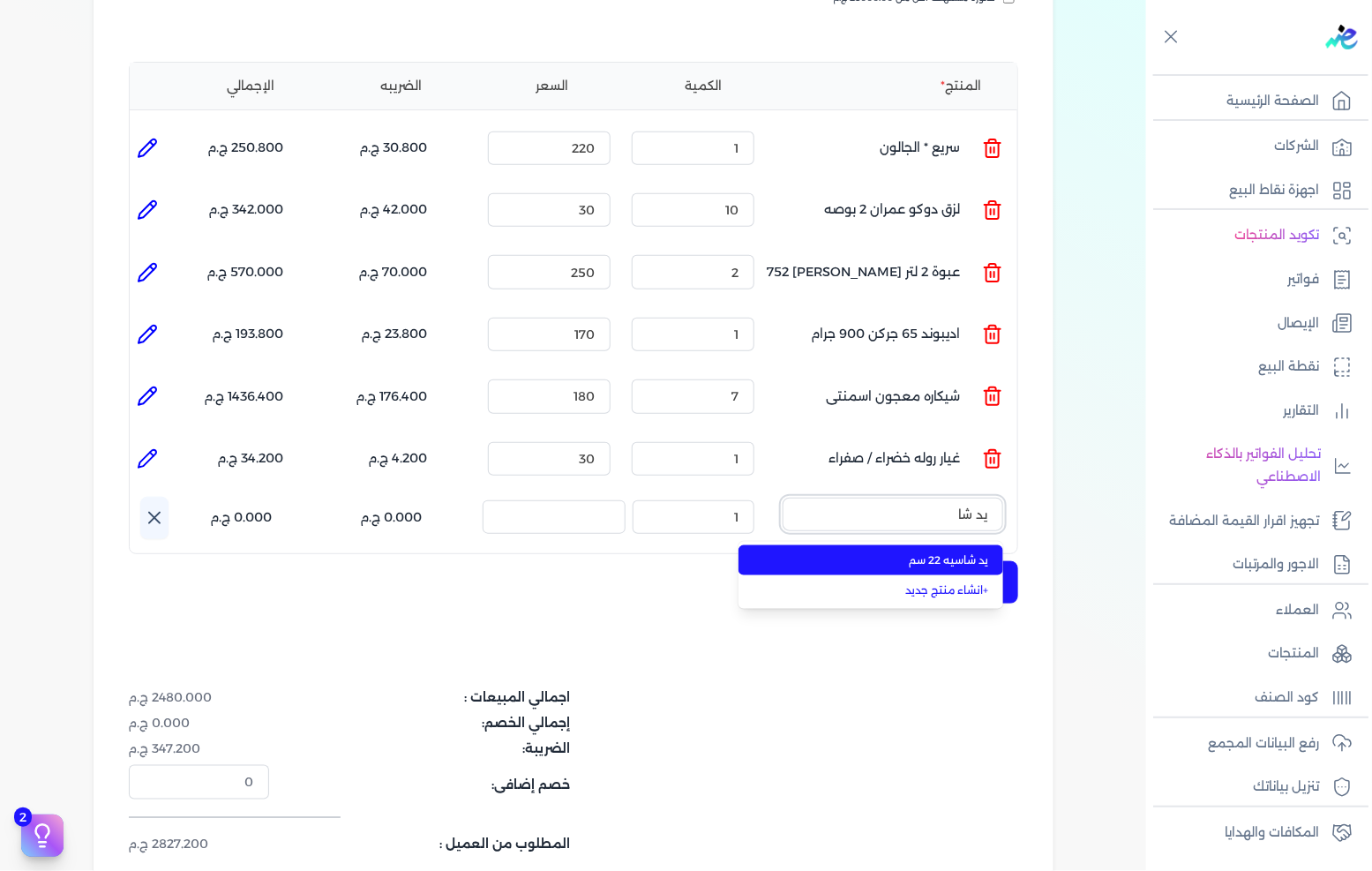
type input "يد شا"
click at [938, 553] on span "يد شاسيه 22 سم" at bounding box center [881, 560] width 216 height 16
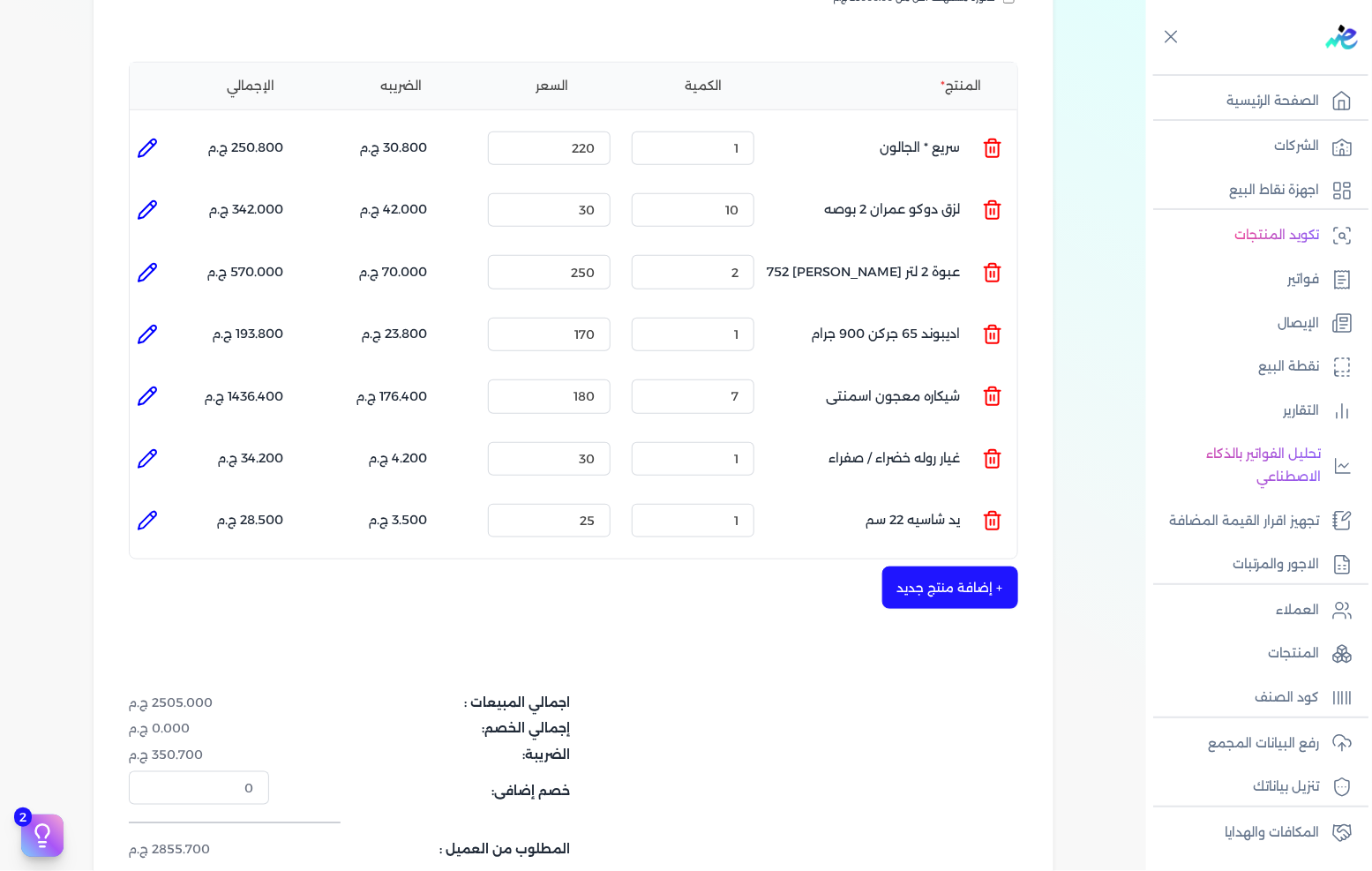
click at [971, 567] on button "+ إضافة منتج جديد" at bounding box center [950, 588] width 136 height 42
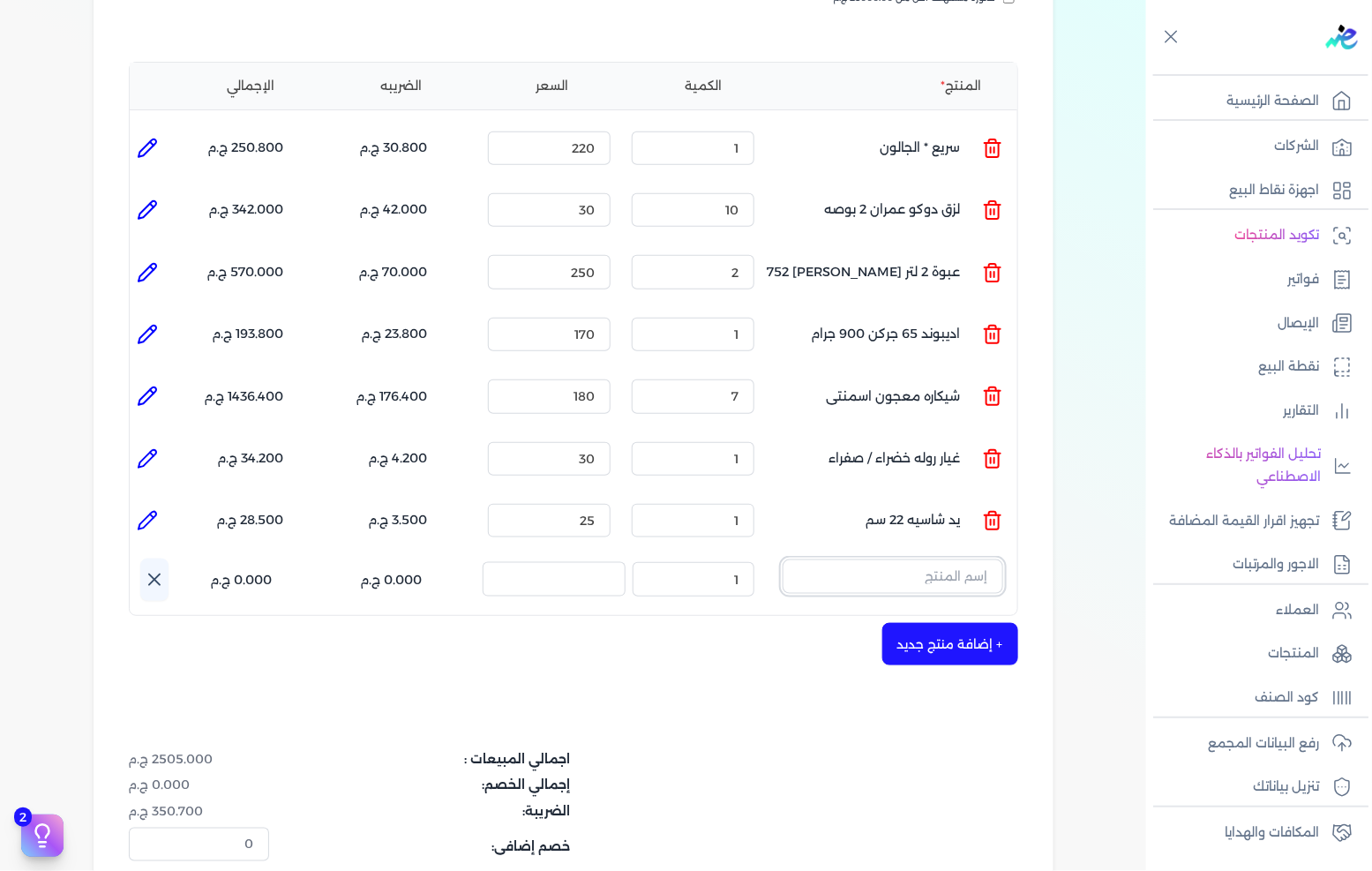
click at [967, 560] on input "text" at bounding box center [893, 577] width 221 height 34
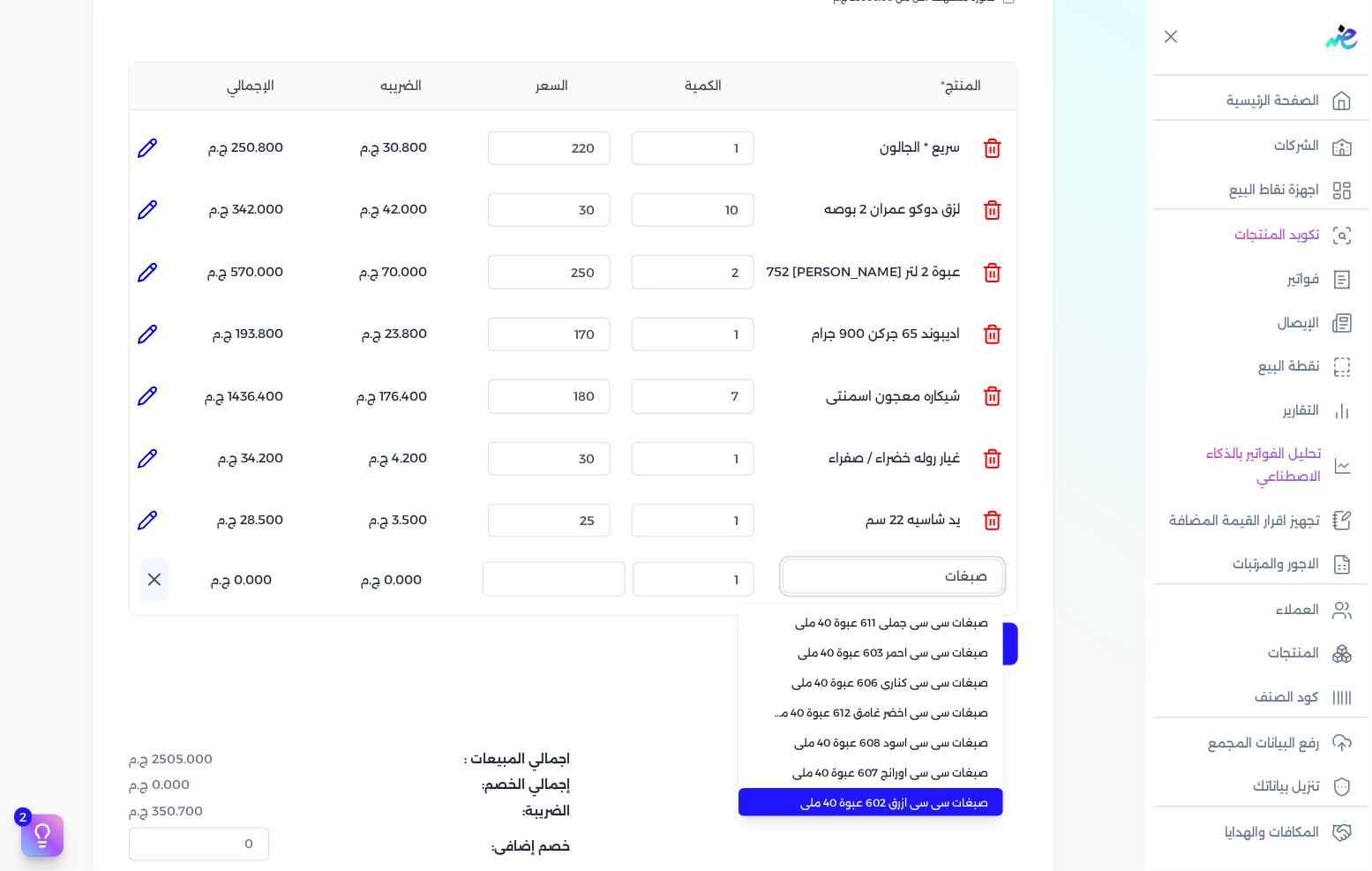
type input "صبغات"
click at [928, 795] on span "صبغات سي سي ازرق 602 عبوة 40 ملي" at bounding box center [881, 803] width 216 height 16
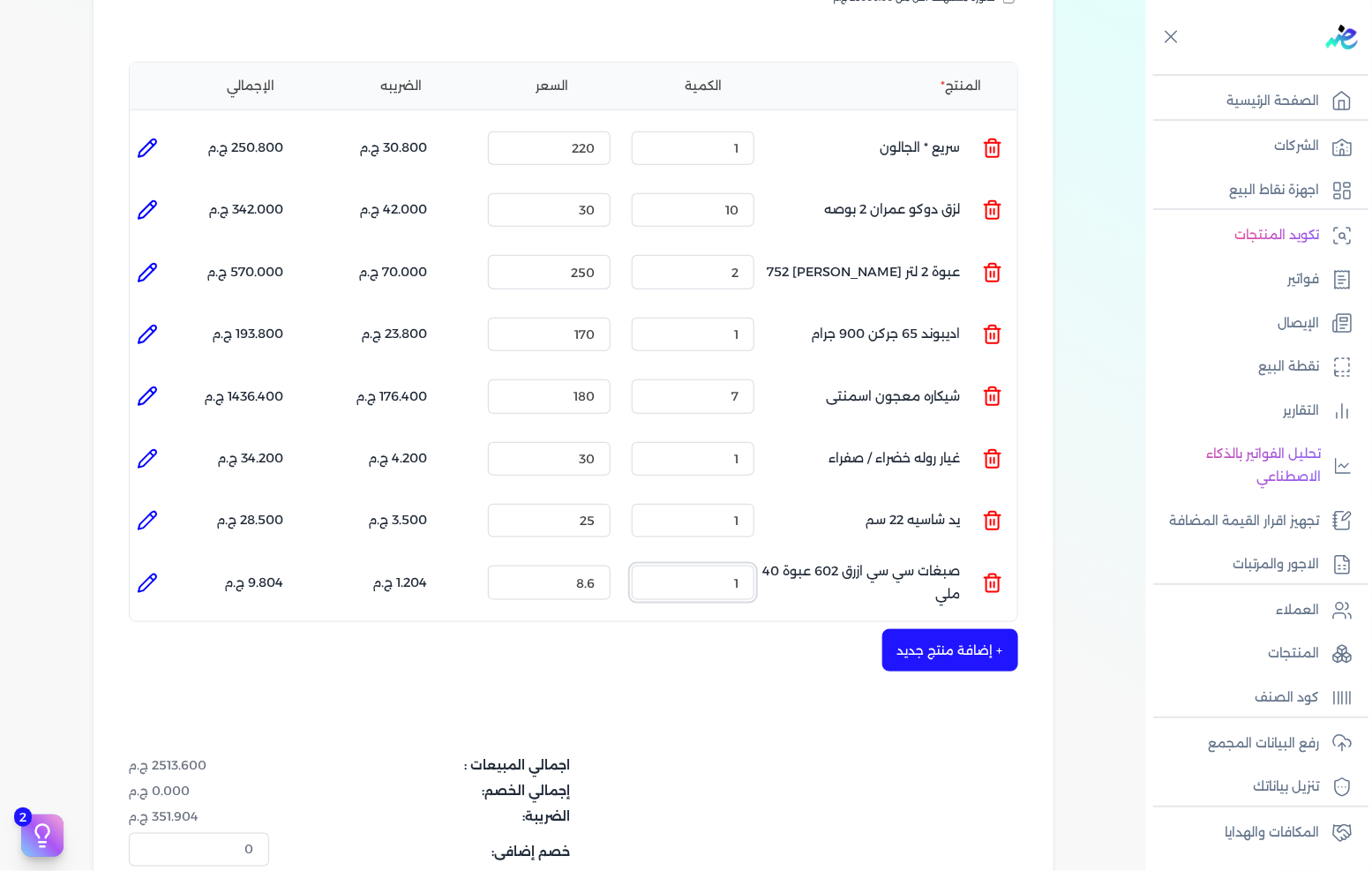
click at [710, 566] on input "1" at bounding box center [693, 582] width 123 height 34
type input "10"
click at [592, 566] on input "8.6" at bounding box center [549, 582] width 123 height 34
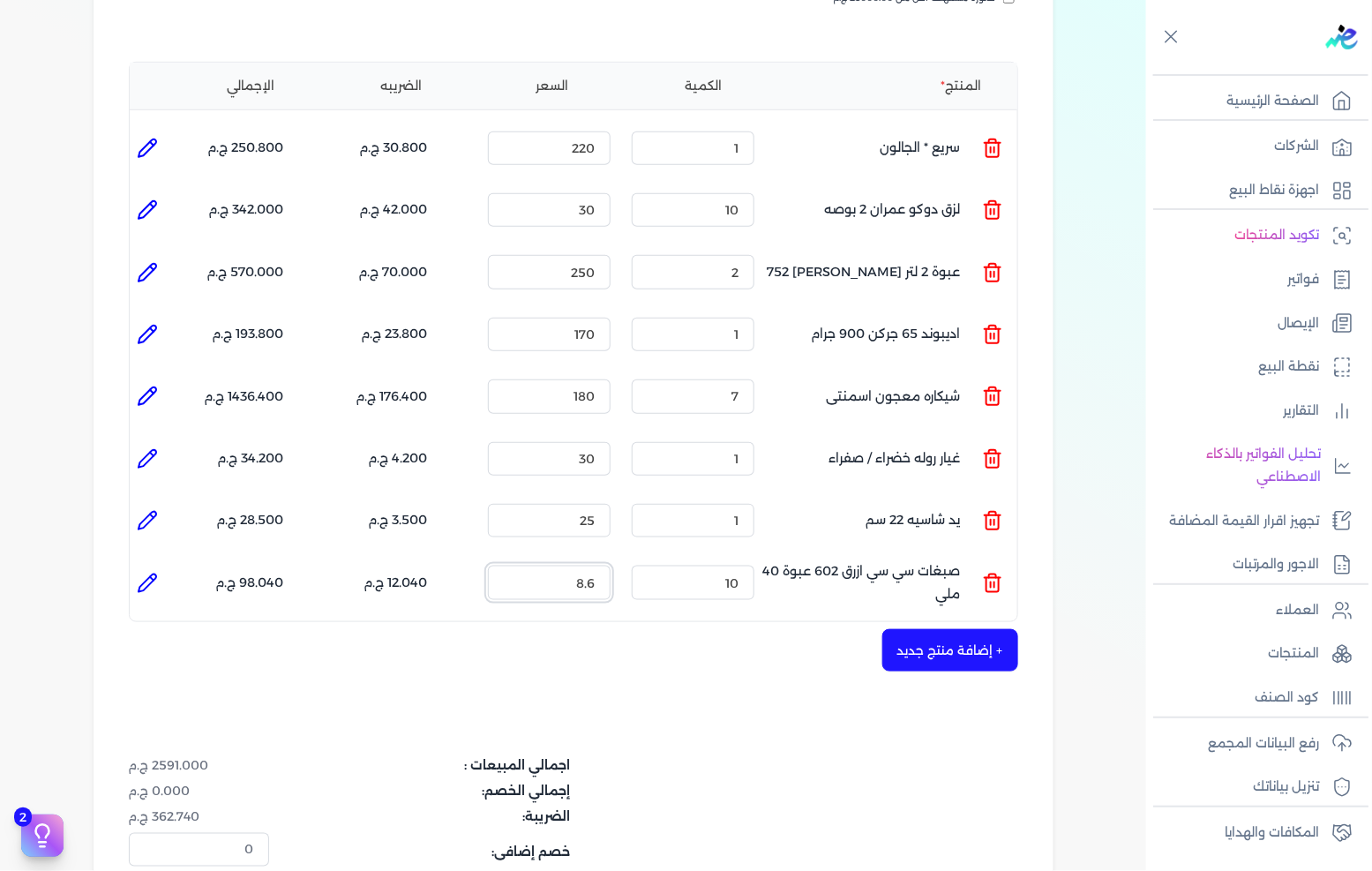
click at [592, 566] on input "8.6" at bounding box center [549, 582] width 123 height 34
type input "10"
click at [915, 629] on button "+ إضافة منتج جديد" at bounding box center [950, 650] width 136 height 42
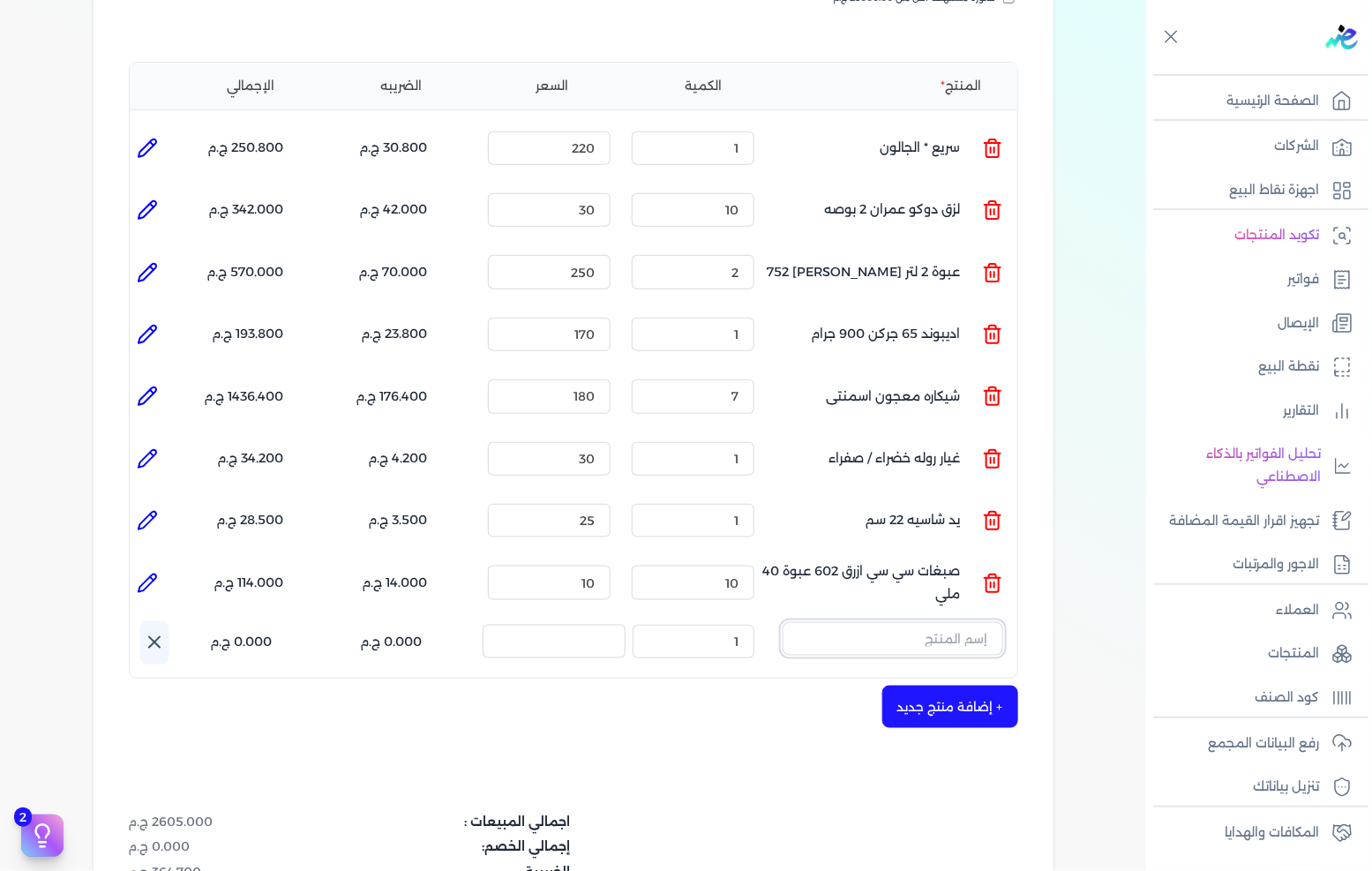
click at [919, 623] on input "text" at bounding box center [893, 639] width 221 height 34
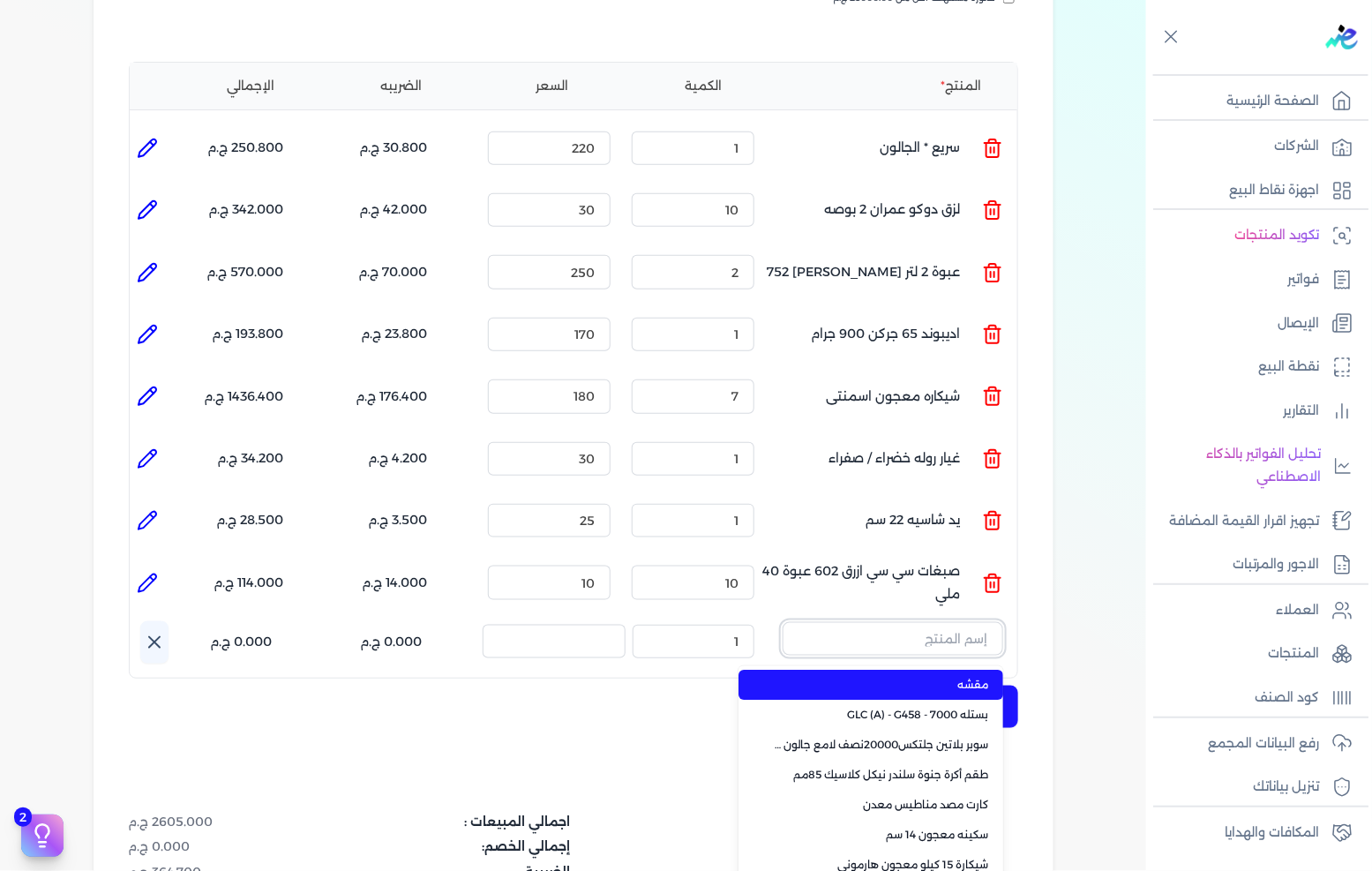
paste input "عبوة برايمر رمادي 0.700 جرام"
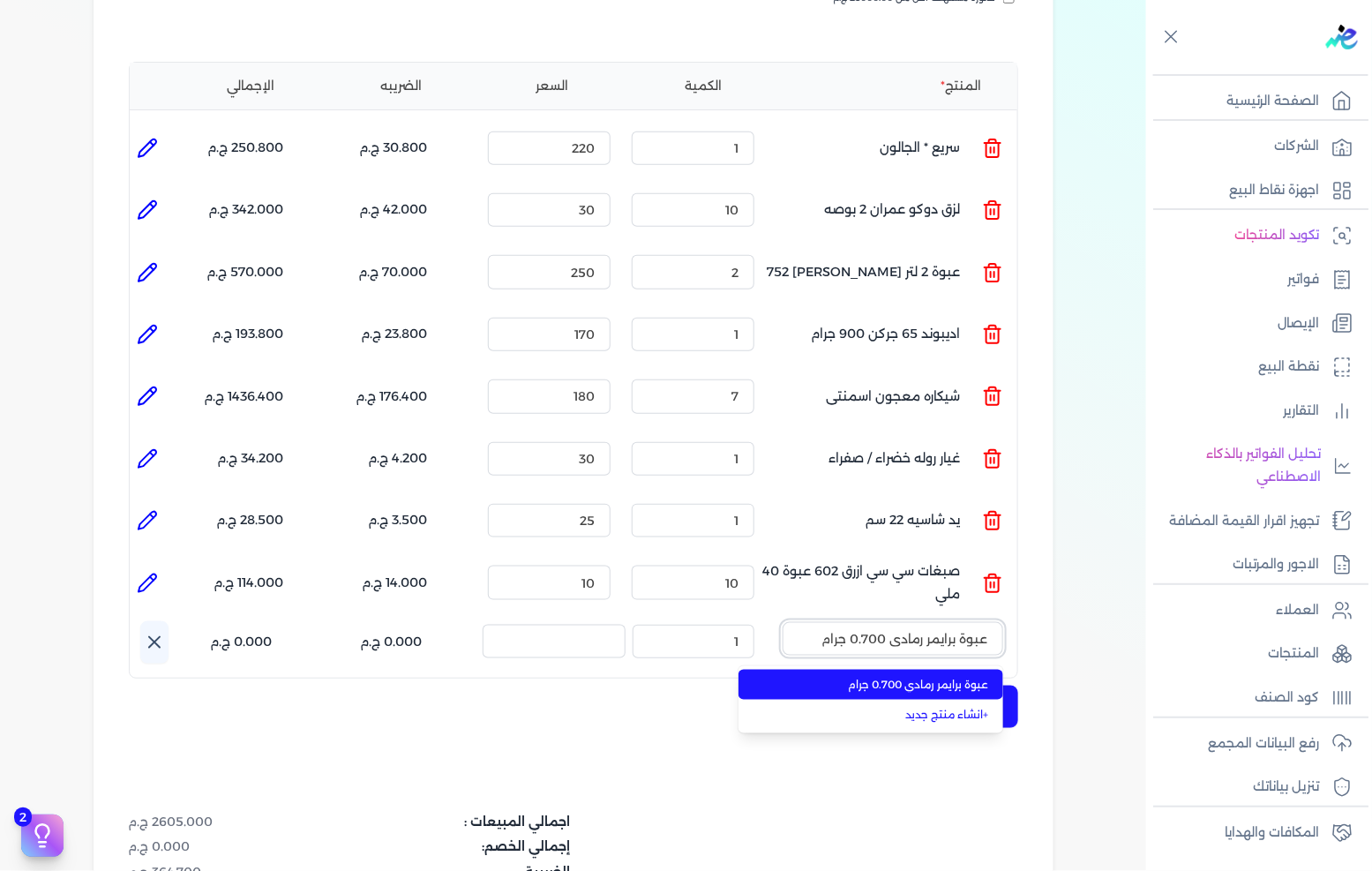
type input "عبوة برايمر رمادي 0.700 جرام"
click at [902, 677] on span "عبوة برايمر رمادي 0.700 جرام" at bounding box center [881, 685] width 216 height 16
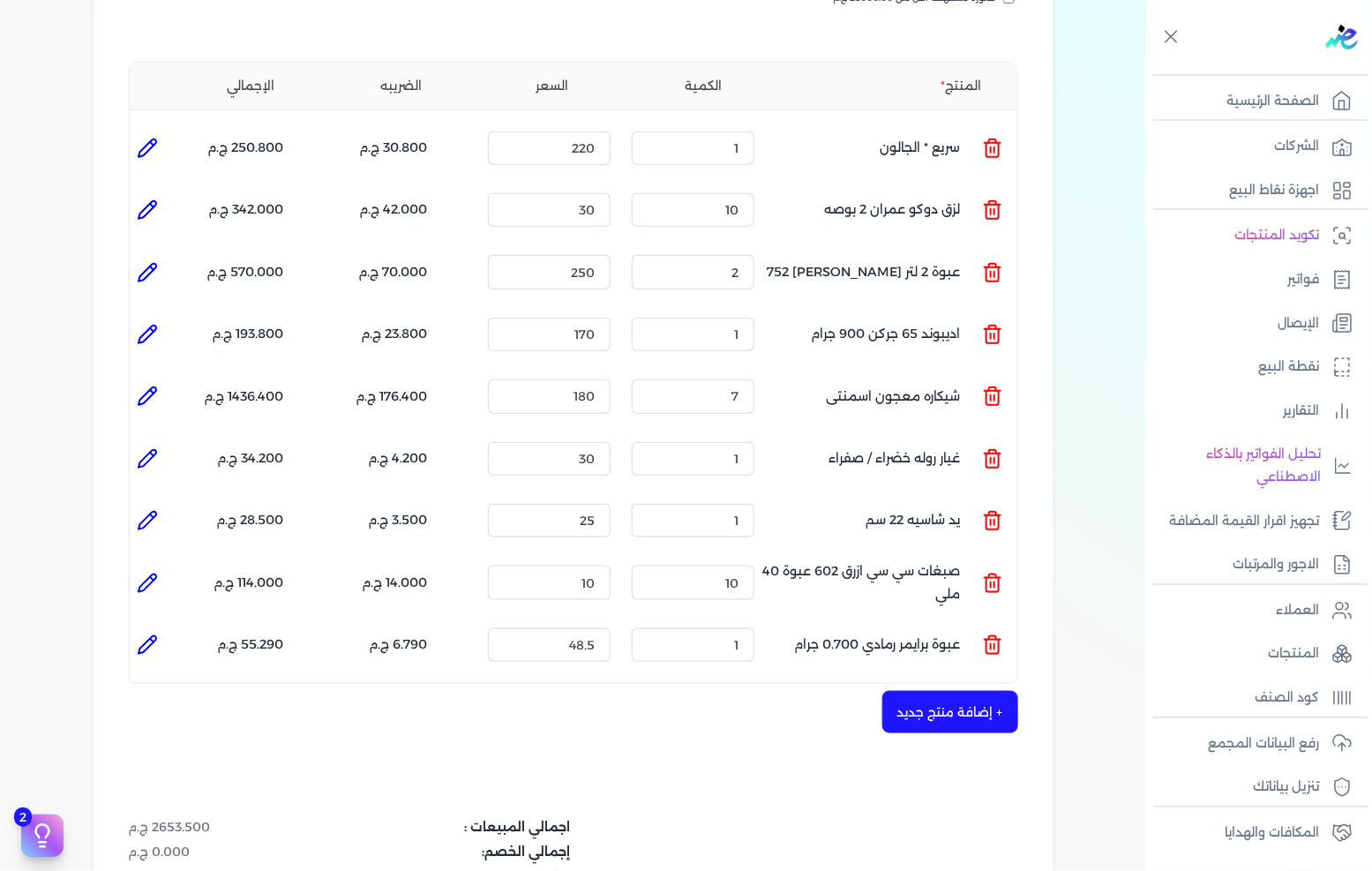
click at [137, 627] on li at bounding box center [147, 645] width 35 height 35
type input "عبوة برايمر رمادي 0.700 جرام"
type input "48.5"
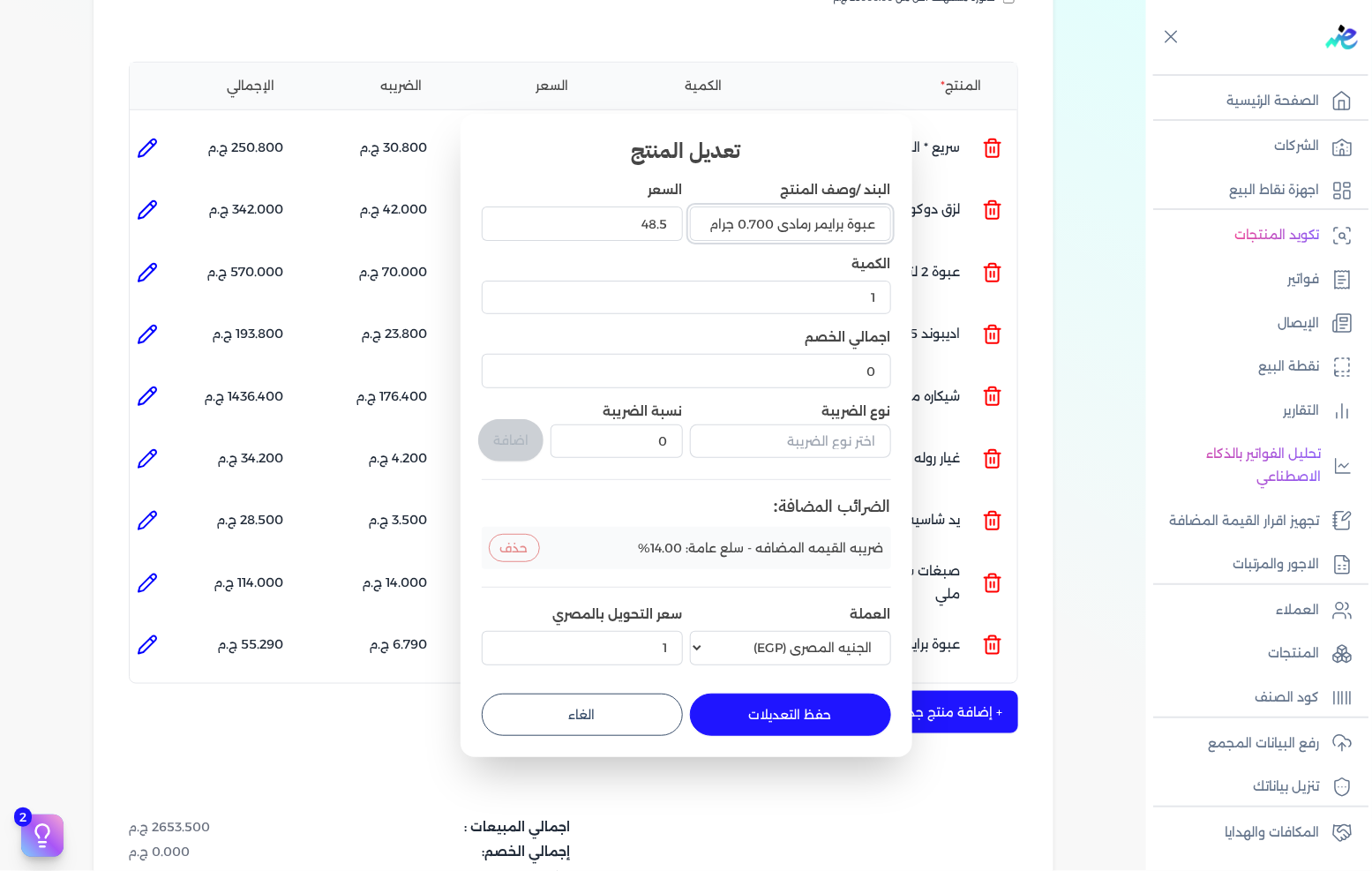
drag, startPoint x: 848, startPoint y: 222, endPoint x: 987, endPoint y: 219, distance: 139.0
click at [987, 219] on dialog "تعديل المنتج البند /وصف المنتج عبوة برايمر رمادي 0.700 جرام السعر 48.5 الكمية 1…" at bounding box center [686, 436] width 1372 height 871
drag, startPoint x: 768, startPoint y: 224, endPoint x: 516, endPoint y: 215, distance: 252.2
click at [518, 216] on div "البند /وصف المنتج [PERSON_NAME] رمادي 0.700 جرام السعر 48.5 الكمية 1 اجمالي الخ…" at bounding box center [686, 427] width 409 height 491
type input "[PERSON_NAME]"
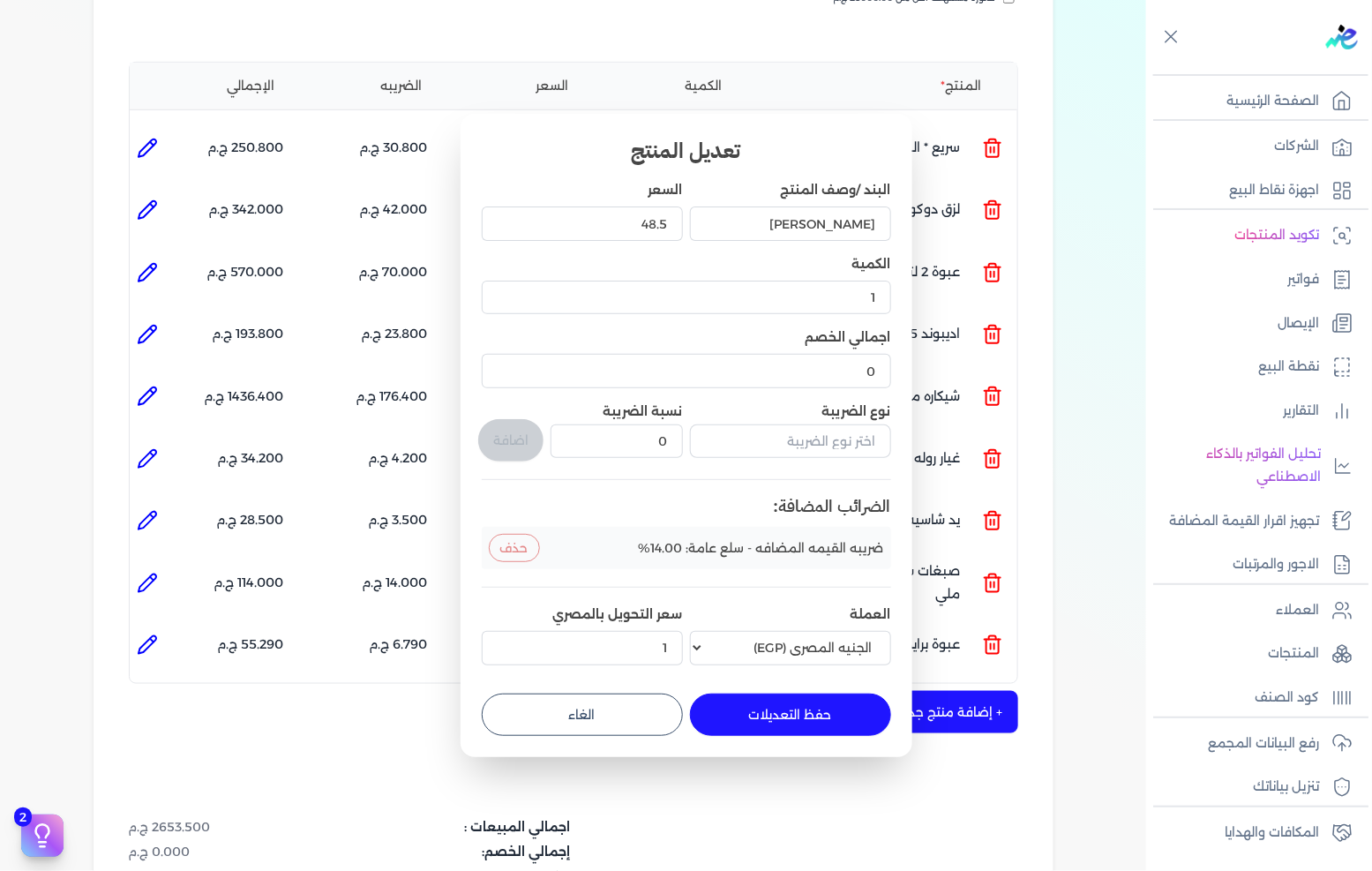
click at [791, 709] on button "حفظ التعديلات" at bounding box center [791, 715] width 201 height 42
type input "0"
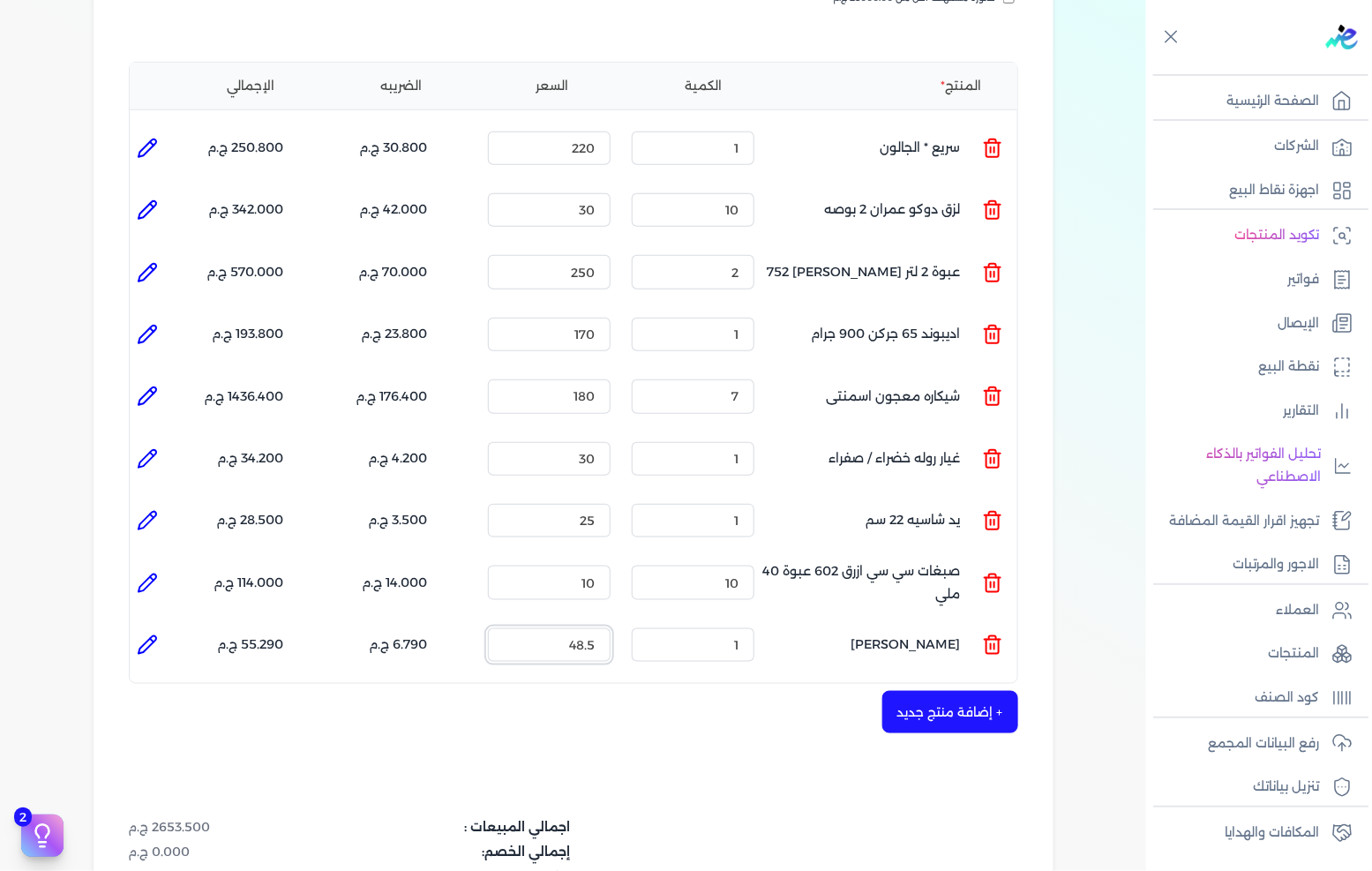
click at [560, 628] on input "48.5" at bounding box center [549, 645] width 123 height 34
type input "200"
click at [945, 692] on button "+ إضافة منتج جديد" at bounding box center [950, 713] width 136 height 42
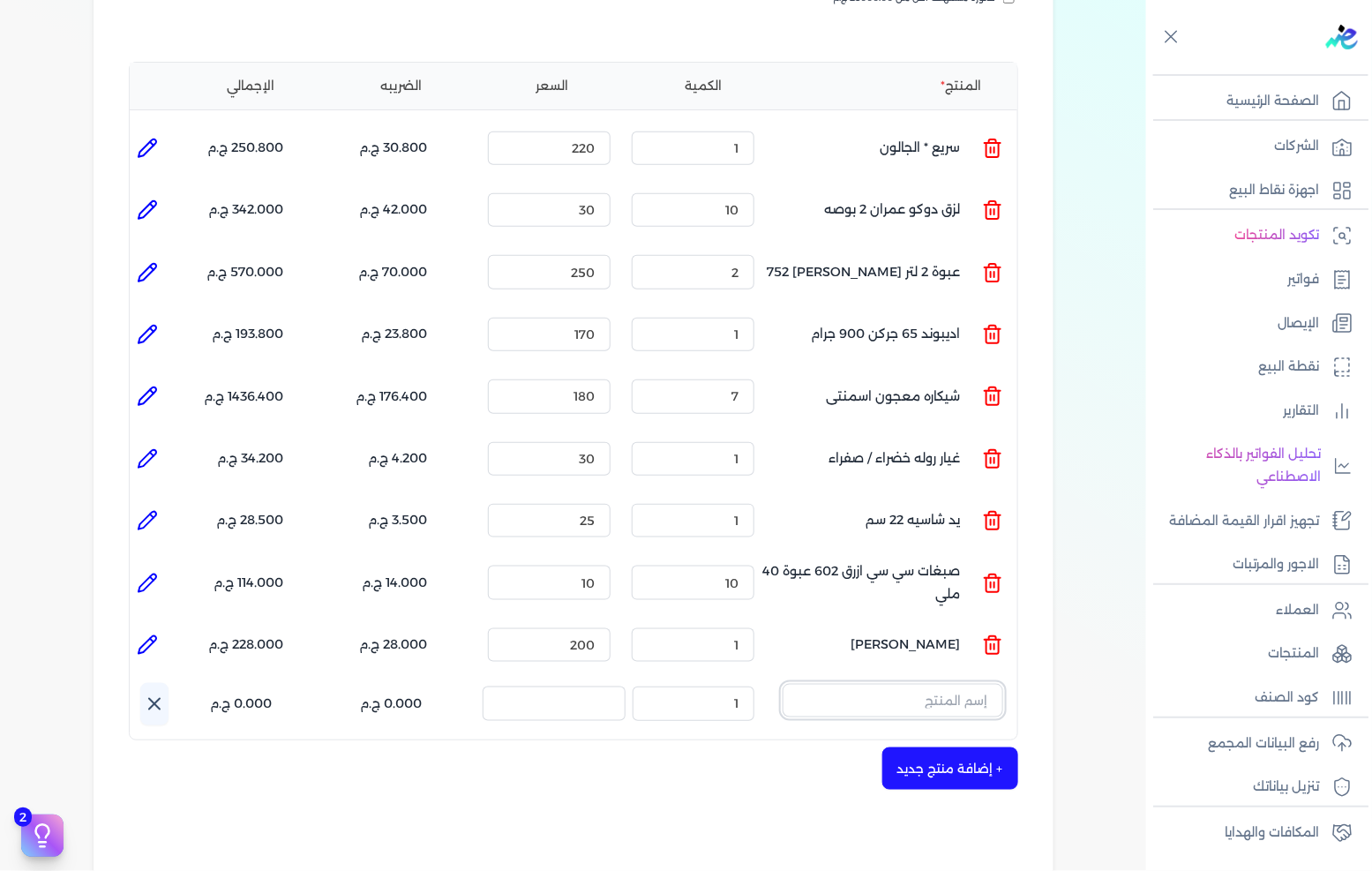
click at [939, 684] on input "text" at bounding box center [893, 700] width 221 height 34
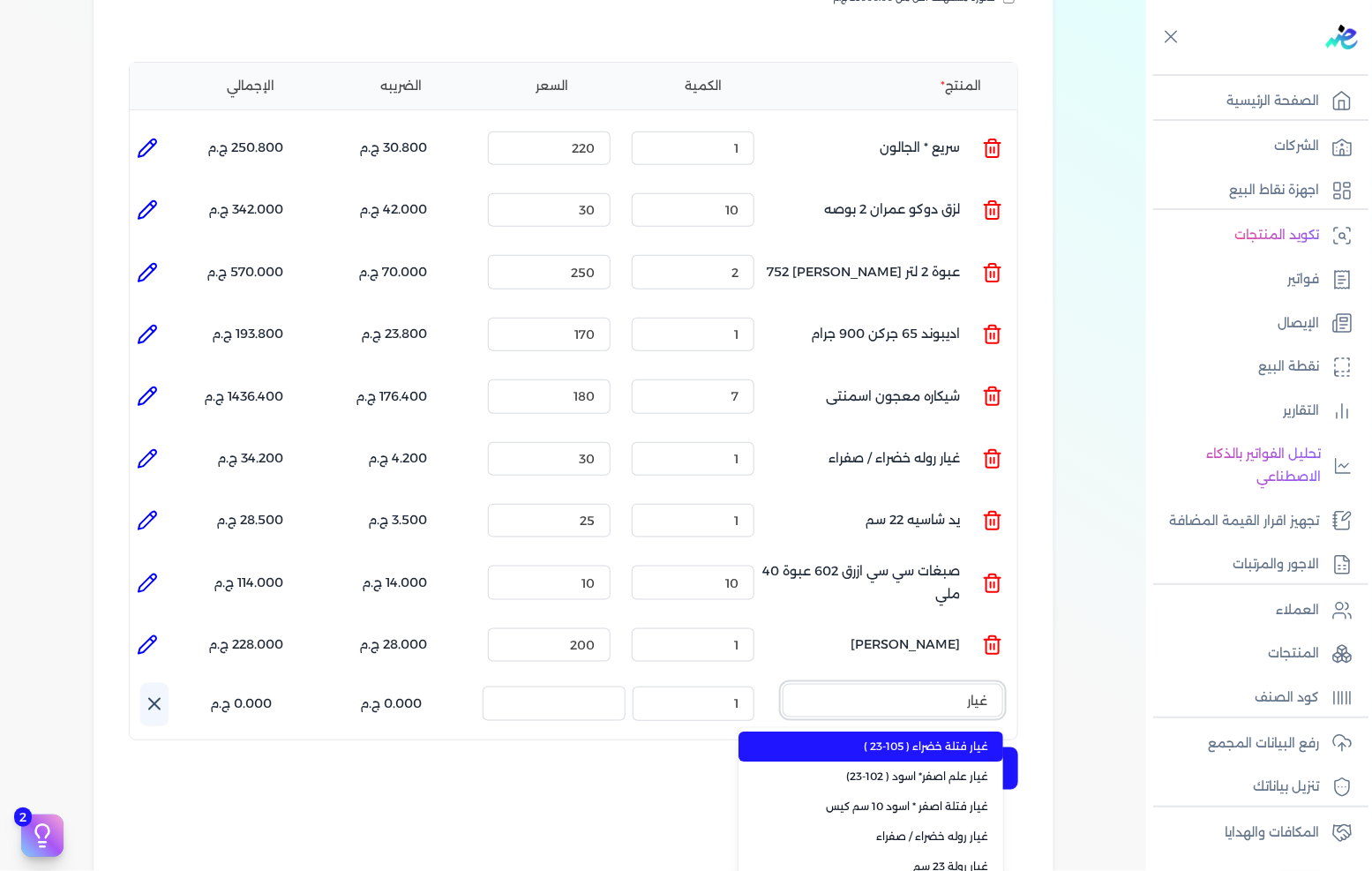
click at [782, 684] on button "غيار" at bounding box center [893, 704] width 221 height 40
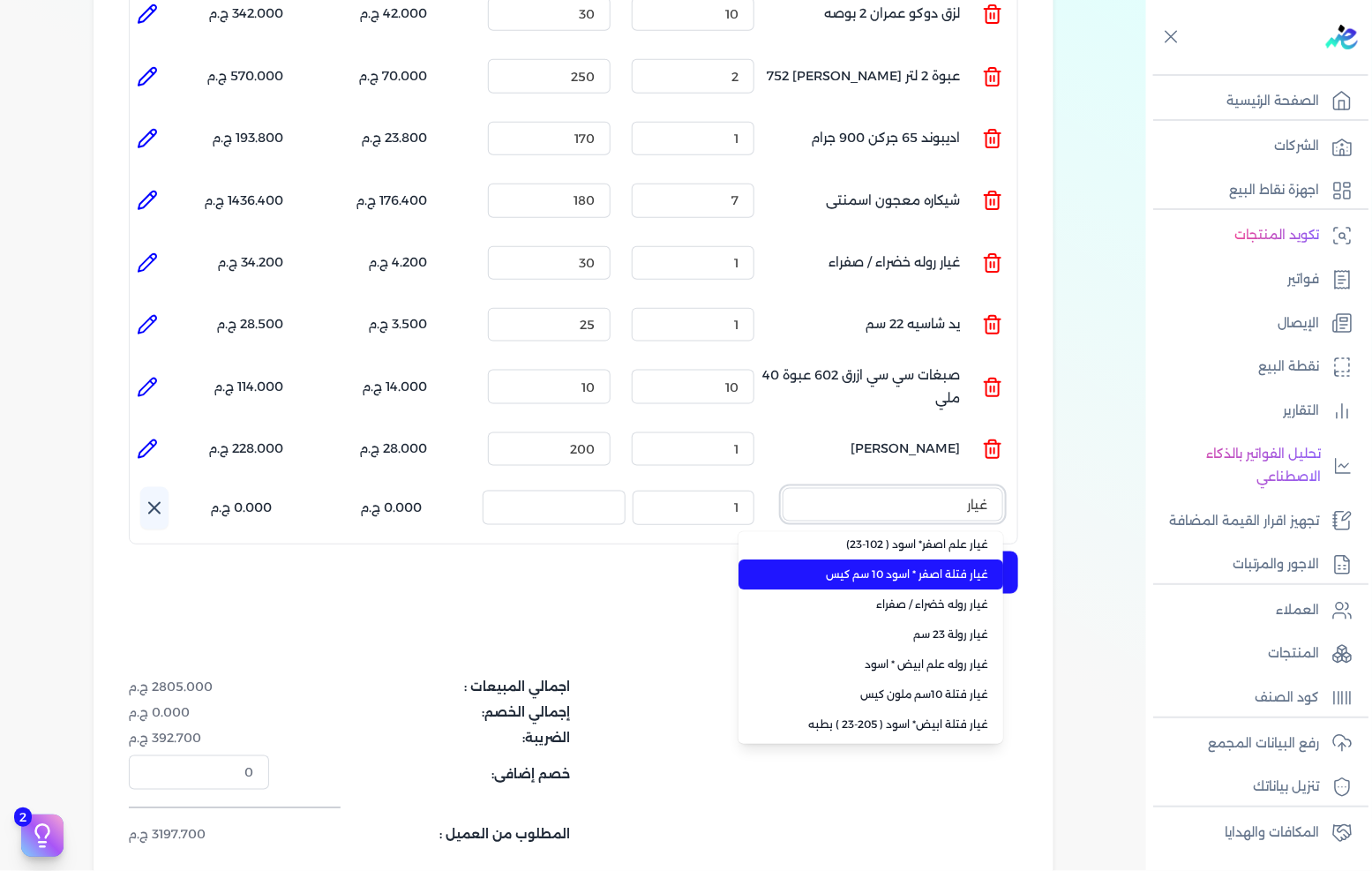
scroll to position [64, 0]
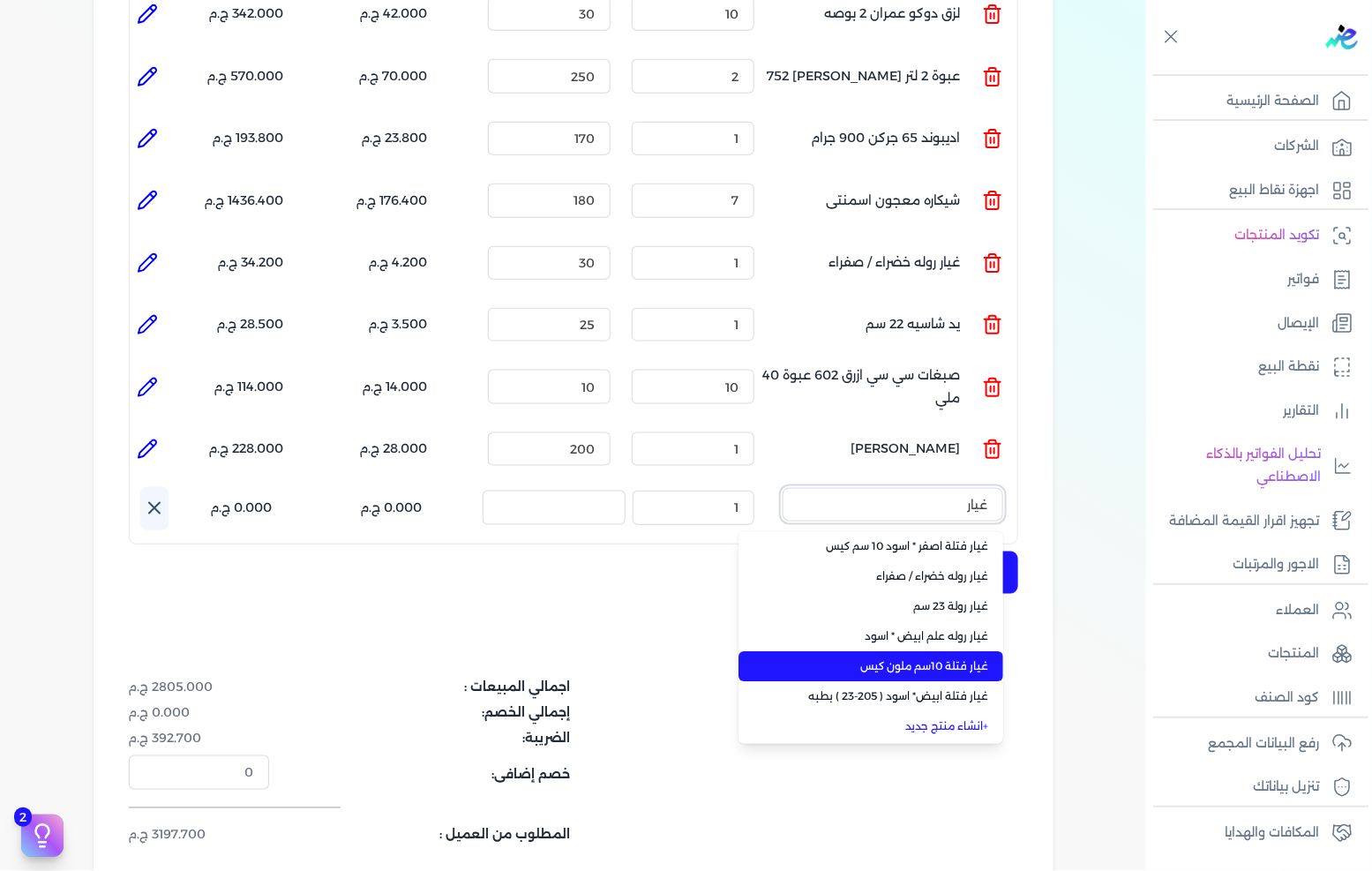
type input "غيار"
click at [898, 659] on span "غيار فتلة 10سم ملون كيس" at bounding box center [881, 667] width 216 height 16
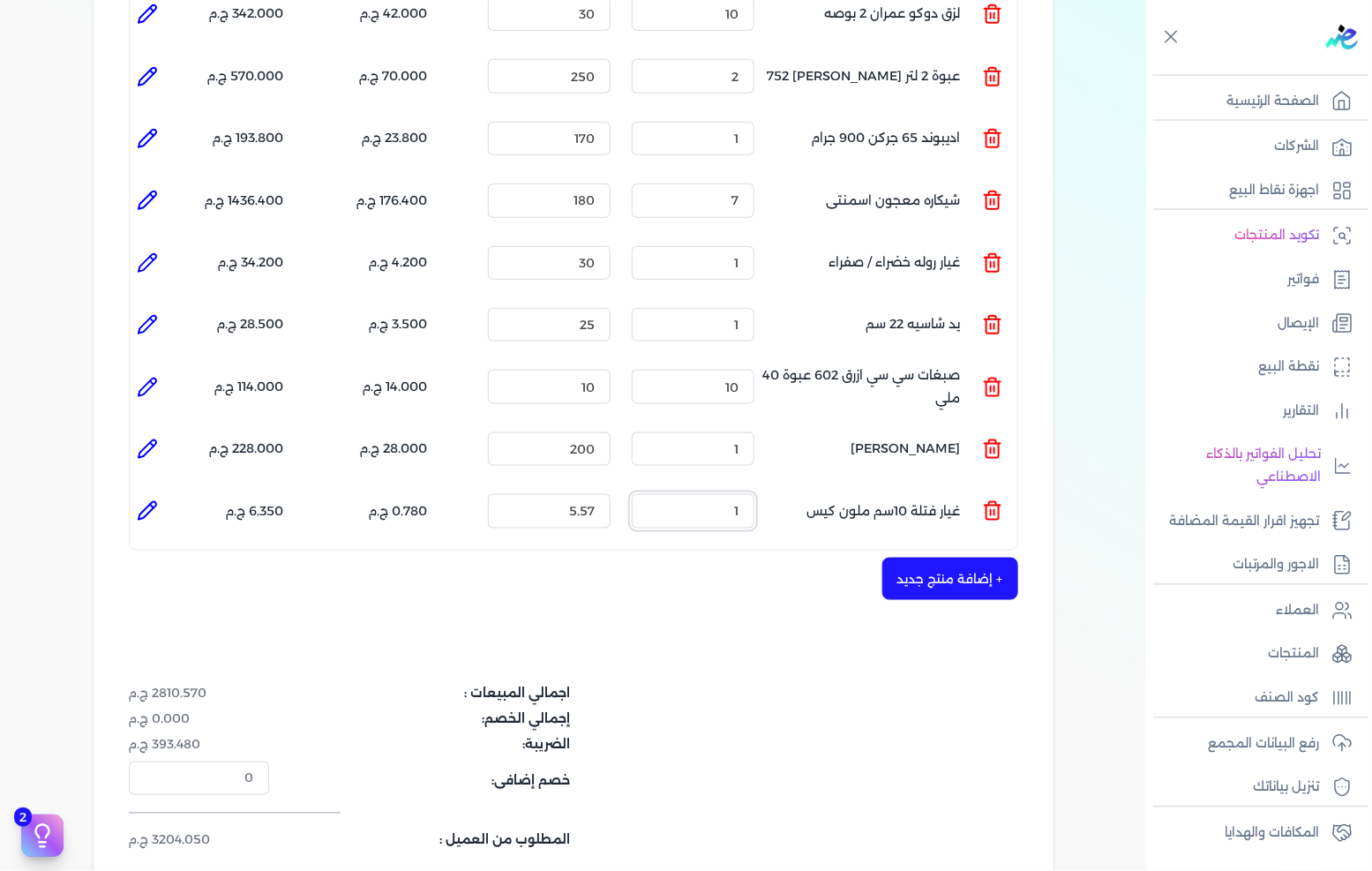
click at [726, 494] on input "1" at bounding box center [693, 510] width 123 height 34
type input "3"
click at [576, 494] on input "5.57" at bounding box center [549, 510] width 123 height 34
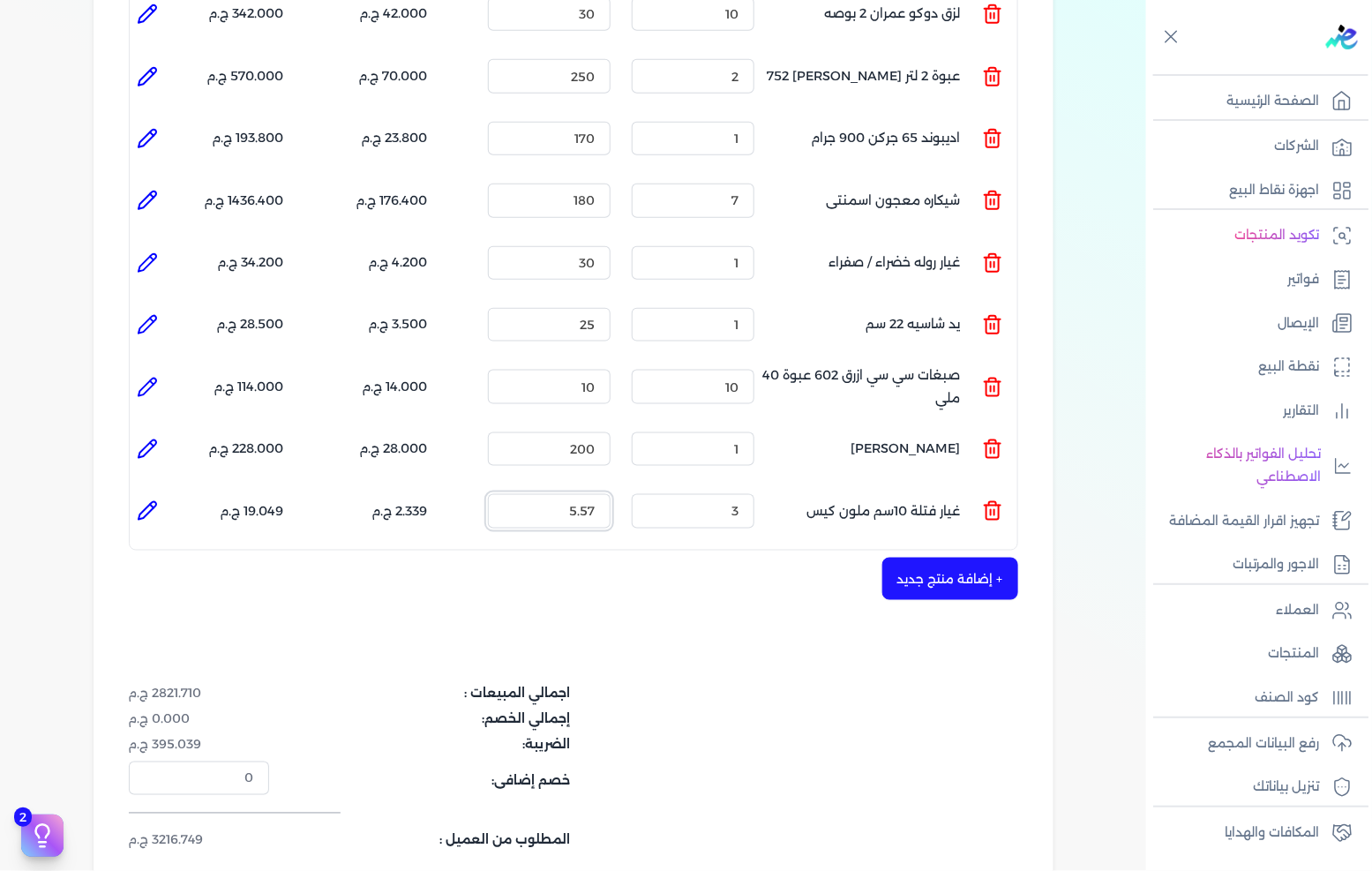
click at [576, 494] on input "5.57" at bounding box center [549, 510] width 123 height 34
type input "10"
click at [704, 433] on input "1" at bounding box center [693, 449] width 123 height 34
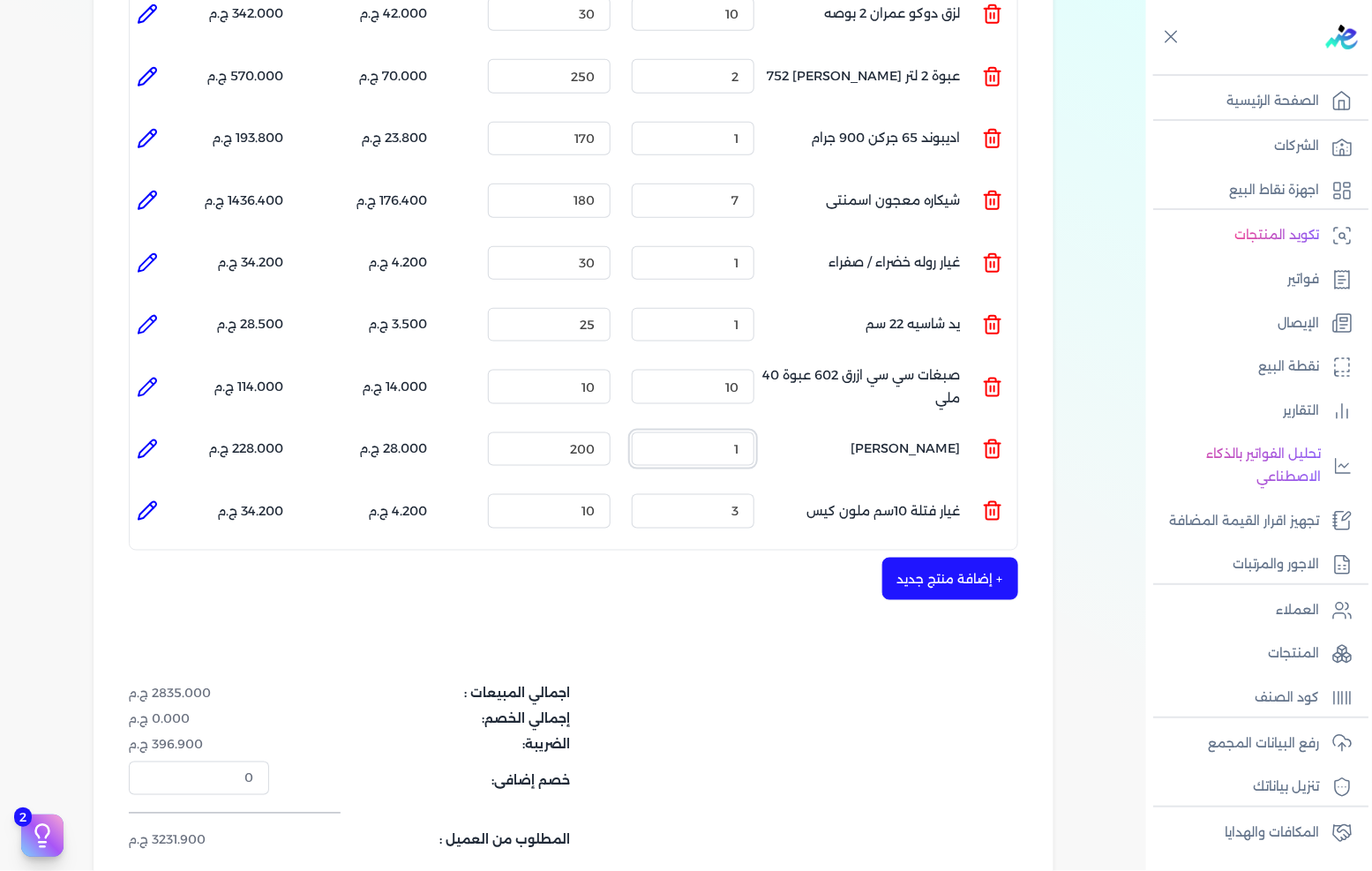
click at [705, 433] on input "1" at bounding box center [693, 449] width 123 height 34
click at [712, 433] on input "1" at bounding box center [693, 449] width 123 height 34
type input "2"
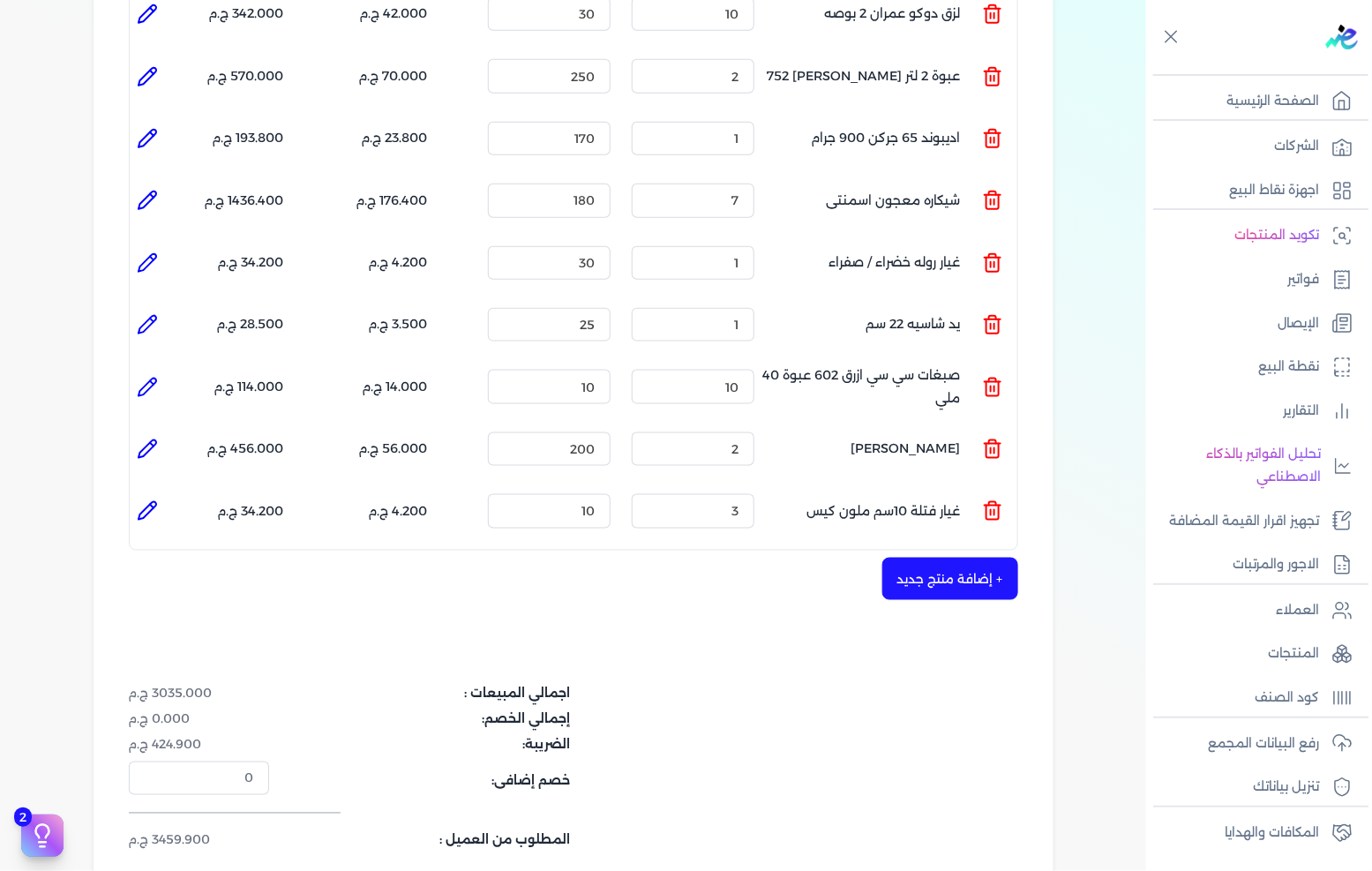
click at [916, 558] on button "+ إضافة منتج جديد" at bounding box center [950, 579] width 136 height 42
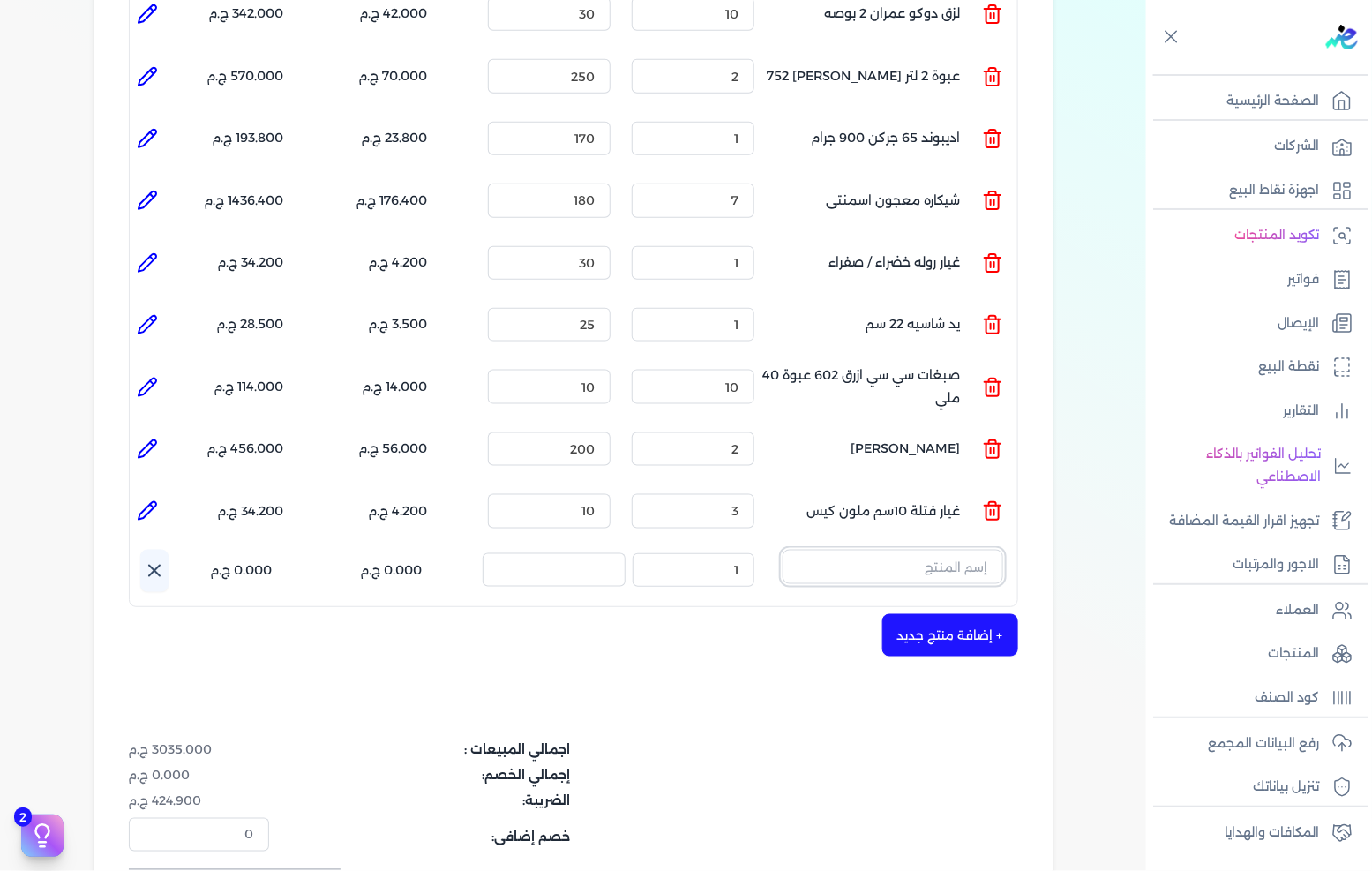
click at [930, 550] on input "text" at bounding box center [893, 566] width 221 height 34
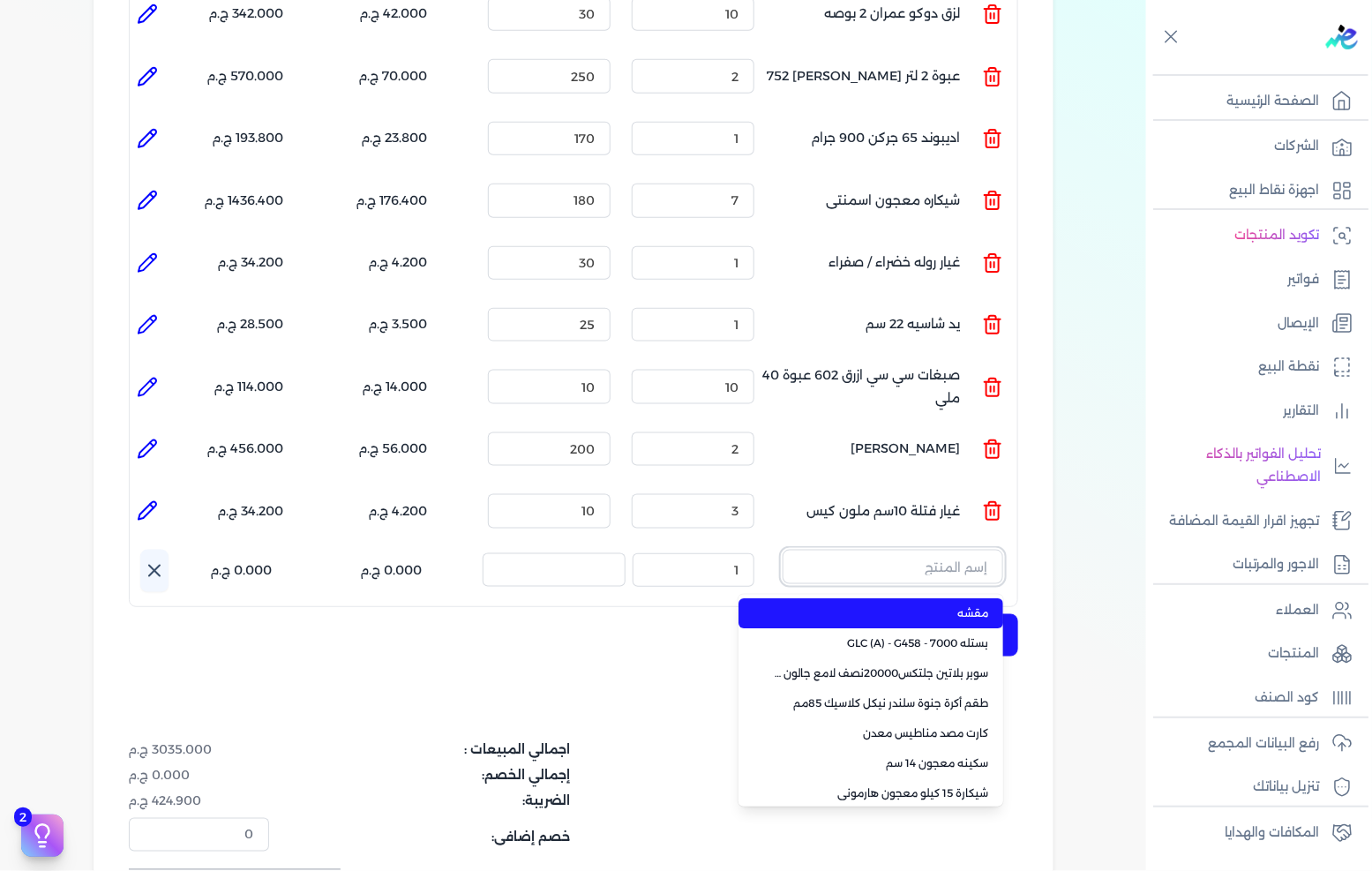
paste input "عبوة 650. من اللتر لايت أسود"
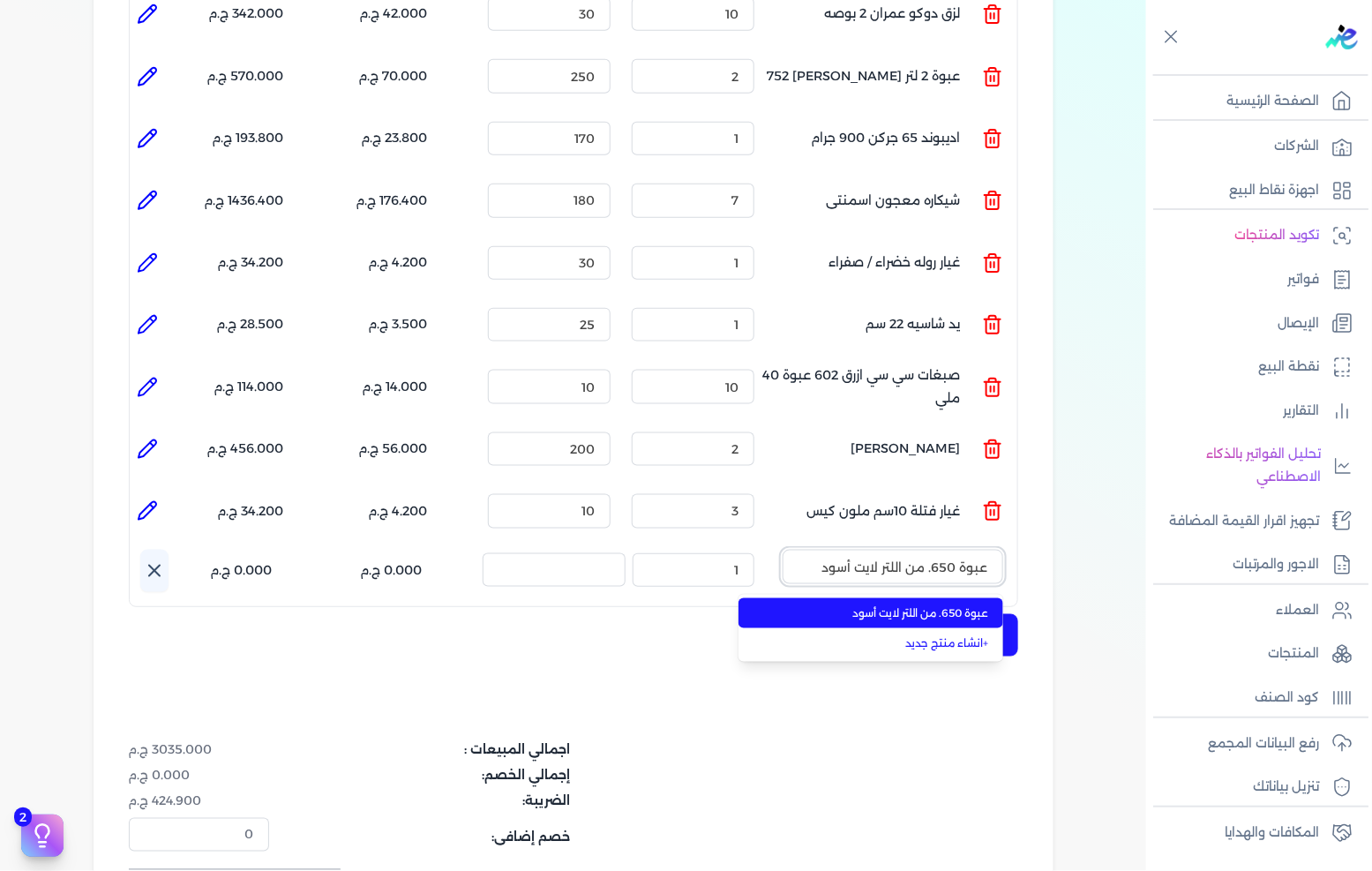
type input "عبوة 650. من اللتر لايت أسود"
click at [905, 599] on li "عبوة 650. من اللتر لايت أسود" at bounding box center [871, 613] width 265 height 30
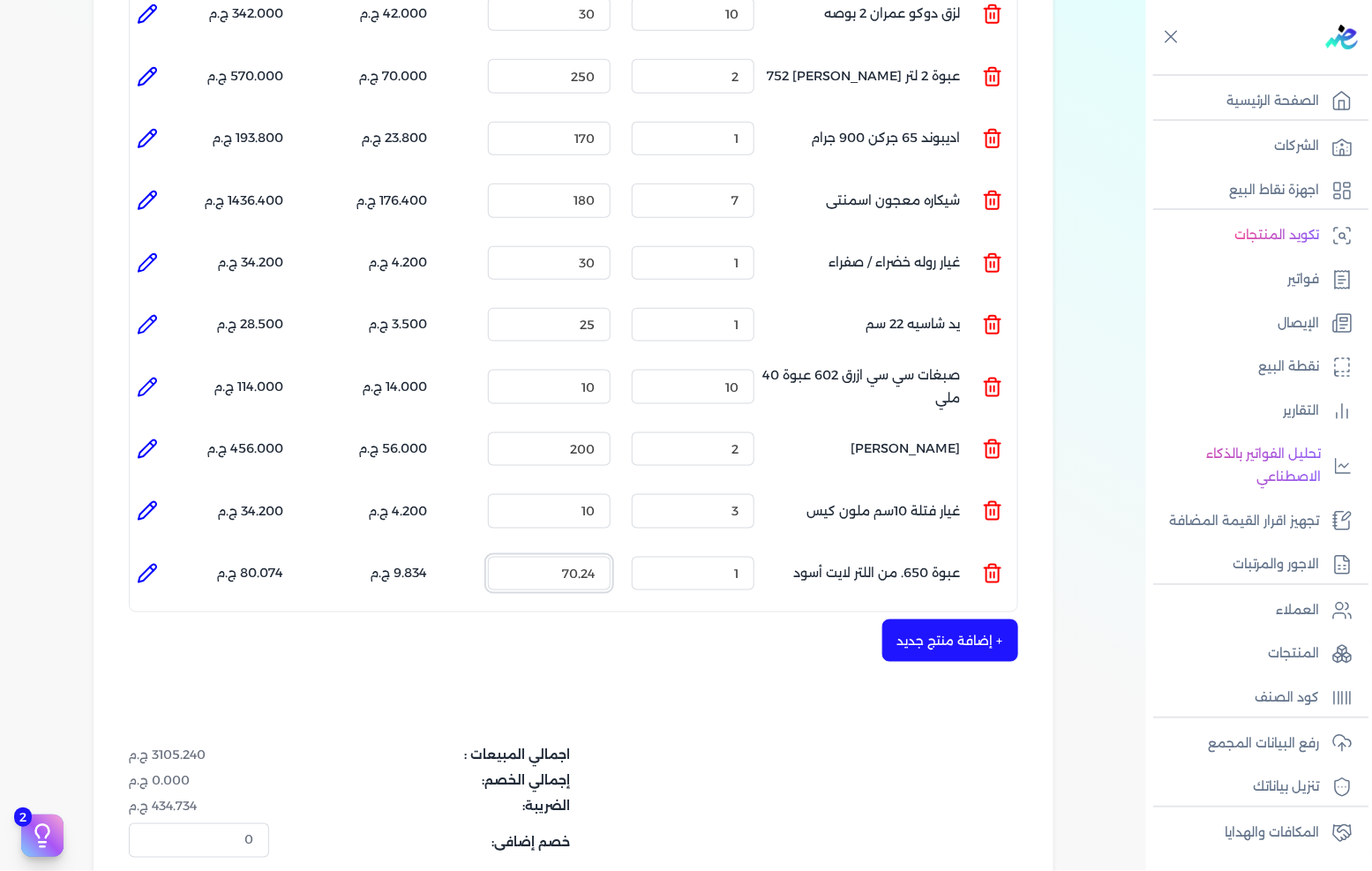
click at [522, 557] on input "70.24" at bounding box center [549, 574] width 123 height 34
click at [565, 557] on input "70.24" at bounding box center [549, 574] width 123 height 34
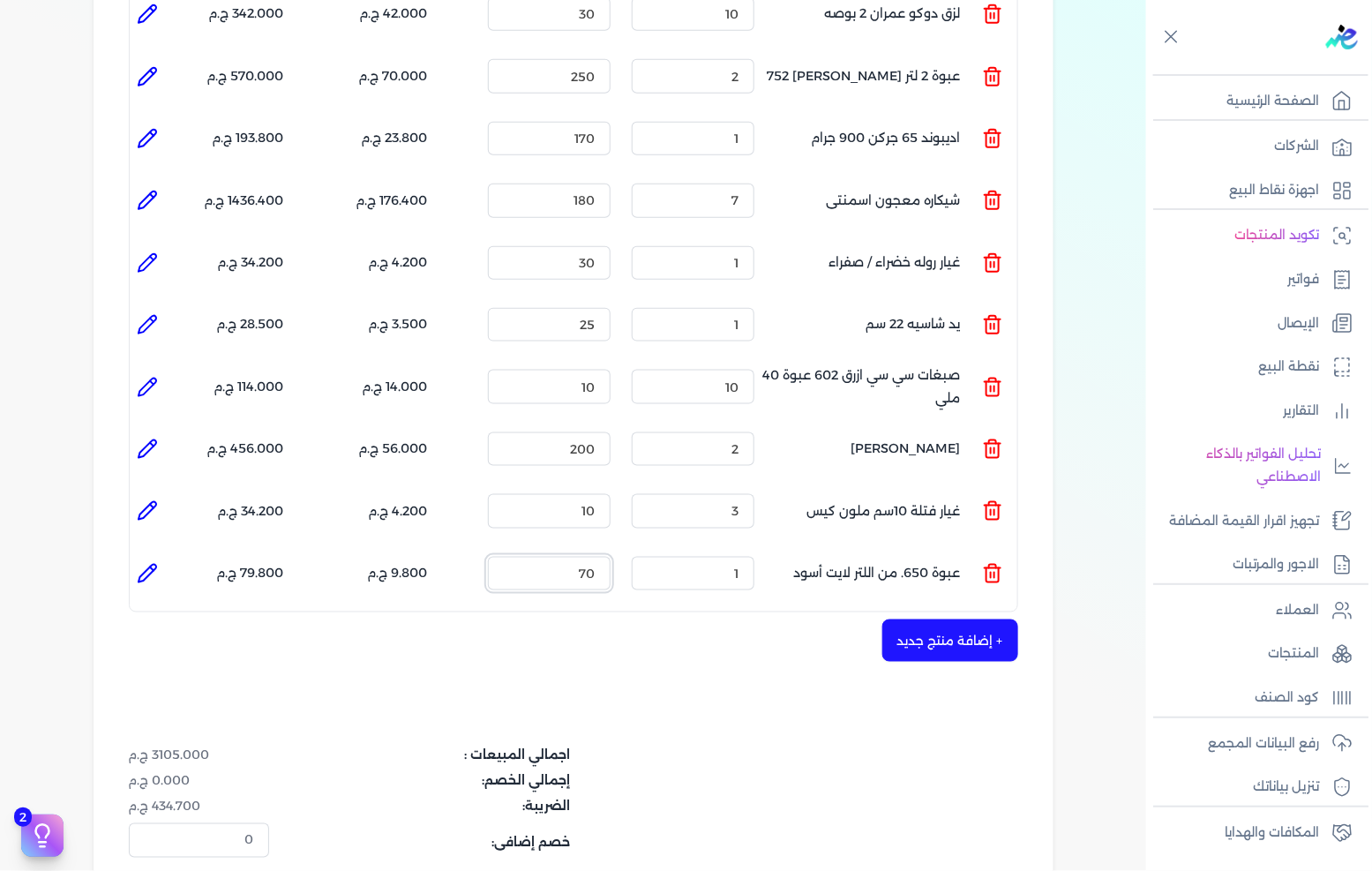
type input "70"
click at [949, 620] on button "+ إضافة منتج جديد" at bounding box center [950, 641] width 136 height 42
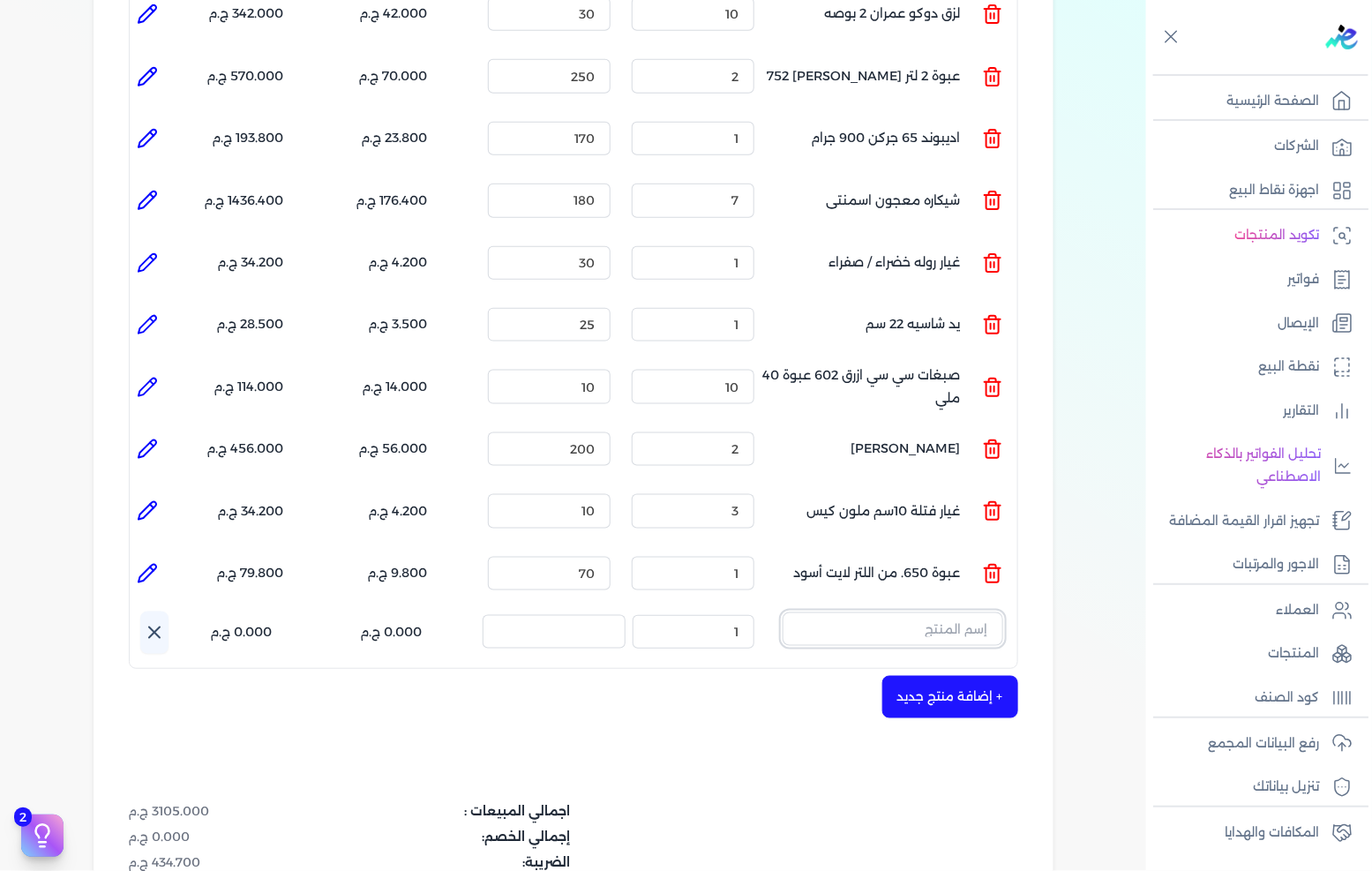
click at [910, 613] on input "text" at bounding box center [893, 629] width 221 height 34
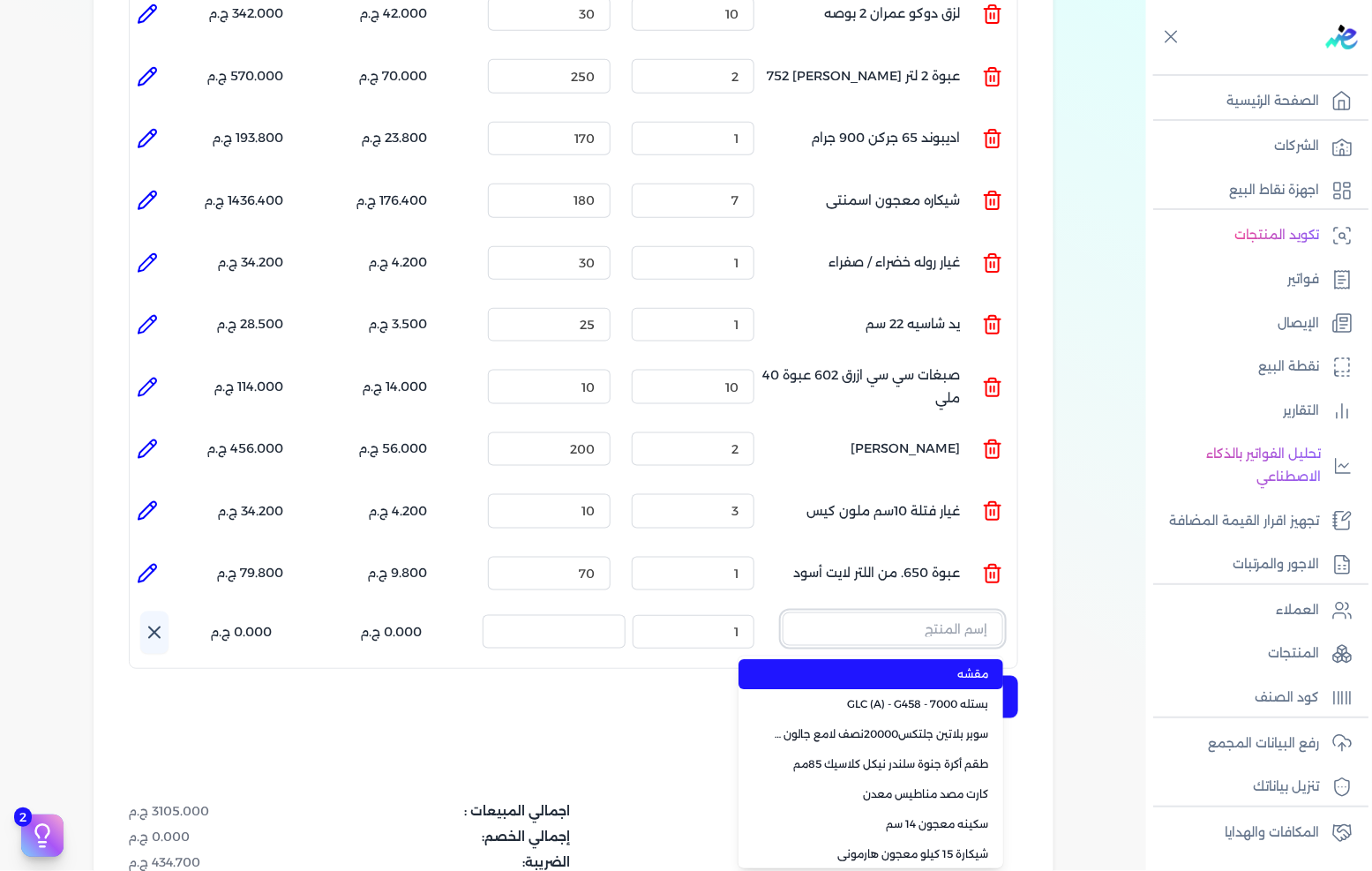
paste input "داي تون مط اسود جالون 3.750 كجم"
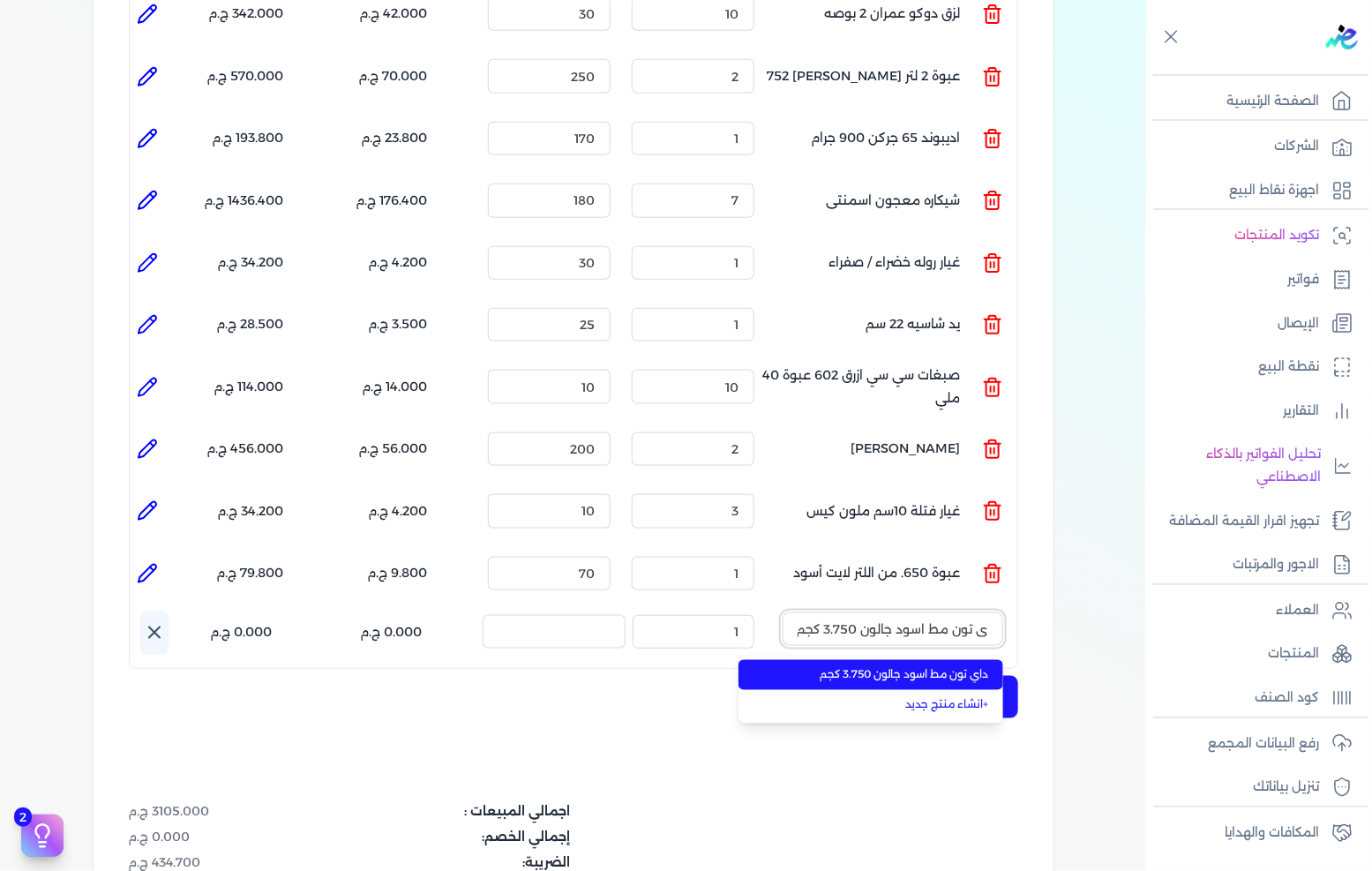
type input "داي تون مط اسود جالون 3.750 كجم"
click at [884, 660] on li "داي تون مط اسود جالون 3.750 كجم" at bounding box center [871, 674] width 265 height 30
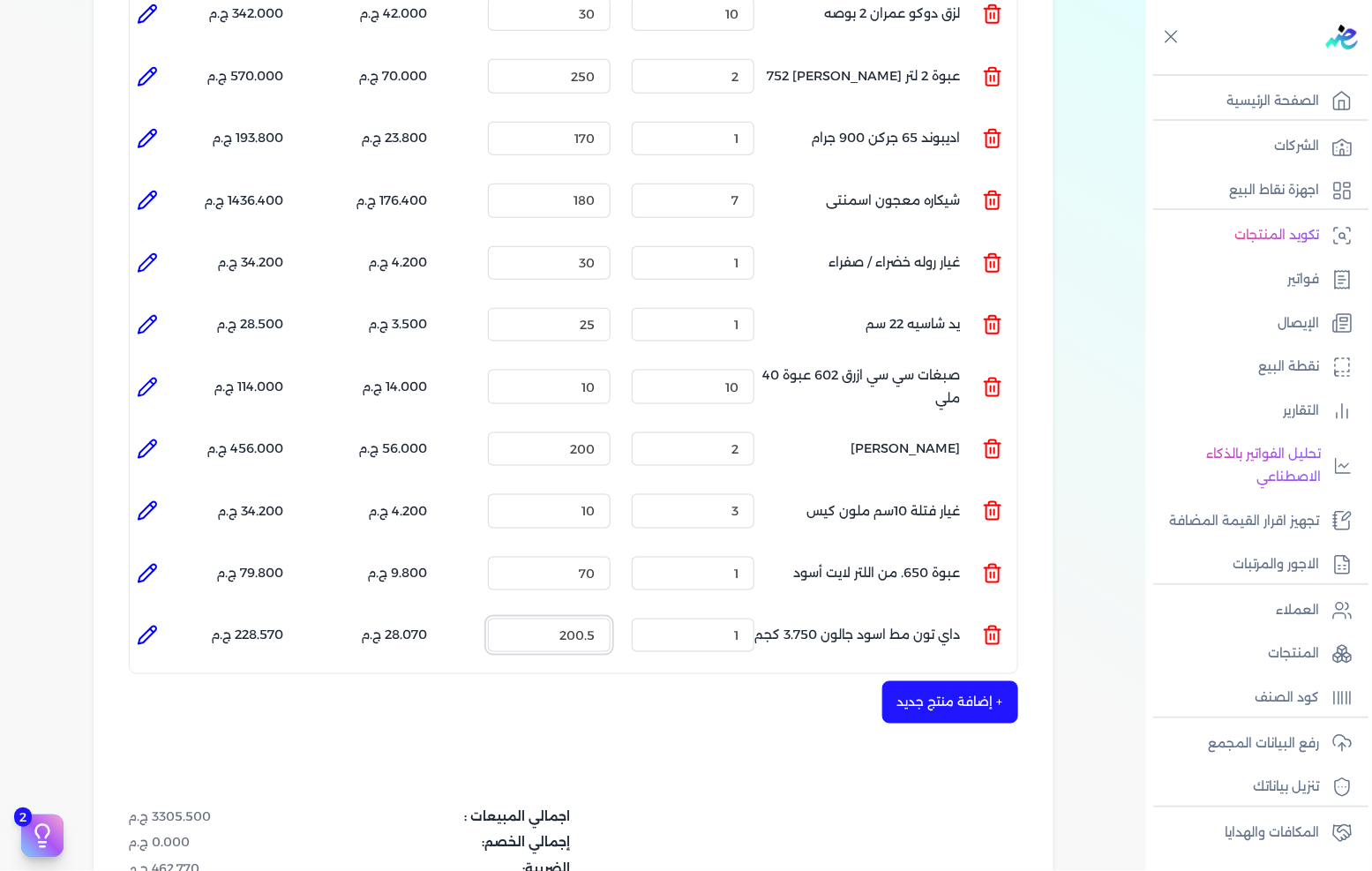
click at [605, 619] on input "200.5" at bounding box center [549, 635] width 123 height 34
type input "200"
click at [759, 612] on div "الكمية : 1" at bounding box center [693, 636] width 137 height 48
click at [757, 612] on div "الكمية : 1" at bounding box center [693, 636] width 137 height 48
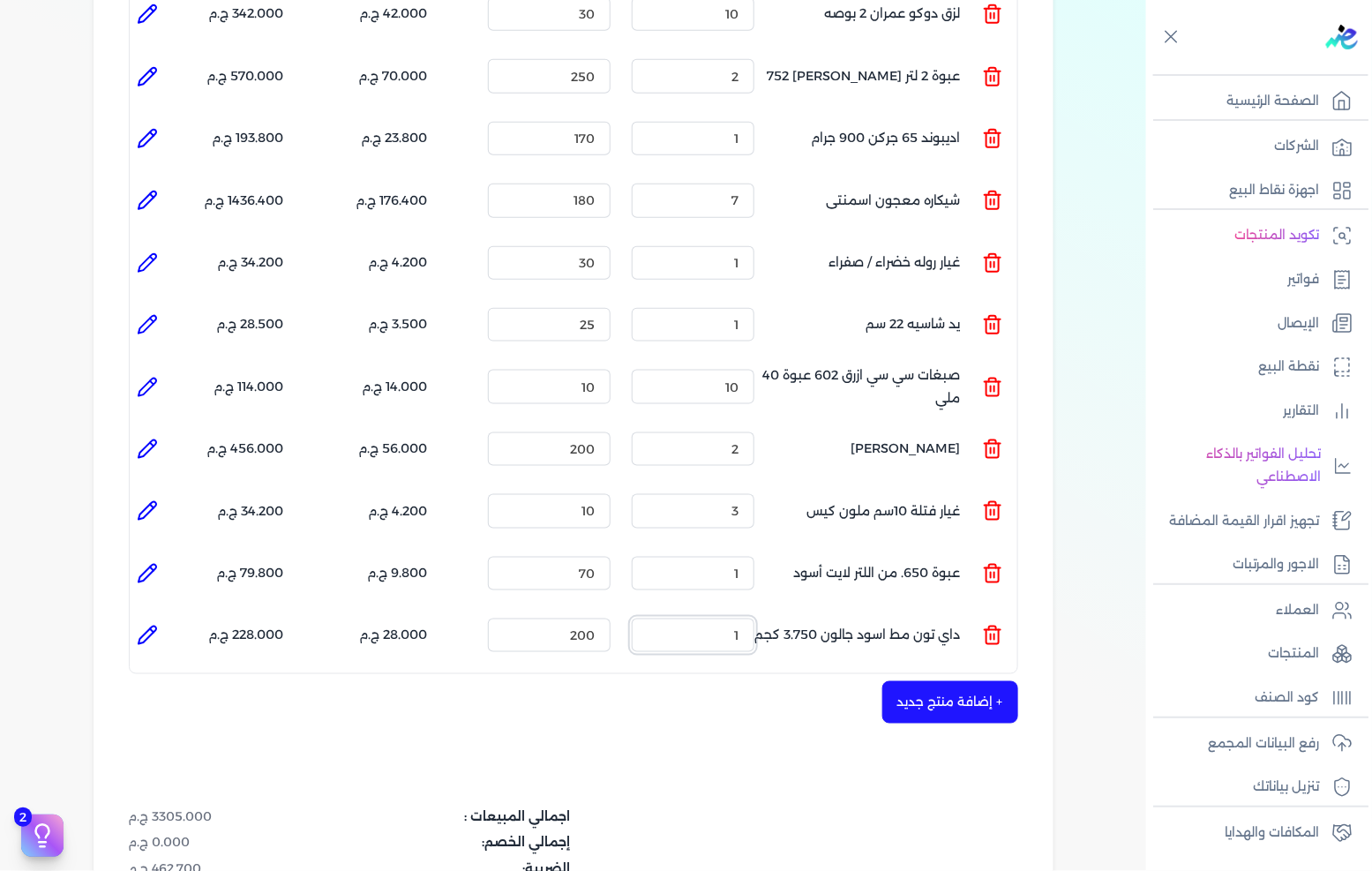
click at [739, 619] on input "1" at bounding box center [693, 635] width 123 height 34
type input "5"
click at [934, 682] on button "+ إضافة منتج جديد" at bounding box center [950, 703] width 136 height 42
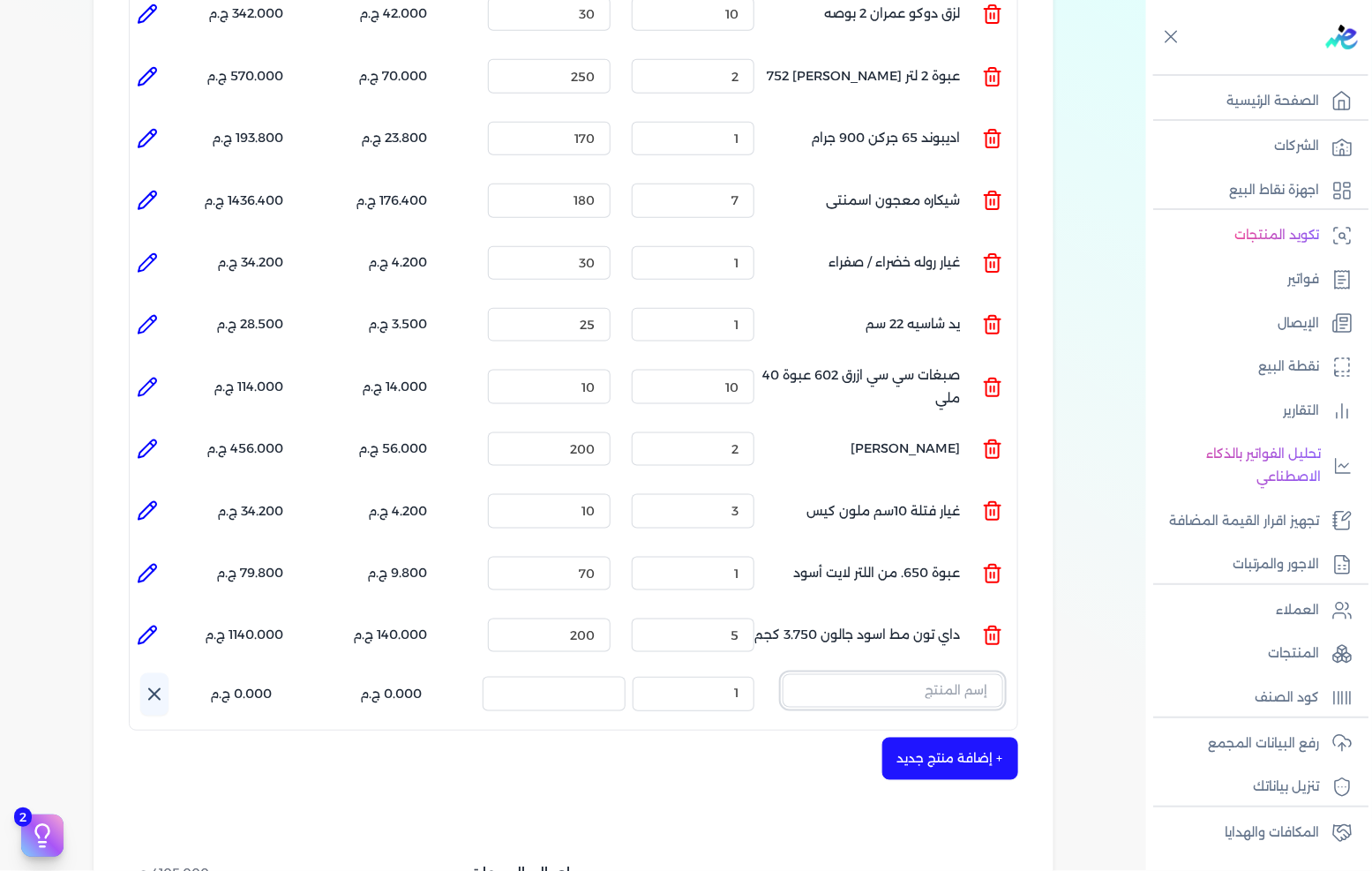
click at [944, 674] on input "text" at bounding box center [893, 691] width 221 height 34
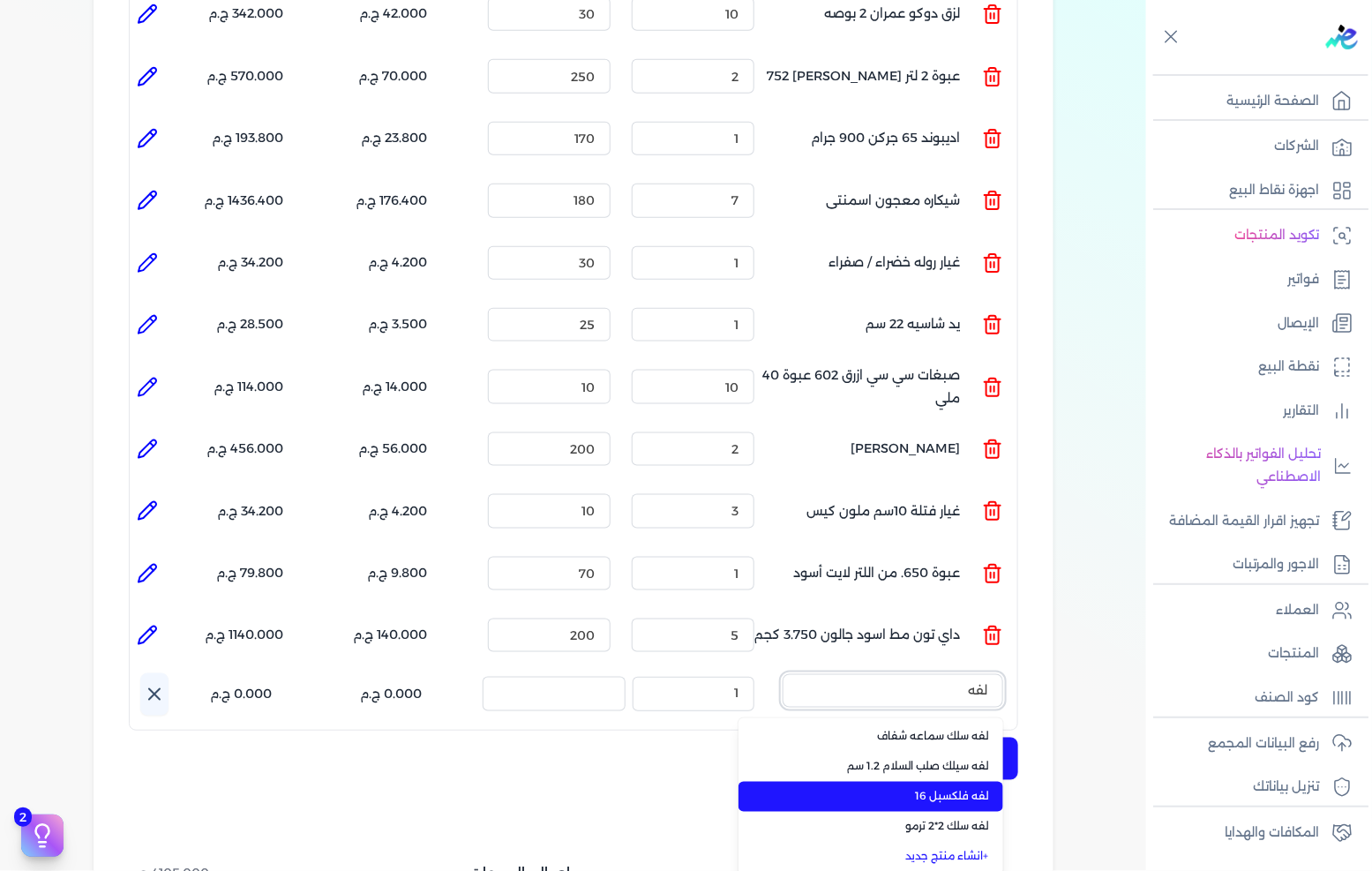
type input "لفه"
click at [970, 789] on span "لفه فلكسبل 16" at bounding box center [881, 797] width 216 height 16
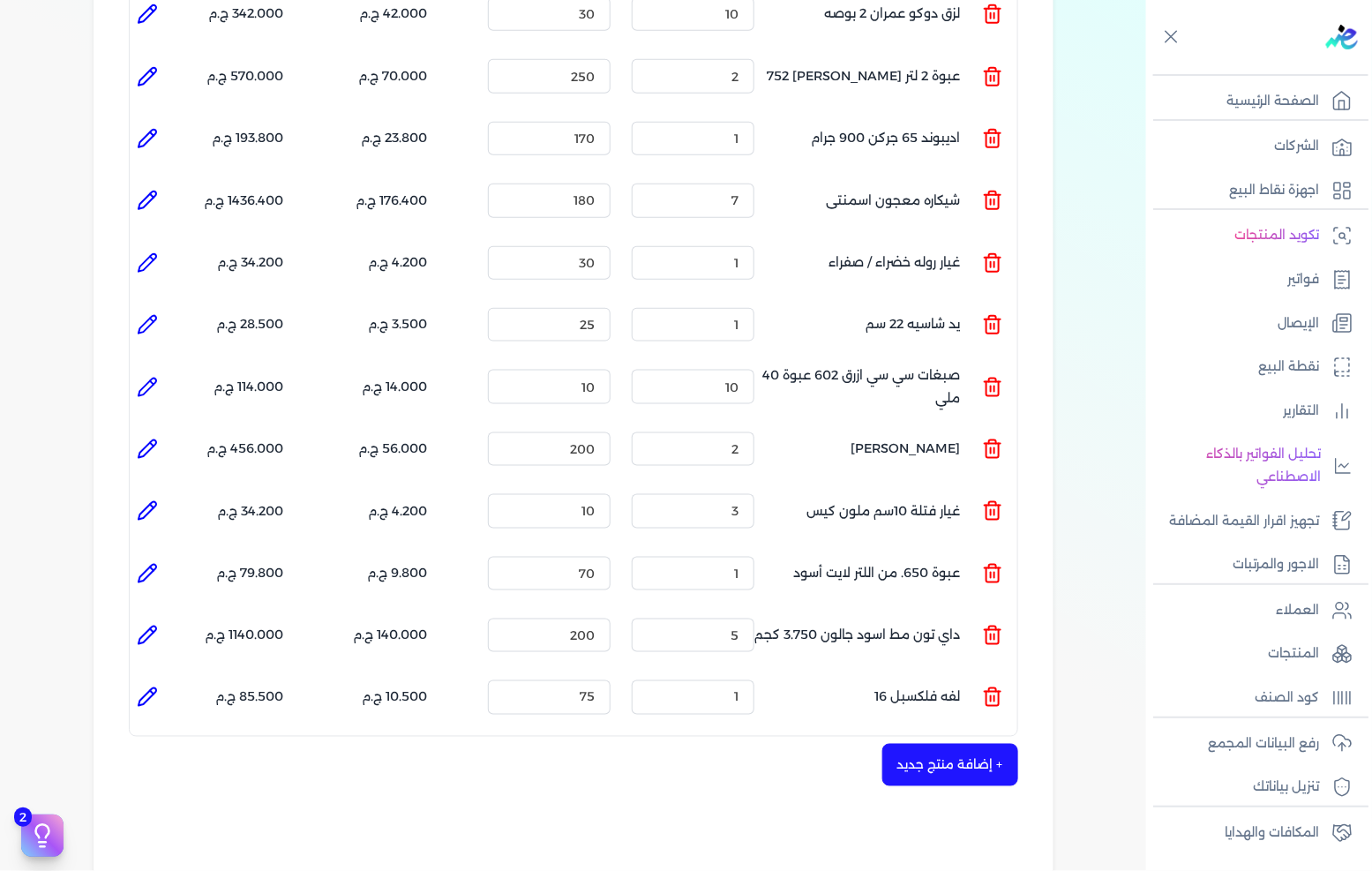
click at [147, 689] on icon at bounding box center [148, 697] width 17 height 17
type input "لفه فلكسبل 16"
type input "75"
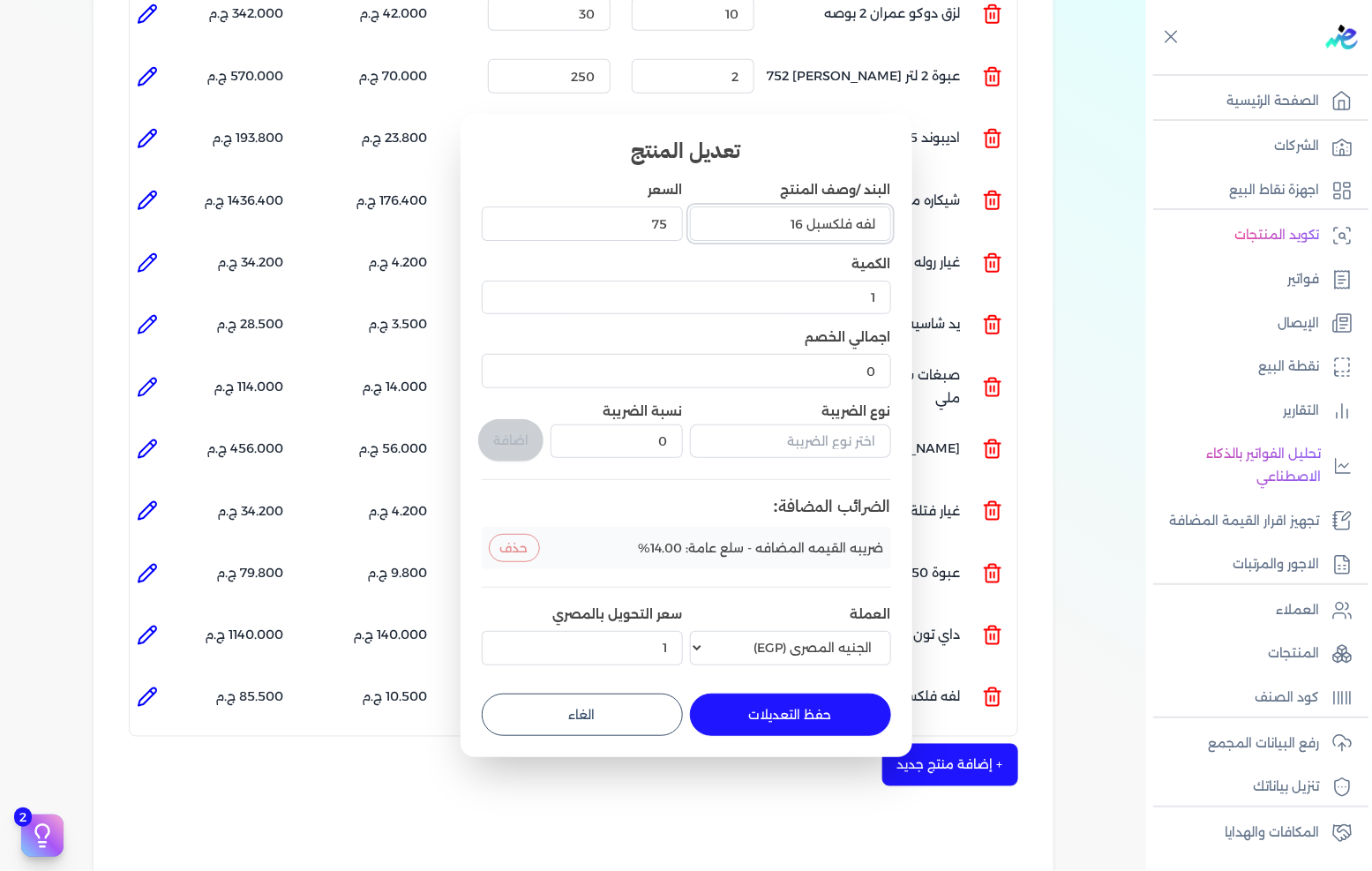
click at [802, 223] on input "لفه فلكسبل 16" at bounding box center [791, 223] width 201 height 34
type input "لفه فلكسبل 13"
click at [786, 711] on button "حفظ التعديلات" at bounding box center [791, 715] width 201 height 42
type input "0"
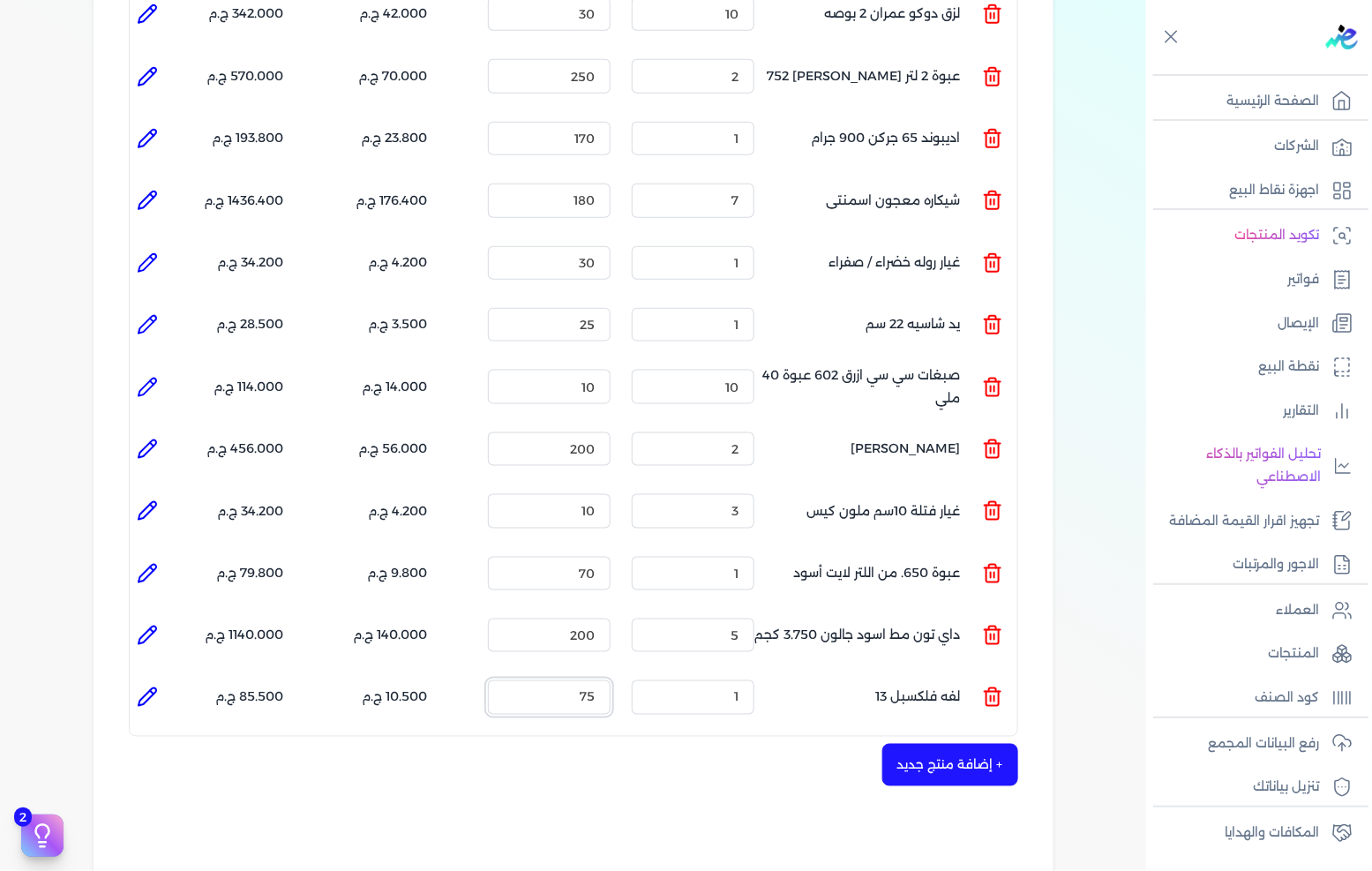
click at [585, 681] on input "75" at bounding box center [549, 697] width 123 height 34
type input "65"
click at [648, 744] on div "+ إضافة منتج جديد" at bounding box center [573, 765] width 890 height 42
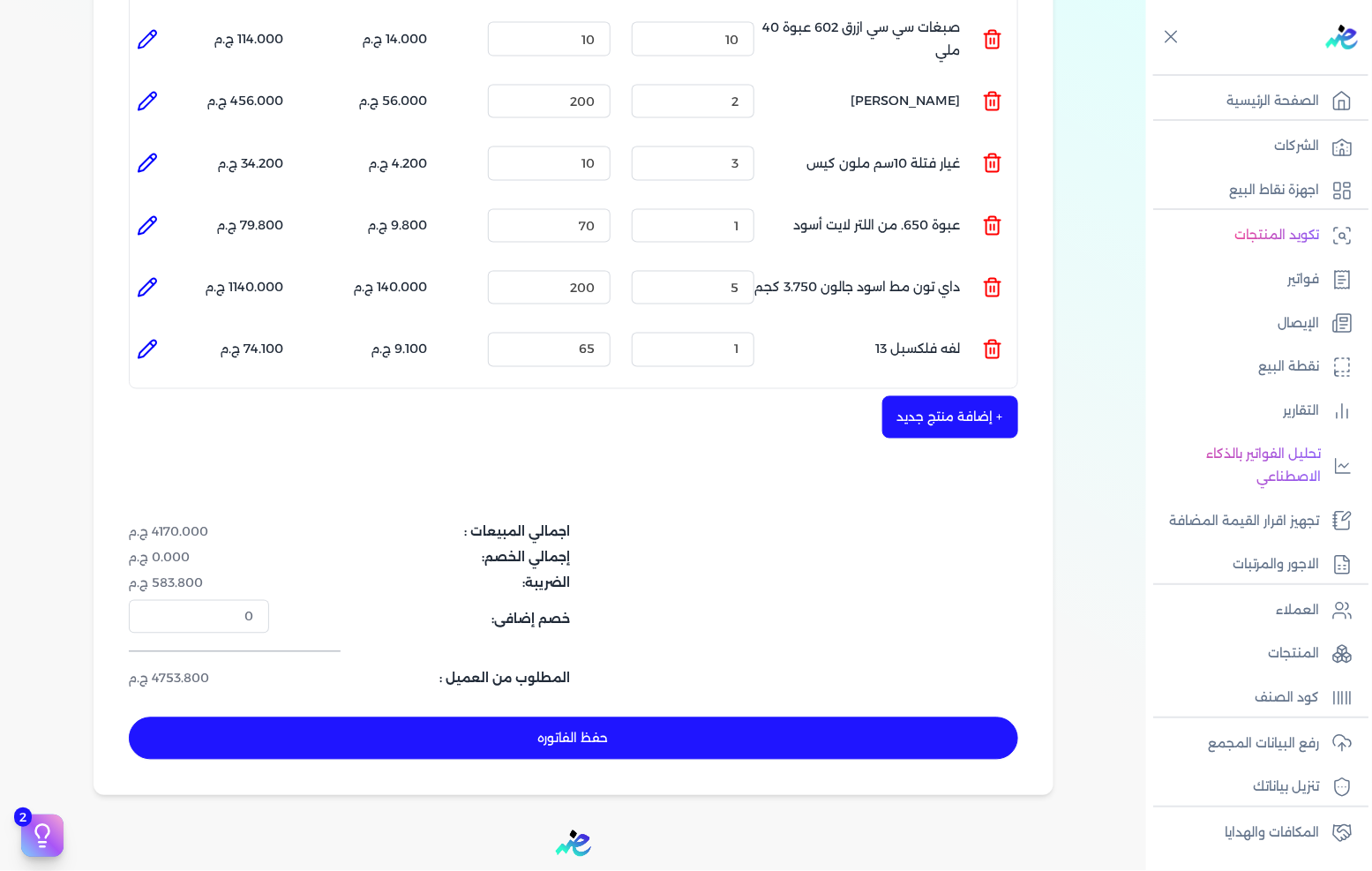
scroll to position [981, 0]
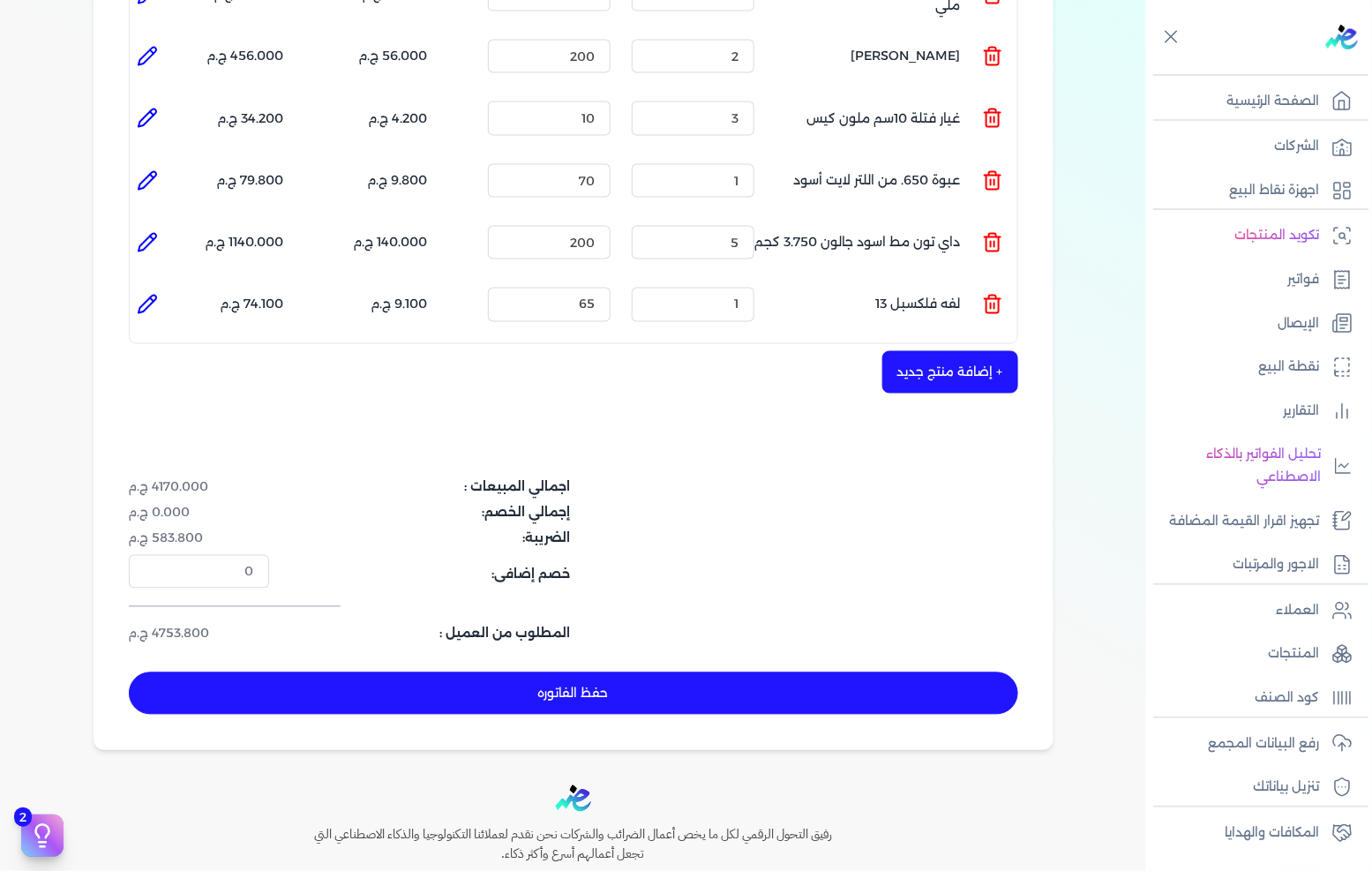
click at [546, 672] on button "حفظ الفاتوره" at bounding box center [573, 694] width 890 height 42
type input "[DATE]"
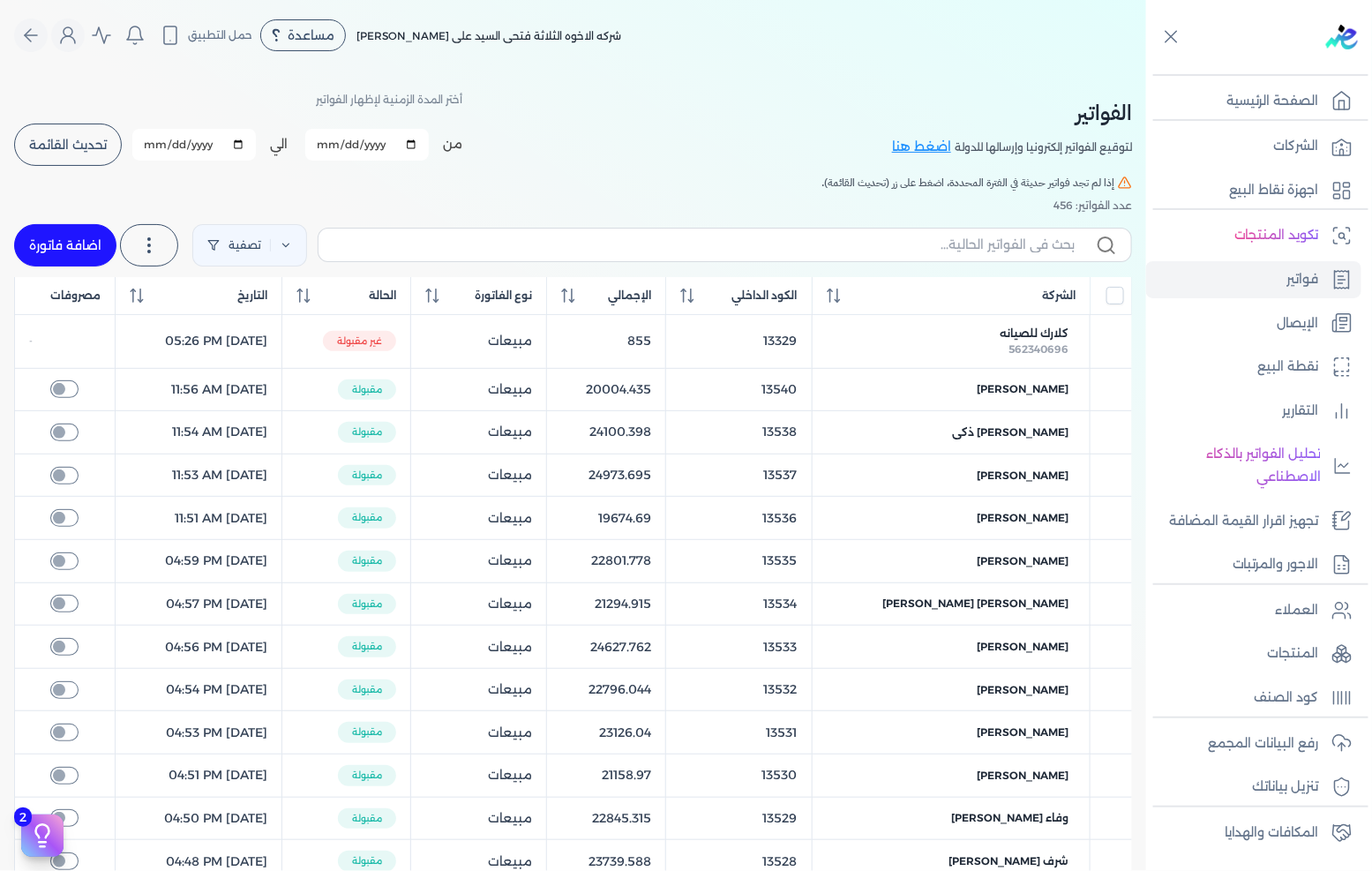
click at [28, 231] on link "اضافة فاتورة" at bounding box center [65, 246] width 103 height 42
select select "EGP"
select select "B"
select select "EGS"
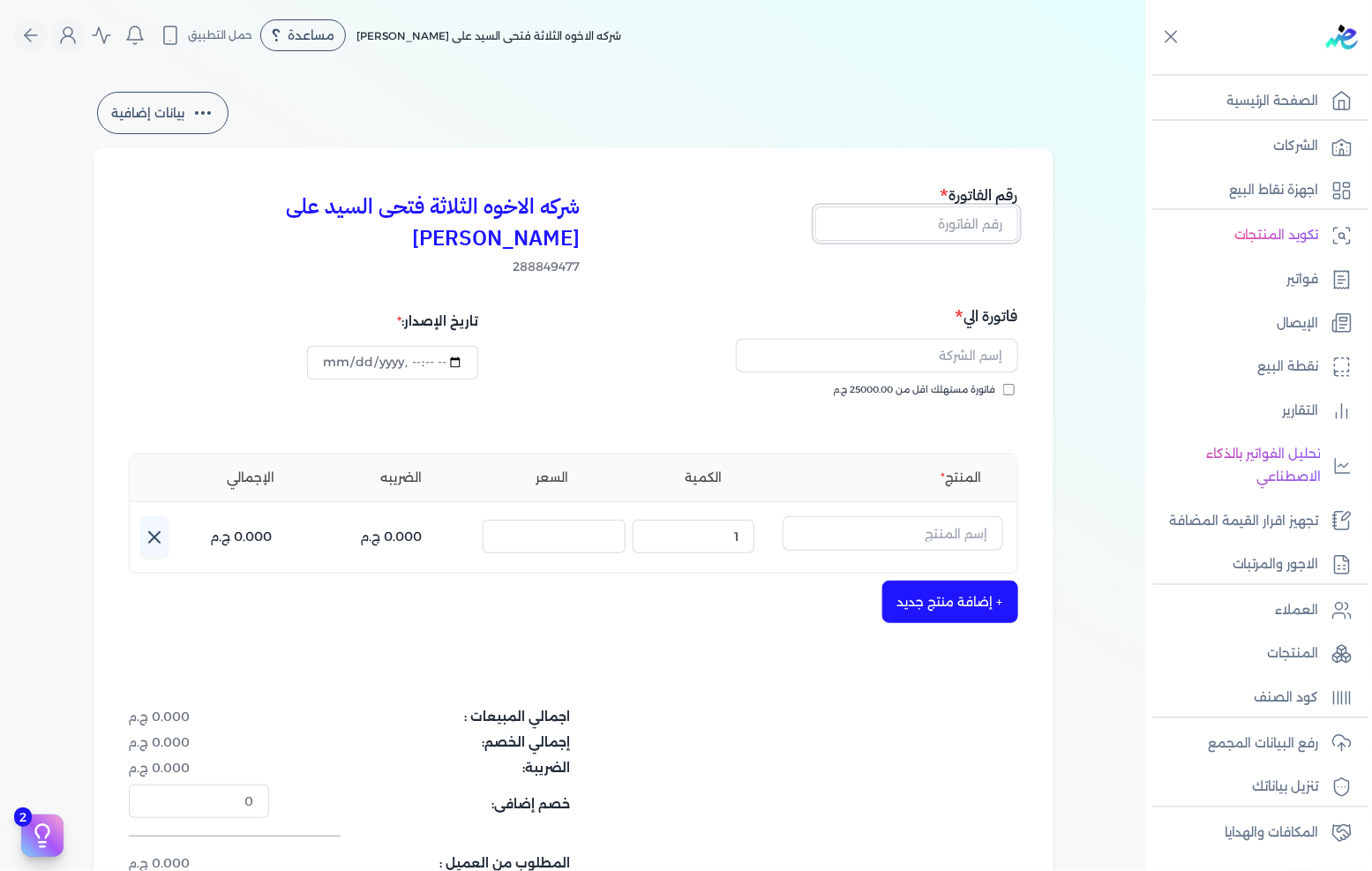
click at [940, 221] on input "text" at bounding box center [917, 223] width 203 height 34
type input "13542"
click at [940, 339] on input "text" at bounding box center [877, 355] width 283 height 34
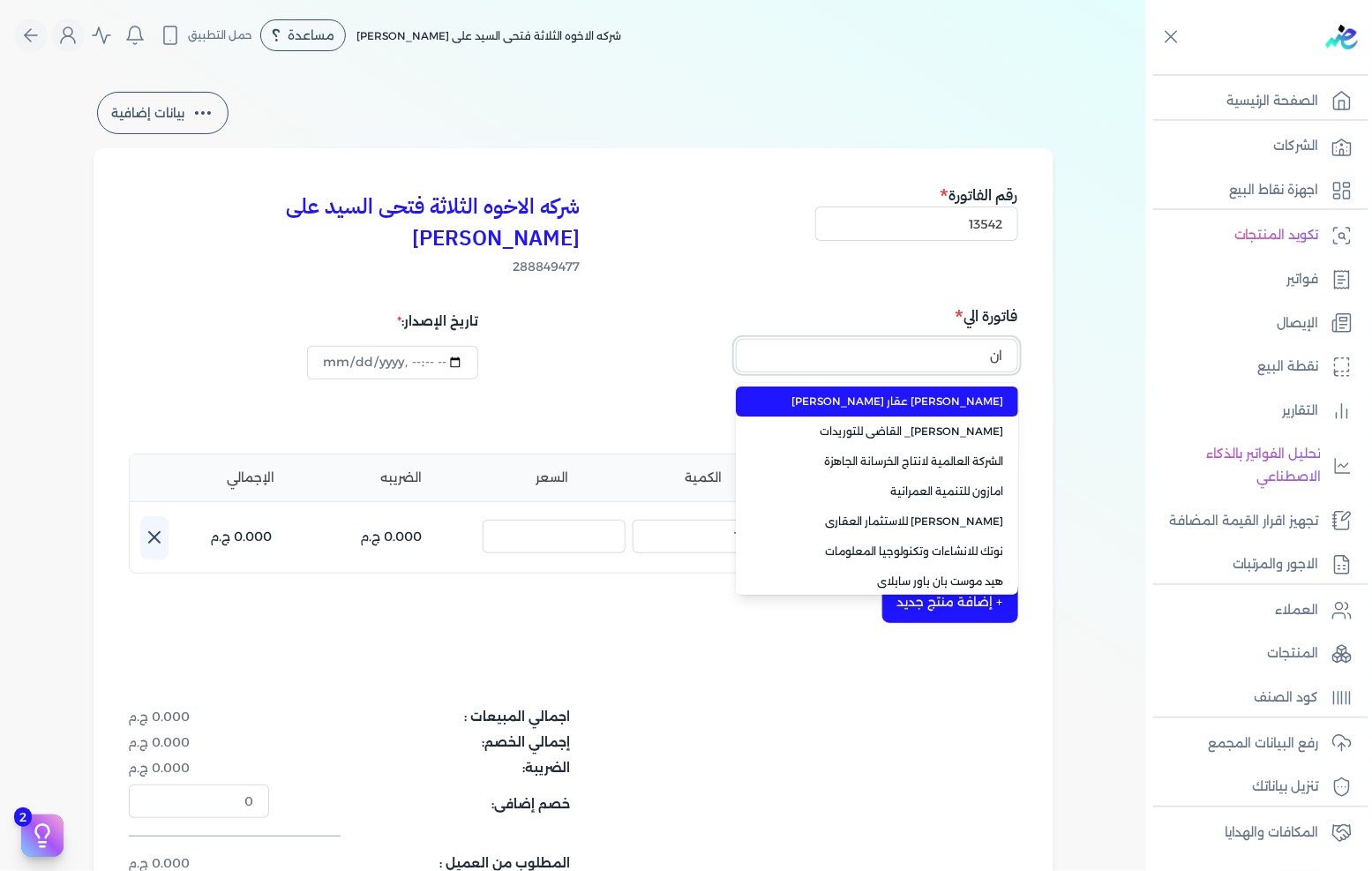
type input "ا"
type input "الوحده الحسابيه بالمركزيه"
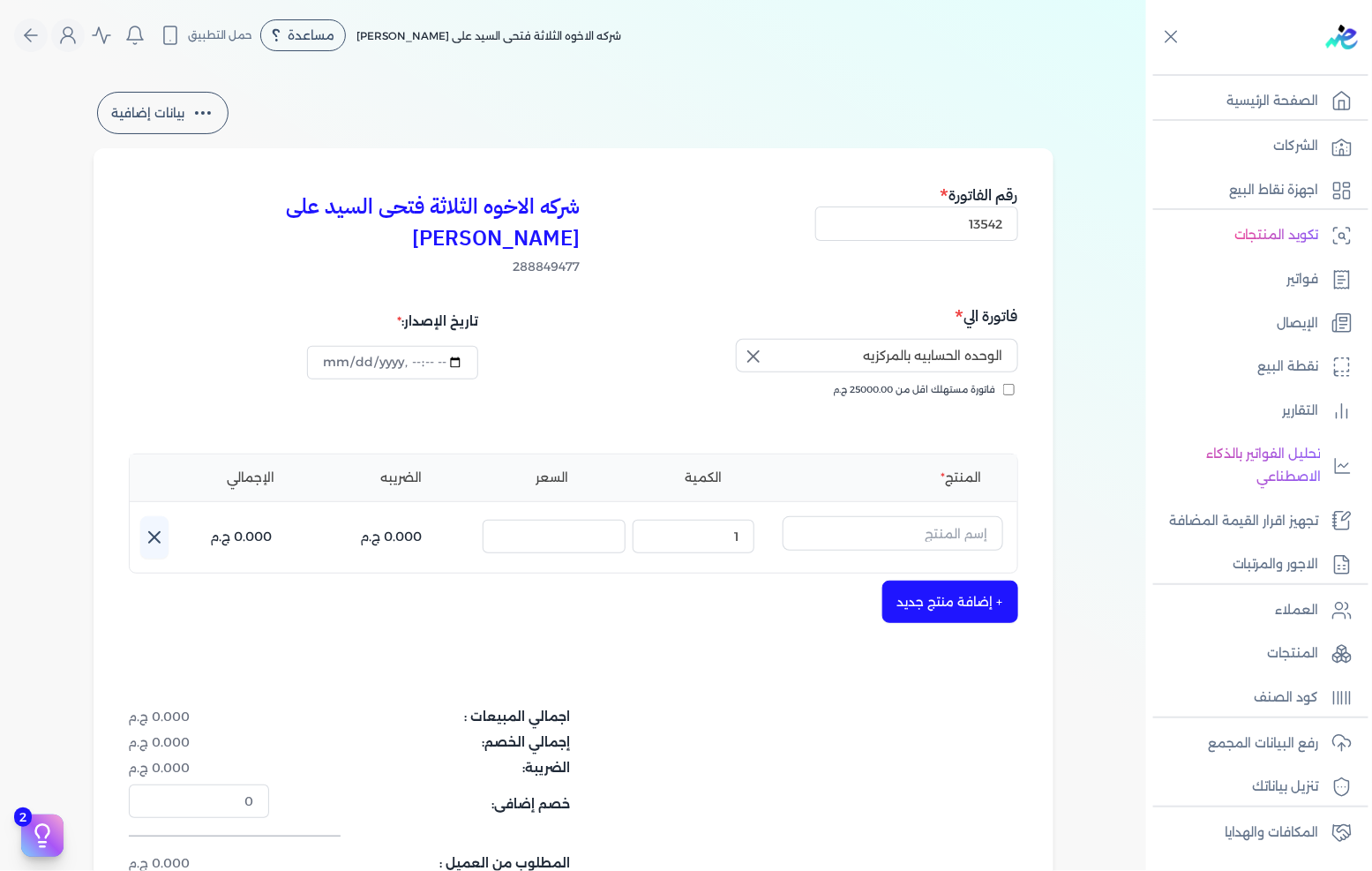
click at [763, 346] on icon "button" at bounding box center [754, 357] width 21 height 21
click at [920, 339] on input "text" at bounding box center [877, 355] width 283 height 34
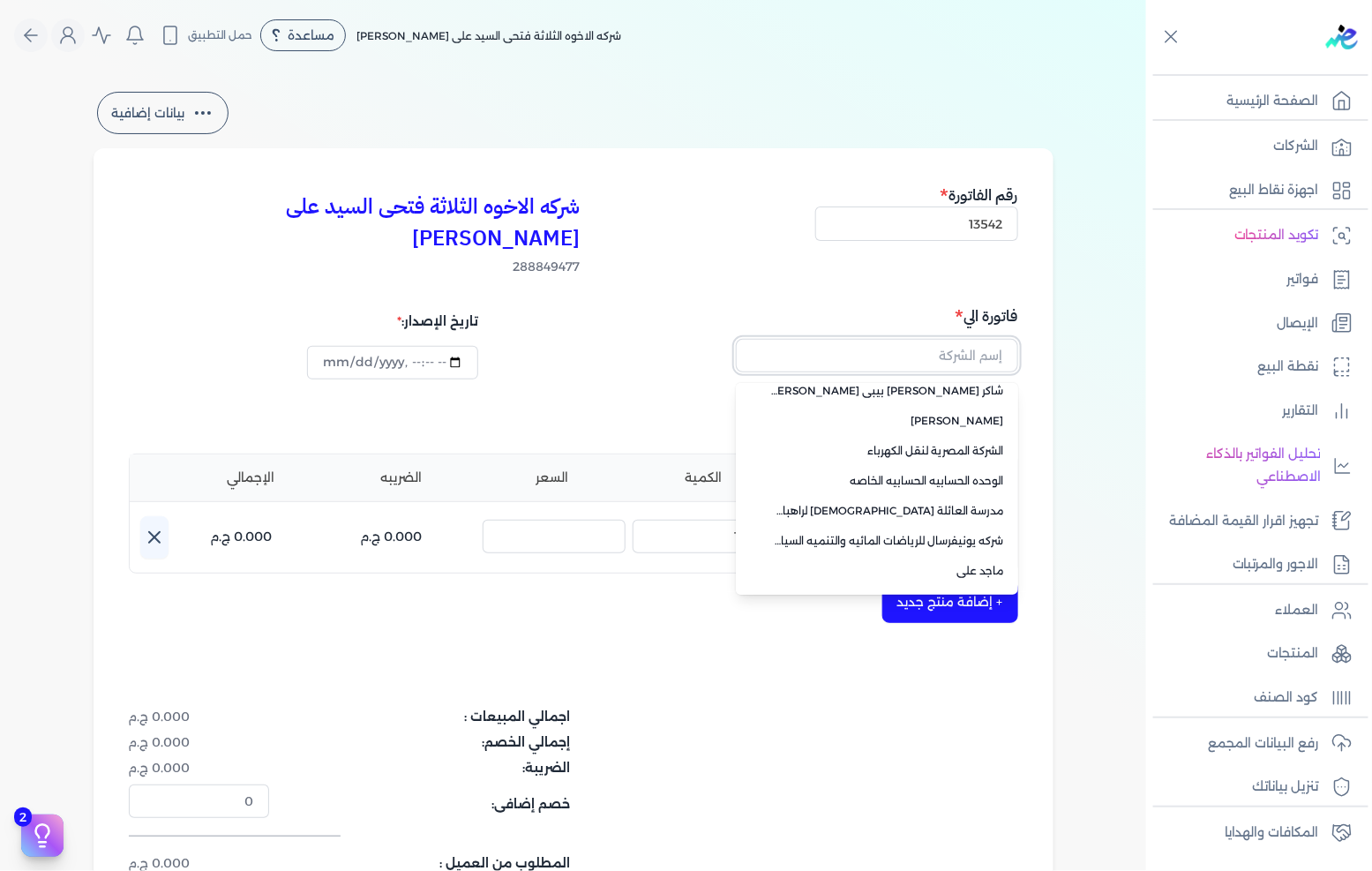
scroll to position [125, 0]
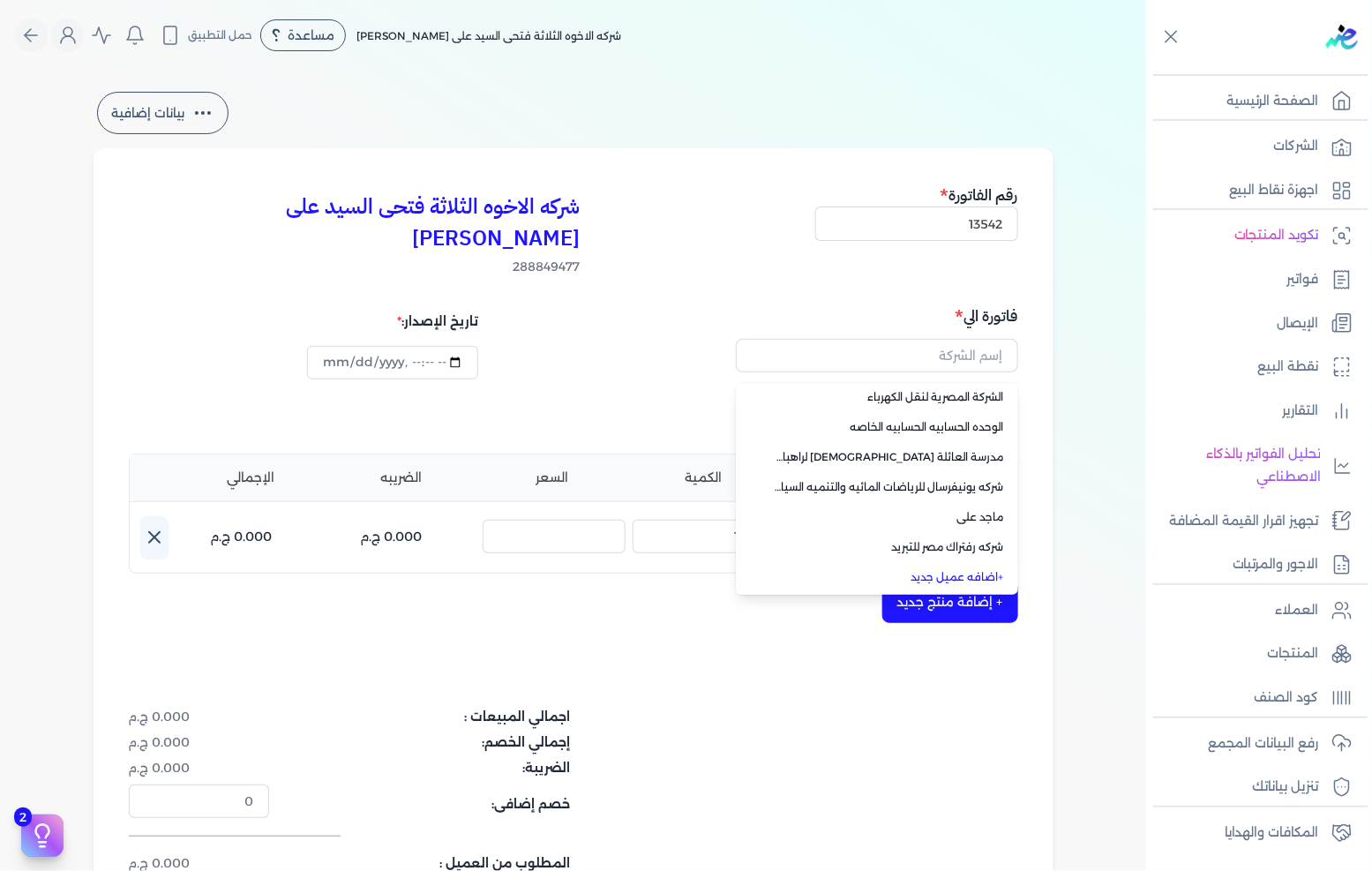
click at [957, 570] on link "+ اضافه عميل جديد" at bounding box center [887, 577] width 233 height 16
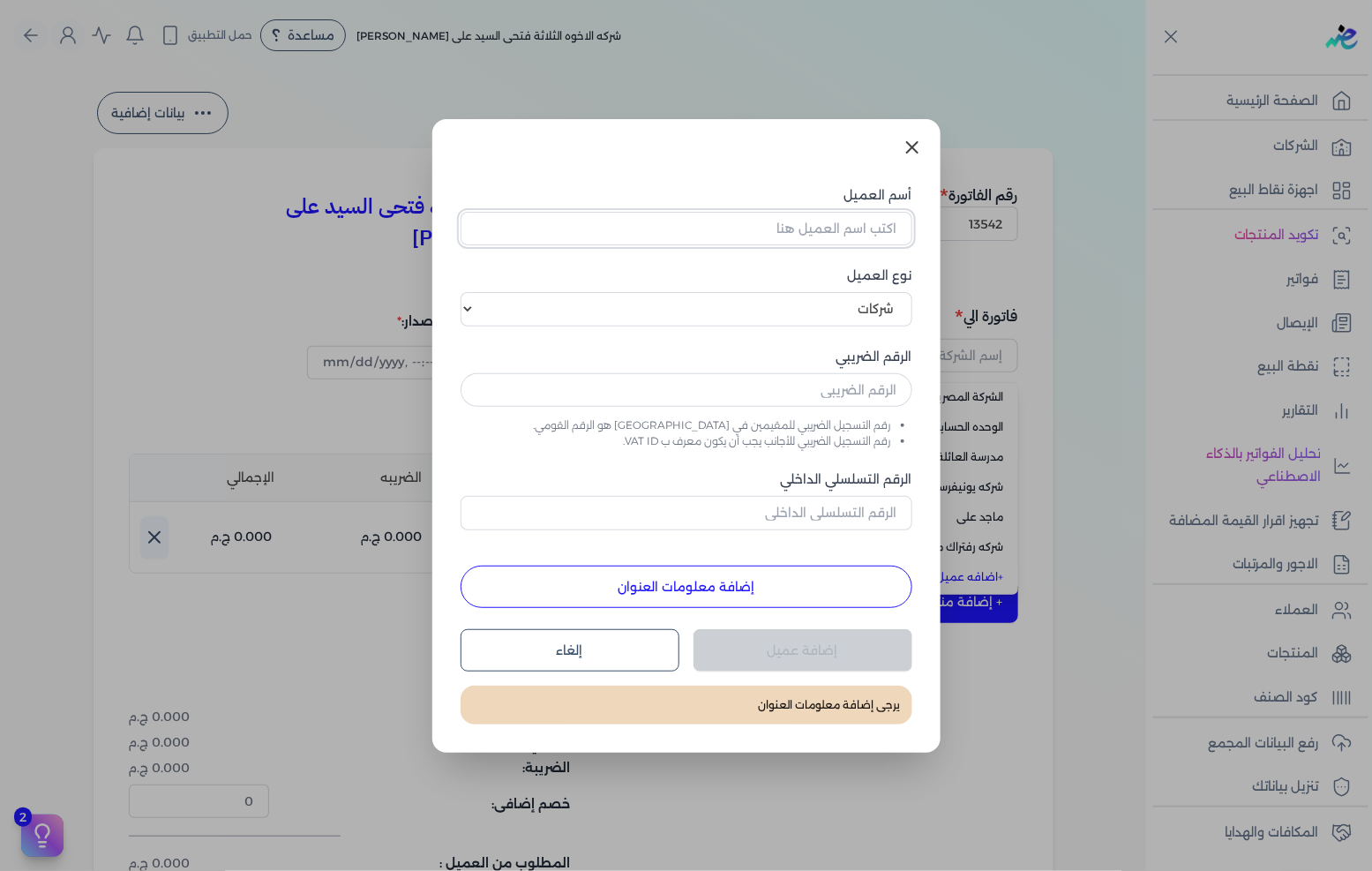
click at [842, 224] on input "أسم العميل" at bounding box center [686, 228] width 452 height 34
paste input "اناد للاستشارات والتصميمات الهندسيه"
type input "اناد للاستشارات والتصميمات الهندسيه"
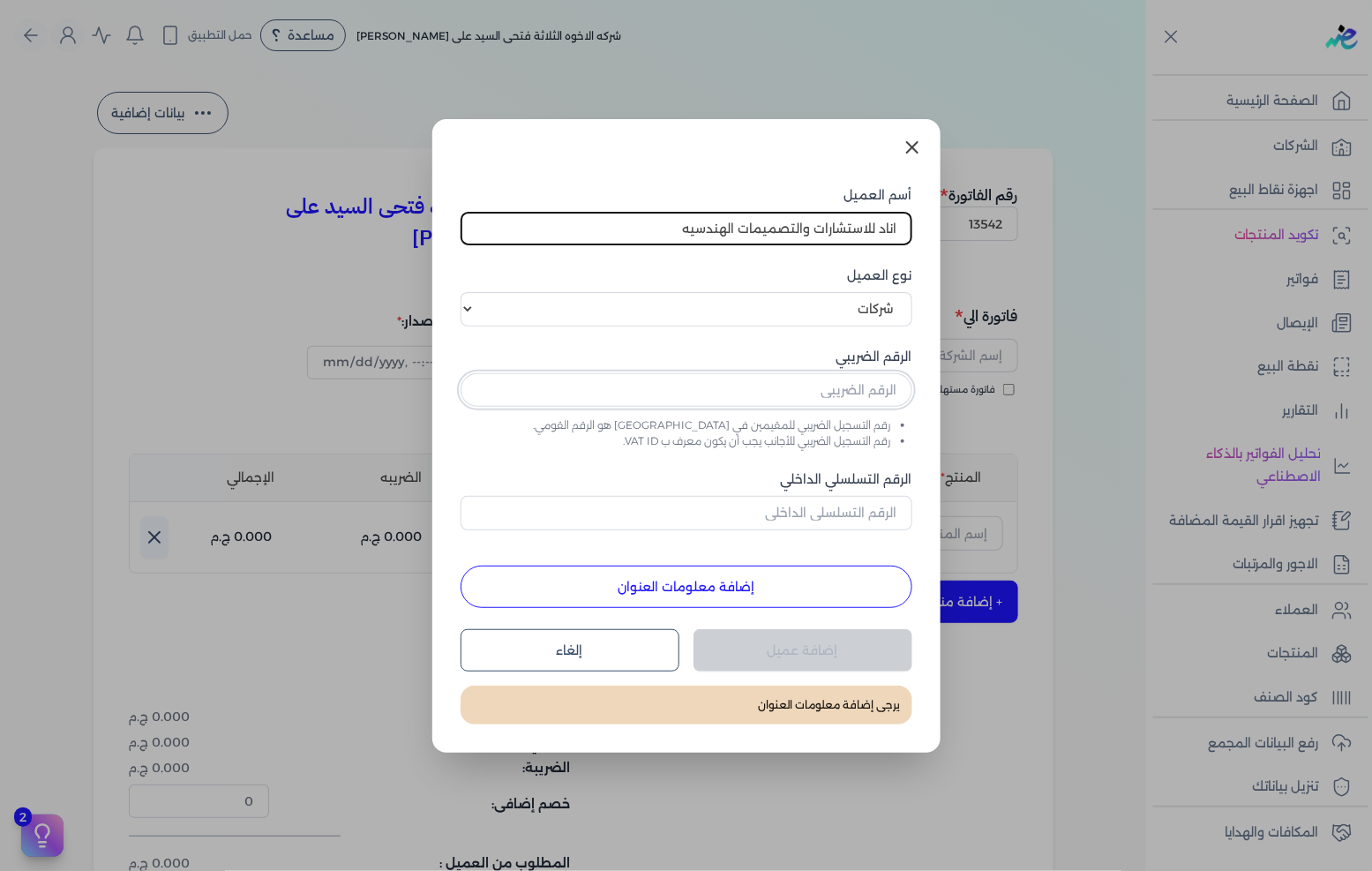
click at [830, 389] on input "text" at bounding box center [686, 389] width 452 height 34
click at [861, 391] on input "text" at bounding box center [686, 389] width 452 height 34
paste input "770320791"
type input "770320791"
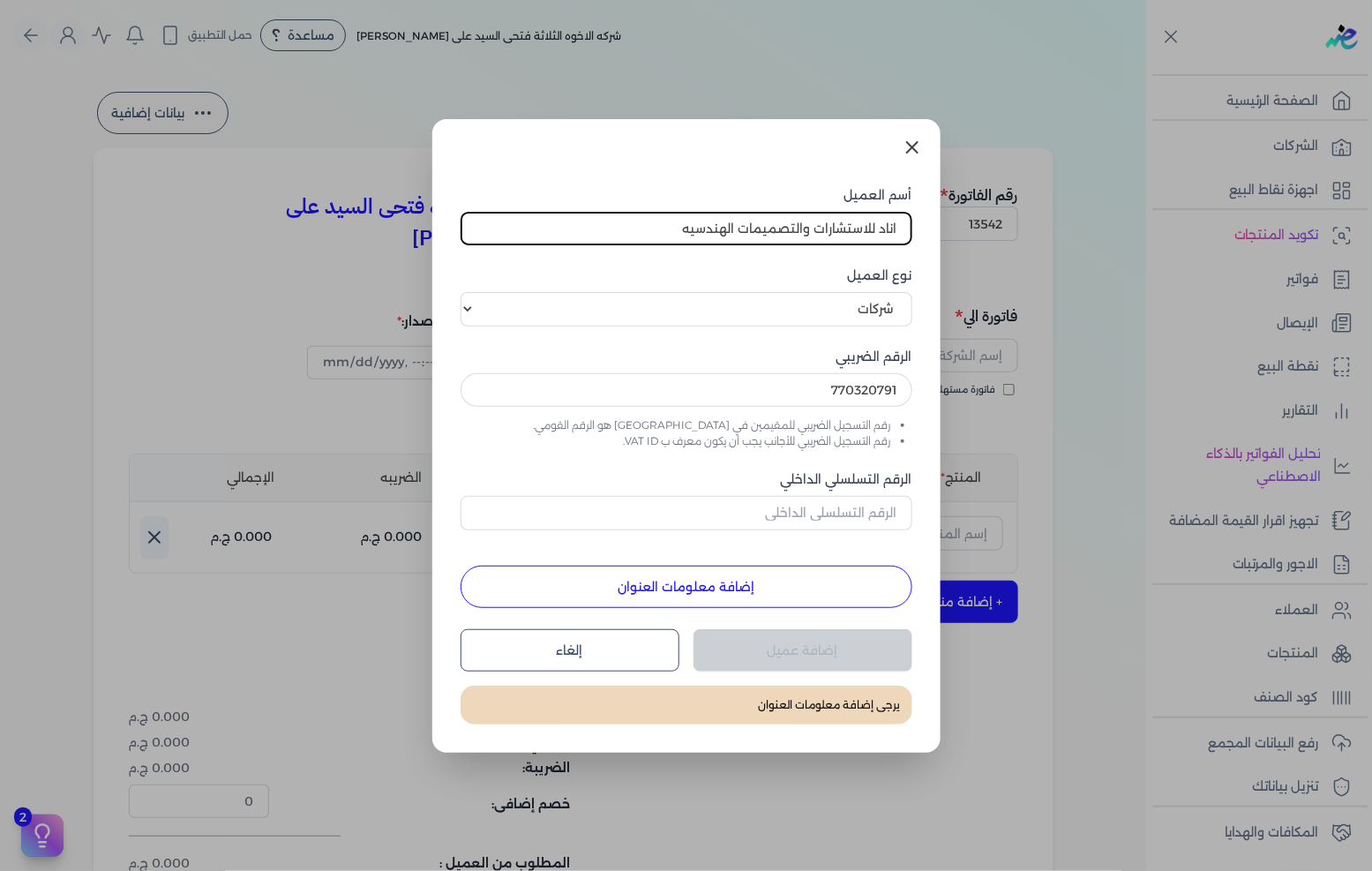
click at [833, 580] on button "إضافة معلومات العنوان" at bounding box center [686, 587] width 452 height 42
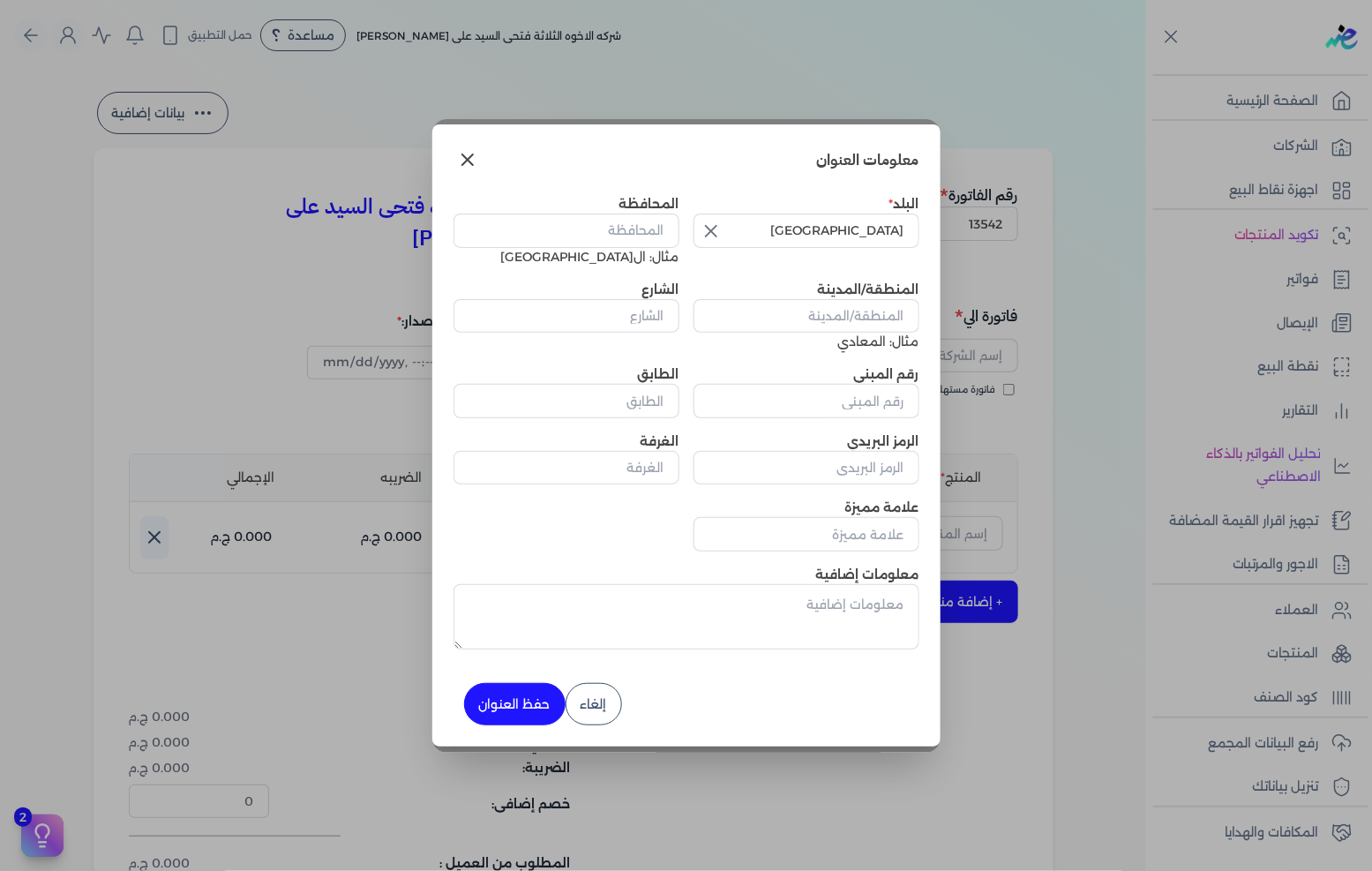
click at [708, 226] on icon "button" at bounding box center [711, 231] width 21 height 21
click at [814, 224] on input "text" at bounding box center [806, 230] width 226 height 34
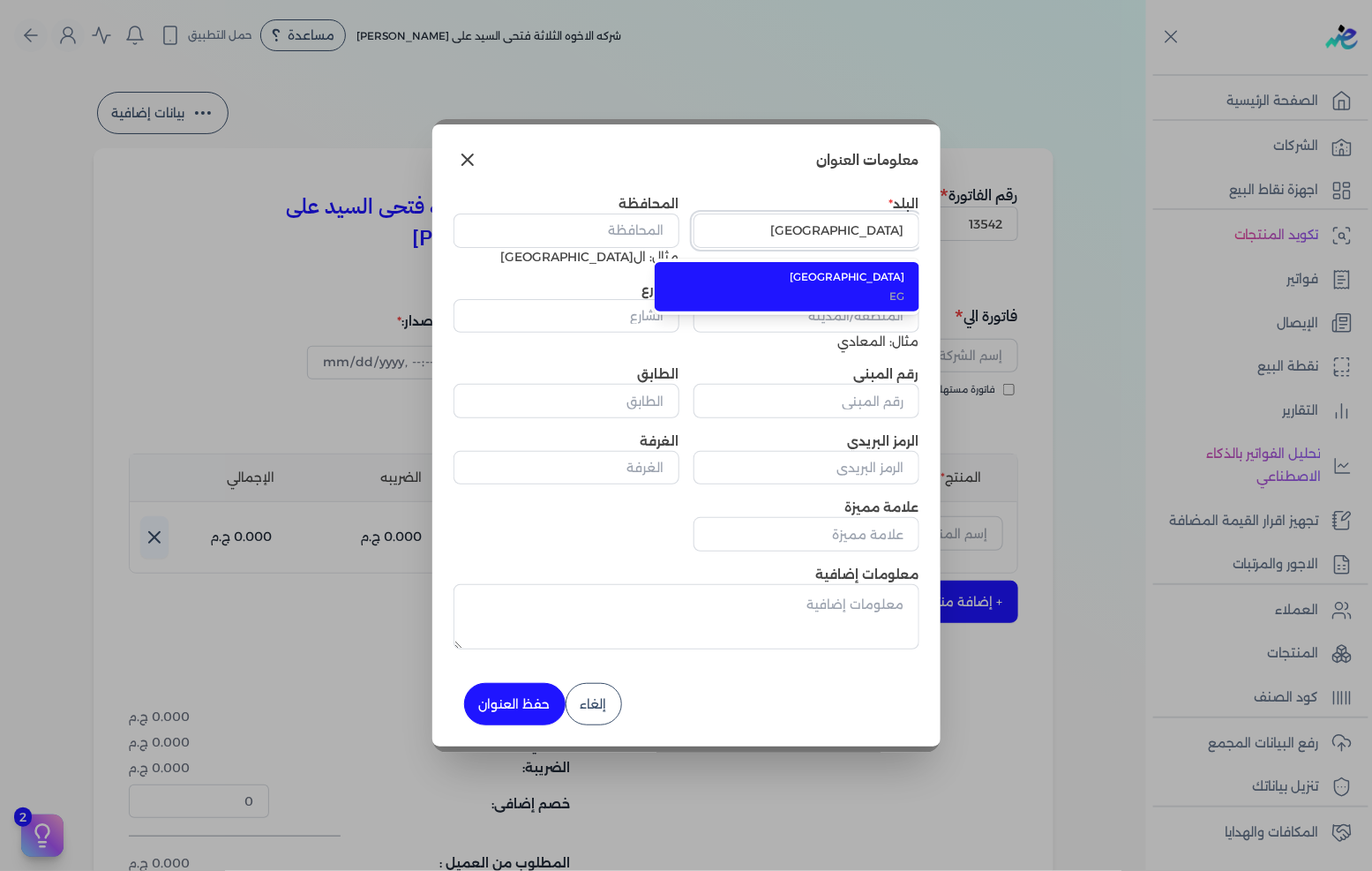
type input "[GEOGRAPHIC_DATA]"
click at [777, 277] on span "[GEOGRAPHIC_DATA]" at bounding box center [798, 277] width 216 height 16
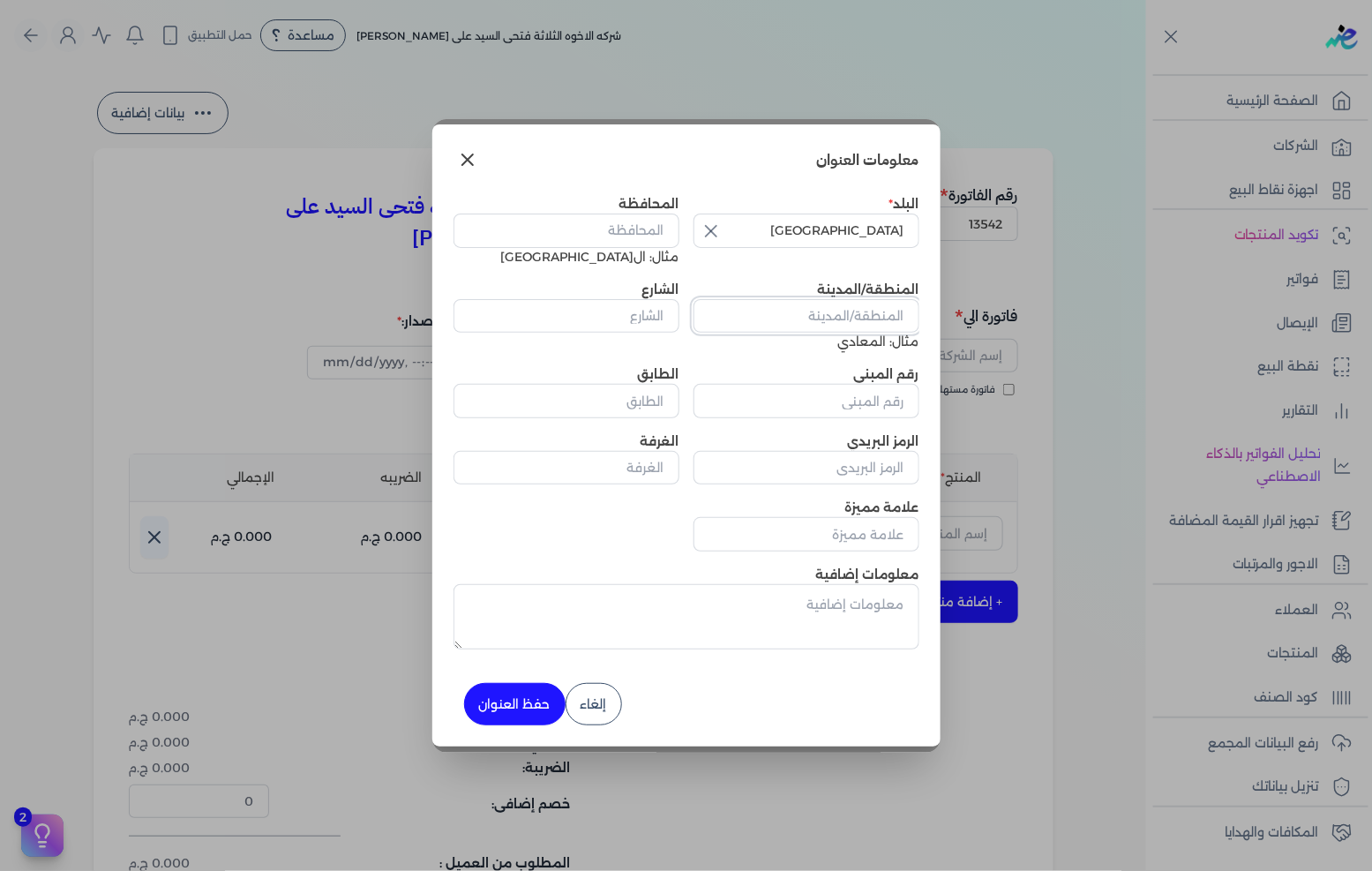
click at [849, 321] on input "المنطقة/المدينة" at bounding box center [806, 316] width 226 height 34
paste input "شارع انقره المنطقه الرابعه شيراتون النزهه"
type input "شارع انقره المنطقه الرابعه شيراتون النزهه"
click at [624, 327] on input "الشارع" at bounding box center [567, 316] width 226 height 34
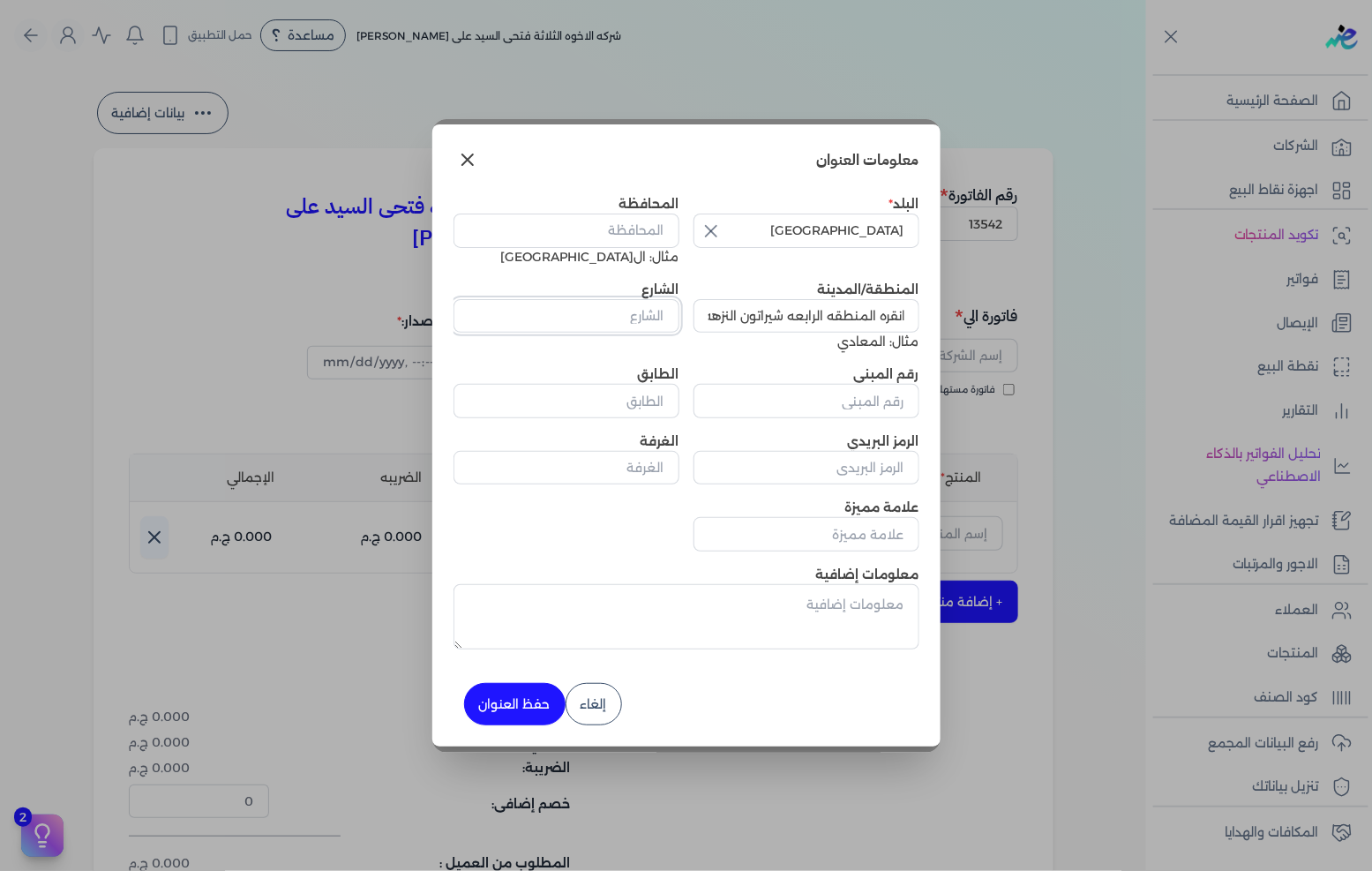
scroll to position [0, 0]
paste input "شارع انقره المنطقه الرابعه شيراتون النزهه"
type input "شارع انقره المنطقه الرابعه شيراتون النزهه"
click at [895, 402] on input "رقم المبنى" at bounding box center [806, 400] width 226 height 34
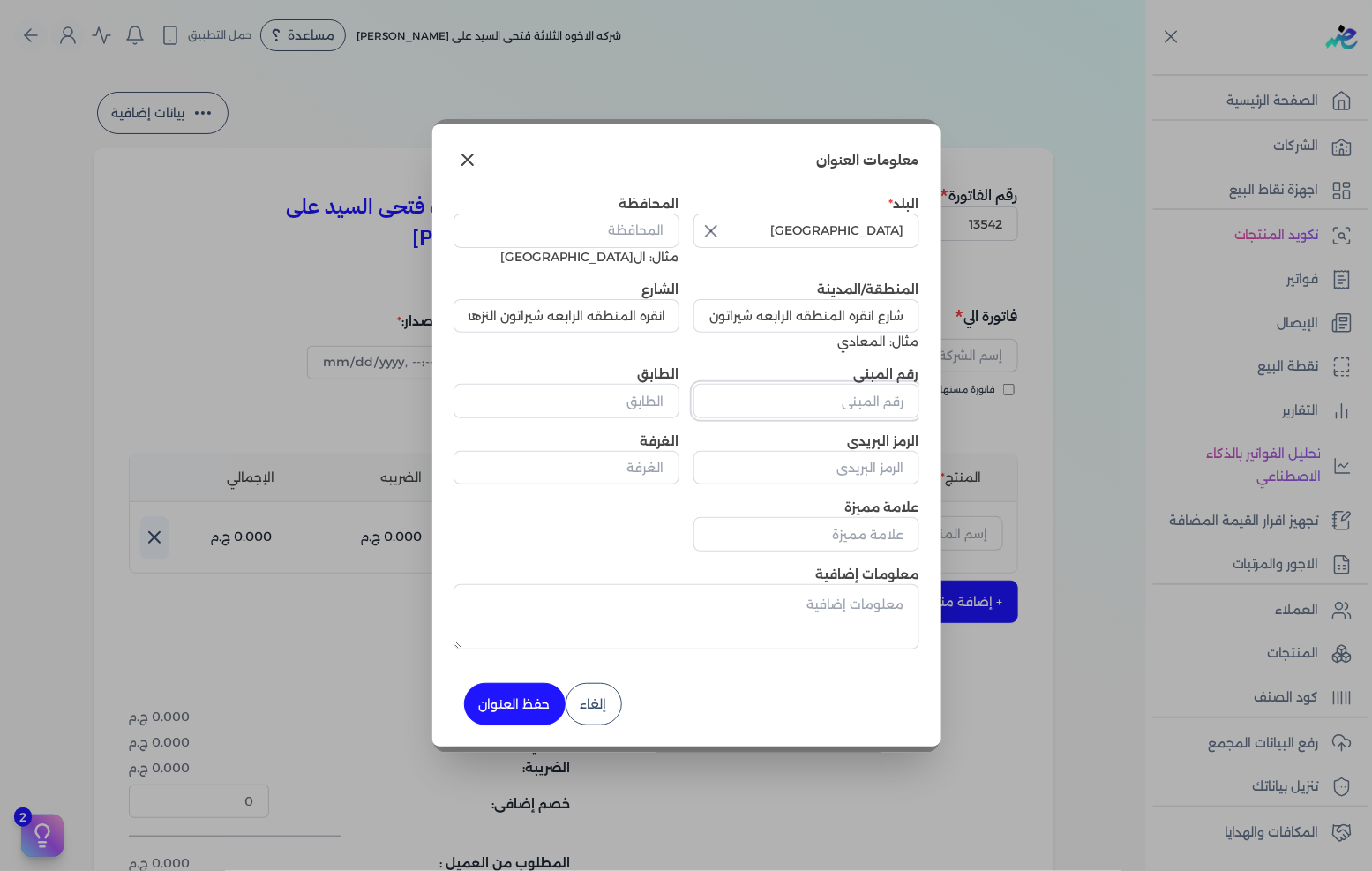
scroll to position [0, 0]
type input "0"
click at [619, 232] on input "المحافظة" at bounding box center [567, 230] width 226 height 34
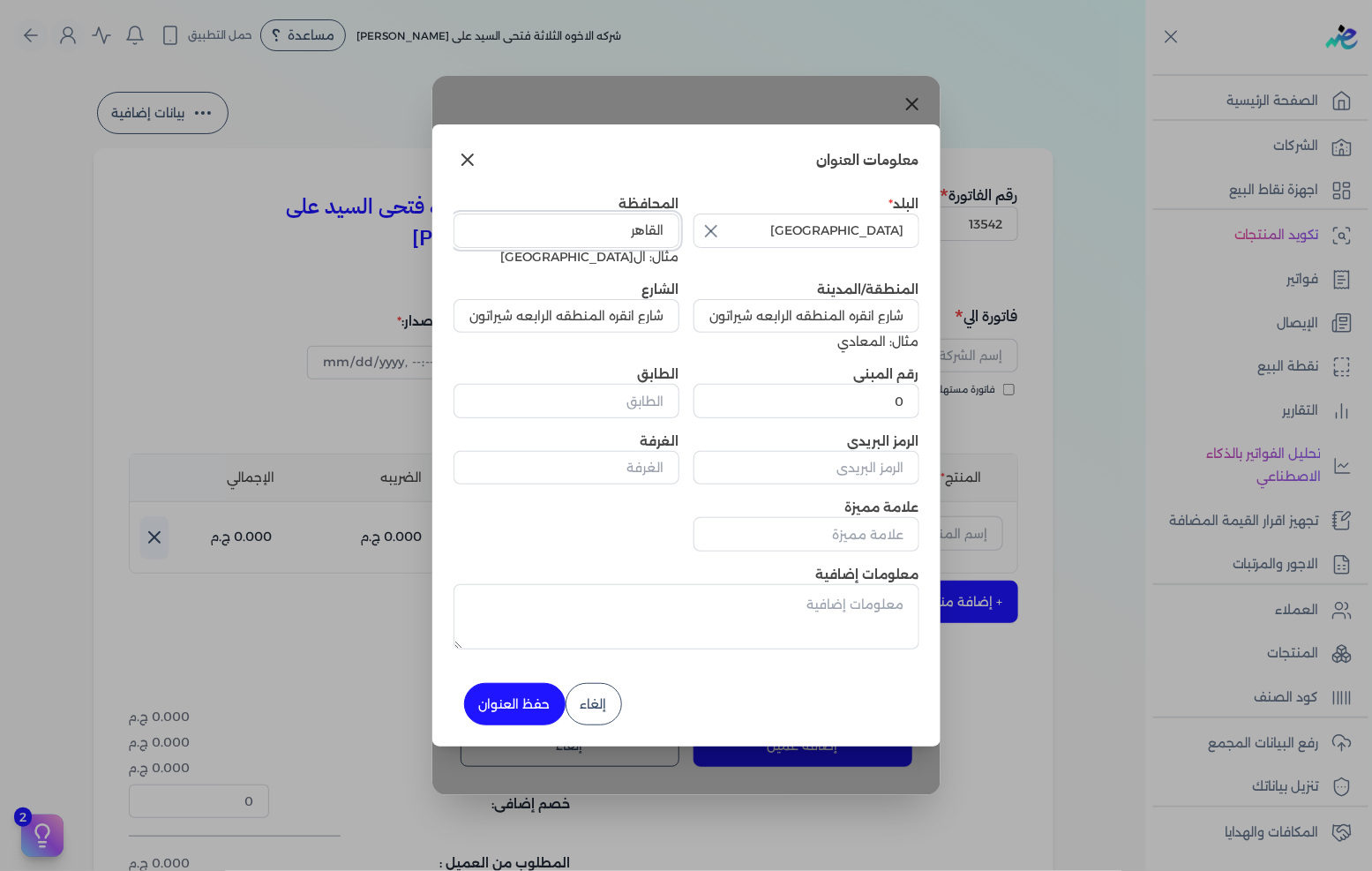
type input "ال[GEOGRAPHIC_DATA]"
click at [518, 698] on button "حفظ العنوان" at bounding box center [515, 704] width 102 height 42
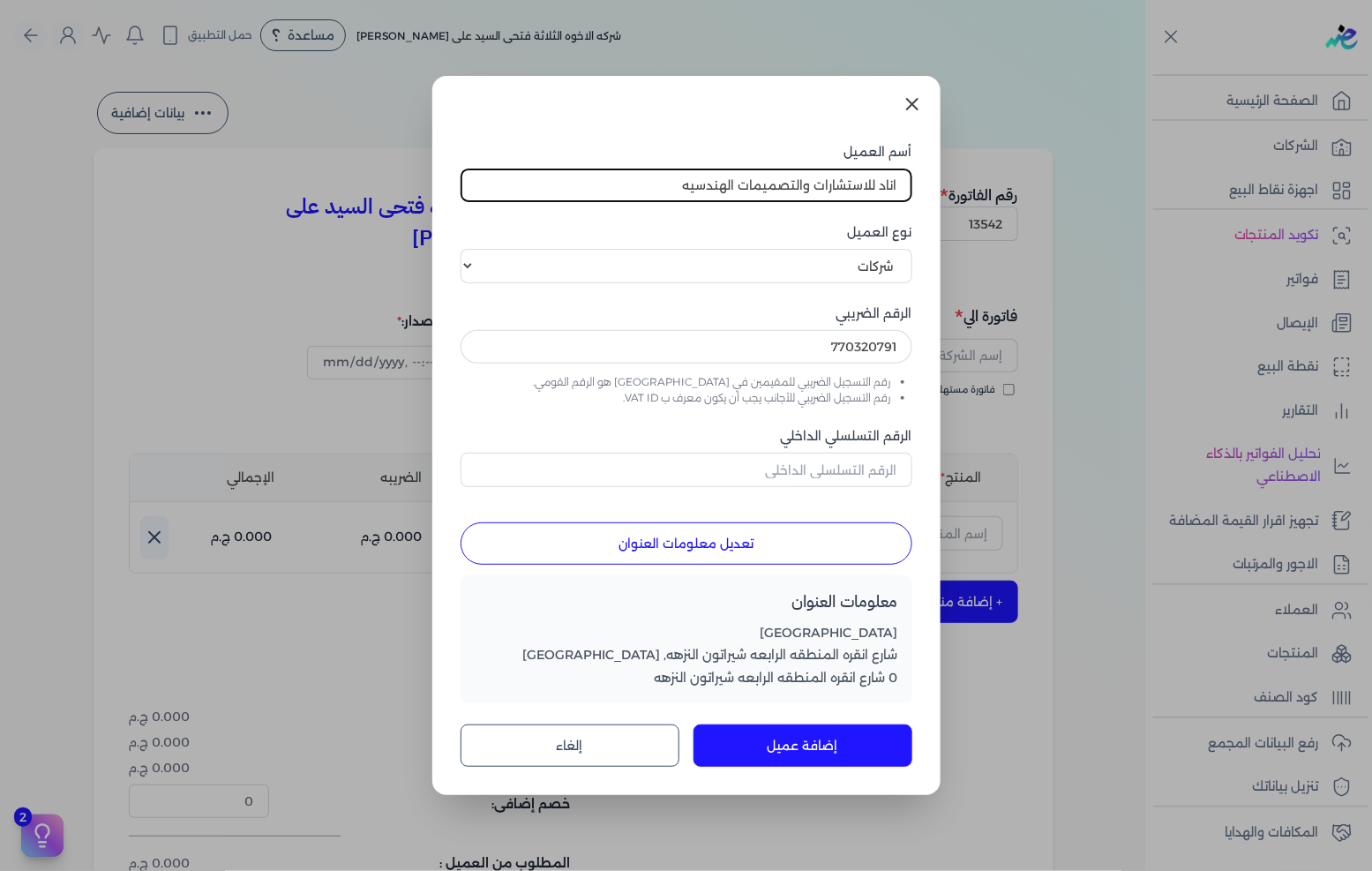
click at [781, 738] on button "إضافة عميل" at bounding box center [802, 746] width 219 height 42
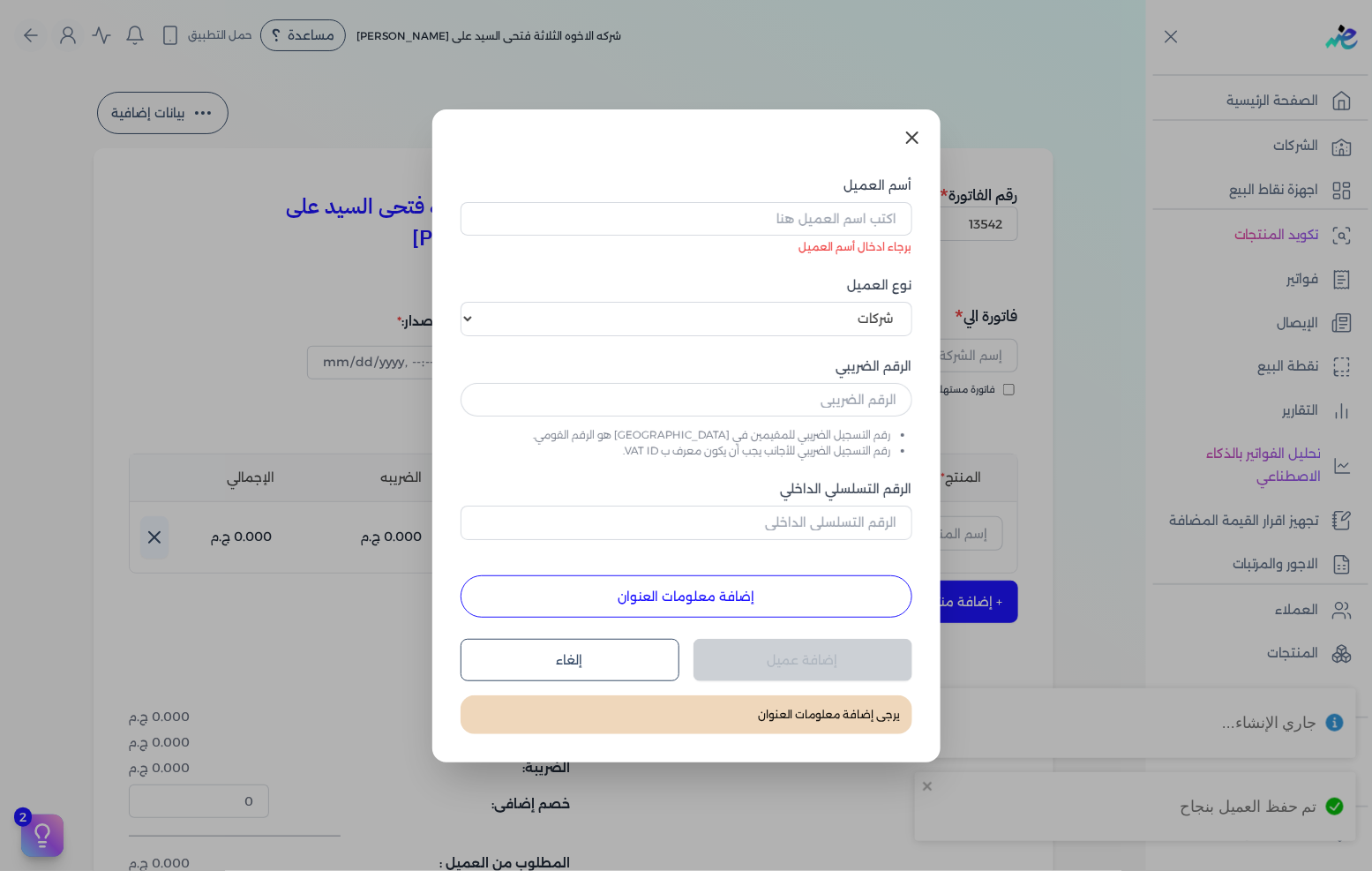
click at [906, 144] on icon at bounding box center [913, 138] width 21 height 21
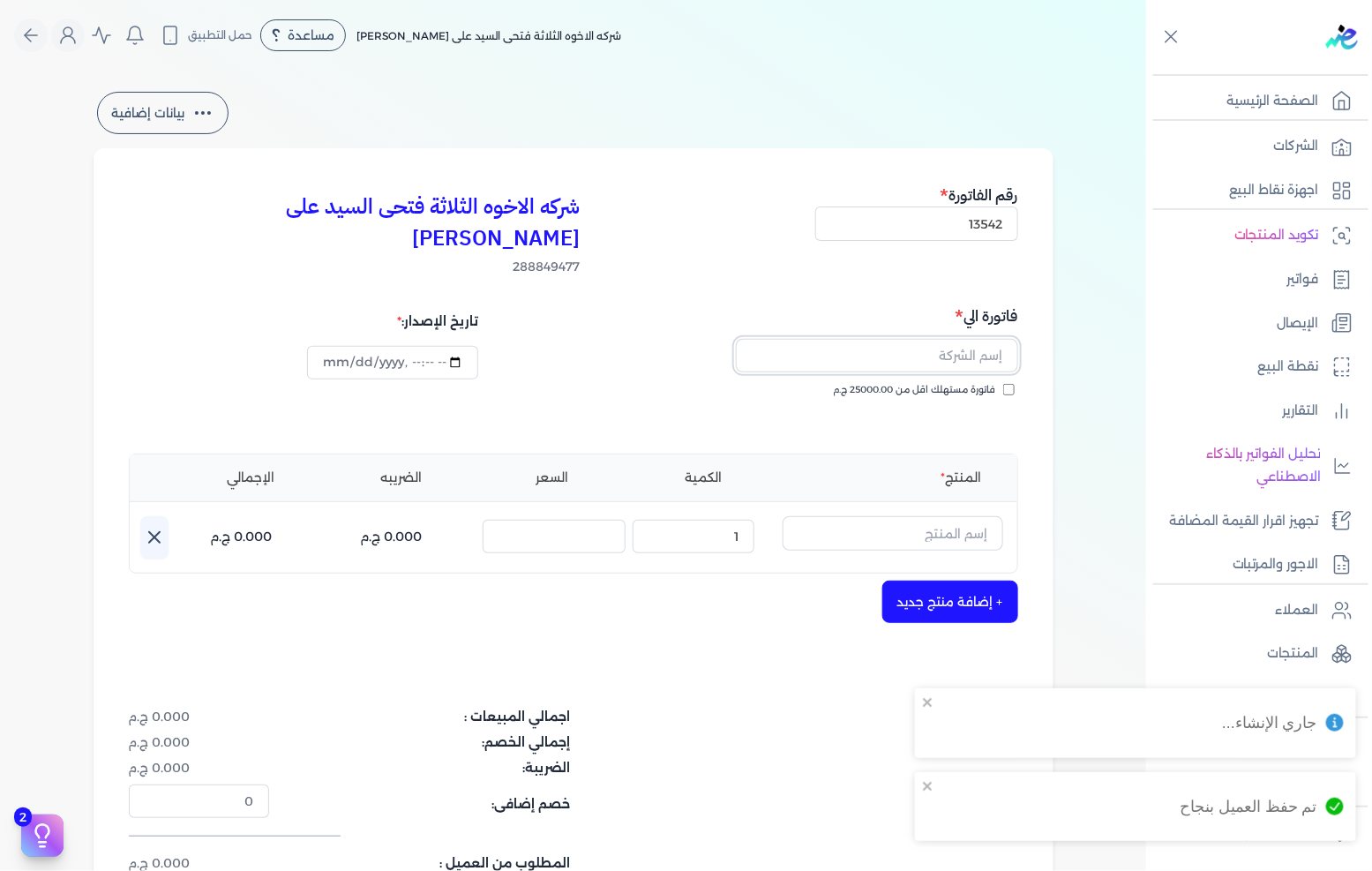
click at [968, 339] on input "text" at bounding box center [877, 355] width 283 height 34
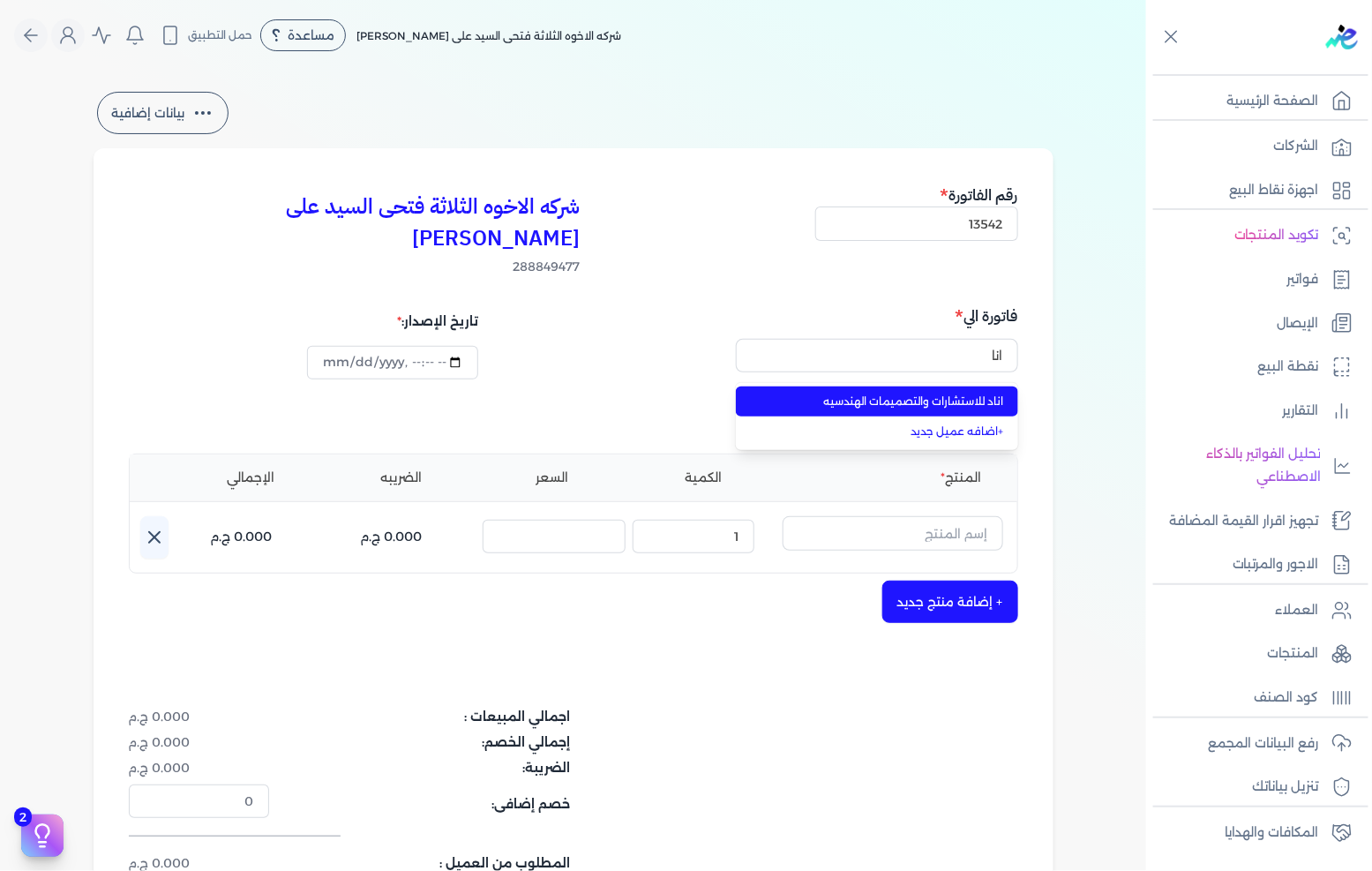
click at [972, 394] on span "اناد للاستشارات والتصميمات الهندسيه" at bounding box center [887, 402] width 233 height 16
type input "اناد للاستشارات والتصميمات الهندسيه"
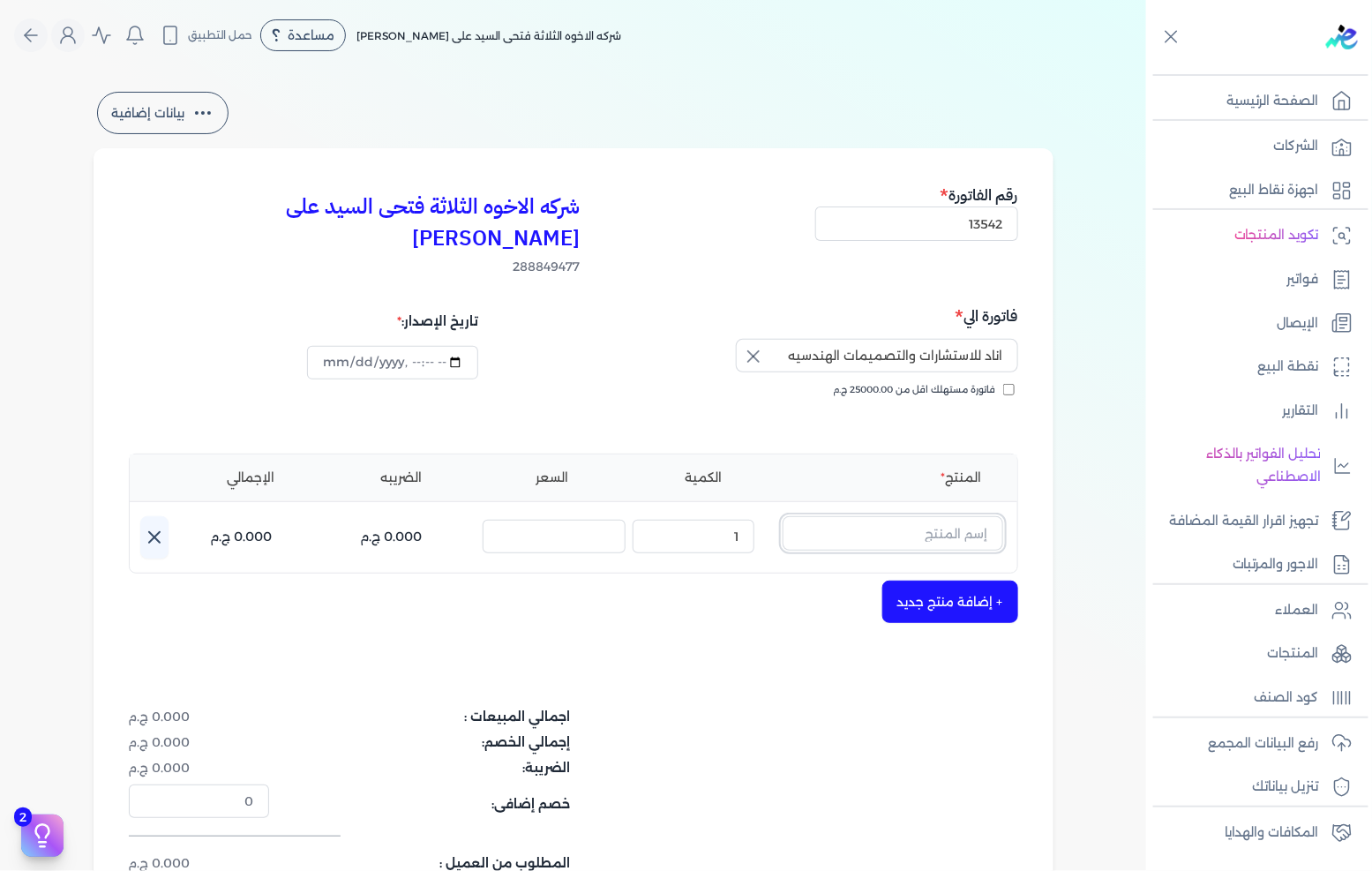
click at [937, 516] on input "text" at bounding box center [893, 532] width 221 height 34
click at [897, 516] on input "text" at bounding box center [893, 532] width 221 height 34
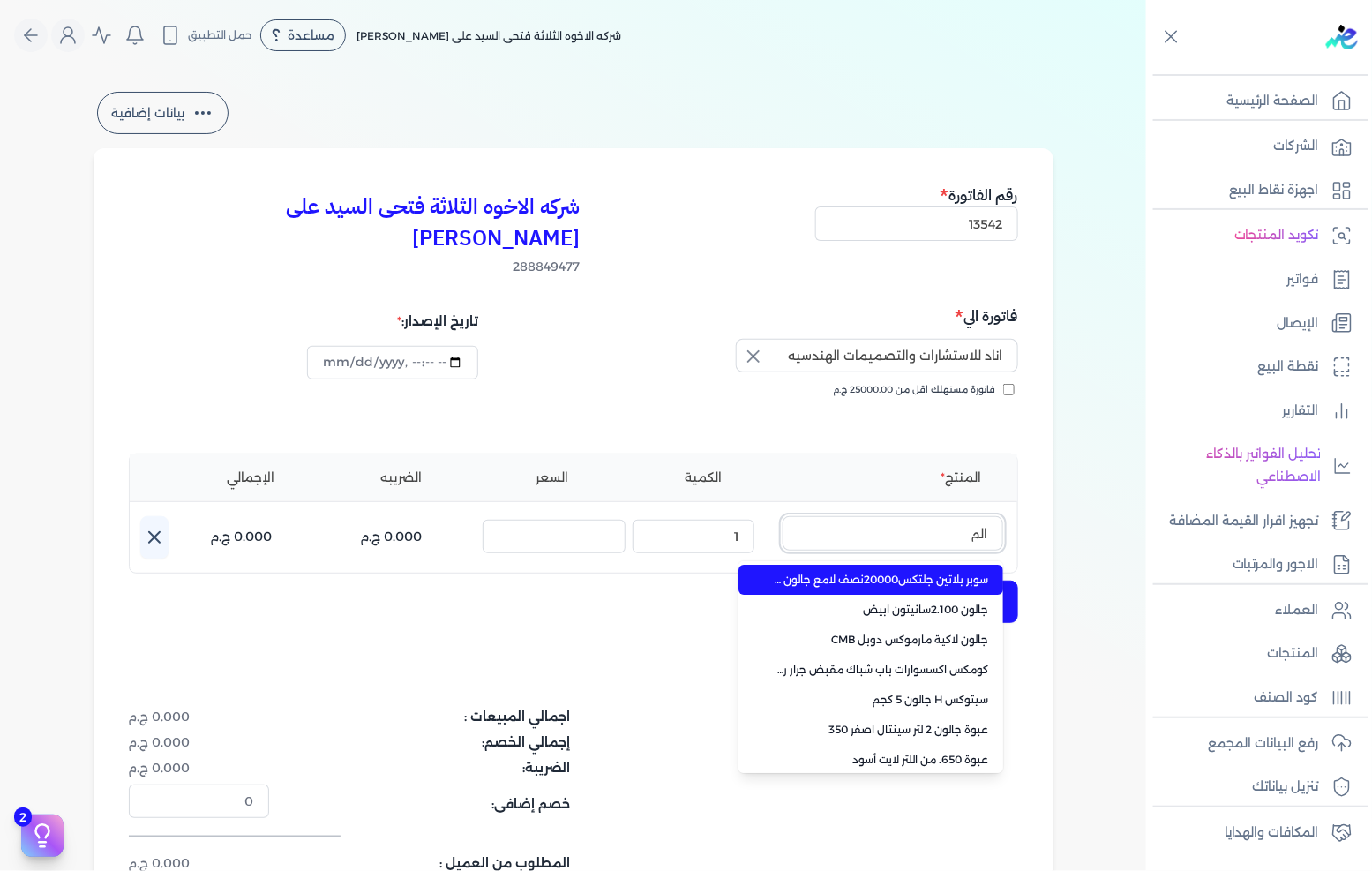
type input "المم"
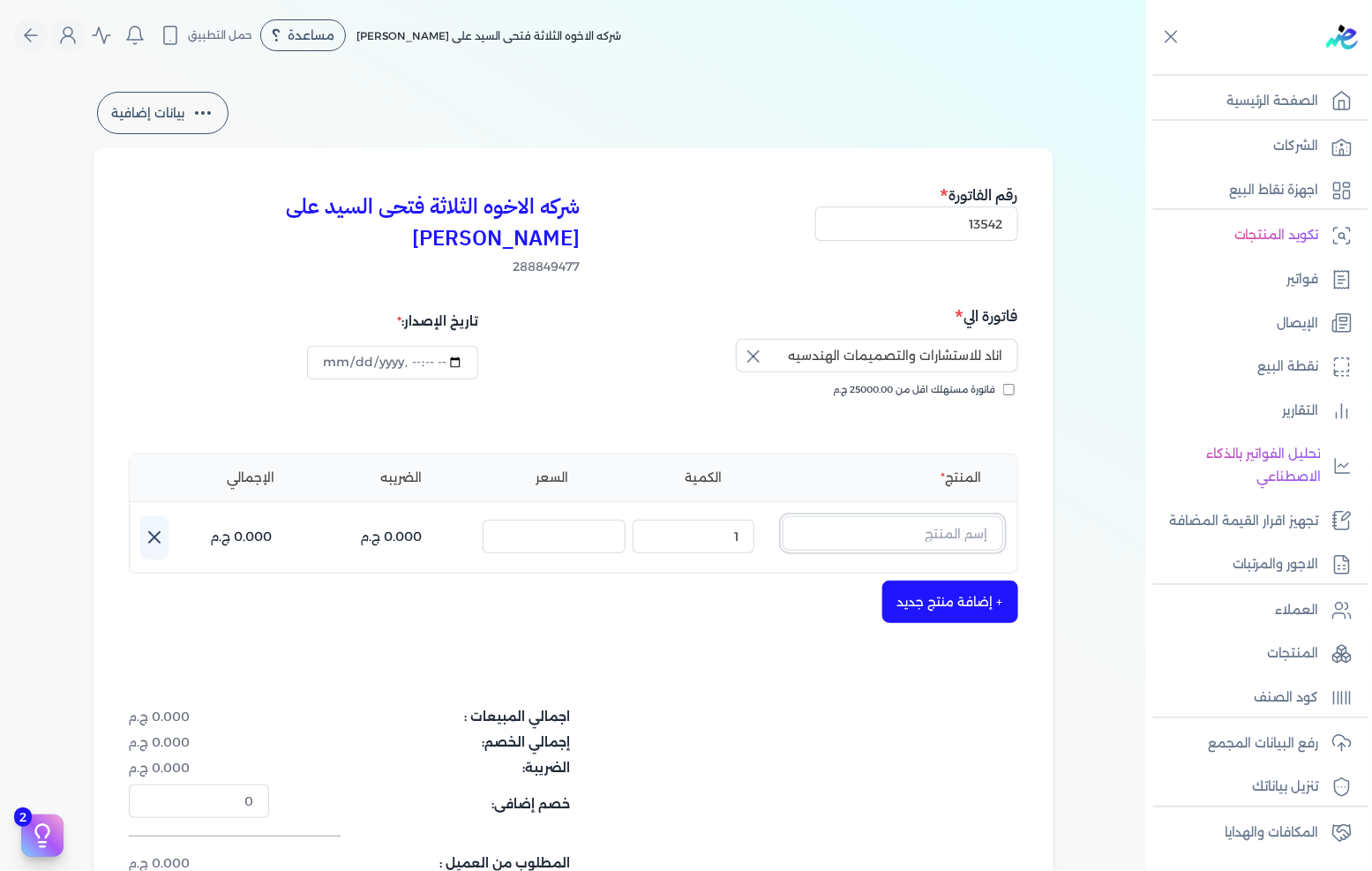
click at [893, 516] on input "text" at bounding box center [893, 532] width 221 height 34
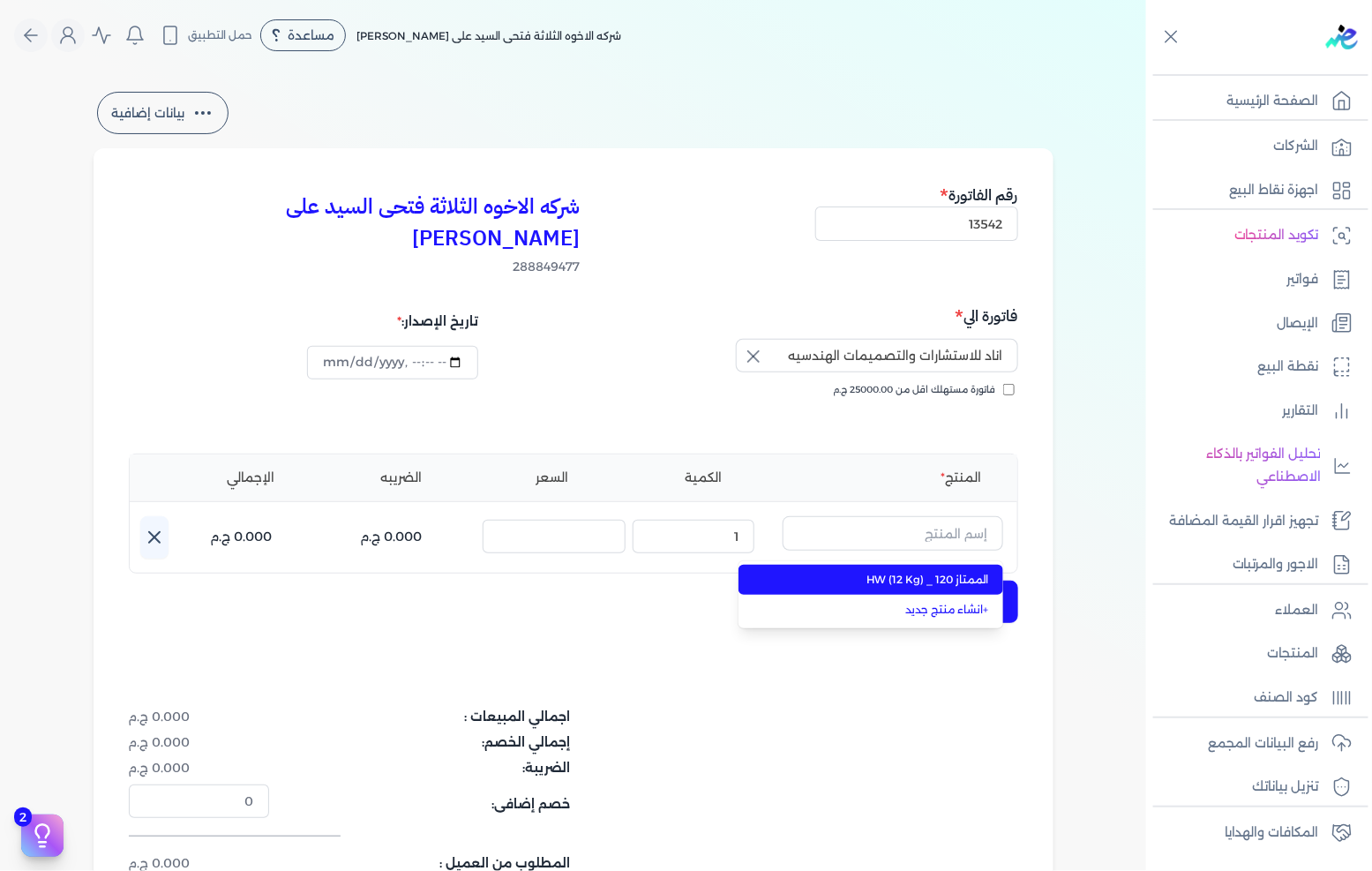
click at [960, 572] on span "الممتاز 120 _ HW (12 Kg)" at bounding box center [881, 579] width 216 height 16
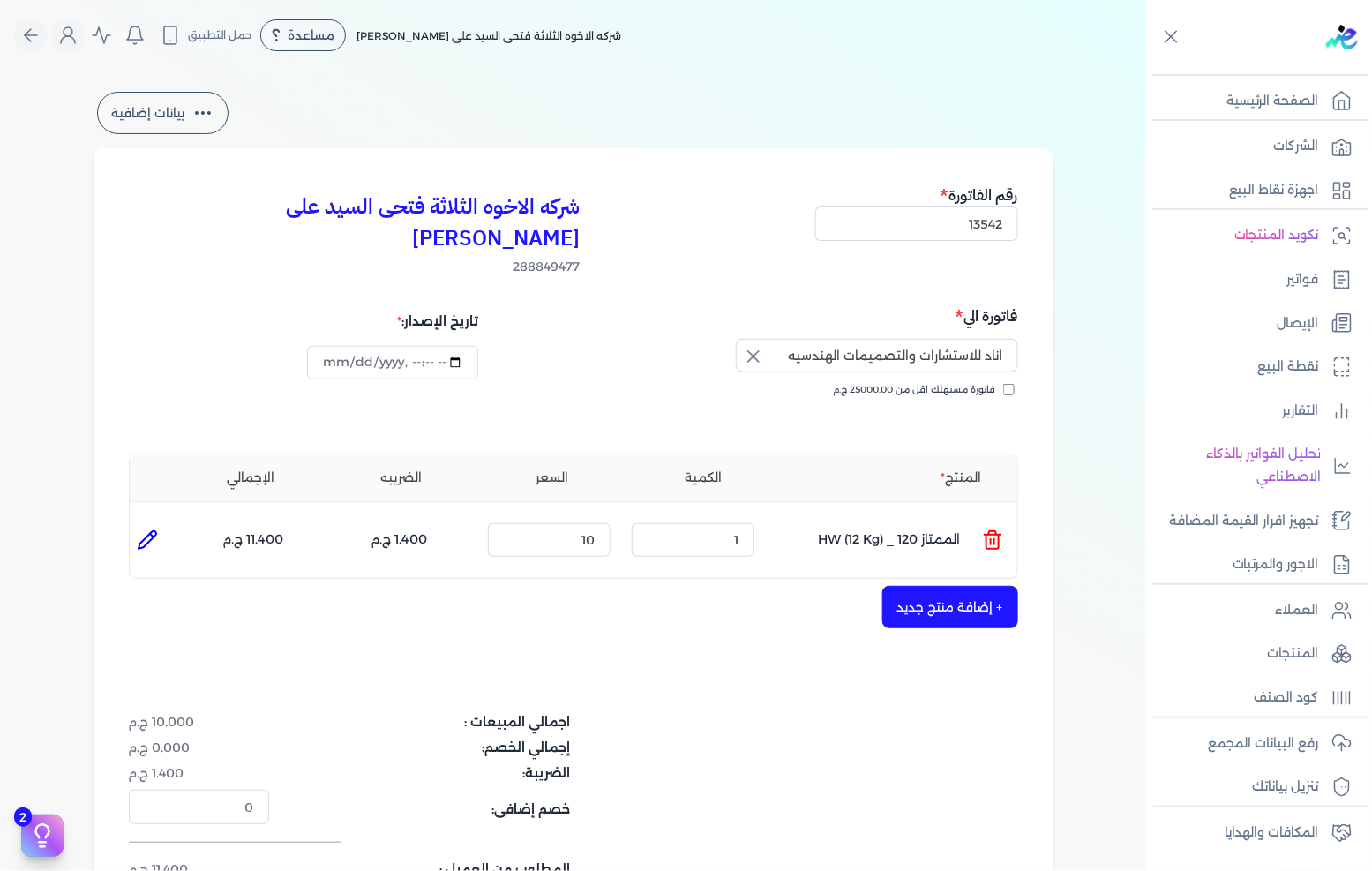
click at [158, 530] on icon at bounding box center [148, 540] width 21 height 21
type input "الممتاز 120 _ HW (12 Kg)"
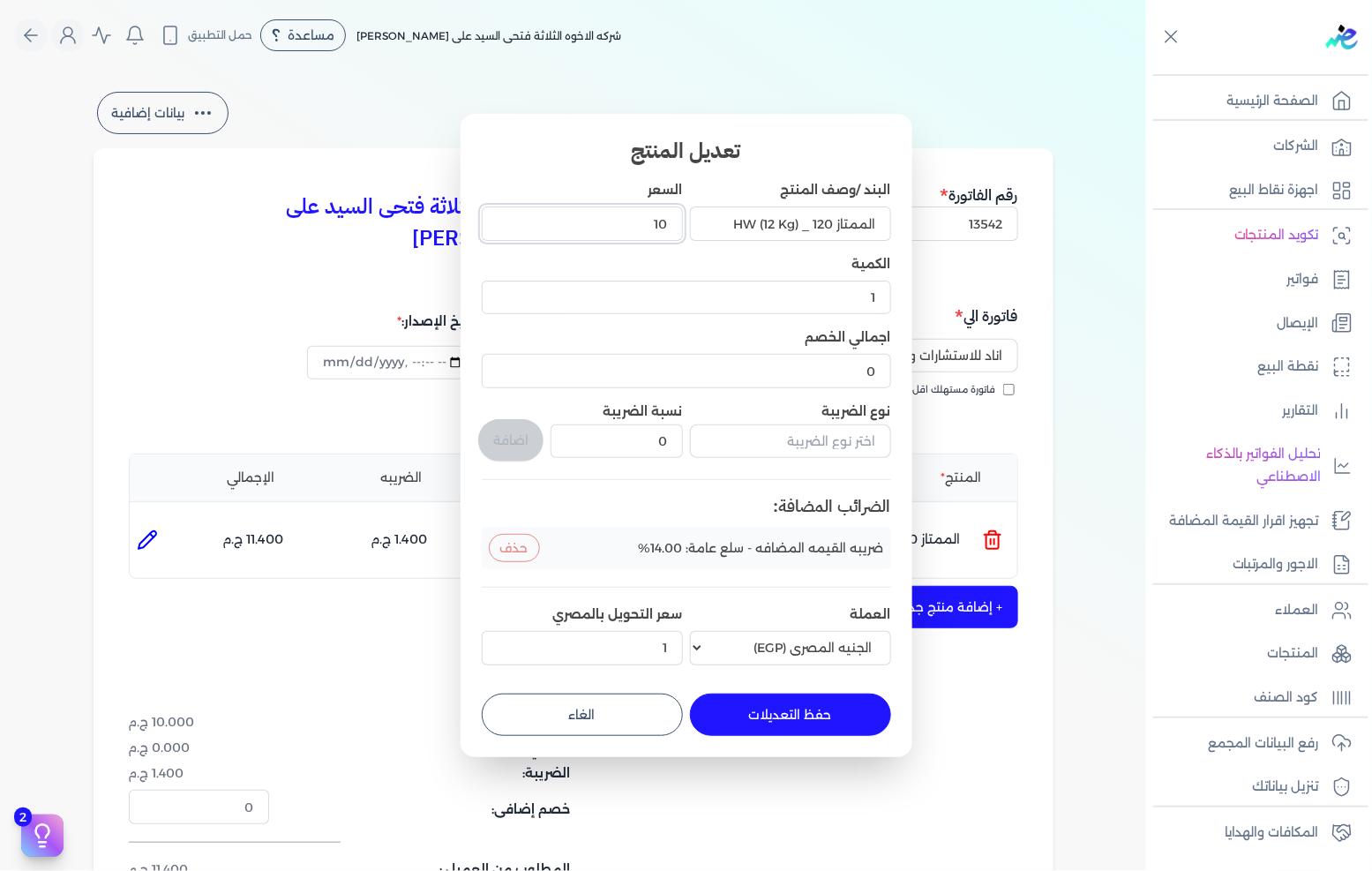
click at [671, 217] on input "10" at bounding box center [583, 223] width 201 height 34
paste input "642.8571428571429"
type input "642.8571428571429"
click at [512, 548] on button "حذف" at bounding box center [514, 548] width 51 height 28
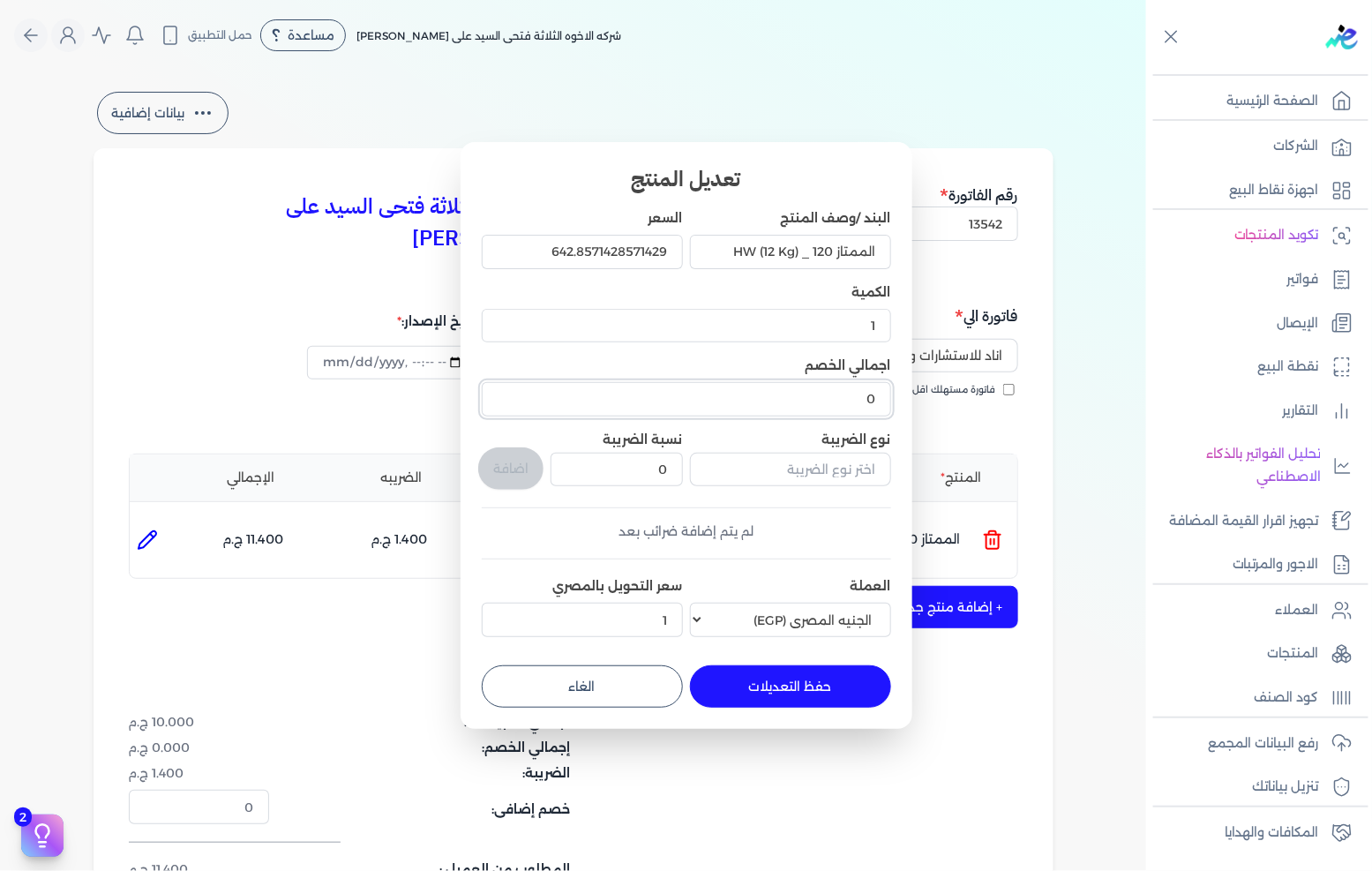
click at [843, 404] on input "0" at bounding box center [686, 399] width 409 height 34
click at [757, 468] on input "text" at bounding box center [791, 469] width 201 height 34
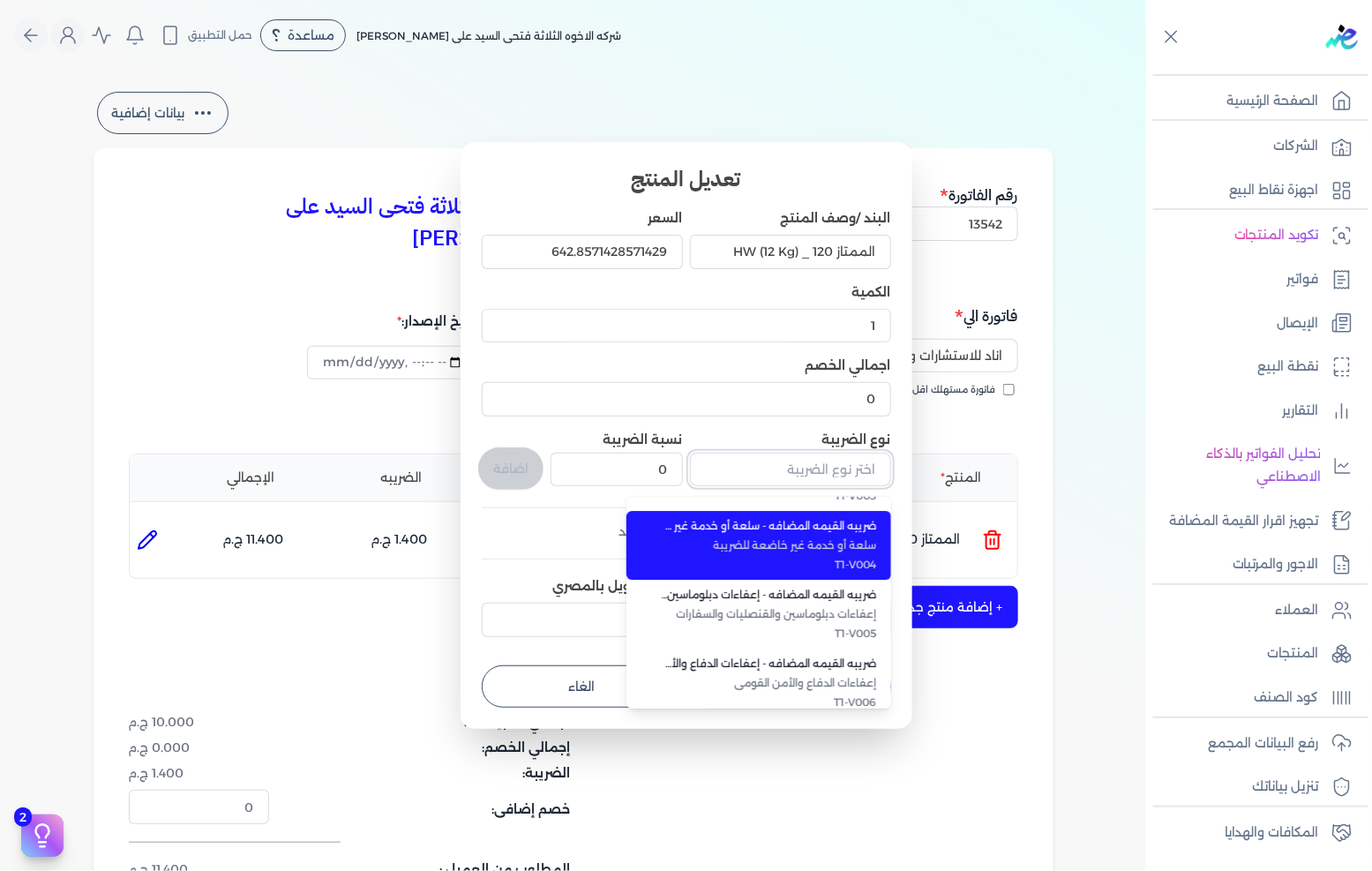
scroll to position [294, 0]
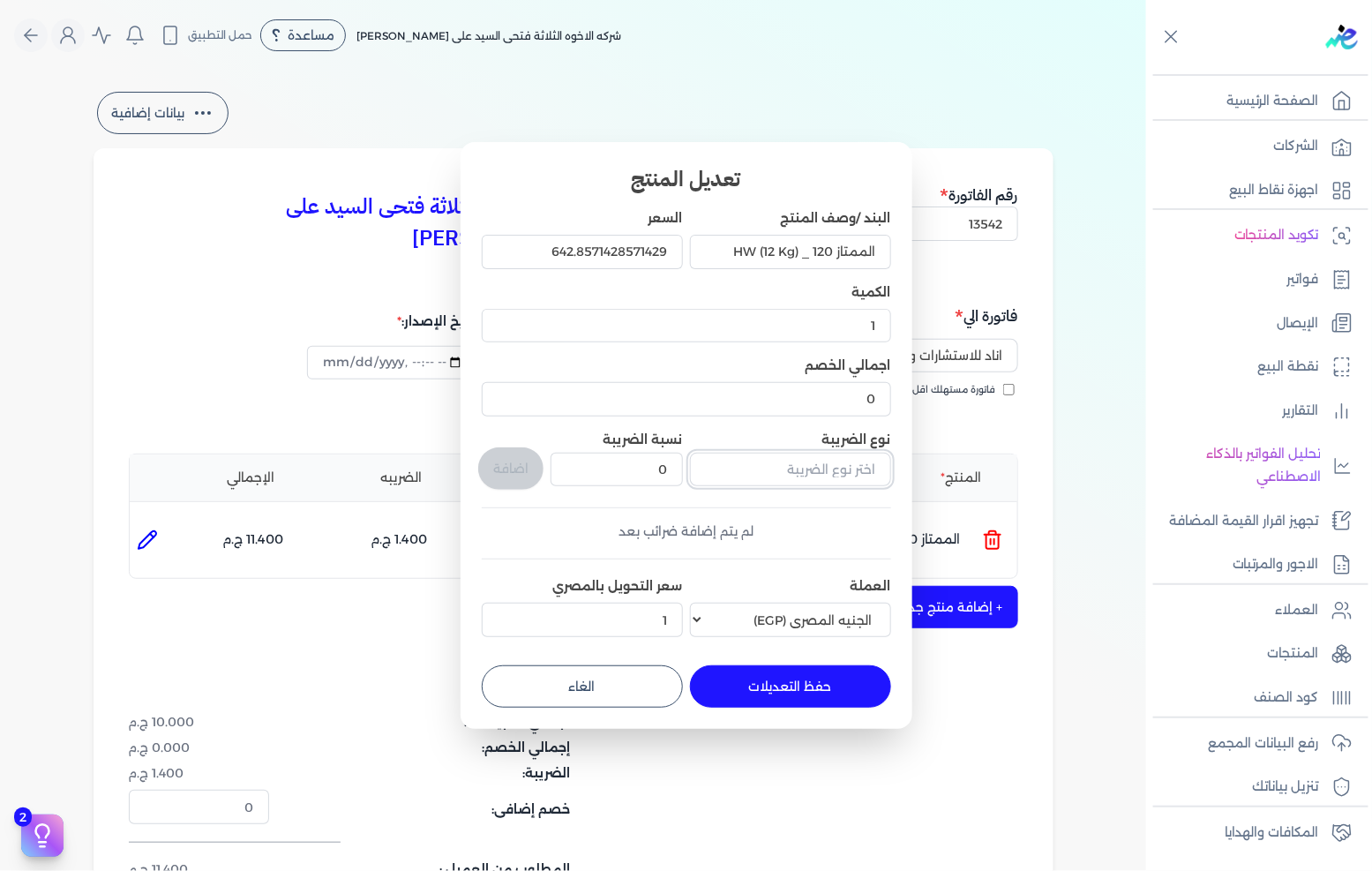
click at [780, 468] on input "text" at bounding box center [791, 469] width 201 height 34
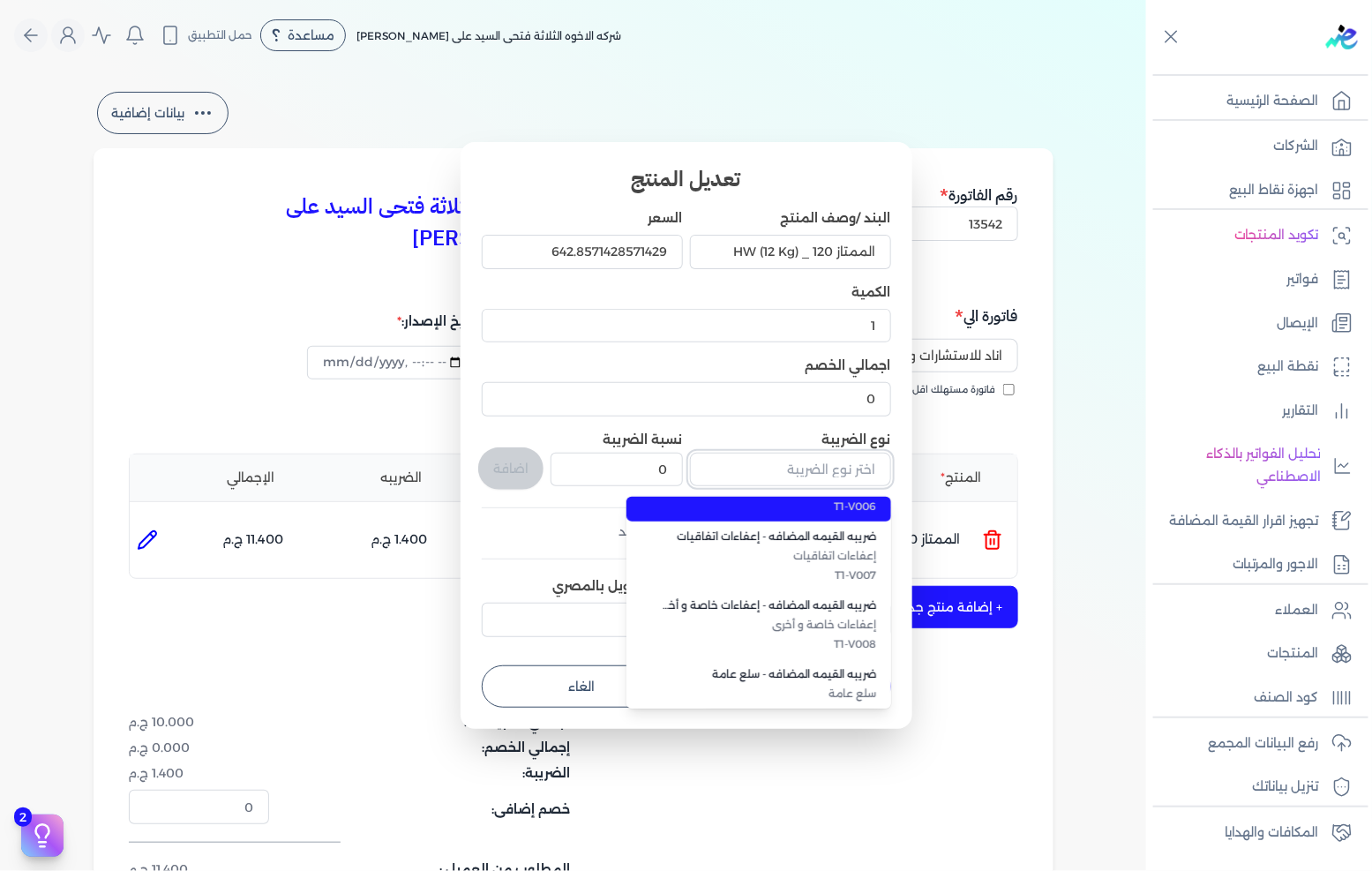
scroll to position [483, 0]
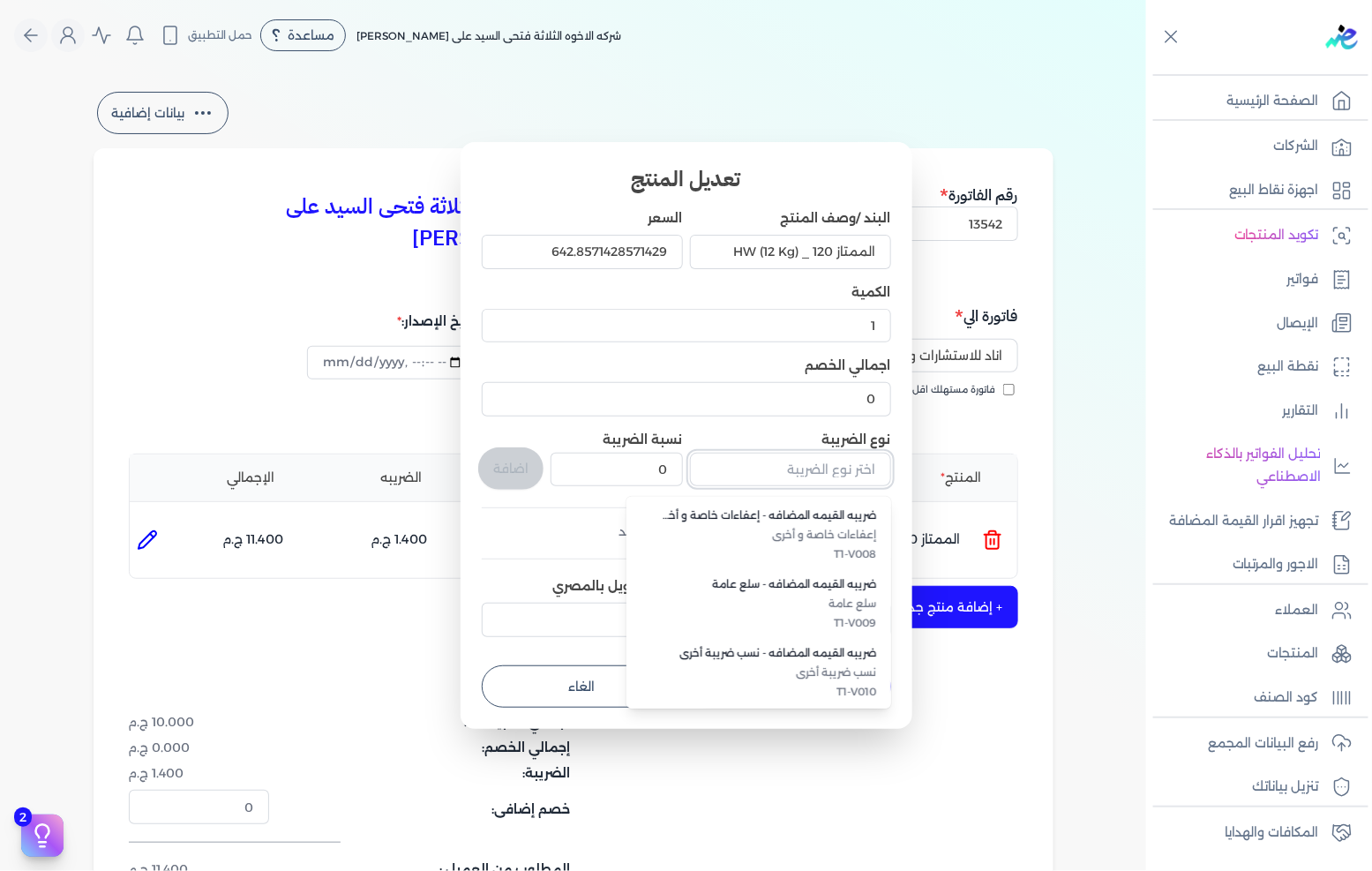
click at [867, 475] on input "text" at bounding box center [791, 469] width 201 height 34
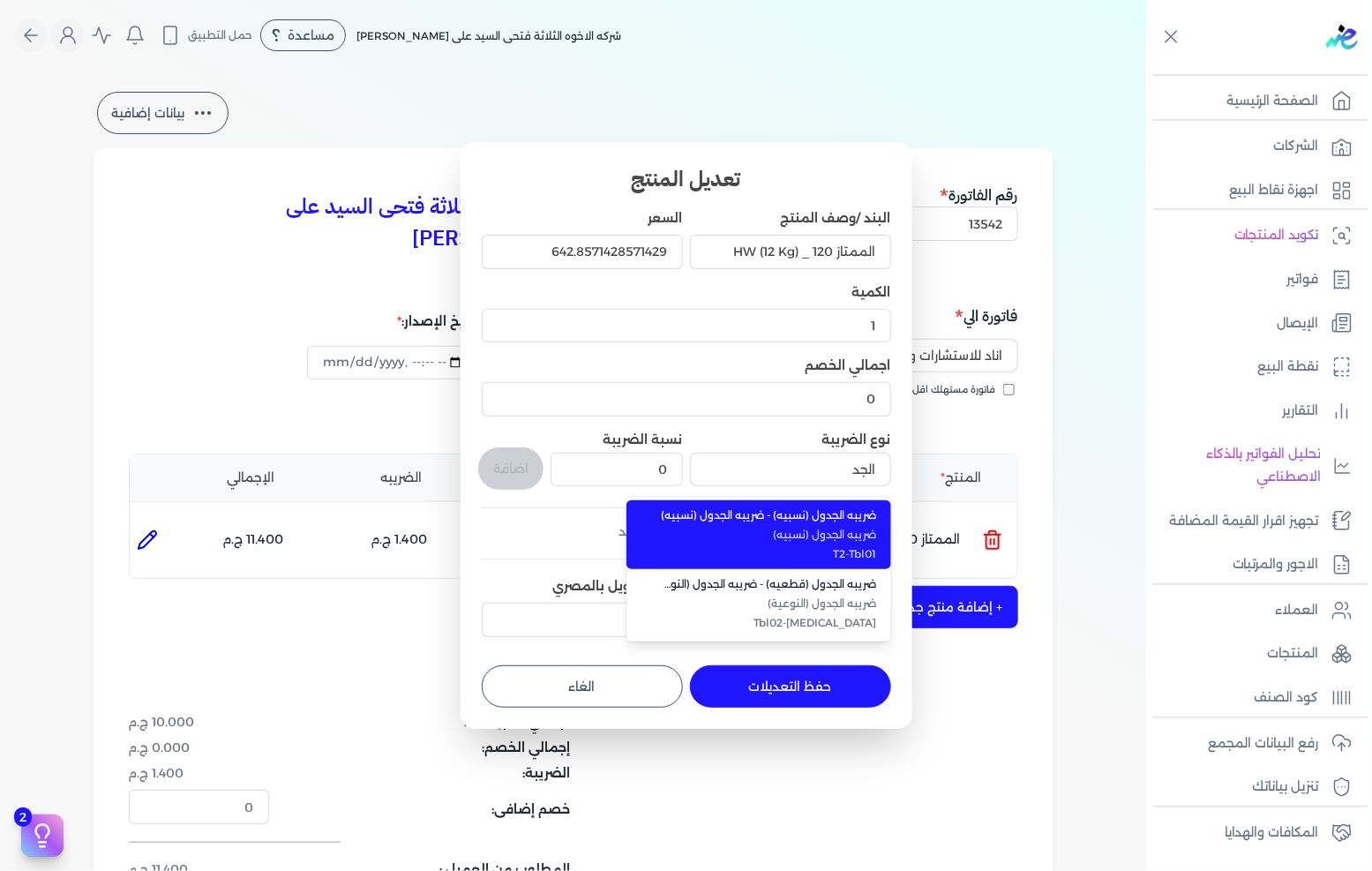
click at [796, 532] on span "ضريبه الجدول (نسبيه)" at bounding box center [769, 535] width 216 height 16
type input "ضريبه الجدول (نسبيه) - ضريبه الجدول (نسبيه)"
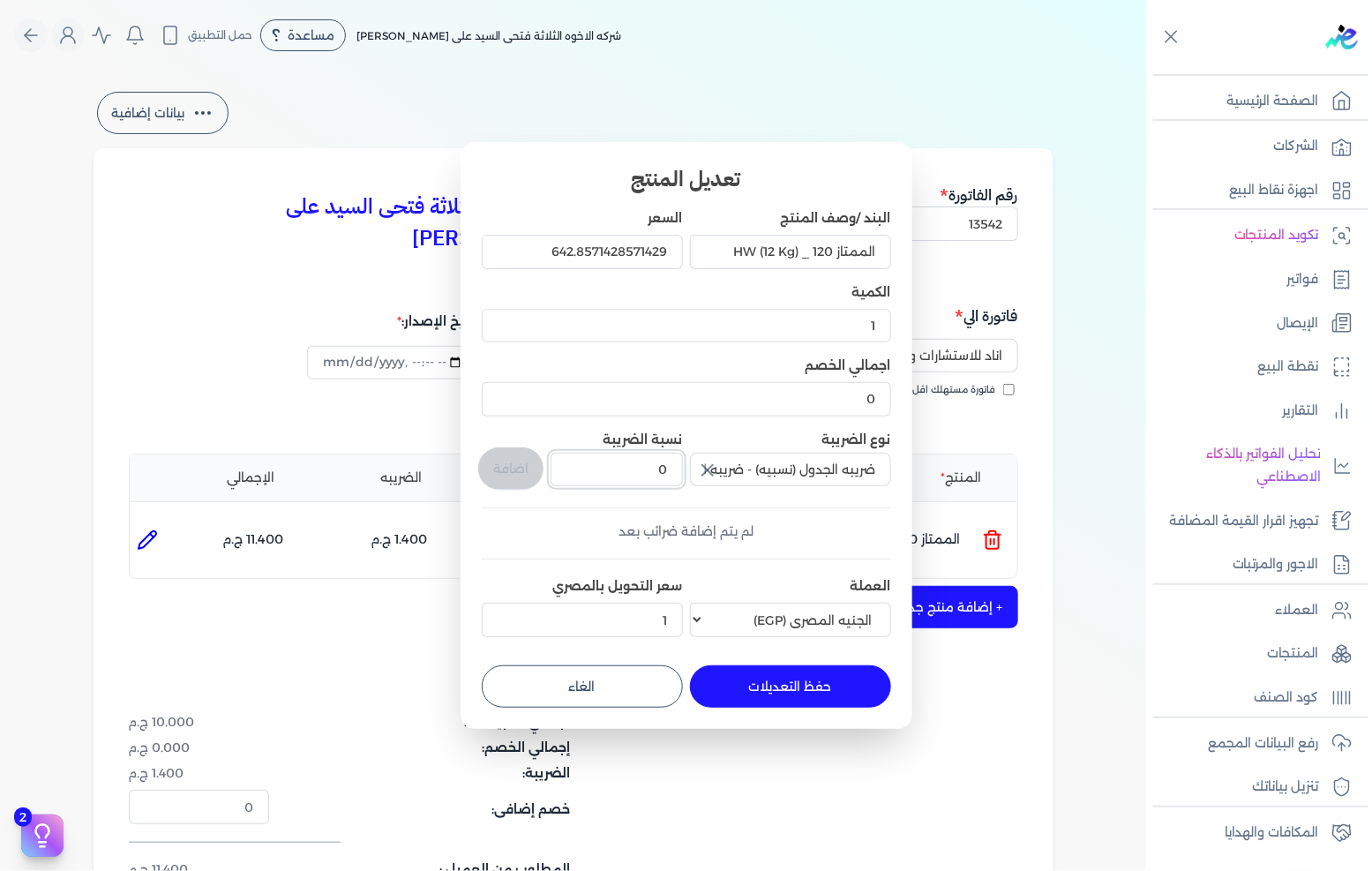
click at [654, 477] on input "0" at bounding box center [616, 469] width 131 height 34
click at [654, 475] on input "0" at bounding box center [616, 469] width 131 height 34
click at [535, 479] on button "اضافة" at bounding box center [511, 469] width 65 height 42
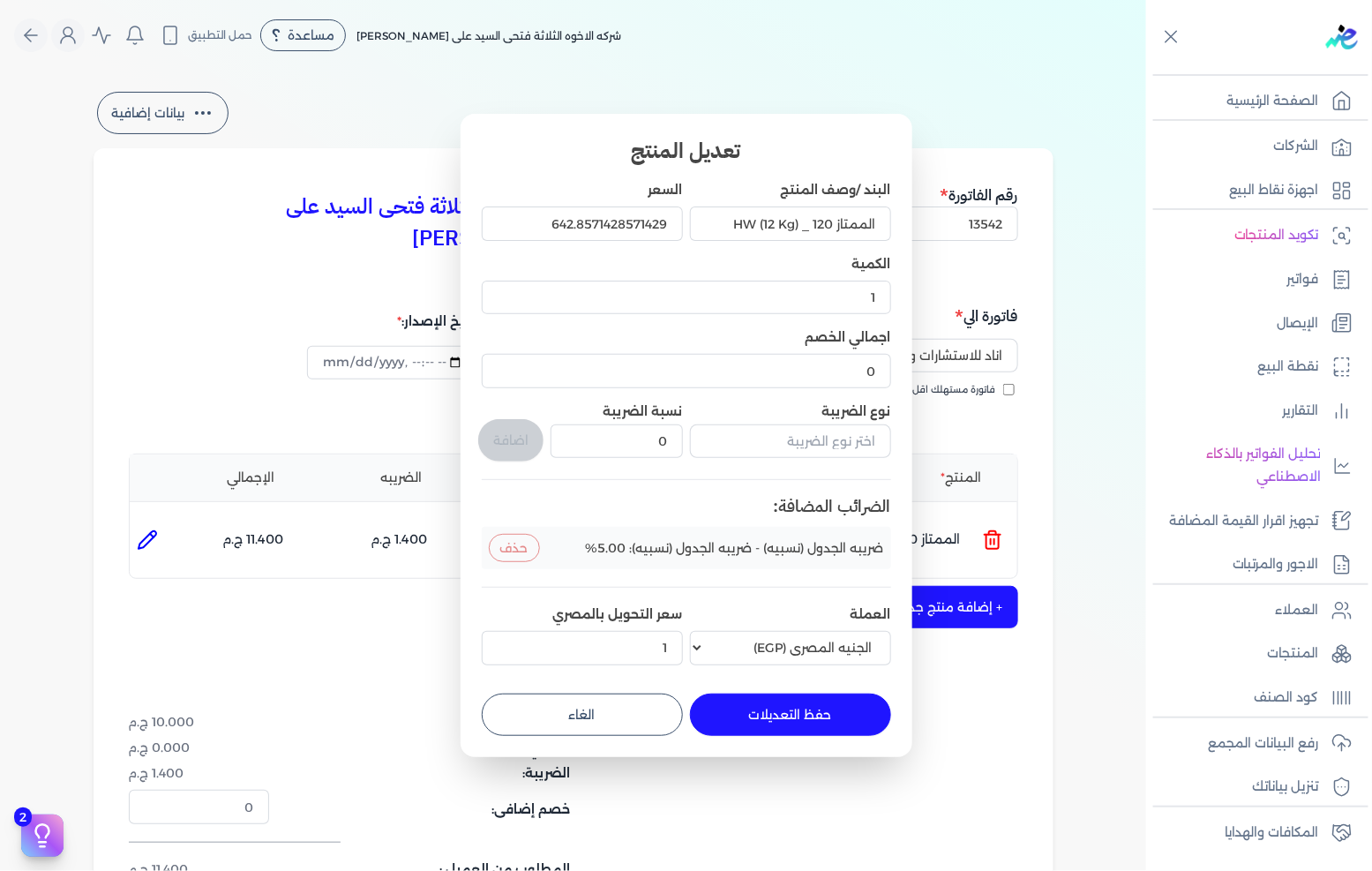
click at [793, 717] on button "حفظ التعديلات" at bounding box center [791, 715] width 201 height 42
drag, startPoint x: 592, startPoint y: 221, endPoint x: 725, endPoint y: 217, distance: 133.1
click at [724, 217] on div "البند /وصف المنتج الممتاز 120 _ HW (12 Kg) السعر 642.8571428571429 الكمية 1 اجم…" at bounding box center [686, 427] width 409 height 491
click at [775, 710] on button "حفظ التعديلات" at bounding box center [791, 715] width 201 height 42
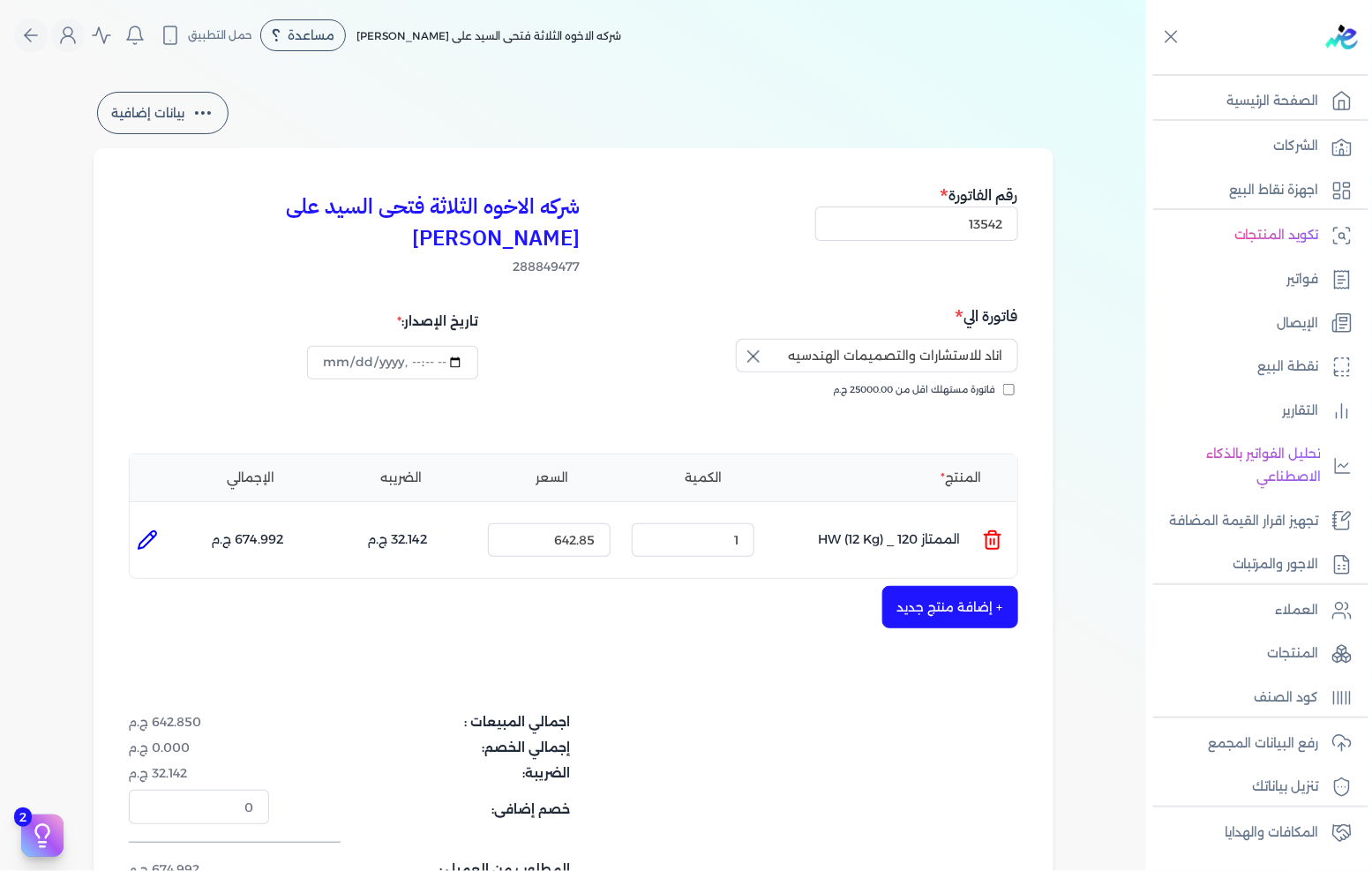
click at [158, 530] on icon at bounding box center [148, 540] width 21 height 21
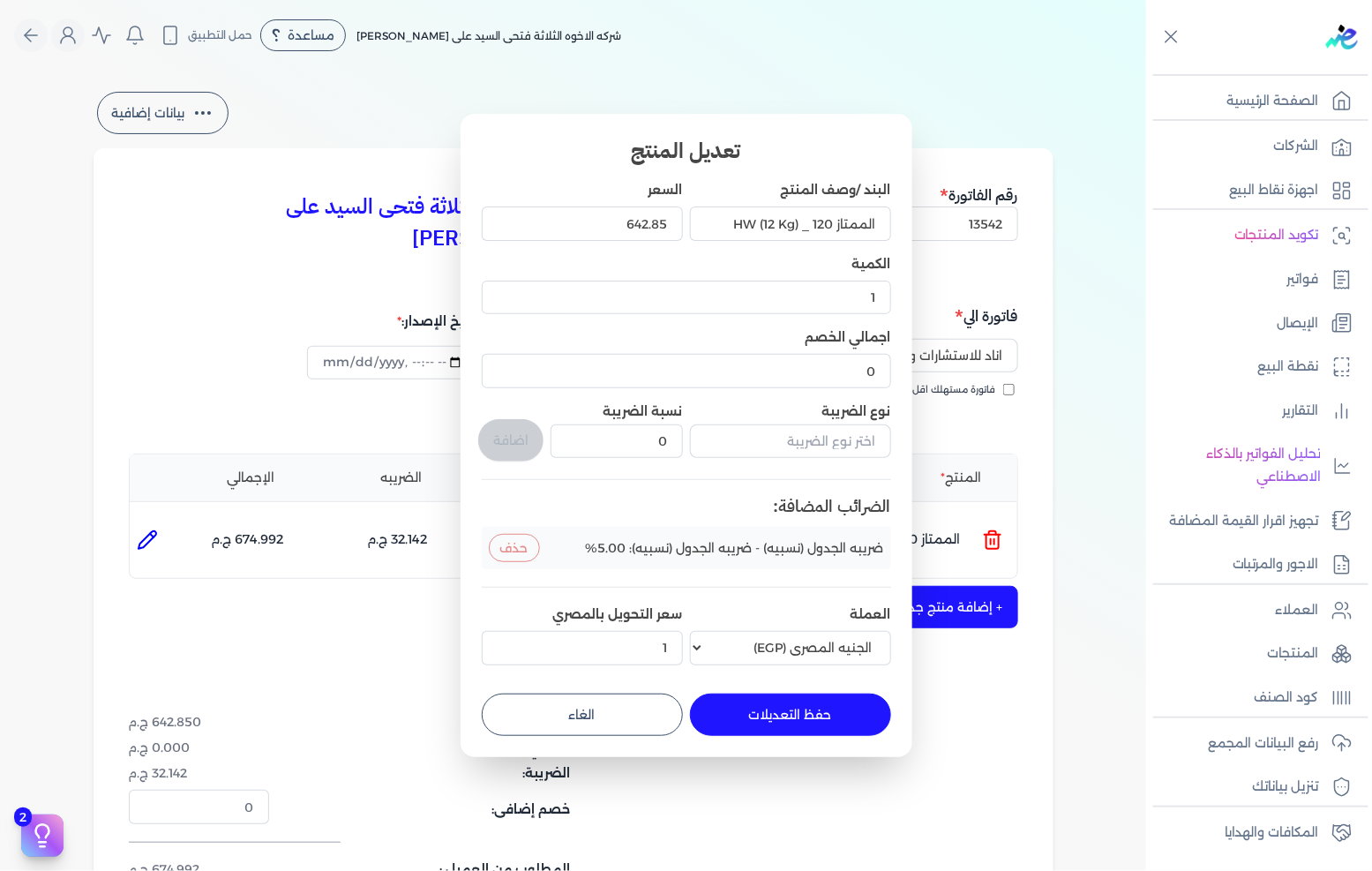
click at [518, 540] on button "حذف" at bounding box center [514, 548] width 51 height 28
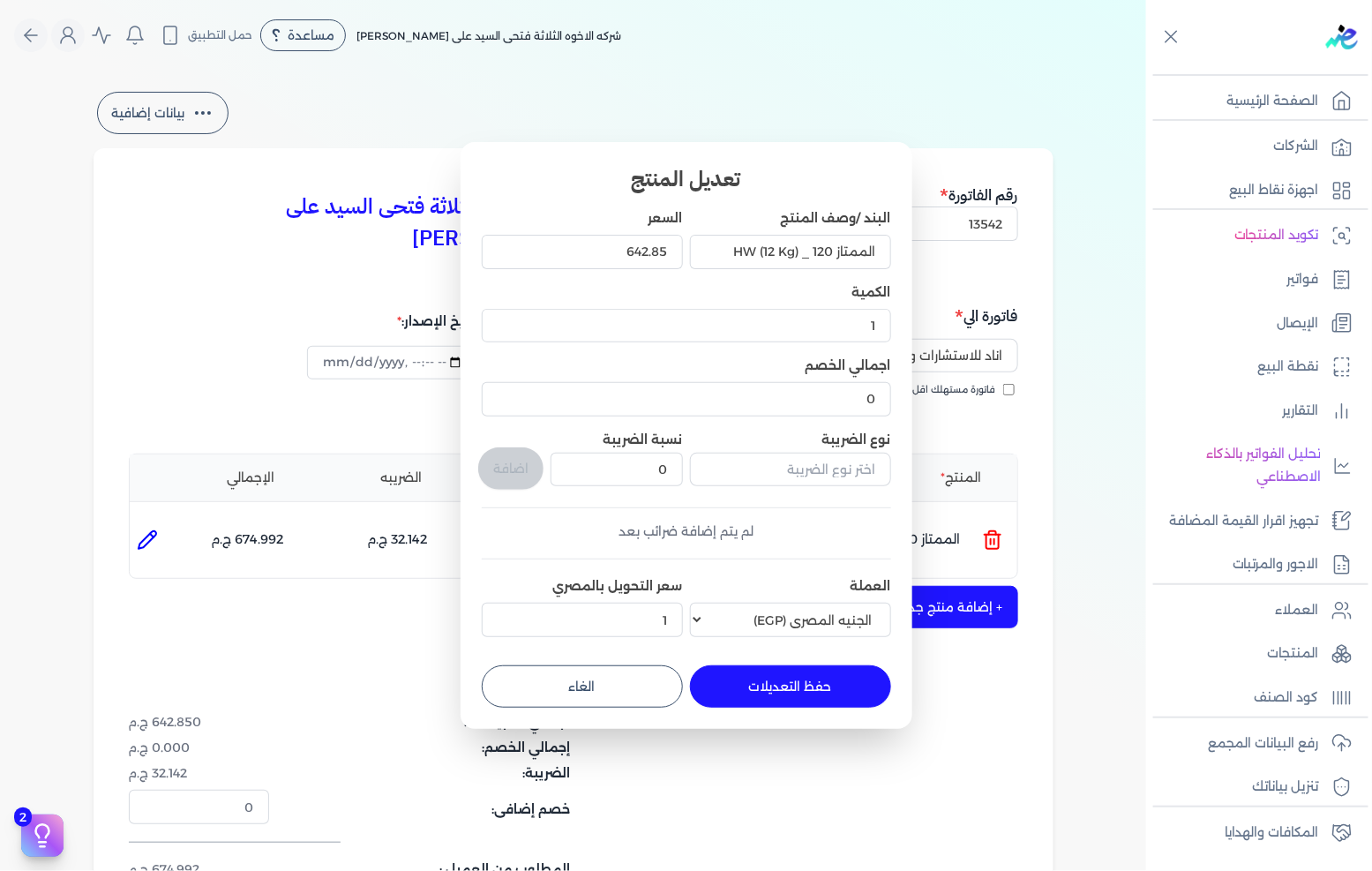
click at [849, 691] on button "حفظ التعديلات" at bounding box center [791, 687] width 201 height 42
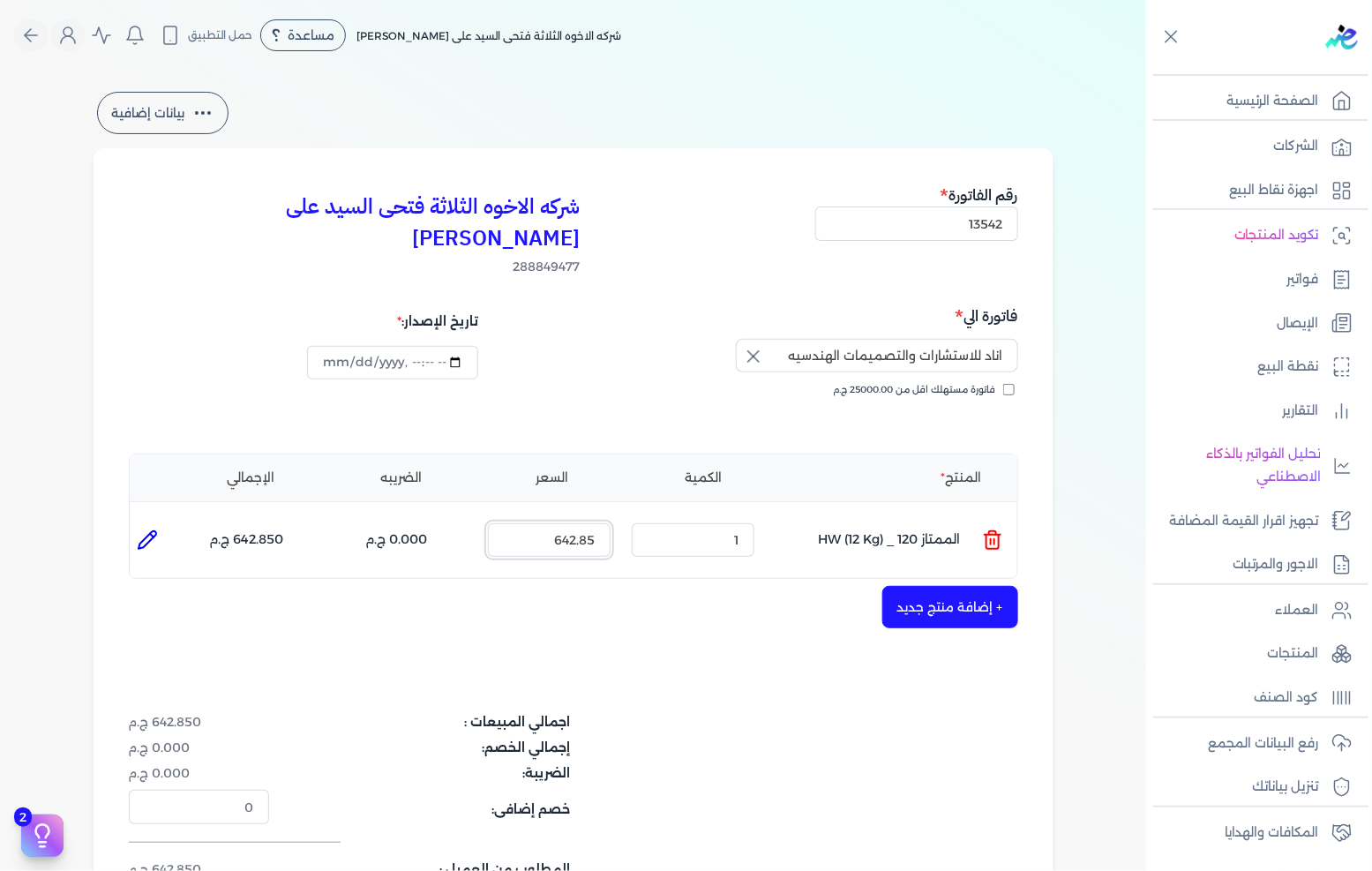
click at [560, 524] on input "642.85" at bounding box center [549, 540] width 123 height 34
click at [730, 524] on input "1" at bounding box center [693, 540] width 123 height 34
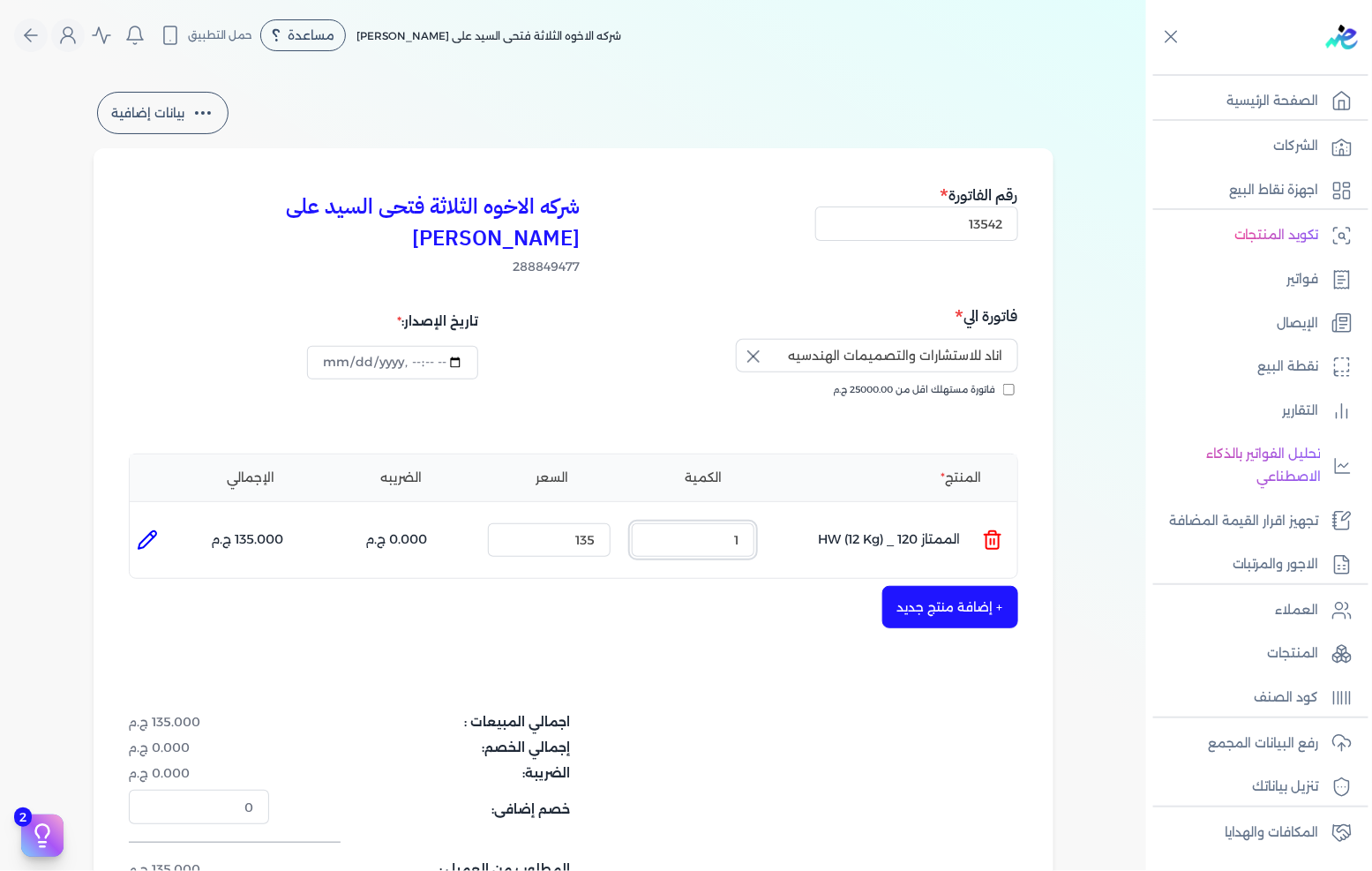
click at [730, 524] on input "1" at bounding box center [693, 540] width 123 height 34
click at [936, 586] on button "+ إضافة منتج جديد" at bounding box center [950, 607] width 136 height 42
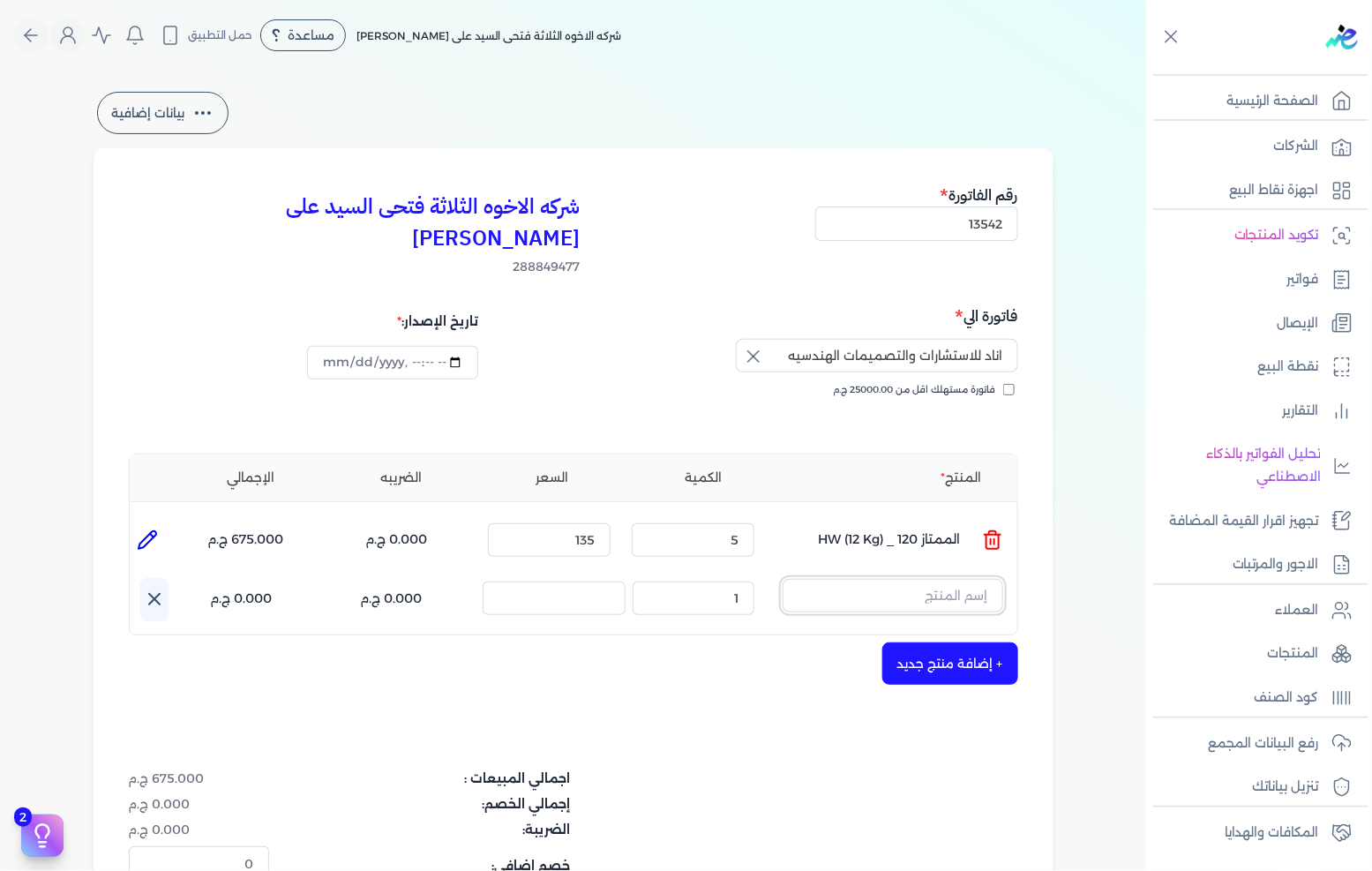
click at [942, 579] on input "text" at bounding box center [893, 596] width 221 height 34
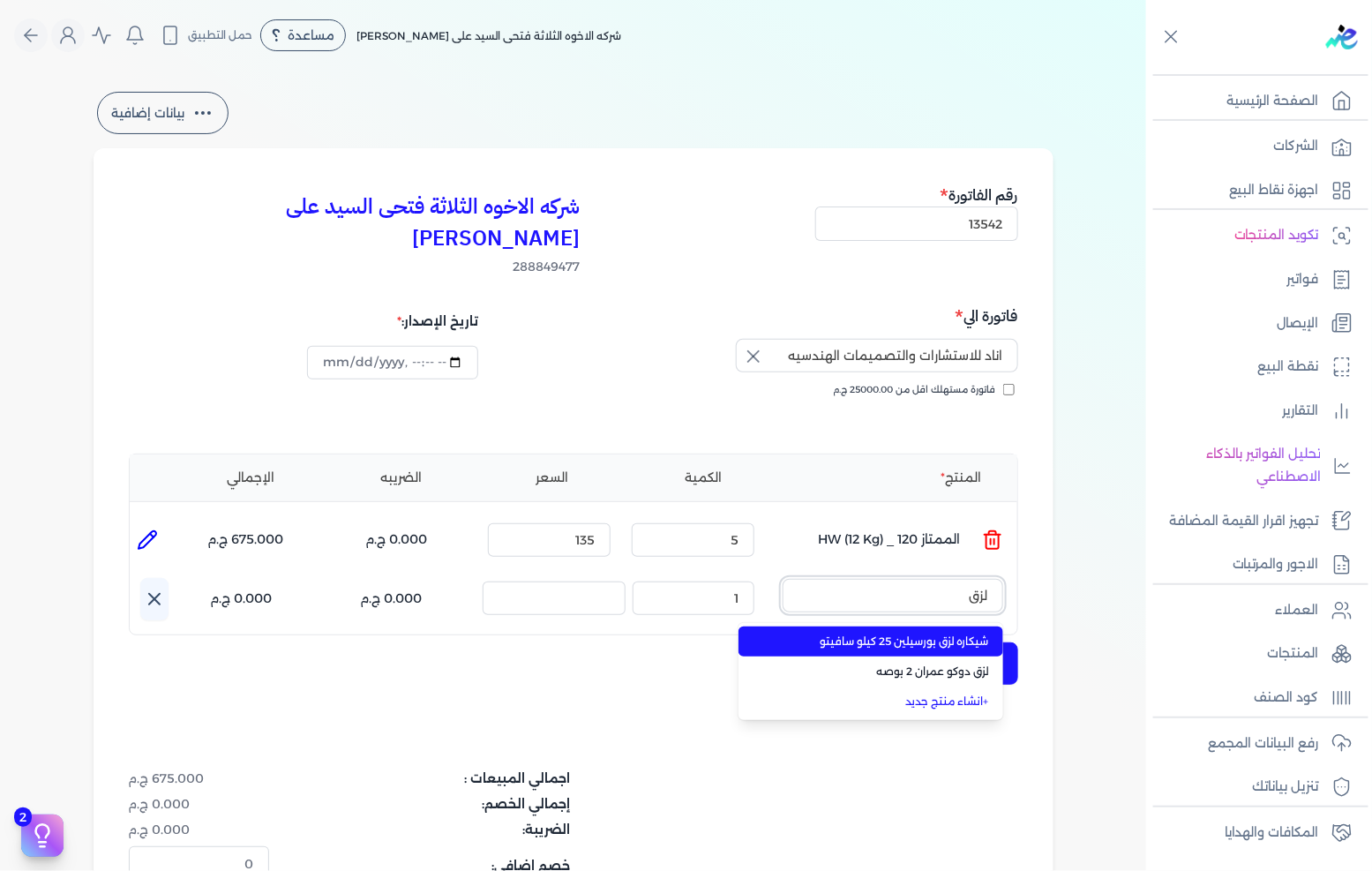
click at [782, 579] on button "لزق" at bounding box center [893, 600] width 221 height 40
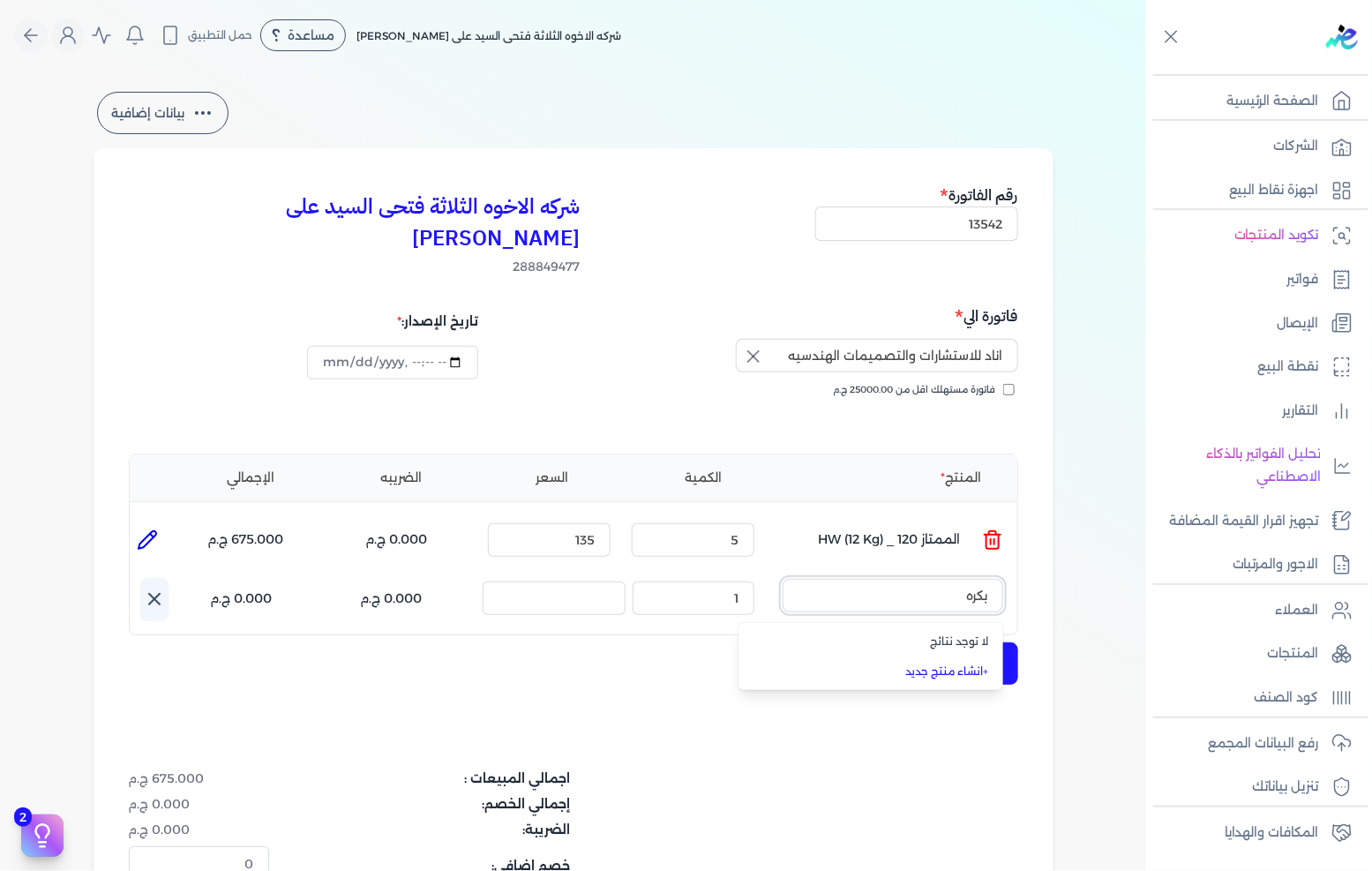
click at [782, 579] on button "بكره" at bounding box center [893, 600] width 221 height 40
click at [782, 579] on button "بكره لزق" at bounding box center [893, 600] width 221 height 40
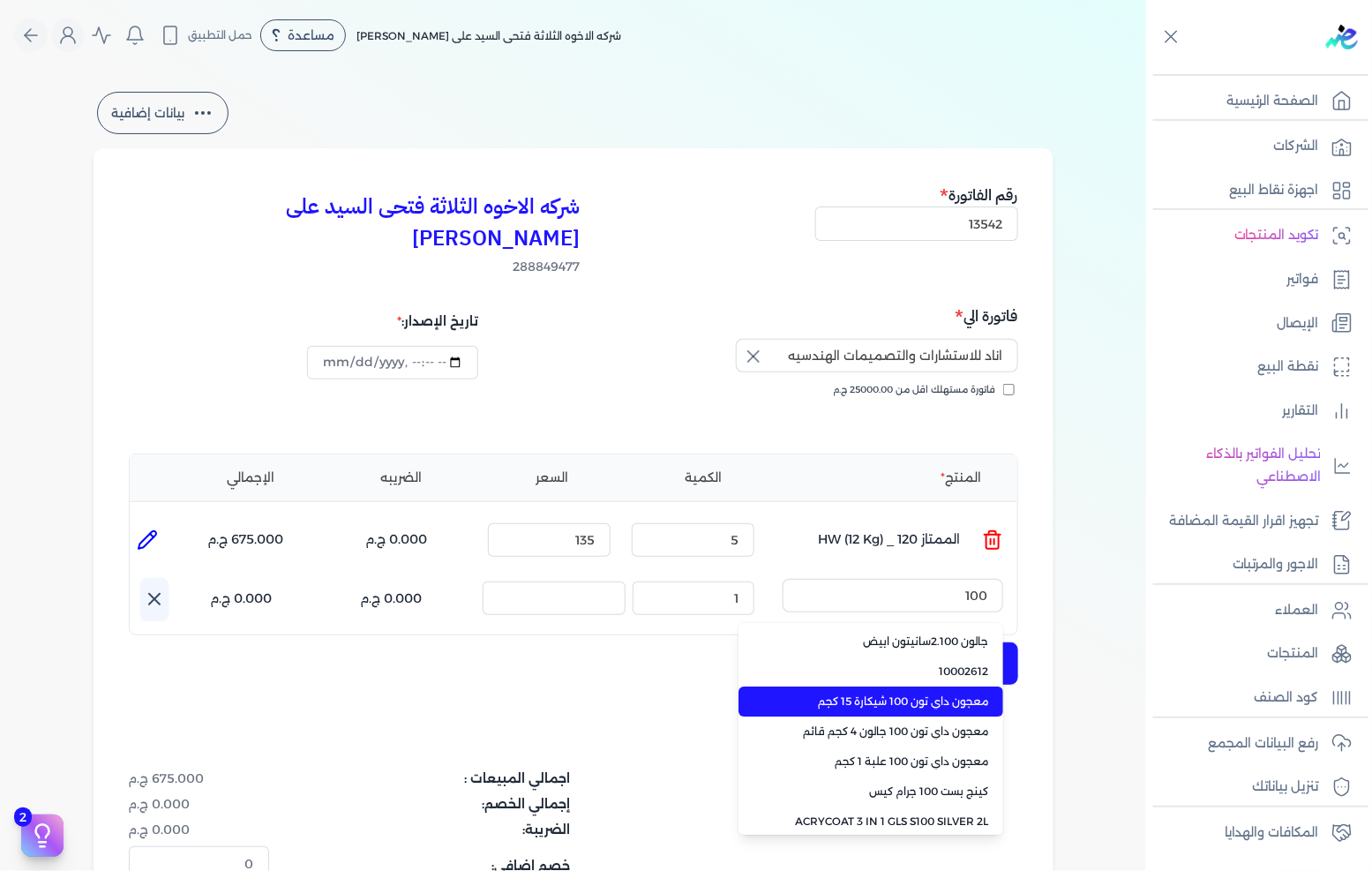
click at [858, 694] on span "معجون داي تون 100 شيكارة 15 كجم" at bounding box center [881, 701] width 216 height 16
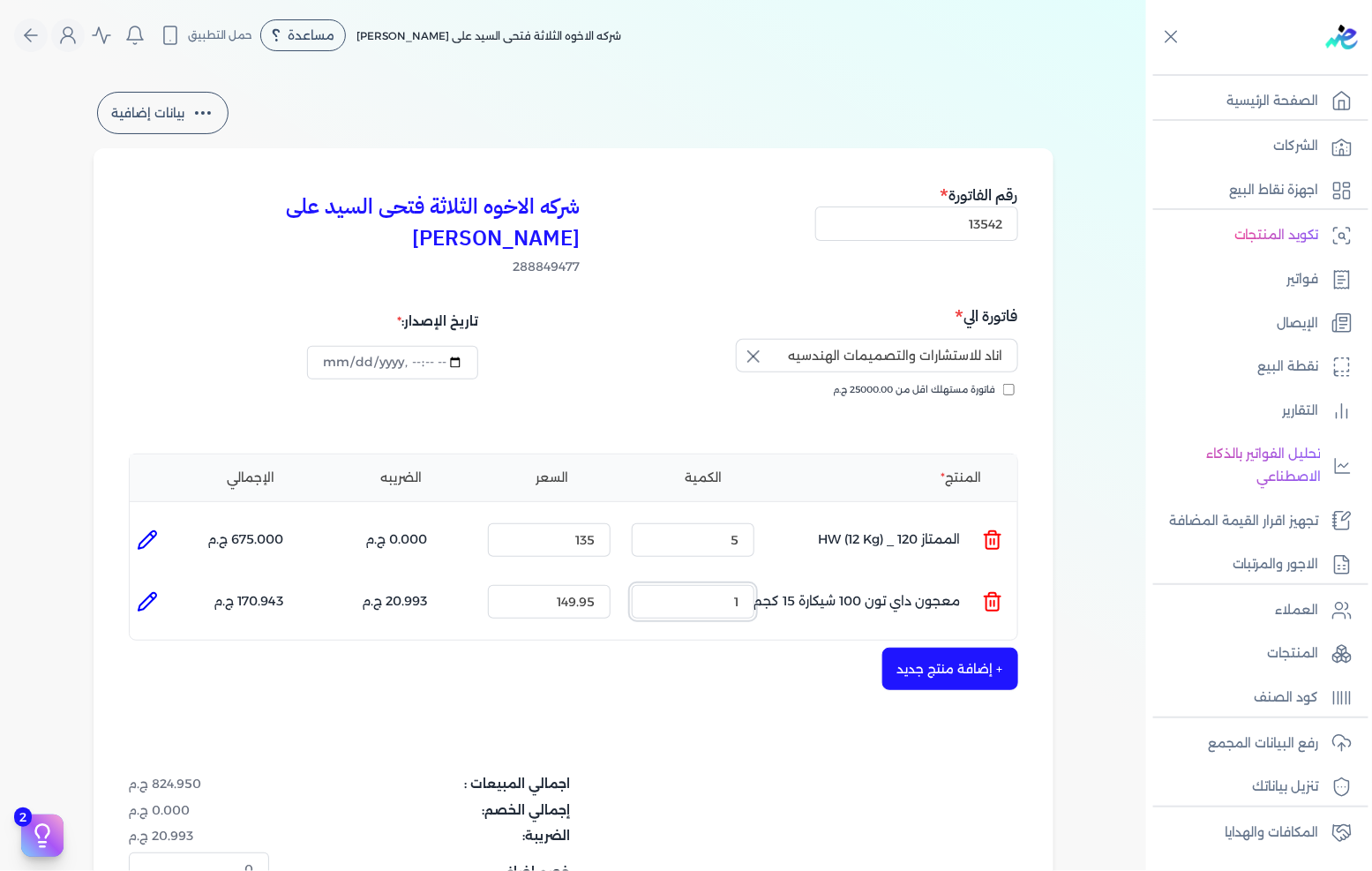
click at [709, 585] on input "1" at bounding box center [693, 601] width 123 height 34
click at [586, 585] on input "149.95" at bounding box center [549, 601] width 123 height 34
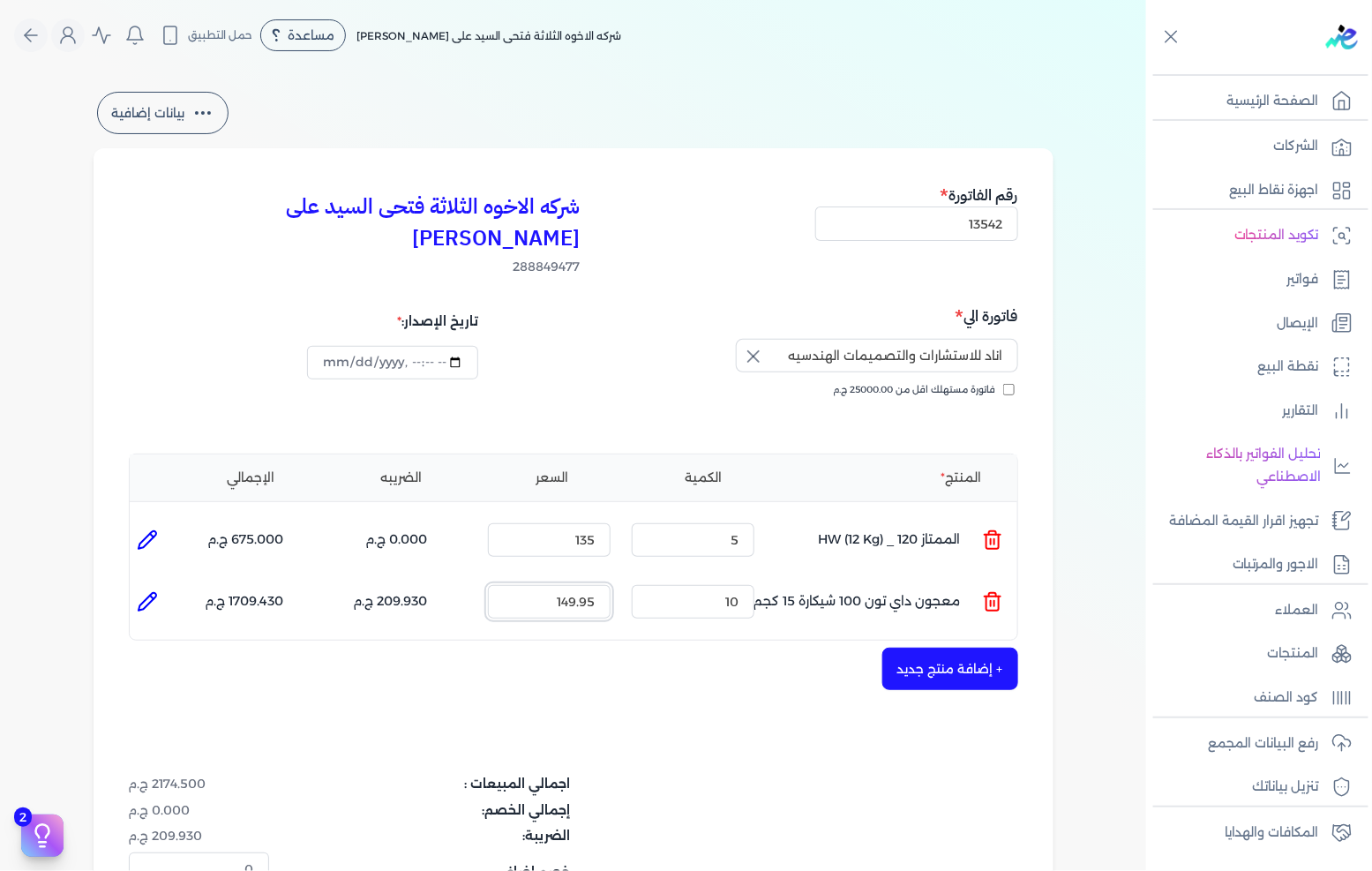
click at [585, 585] on input "149.95" at bounding box center [549, 601] width 123 height 34
click at [153, 594] on icon at bounding box center [148, 602] width 17 height 17
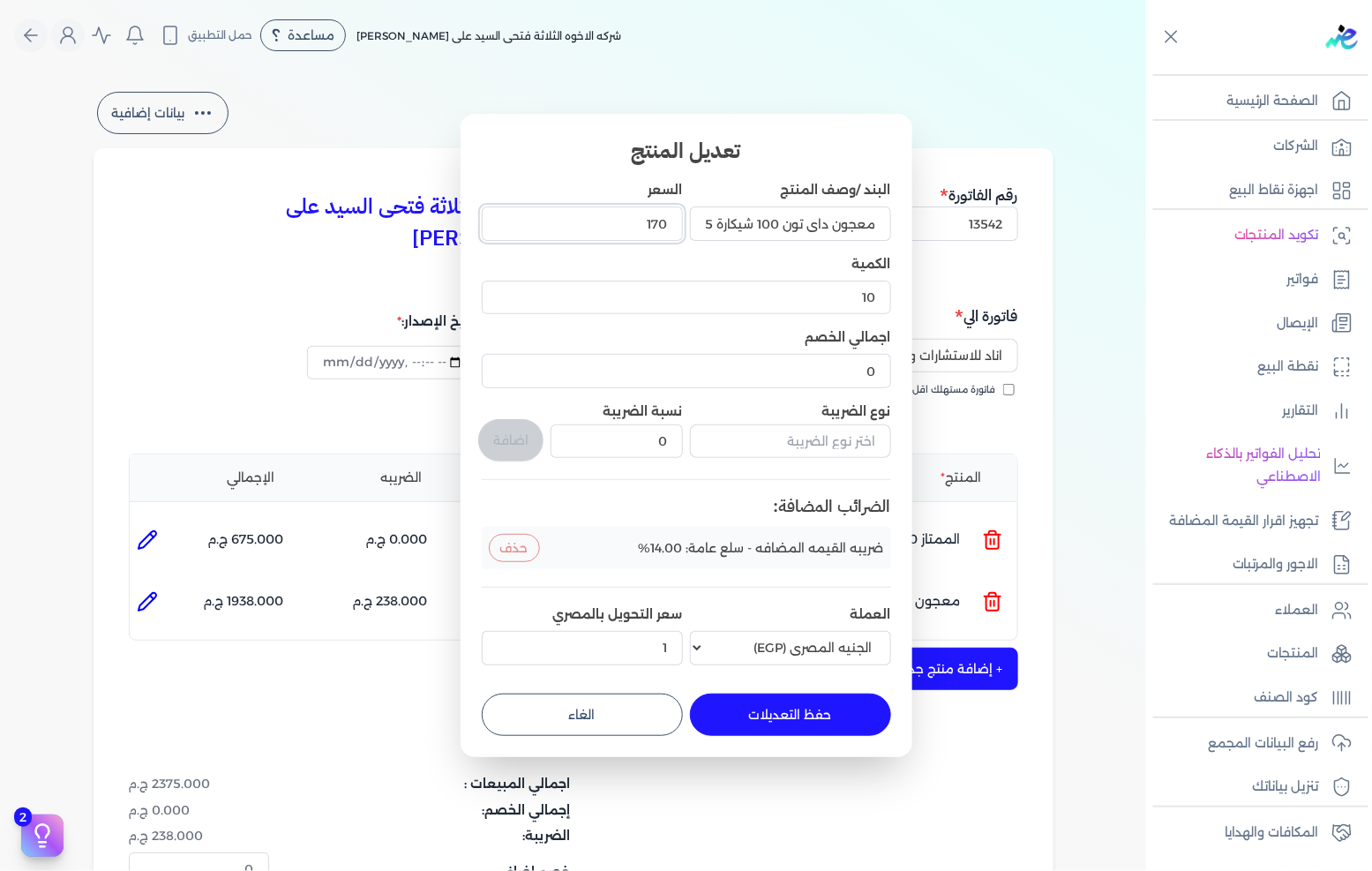
click at [619, 210] on input "170" at bounding box center [583, 223] width 201 height 34
click at [594, 230] on input "170" at bounding box center [583, 223] width 201 height 34
click at [595, 230] on input "170" at bounding box center [583, 223] width 201 height 34
drag, startPoint x: 595, startPoint y: 230, endPoint x: 1371, endPoint y: 182, distance: 777.5
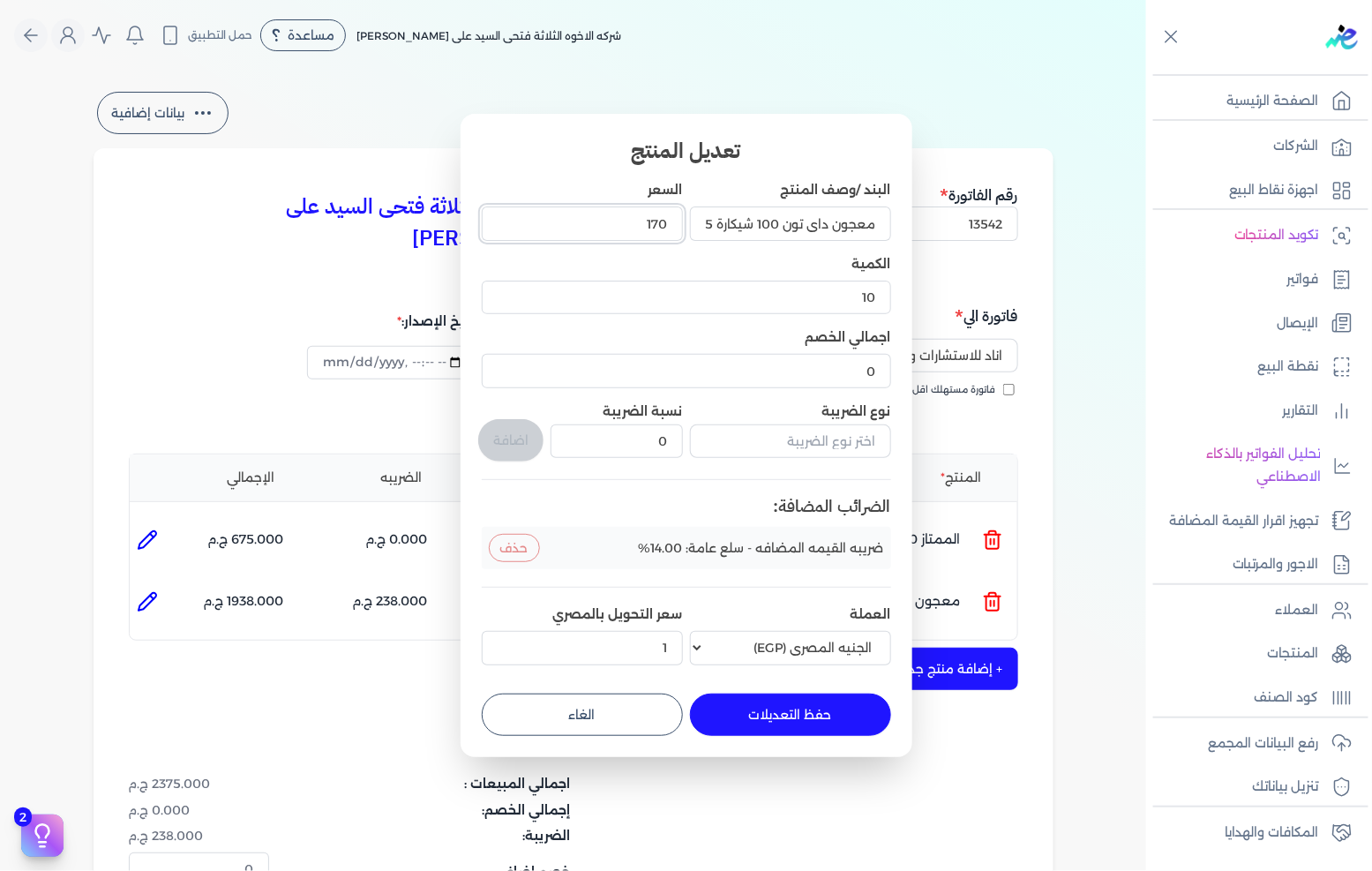
click at [632, 227] on input "170" at bounding box center [583, 223] width 201 height 34
click at [760, 708] on button "حفظ التعديلات" at bounding box center [791, 715] width 201 height 42
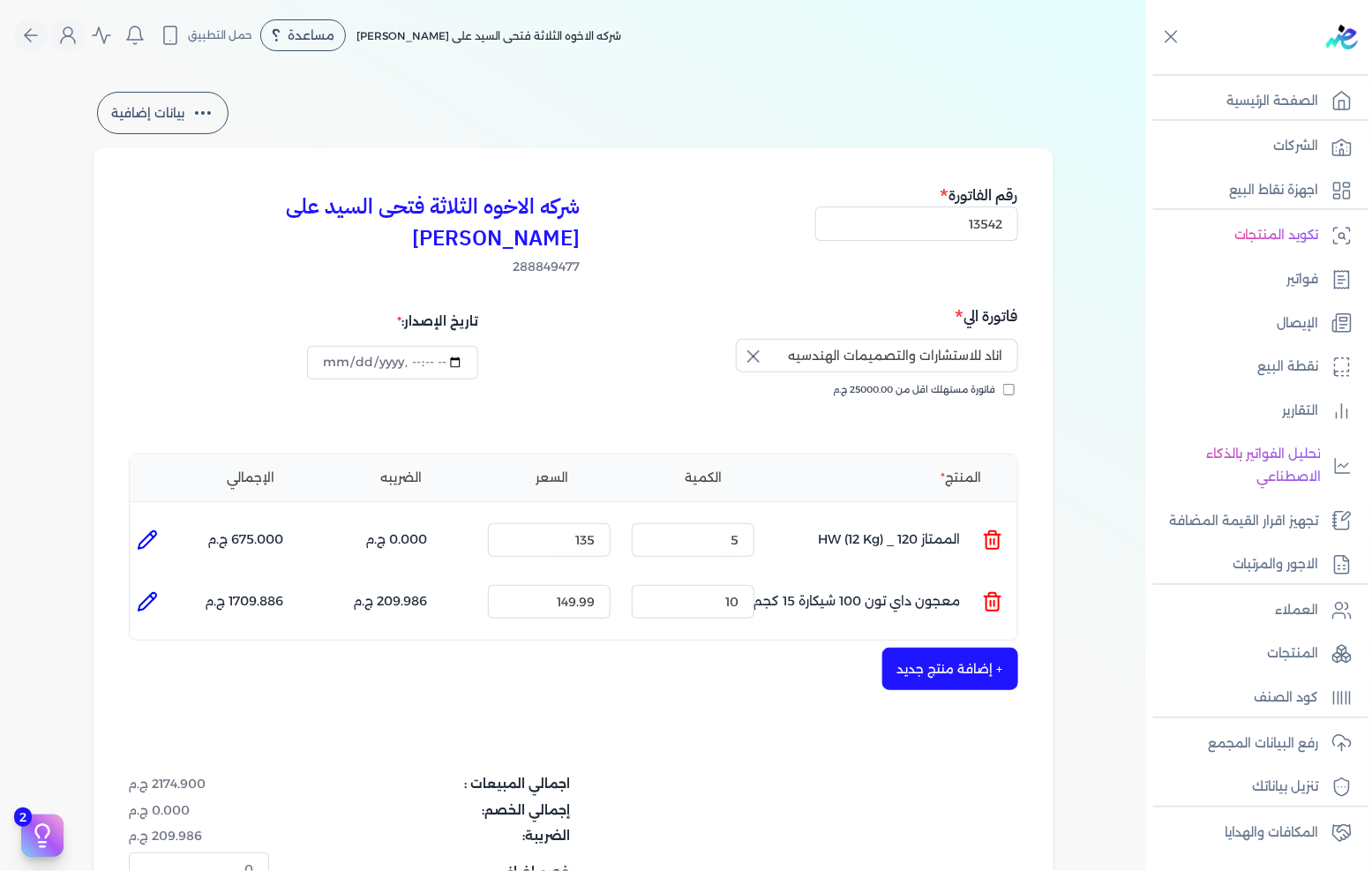
click at [942, 648] on button "+ إضافة منتج جديد" at bounding box center [950, 670] width 136 height 42
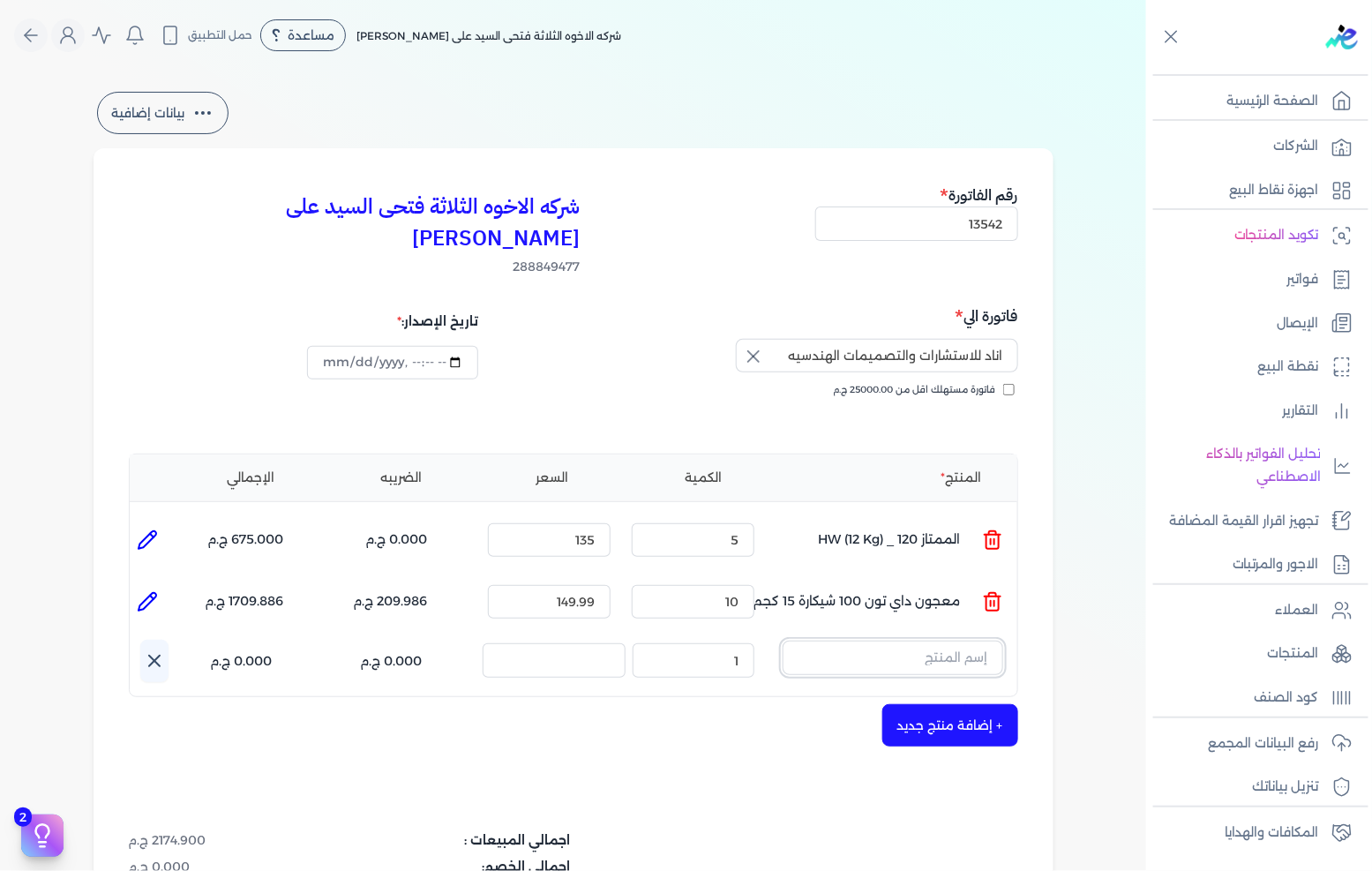
click at [939, 641] on input "text" at bounding box center [893, 657] width 221 height 34
click at [928, 787] on link "+ انشاء منتج جديد" at bounding box center [881, 794] width 216 height 16
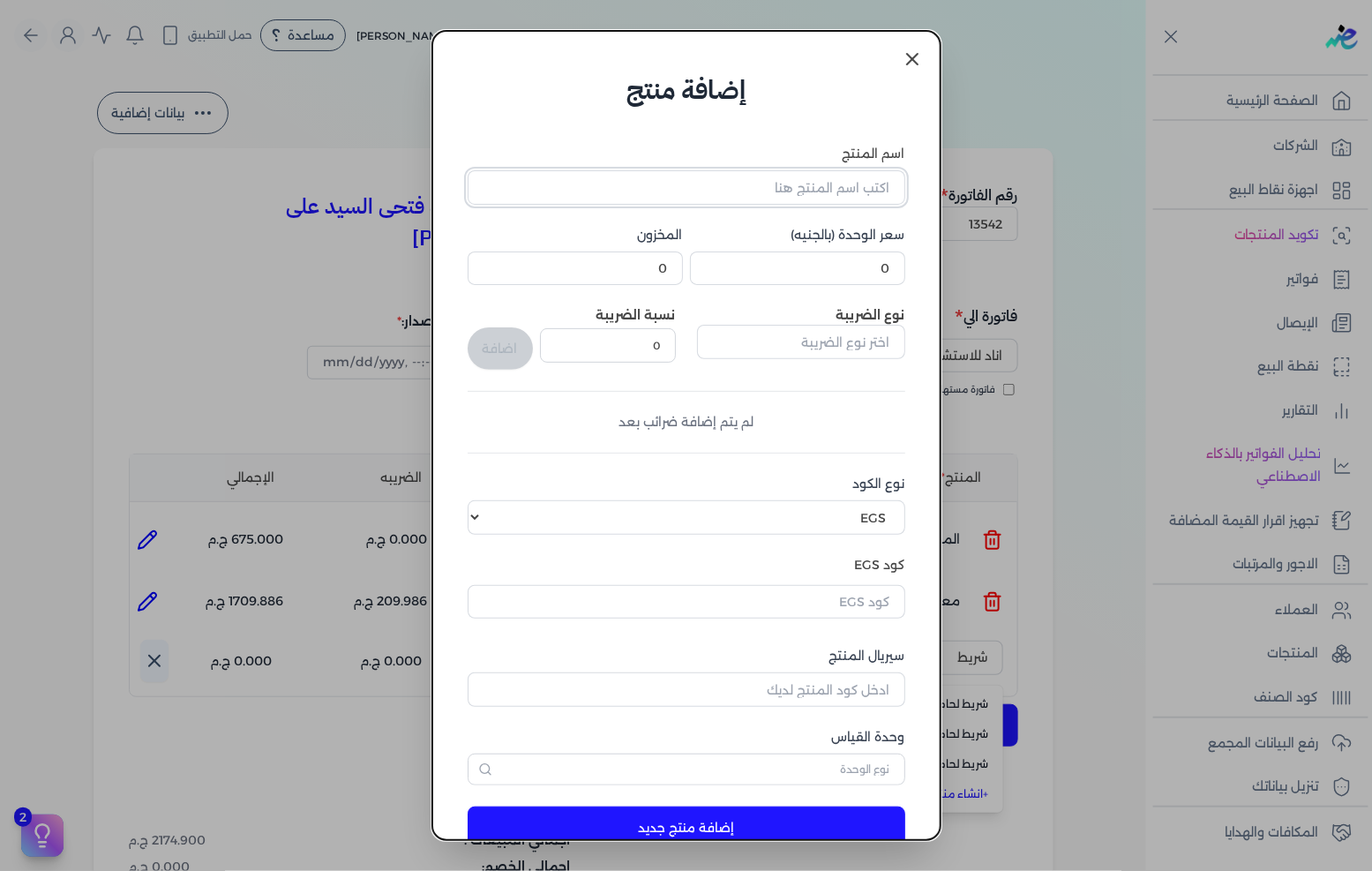
click at [785, 191] on input "اسم المنتج" at bounding box center [686, 187] width 438 height 34
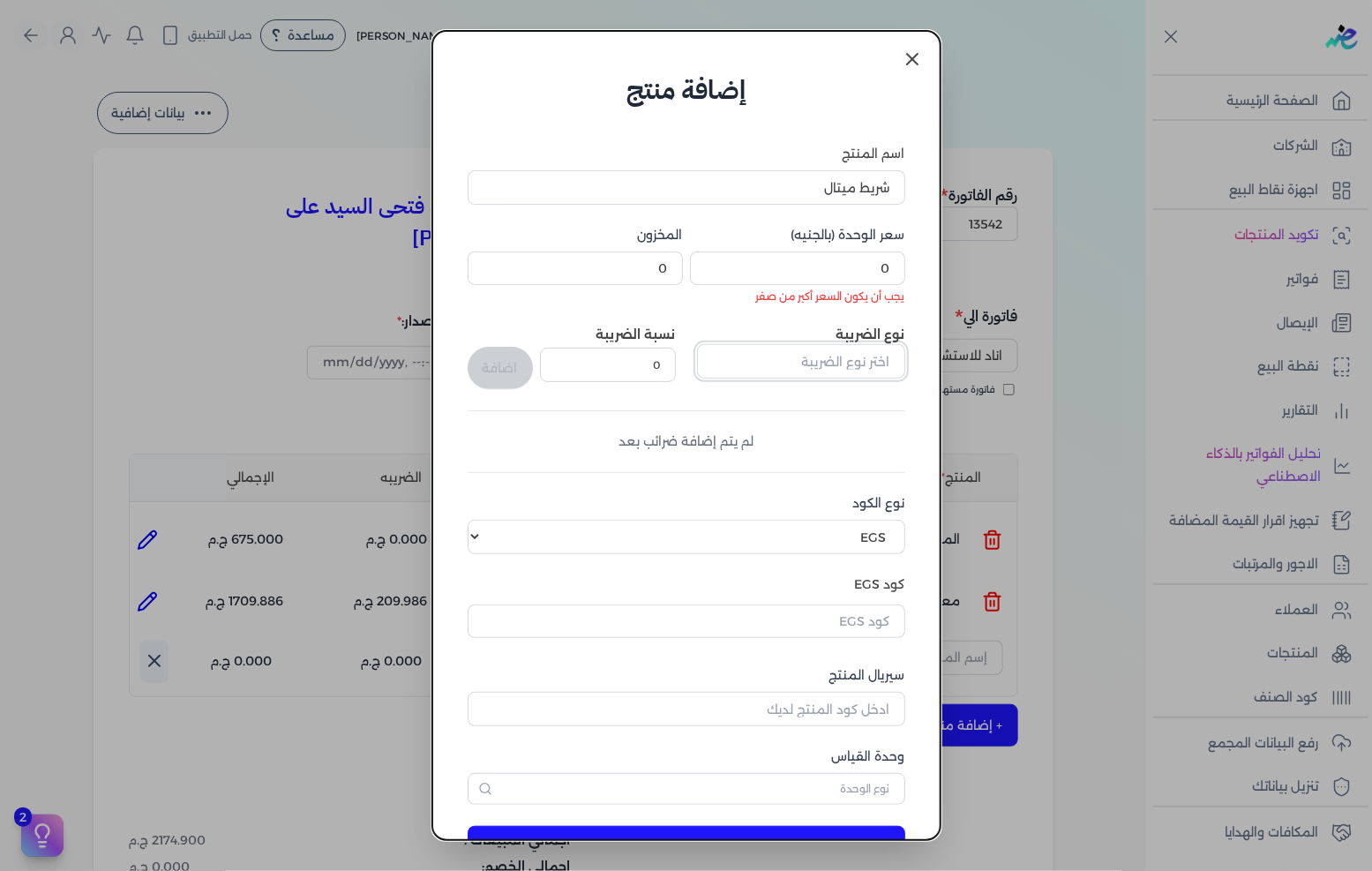
click at [877, 369] on input "text" at bounding box center [801, 361] width 208 height 34
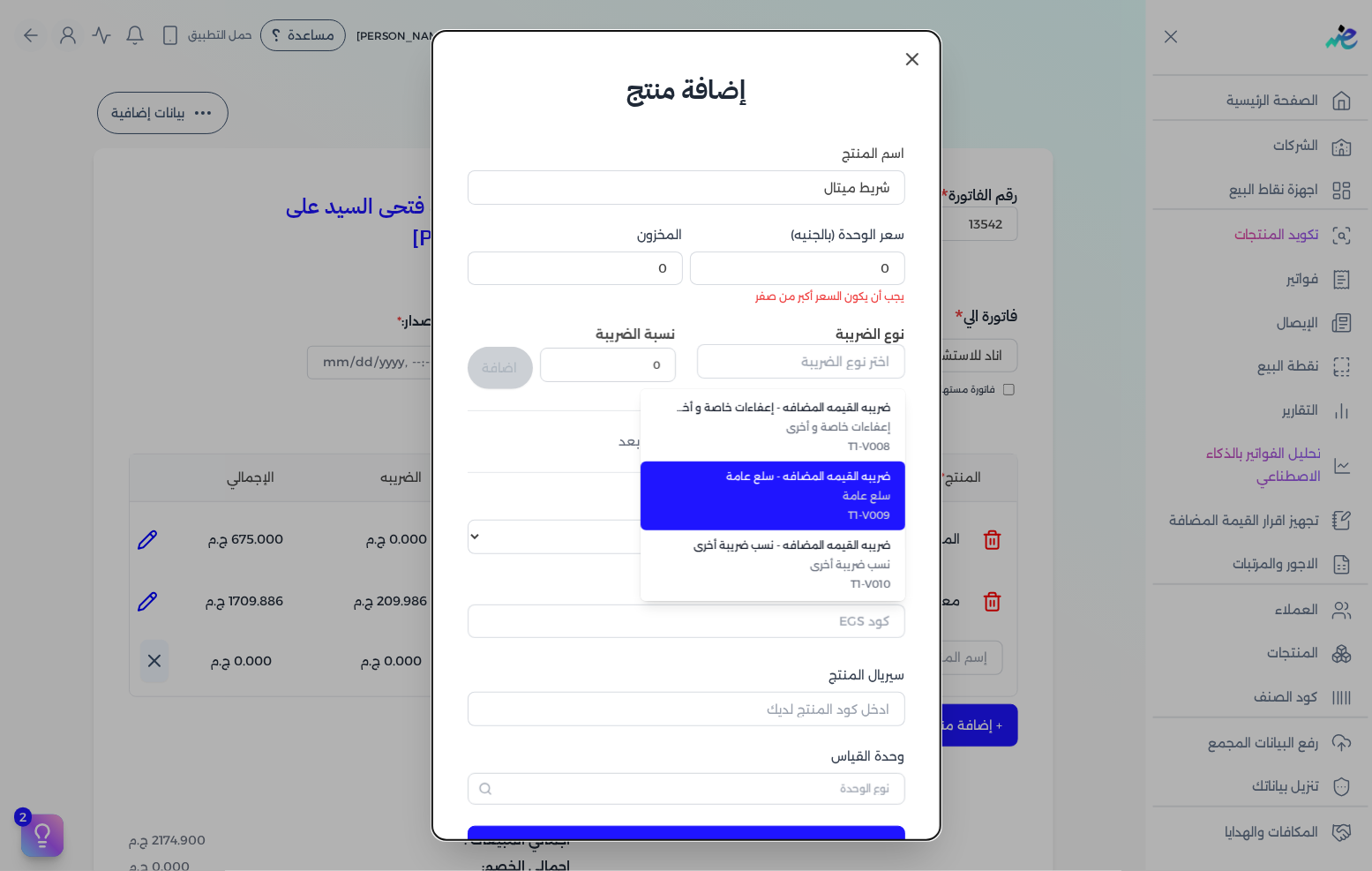
click at [874, 512] on span "T1-V009" at bounding box center [783, 515] width 216 height 16
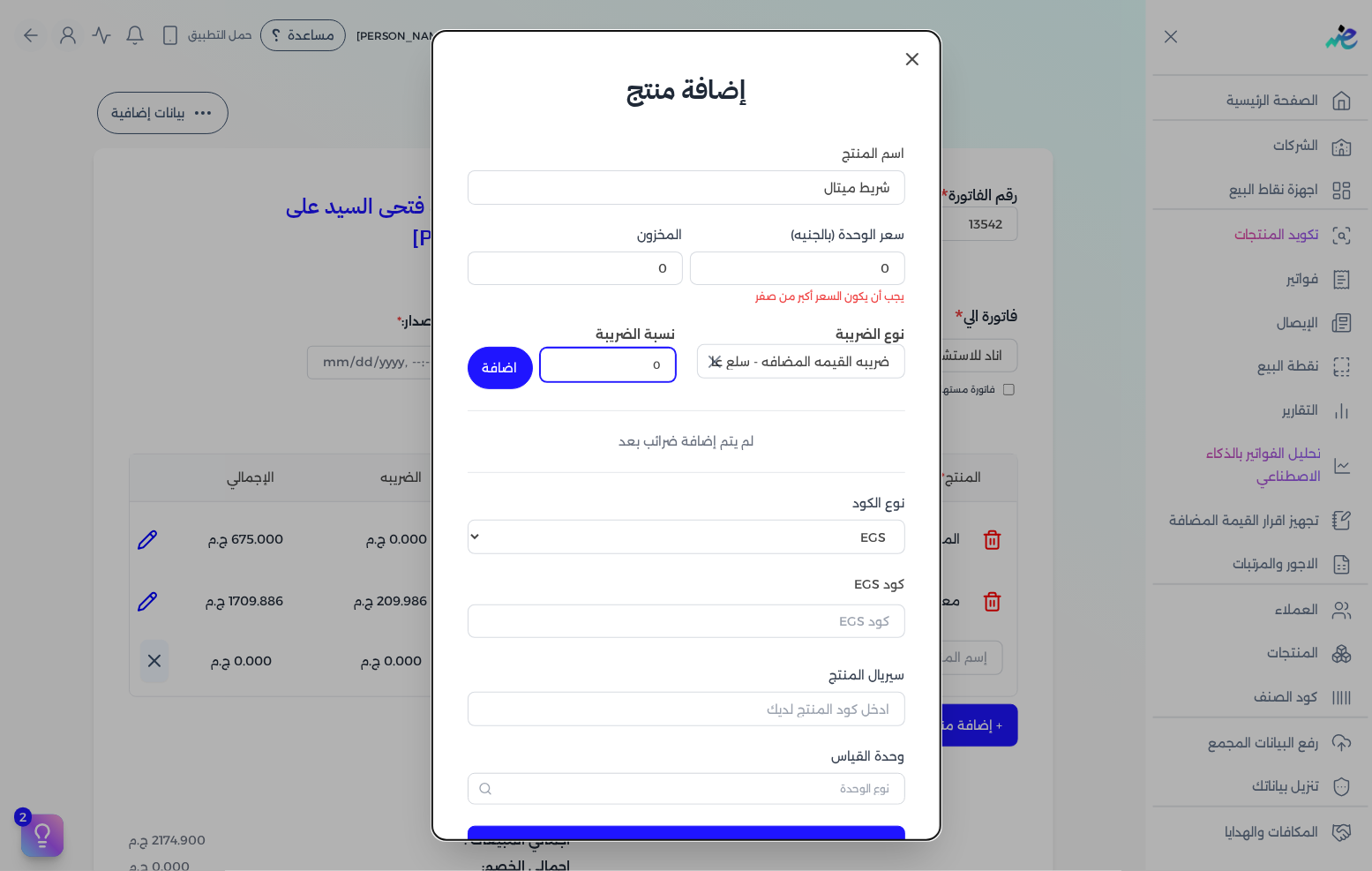
click at [645, 371] on input "0" at bounding box center [608, 365] width 136 height 34
click at [522, 372] on button "اضافة" at bounding box center [500, 368] width 65 height 42
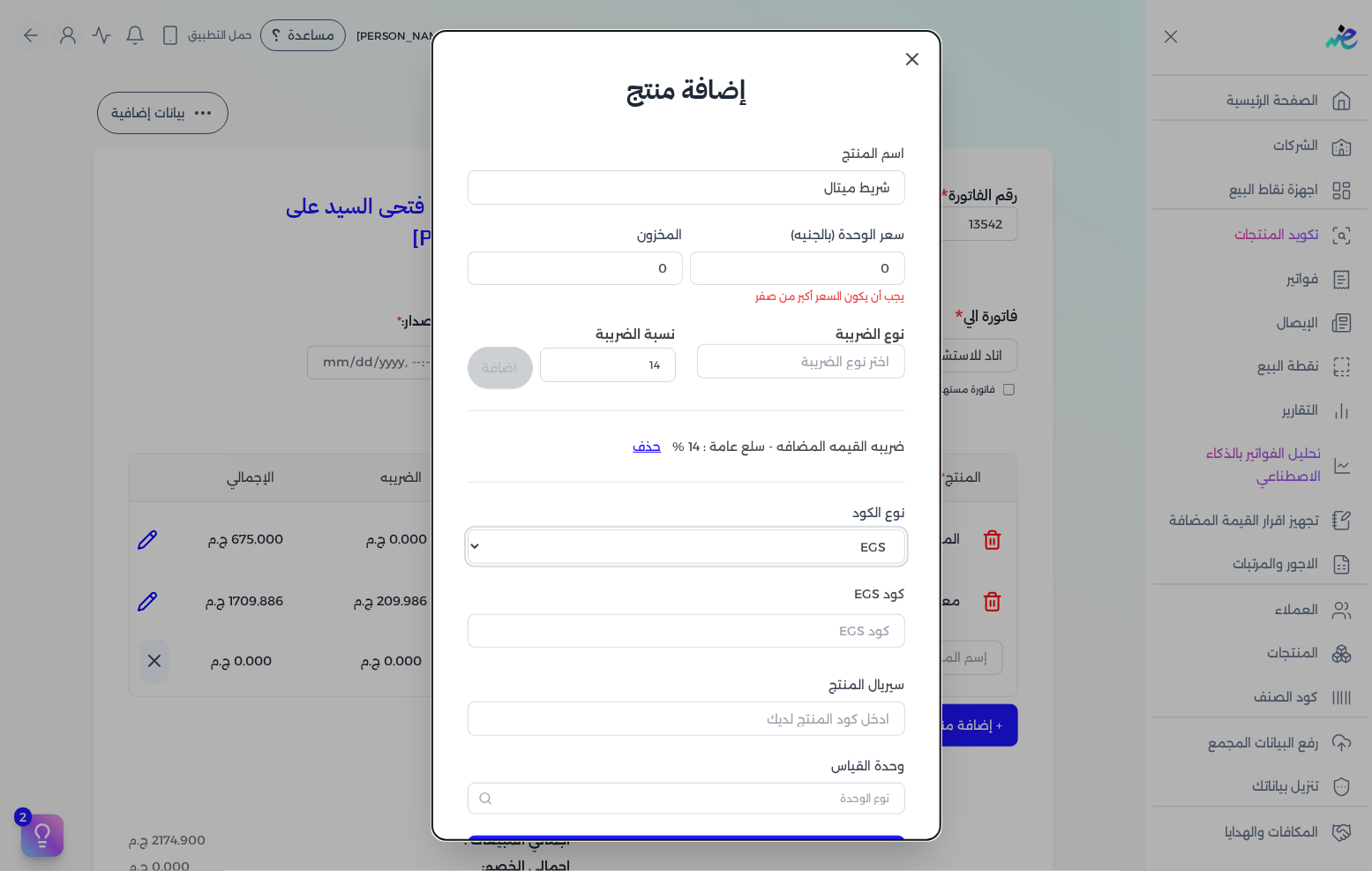
click at [796, 552] on select "اختر نوع الكود EGS GS1" at bounding box center [686, 546] width 438 height 34
click at [482, 530] on select "اختر نوع الكود EGS GS1" at bounding box center [686, 546] width 438 height 34
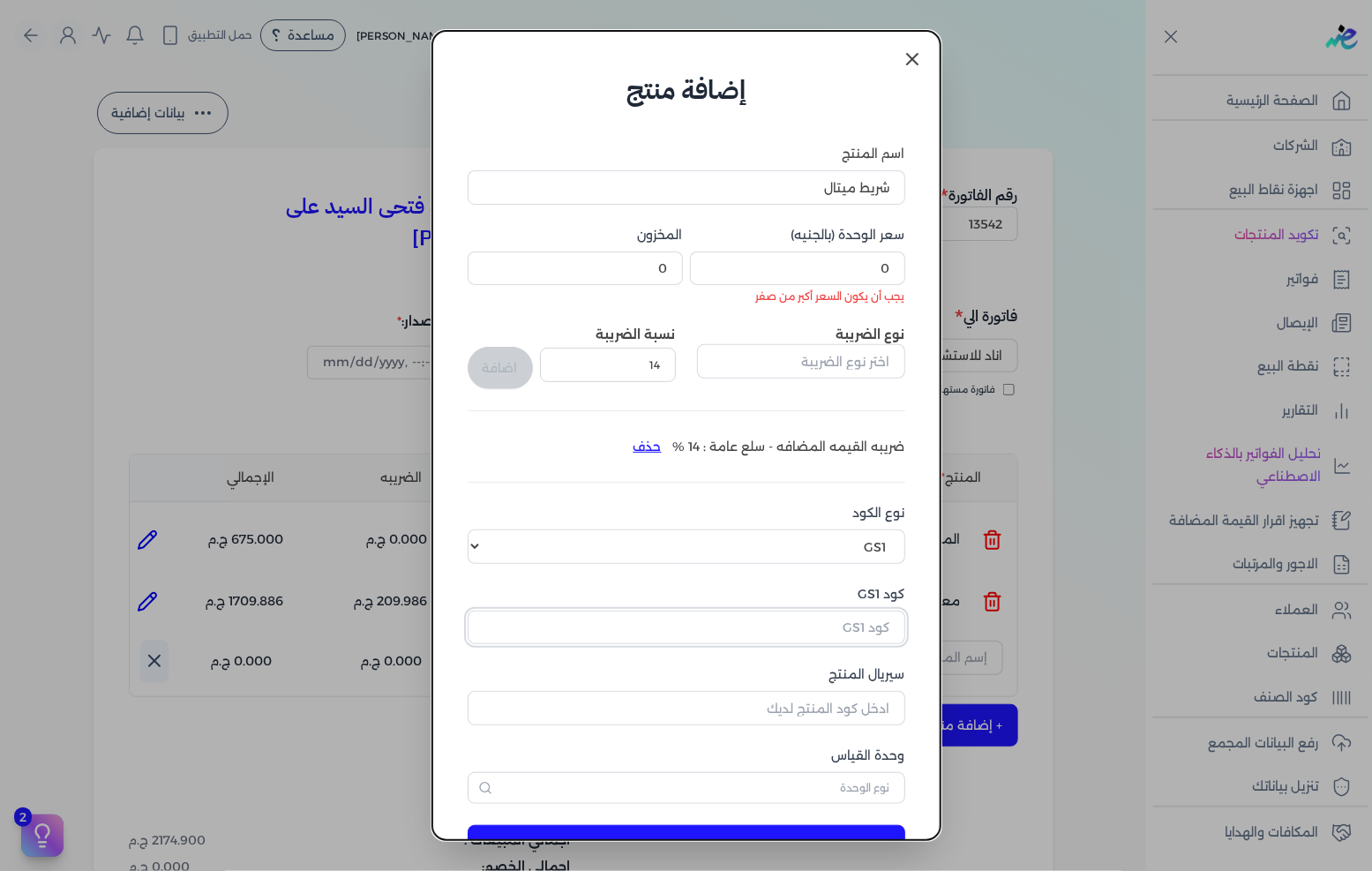
click at [862, 621] on input "كود GS1" at bounding box center [686, 627] width 438 height 34
paste input "10005730"
drag, startPoint x: 832, startPoint y: 705, endPoint x: 1371, endPoint y: 616, distance: 546.3
click at [831, 705] on input "سيريال المنتج" at bounding box center [686, 708] width 438 height 34
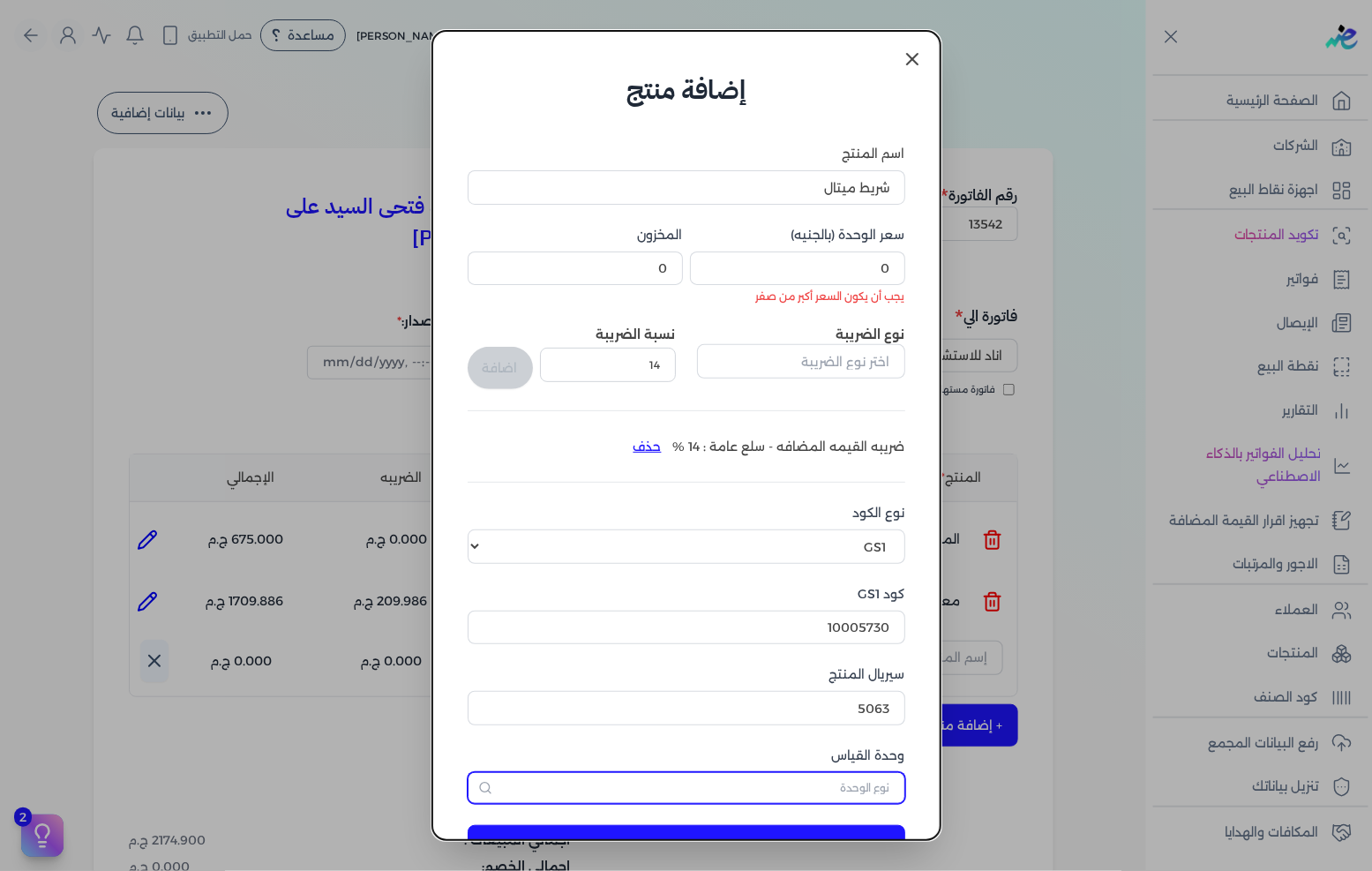
click at [773, 777] on input "text" at bounding box center [686, 788] width 438 height 32
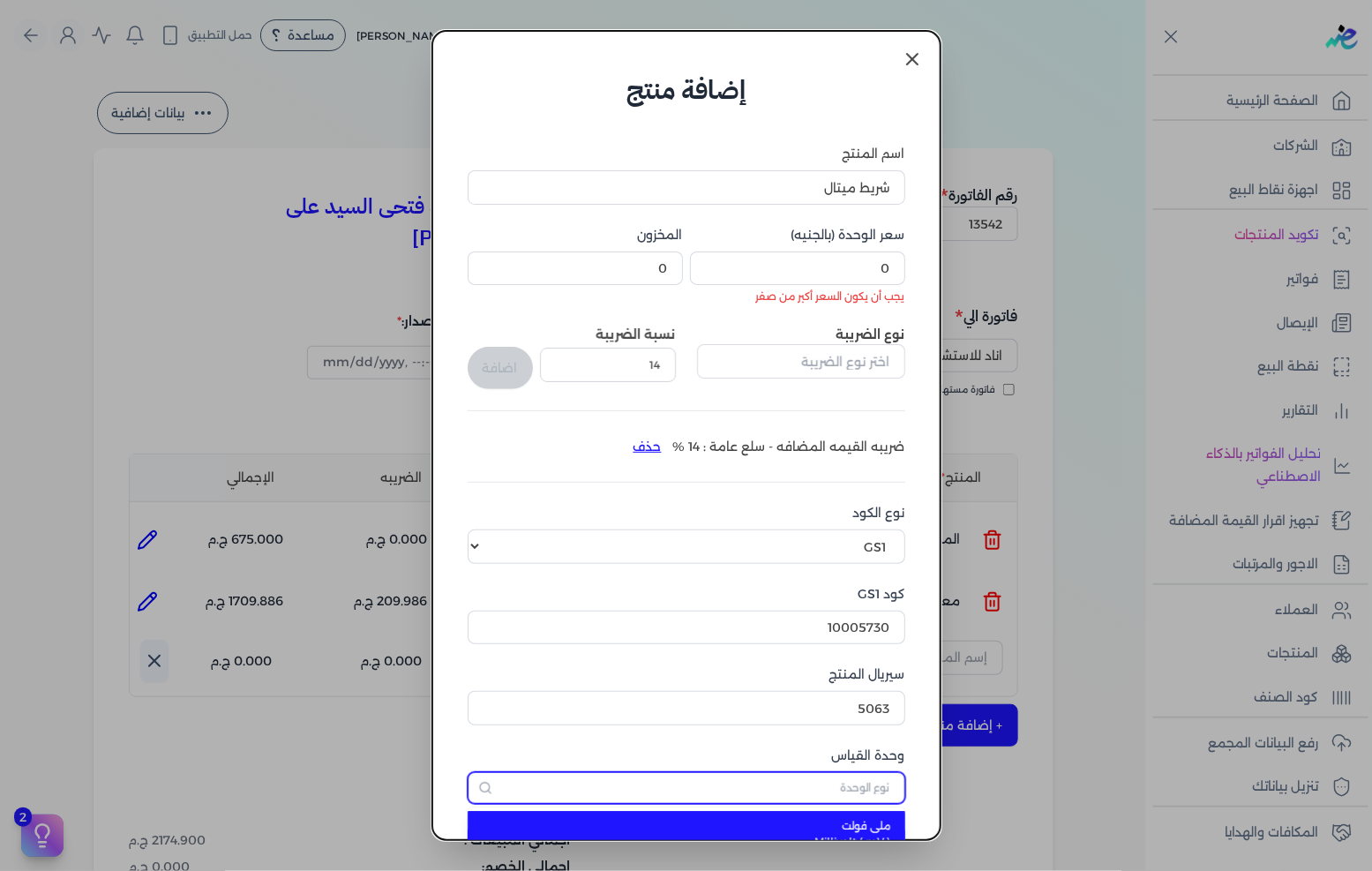
scroll to position [16, 0]
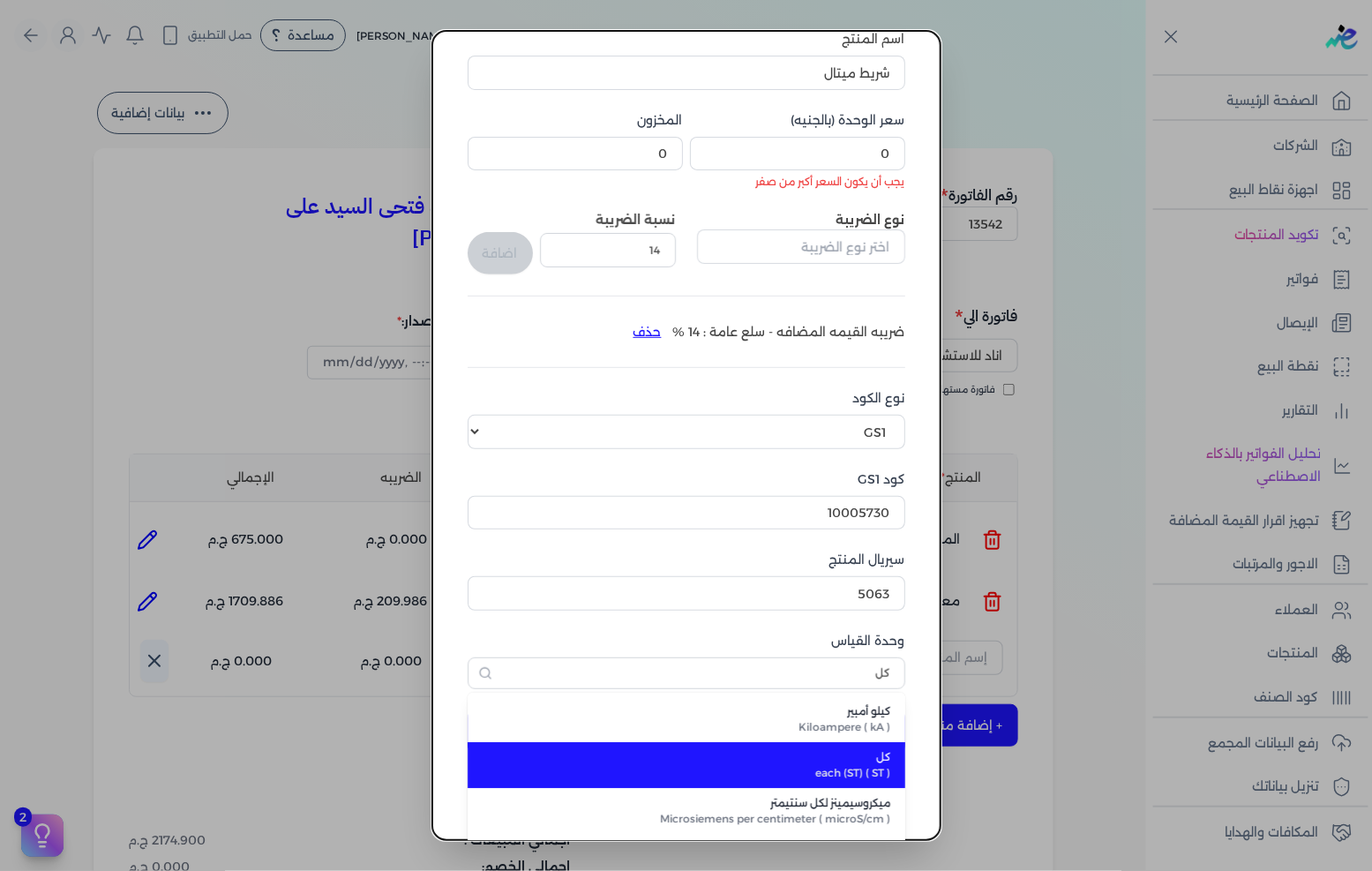
click at [865, 777] on span "each (ST) ( ST )" at bounding box center [697, 773] width 388 height 16
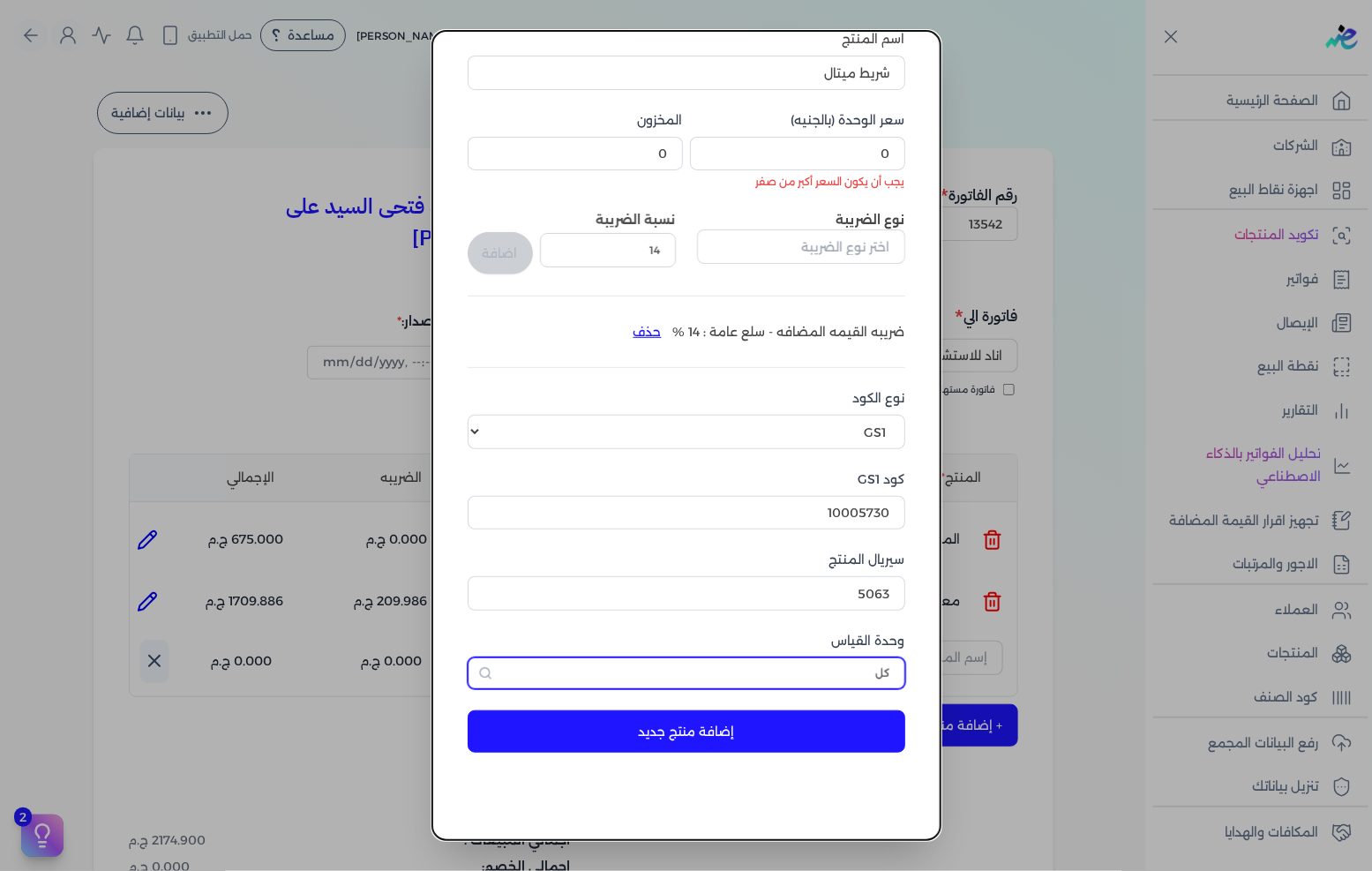
scroll to position [61, 0]
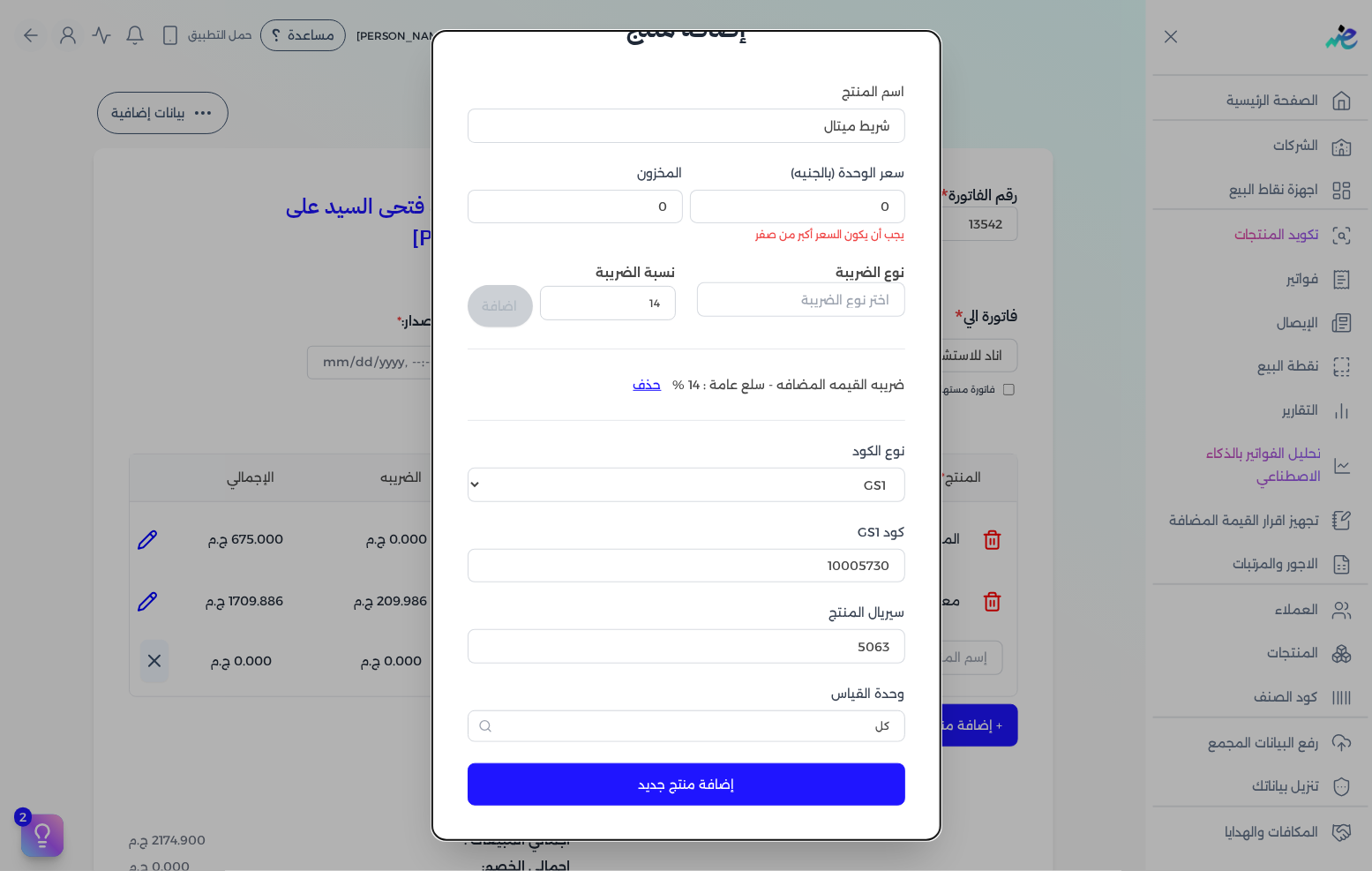
click at [827, 779] on button "إضافة منتج جديد" at bounding box center [686, 785] width 438 height 42
click at [806, 641] on input "5063" at bounding box center [686, 646] width 438 height 34
click at [709, 764] on button "إضافة منتج جديد" at bounding box center [686, 785] width 438 height 42
click at [765, 651] on input "5065" at bounding box center [686, 646] width 438 height 34
click at [755, 779] on button "إضافة منتج جديد" at bounding box center [686, 785] width 438 height 42
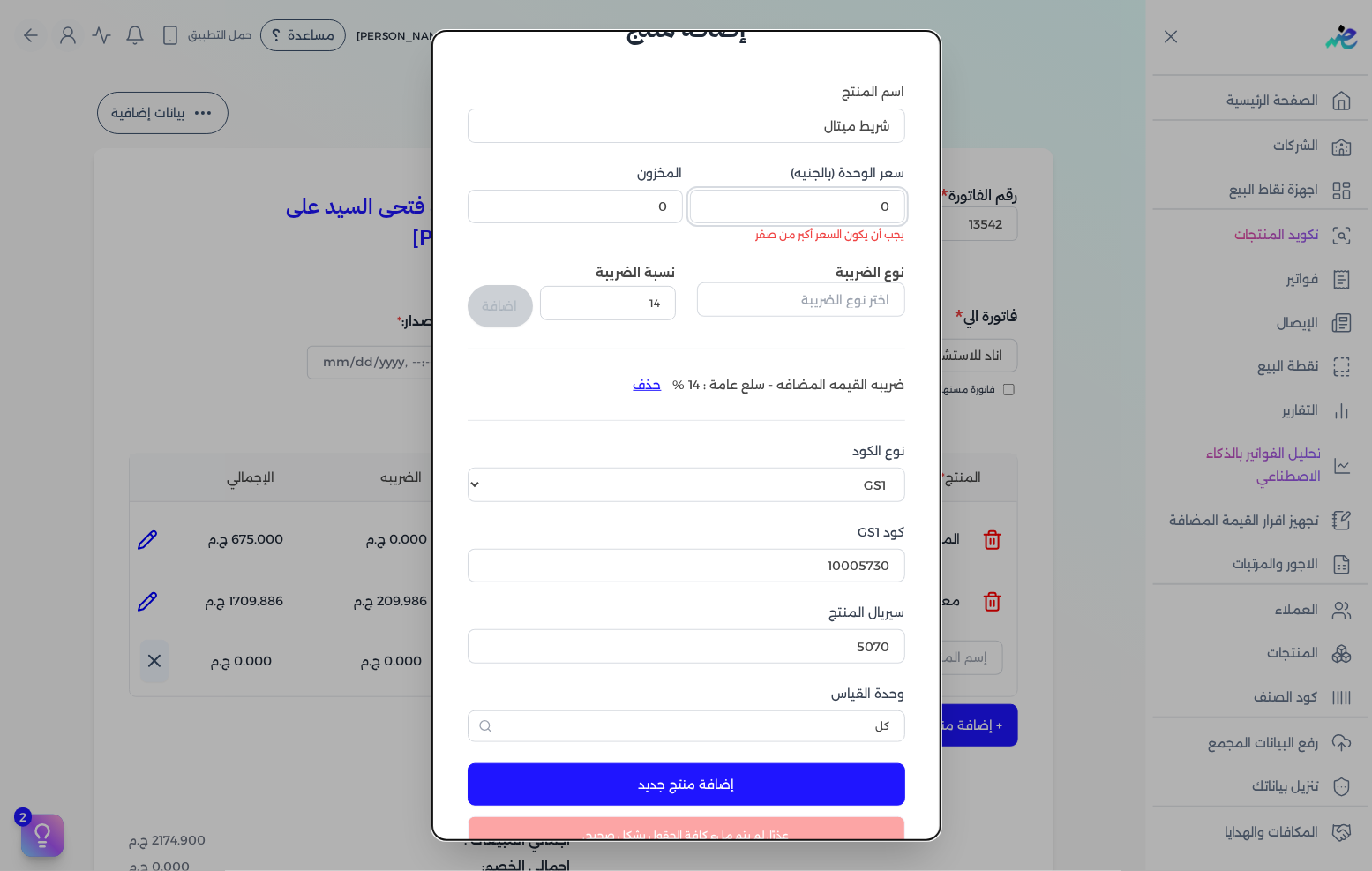
click at [851, 205] on input "0" at bounding box center [798, 206] width 216 height 34
click at [883, 219] on input "0" at bounding box center [798, 206] width 216 height 34
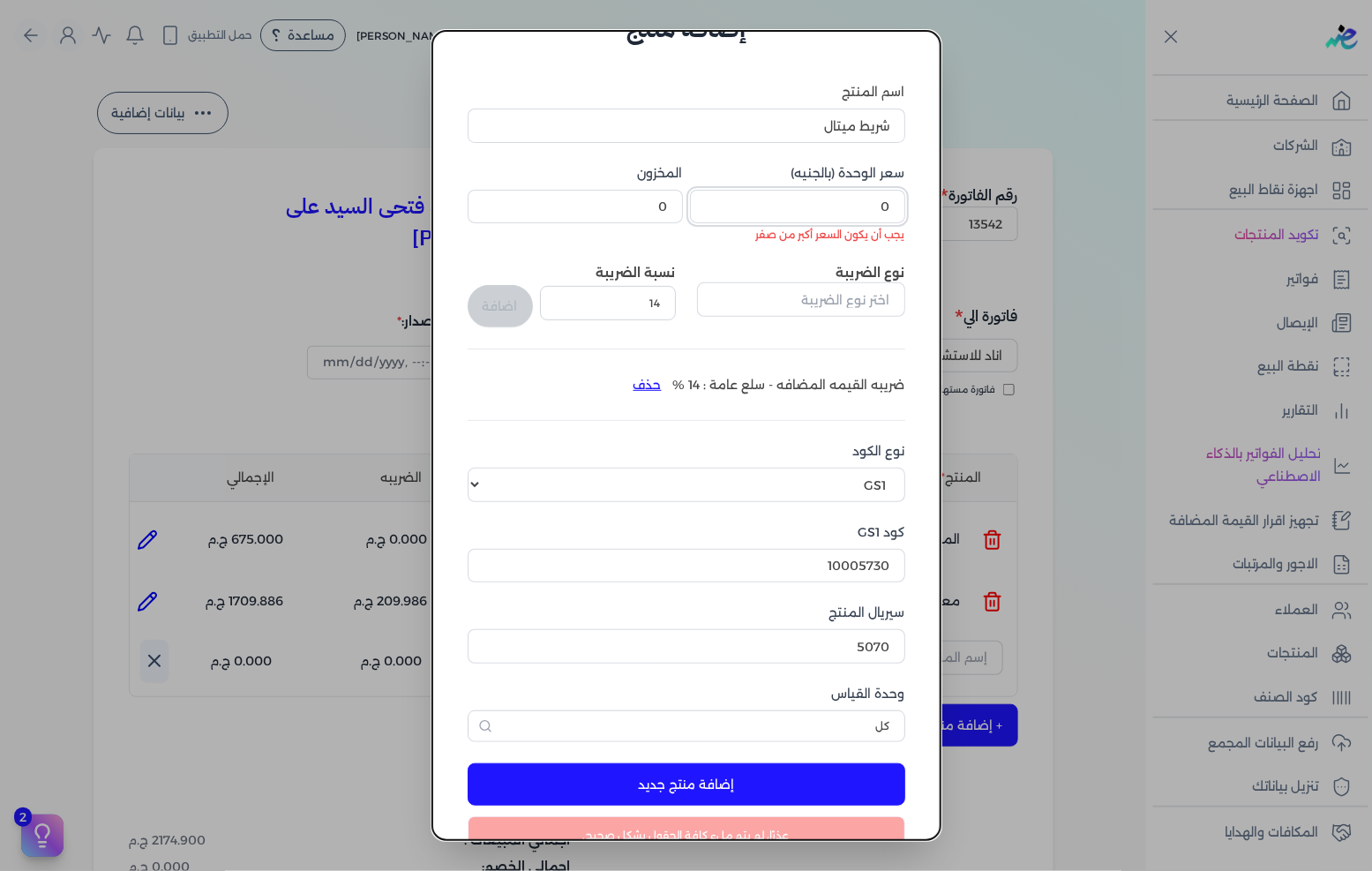
click at [883, 219] on input "0" at bounding box center [798, 206] width 216 height 34
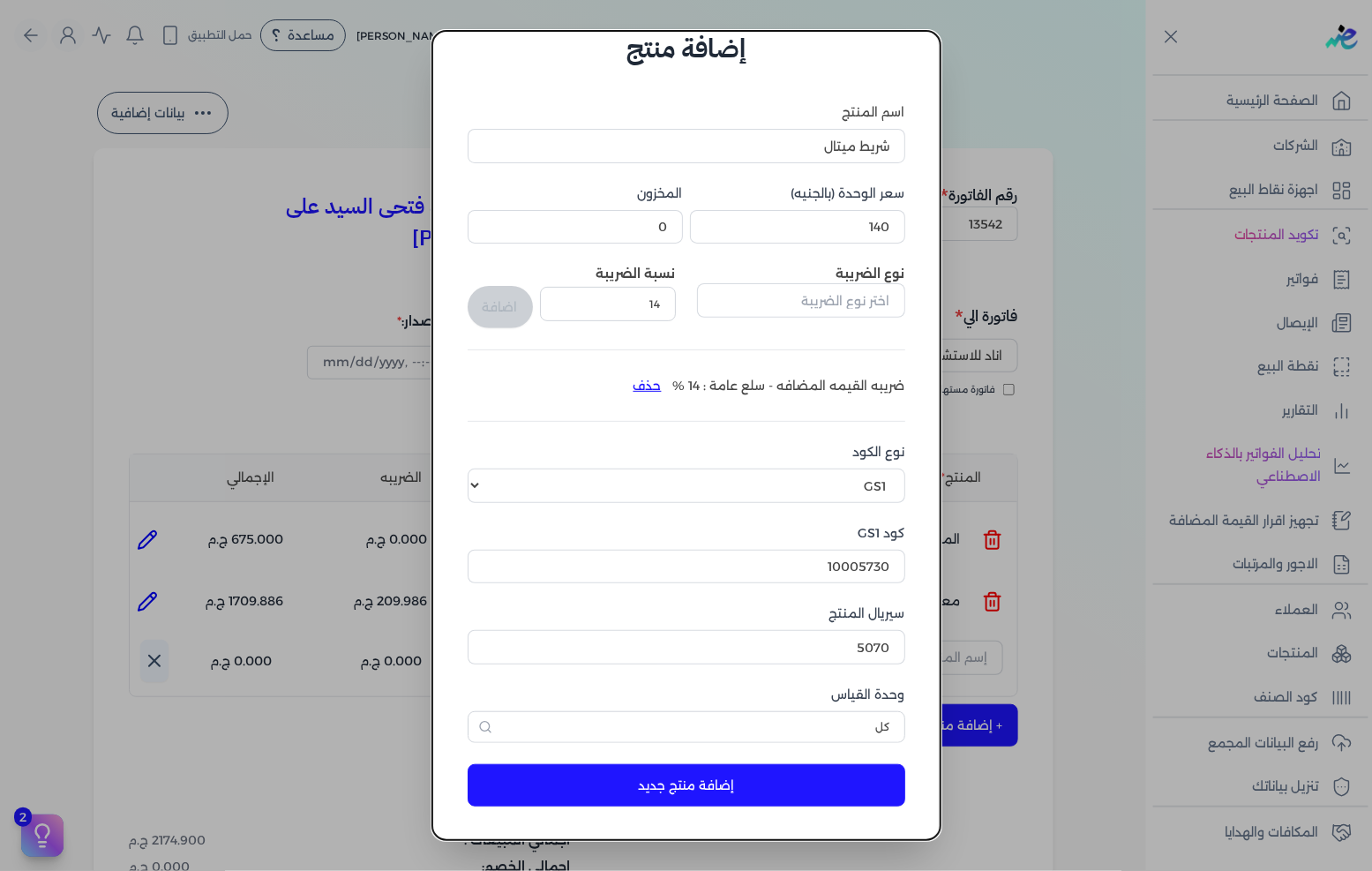
click at [729, 797] on button "إضافة منتج جديد" at bounding box center [686, 786] width 438 height 42
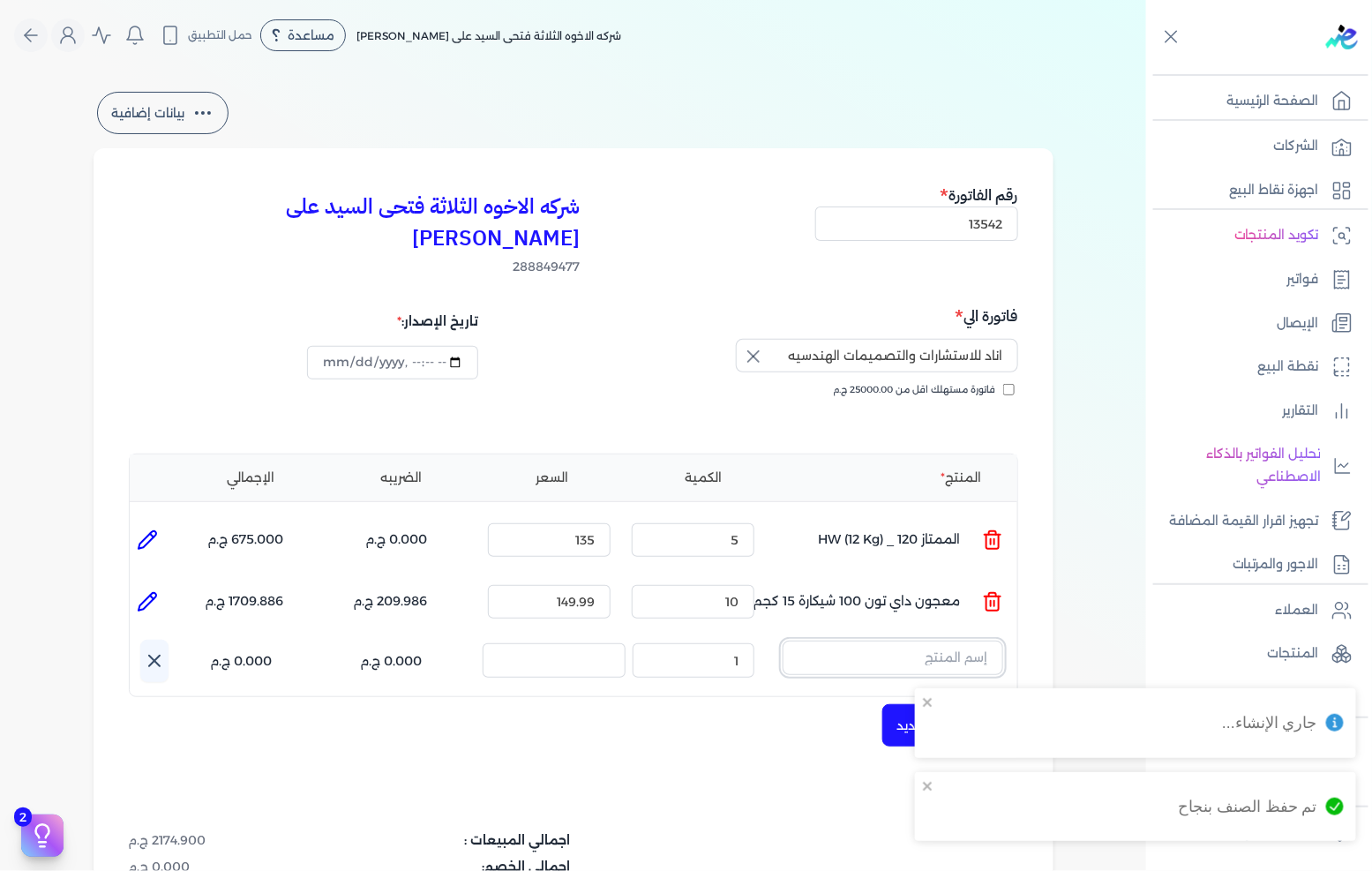
click at [904, 641] on input "text" at bounding box center [893, 657] width 221 height 34
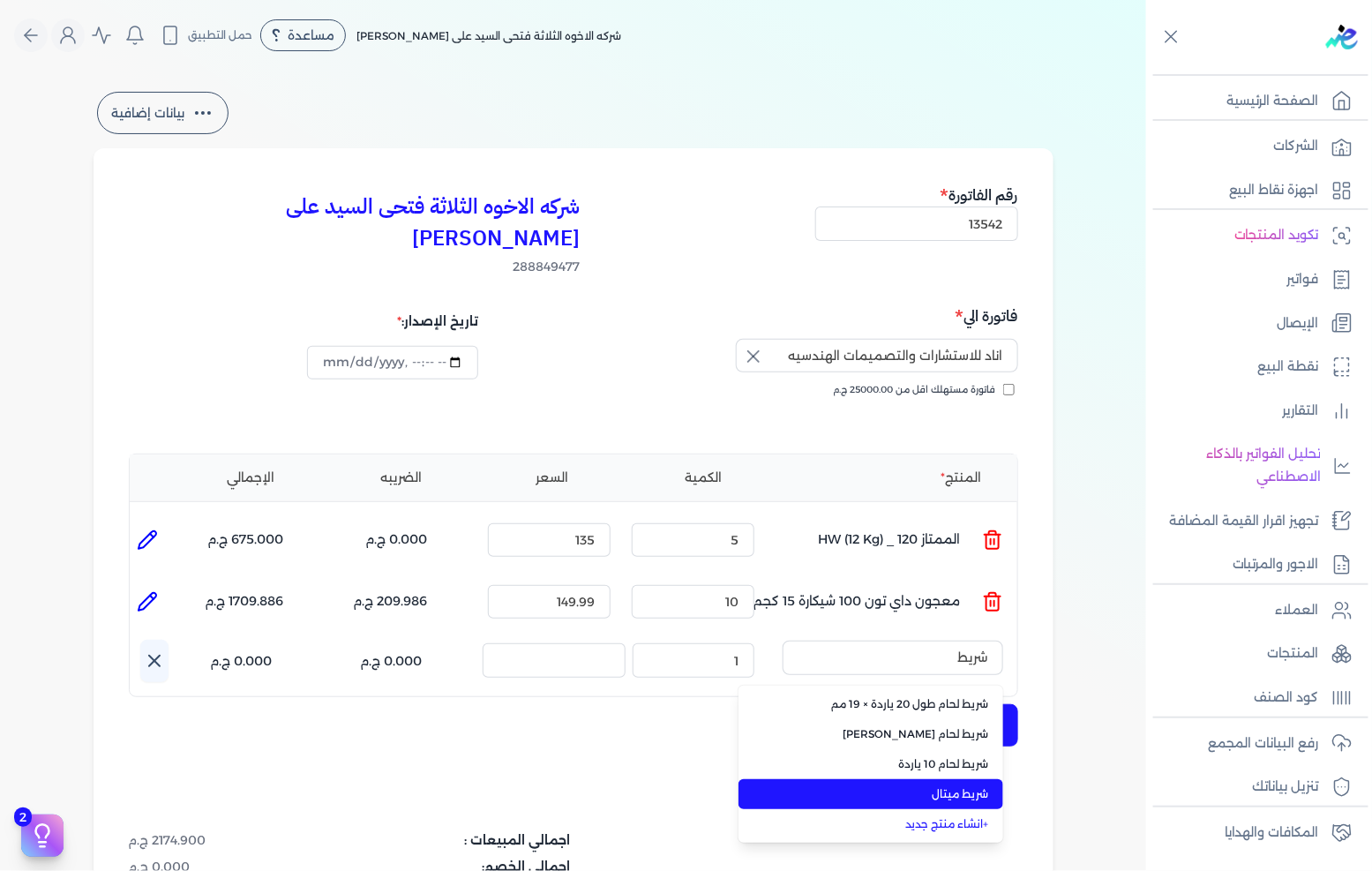
click at [897, 787] on span "شريط ميتال" at bounding box center [881, 794] width 216 height 16
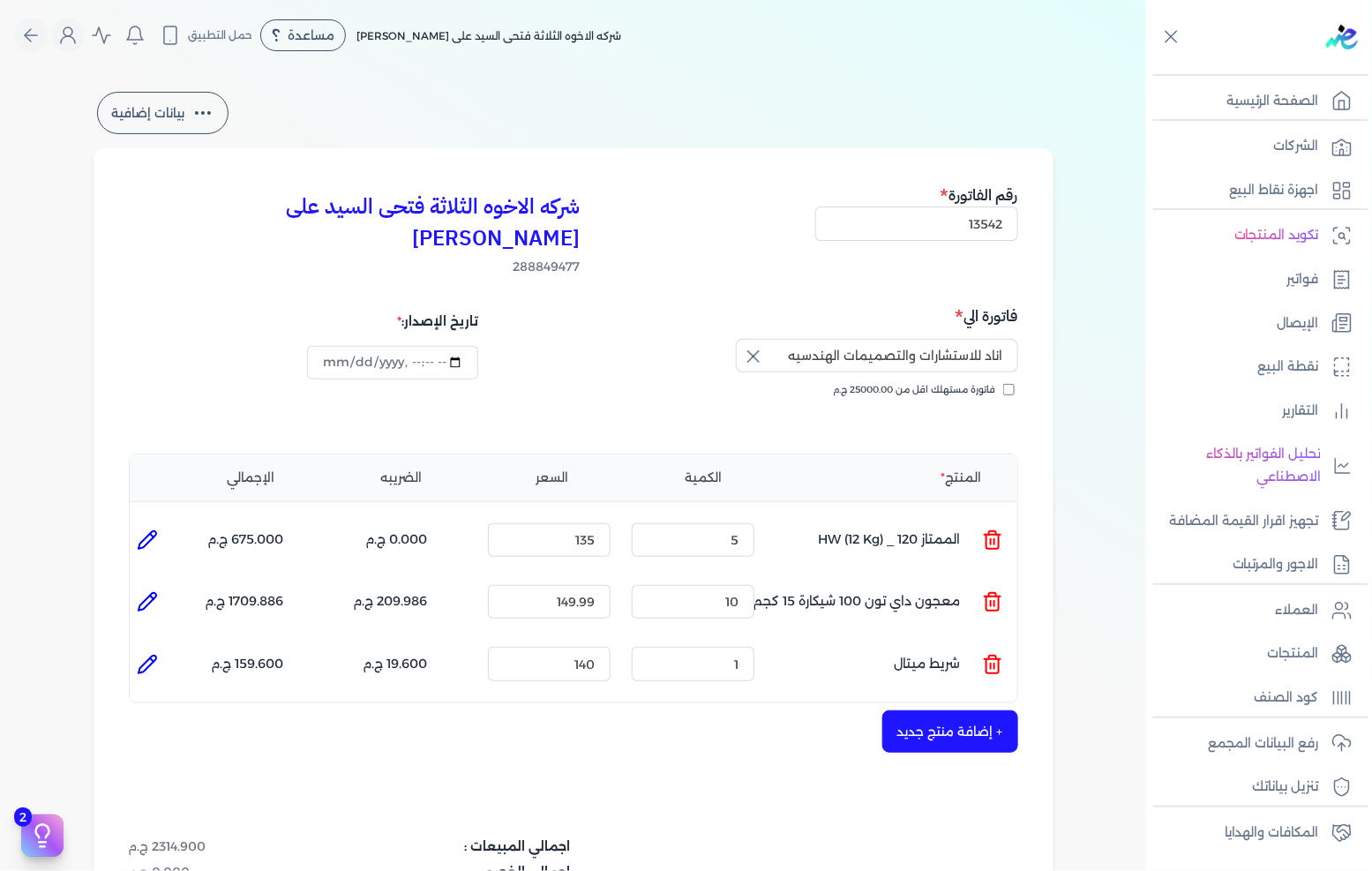
click at [937, 711] on button "+ إضافة منتج جديد" at bounding box center [950, 732] width 136 height 42
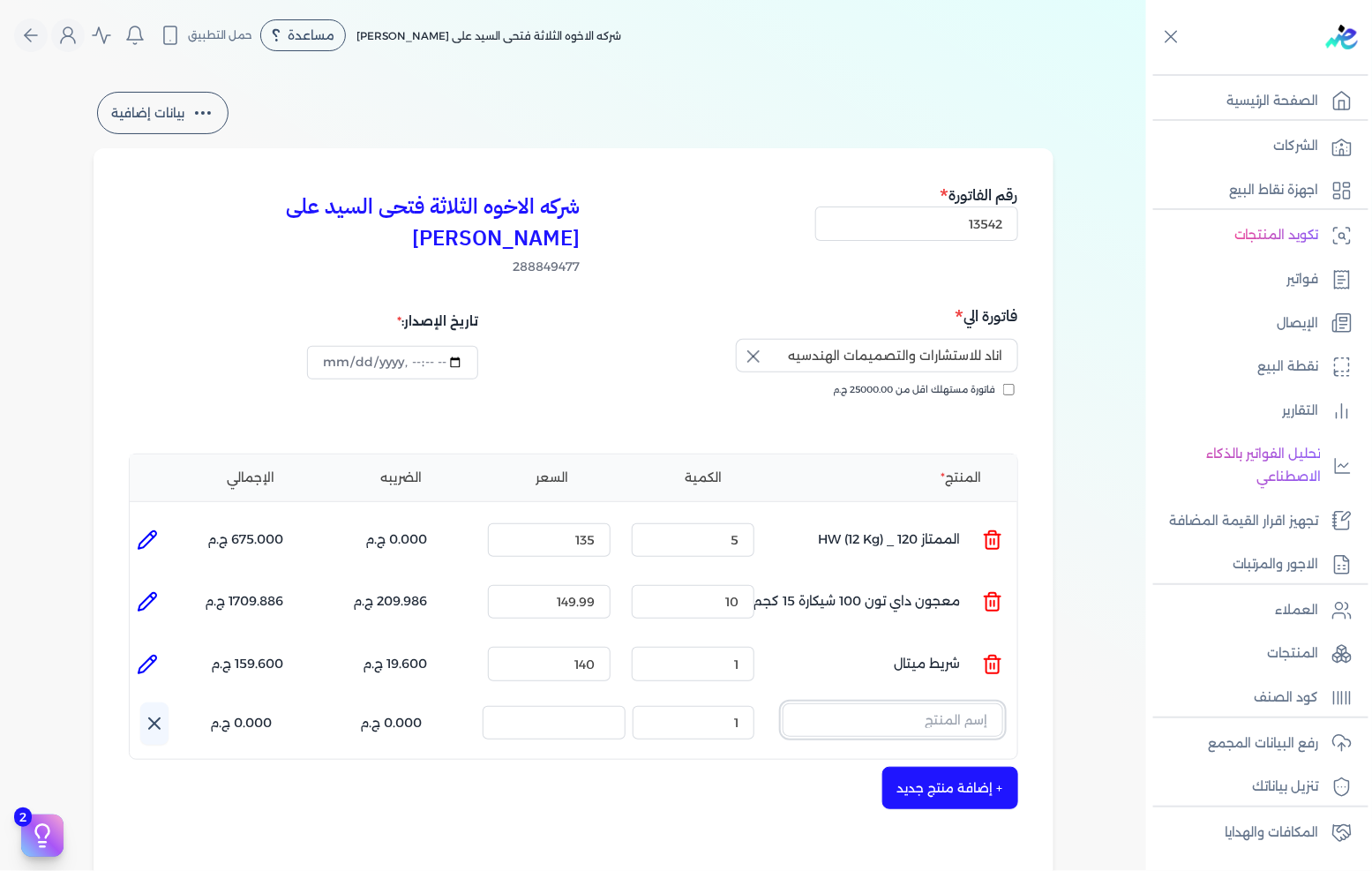
click at [930, 704] on input "text" at bounding box center [893, 720] width 221 height 34
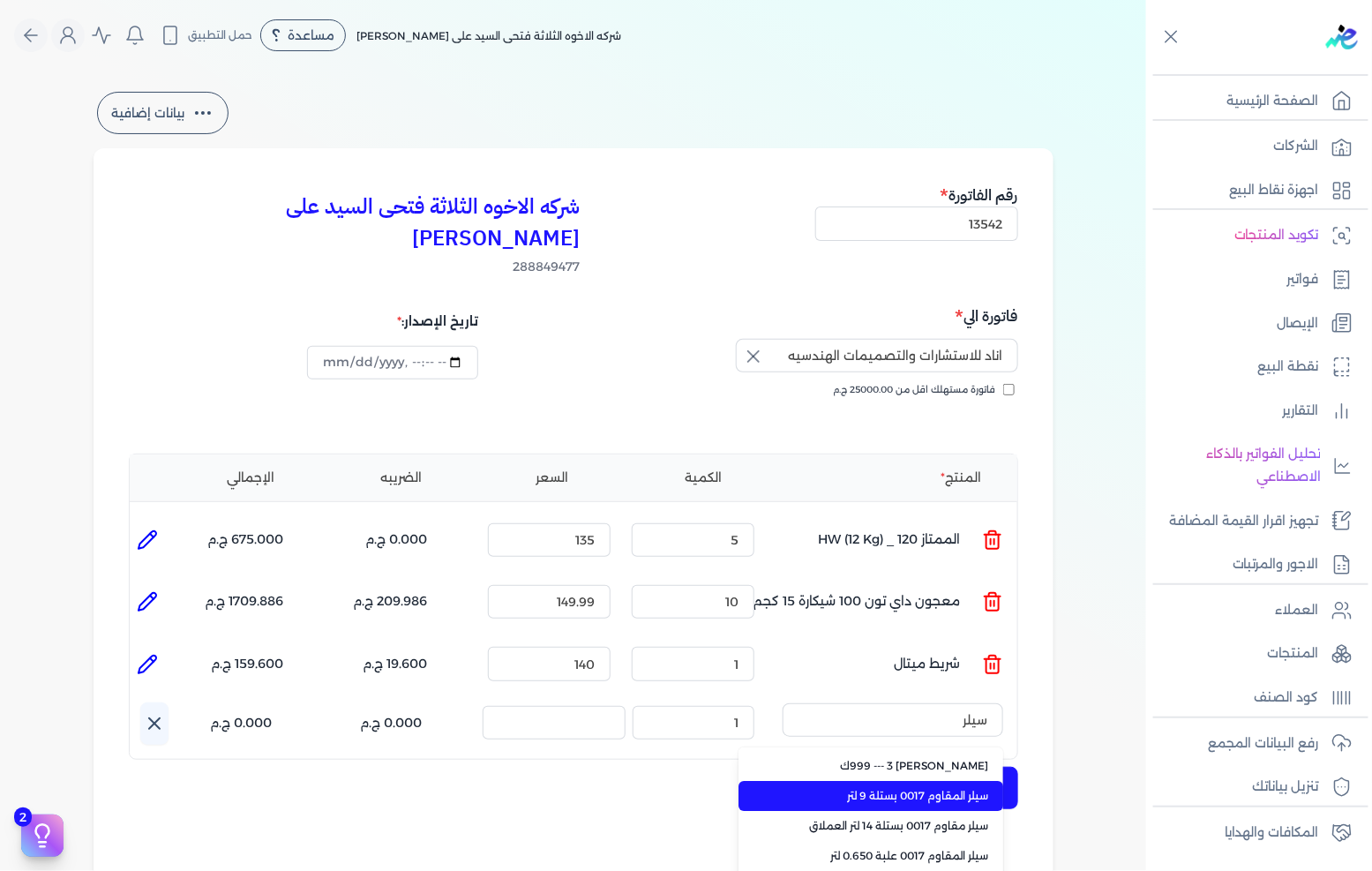
click at [898, 782] on li "سيلر المقاوم 0017 بستلة 9 لتر" at bounding box center [871, 796] width 265 height 30
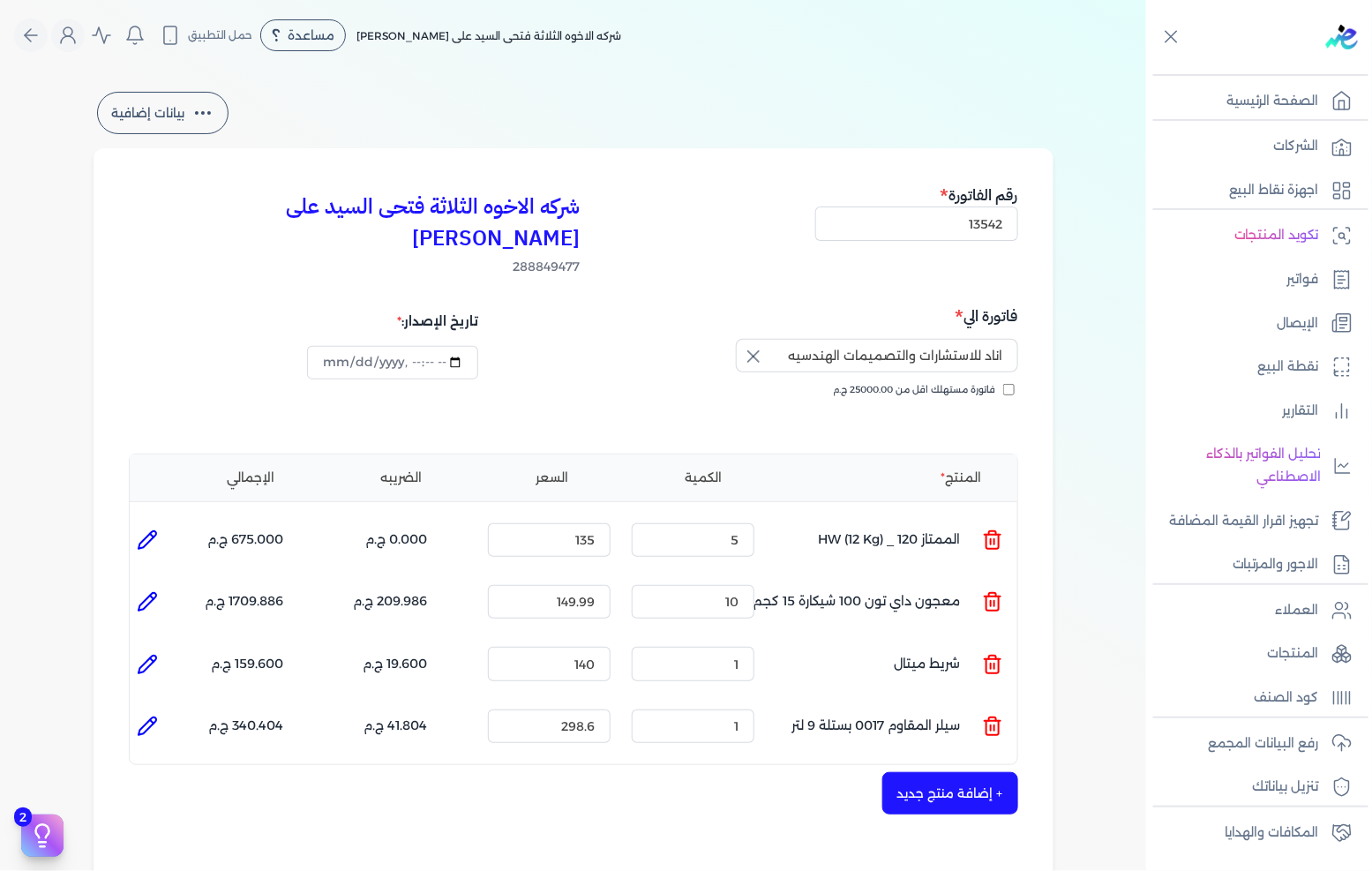
click at [146, 716] on icon at bounding box center [148, 726] width 21 height 21
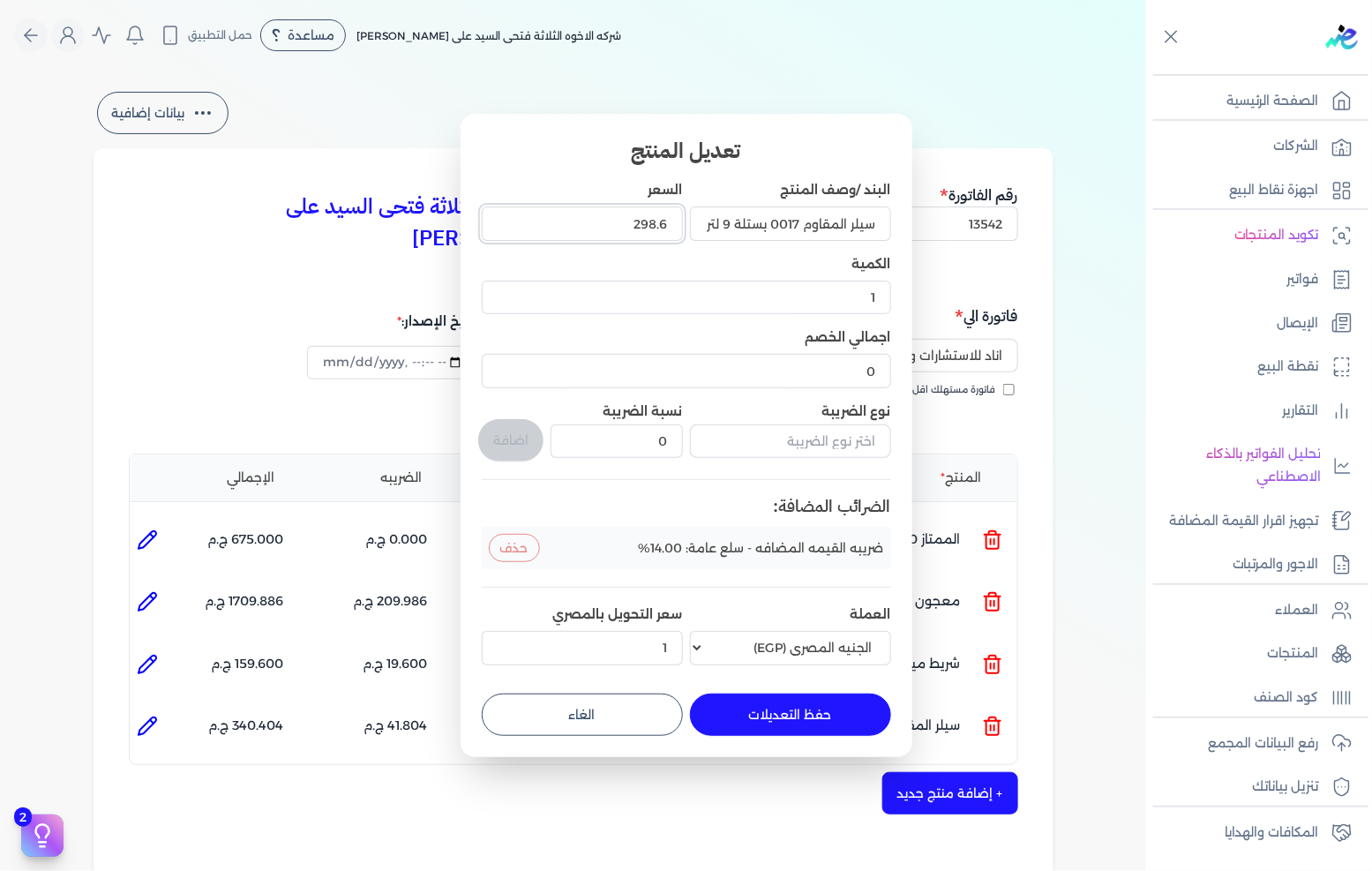
click at [624, 217] on input "298.6" at bounding box center [583, 223] width 201 height 34
click at [799, 697] on button "حفظ التعديلات" at bounding box center [791, 715] width 201 height 42
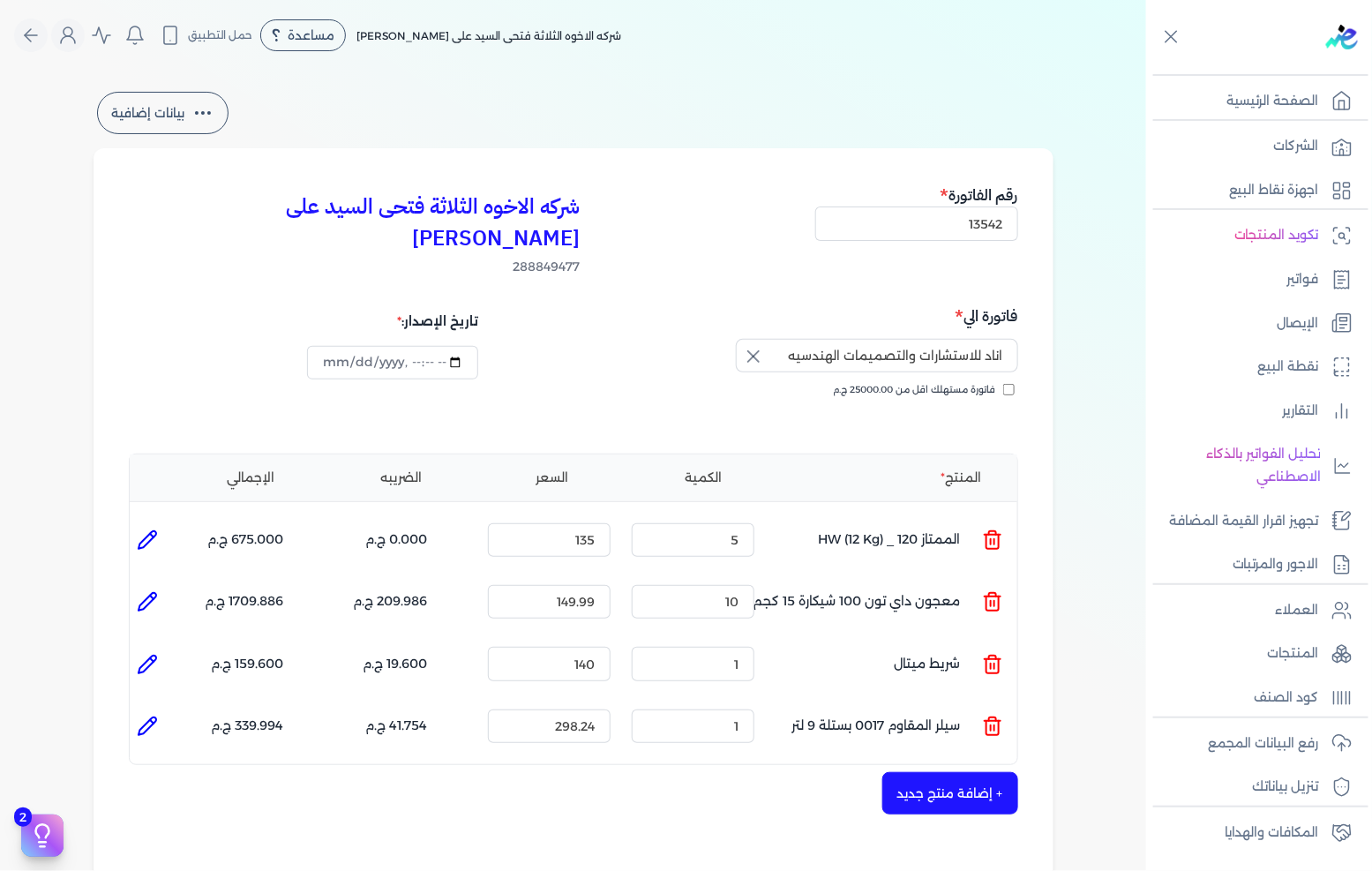
click at [931, 772] on button "+ إضافة منتج جديد" at bounding box center [950, 793] width 136 height 42
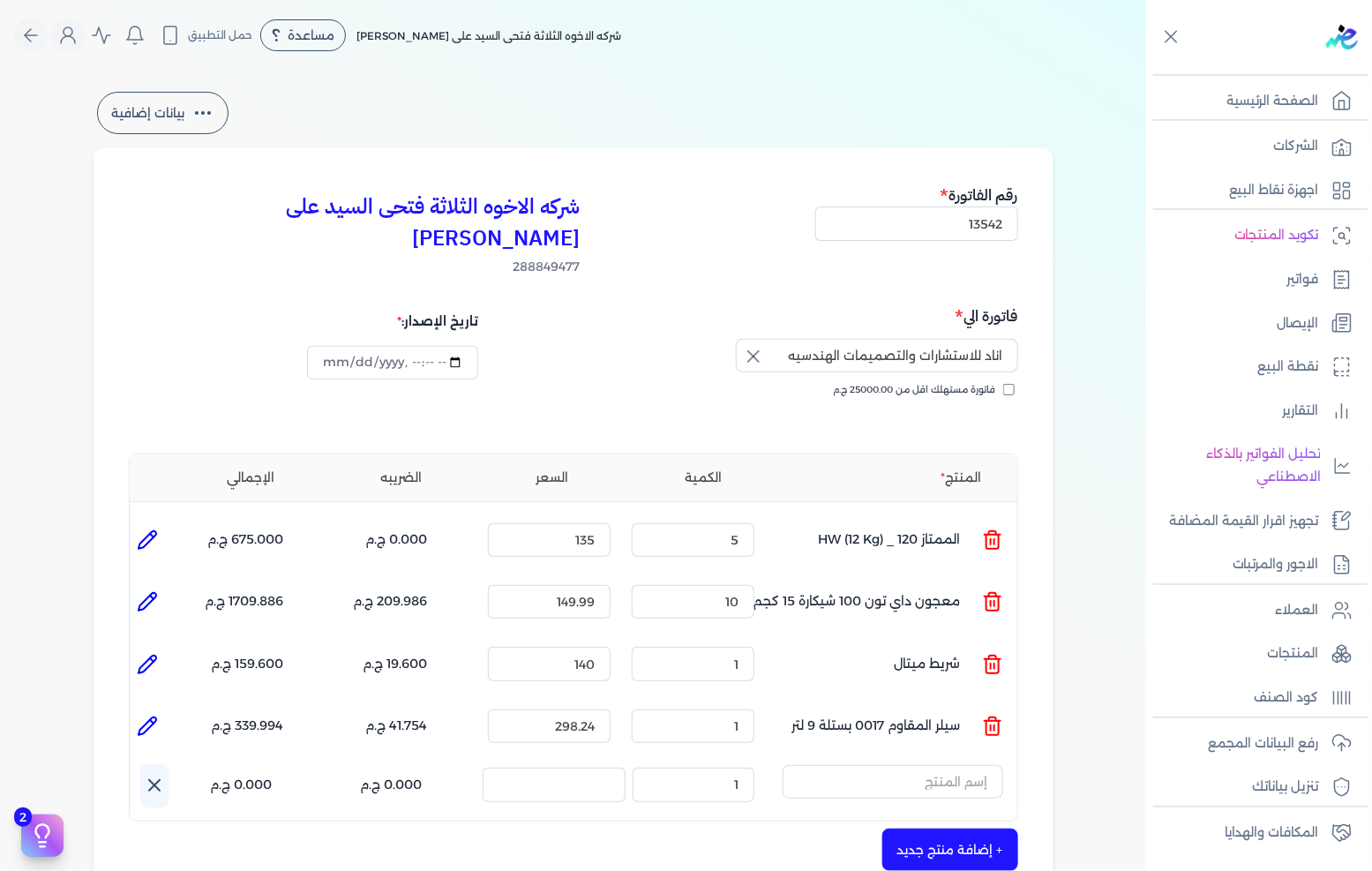
click at [981, 769] on button "button" at bounding box center [893, 786] width 221 height 40
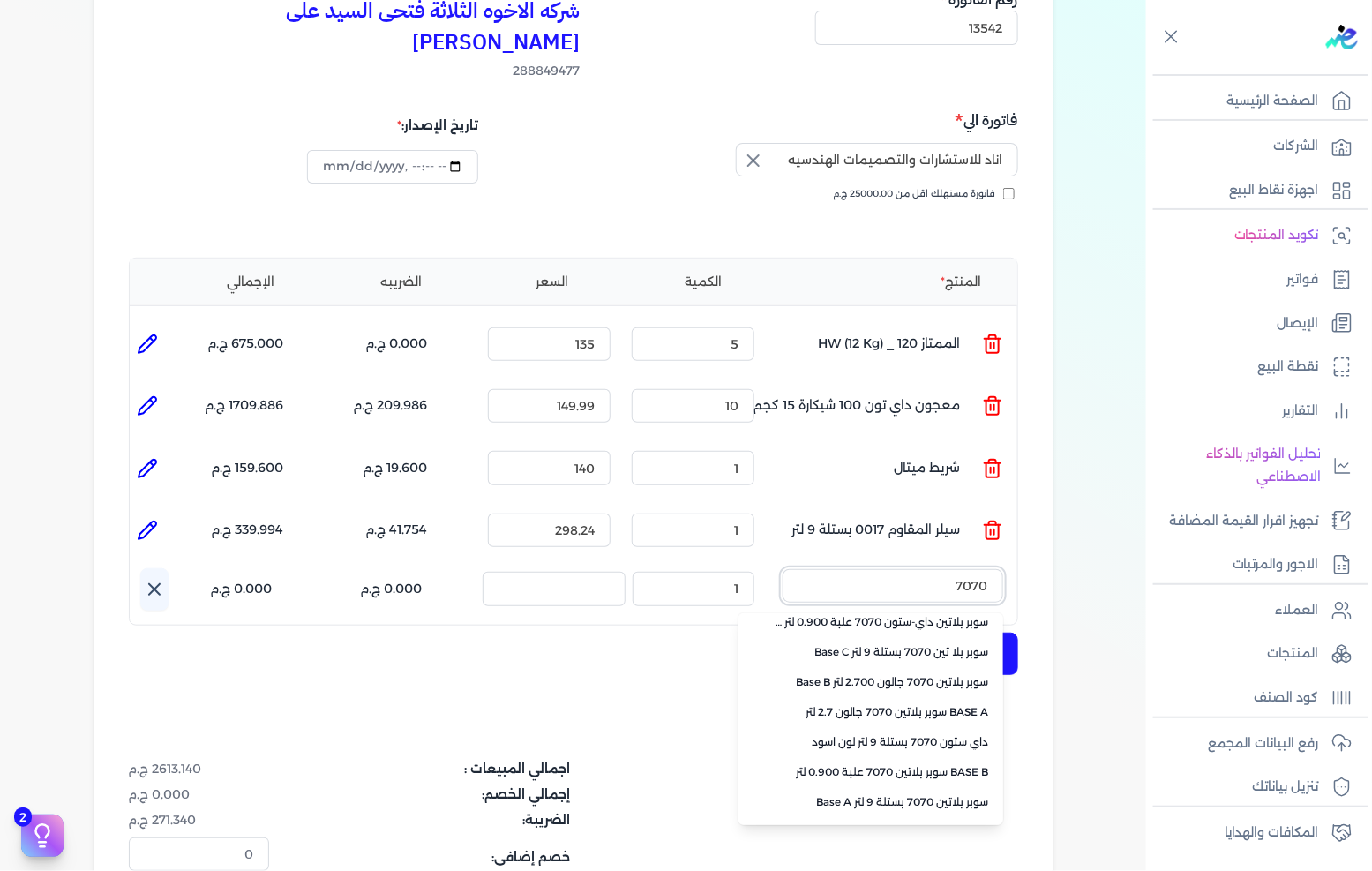
scroll to position [394, 0]
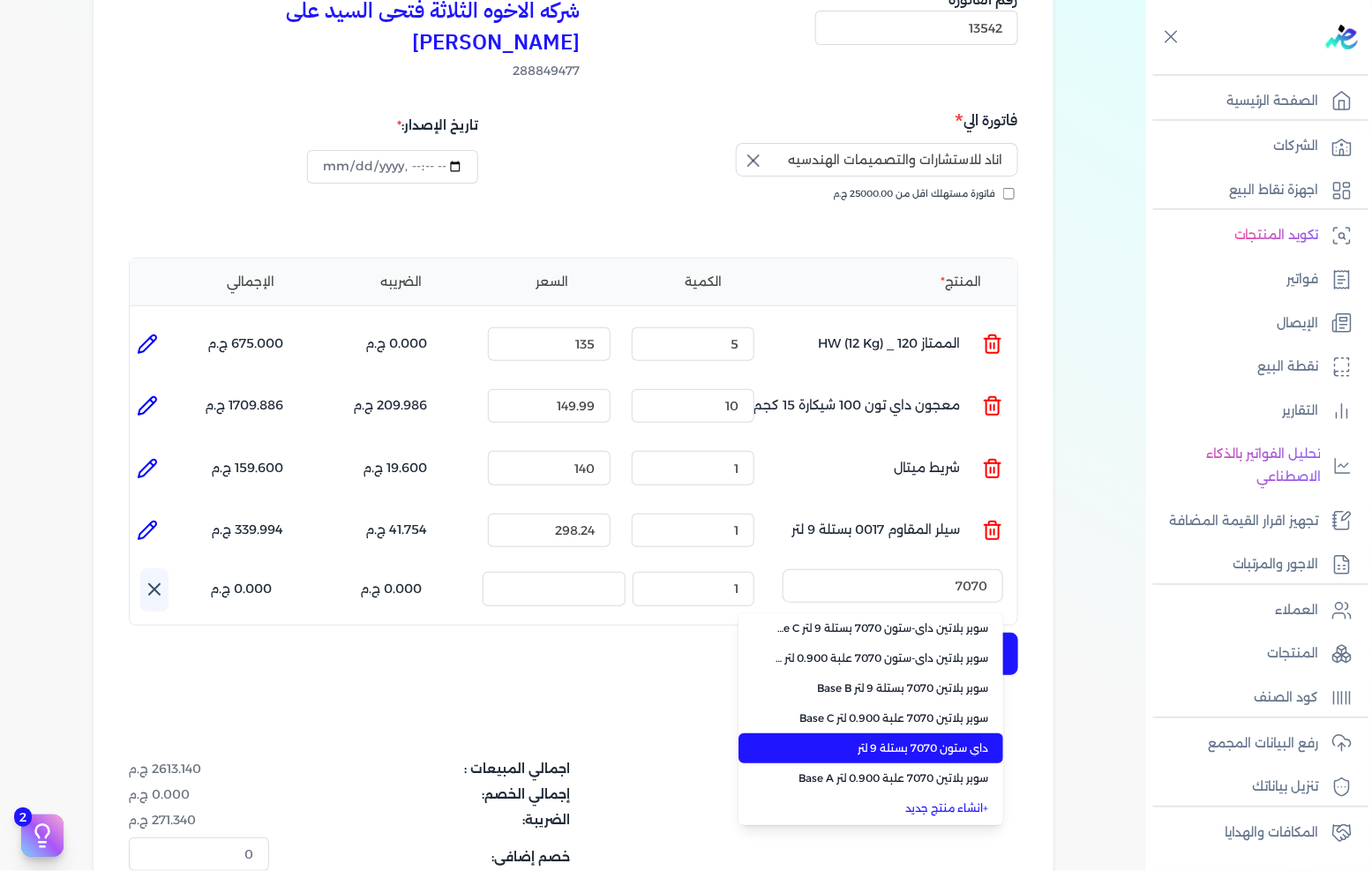
click at [964, 741] on span "داي ستون 7070 بستلة 9 لتر" at bounding box center [881, 748] width 216 height 16
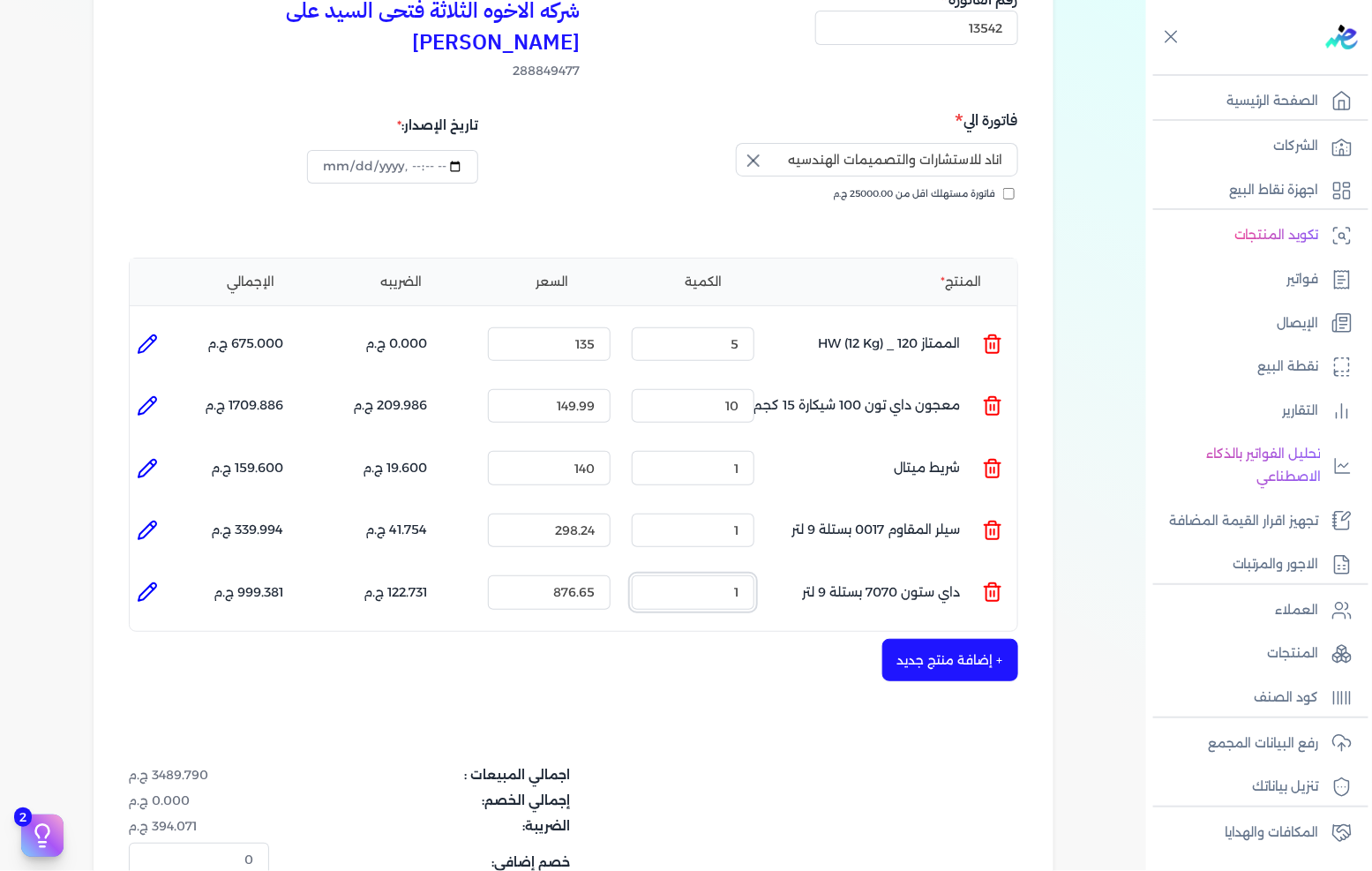
click at [737, 576] on input "1" at bounding box center [693, 592] width 123 height 34
click at [508, 639] on div "+ إضافة منتج جديد" at bounding box center [573, 660] width 890 height 42
click at [161, 575] on li at bounding box center [147, 592] width 35 height 35
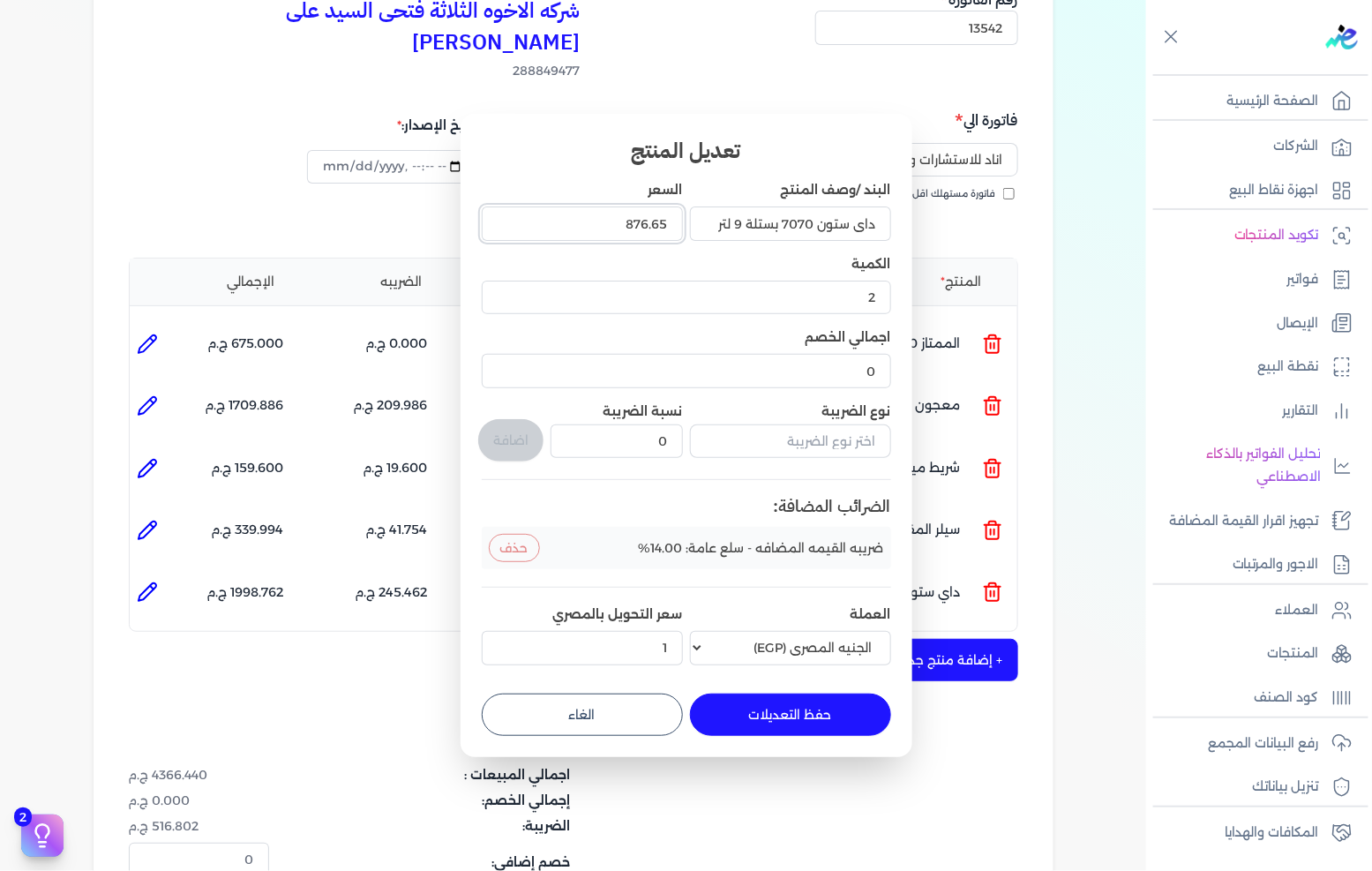
click at [606, 218] on input "876.65" at bounding box center [583, 223] width 201 height 34
drag, startPoint x: 606, startPoint y: 218, endPoint x: 1371, endPoint y: 254, distance: 765.8
click at [632, 218] on input "876.65" at bounding box center [583, 223] width 201 height 34
click at [782, 725] on button "حفظ التعديلات" at bounding box center [791, 715] width 201 height 42
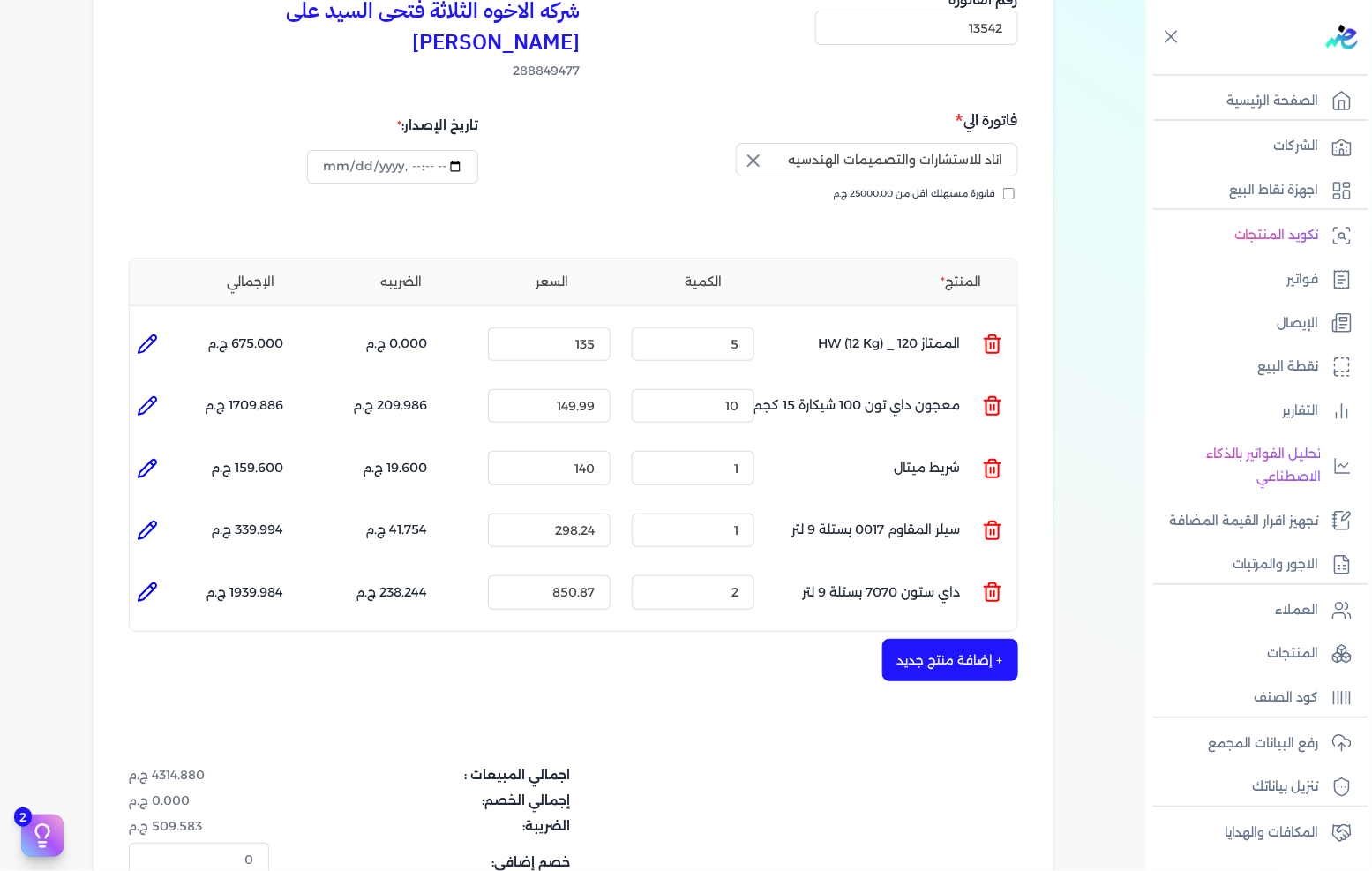
click at [962, 639] on button "+ إضافة منتج جديد" at bounding box center [950, 660] width 136 height 42
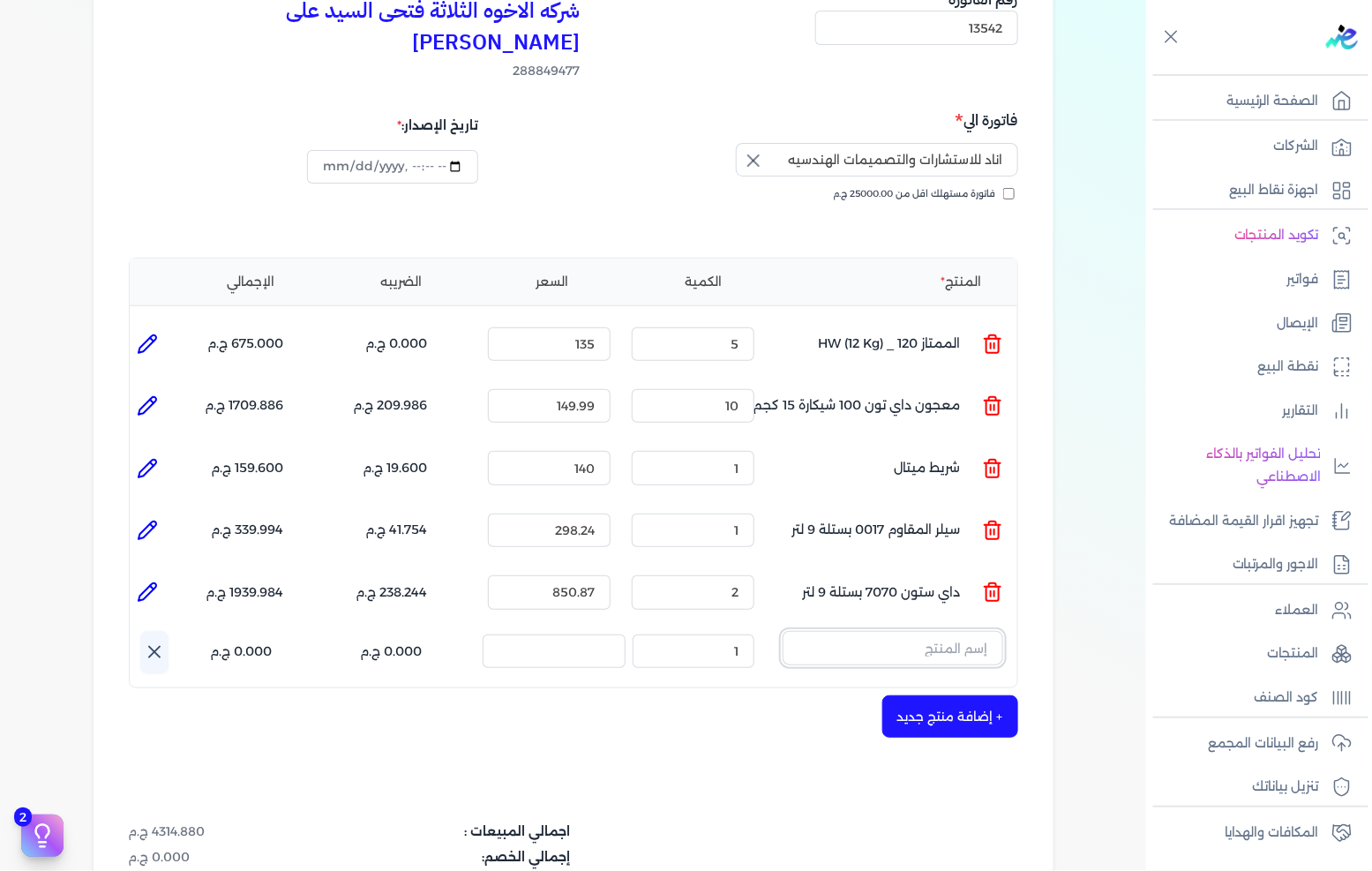
click at [963, 631] on input "text" at bounding box center [893, 647] width 221 height 34
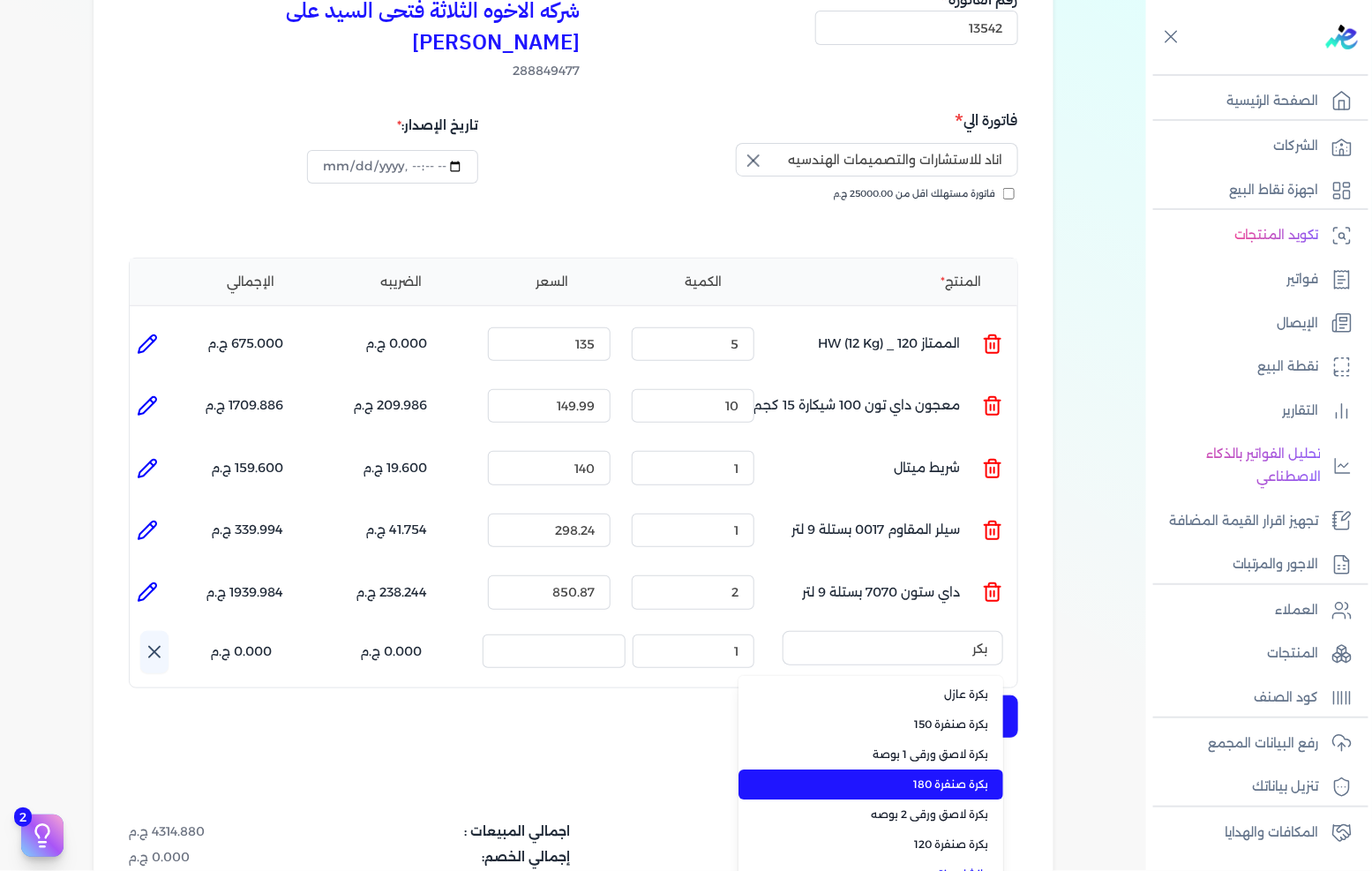
click at [862, 770] on li "بكرة صنفرة 180" at bounding box center [871, 785] width 265 height 30
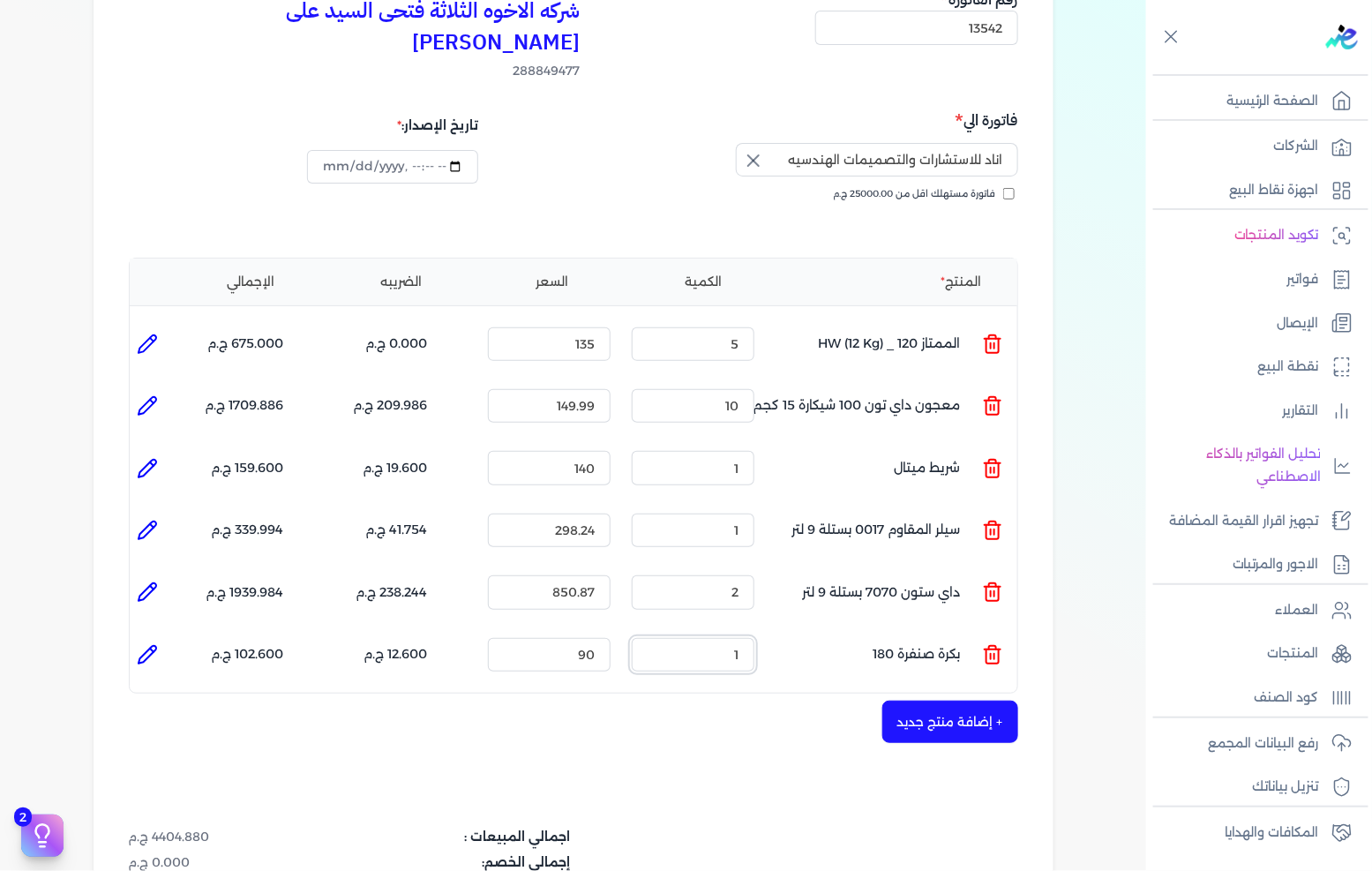
click at [739, 638] on input "1" at bounding box center [693, 654] width 123 height 34
click at [788, 720] on div "شركه الاخوه الثلاثة فتحى السيد على [PERSON_NAME] 288849477 رقم الفاتورة 13542 ف…" at bounding box center [573, 526] width 960 height 1148
click at [292, 758] on div "شركه الاخوه الثلاثة فتحى السيد على [PERSON_NAME] 288849477 رقم الفاتورة 13542 ف…" at bounding box center [573, 526] width 960 height 1148
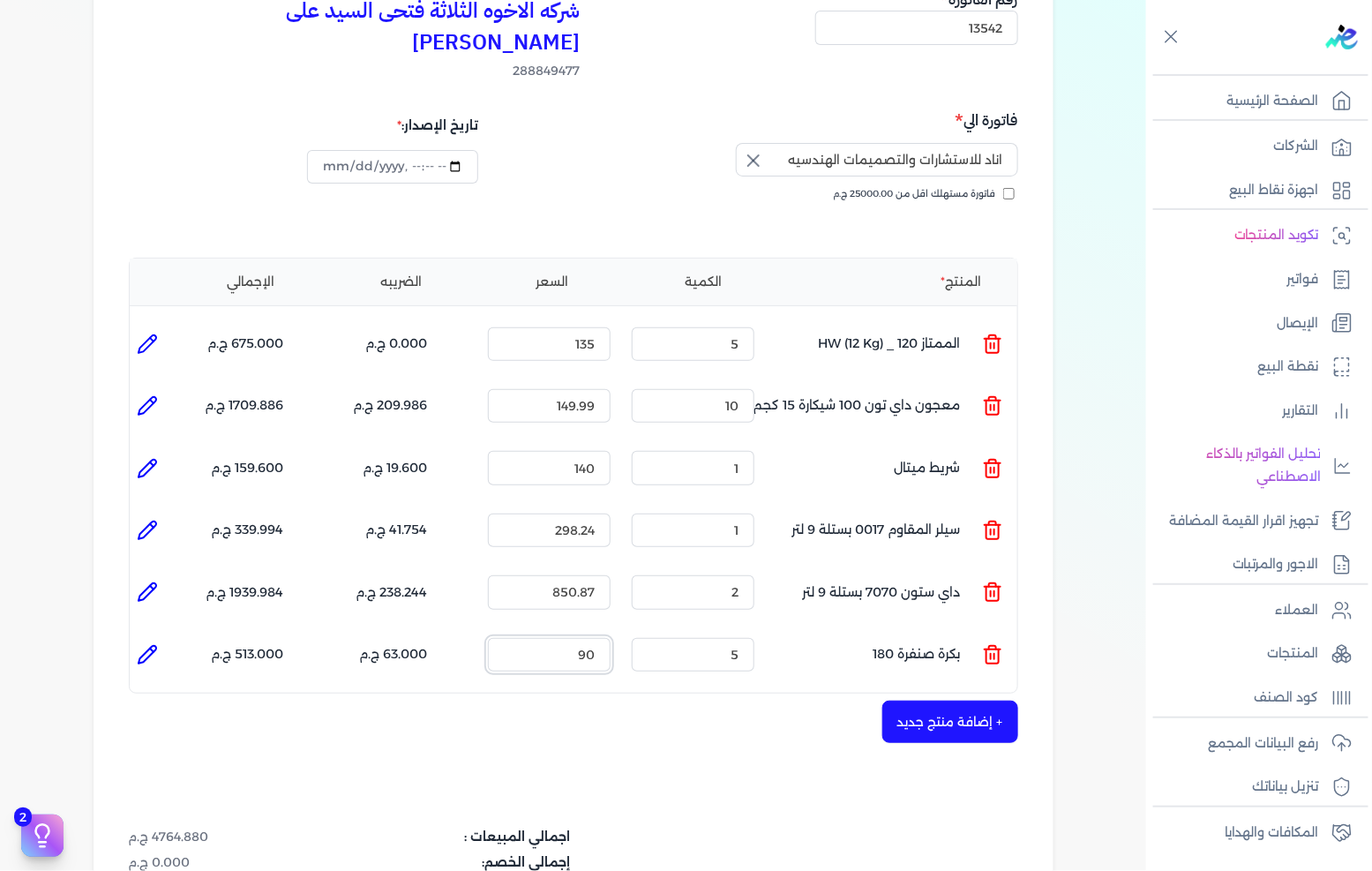
click at [581, 638] on input "90" at bounding box center [549, 654] width 123 height 34
drag, startPoint x: 581, startPoint y: 621, endPoint x: 590, endPoint y: 619, distance: 9.2
click at [584, 638] on input "90" at bounding box center [549, 654] width 123 height 34
click at [590, 638] on input "90" at bounding box center [549, 654] width 123 height 34
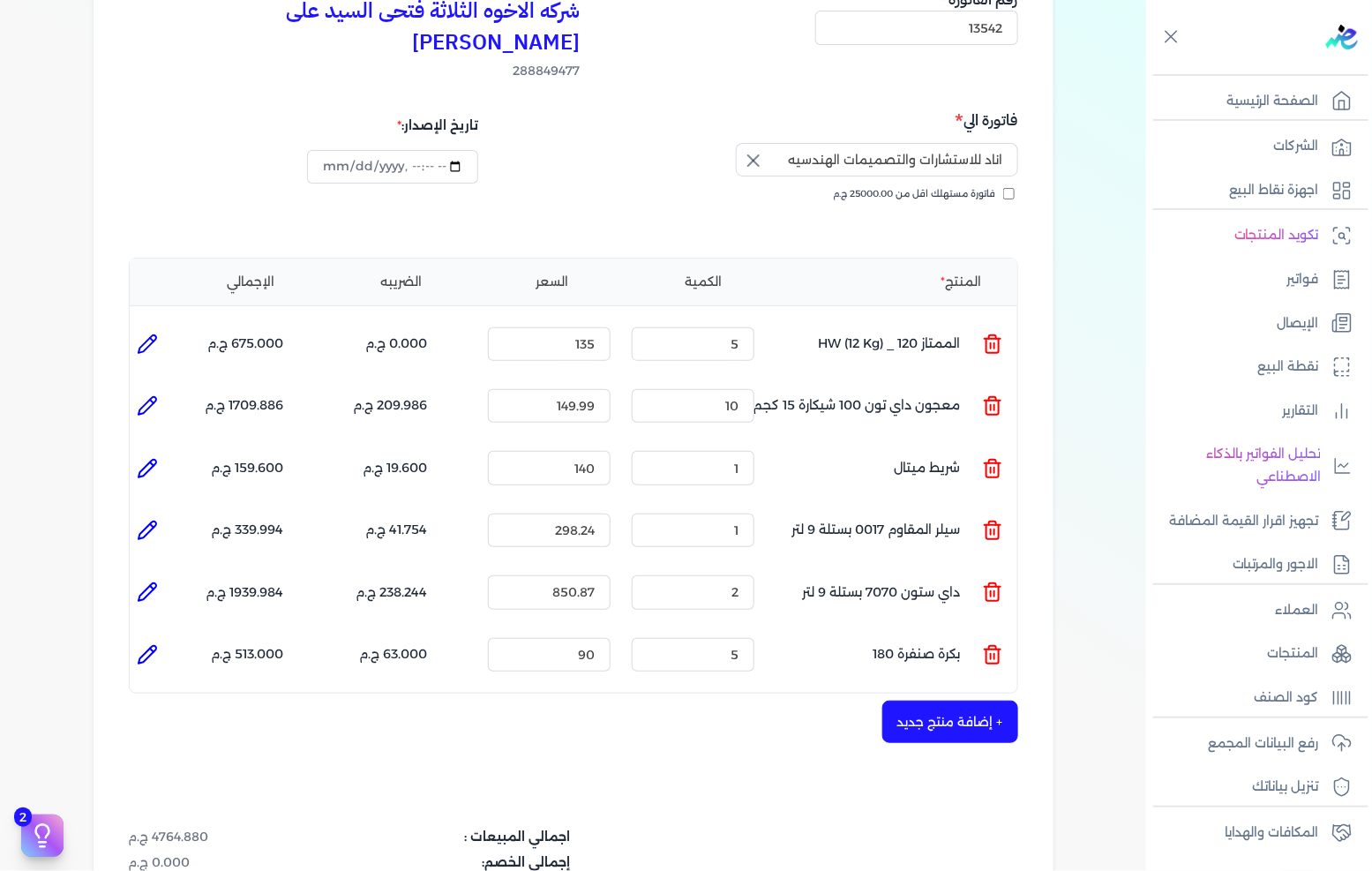
click at [158, 645] on icon at bounding box center [148, 655] width 21 height 21
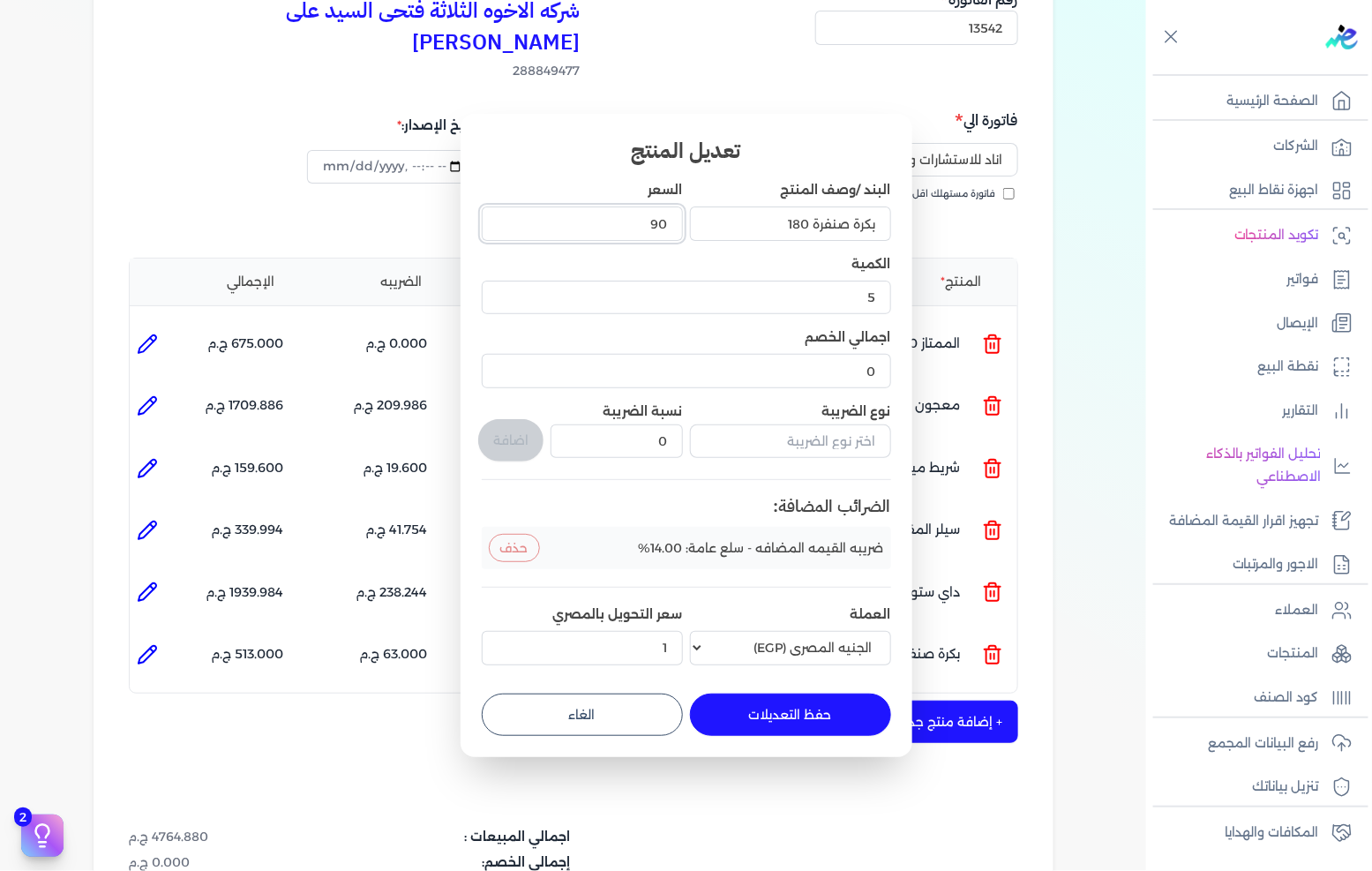
click at [650, 209] on input "90" at bounding box center [583, 223] width 201 height 34
click at [775, 726] on button "حفظ التعديلات" at bounding box center [791, 715] width 201 height 42
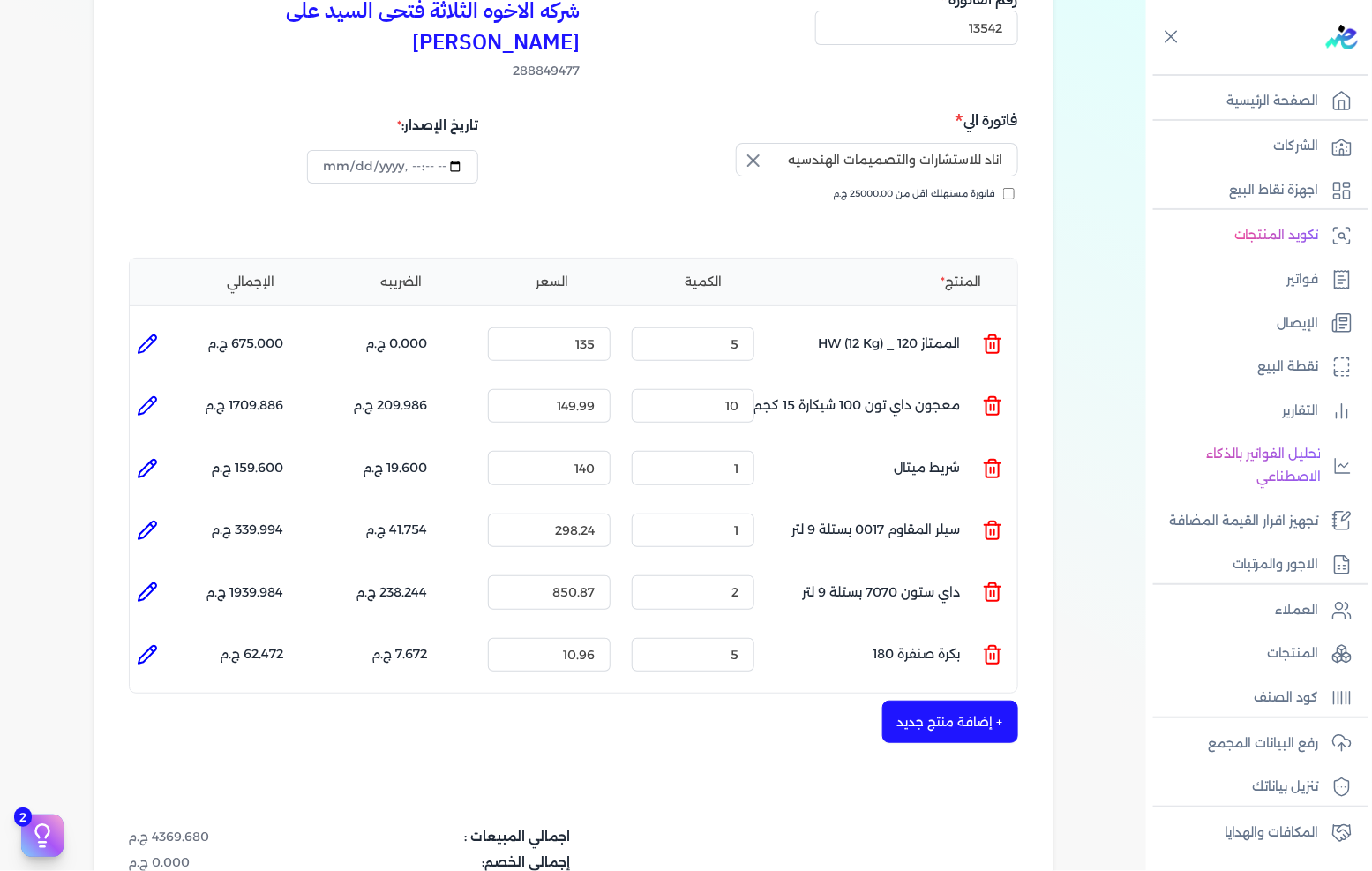
click at [944, 701] on button "+ إضافة منتج جديد" at bounding box center [950, 722] width 136 height 42
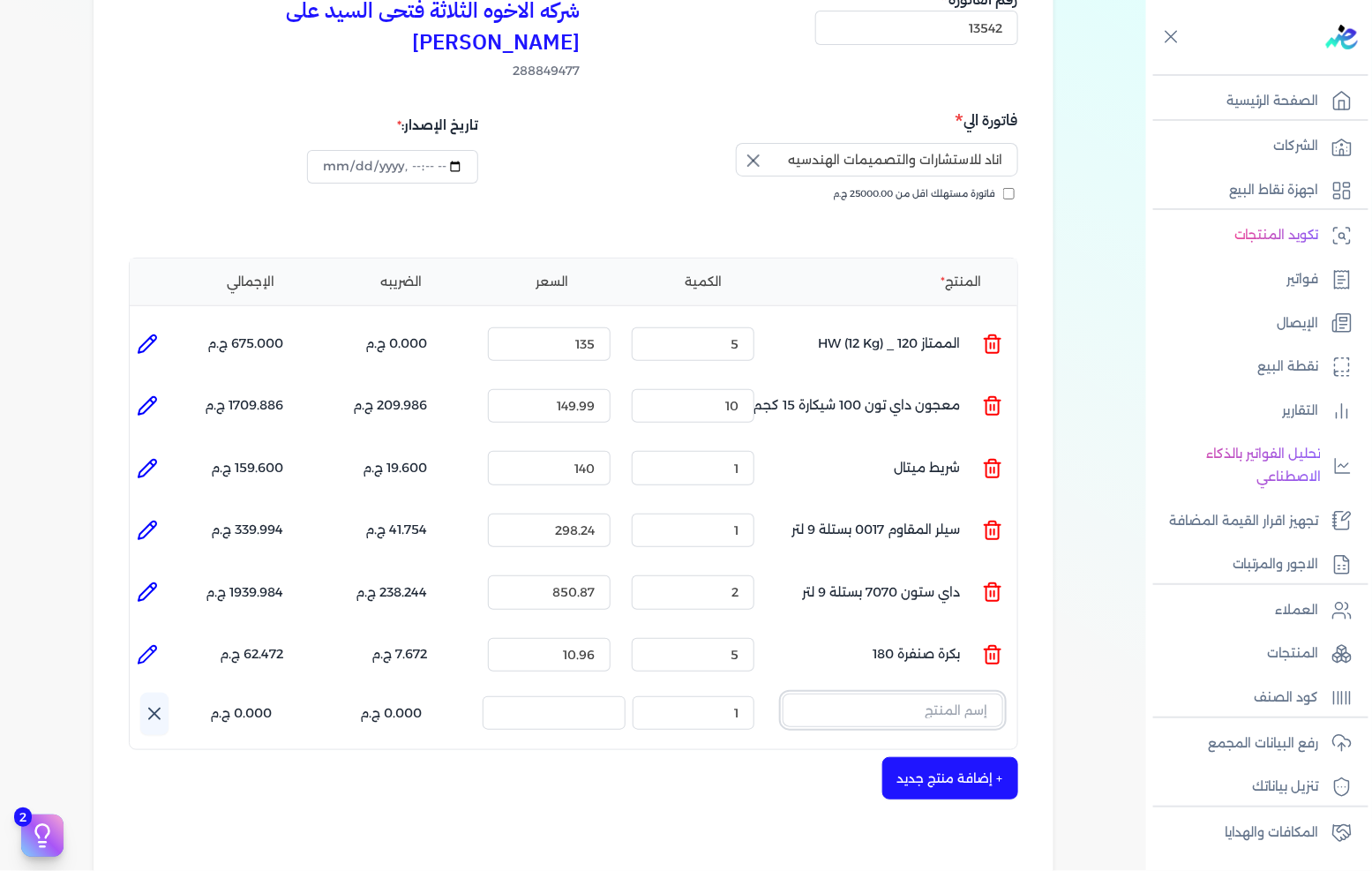
click at [975, 694] on input "text" at bounding box center [893, 710] width 221 height 34
click at [940, 694] on input "text" at bounding box center [893, 710] width 221 height 34
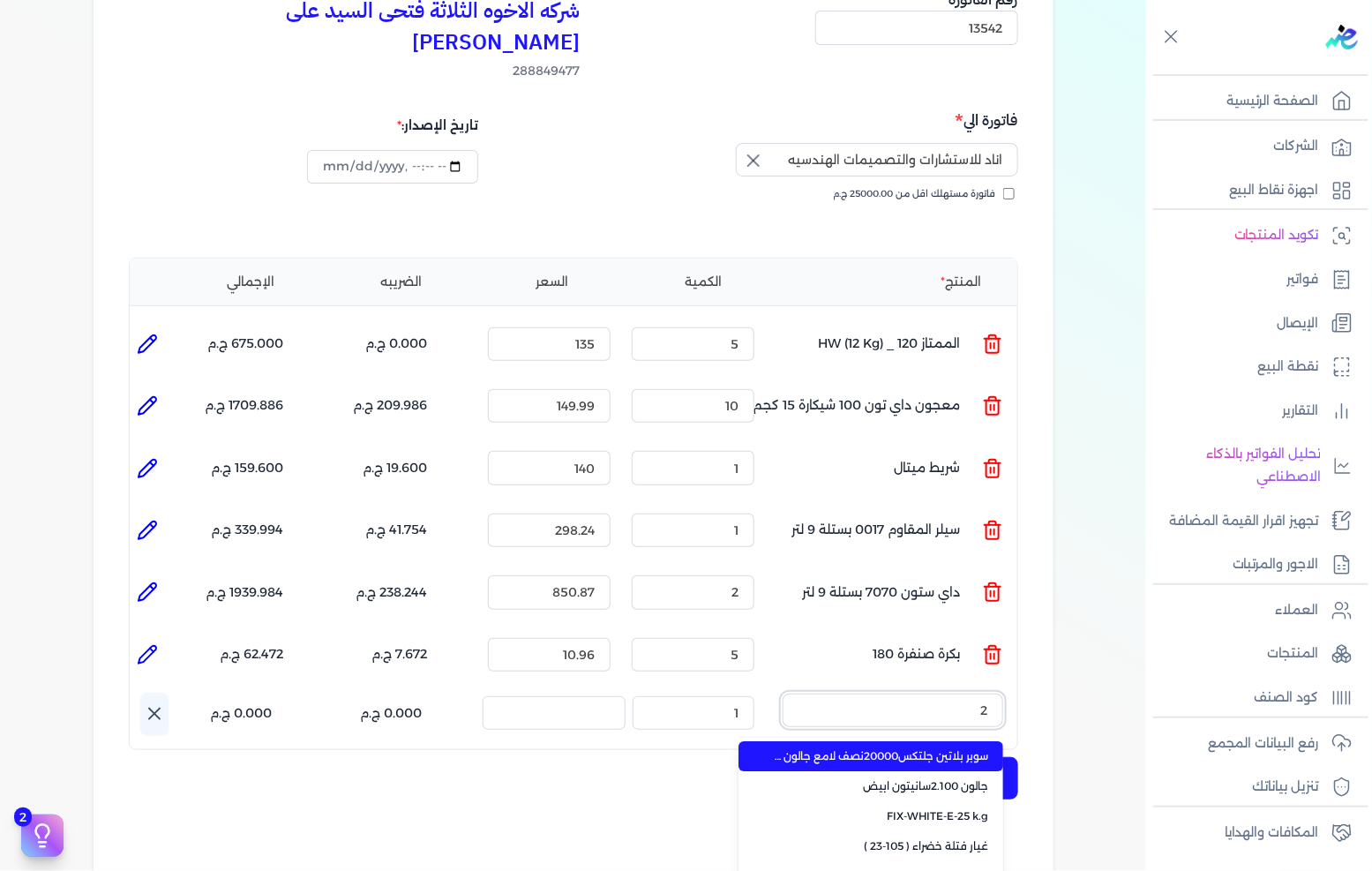
click at [782, 694] on button "2" at bounding box center [893, 714] width 221 height 40
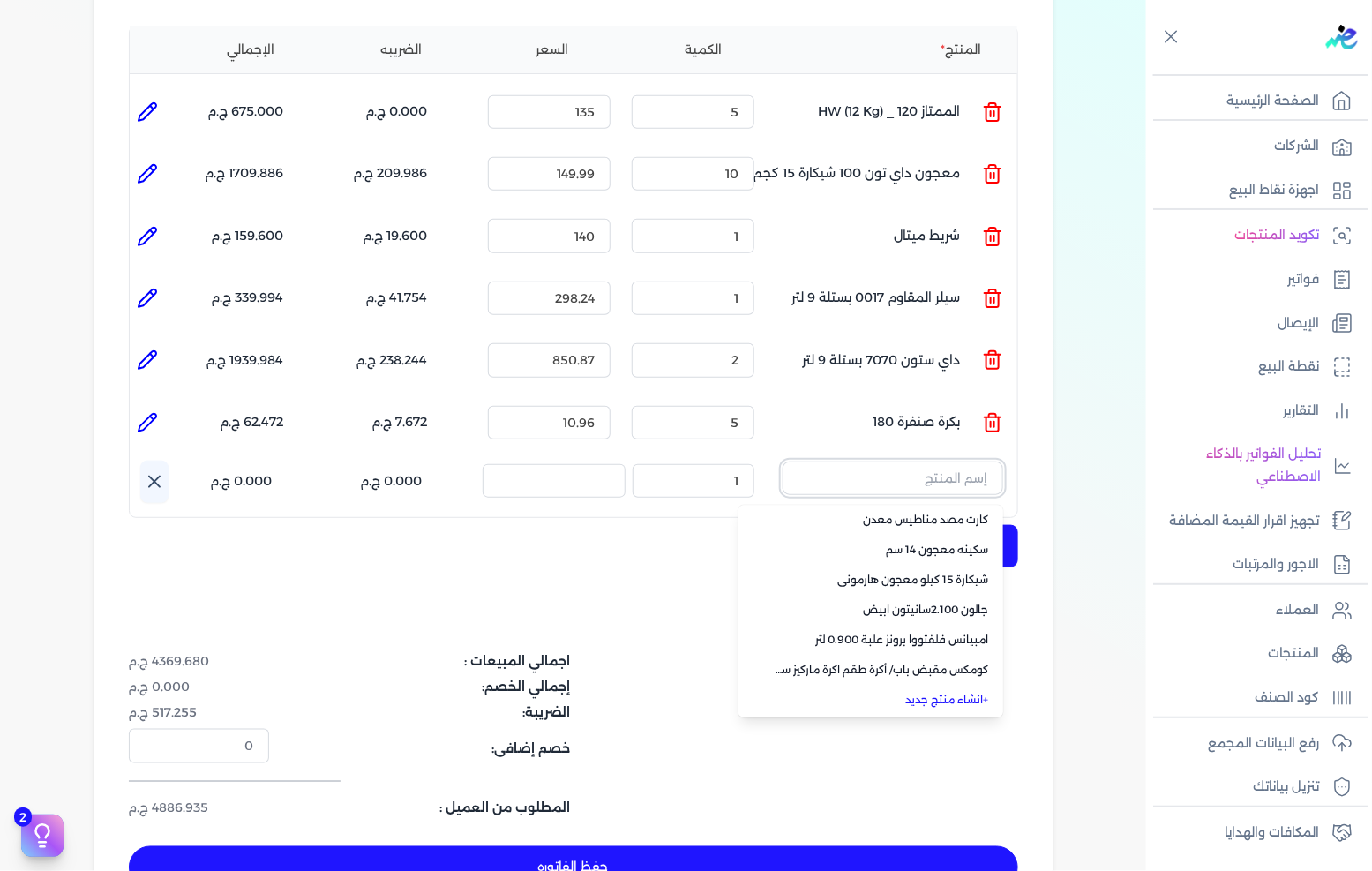
scroll to position [588, 0]
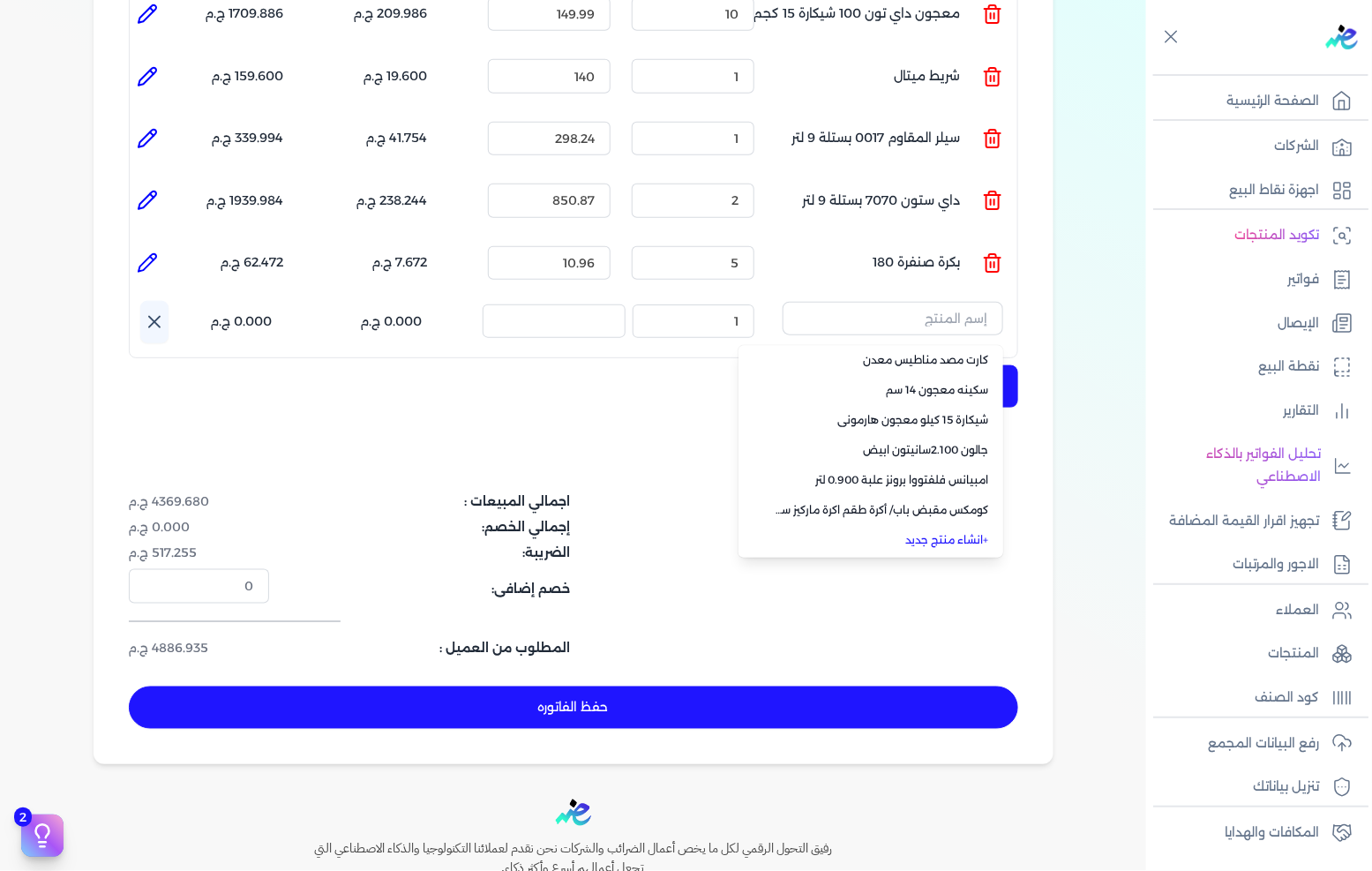
click at [960, 532] on link "+ انشاء منتج جديد" at bounding box center [881, 540] width 216 height 16
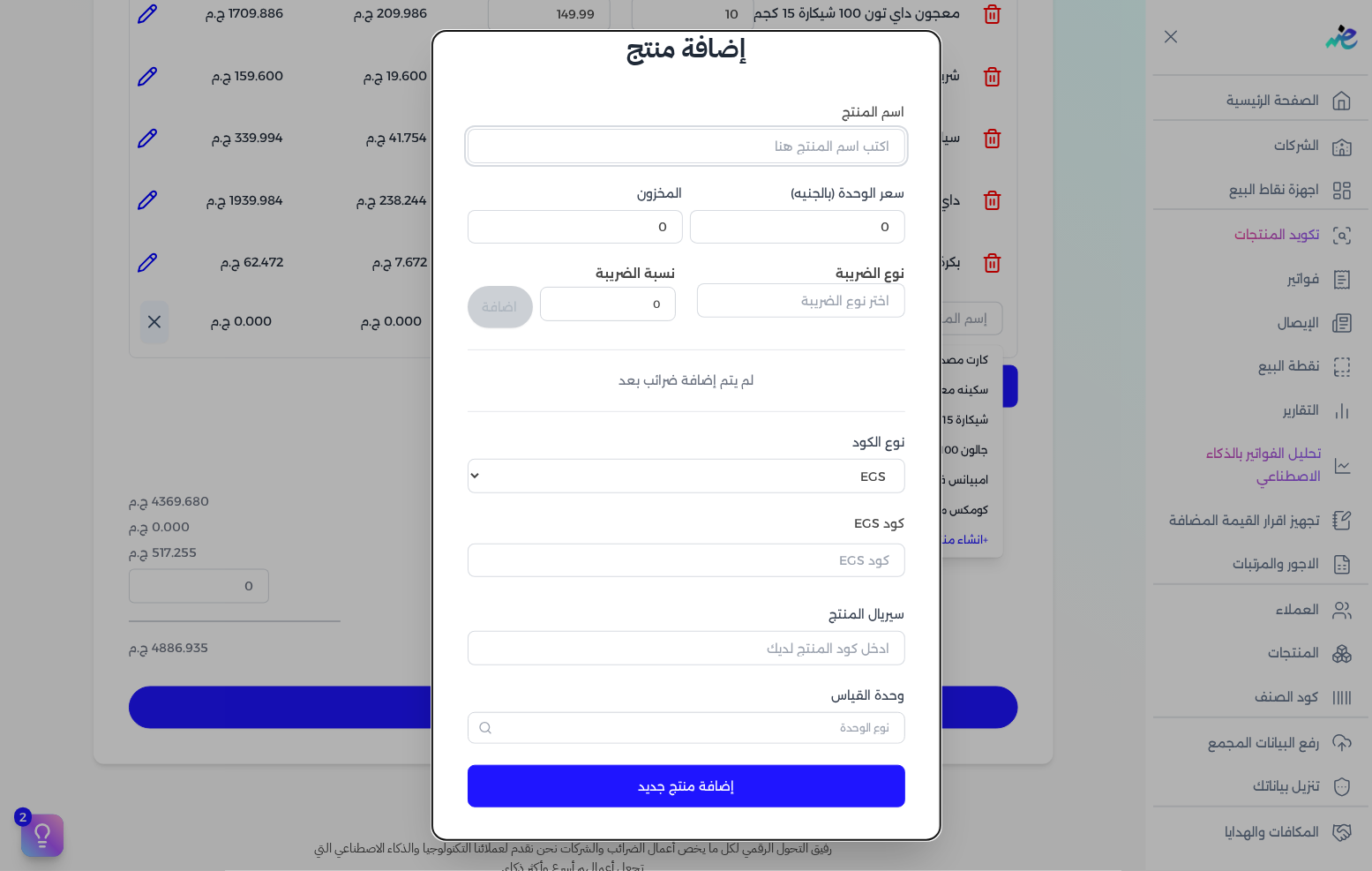
click at [838, 153] on input "اسم المنتج" at bounding box center [686, 145] width 438 height 34
click at [886, 229] on input "0" at bounding box center [798, 226] width 216 height 34
drag, startPoint x: 886, startPoint y: 229, endPoint x: 1159, endPoint y: 183, distance: 276.8
click at [887, 227] on input "0" at bounding box center [798, 226] width 216 height 34
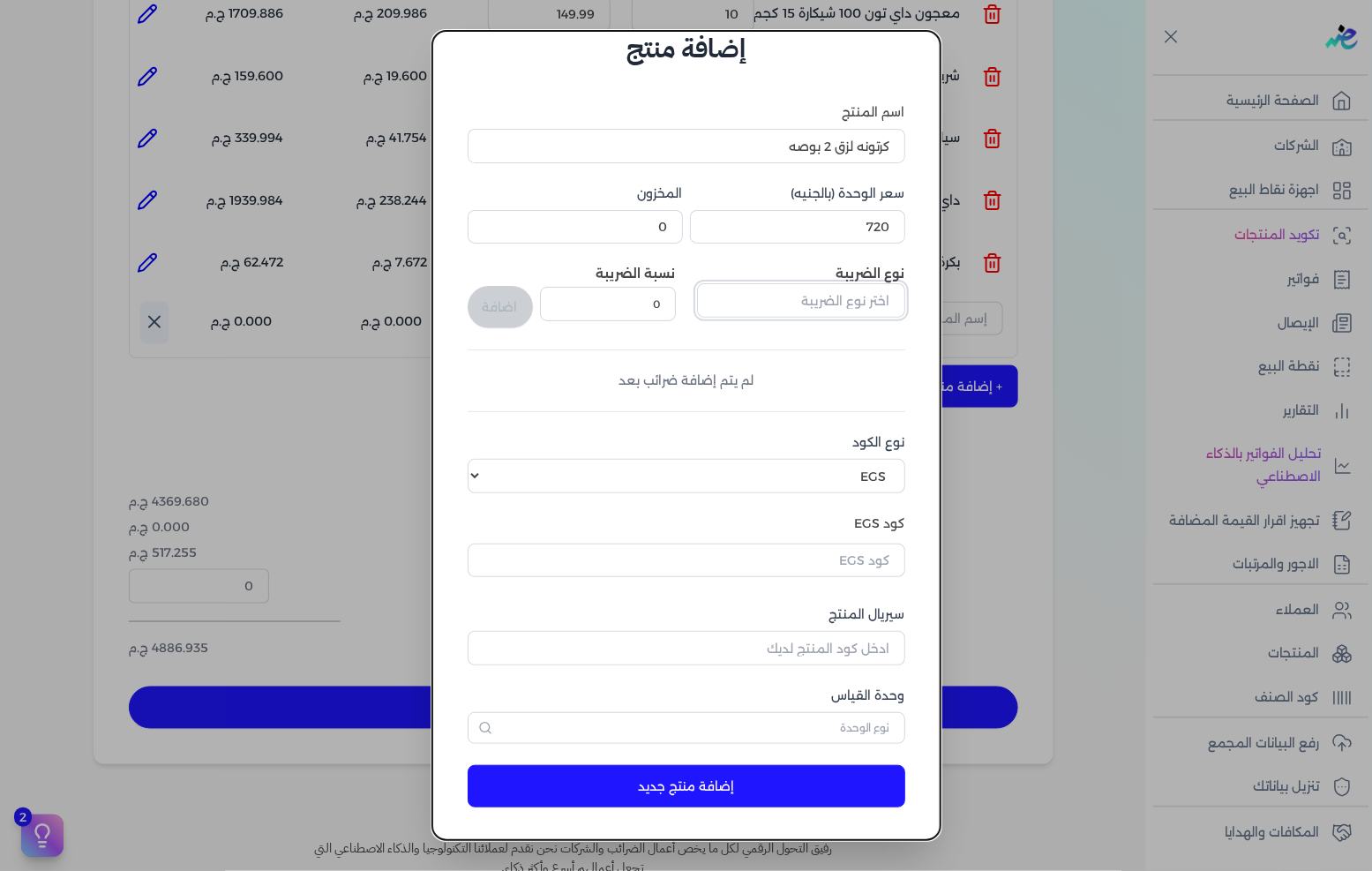
click at [815, 294] on input "text" at bounding box center [801, 299] width 208 height 34
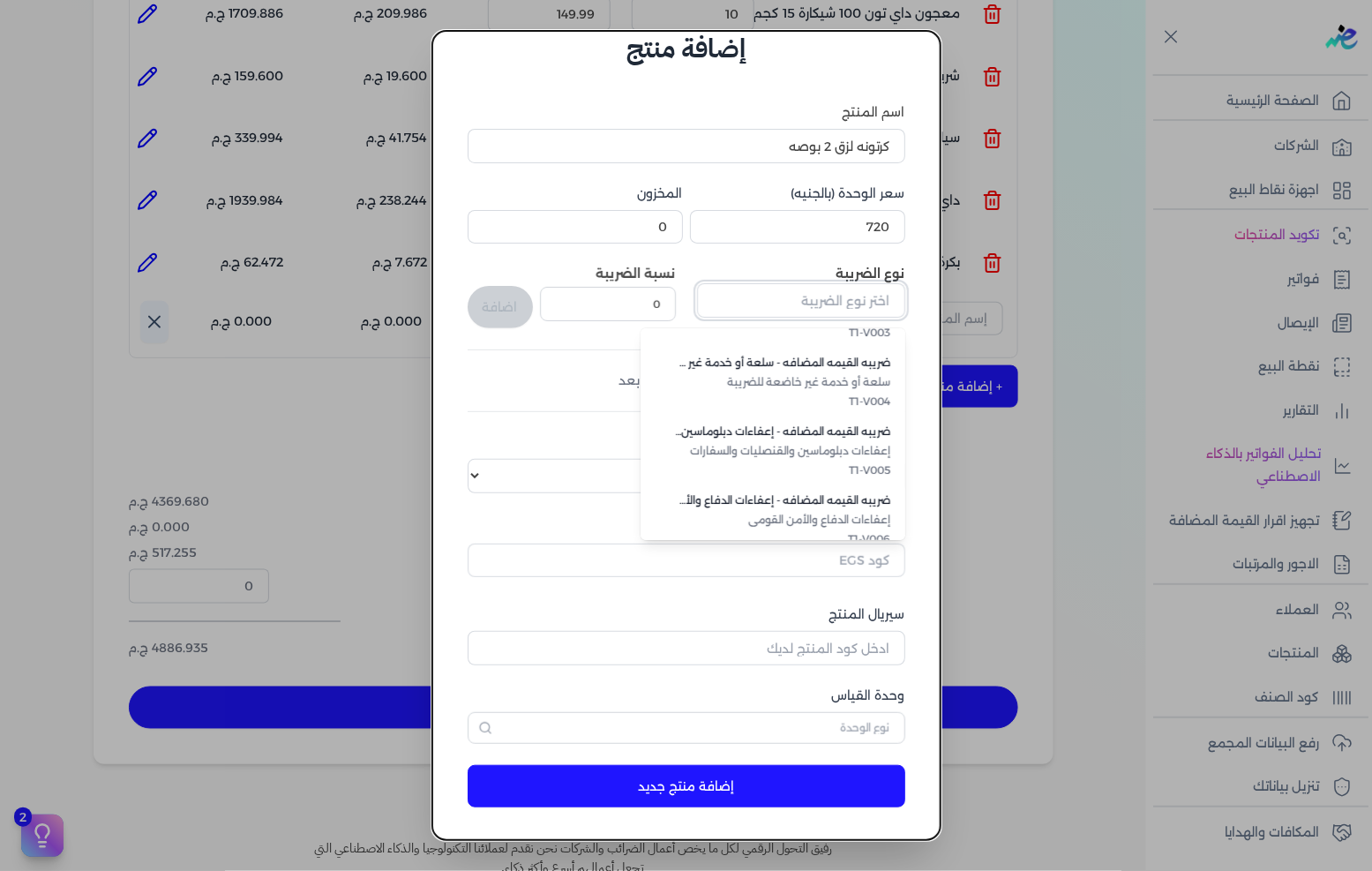
scroll to position [483, 0]
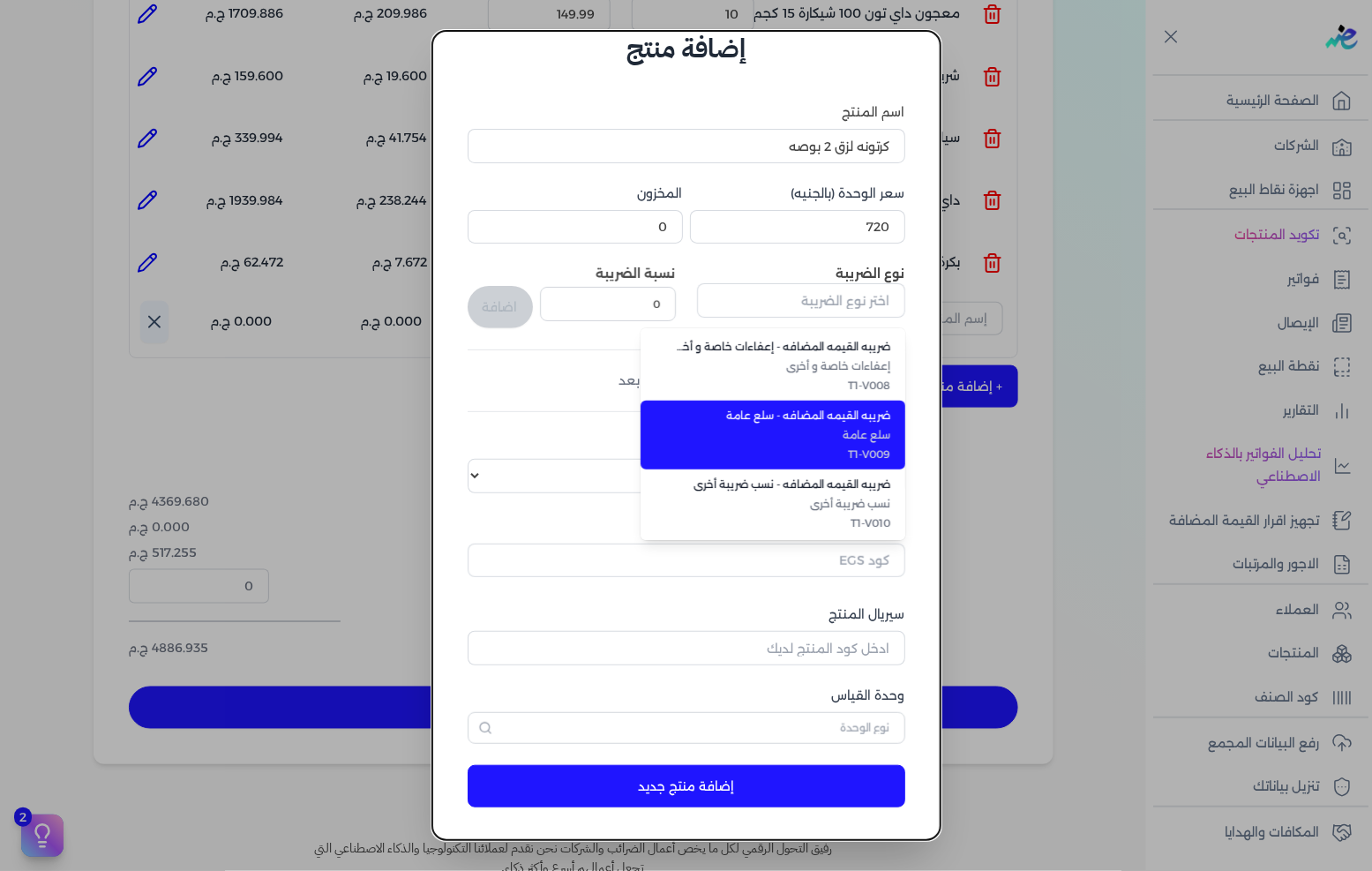
click at [877, 447] on span "T1-V009" at bounding box center [783, 455] width 216 height 16
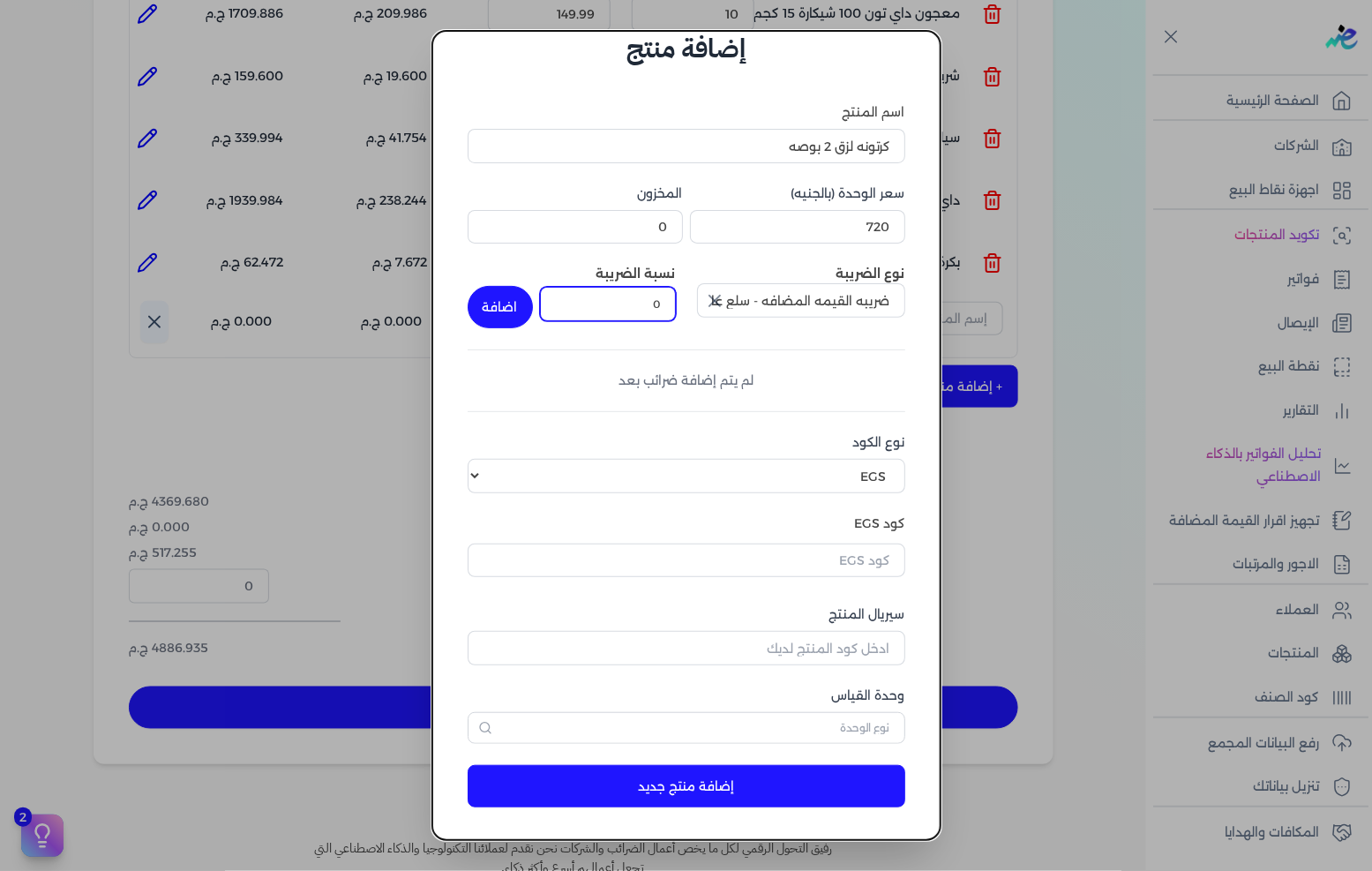
click at [674, 311] on input "0" at bounding box center [608, 303] width 136 height 34
click at [521, 309] on button "اضافة" at bounding box center [500, 307] width 65 height 42
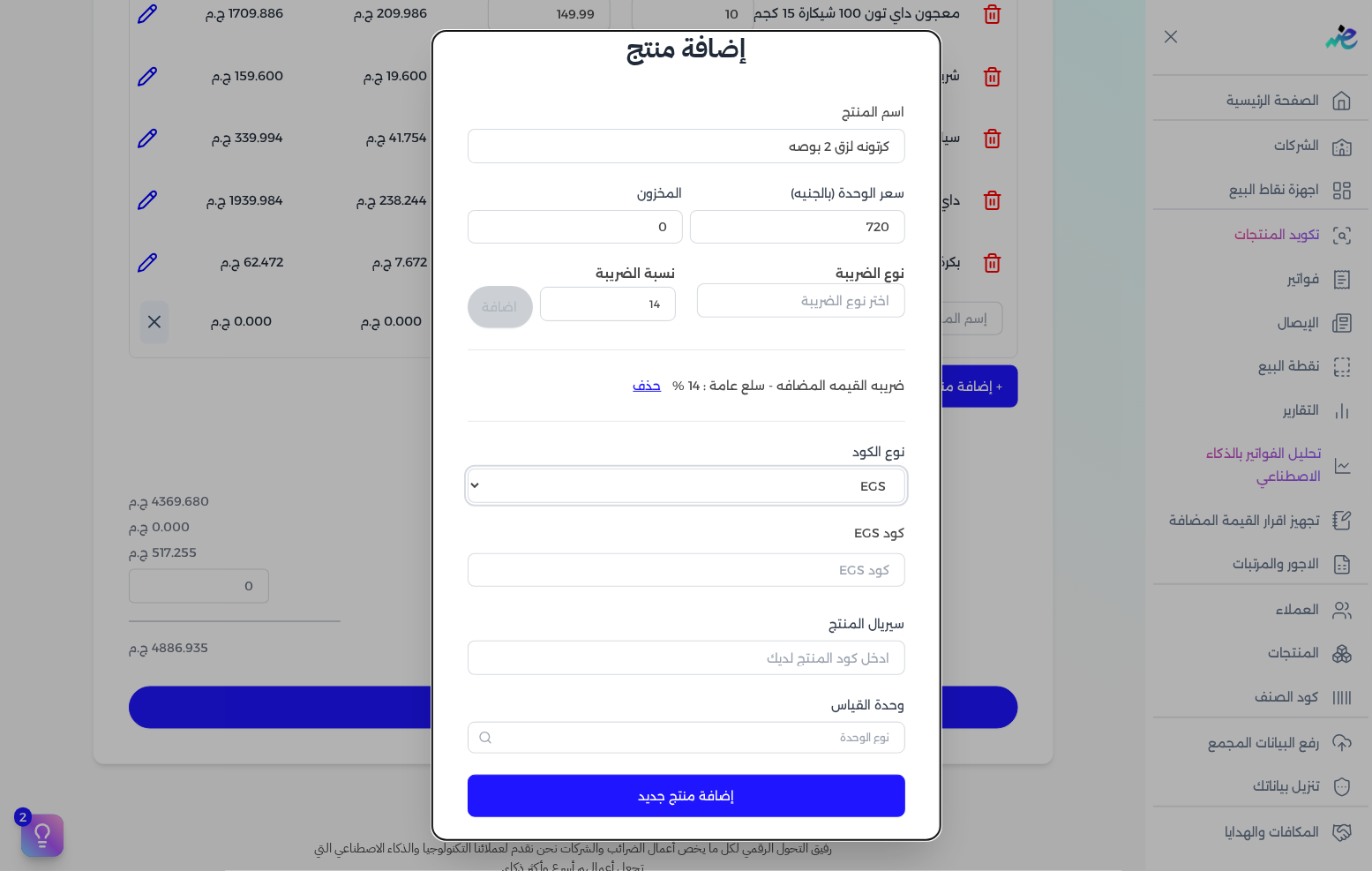
click at [826, 472] on select "اختر نوع الكود EGS GS1" at bounding box center [686, 485] width 438 height 34
click at [482, 469] on select "اختر نوع الكود EGS GS1" at bounding box center [686, 485] width 438 height 34
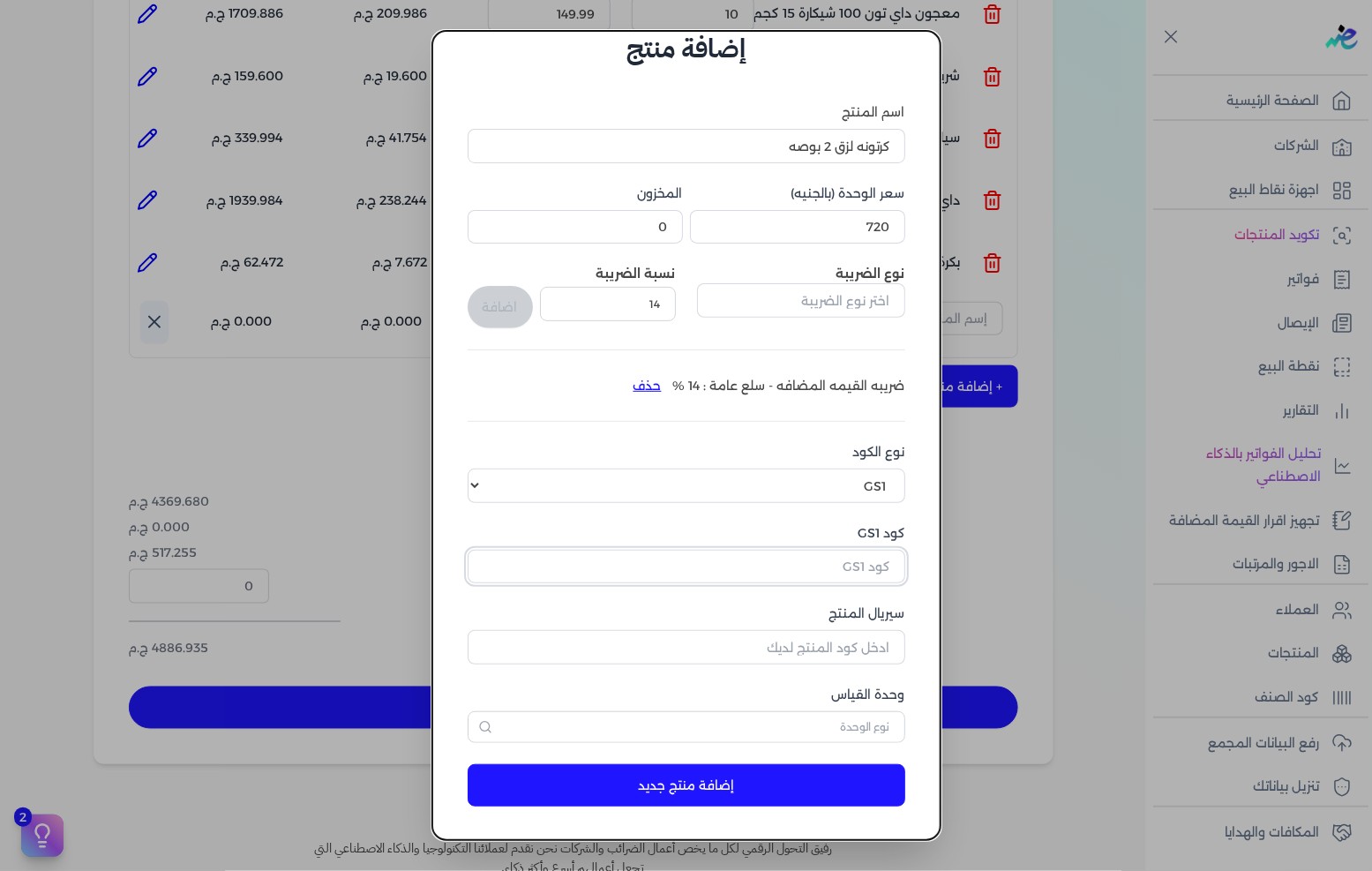
click at [826, 553] on input "كود GS1" at bounding box center [686, 566] width 438 height 34
paste input "10005730"
click at [854, 660] on input "سيريال المنتج" at bounding box center [686, 647] width 438 height 34
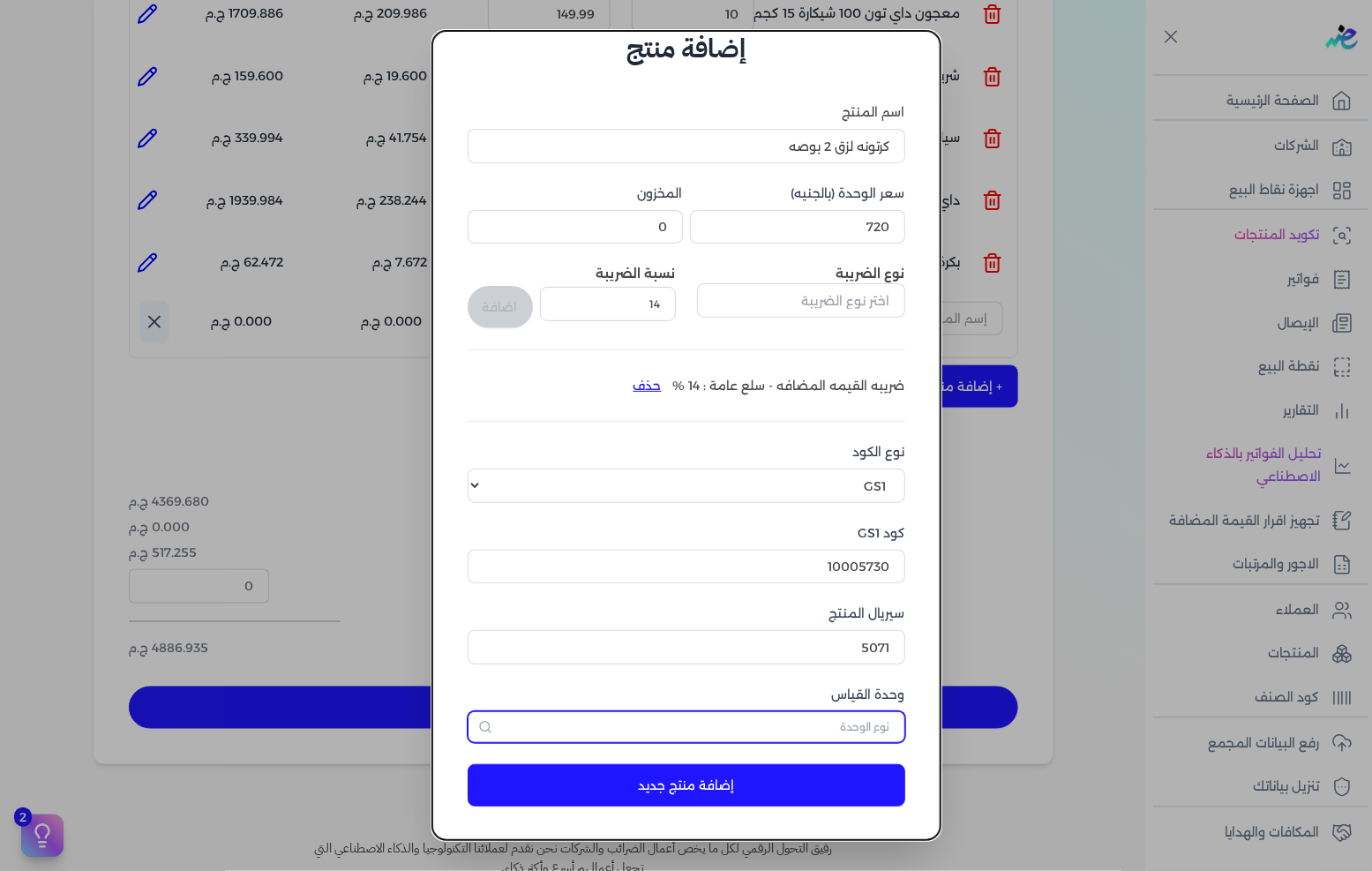
click at [743, 739] on input "text" at bounding box center [686, 727] width 438 height 32
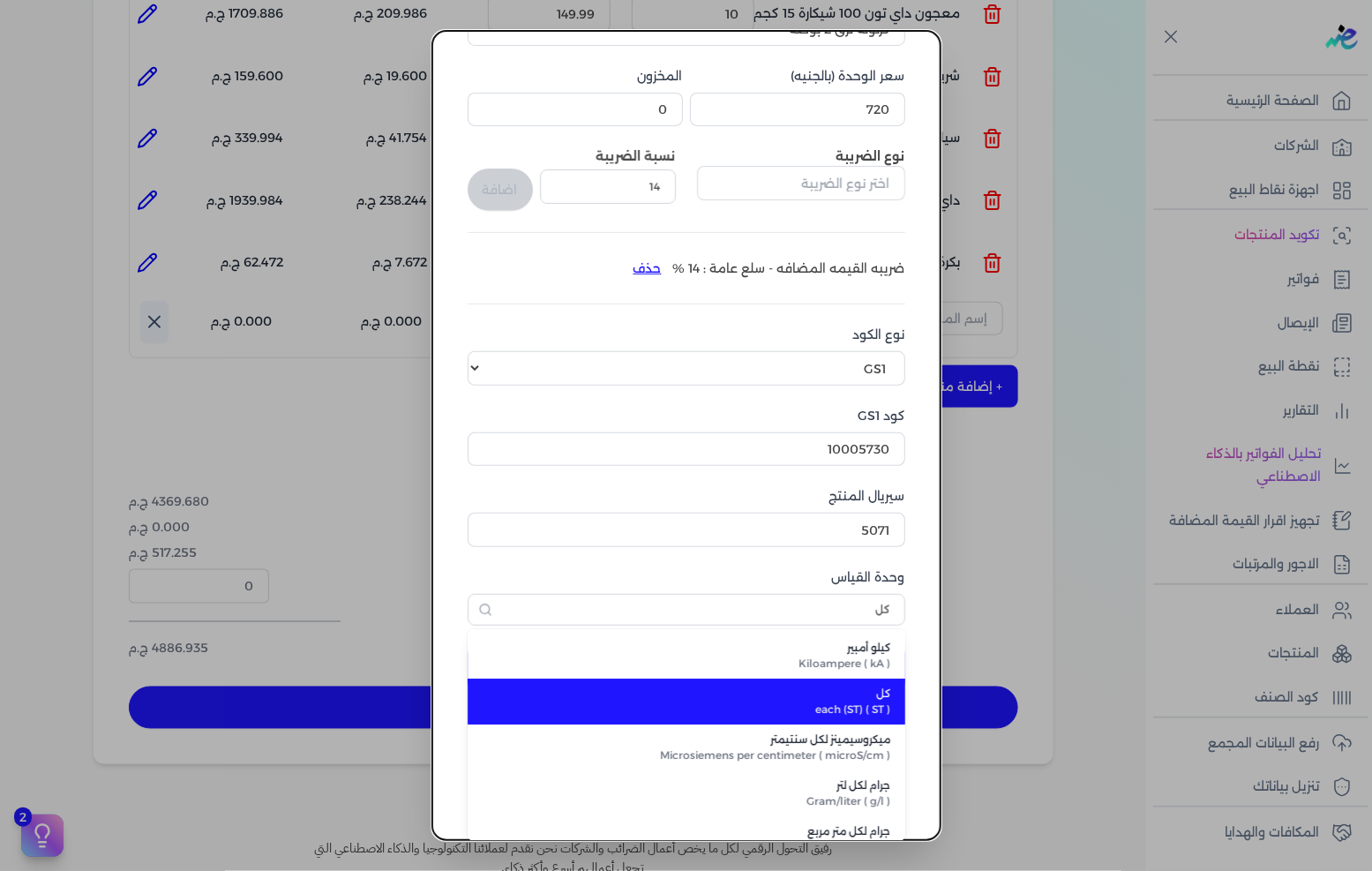
click at [844, 702] on span "each (ST) ( ST )" at bounding box center [697, 710] width 388 height 16
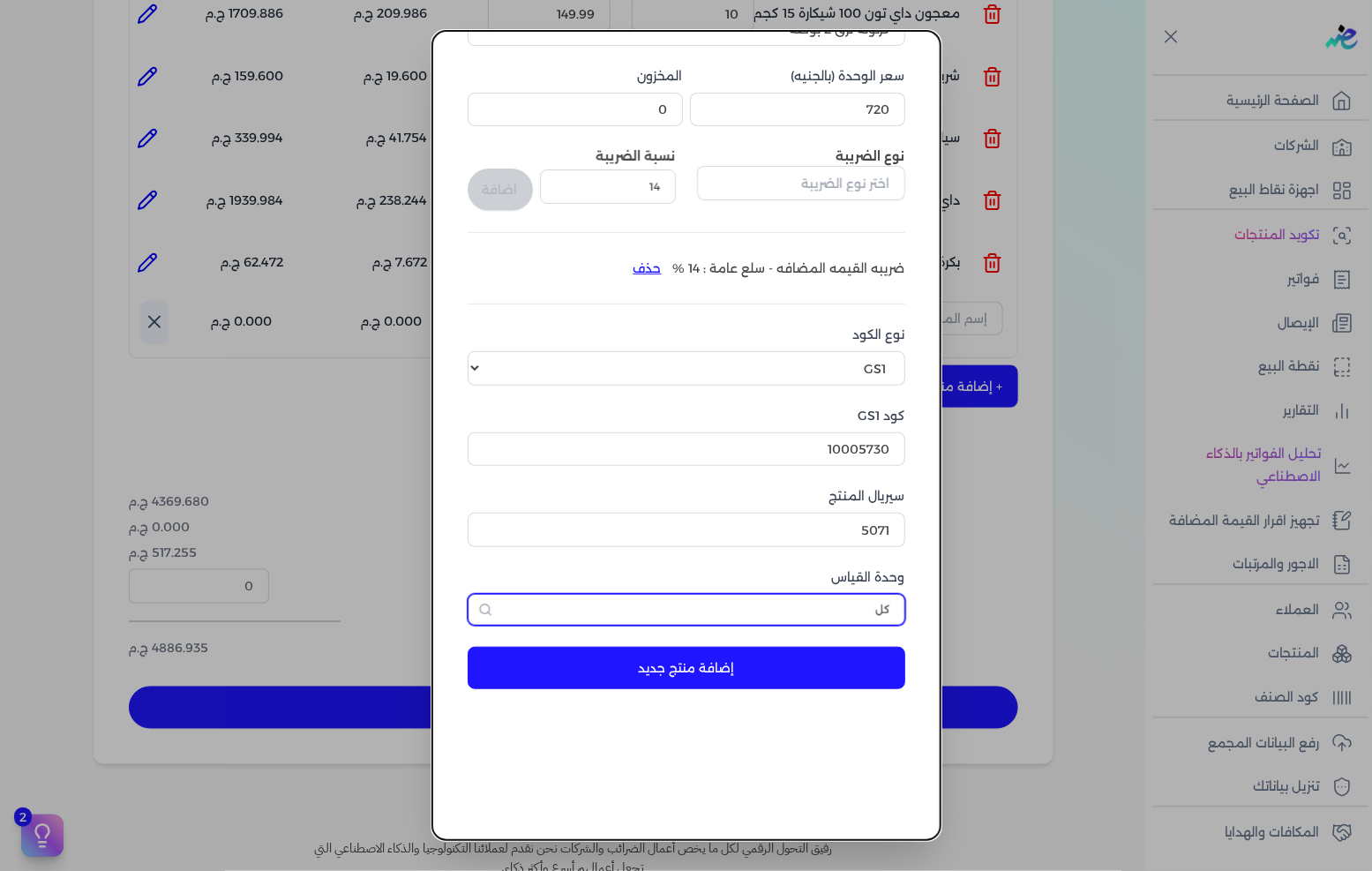
scroll to position [41, 0]
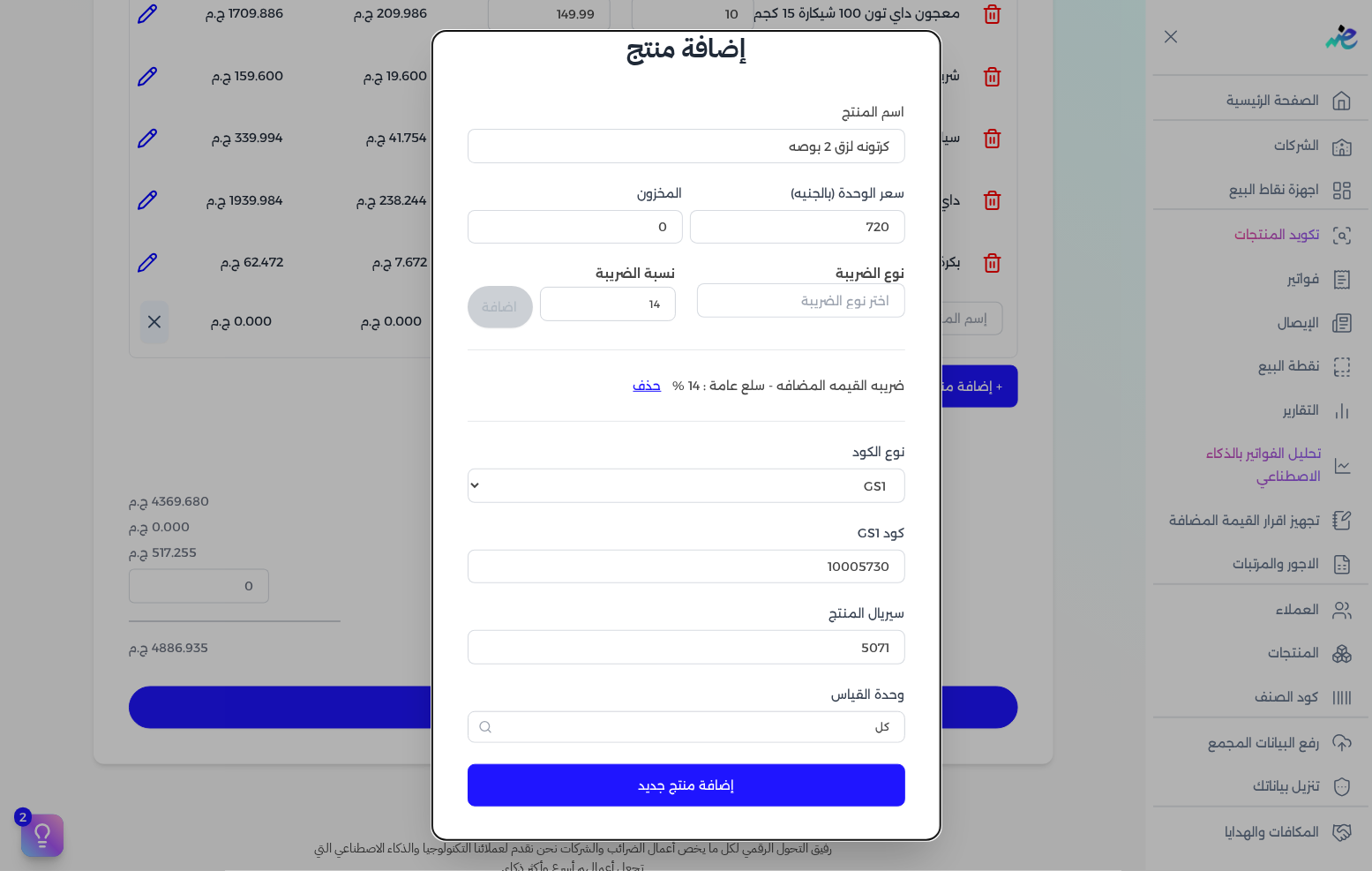
click at [747, 789] on button "إضافة منتج جديد" at bounding box center [686, 786] width 438 height 42
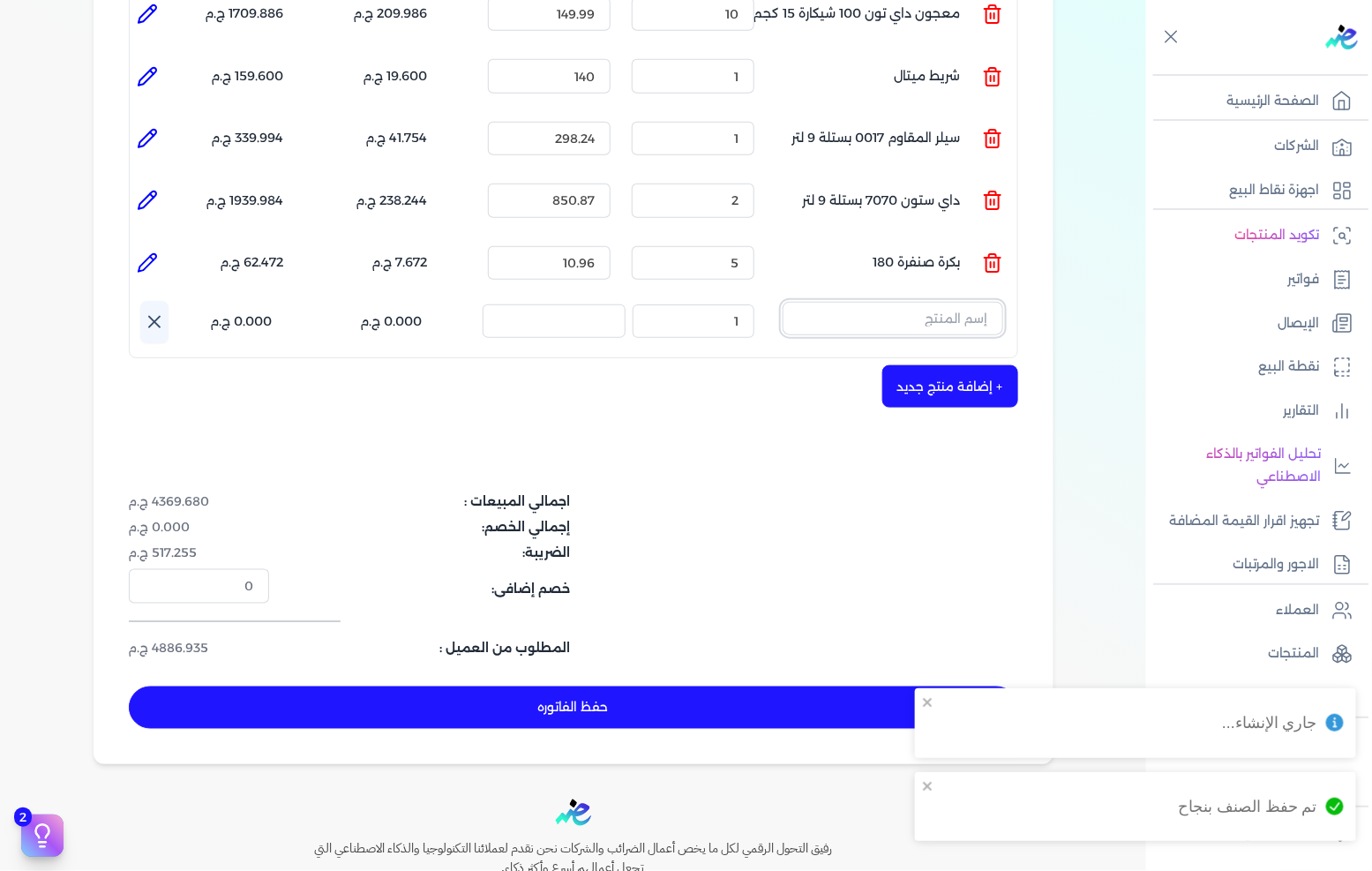
click at [918, 302] on input "text" at bounding box center [893, 318] width 221 height 34
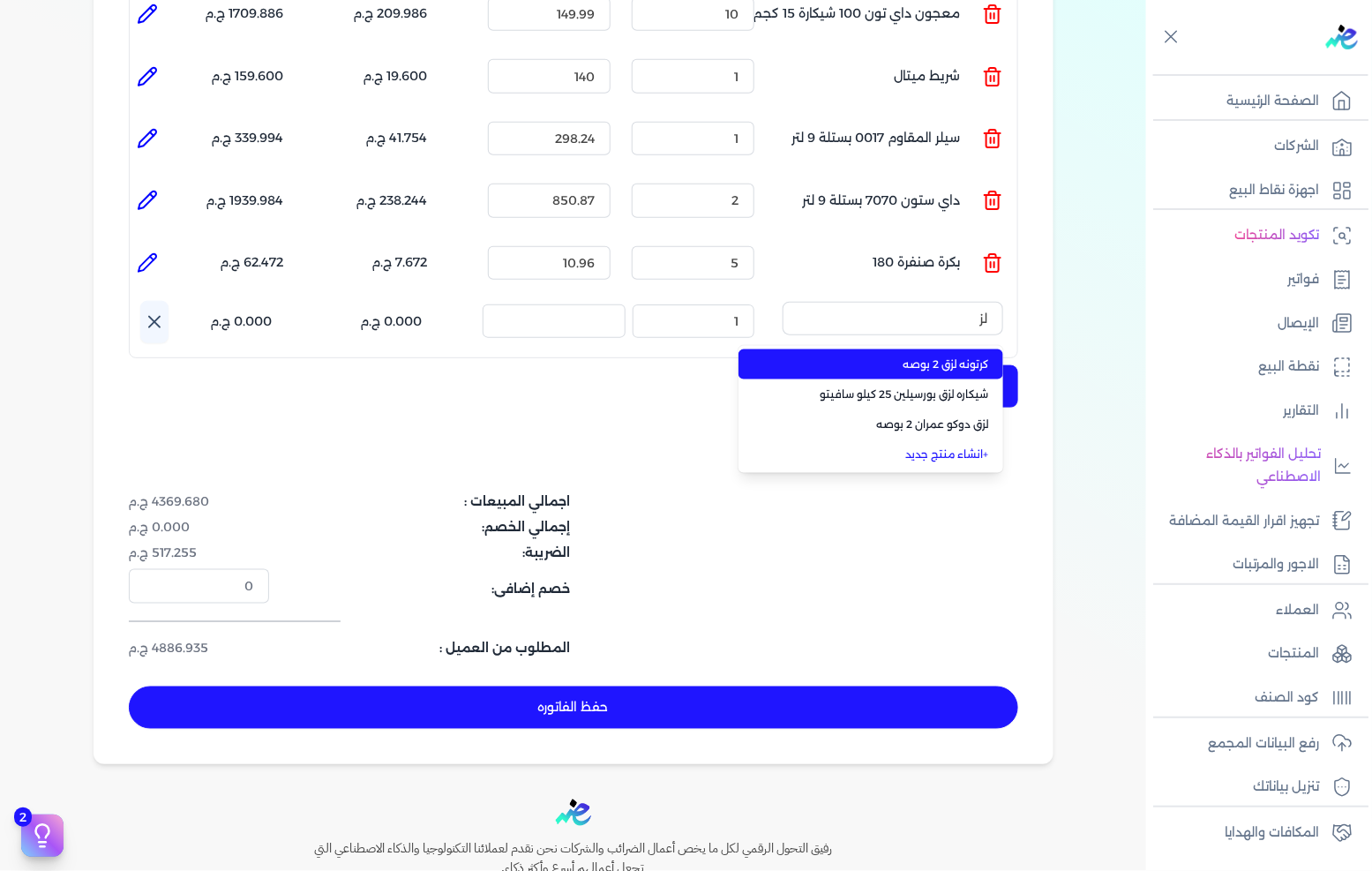
click at [966, 357] on span "كرتونه لزق 2 بوصه" at bounding box center [881, 365] width 216 height 16
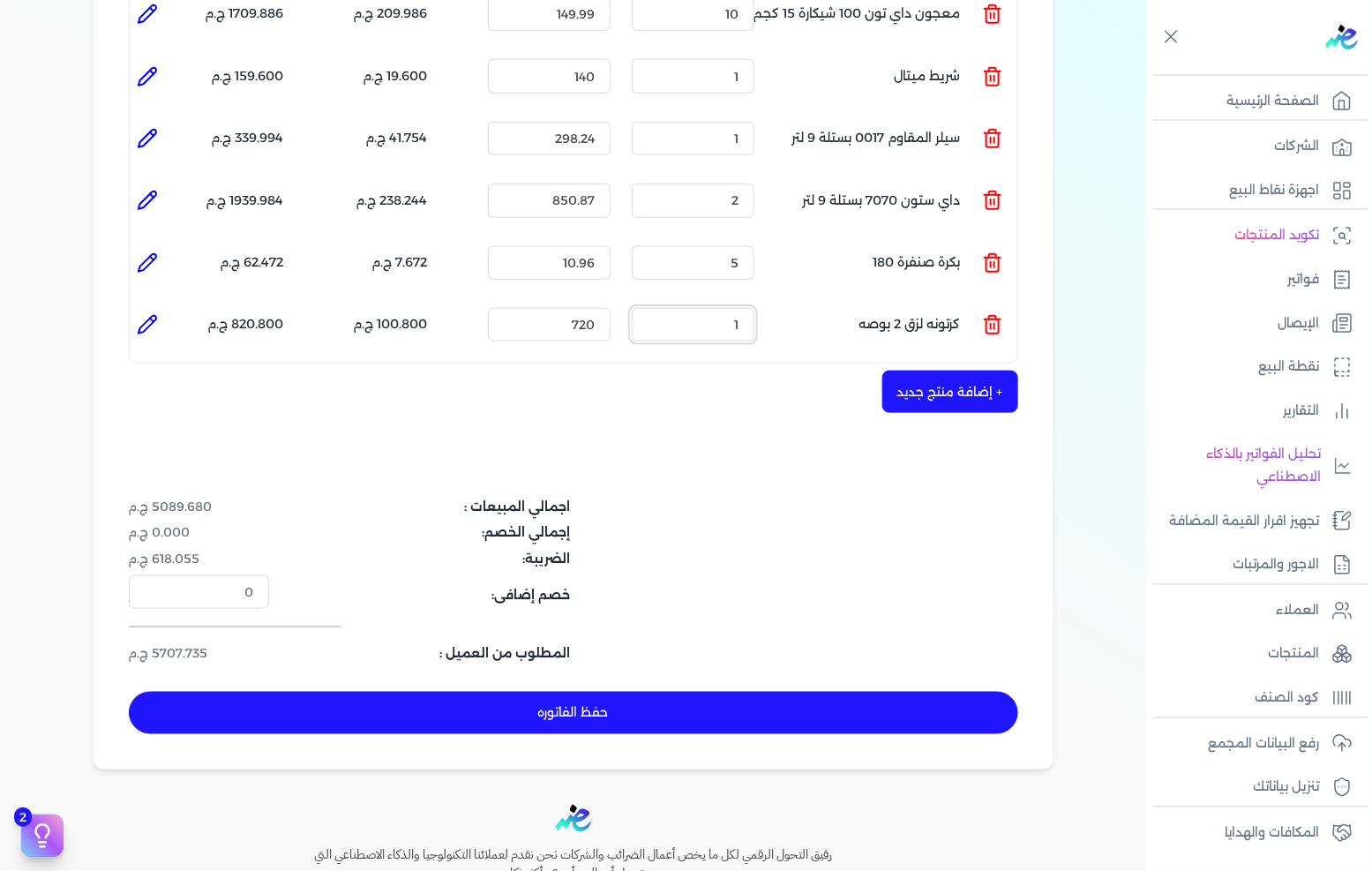
click at [724, 308] on input "1" at bounding box center [693, 324] width 123 height 34
click at [655, 498] on div "اجمالي المبيعات : 5809.680 ج.م إجمالي الخصم: 0.000 ج.م الضريبة: 718.855 ج.م خصم…" at bounding box center [425, 580] width 593 height 166
click at [569, 308] on input "720" at bounding box center [549, 324] width 123 height 34
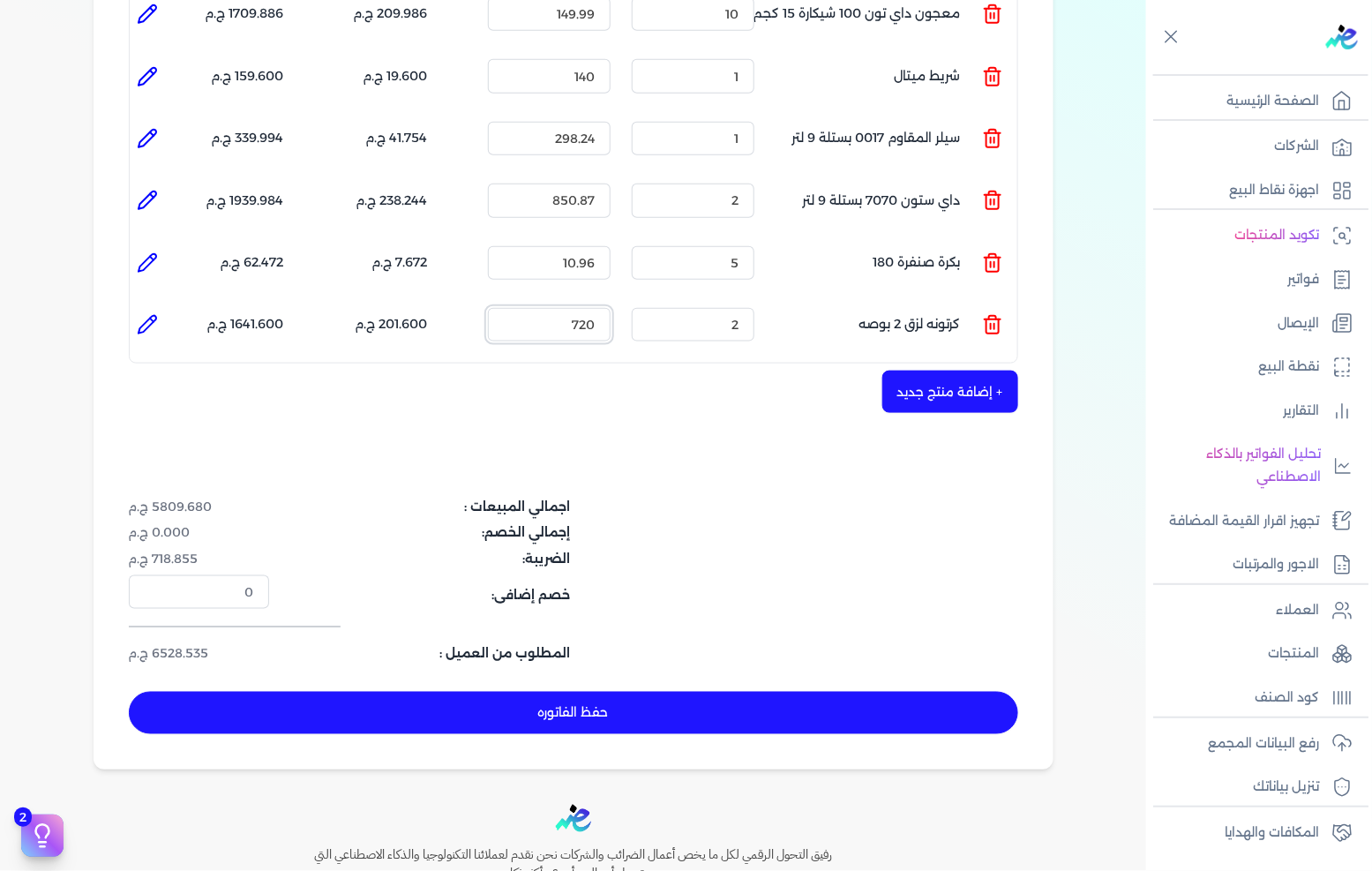
click at [569, 308] on input "720" at bounding box center [549, 324] width 123 height 34
click at [938, 371] on button "+ إضافة منتج جديد" at bounding box center [950, 392] width 136 height 42
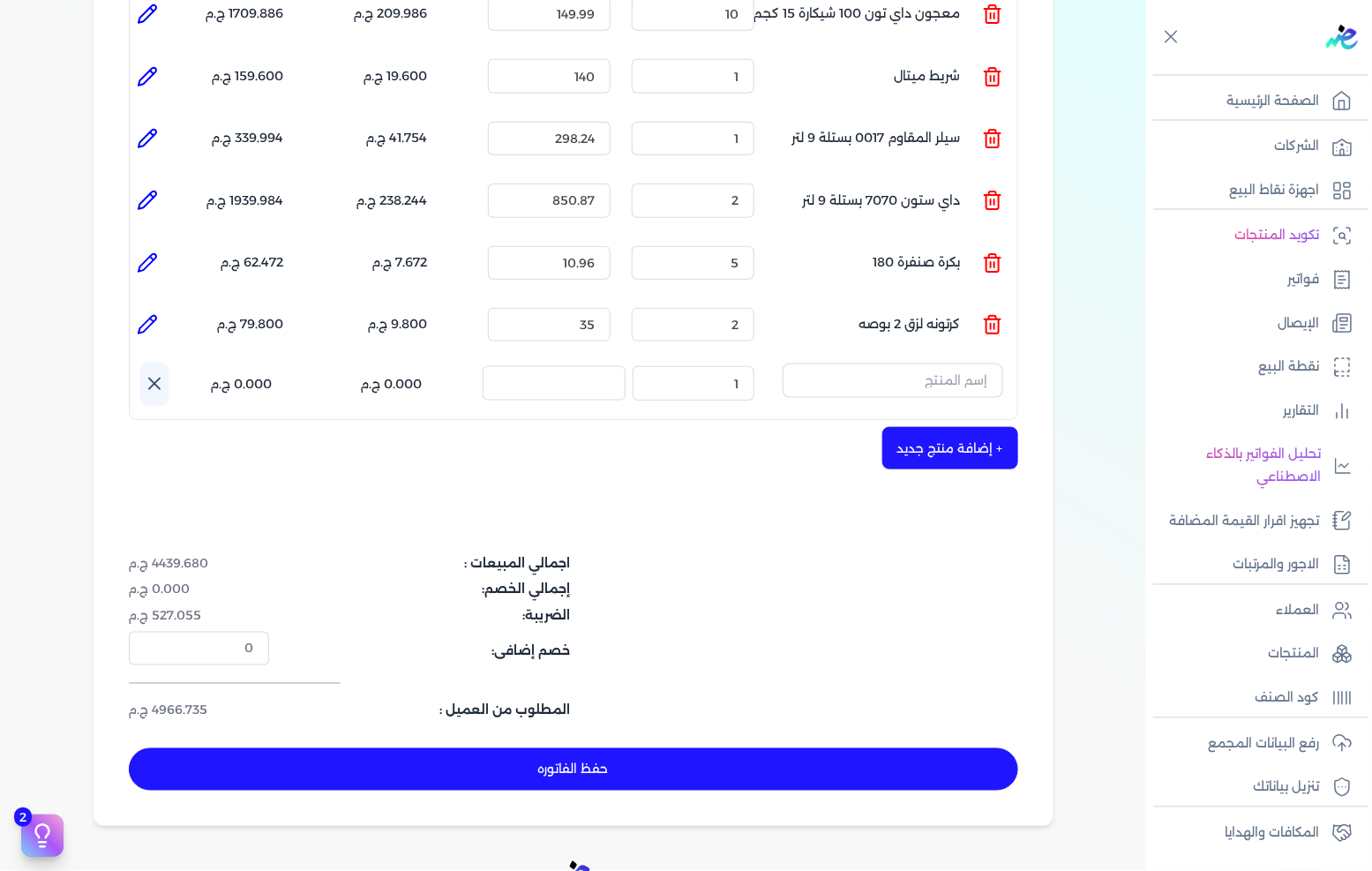
drag, startPoint x: 268, startPoint y: 585, endPoint x: 819, endPoint y: 368, distance: 592.2
click at [269, 606] on dd "527.055 ج.م" at bounding box center [198, 615] width 140 height 18
click at [901, 364] on input "text" at bounding box center [893, 380] width 221 height 34
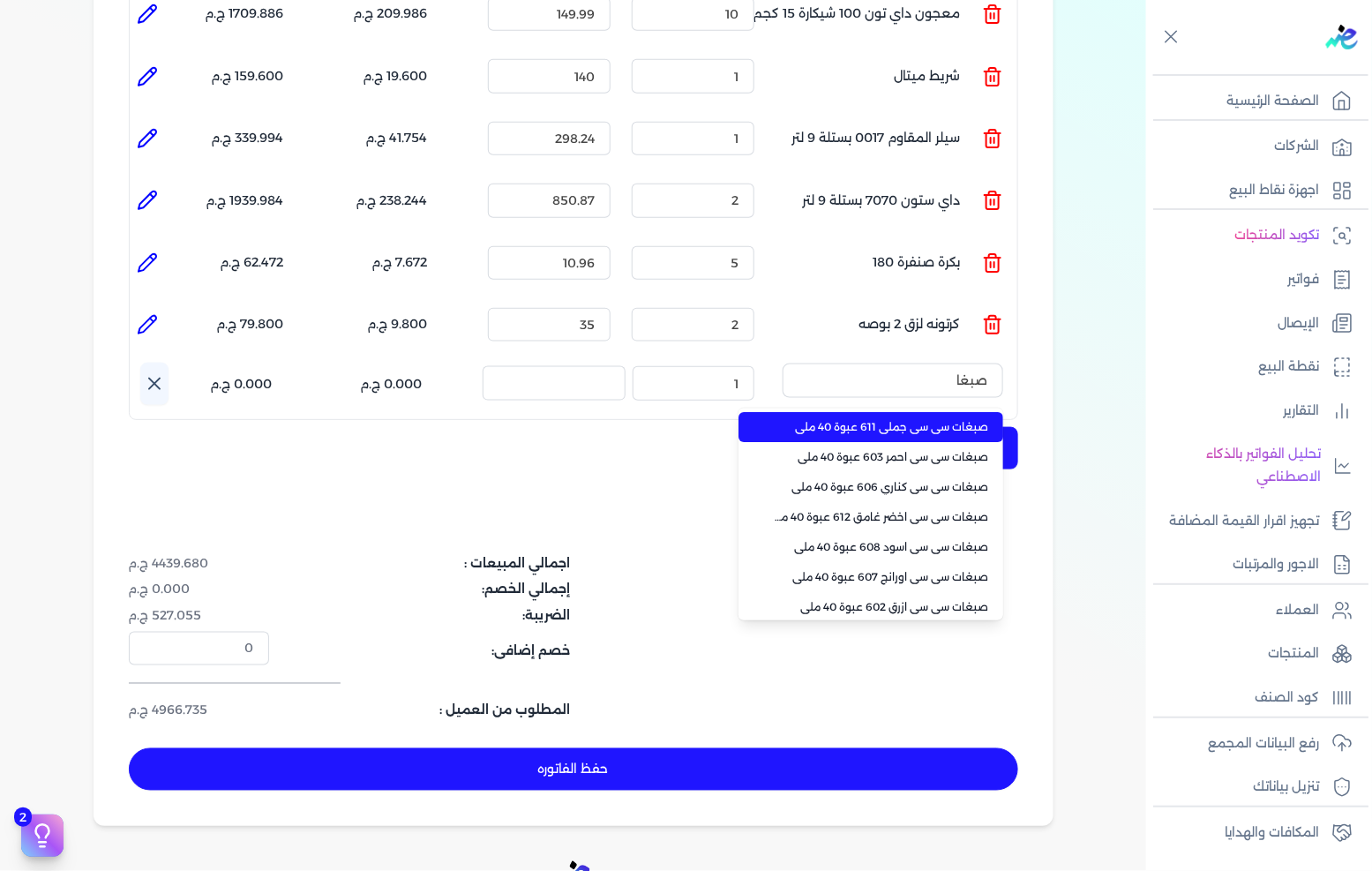
click at [926, 412] on li "صبغات سي سي جملي 611 عبوة 40 ملي" at bounding box center [871, 427] width 265 height 30
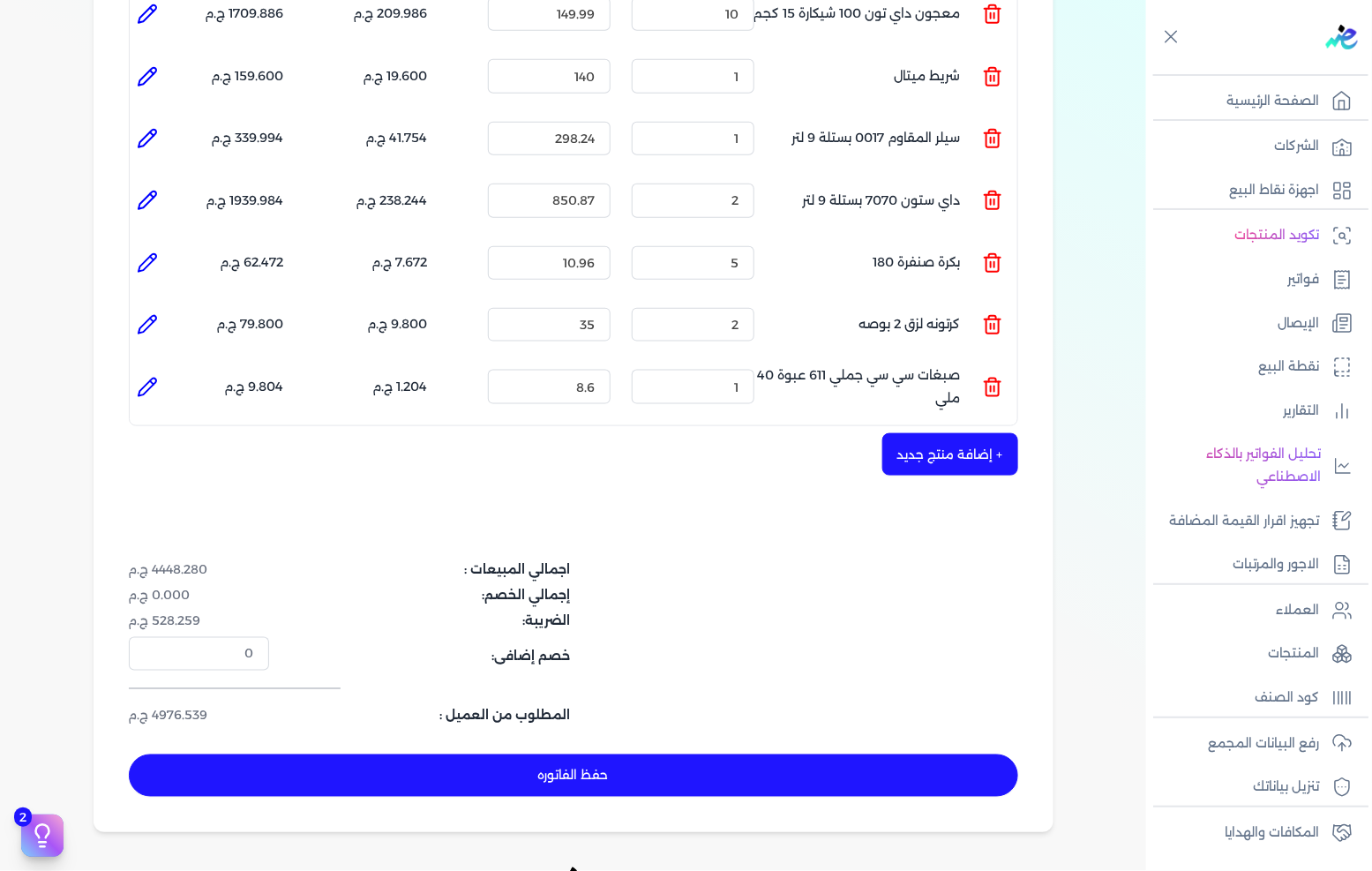
click at [164, 370] on li at bounding box center [147, 388] width 35 height 35
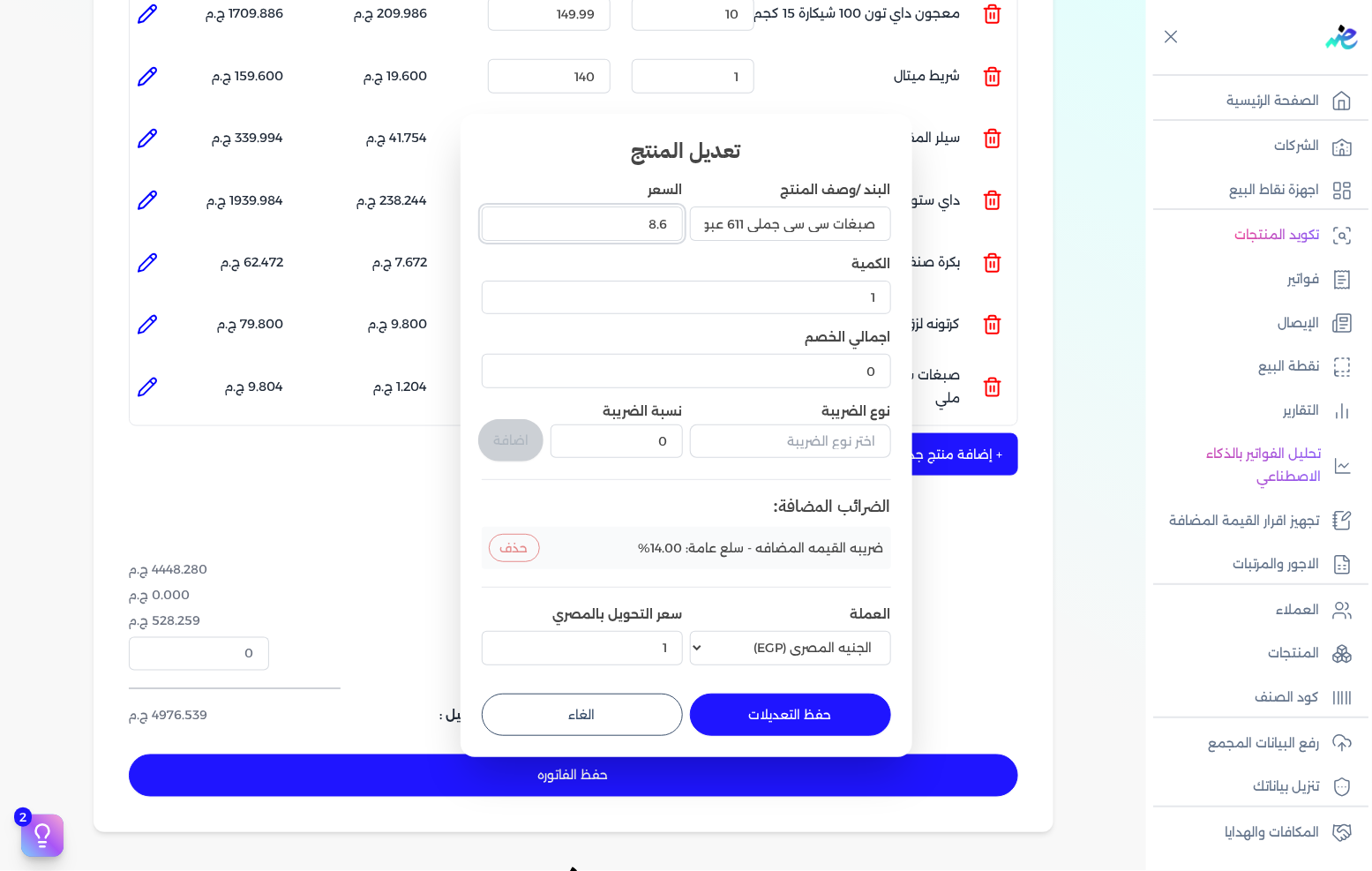
click at [617, 234] on input "8.6" at bounding box center [583, 223] width 201 height 34
click at [775, 725] on button "حفظ التعديلات" at bounding box center [791, 715] width 201 height 42
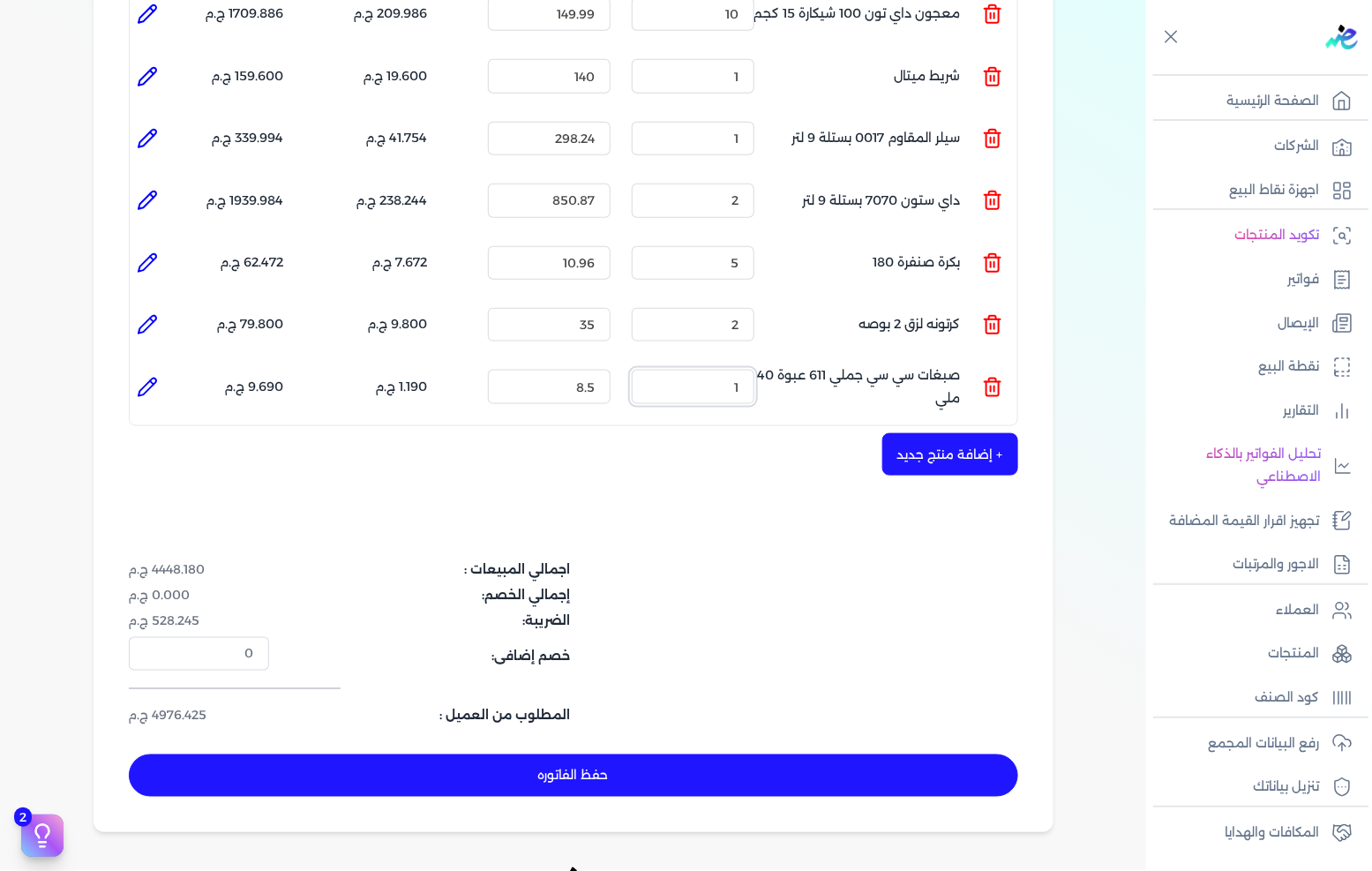
click at [748, 370] on input "1" at bounding box center [693, 387] width 123 height 34
drag, startPoint x: 786, startPoint y: 442, endPoint x: 871, endPoint y: 456, distance: 86.1
click at [786, 442] on div "+ إضافة منتج جديد" at bounding box center [573, 455] width 890 height 42
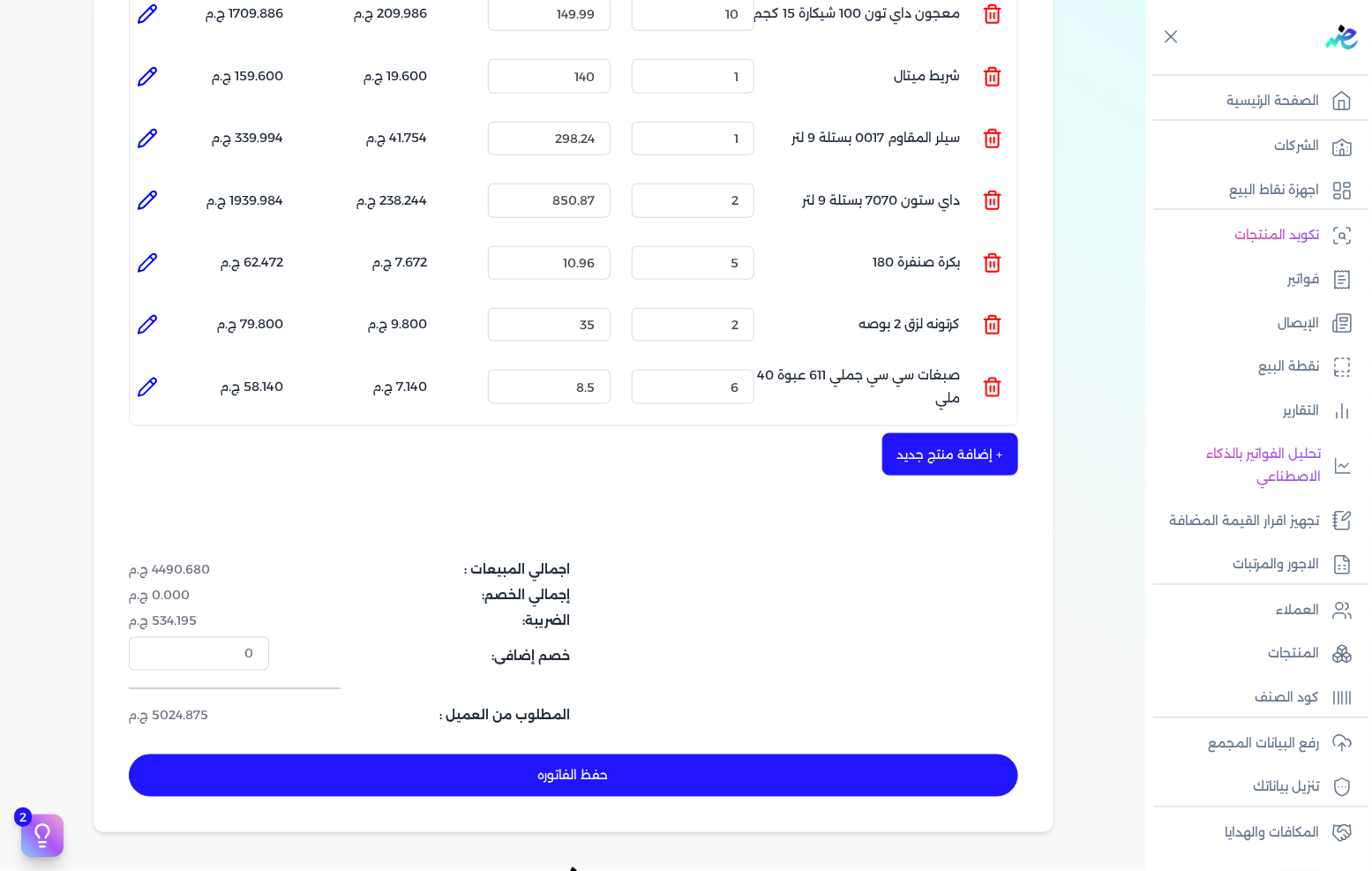
click at [964, 438] on button "+ إضافة منتج جديد" at bounding box center [950, 455] width 136 height 42
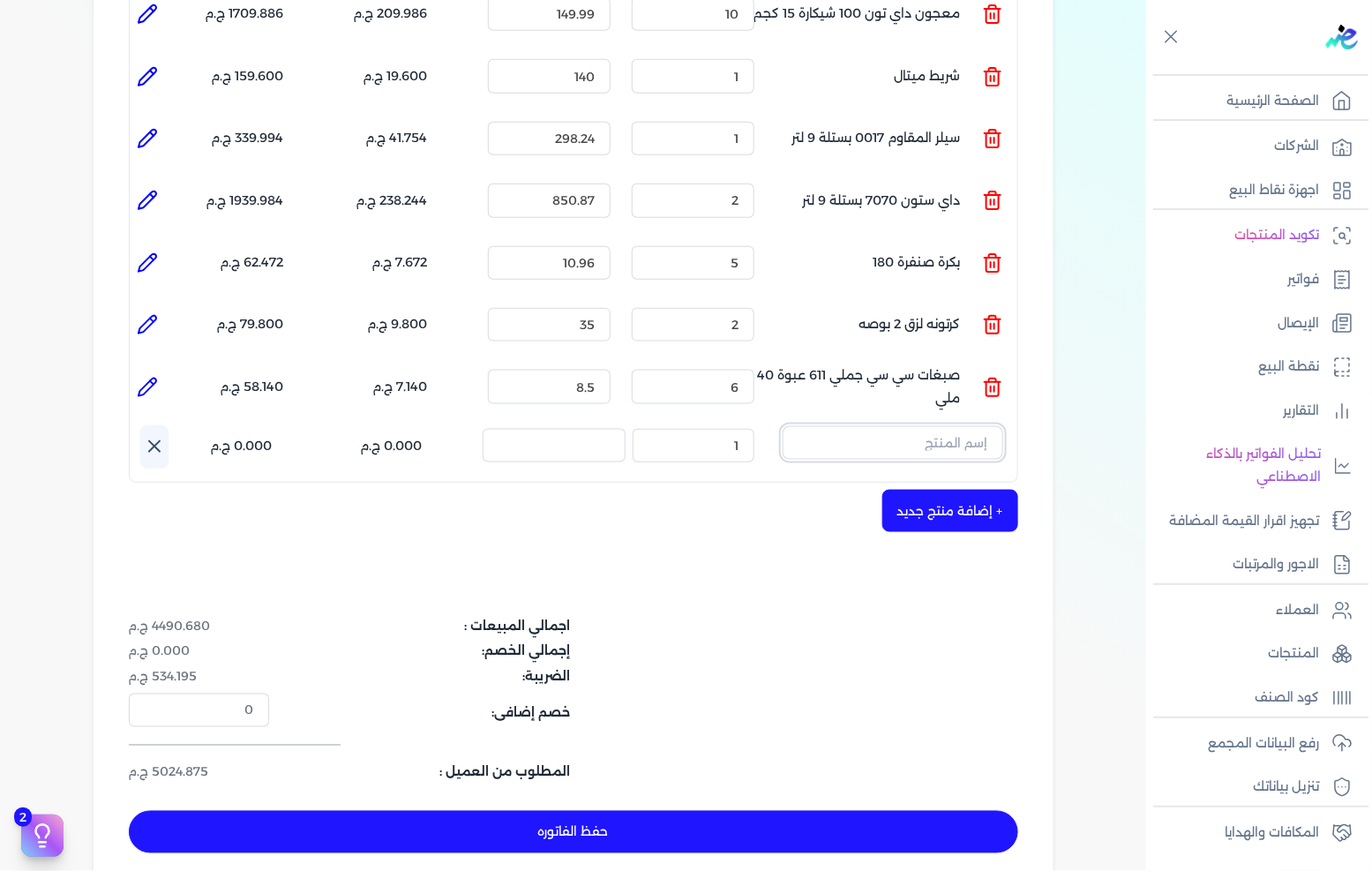
click at [924, 427] on input "text" at bounding box center [893, 443] width 221 height 34
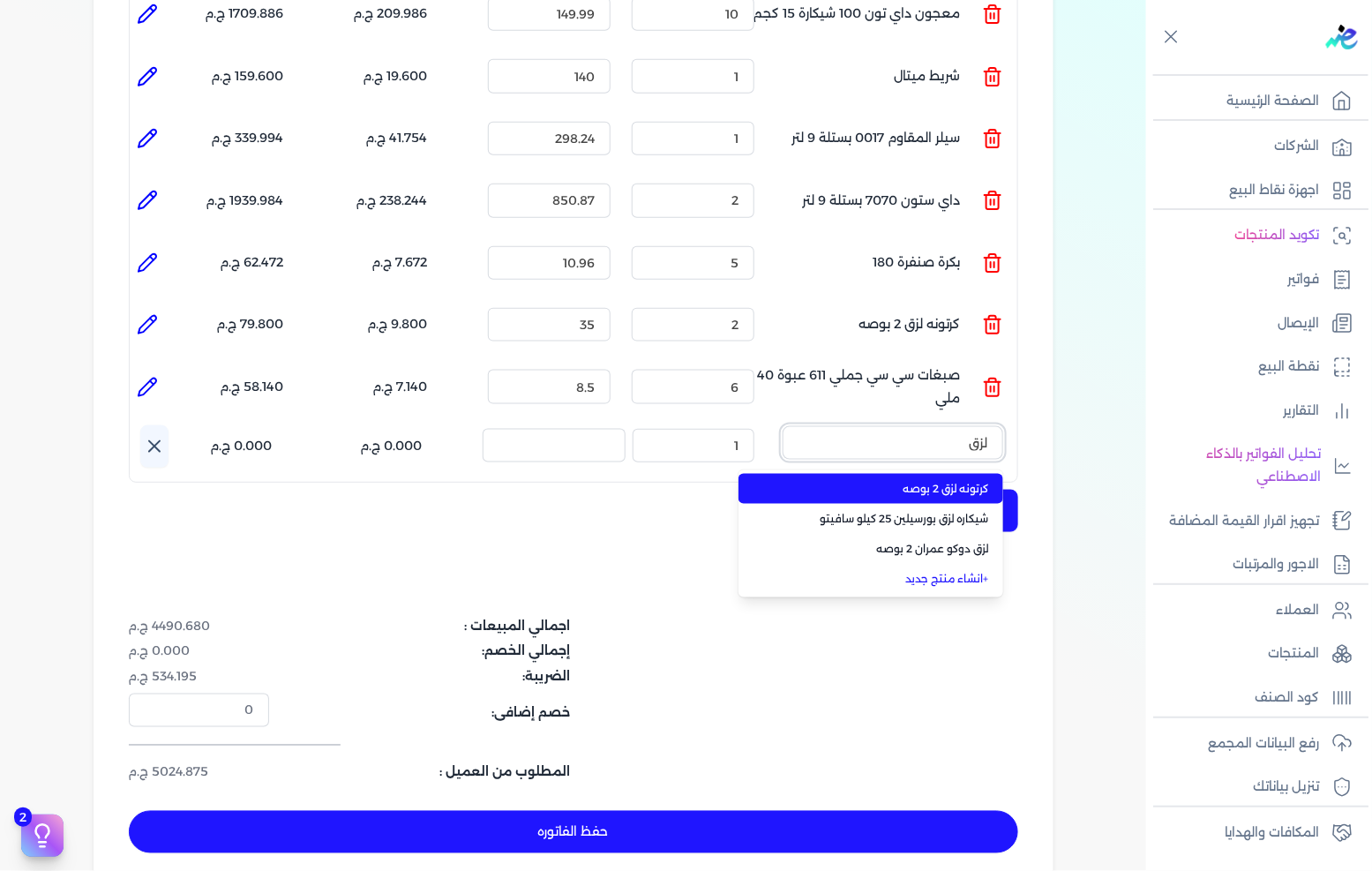
click at [782, 427] on button "لزق" at bounding box center [893, 447] width 221 height 40
click at [965, 534] on li "لزق دوكو عمران 2 بوصه" at bounding box center [871, 549] width 265 height 30
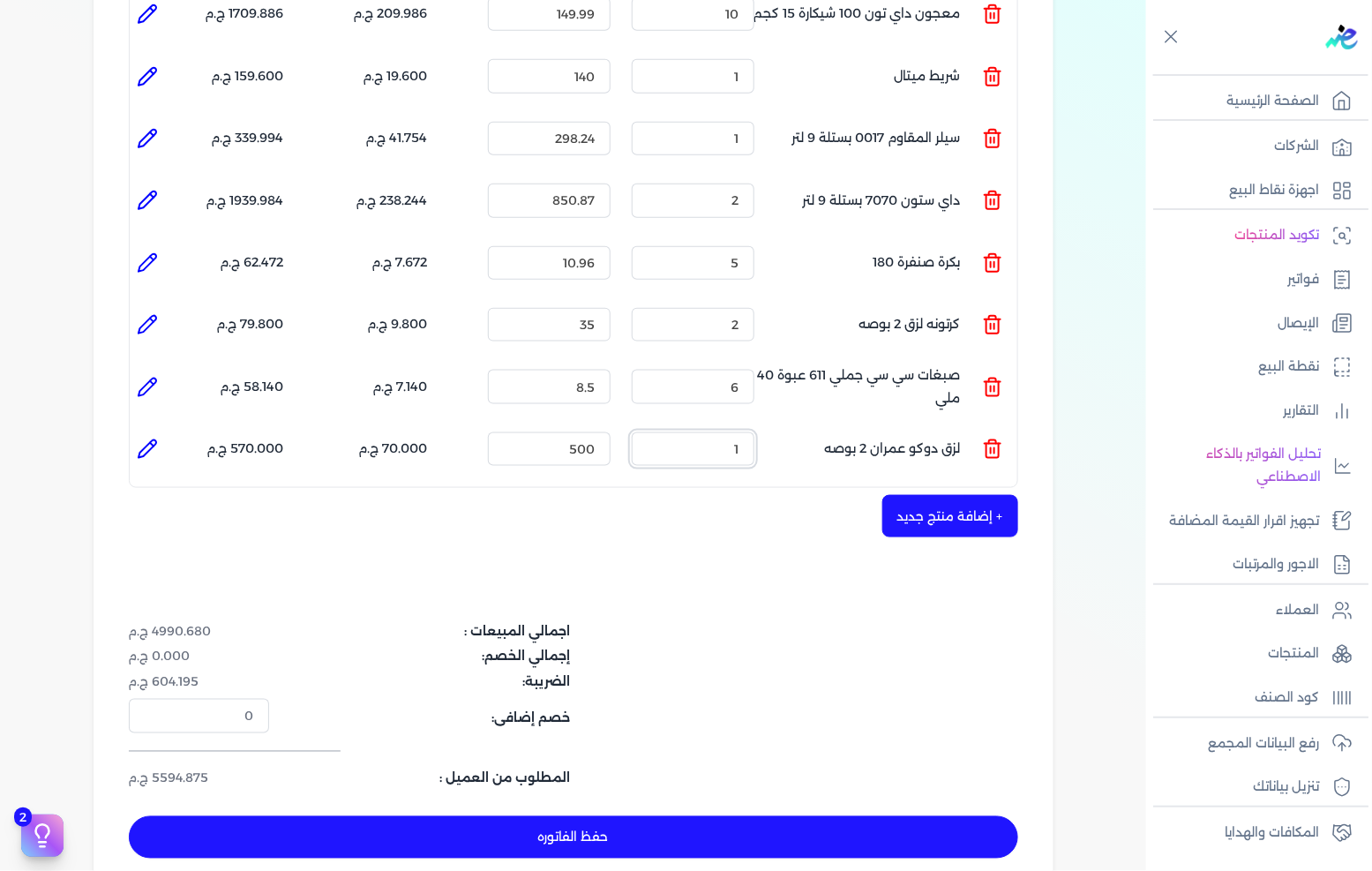
click at [738, 433] on input "1" at bounding box center [693, 449] width 123 height 34
click at [549, 433] on input "500" at bounding box center [549, 449] width 123 height 34
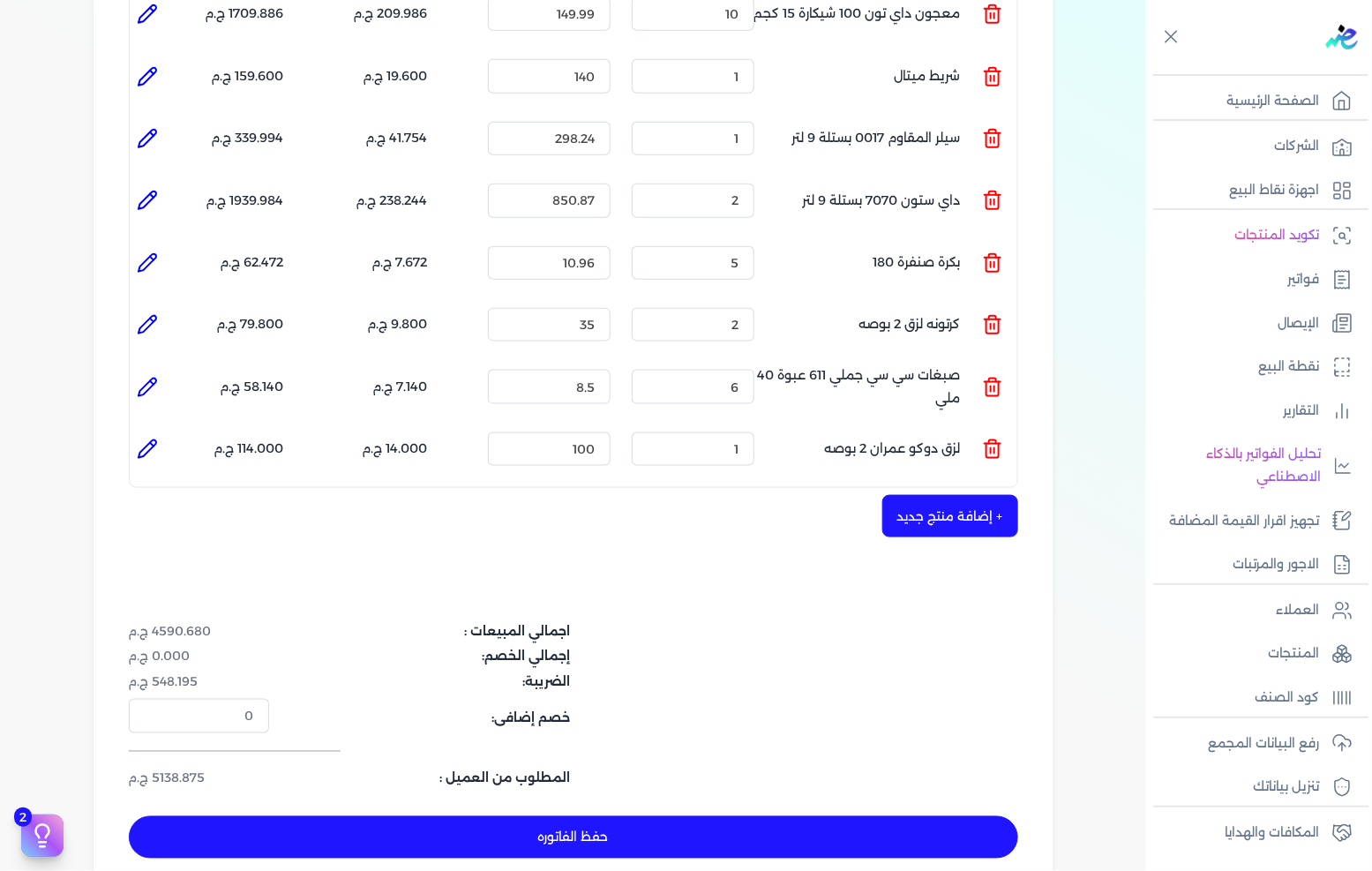
click at [715, 535] on div "شركه الاخوه الثلاثة فتحى السيد على [PERSON_NAME] 288849477 رقم الفاتورة 13542 ف…" at bounding box center [573, 227] width 960 height 1334
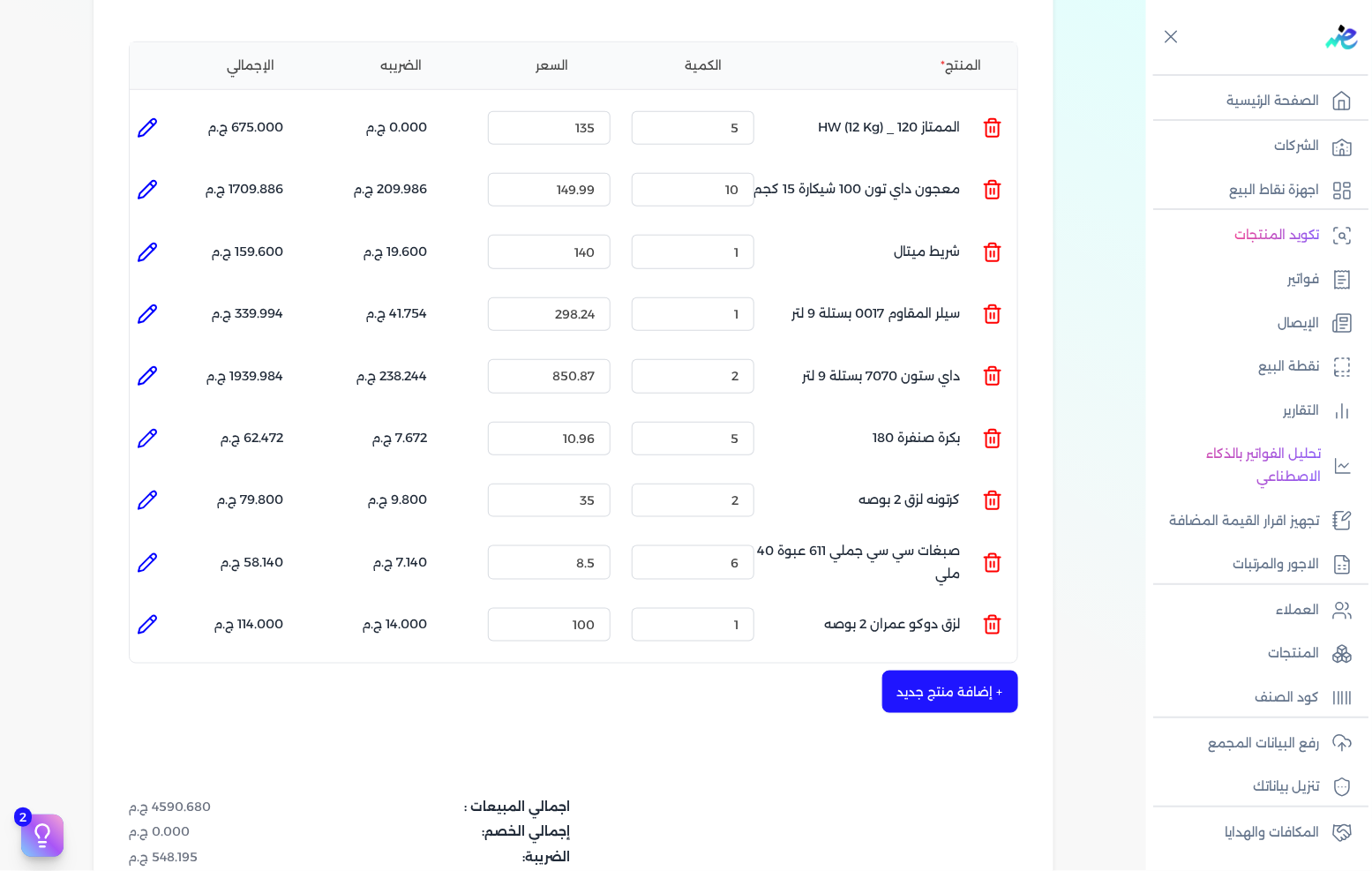
scroll to position [294, 0]
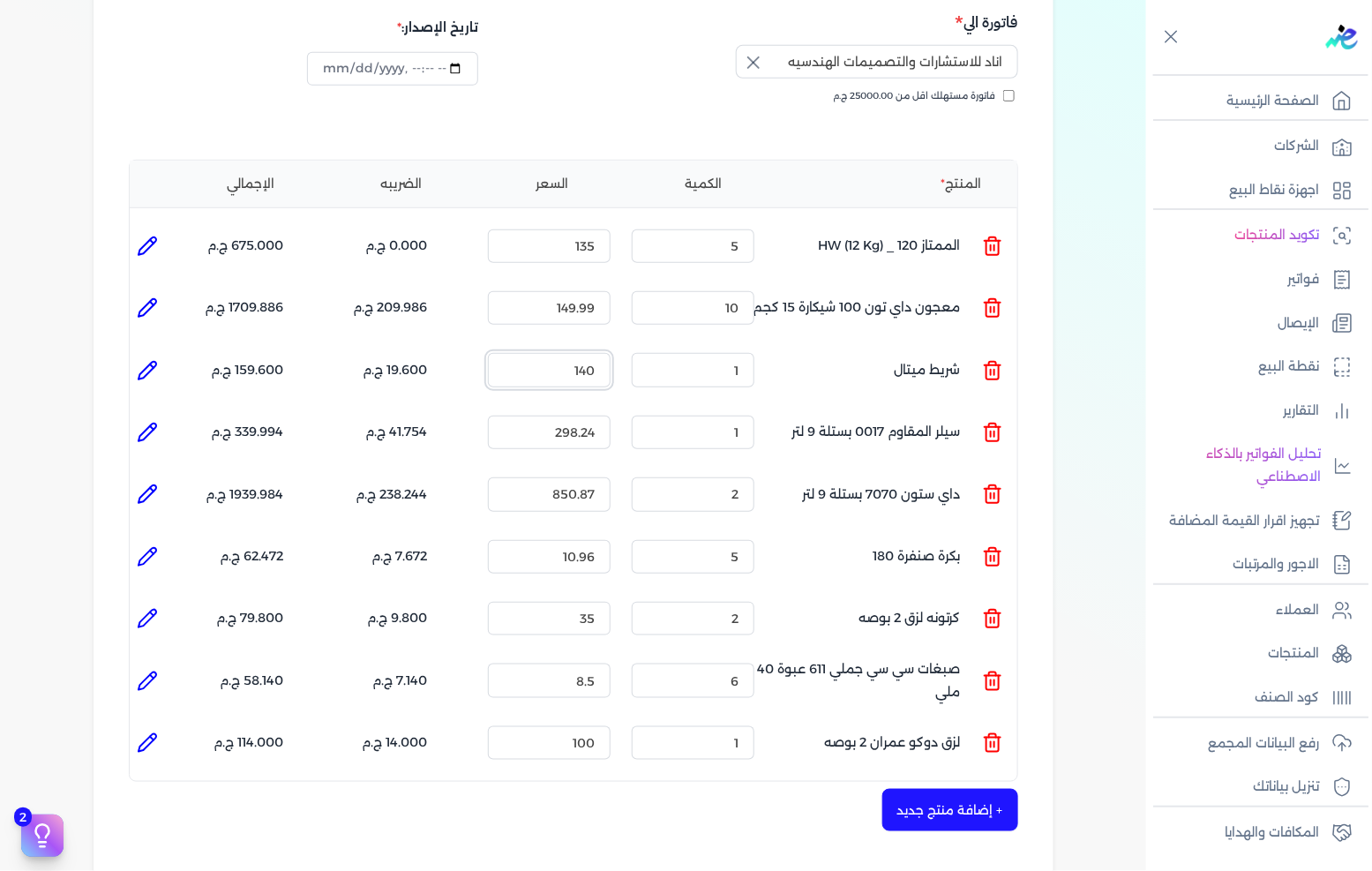
click at [565, 353] on input "140" at bounding box center [549, 369] width 123 height 34
click at [1089, 365] on div "بيانات إضافية شركه الاخوه الثلاثة فتحى السيد على [PERSON_NAME] 288849477 رقم ال…" at bounding box center [573, 491] width 1147 height 1394
click at [746, 416] on input "1" at bounding box center [693, 433] width 123 height 34
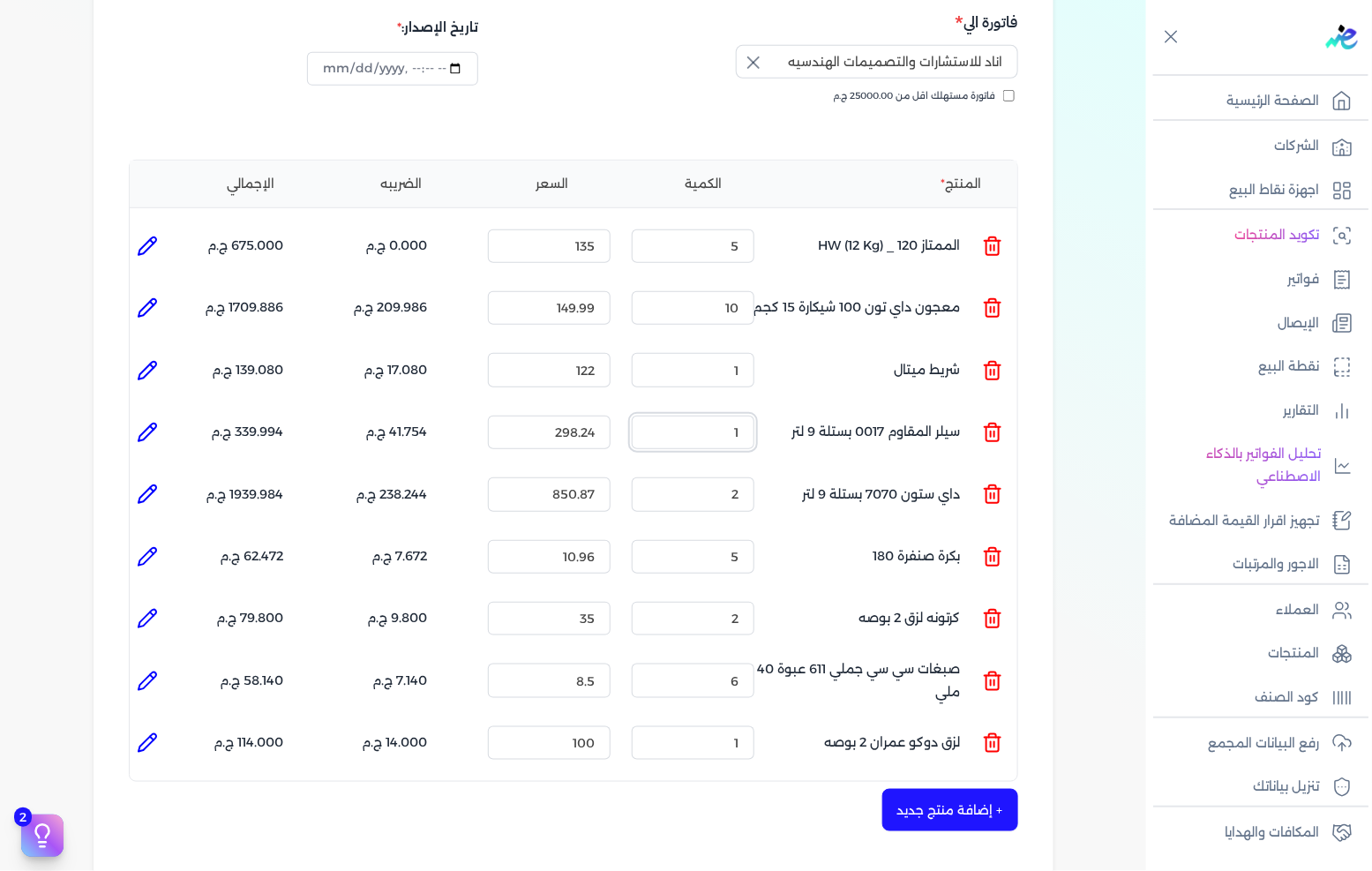
click at [746, 416] on input "1" at bounding box center [693, 433] width 123 height 34
click at [1046, 411] on div "شركه الاخوه الثلاثة فتحى السيد على [PERSON_NAME] 288849477 رقم الفاتورة 13542 ف…" at bounding box center [573, 521] width 960 height 1334
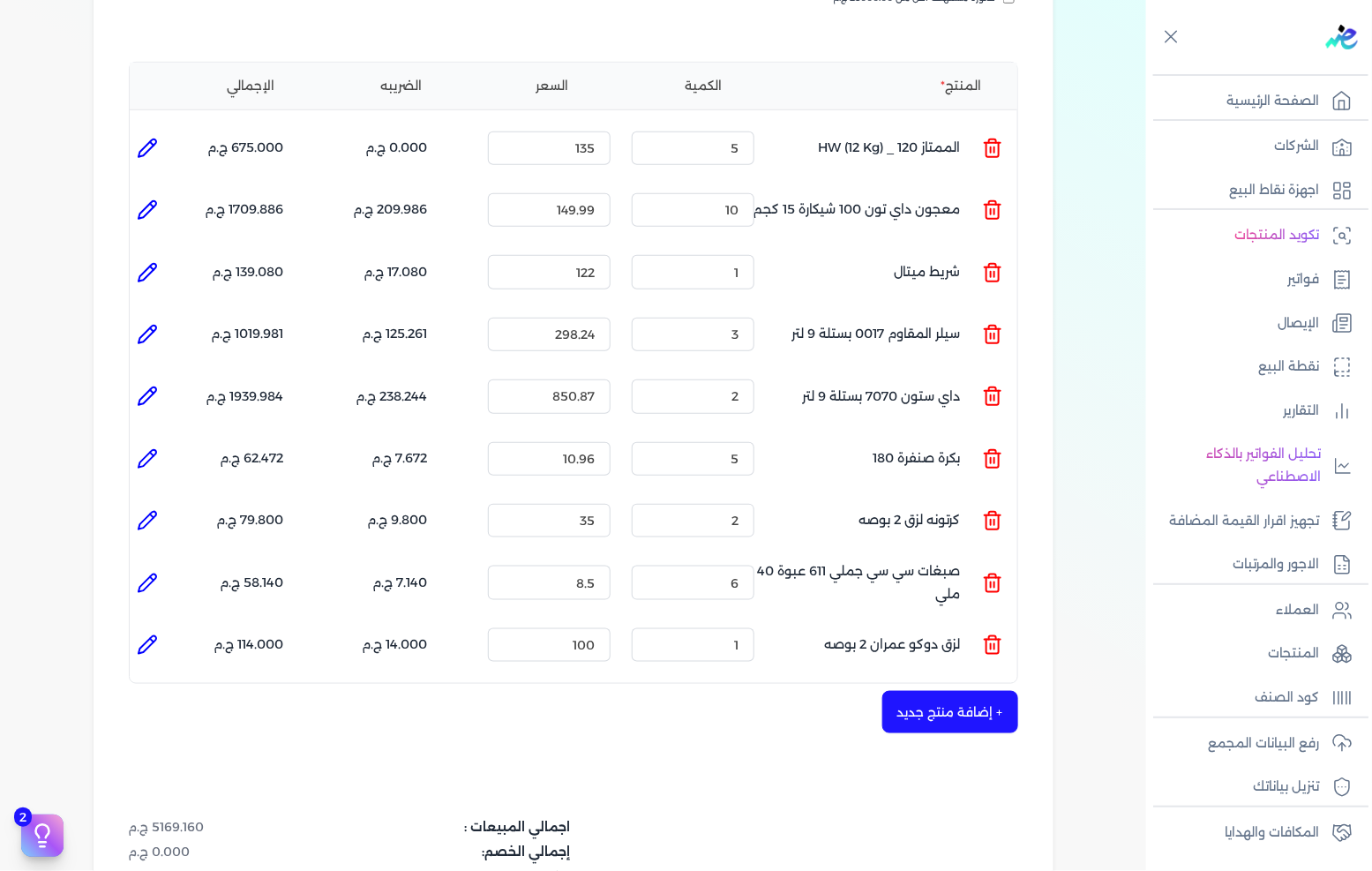
click at [347, 692] on div "+ إضافة منتج جديد" at bounding box center [573, 713] width 890 height 42
click at [314, 655] on div "شركه الاخوه الثلاثة فتحى السيد على [PERSON_NAME] 288849477 رقم الفاتورة 13542 ف…" at bounding box center [573, 423] width 960 height 1334
click at [271, 692] on div "+ إضافة منتج جديد" at bounding box center [573, 713] width 890 height 42
drag, startPoint x: 438, startPoint y: 694, endPoint x: 426, endPoint y: 690, distance: 12.6
click at [438, 694] on div "+ إضافة منتج جديد" at bounding box center [573, 713] width 890 height 42
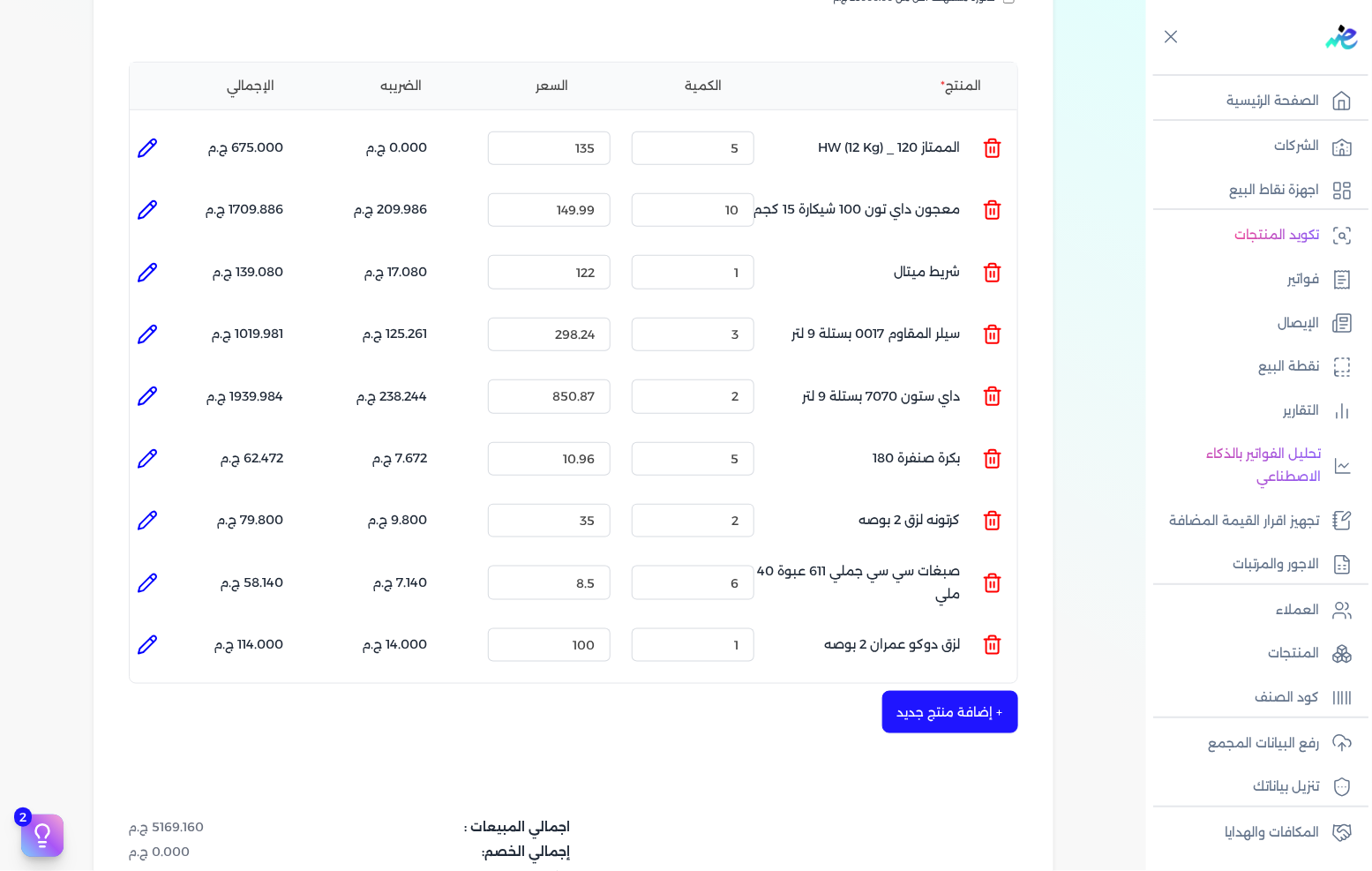
click at [149, 635] on icon at bounding box center [148, 646] width 21 height 21
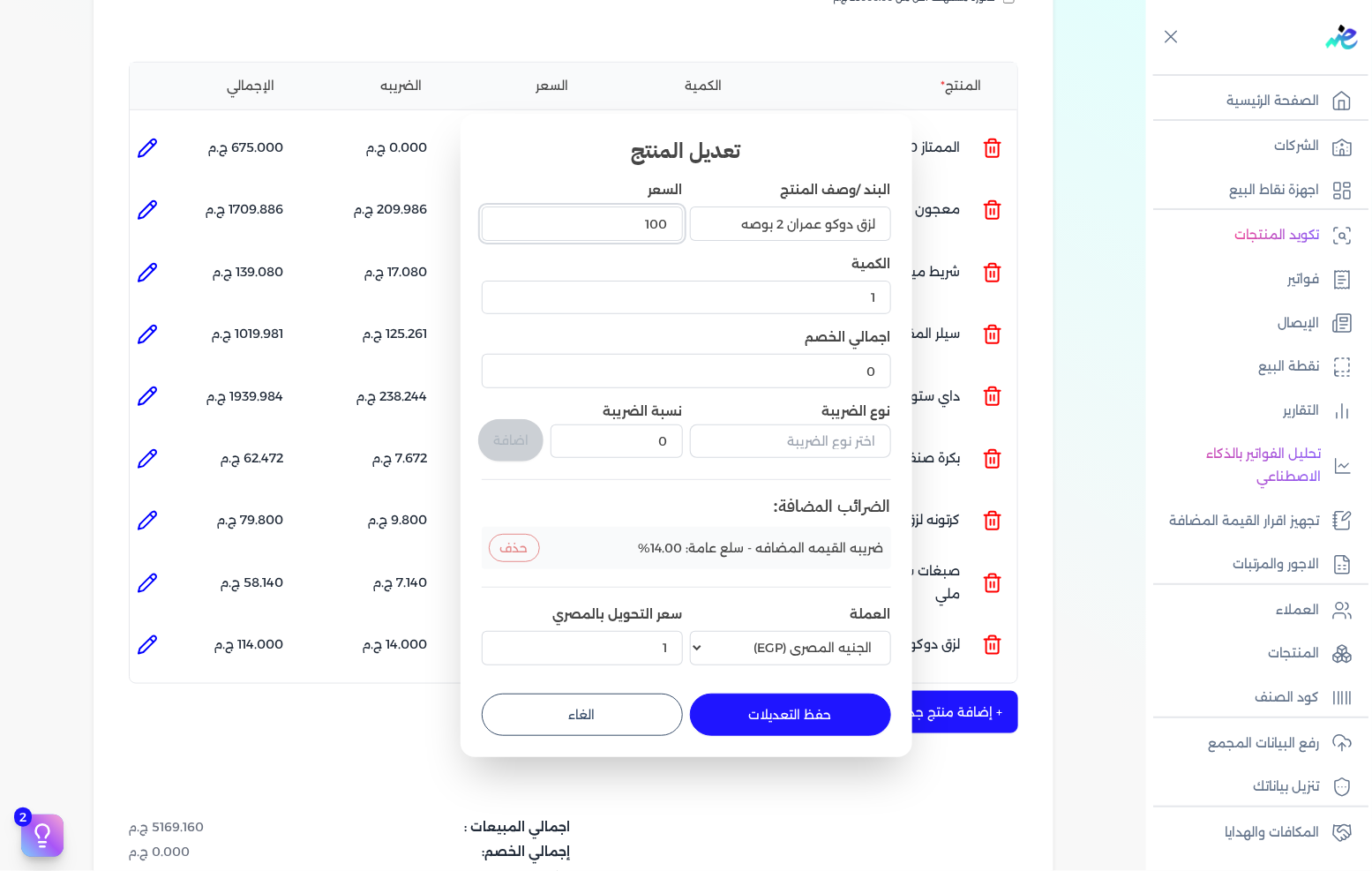
click at [622, 233] on input "100" at bounding box center [583, 223] width 201 height 34
click at [774, 733] on button "حفظ التعديلات" at bounding box center [791, 715] width 201 height 42
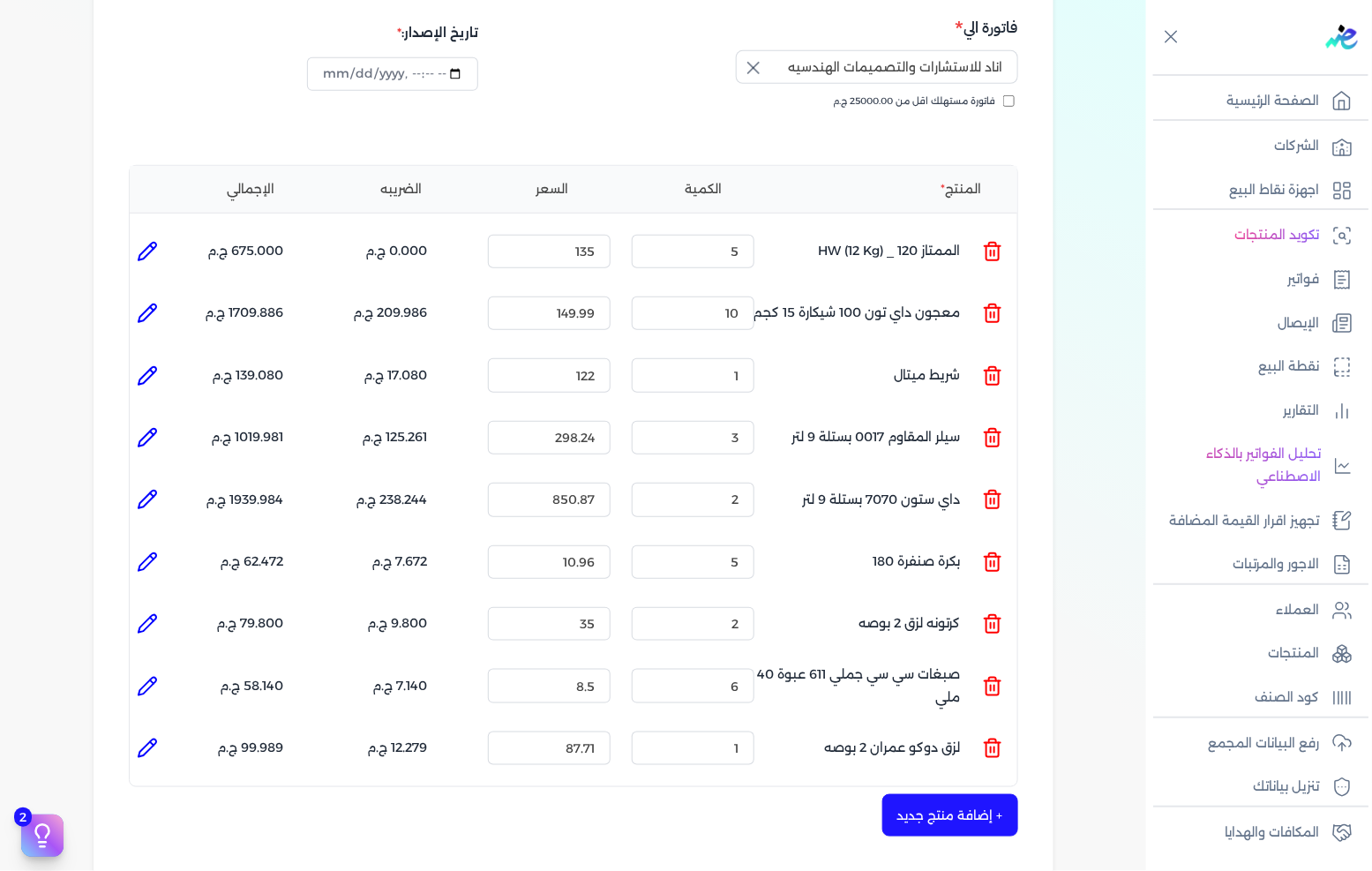
scroll to position [294, 0]
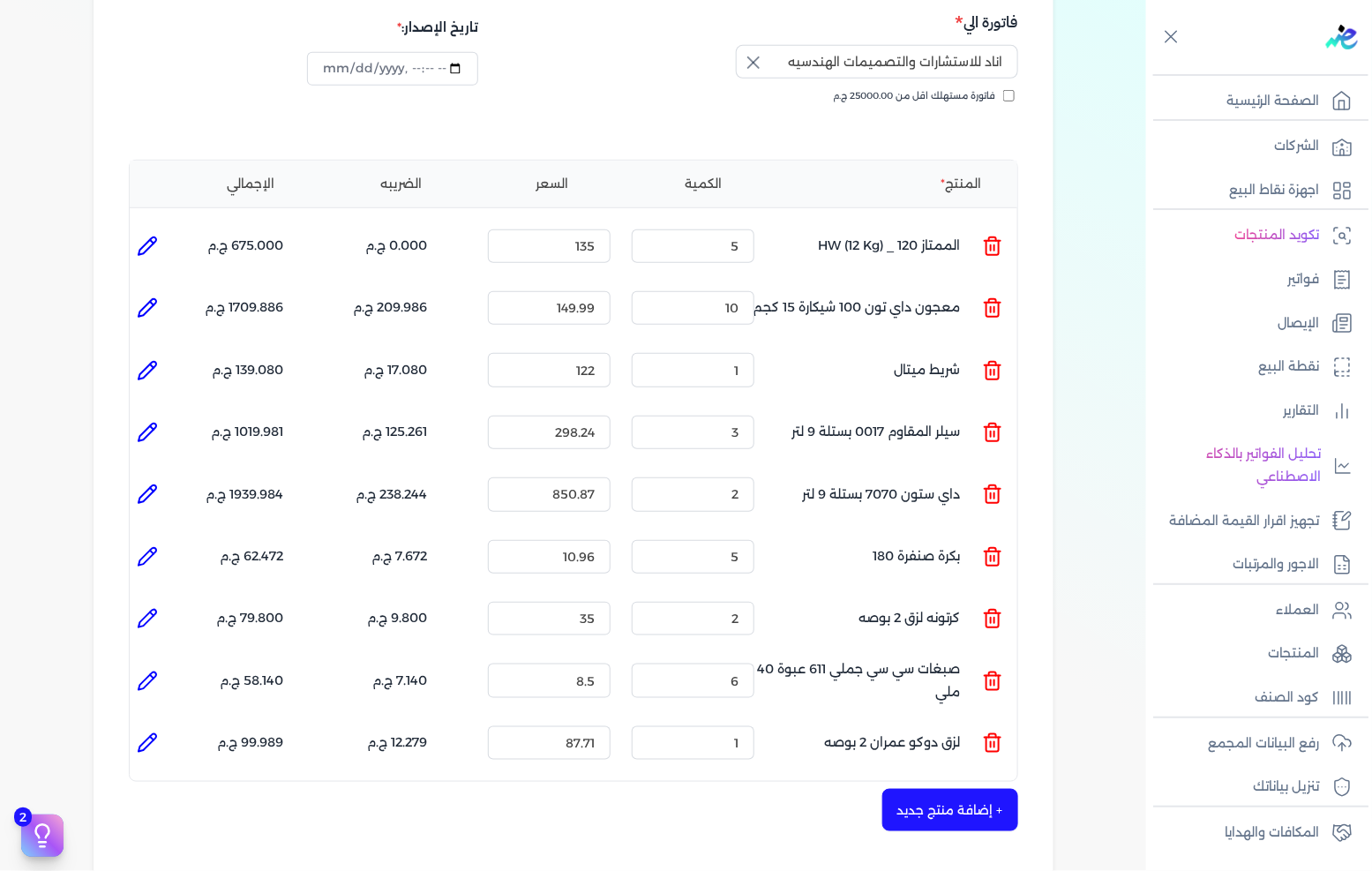
click at [289, 312] on div "المنتج الكمية السعر الضريبه الإجمالي المنتج : الممتاز 120 _ HW (12 Kg) الكمية :…" at bounding box center [573, 472] width 890 height 624
click at [568, 292] on input "149.99" at bounding box center [549, 308] width 123 height 34
click at [521, 797] on div "+ إضافة منتج جديد" at bounding box center [573, 811] width 890 height 42
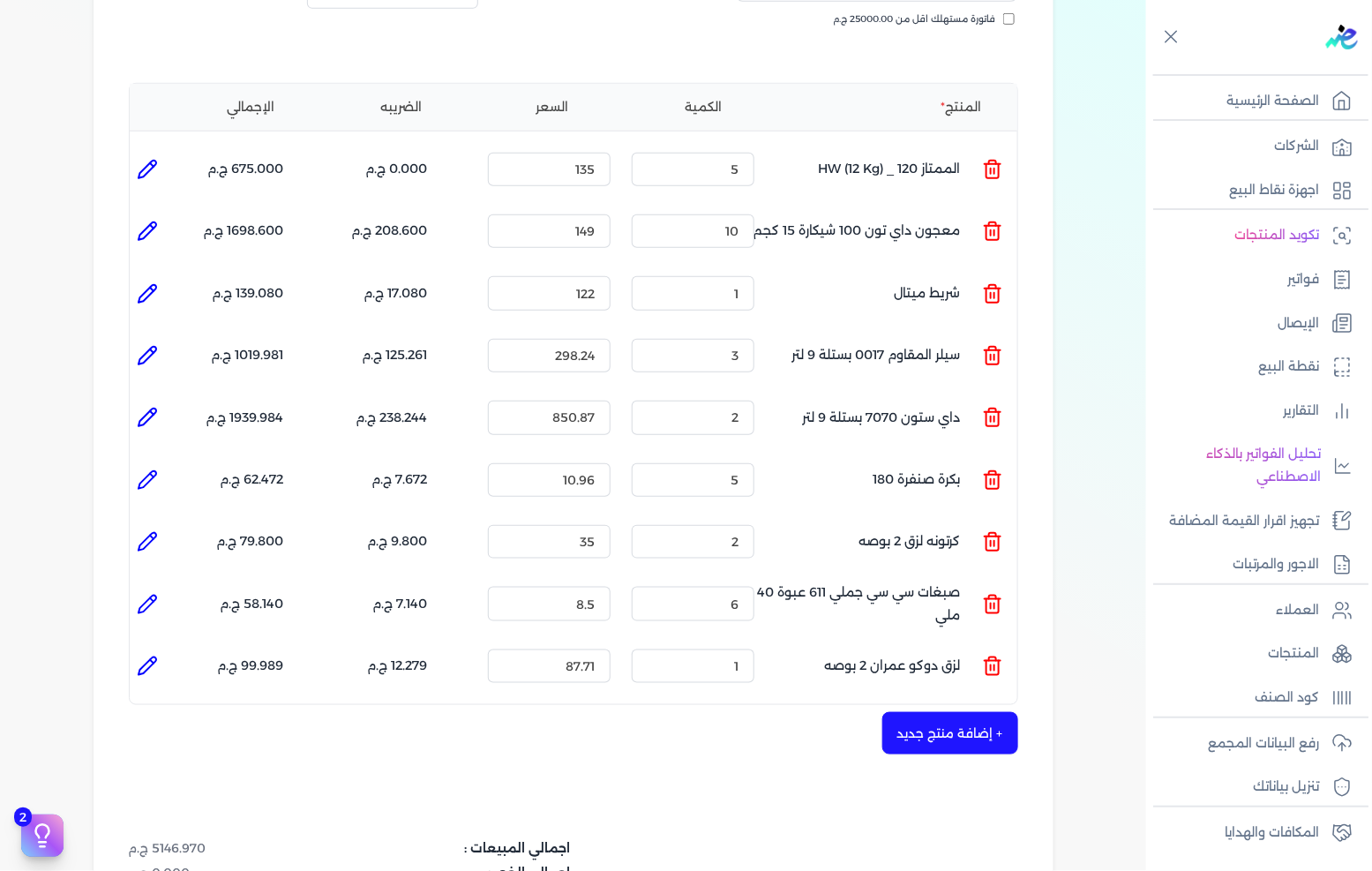
scroll to position [392, 0]
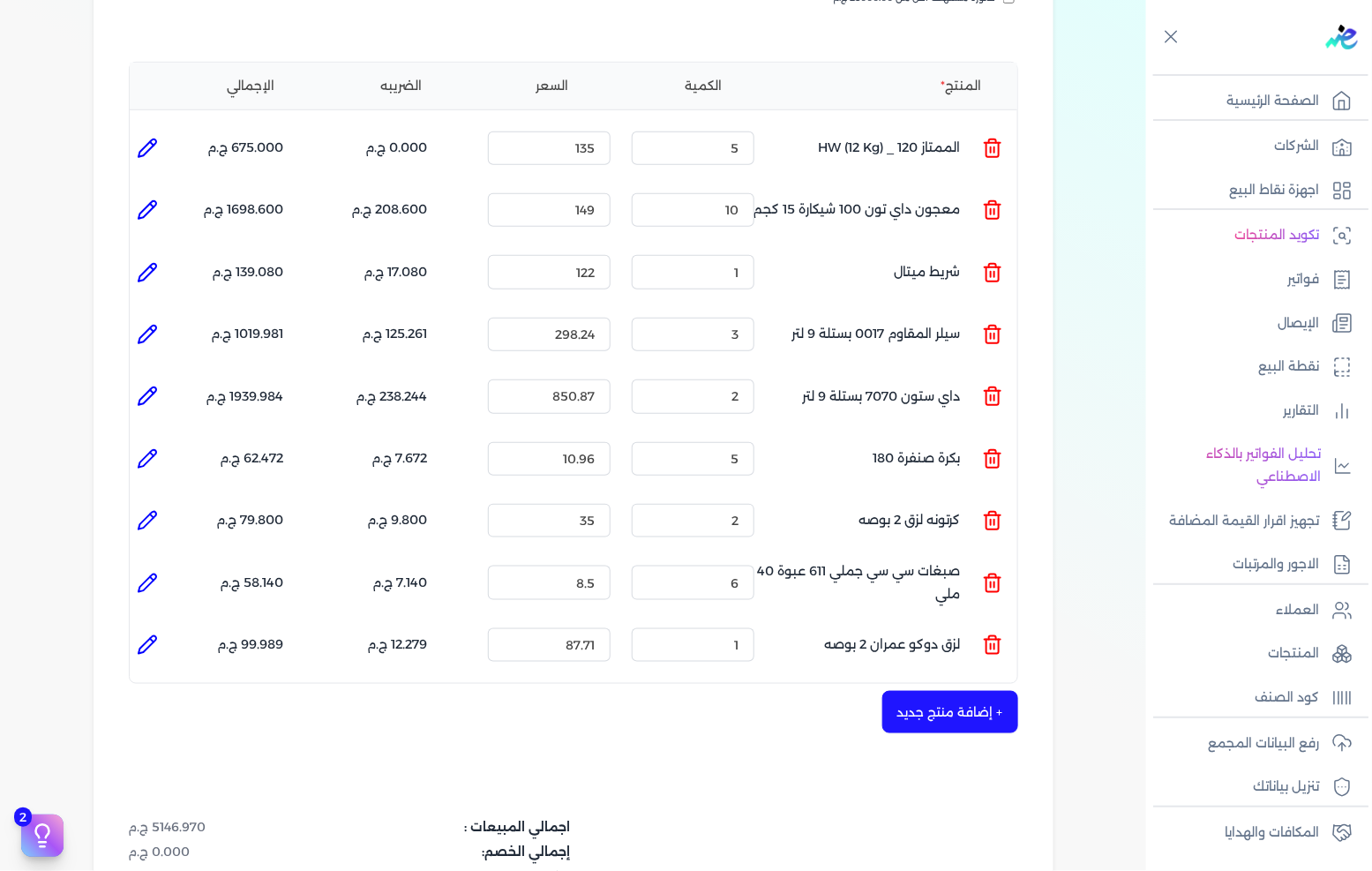
click at [333, 724] on div "شركه الاخوه الثلاثة فتحى السيد على [PERSON_NAME] 288849477 رقم الفاتورة 13542 ف…" at bounding box center [573, 423] width 960 height 1334
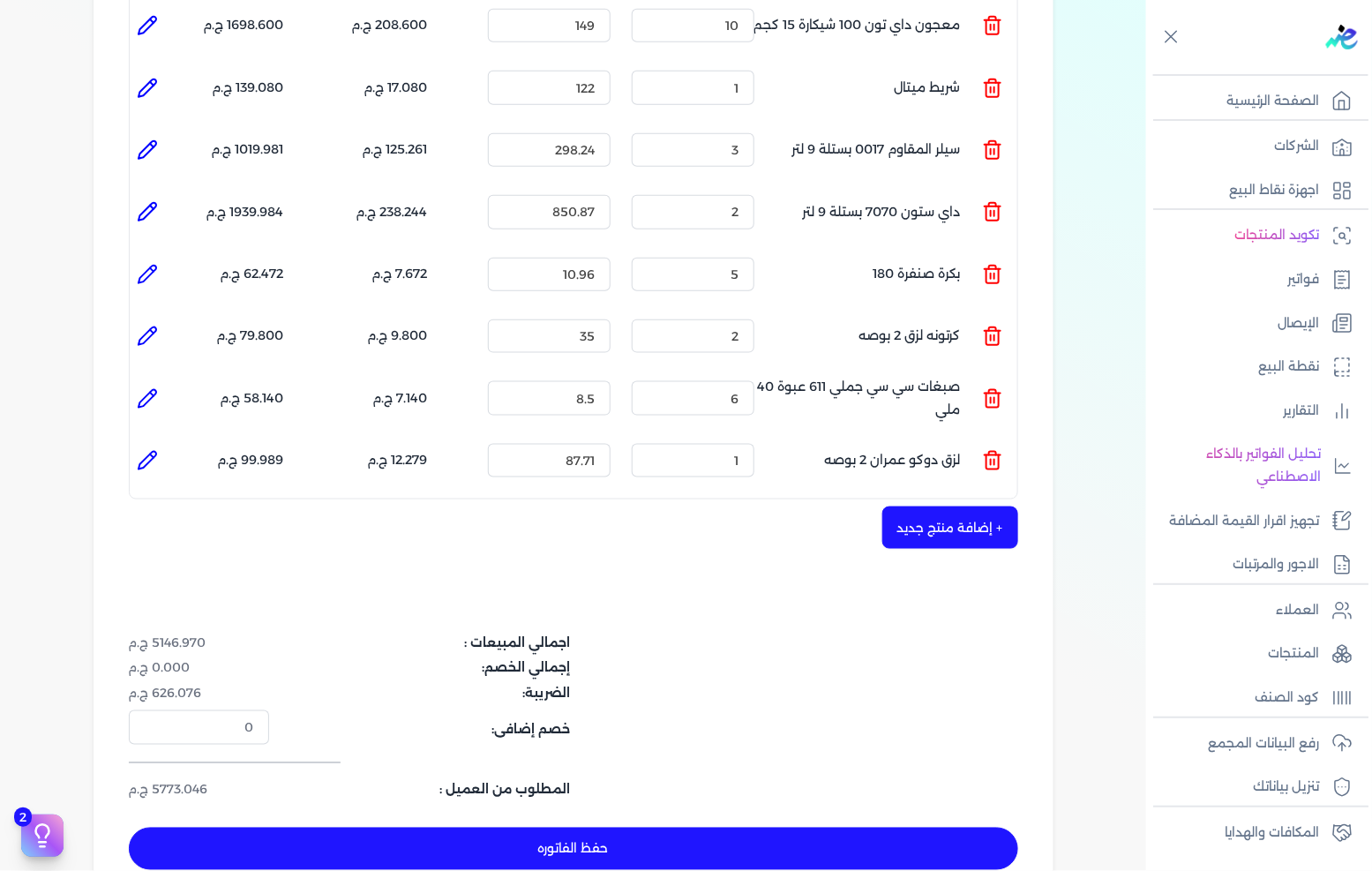
scroll to position [588, 0]
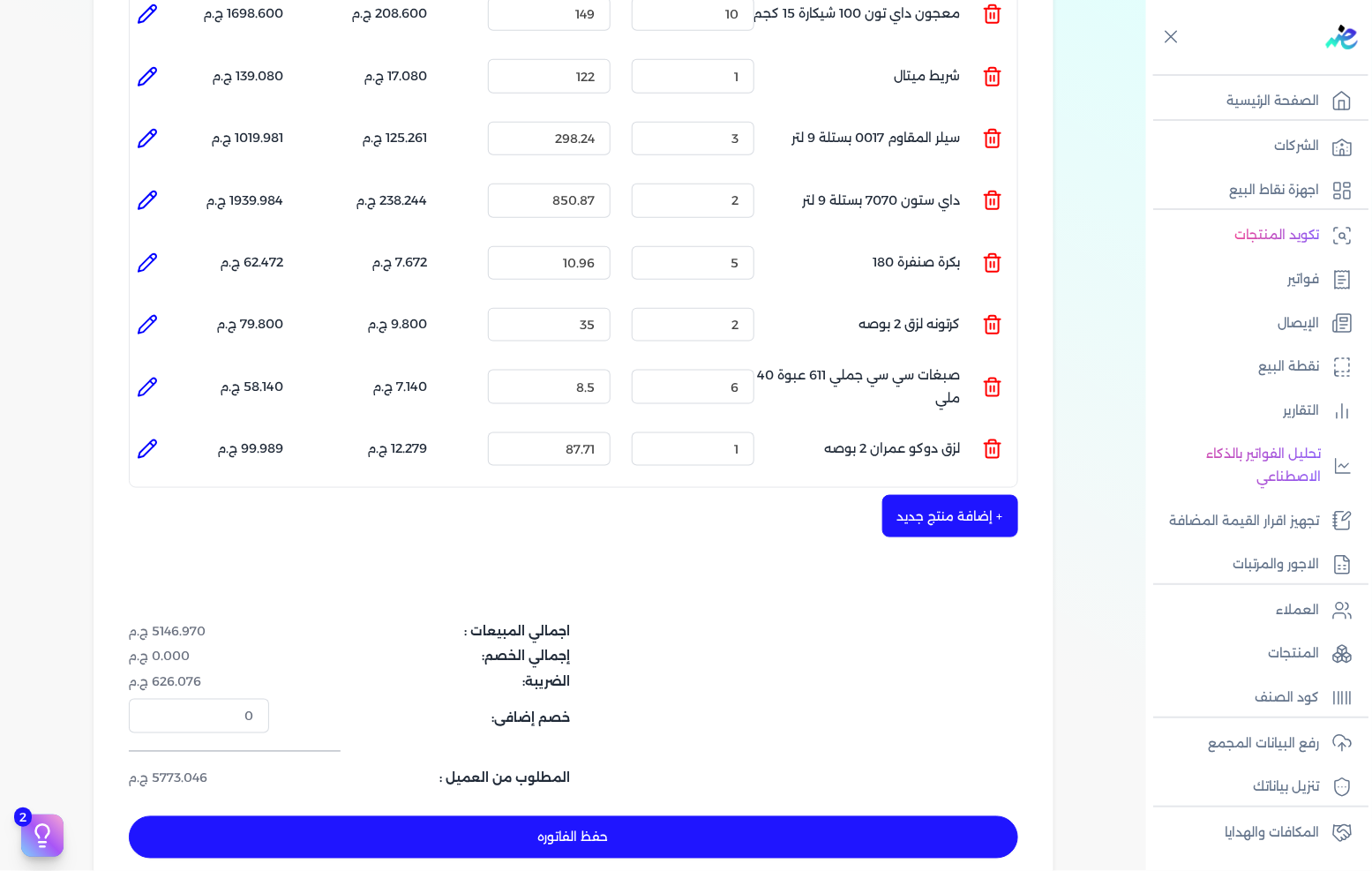
click at [443, 623] on dt "اجمالي المبيعات :" at bounding box center [426, 631] width 291 height 18
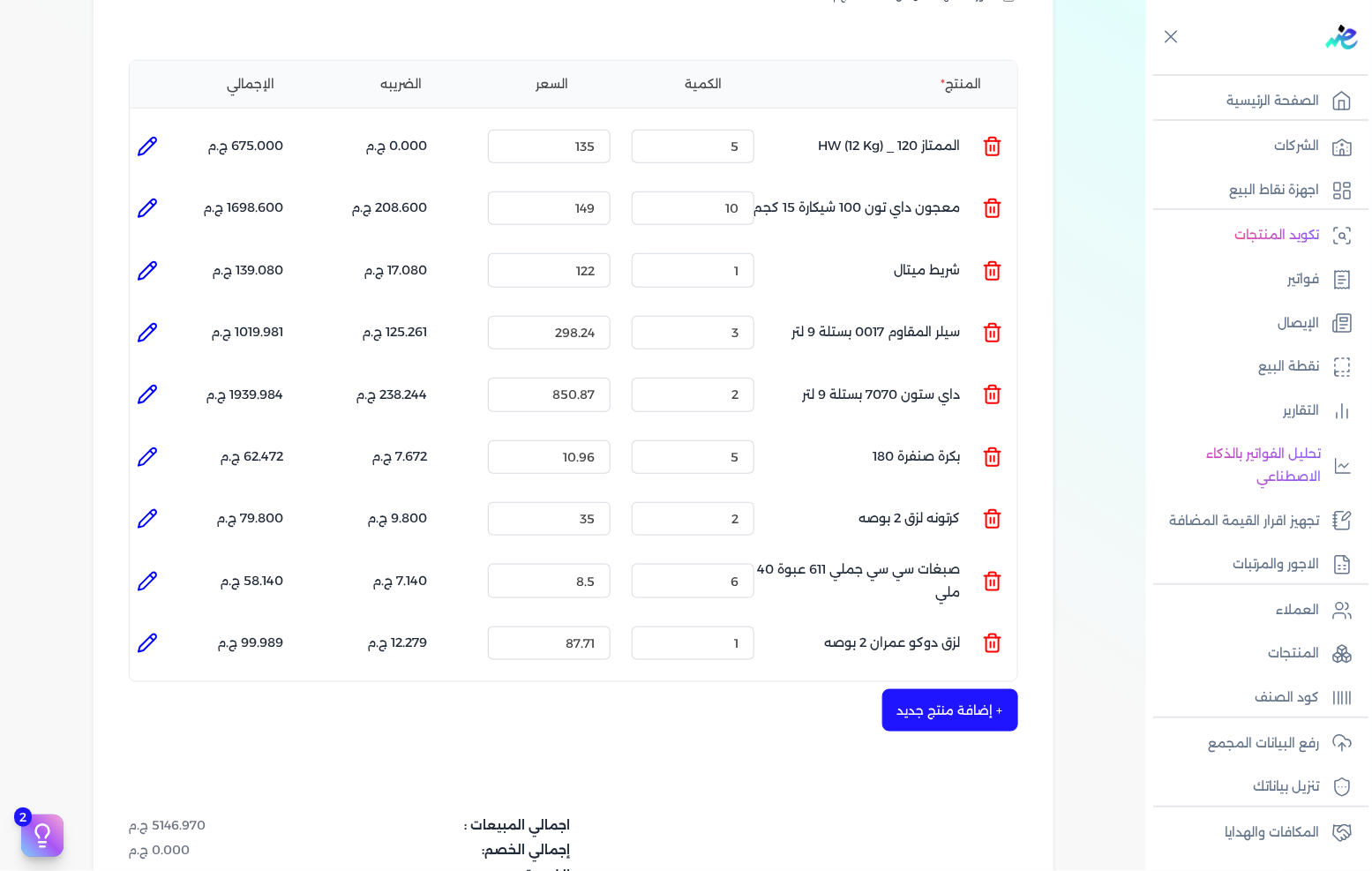
scroll to position [392, 0]
click at [551, 194] on input "149" at bounding box center [549, 210] width 123 height 34
click at [151, 201] on icon at bounding box center [148, 210] width 17 height 17
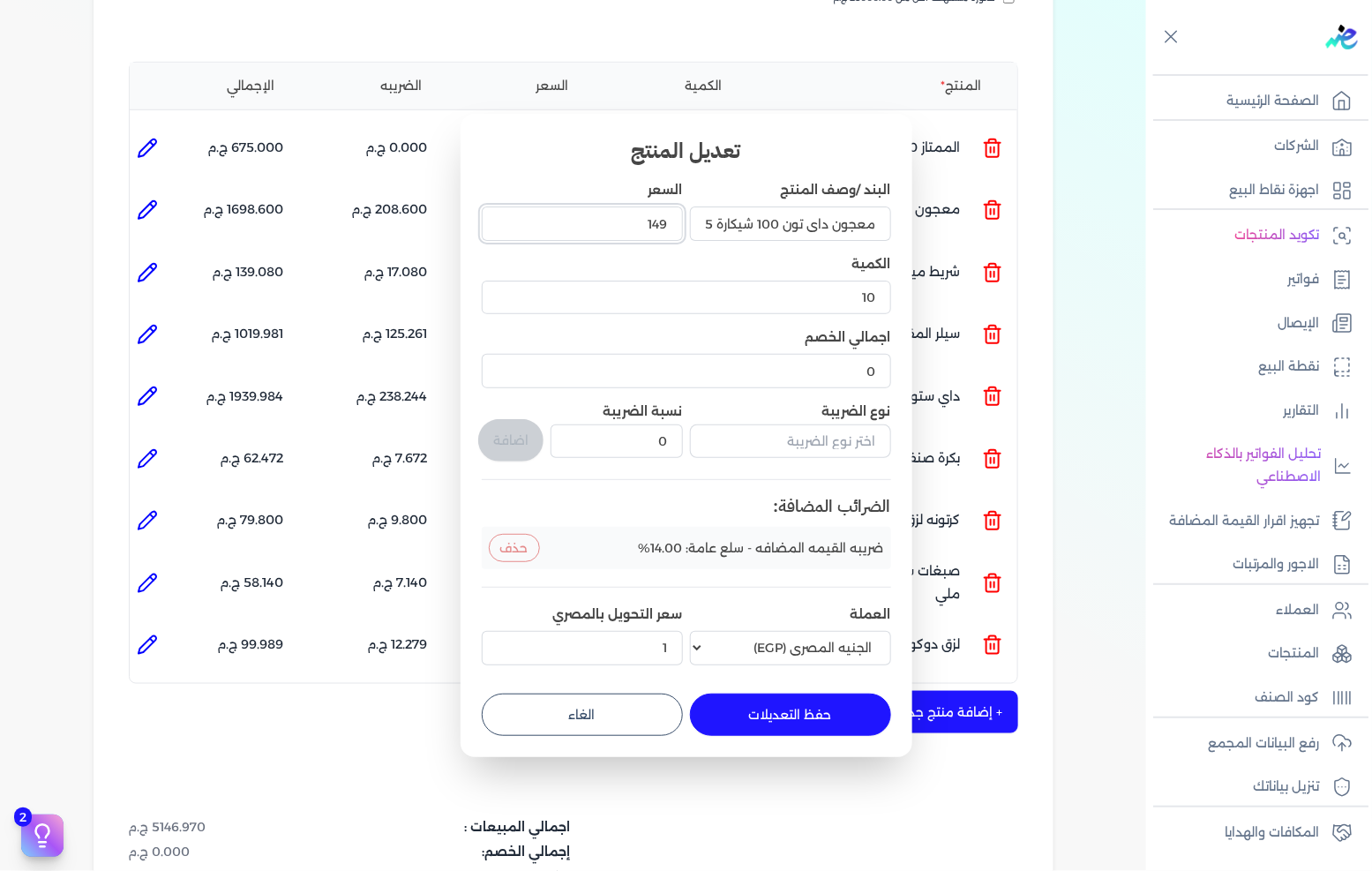
click at [588, 224] on input "149" at bounding box center [583, 223] width 201 height 34
click at [823, 722] on button "حفظ التعديلات" at bounding box center [791, 715] width 201 height 42
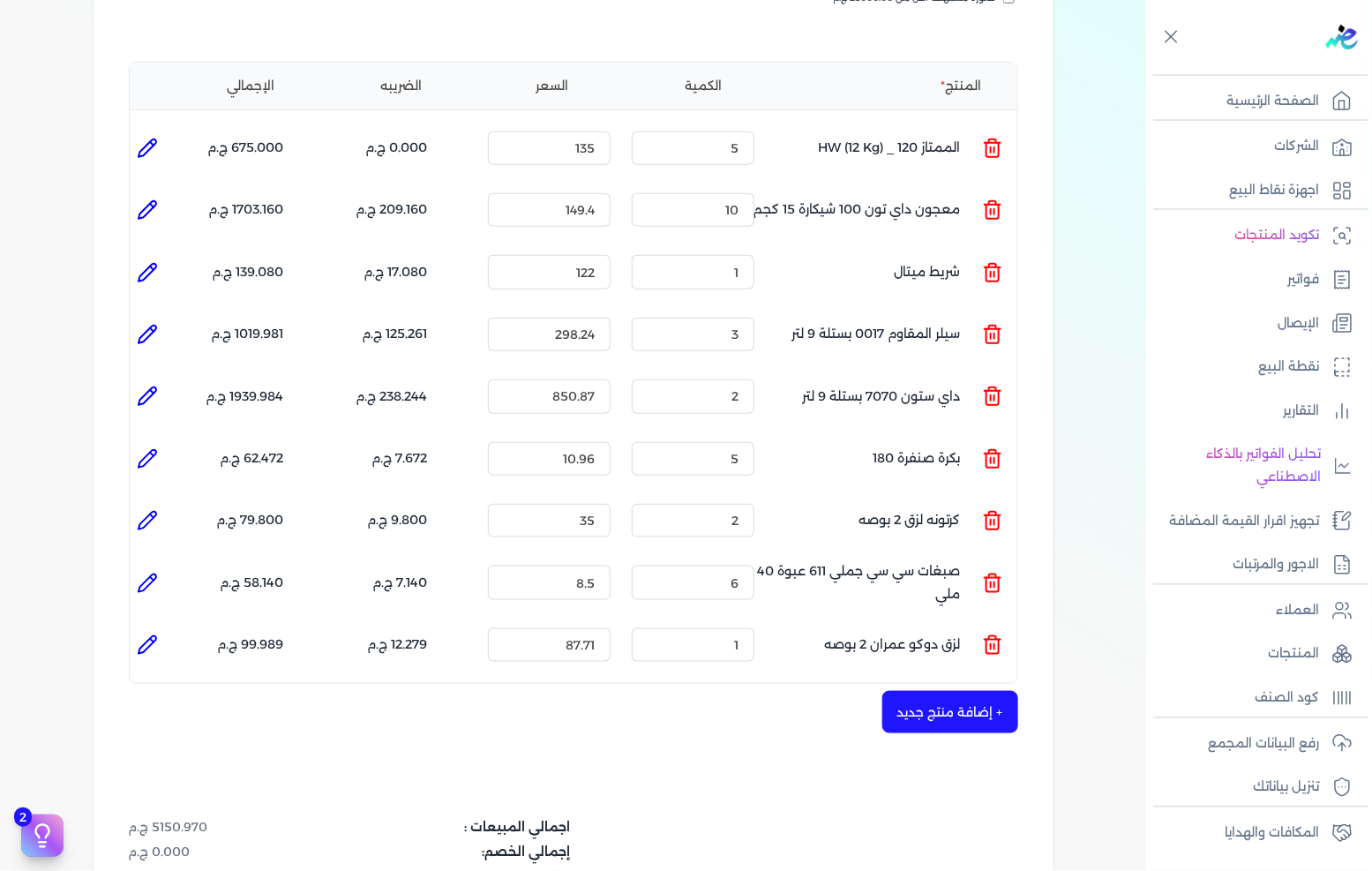
click at [155, 201] on icon at bounding box center [148, 210] width 17 height 17
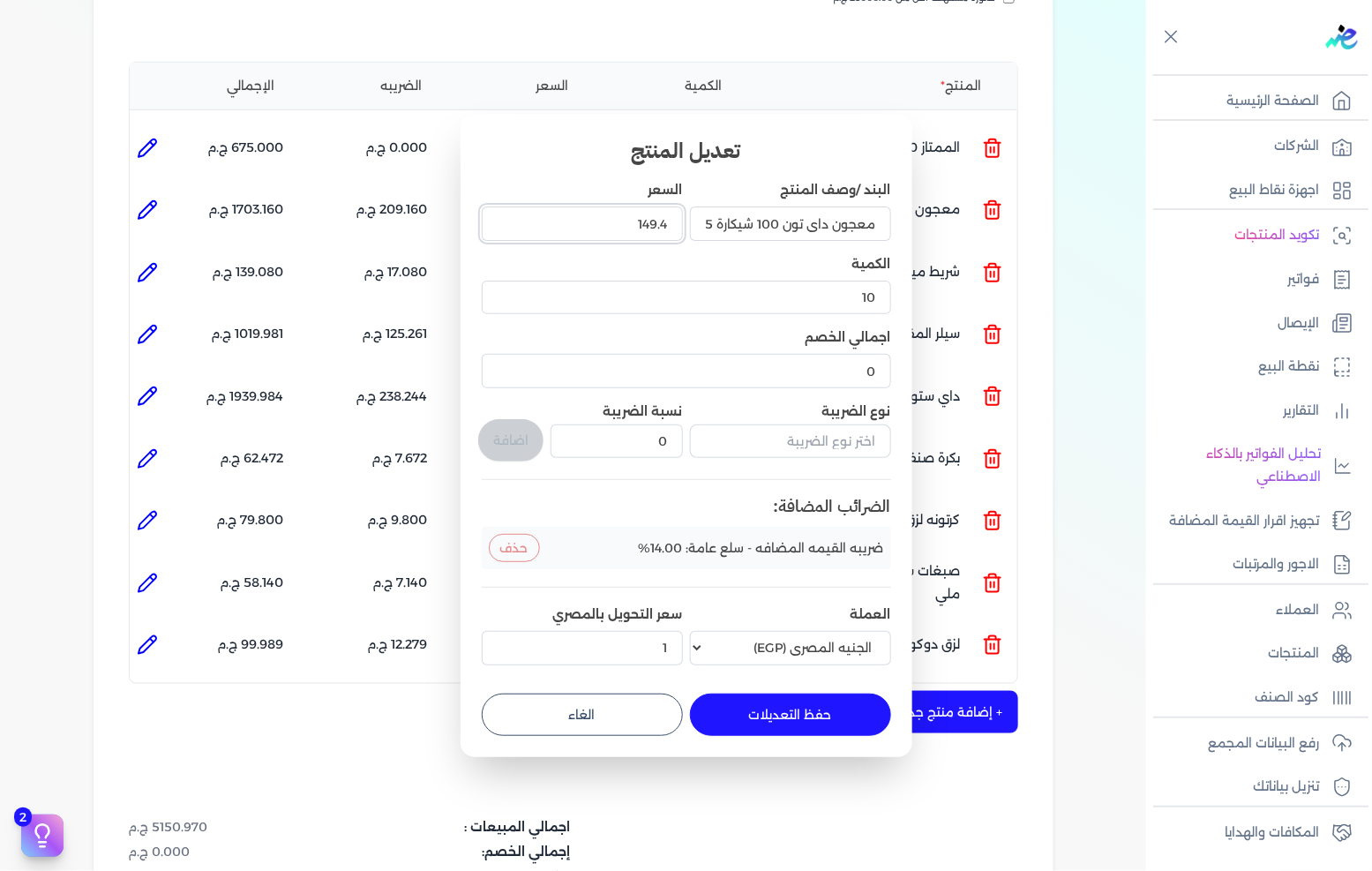
click at [617, 223] on input "149.4" at bounding box center [583, 223] width 201 height 34
click at [799, 713] on button "حفظ التعديلات" at bounding box center [791, 715] width 201 height 42
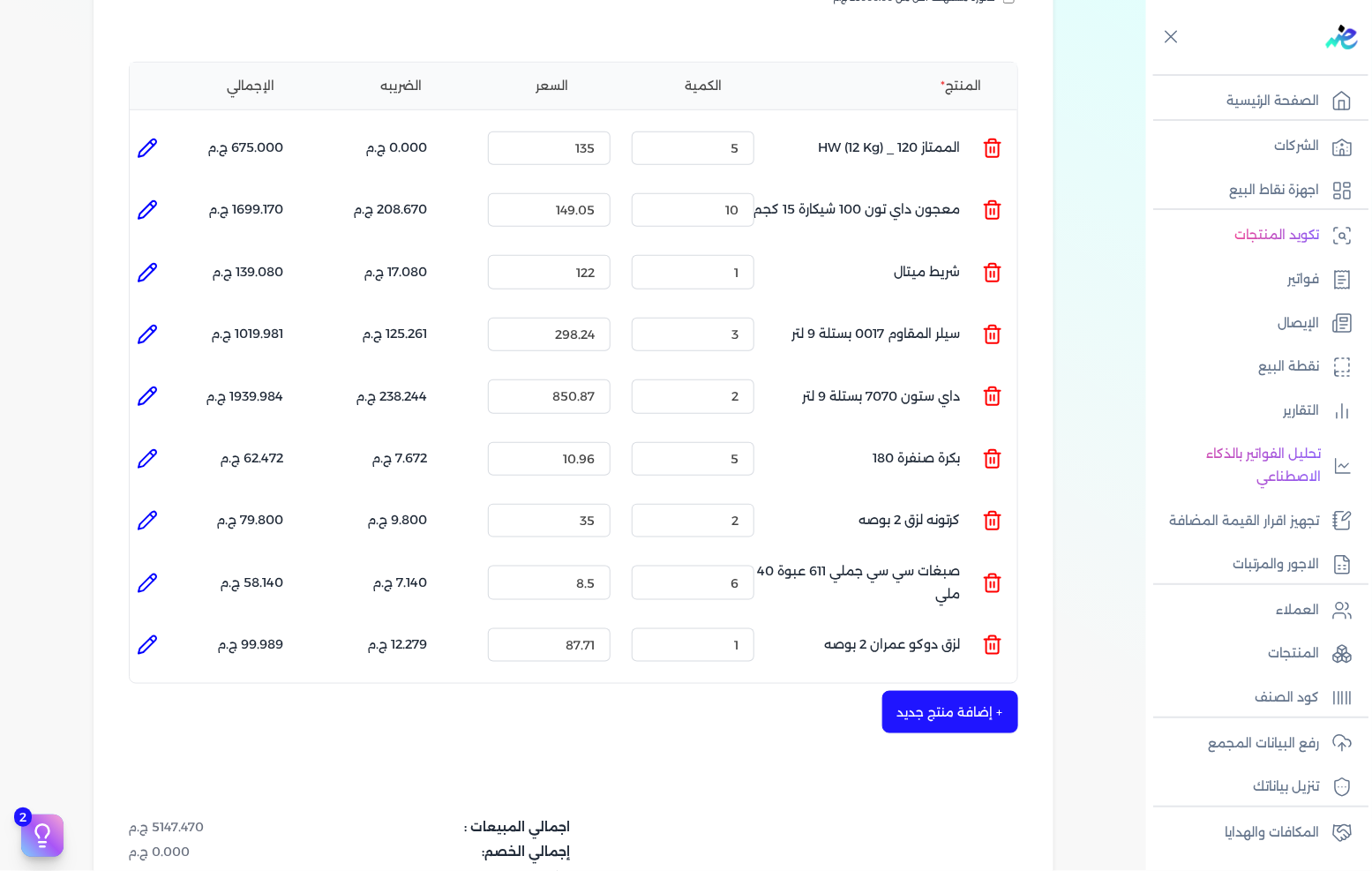
click at [154, 200] on icon at bounding box center [148, 210] width 21 height 21
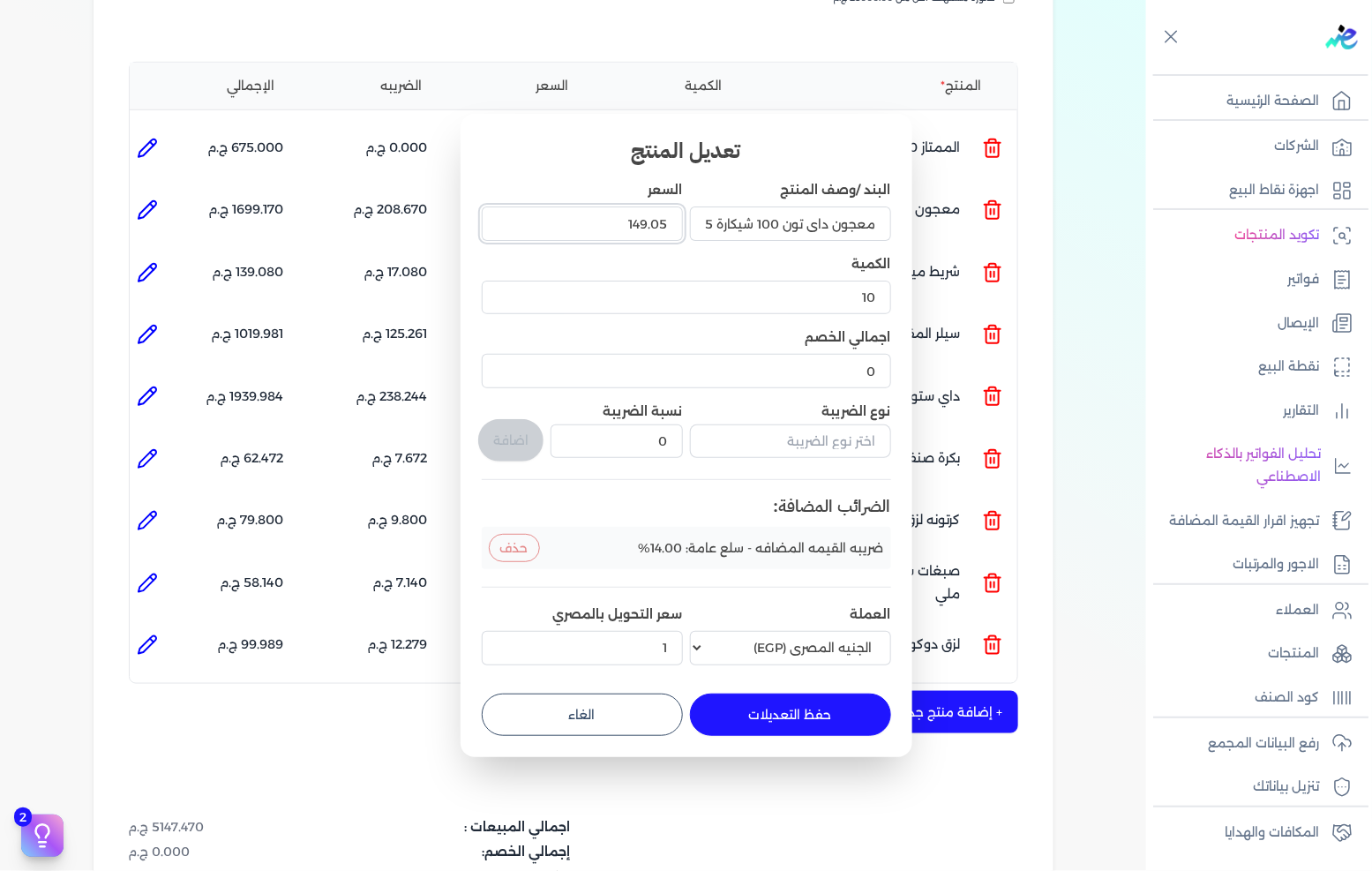
click at [623, 215] on input "149.05" at bounding box center [583, 223] width 201 height 34
click at [778, 726] on button "حفظ التعديلات" at bounding box center [791, 715] width 201 height 42
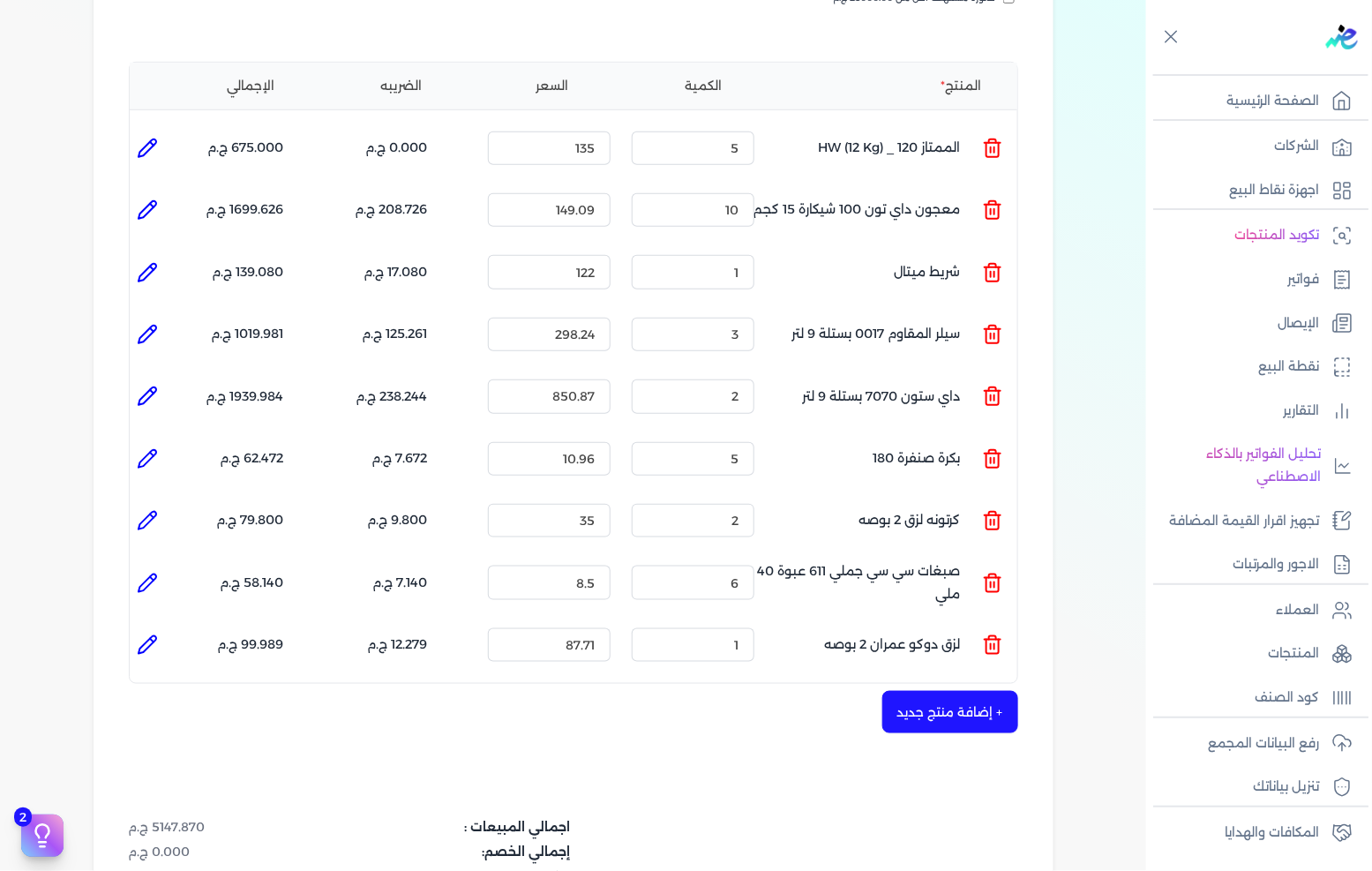
click at [139, 200] on icon at bounding box center [148, 210] width 21 height 21
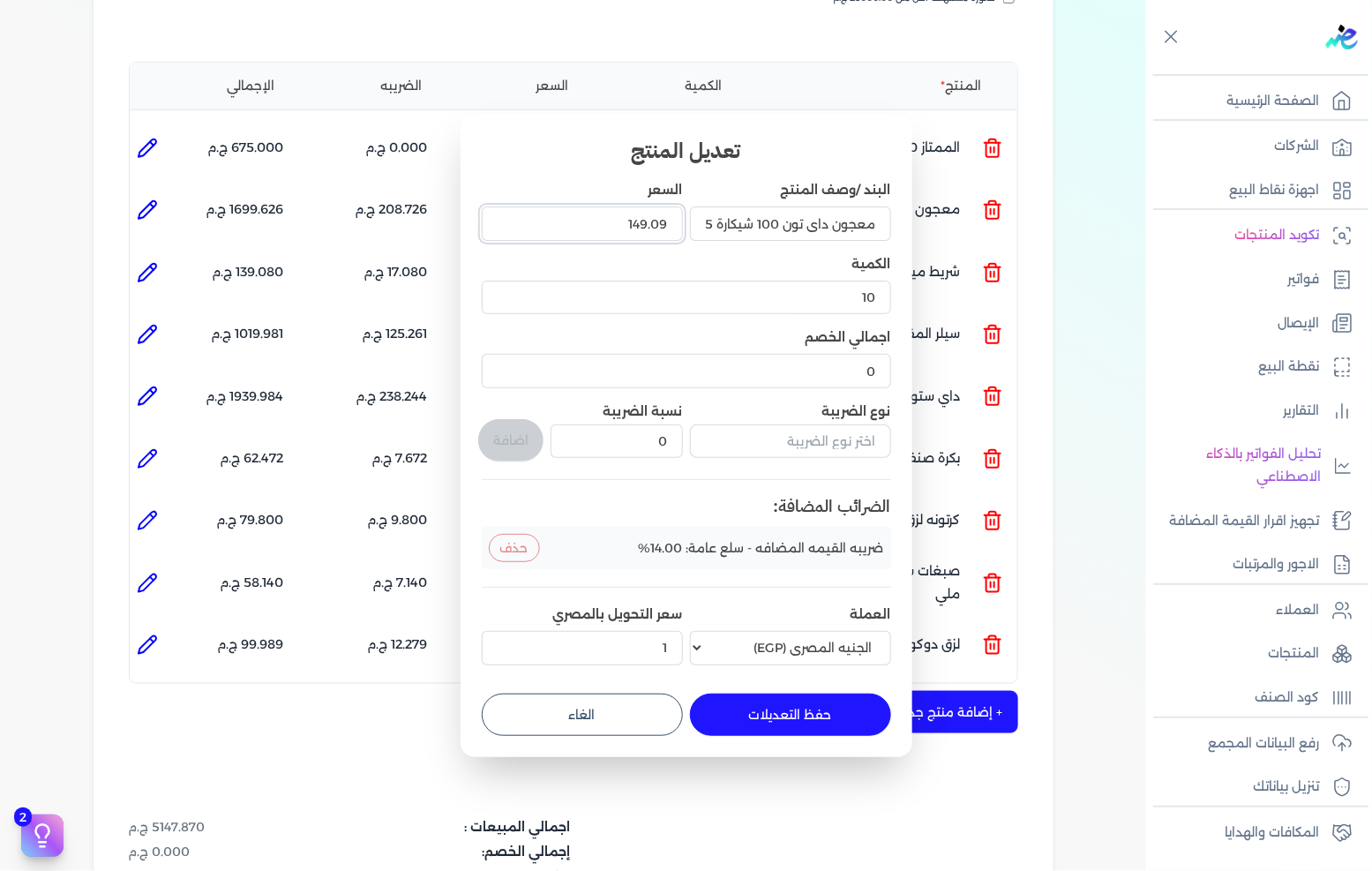
click at [615, 224] on input "149.09" at bounding box center [583, 223] width 201 height 34
click at [764, 718] on button "حفظ التعديلات" at bounding box center [791, 715] width 201 height 42
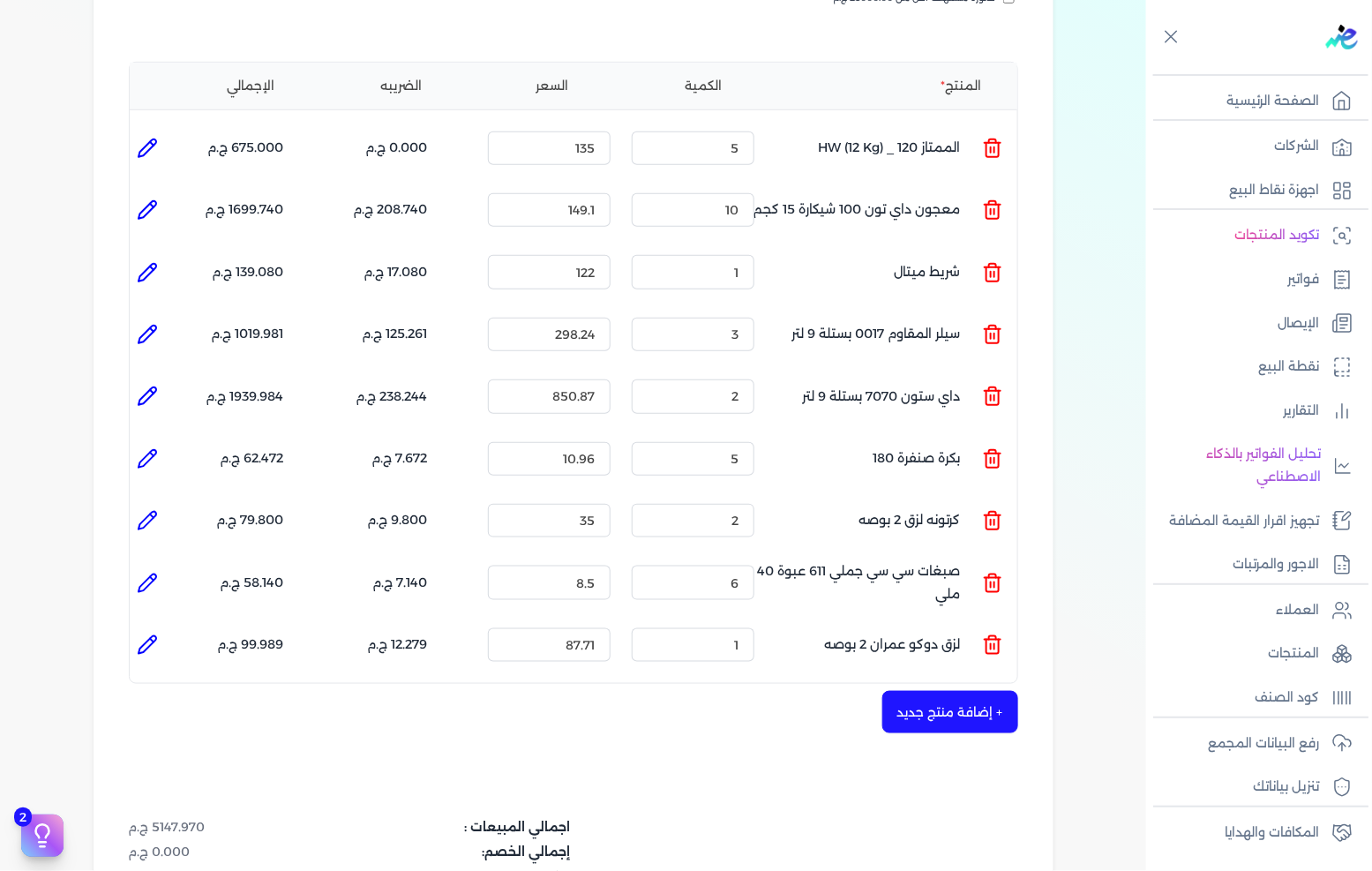
click at [165, 193] on li at bounding box center [147, 210] width 35 height 35
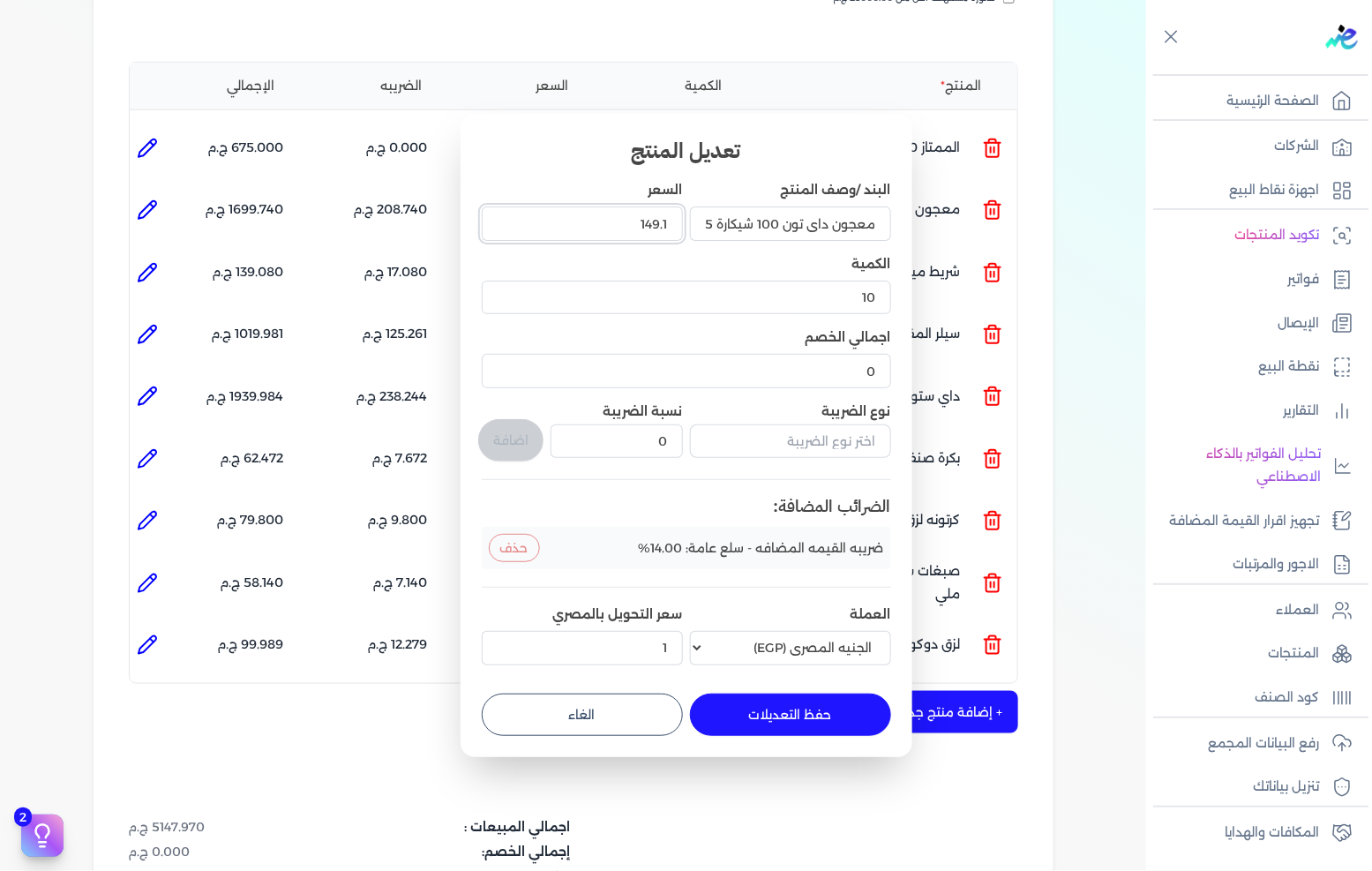
click at [634, 235] on input "149.1" at bounding box center [583, 223] width 201 height 34
click at [658, 232] on input "0.001" at bounding box center [583, 223] width 201 height 34
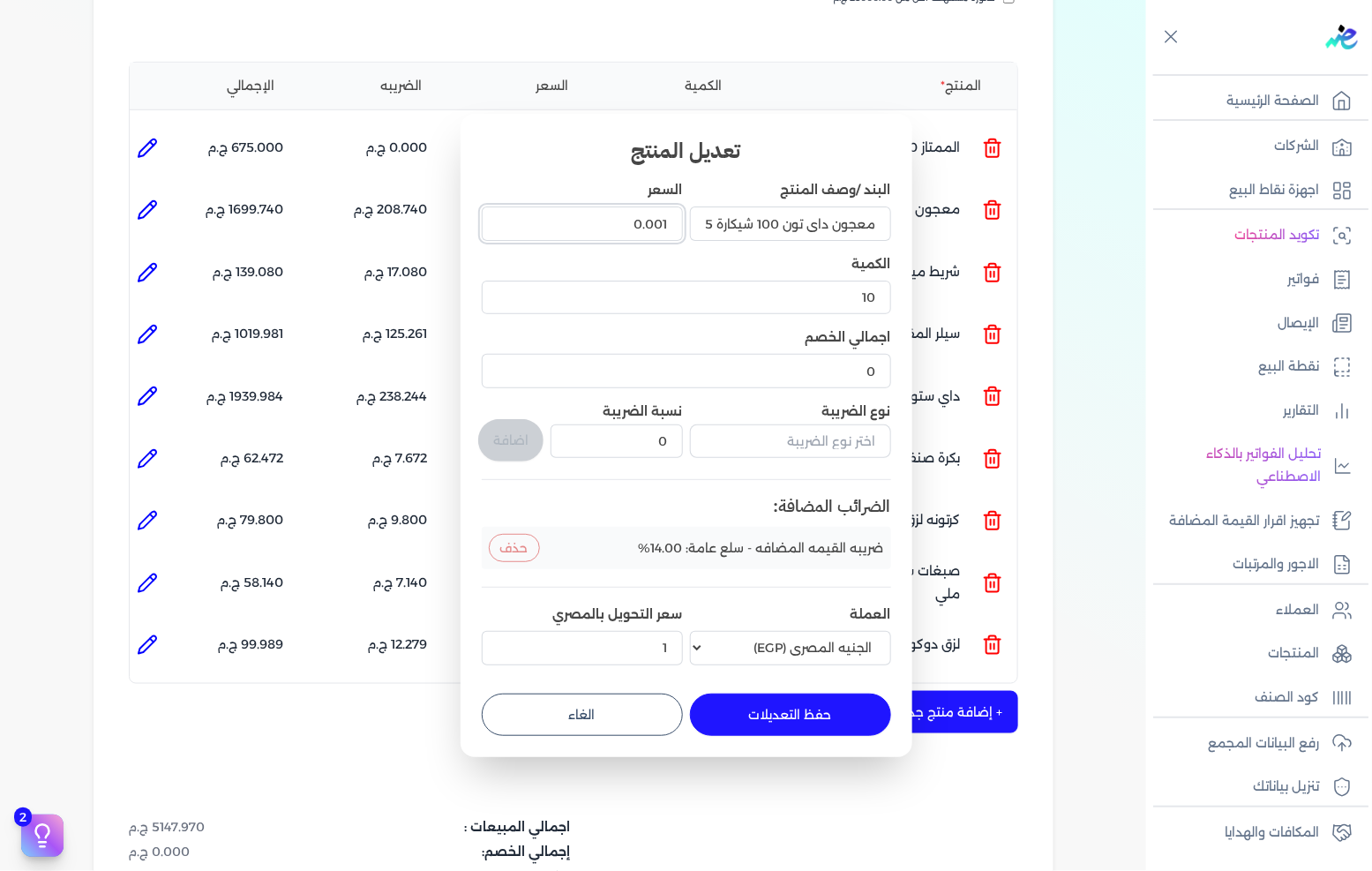
click at [658, 232] on input "0.001" at bounding box center [583, 223] width 201 height 34
click at [821, 701] on button "حفظ التعديلات" at bounding box center [791, 715] width 201 height 42
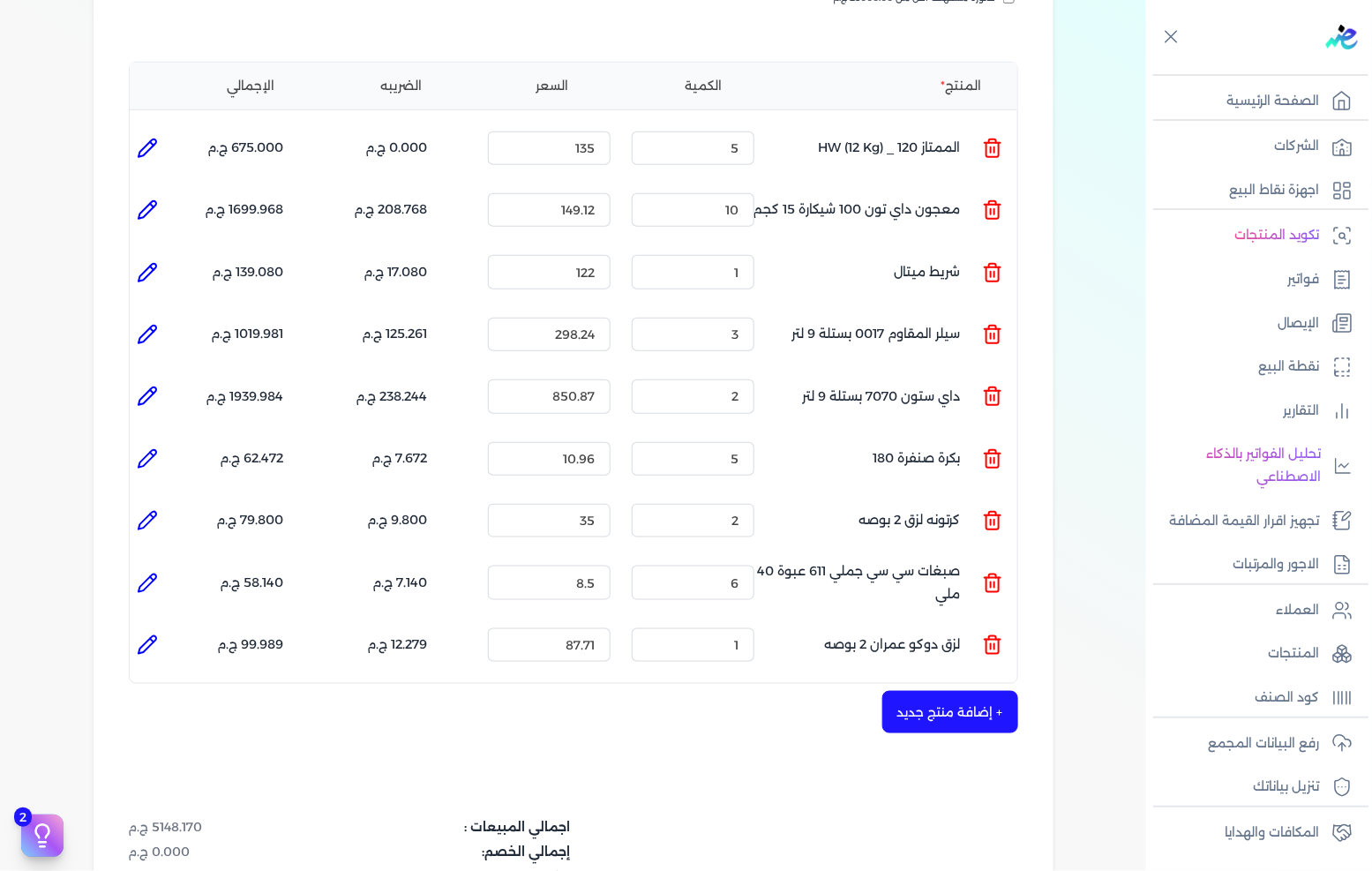
click at [155, 200] on icon at bounding box center [148, 210] width 21 height 21
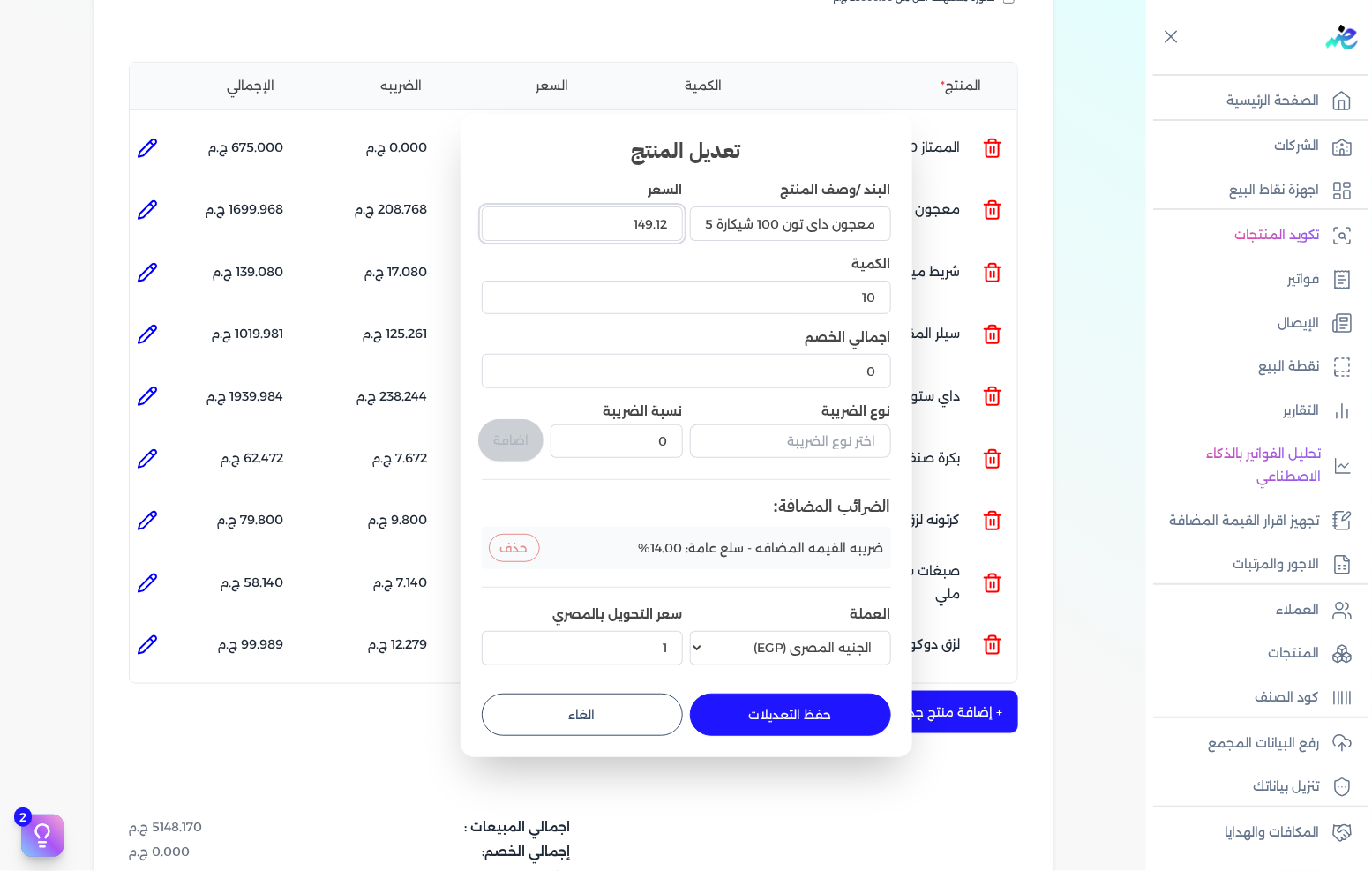
click at [587, 227] on input "149.12" at bounding box center [583, 223] width 201 height 34
click at [757, 703] on button "حفظ التعديلات" at bounding box center [791, 715] width 201 height 42
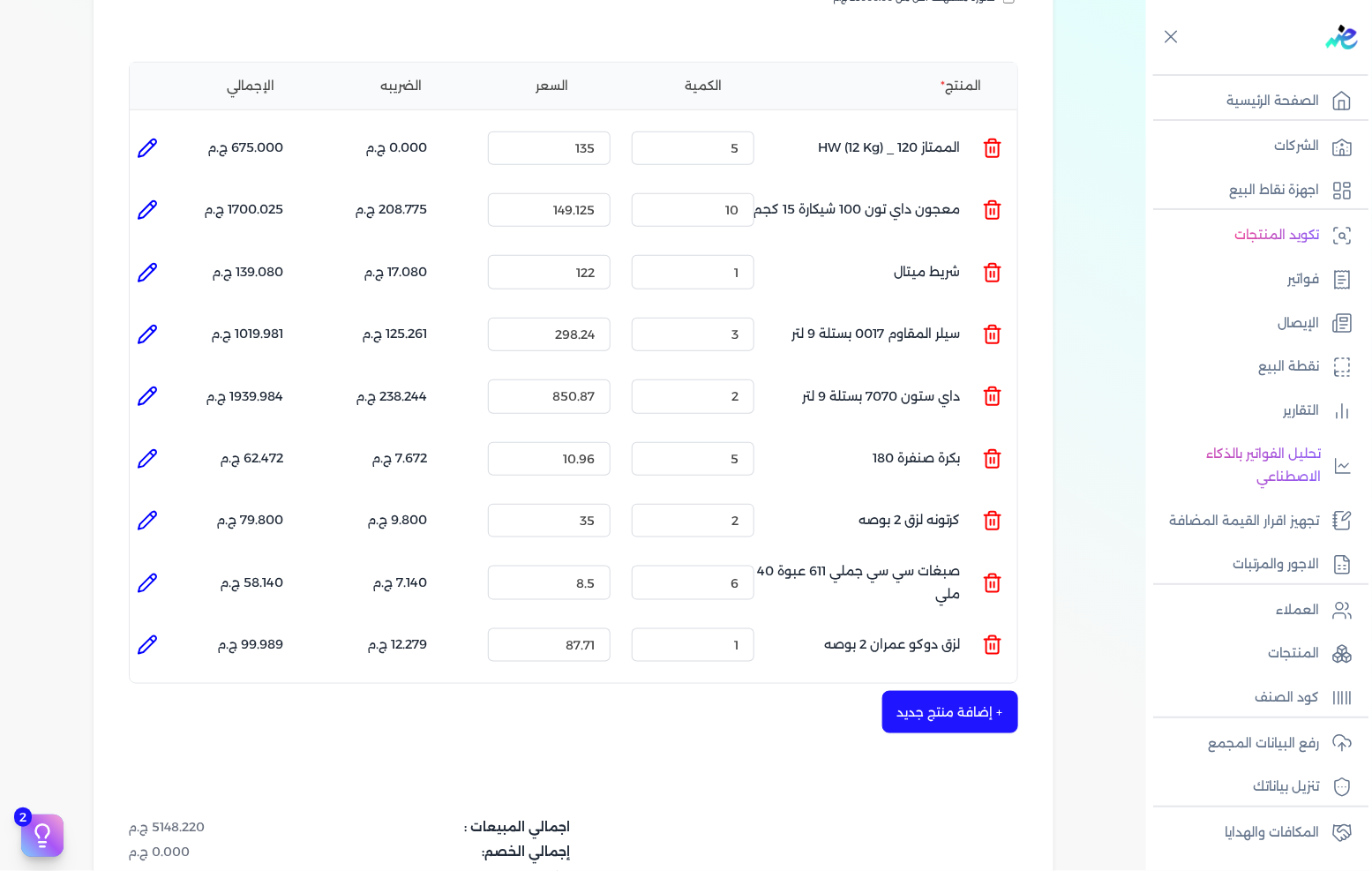
click at [154, 262] on icon at bounding box center [148, 272] width 21 height 21
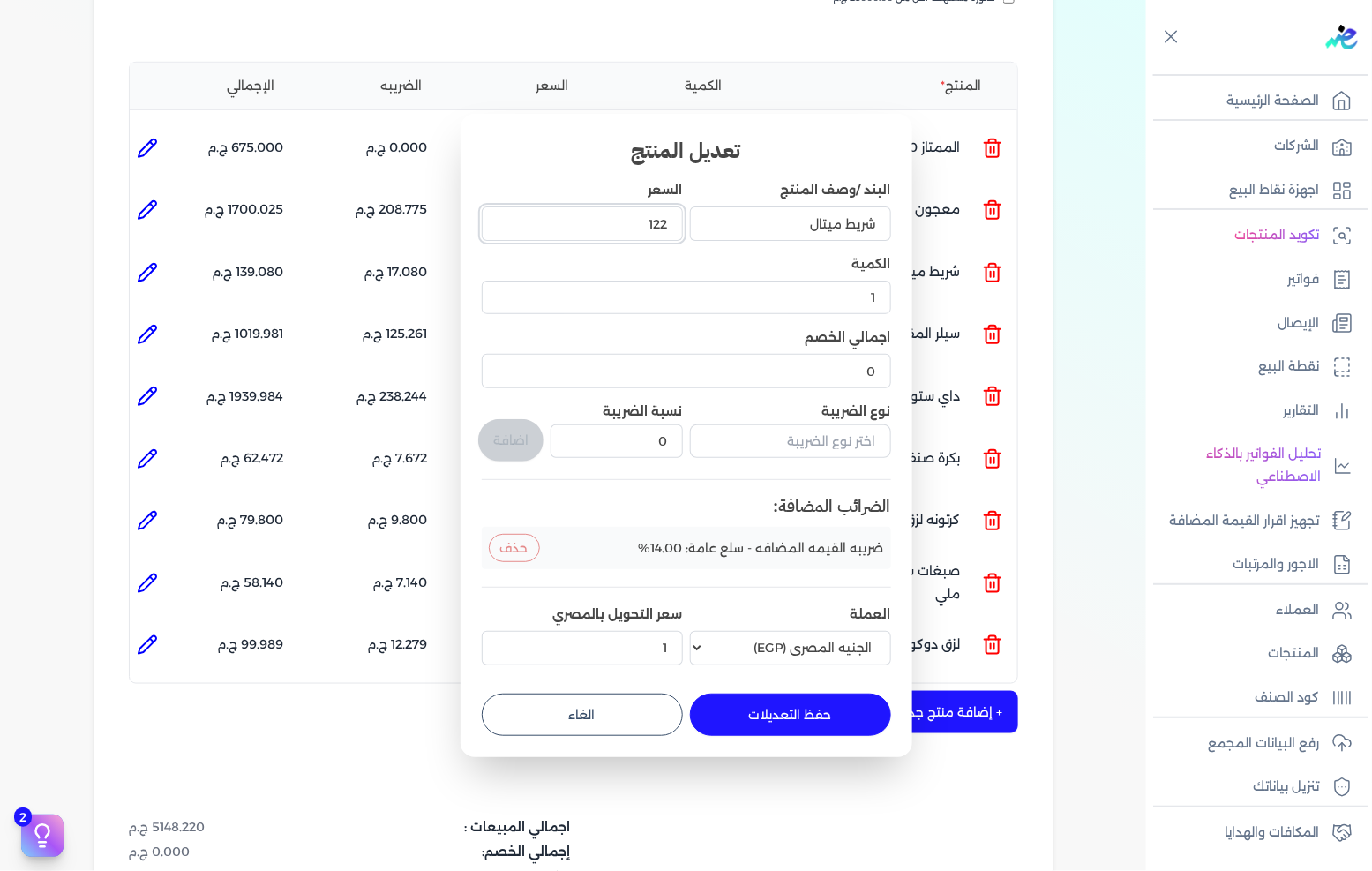
click at [621, 219] on input "122" at bounding box center [583, 223] width 201 height 34
click at [771, 710] on button "حفظ التعديلات" at bounding box center [791, 715] width 201 height 42
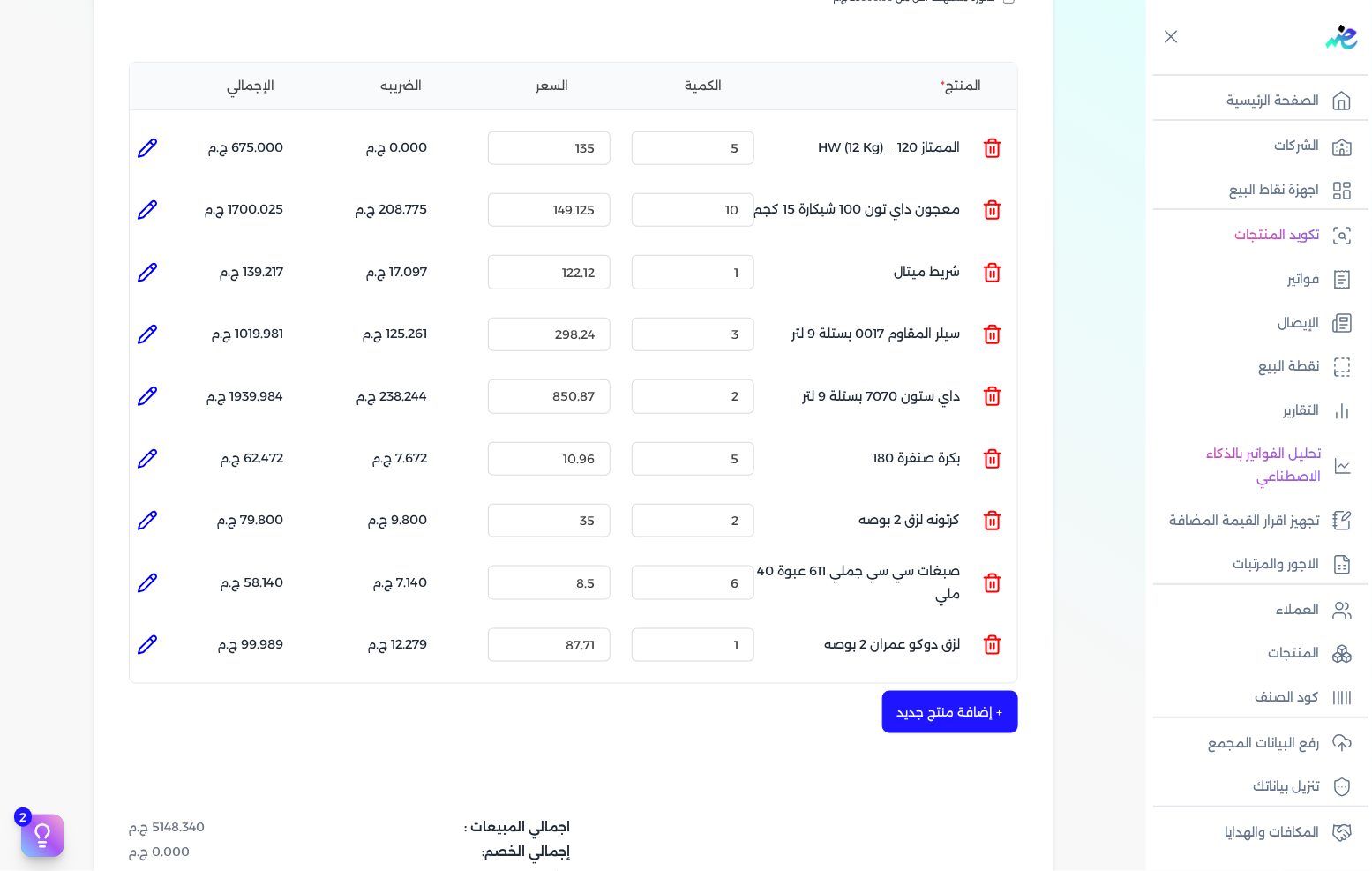
click at [165, 255] on li at bounding box center [147, 272] width 35 height 35
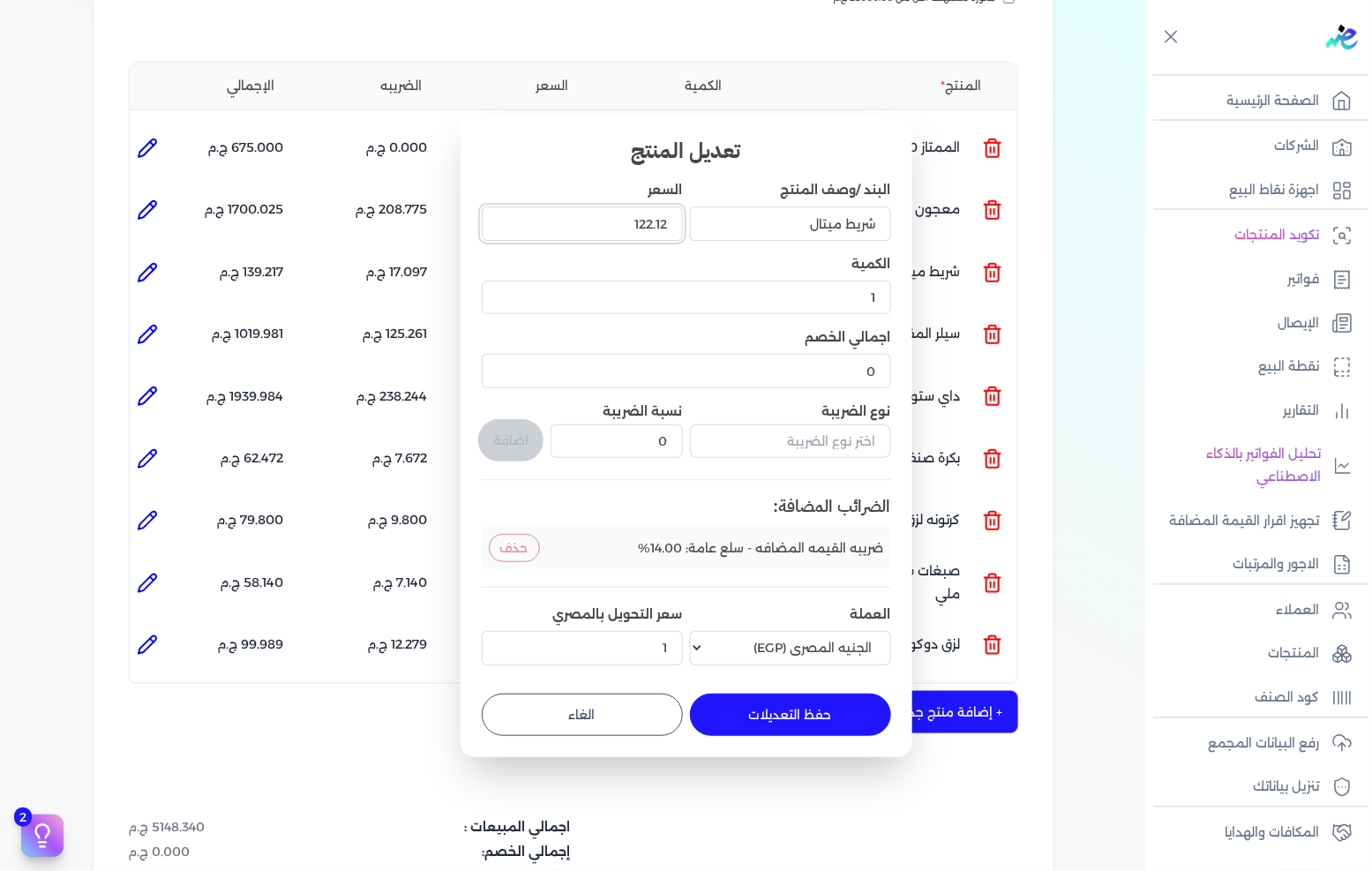
click at [611, 225] on input "122.12" at bounding box center [583, 223] width 201 height 34
click at [766, 720] on button "حفظ التعديلات" at bounding box center [791, 715] width 201 height 42
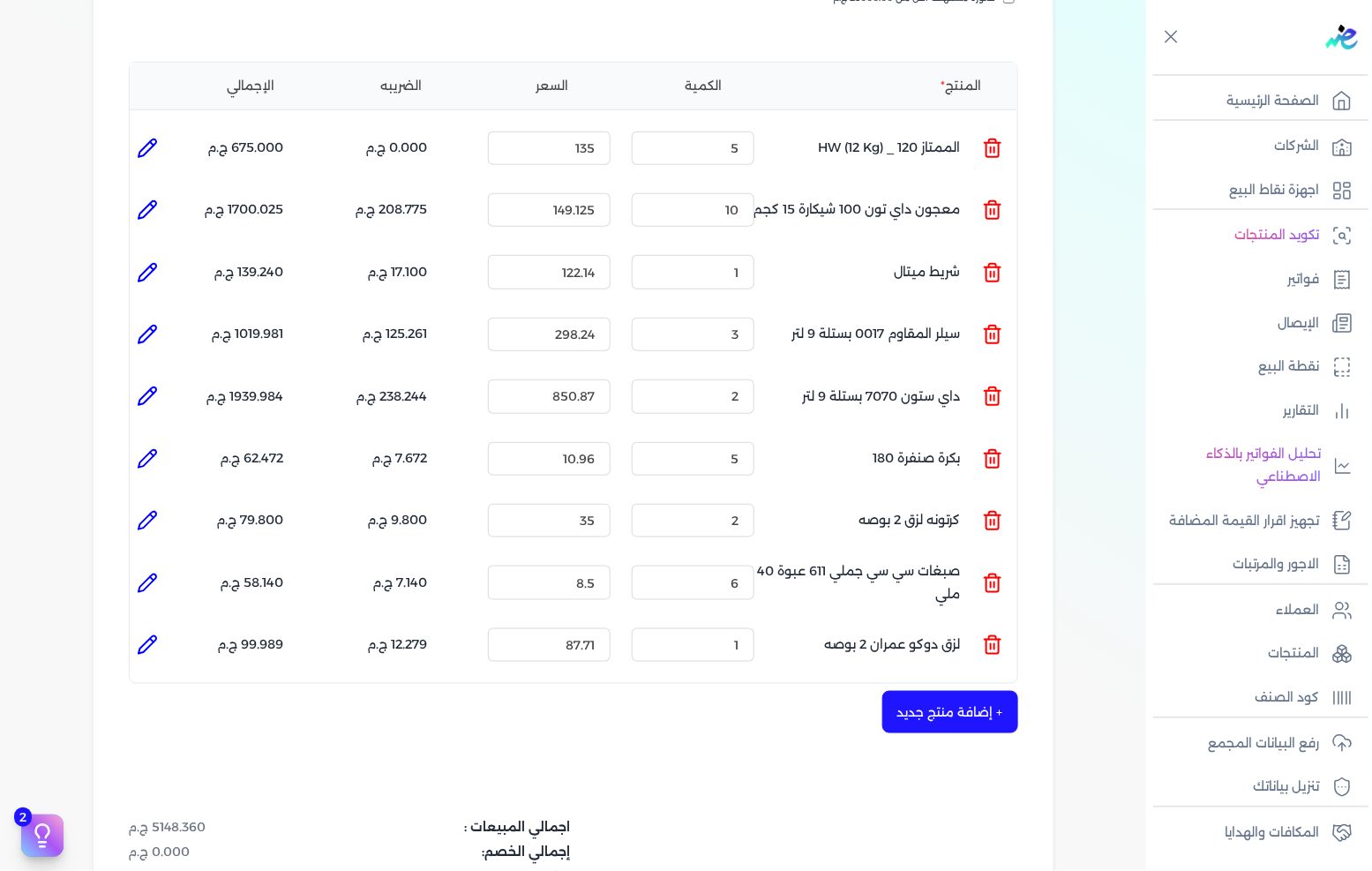
click at [165, 255] on li at bounding box center [147, 272] width 35 height 35
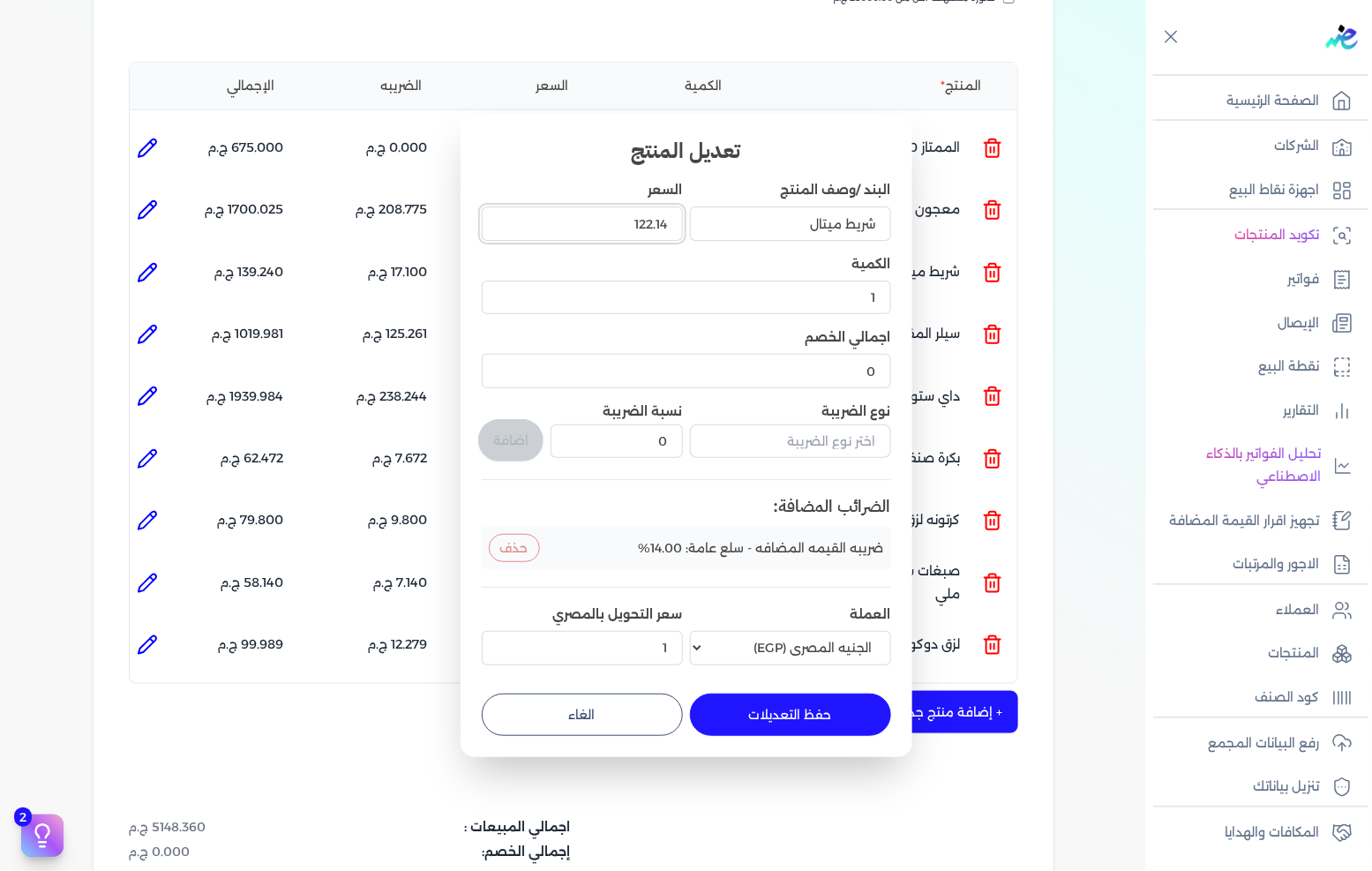
click at [581, 218] on input "122.14" at bounding box center [583, 223] width 201 height 34
click at [745, 714] on button "حفظ التعديلات" at bounding box center [791, 715] width 201 height 42
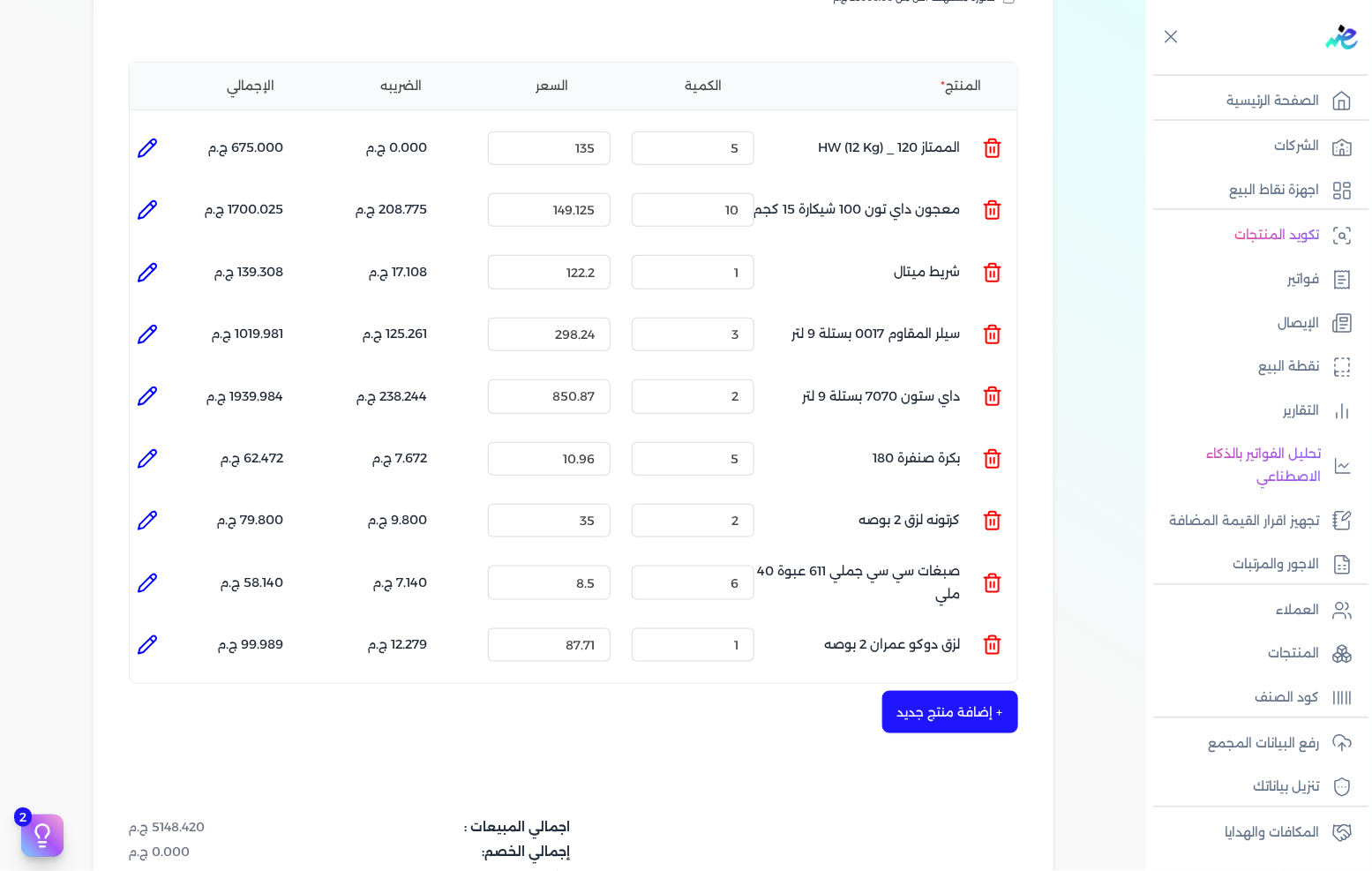
click at [139, 262] on icon at bounding box center [148, 272] width 21 height 21
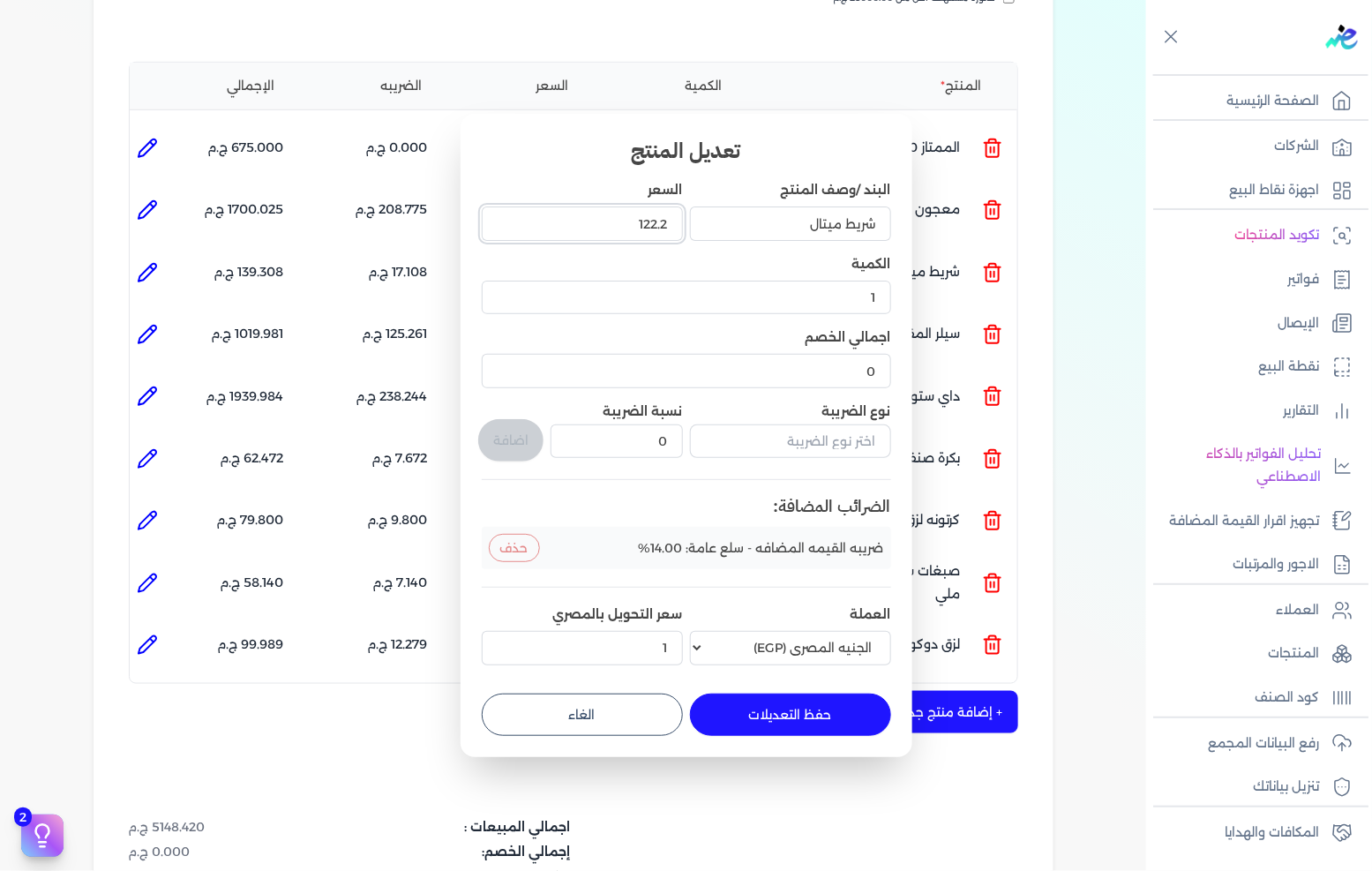
click at [628, 237] on input "122.2" at bounding box center [583, 223] width 201 height 34
click at [766, 712] on button "حفظ التعديلات" at bounding box center [791, 715] width 201 height 42
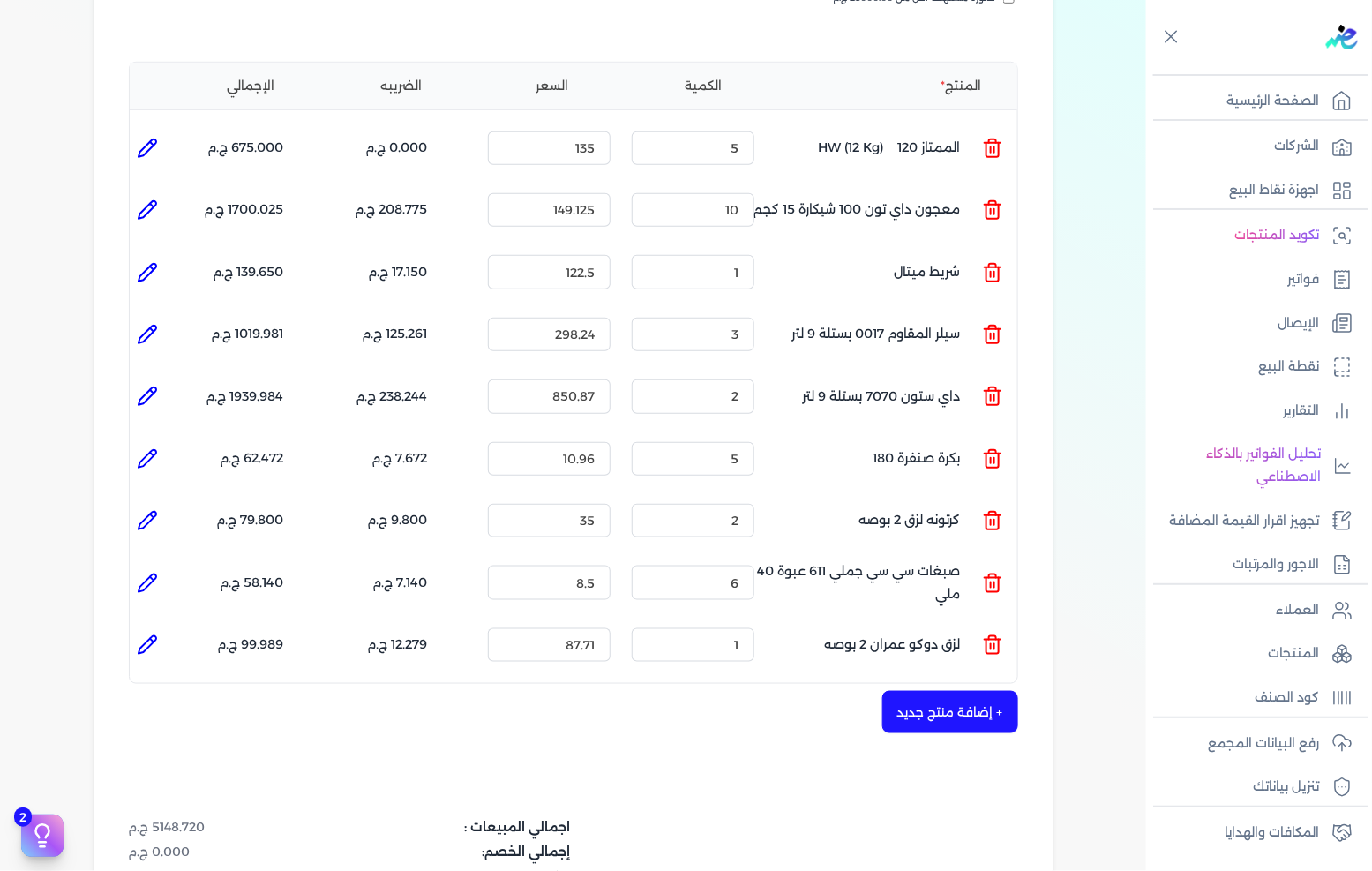
click at [156, 262] on icon at bounding box center [148, 272] width 21 height 21
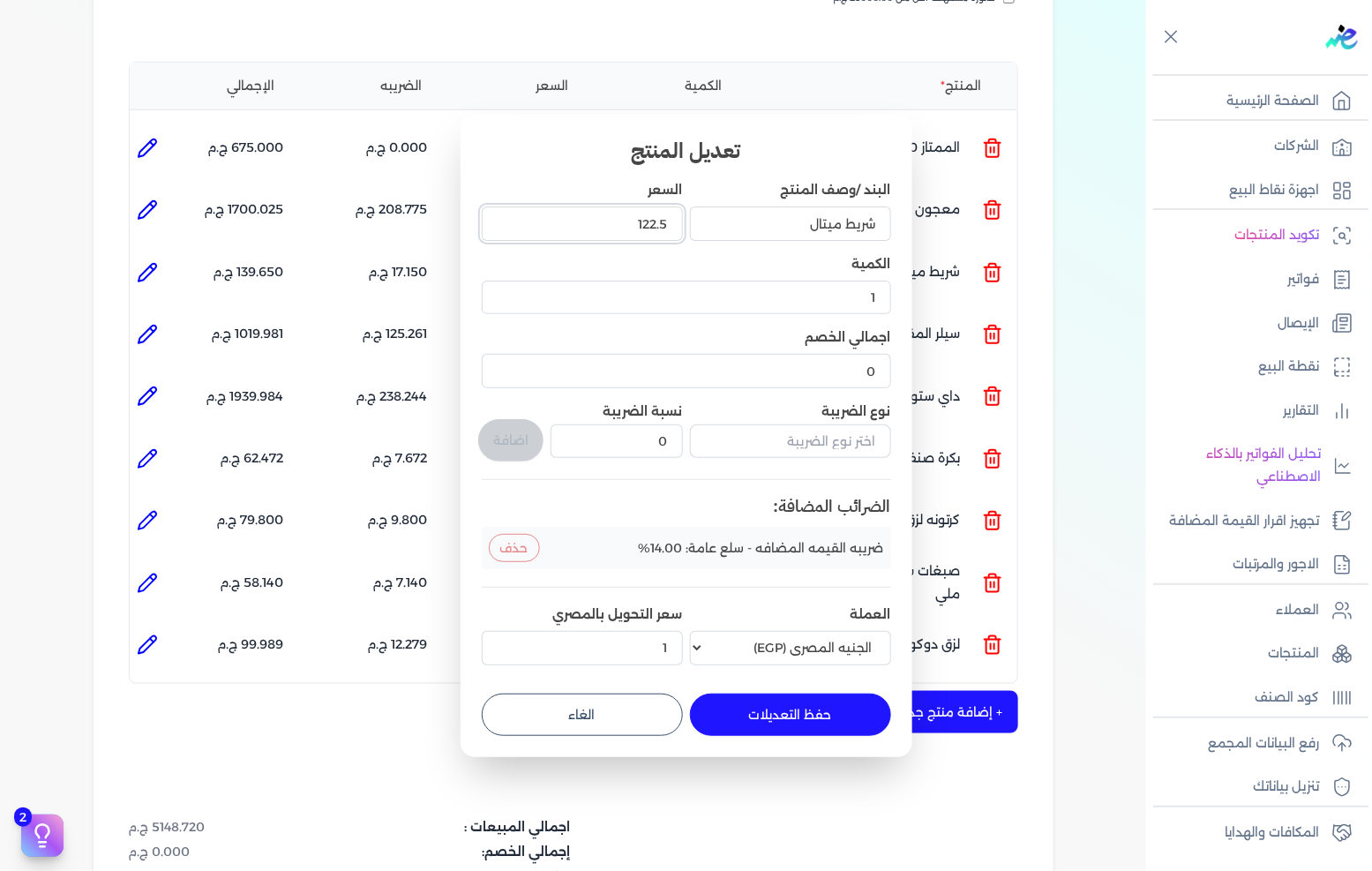
click at [616, 214] on input "122.5" at bounding box center [583, 223] width 201 height 34
click at [616, 213] on input "122.5" at bounding box center [583, 223] width 201 height 34
click at [785, 707] on button "حفظ التعديلات" at bounding box center [791, 715] width 201 height 42
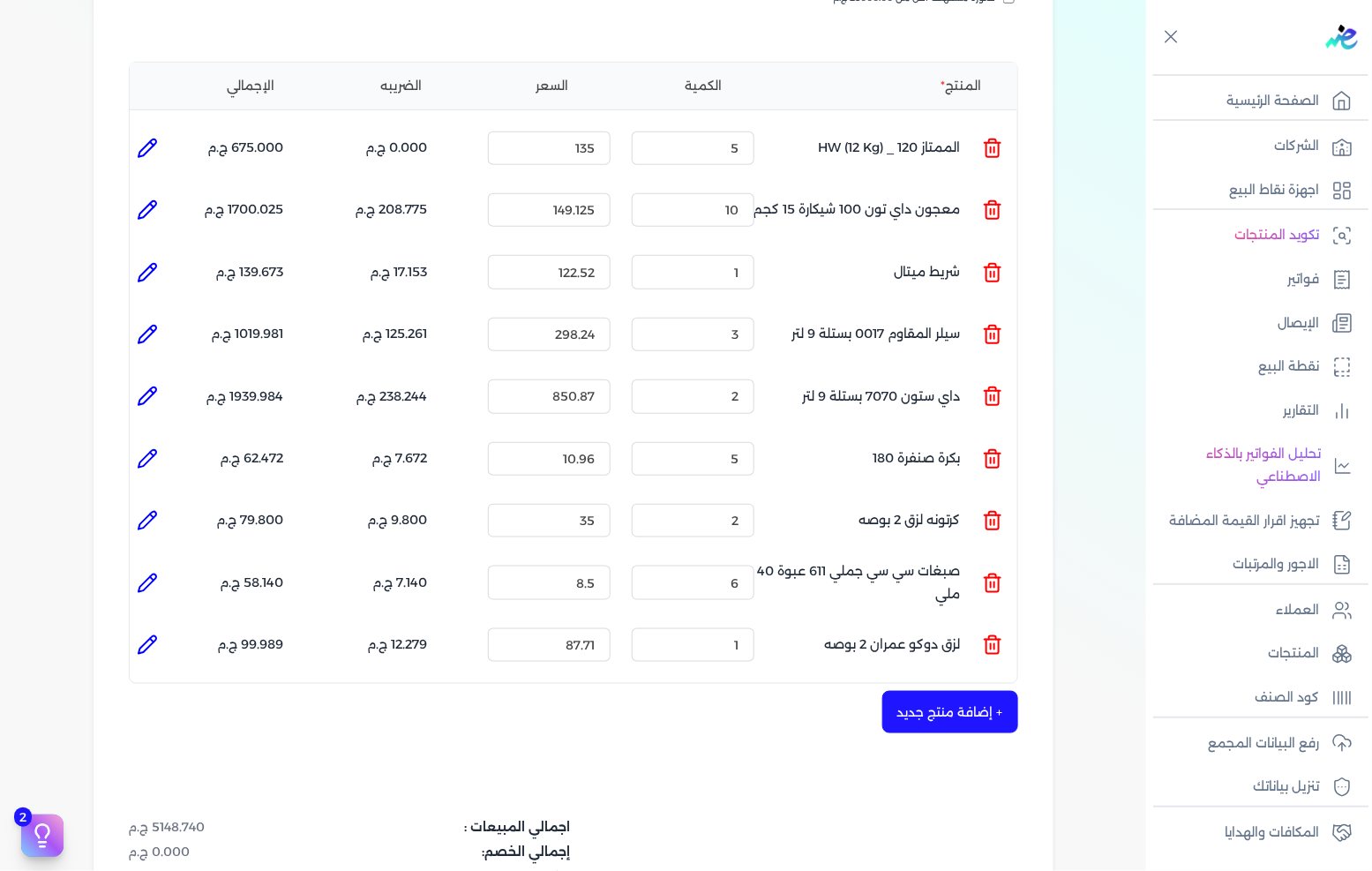
click at [156, 262] on icon at bounding box center [148, 272] width 21 height 21
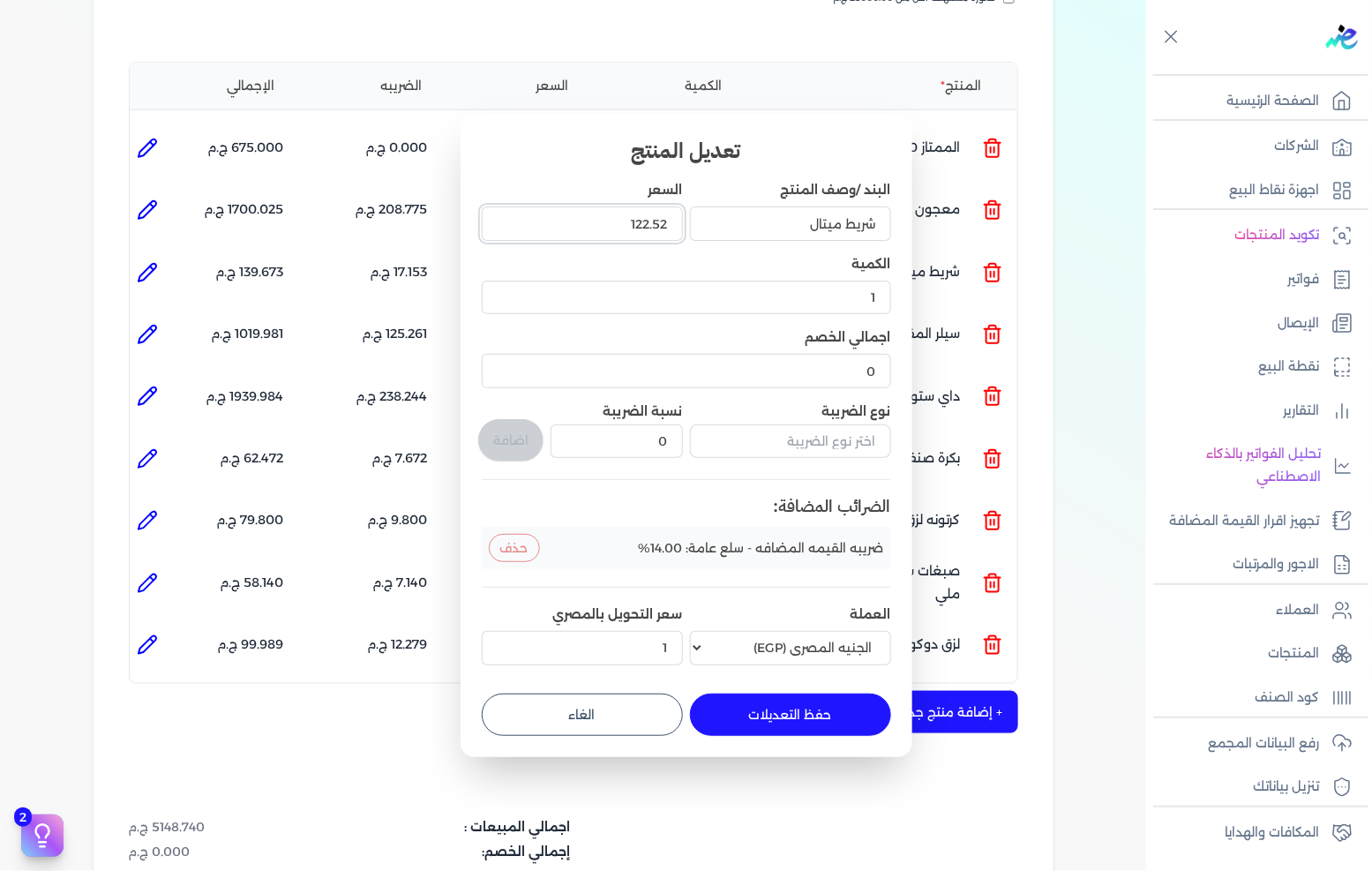
click at [597, 215] on input "122.52" at bounding box center [583, 223] width 201 height 34
click at [771, 701] on button "حفظ التعديلات" at bounding box center [791, 715] width 201 height 42
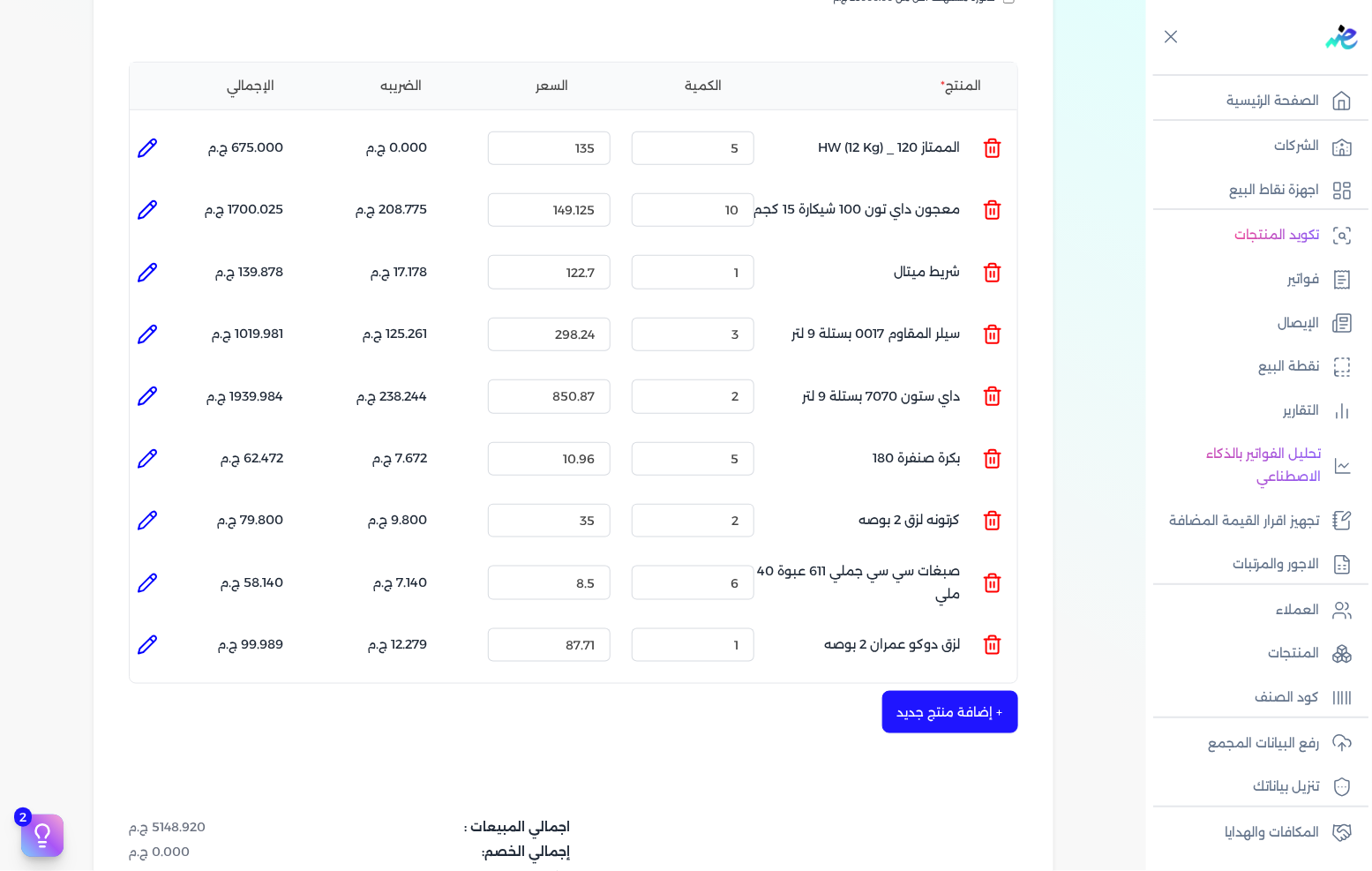
click at [151, 262] on icon at bounding box center [148, 272] width 21 height 21
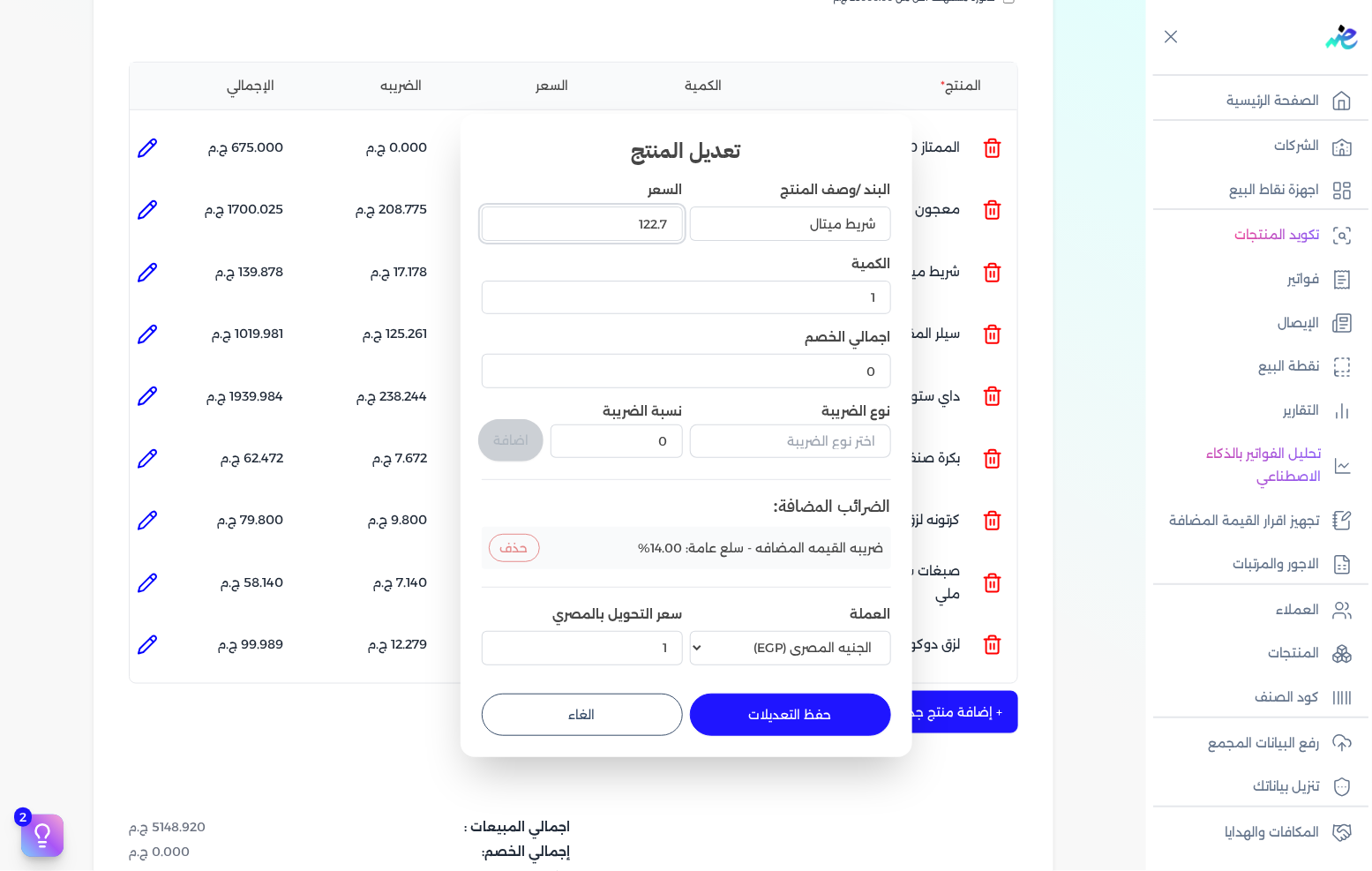
click at [587, 227] on input "122.7" at bounding box center [583, 223] width 201 height 34
click at [764, 714] on button "حفظ التعديلات" at bounding box center [791, 715] width 201 height 42
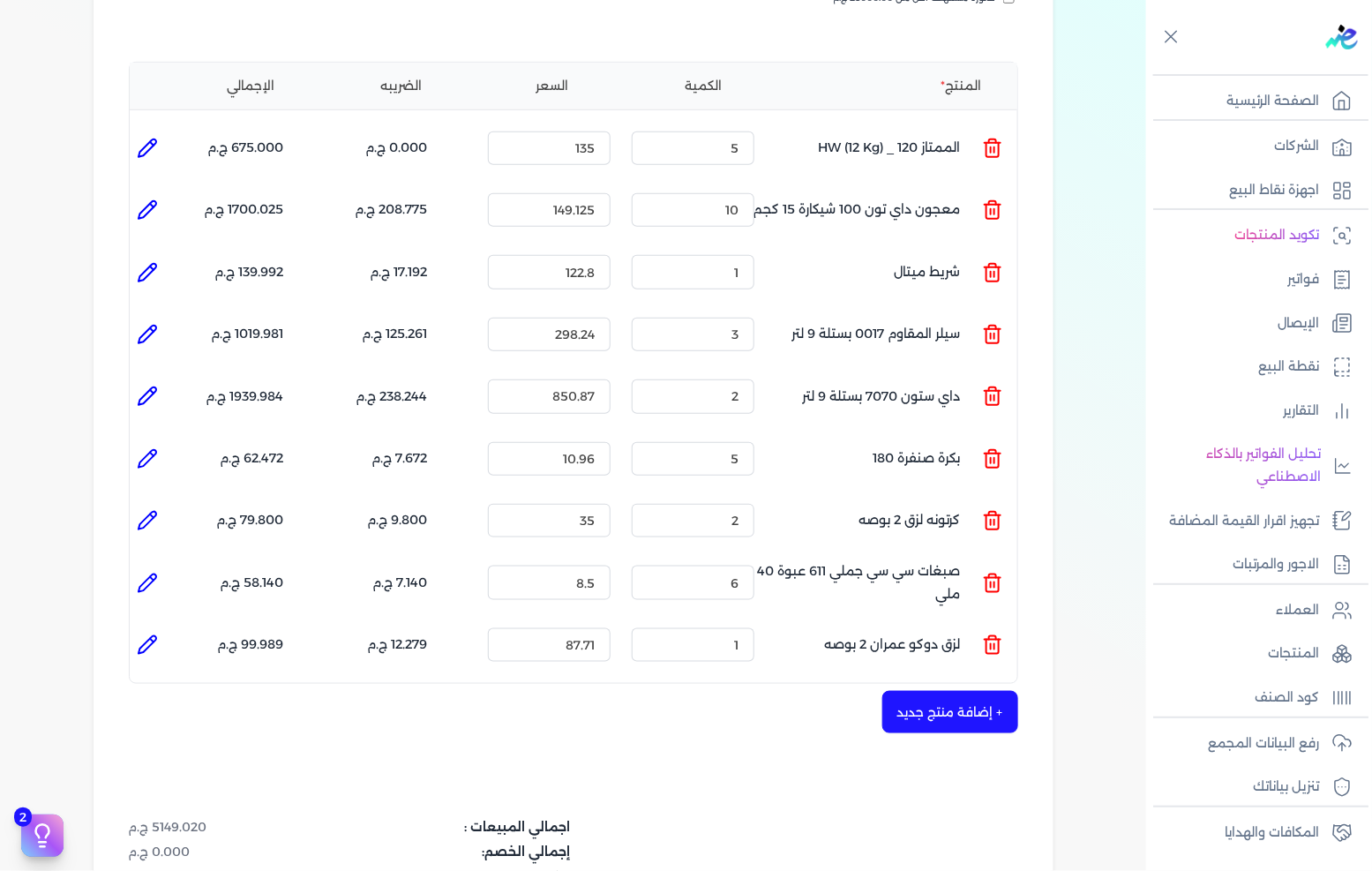
click at [155, 255] on li at bounding box center [147, 272] width 35 height 35
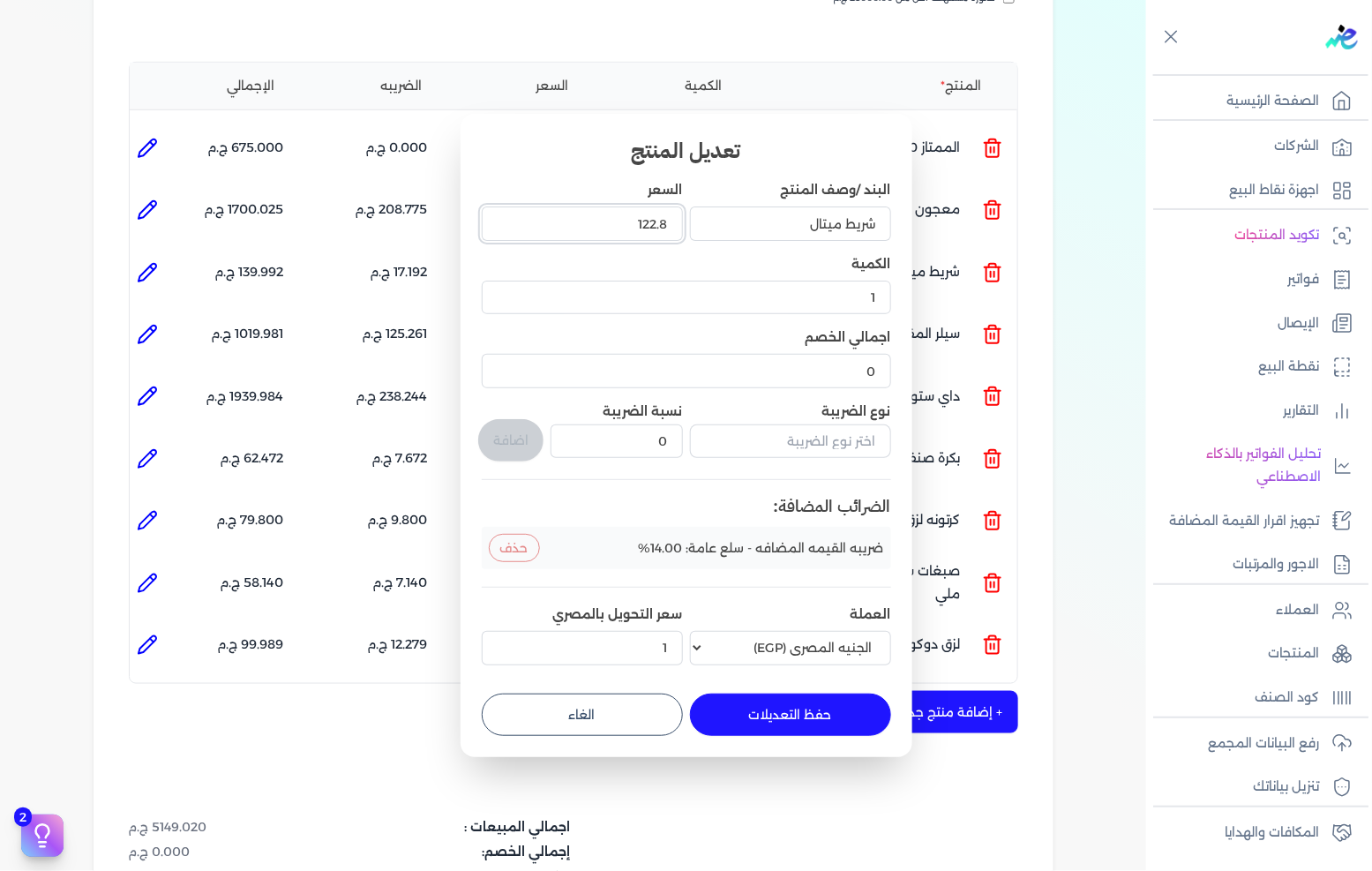
click at [585, 218] on input "122.8" at bounding box center [583, 223] width 201 height 34
click at [782, 719] on button "حفظ التعديلات" at bounding box center [791, 715] width 201 height 42
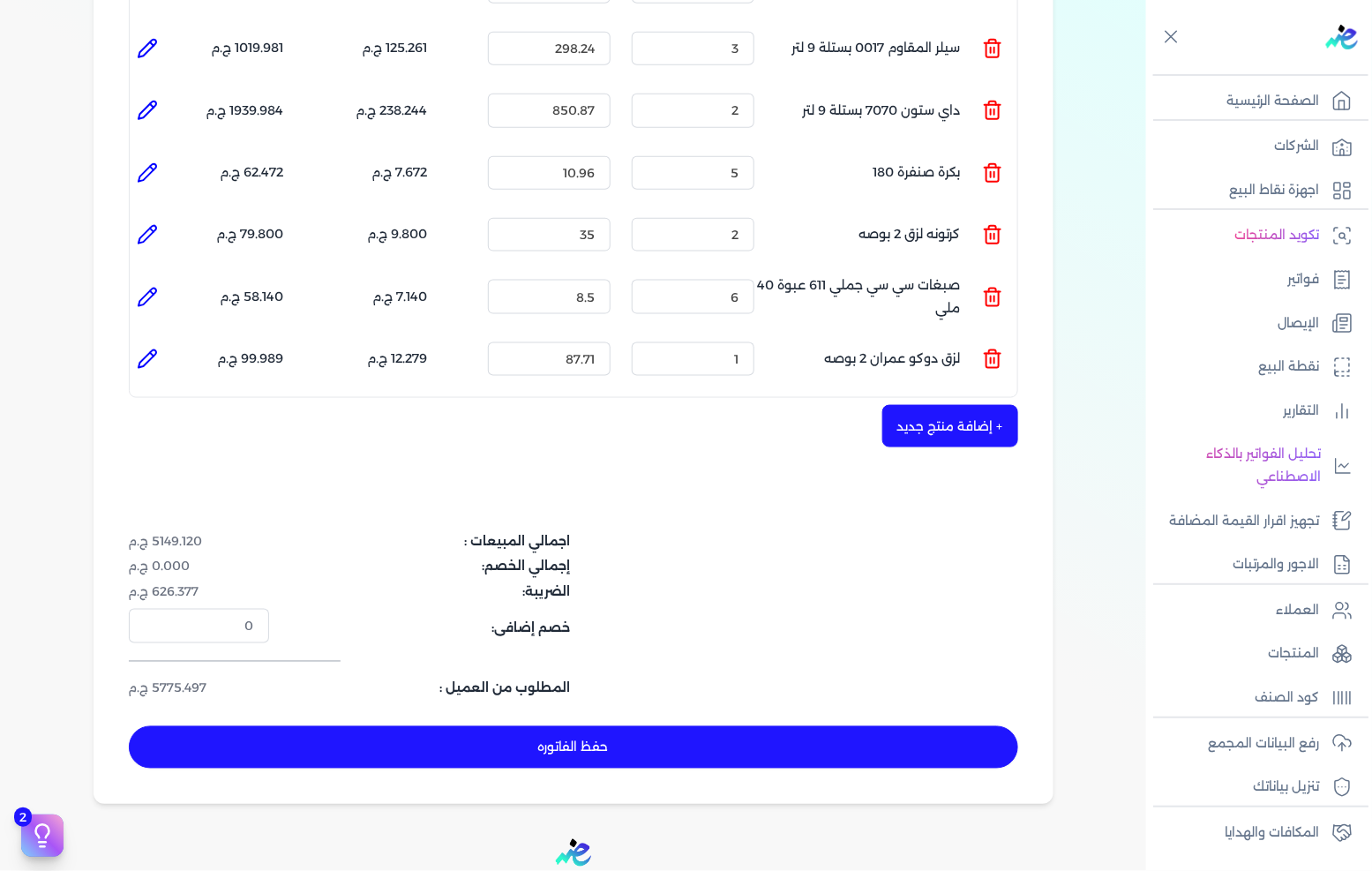
scroll to position [784, 0]
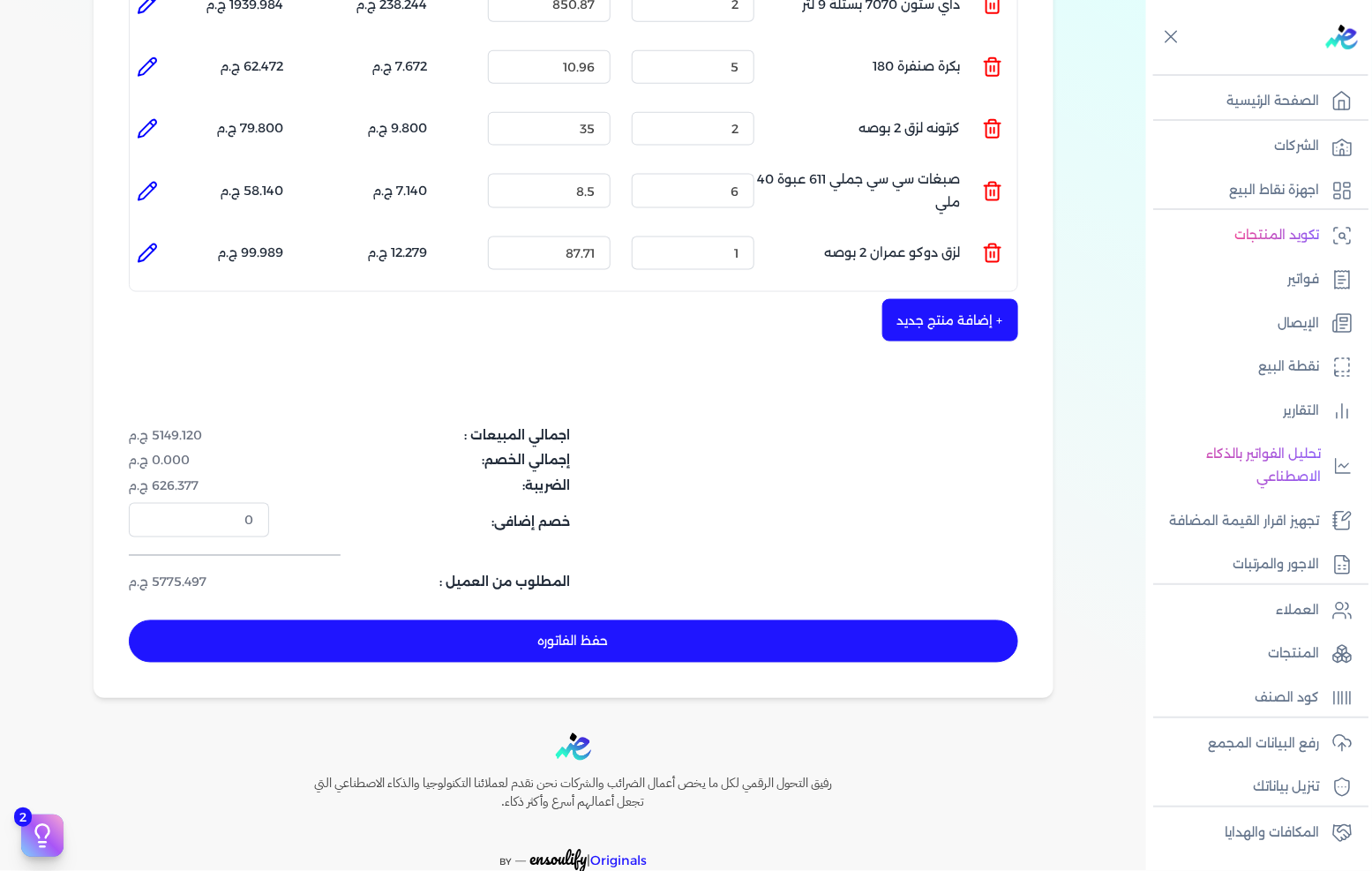
click at [627, 634] on div "شركه الاخوه الثلاثة فتحى السيد على [PERSON_NAME] 288849477 رقم الفاتورة 13542 ف…" at bounding box center [573, 31] width 960 height 1334
click at [638, 621] on button "حفظ الفاتوره" at bounding box center [573, 642] width 890 height 42
